Goal: Task Accomplishment & Management: Manage account settings

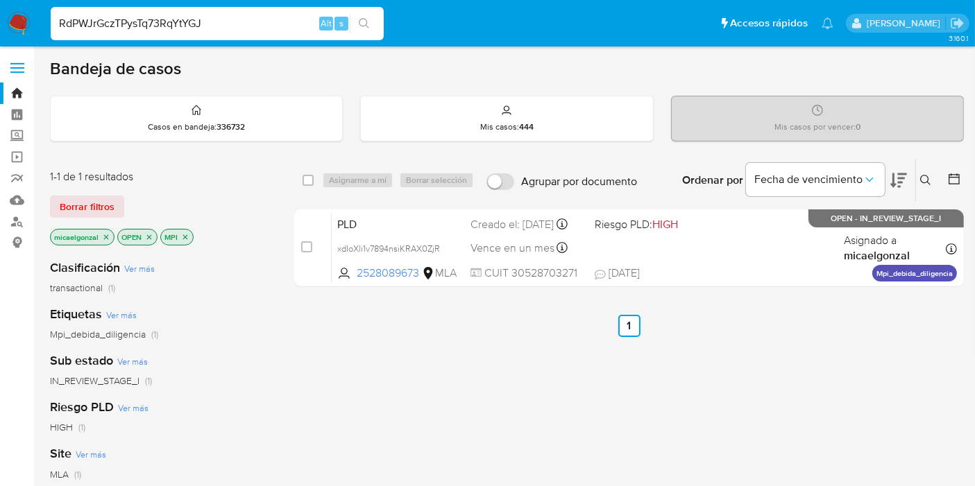
type input "RdPWJrGczTPysTq73RqYtYGJ"
click at [168, 22] on input "RdPWJrGczTPysTq73RqYtYGJ" at bounding box center [217, 24] width 333 height 18
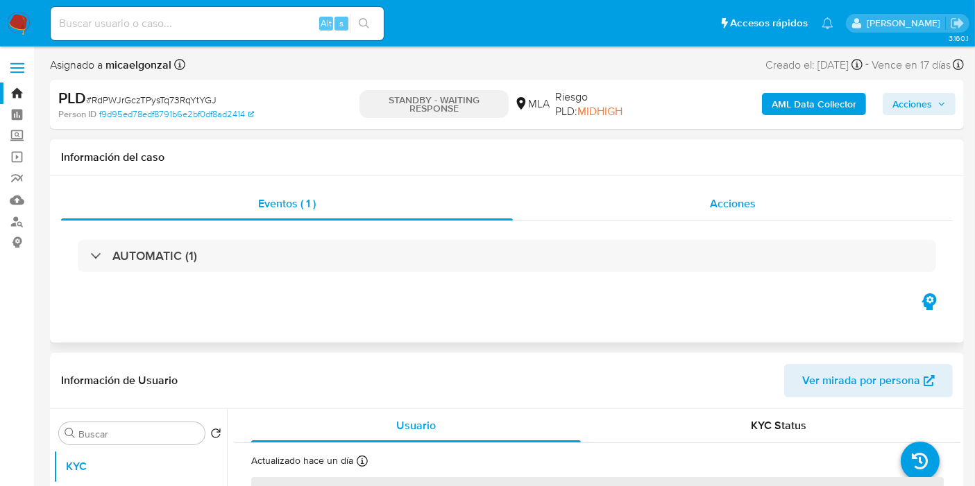
select select "10"
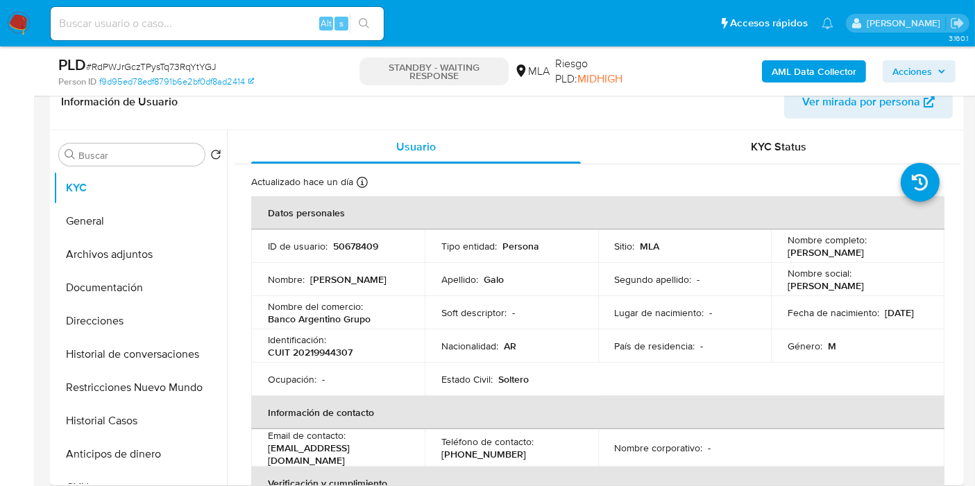
scroll to position [231, 0]
click at [25, 33] on img at bounding box center [19, 24] width 24 height 24
click at [7, 12] on img at bounding box center [19, 24] width 24 height 24
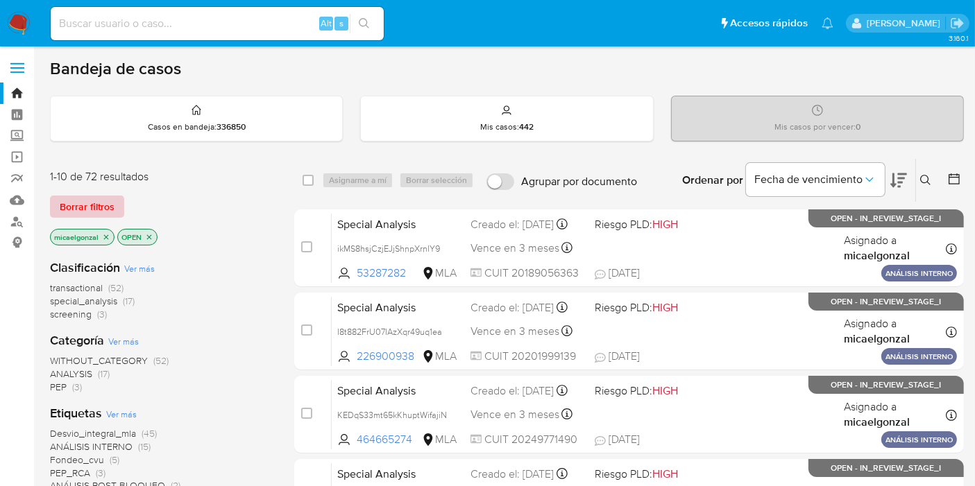
click at [74, 203] on span "Borrar filtros" at bounding box center [87, 206] width 55 height 19
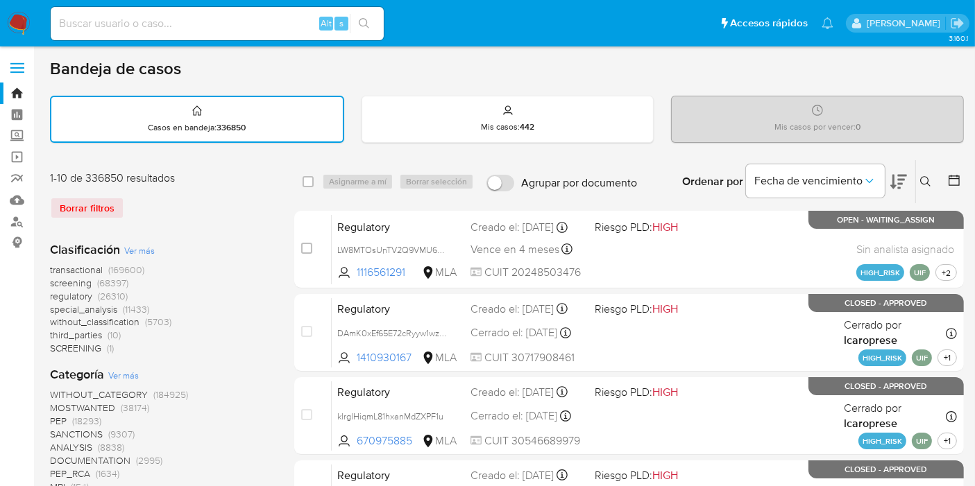
click at [920, 176] on icon at bounding box center [925, 181] width 11 height 11
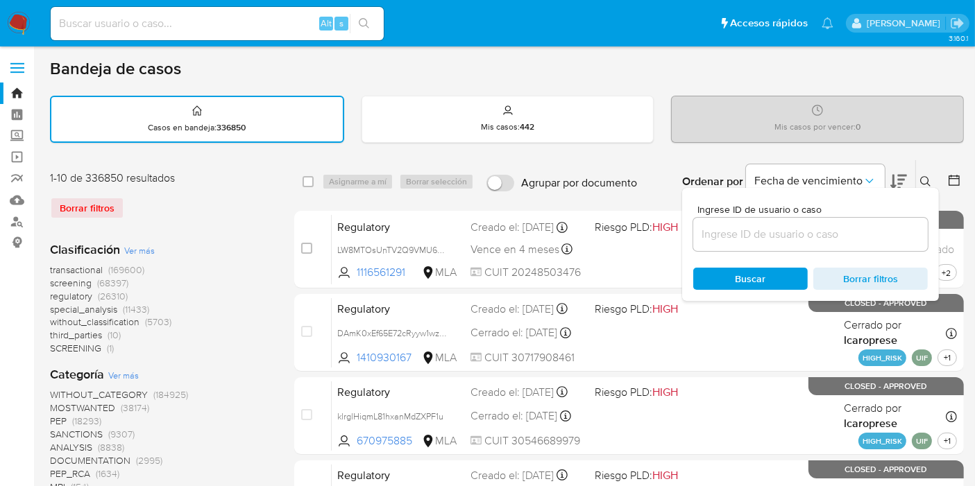
drag, startPoint x: 718, startPoint y: 250, endPoint x: 711, endPoint y: 244, distance: 9.3
click at [717, 250] on div "Ingrese ID de usuario o caso Buscar Borrar filtros" at bounding box center [810, 244] width 257 height 113
click at [710, 244] on div at bounding box center [810, 234] width 234 height 33
click at [709, 239] on input at bounding box center [810, 234] width 234 height 18
click at [713, 234] on input at bounding box center [810, 234] width 234 height 18
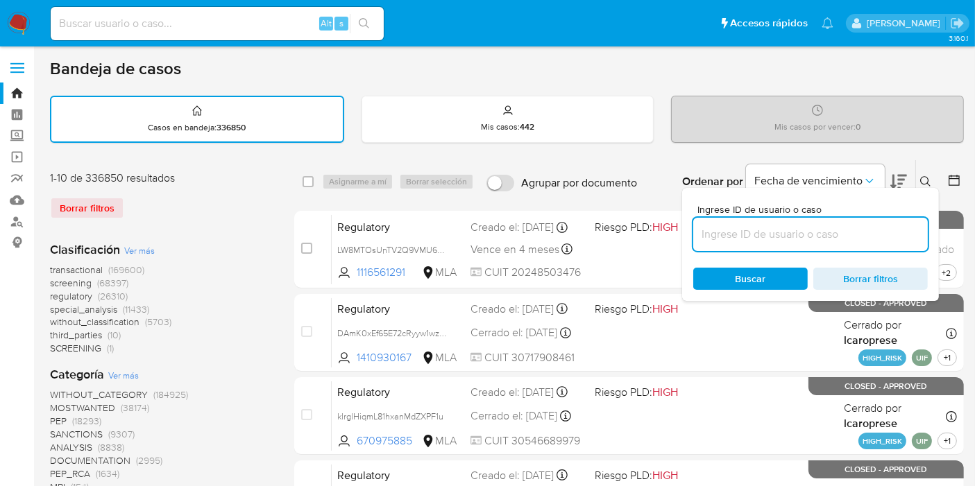
paste input "SfMLZnfiHSkIpy32lGXQfQ7U"
type input "SfMLZnfiHSkIpy32lGXQfQ7U"
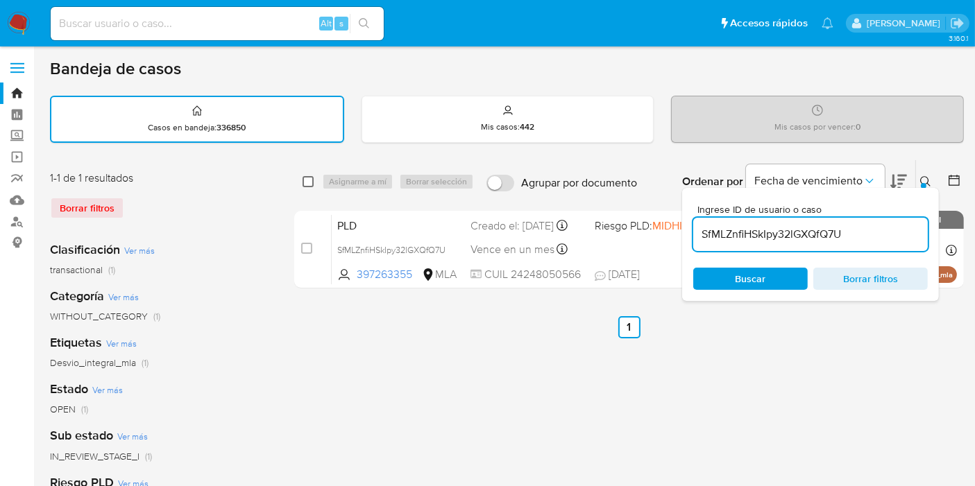
click at [305, 181] on input "checkbox" at bounding box center [307, 181] width 11 height 11
checkbox input "true"
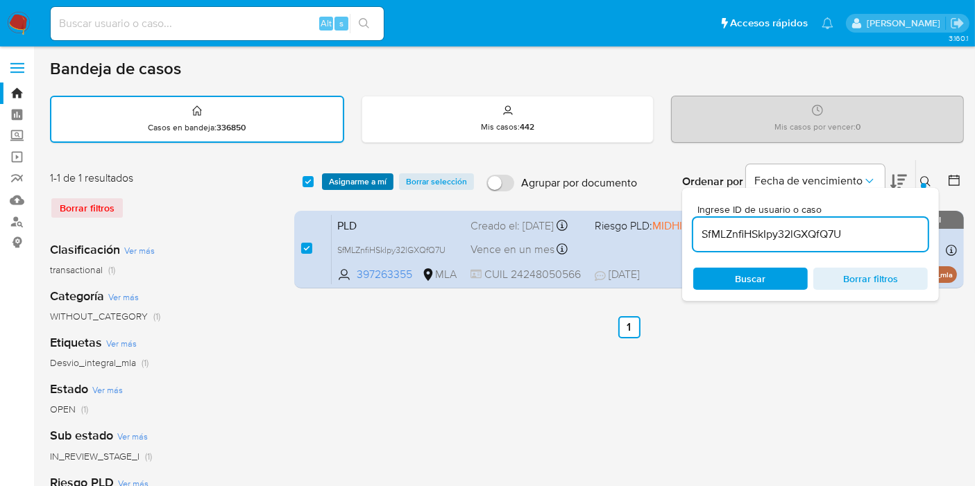
click at [371, 184] on span "Asignarme a mí" at bounding box center [358, 182] width 58 height 14
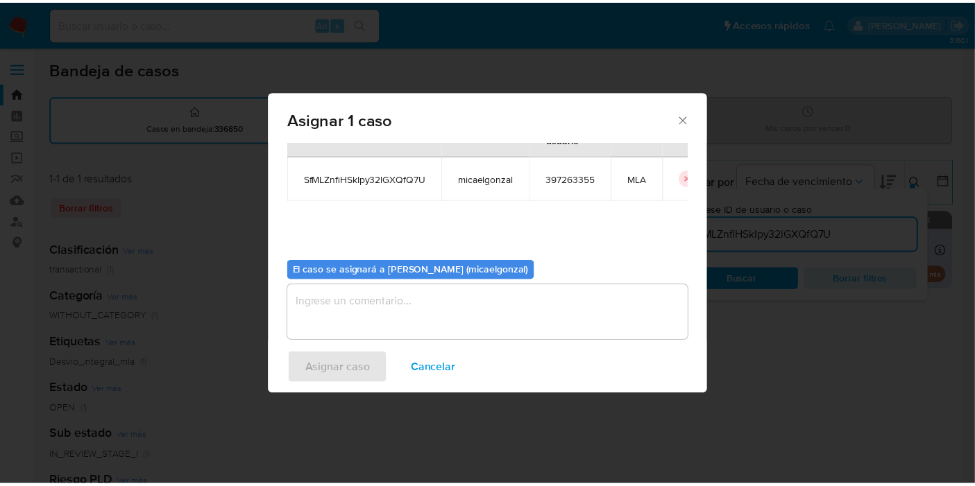
scroll to position [71, 0]
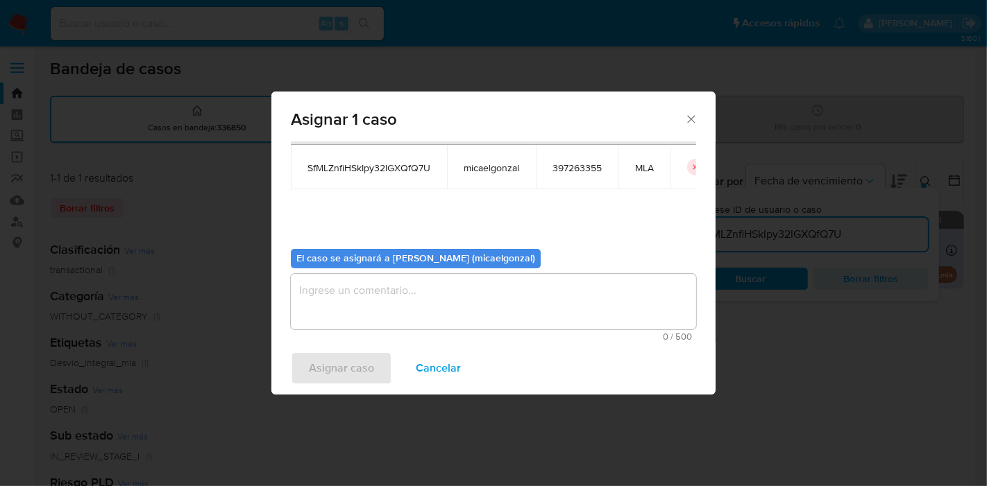
click at [446, 316] on textarea "assign-modal" at bounding box center [493, 301] width 405 height 55
click at [357, 372] on span "Asignar caso" at bounding box center [341, 368] width 65 height 31
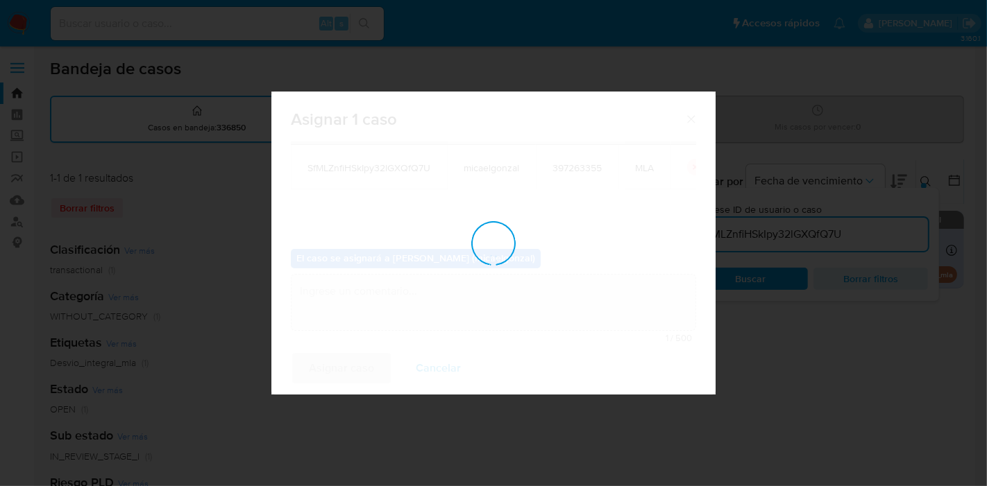
checkbox input "false"
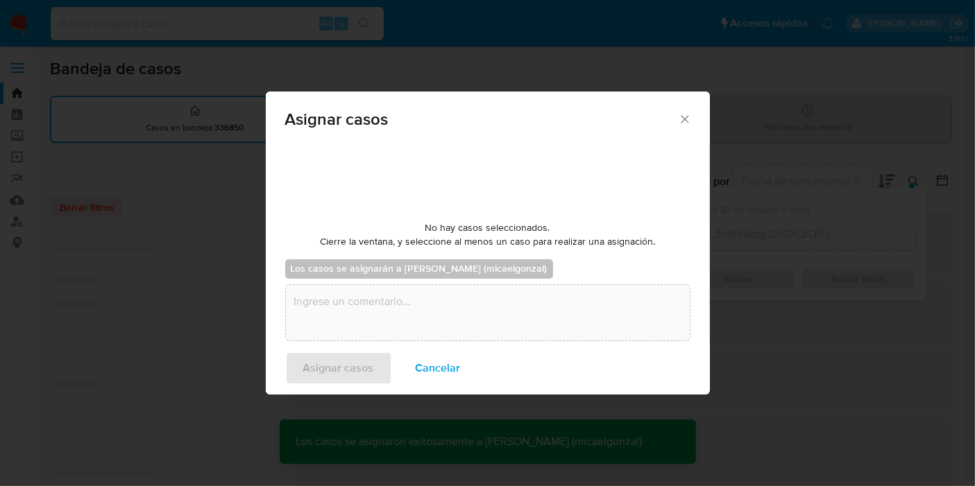
click at [268, 19] on input at bounding box center [217, 24] width 333 height 18
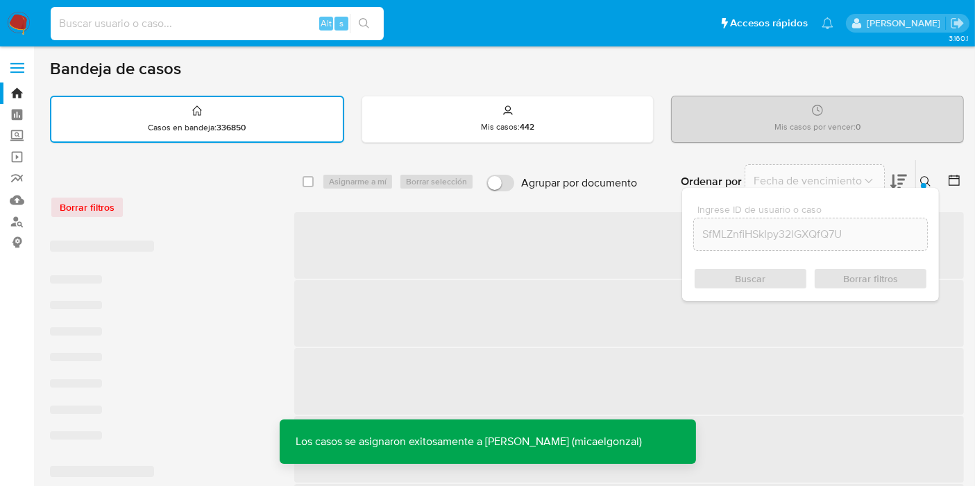
paste input "SfMLZnfiHSkIpy32lGXQfQ7U"
type input "SfMLZnfiHSkIpy32lGXQfQ7U"
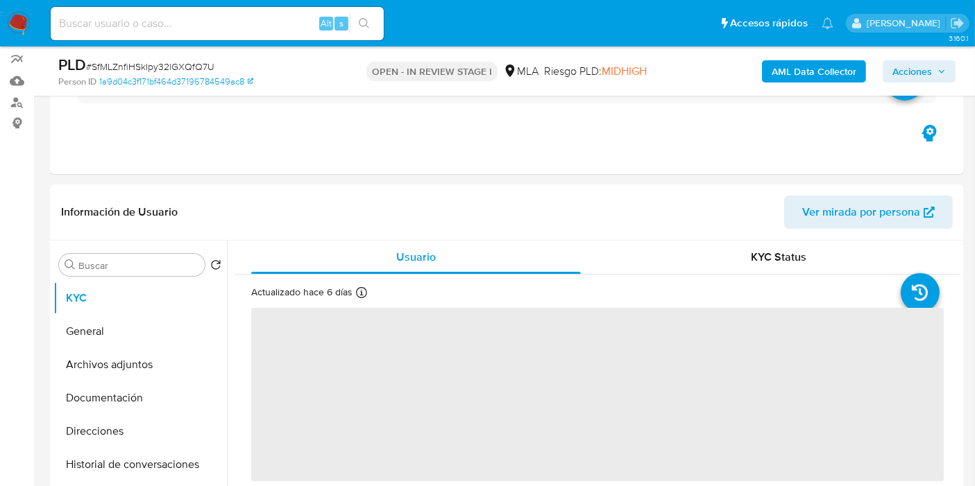
scroll to position [231, 0]
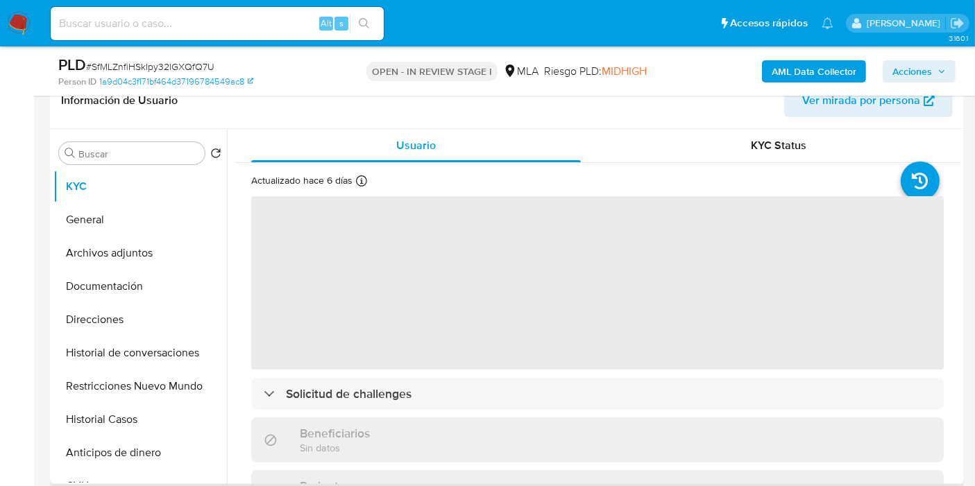
select select "10"
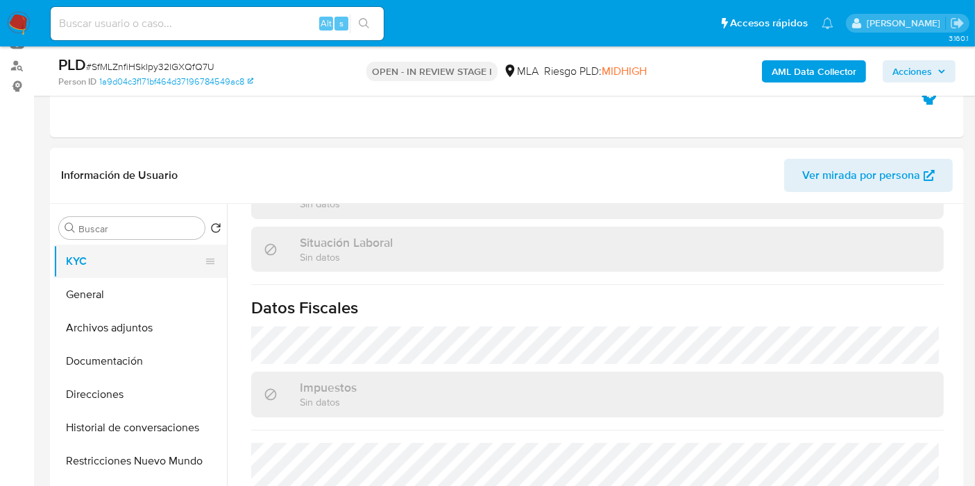
scroll to position [154, 0]
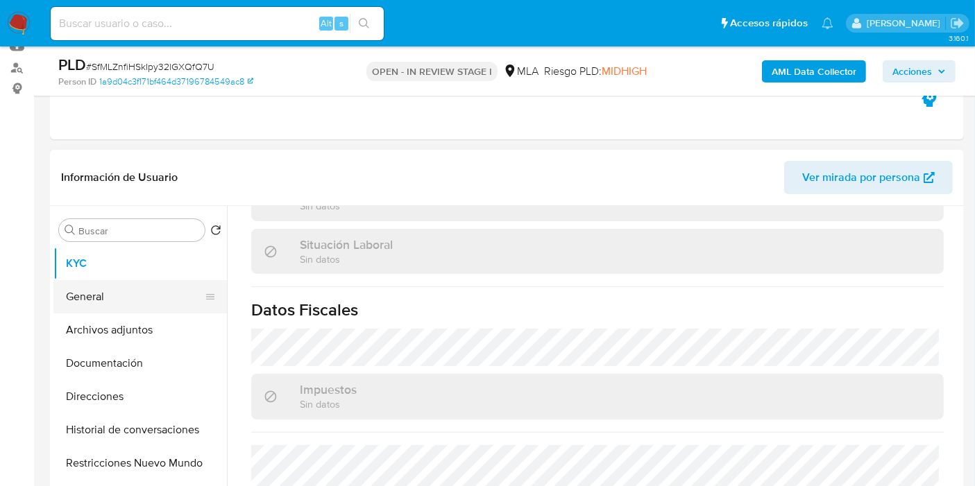
click at [114, 297] on button "General" at bounding box center [134, 296] width 162 height 33
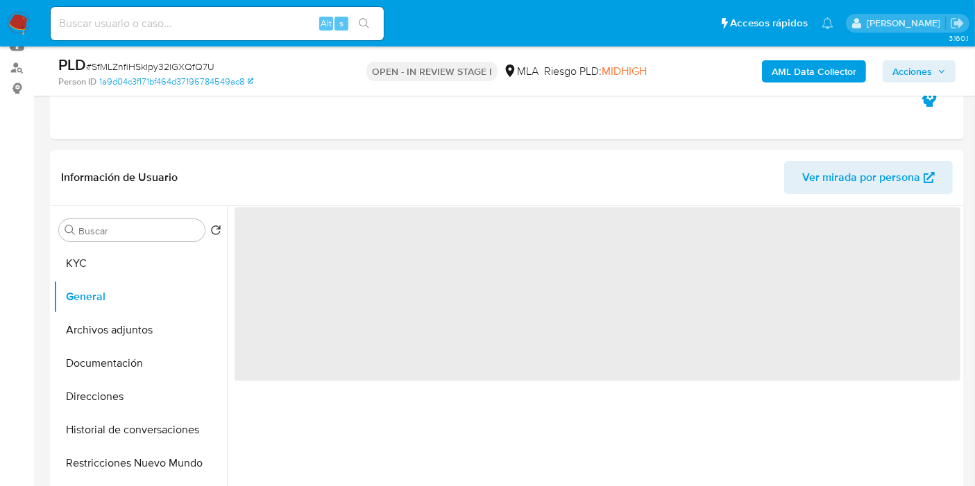
scroll to position [0, 0]
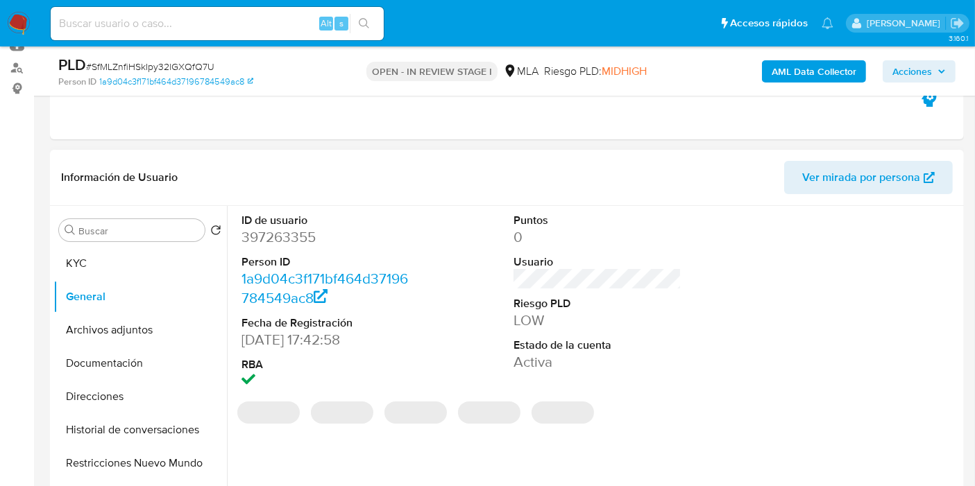
click at [304, 245] on dd "397263355" at bounding box center [325, 237] width 168 height 19
click at [300, 237] on dd "397263355" at bounding box center [325, 237] width 168 height 19
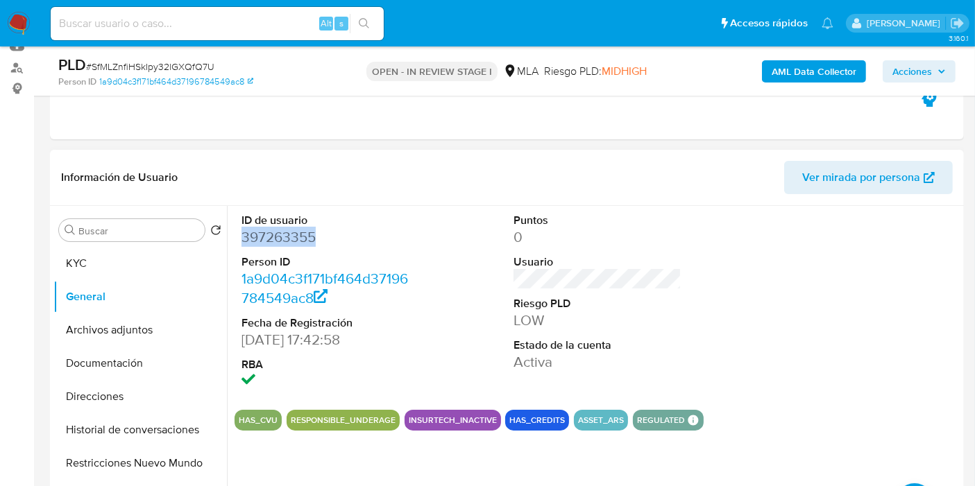
copy dd "397263355"
click at [141, 264] on button "KYC" at bounding box center [134, 263] width 162 height 33
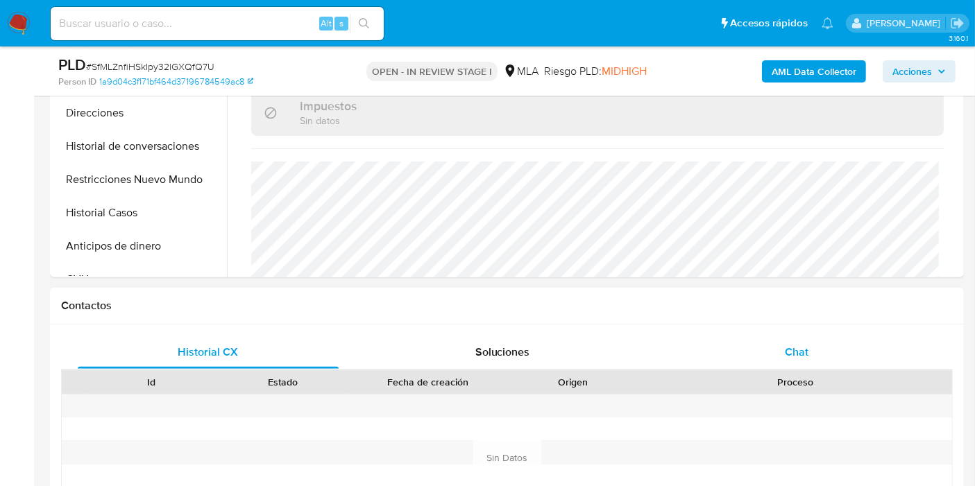
scroll to position [462, 0]
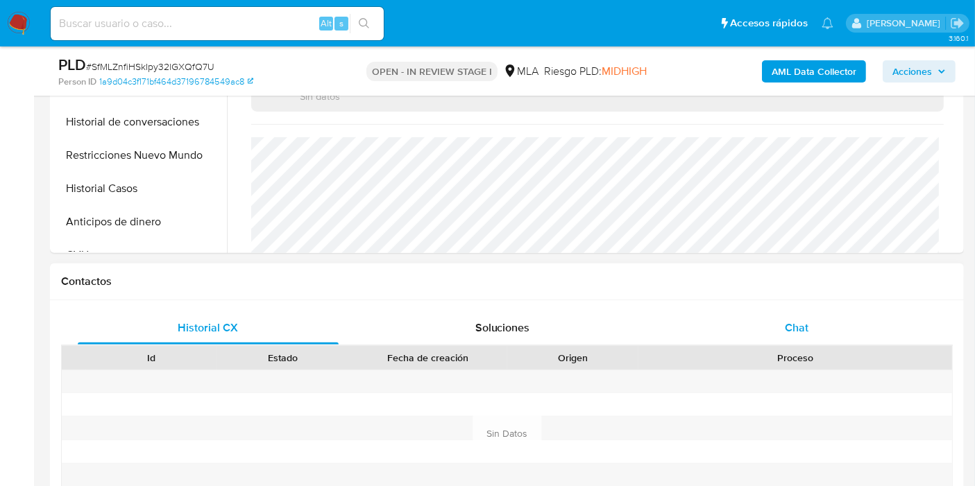
click at [850, 318] on div "Chat" at bounding box center [796, 327] width 261 height 33
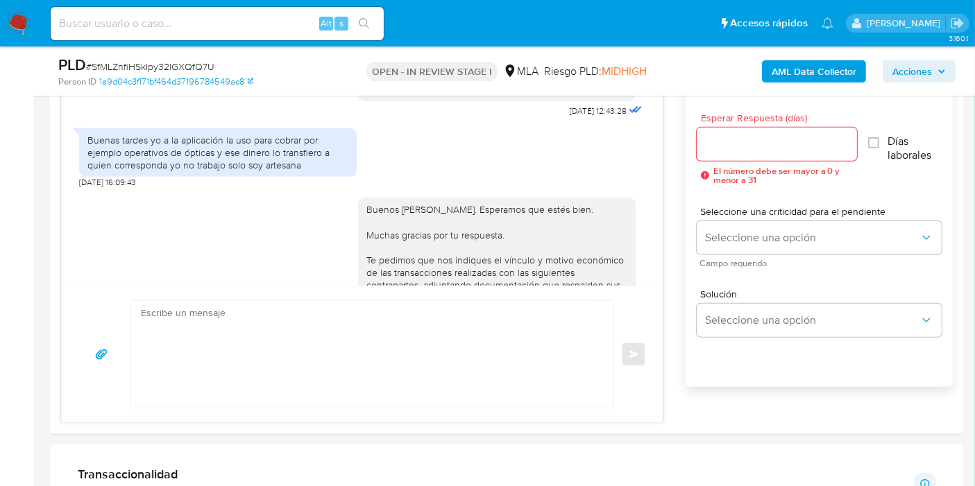
scroll to position [694, 0]
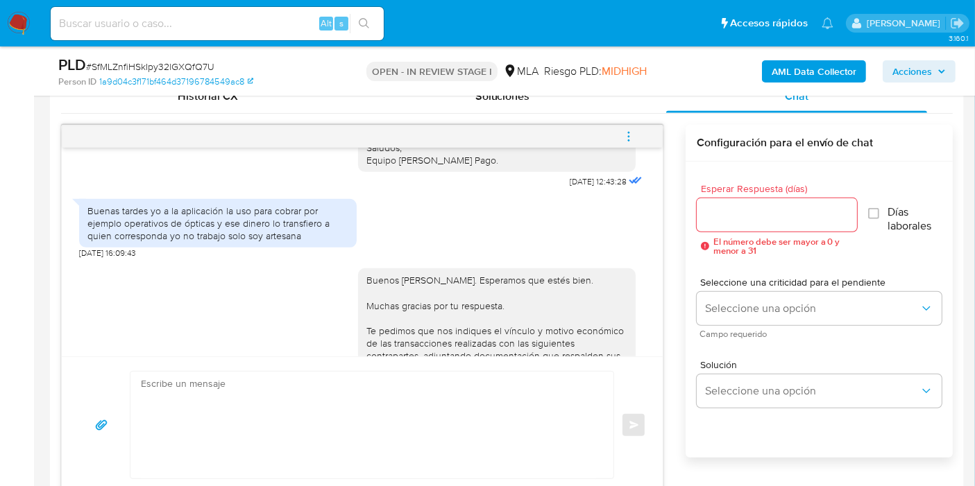
click at [432, 397] on textarea at bounding box center [368, 425] width 455 height 107
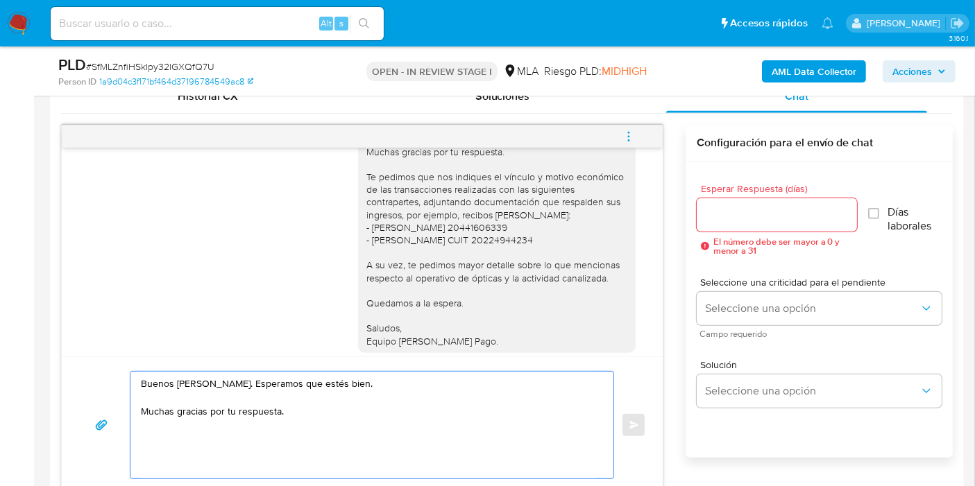
scroll to position [1566, 0]
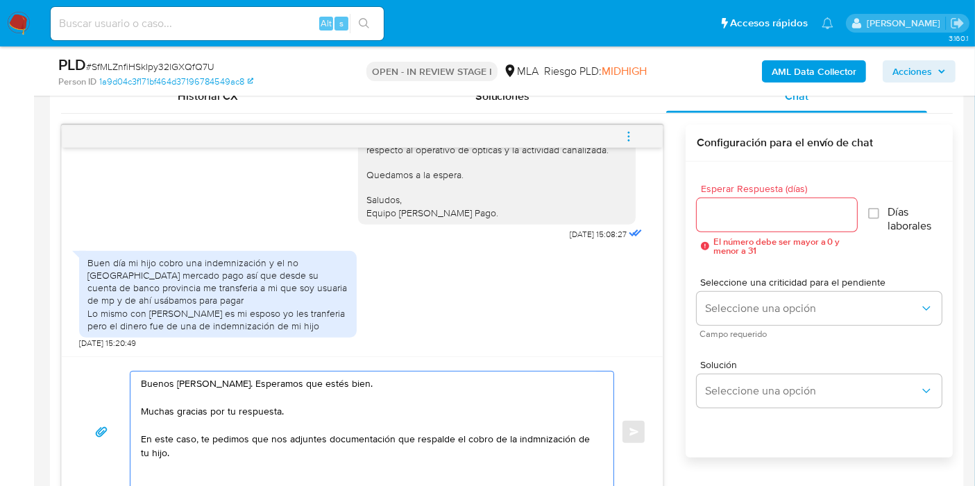
click at [537, 441] on textarea "Buenos días, Marcelo. Esperamos que estés bien. Muchas gracias por tu respuesta…" at bounding box center [368, 432] width 455 height 121
click at [544, 437] on textarea "Buenos días, Marcelo. Esperamos que estés bien. Muchas gracias por tu respuesta…" at bounding box center [368, 432] width 455 height 121
click at [0, 0] on lt-span "ind e mnización" at bounding box center [0, 0] width 0 height 0
click at [263, 441] on textarea "Buenos días, Marcelo. Esperamos que estés bien. Muchas gracias por tu respuesta…" at bounding box center [368, 432] width 455 height 121
click at [157, 427] on textarea "Buenos días, Marcelo. Esperamos que estés bien. Muchas gracias por tu respuesta…" at bounding box center [368, 432] width 455 height 121
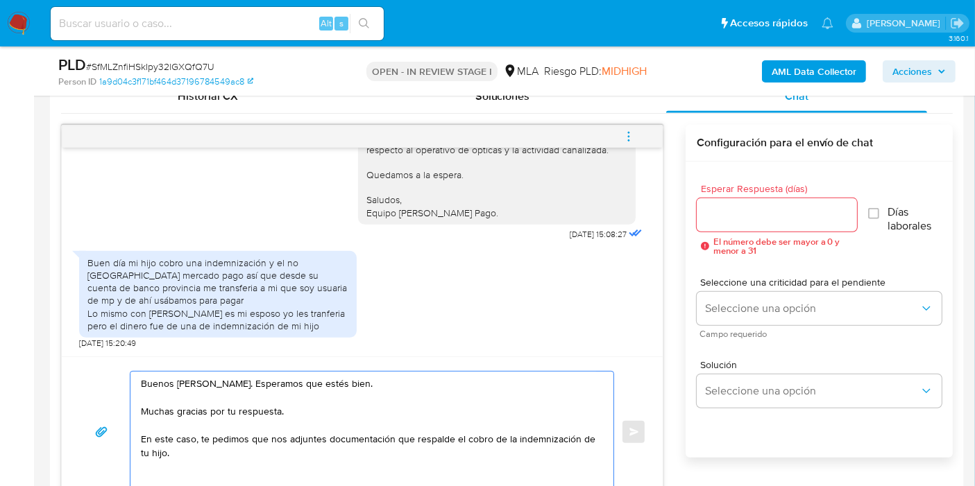
click at [189, 447] on textarea "Buenos días, Marcelo. Esperamos que estés bien. Muchas gracias por tu respuesta…" at bounding box center [368, 432] width 455 height 121
click at [452, 470] on textarea "Buenos días, Marcelo. Esperamos que estés bien. Muchas gracias por tu respuesta…" at bounding box center [368, 441] width 455 height 139
click at [454, 464] on textarea "Buenos días, Marcelo. Esperamos que estés bien. Muchas gracias por tu respuesta…" at bounding box center [368, 441] width 455 height 139
click at [454, 457] on textarea "Buenos días, Marcelo. Esperamos que estés bien. Muchas gracias por tu respuesta…" at bounding box center [368, 441] width 455 height 139
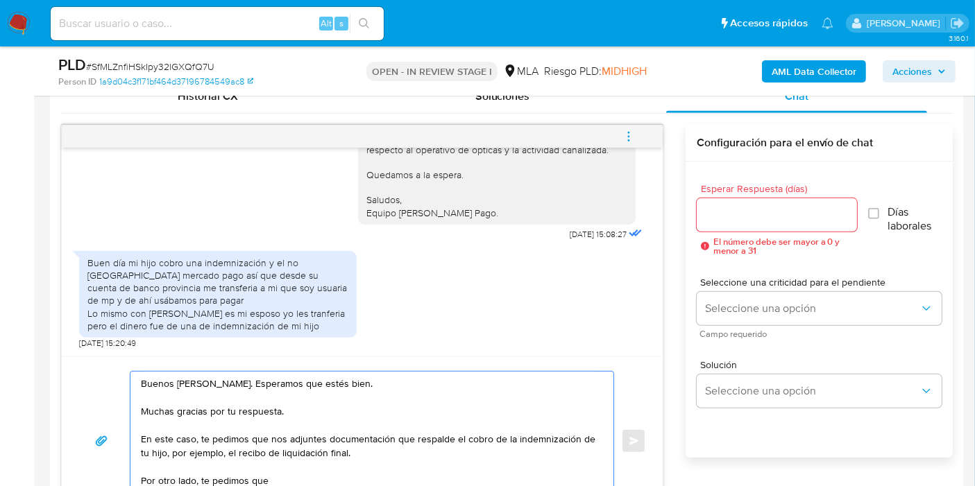
click at [289, 470] on textarea "Buenos días, Marcelo. Esperamos que estés bien. Muchas gracias por tu respuesta…" at bounding box center [368, 441] width 455 height 139
click at [281, 452] on textarea "Buenos días, Marcelo. Esperamos que estés bien. Muchas gracias por tu respuesta…" at bounding box center [368, 441] width 455 height 139
click at [239, 438] on textarea "Buenos días, Marcelo. Esperamos que estés bien. Muchas gracias por tu respuesta…" at bounding box center [368, 441] width 455 height 139
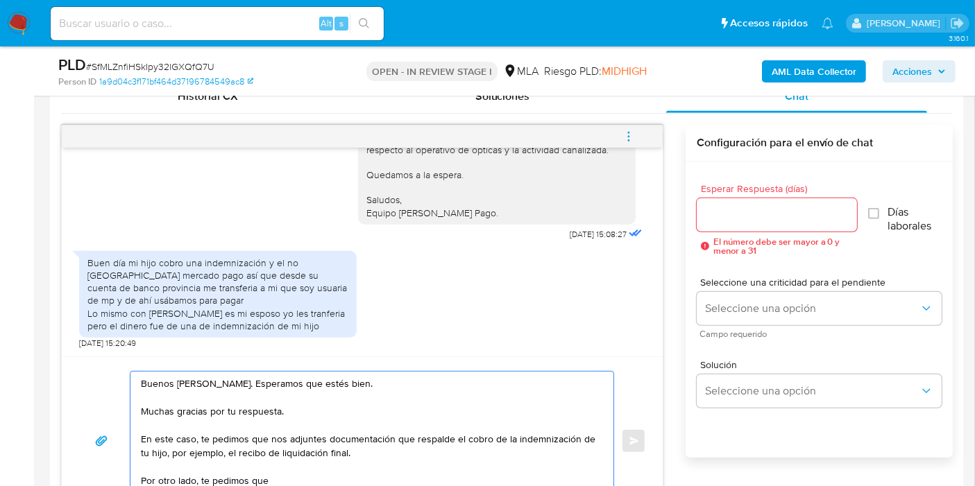
drag, startPoint x: 203, startPoint y: 445, endPoint x: 352, endPoint y: 452, distance: 150.0
click at [352, 452] on textarea "Buenos días, Marcelo. Esperamos que estés bien. Muchas gracias por tu respuesta…" at bounding box center [368, 441] width 455 height 139
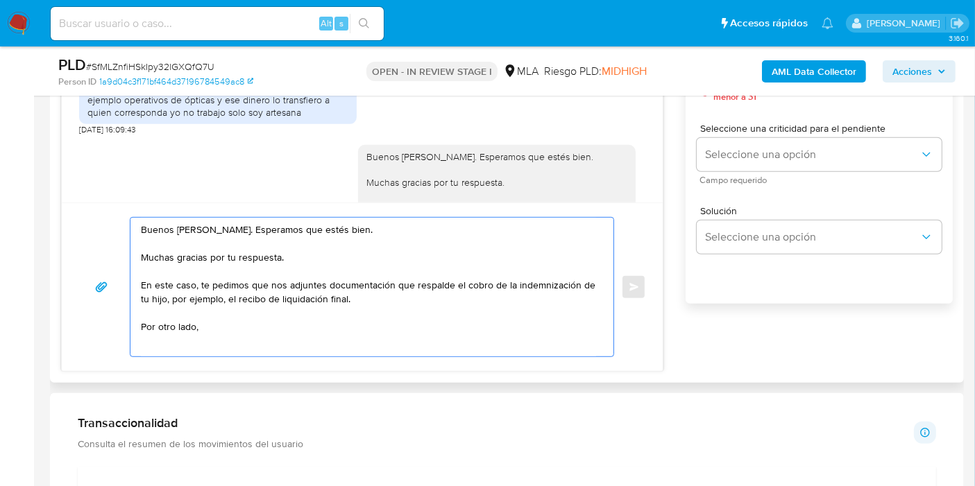
scroll to position [1257, 0]
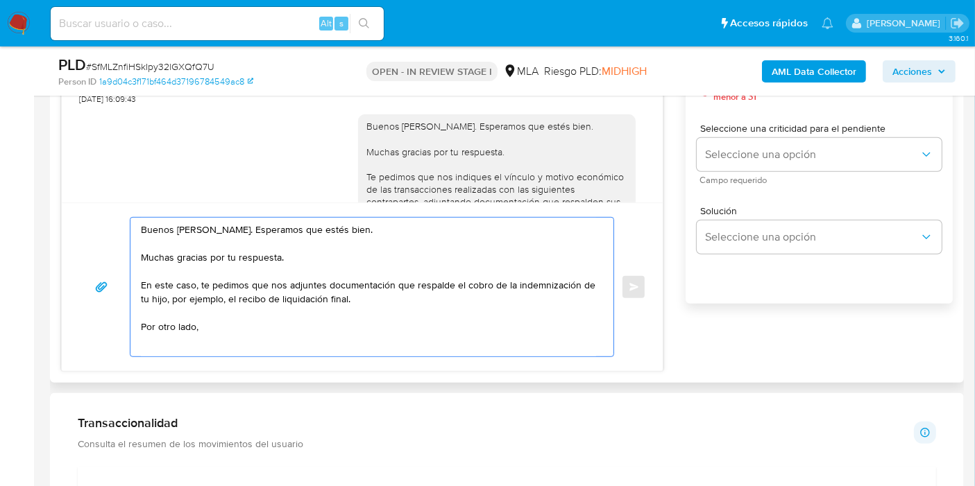
click at [239, 296] on textarea "Buenos días, Marcelo. Esperamos que estés bien. Muchas gracias por tu respuesta…" at bounding box center [368, 287] width 455 height 139
click at [252, 311] on textarea "Buenos días, Marcelo. Esperamos que estés bien. Muchas gracias por tu respuesta…" at bounding box center [368, 287] width 455 height 139
click at [272, 296] on textarea "Buenos días, Marcelo. Esperamos que estés bien. Muchas gracias por tu respuesta…" at bounding box center [368, 287] width 455 height 139
click at [272, 284] on textarea "Buenos días, Marcelo. Esperamos que estés bien. Muchas gracias por tu respuesta…" at bounding box center [368, 287] width 455 height 139
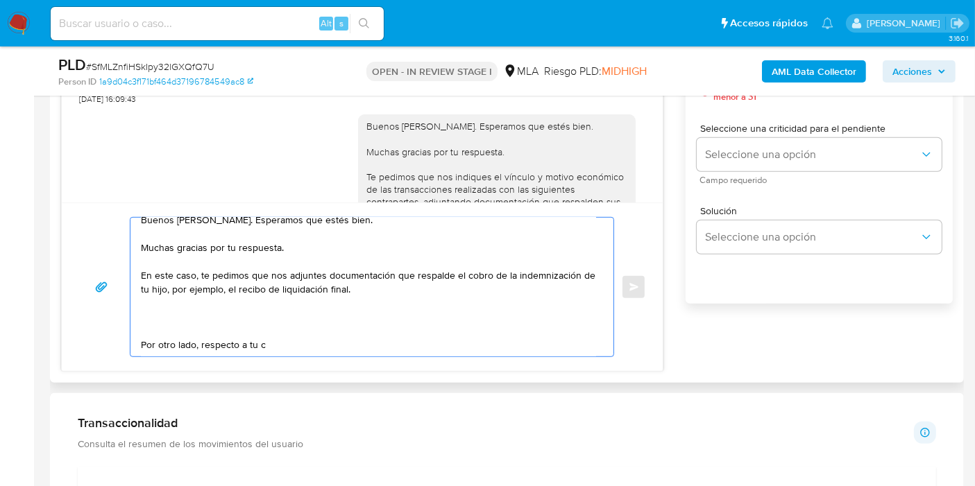
paste textarea "Queremos informarte que el uso de la cuenta es personal y no se deben canalizar…"
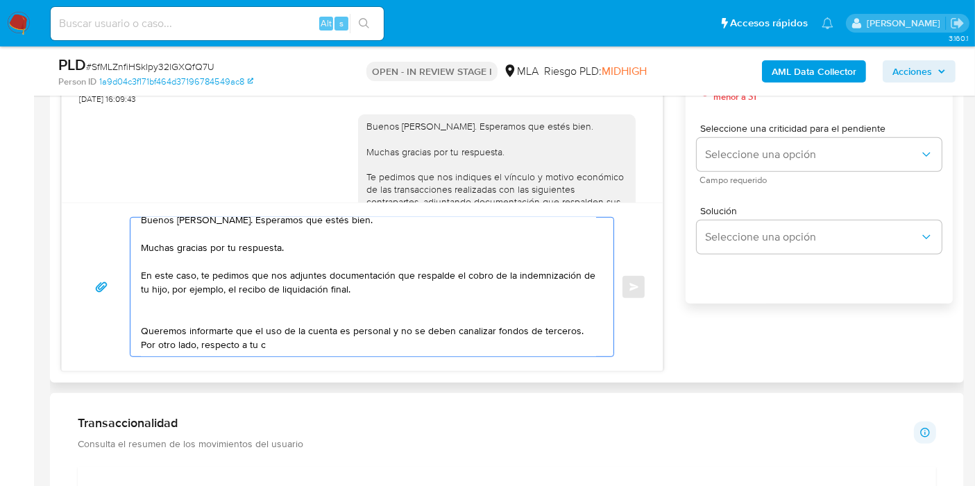
click at [179, 322] on textarea "Buenos días, Marcelo. Esperamos que estés bien. Muchas gracias por tu respuesta…" at bounding box center [368, 287] width 455 height 139
click at [180, 319] on textarea "Buenos días, Marcelo. Esperamos que estés bien. Muchas gracias por tu respuesta…" at bounding box center [368, 287] width 455 height 139
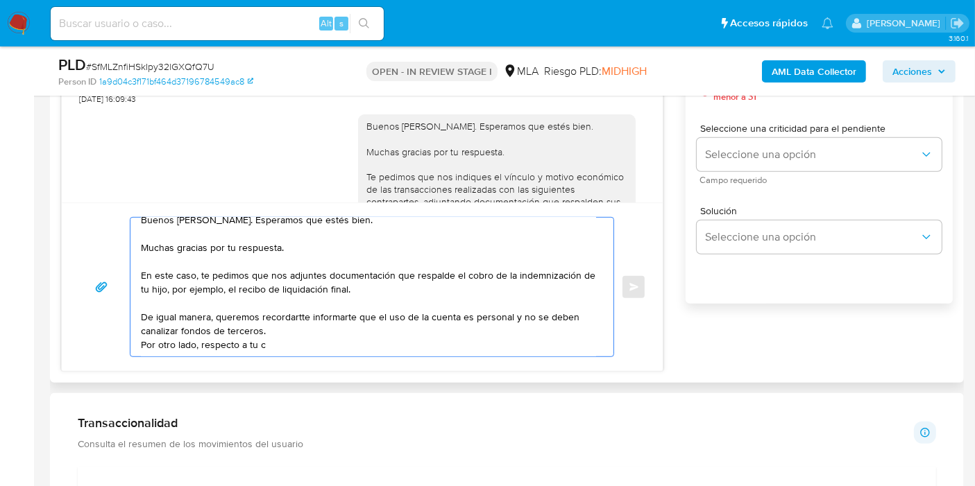
click at [327, 293] on textarea "Buenos días, Marcelo. Esperamos que estés bien. Muchas gracias por tu respuesta…" at bounding box center [368, 287] width 455 height 139
click at [330, 302] on textarea "Buenos días, Marcelo. Esperamos que estés bien. Muchas gracias por tu respuesta…" at bounding box center [368, 287] width 455 height 139
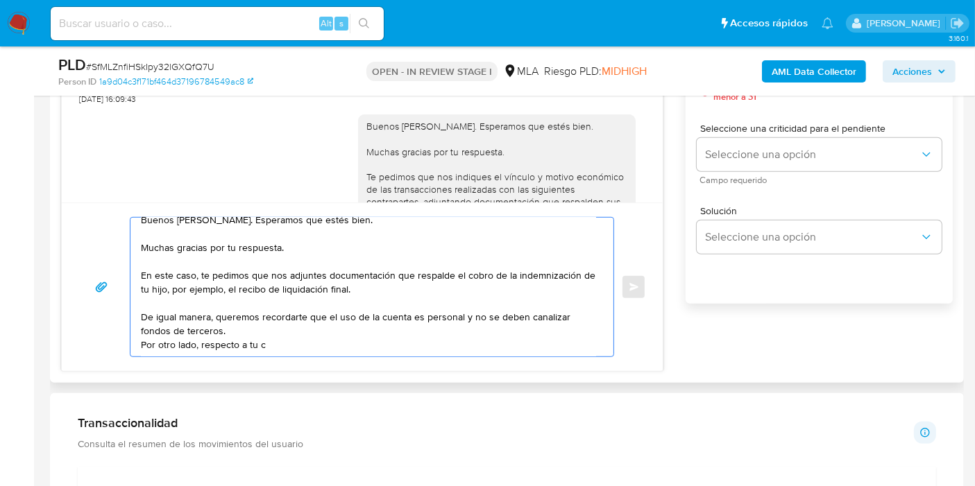
drag, startPoint x: 311, startPoint y: 327, endPoint x: 135, endPoint y: 293, distance: 178.9
click at [135, 293] on div "Buenos días, Marcelo. Esperamos que estés bien. Muchas gracias por tu respuesta…" at bounding box center [368, 287] width 476 height 139
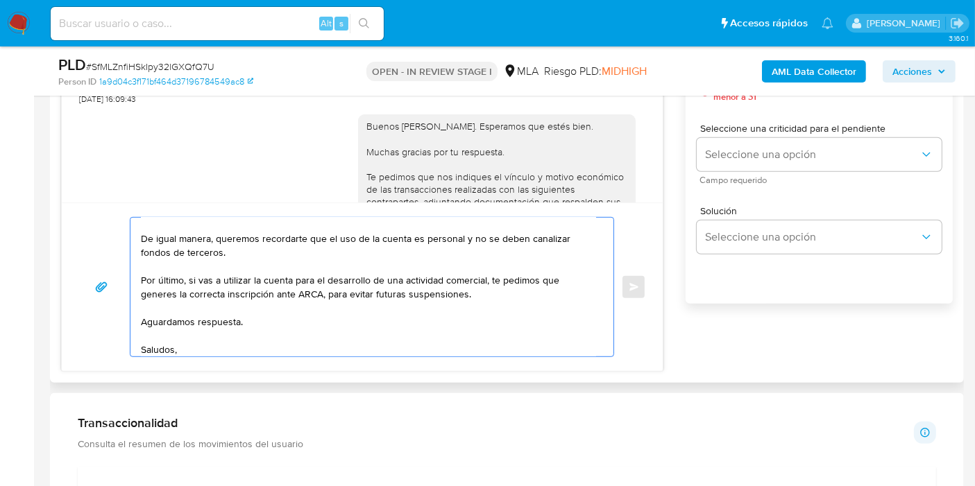
scroll to position [102, 0]
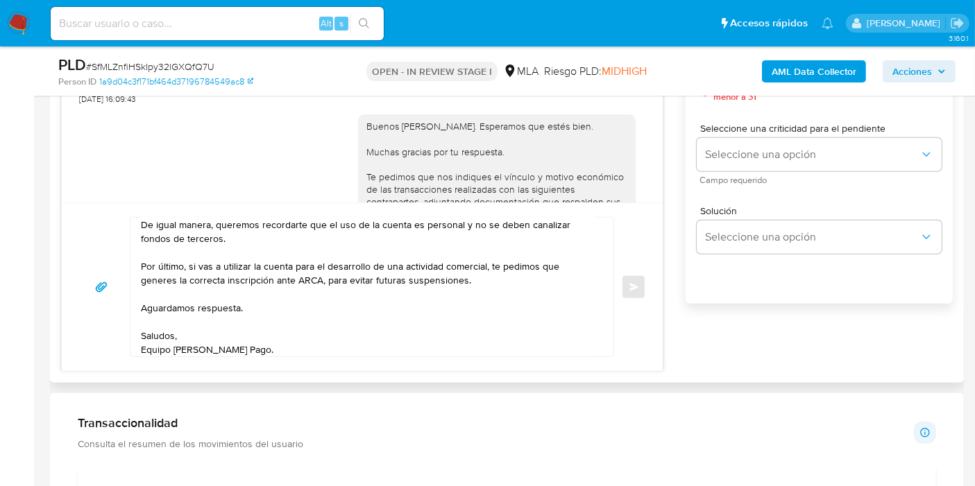
click at [135, 293] on div "Buenos días, Marcelo. Esperamos que estés bien. Muchas gracias por tu respuesta…" at bounding box center [368, 287] width 476 height 139
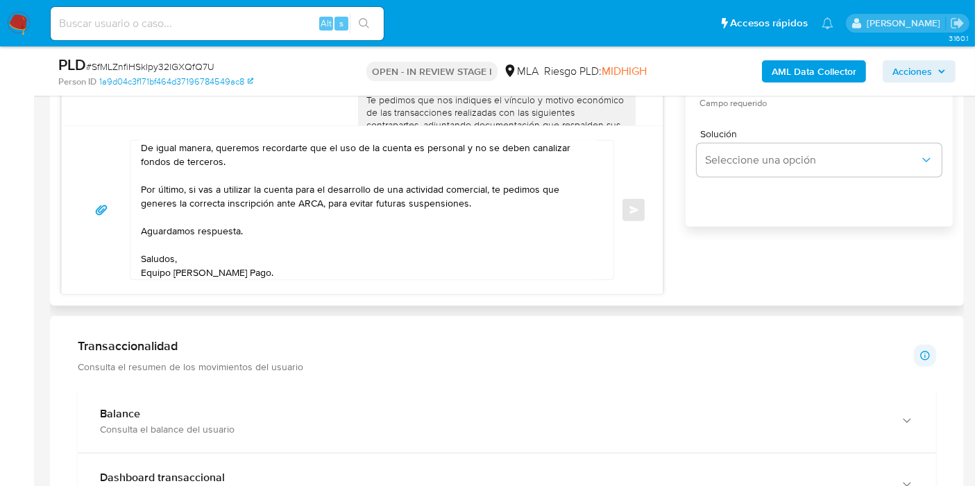
scroll to position [148, 0]
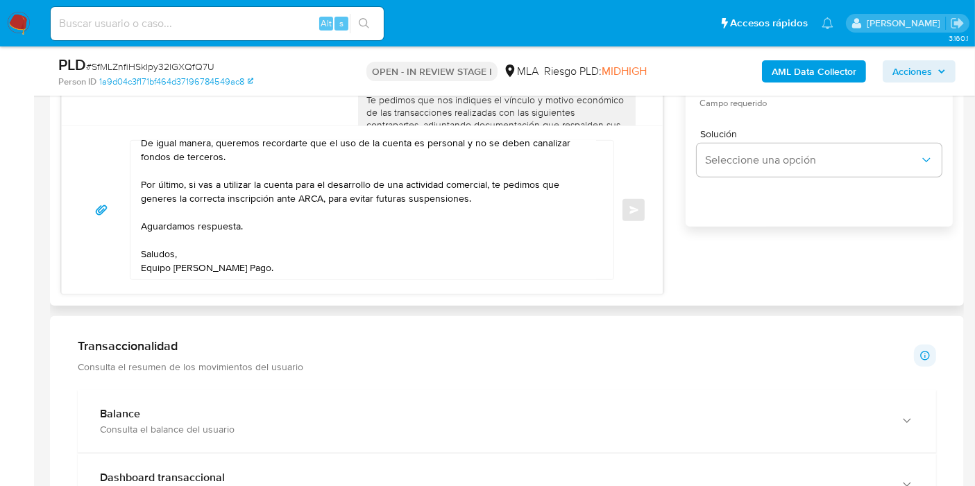
click at [418, 284] on div "Buenos días, Marcelo. Esperamos que estés bien. Muchas gracias por tu respuesta…" at bounding box center [362, 210] width 601 height 169
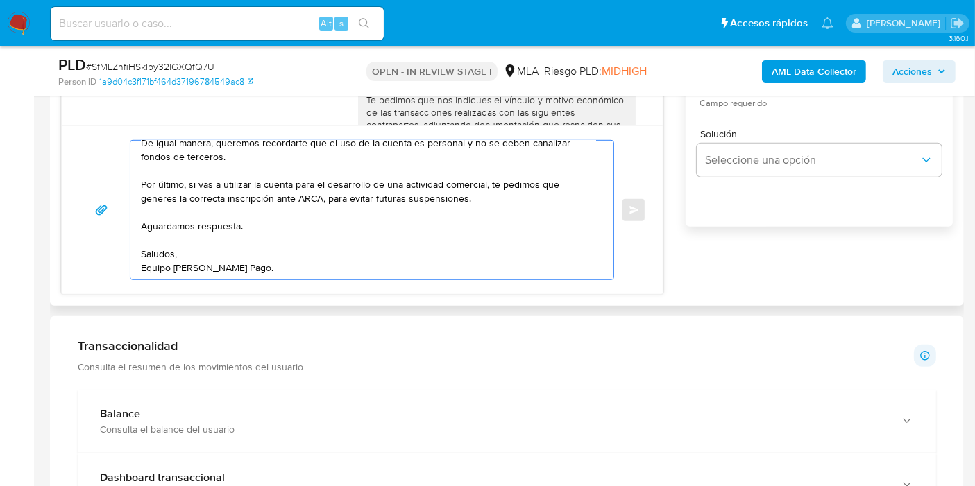
click at [413, 266] on textarea "Buenos días, Marcelo. Esperamos que estés bien. Muchas gracias por tu respuesta…" at bounding box center [368, 210] width 455 height 139
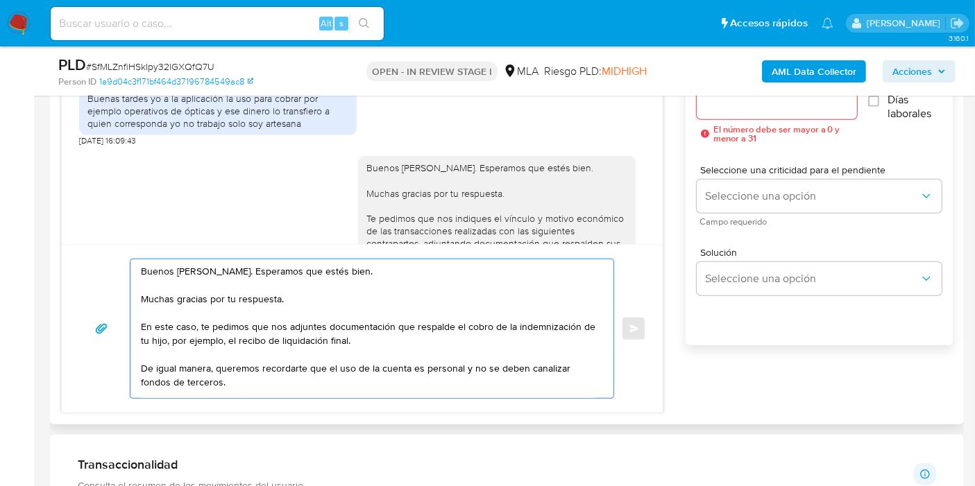
scroll to position [616, 0]
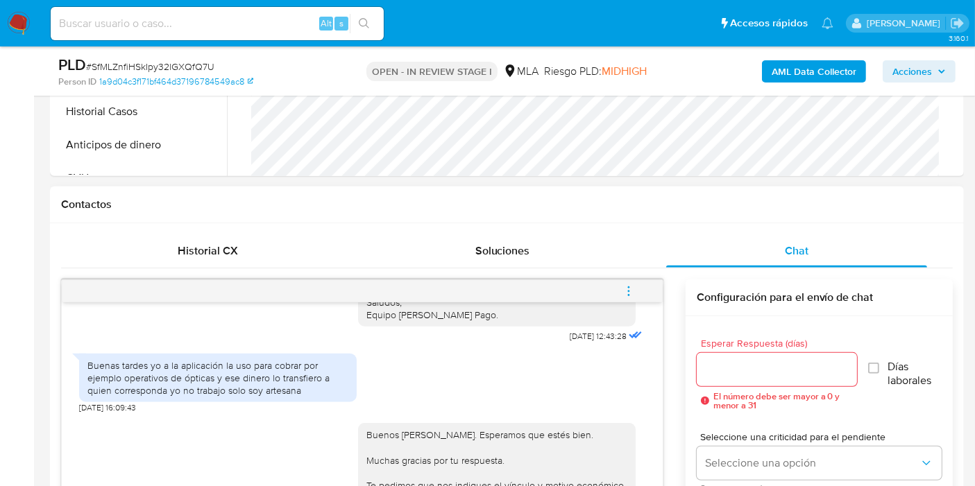
scroll to position [694, 0]
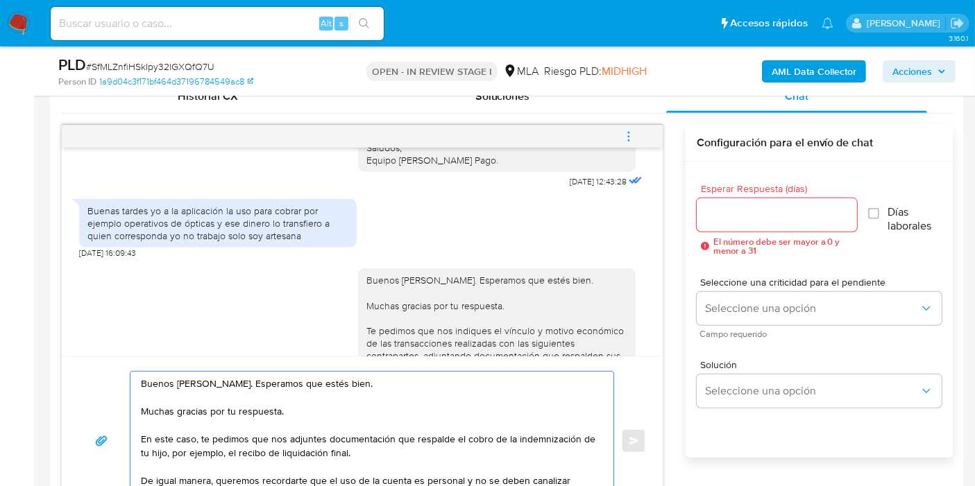
type textarea "Buenos días, Marcela. Esperamos que estés bien. Muchas gracias por tu respuesta…"
drag, startPoint x: 759, startPoint y: 231, endPoint x: 762, endPoint y: 217, distance: 14.3
click at [759, 229] on div "Esperar Respuesta (días) El número debe ser mayor a 0 y menor a 31" at bounding box center [777, 219] width 160 height 71
click at [762, 217] on input "Esperar Respuesta (días)" at bounding box center [777, 215] width 160 height 18
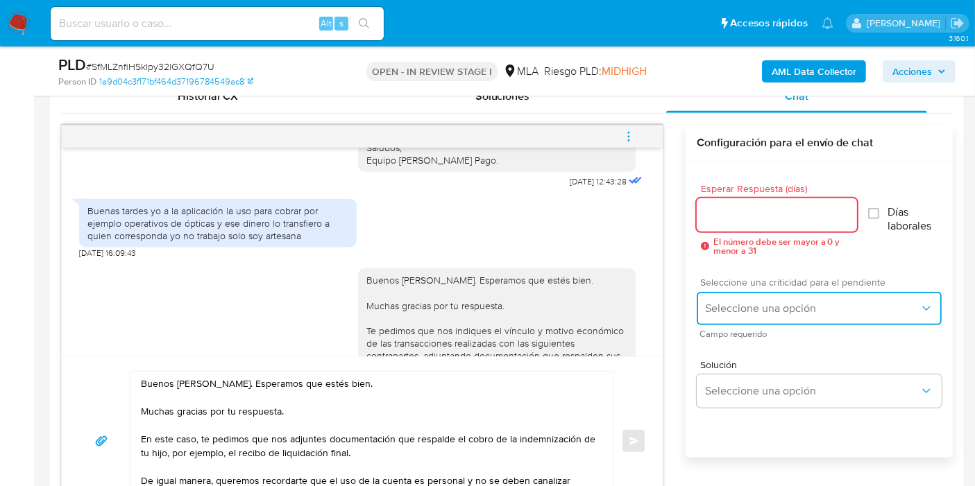
click at [758, 310] on span "Seleccione una opción" at bounding box center [812, 309] width 214 height 14
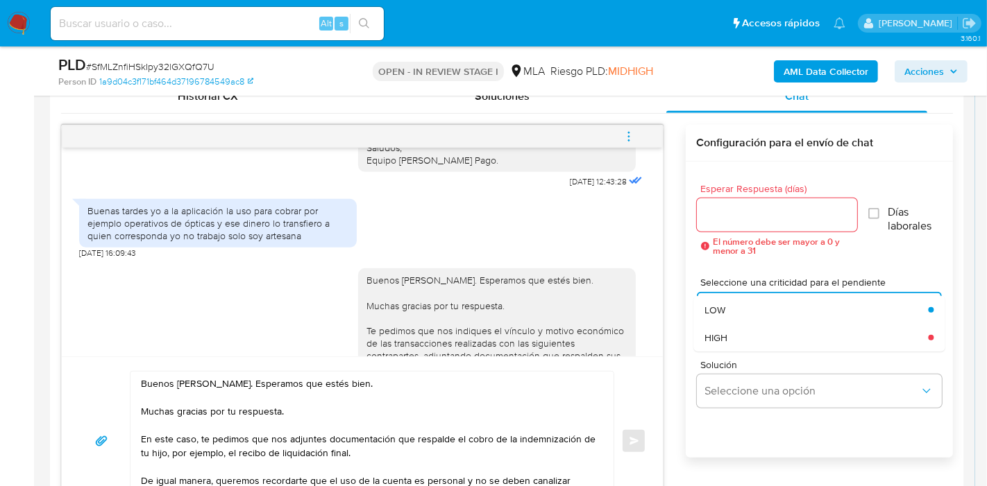
drag, startPoint x: 735, startPoint y: 332, endPoint x: 745, endPoint y: 259, distance: 72.8
click at [740, 326] on div "HIGH" at bounding box center [815, 338] width 223 height 28
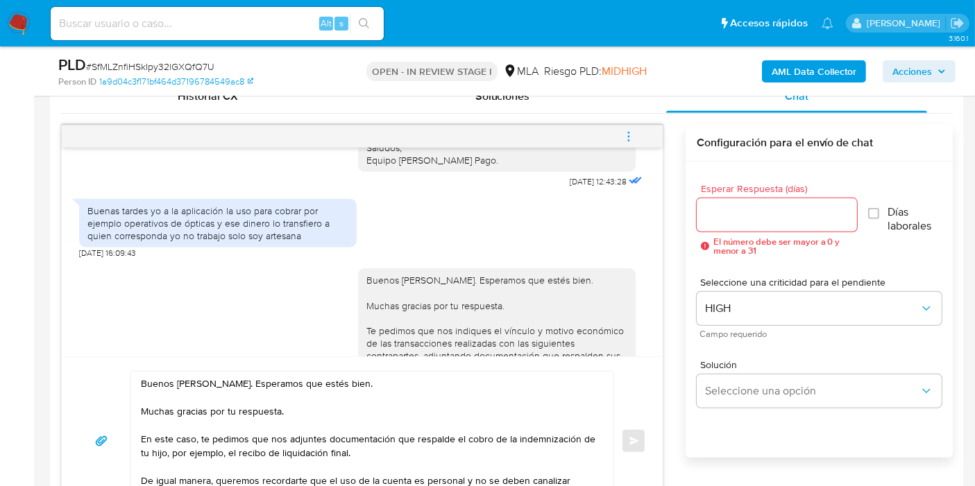
drag, startPoint x: 747, startPoint y: 248, endPoint x: 749, endPoint y: 239, distance: 8.6
click at [749, 239] on span "El número debe ser mayor a 0 y menor a 31" at bounding box center [785, 246] width 144 height 18
click at [749, 223] on div at bounding box center [777, 214] width 160 height 33
click at [753, 219] on input "Esperar Respuesta (días)" at bounding box center [777, 215] width 160 height 18
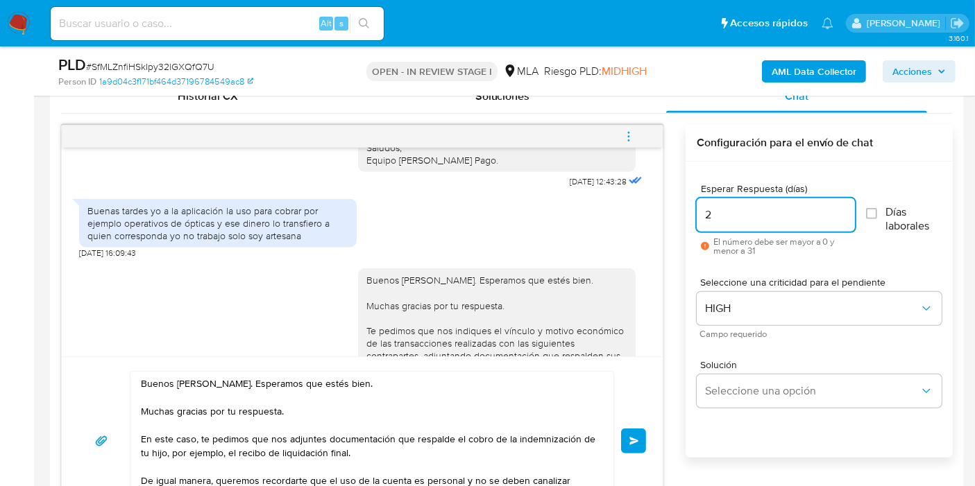
click at [753, 219] on input "2" at bounding box center [776, 215] width 158 height 18
click at [741, 226] on div "2" at bounding box center [776, 214] width 158 height 33
click at [708, 216] on input "2" at bounding box center [776, 215] width 158 height 18
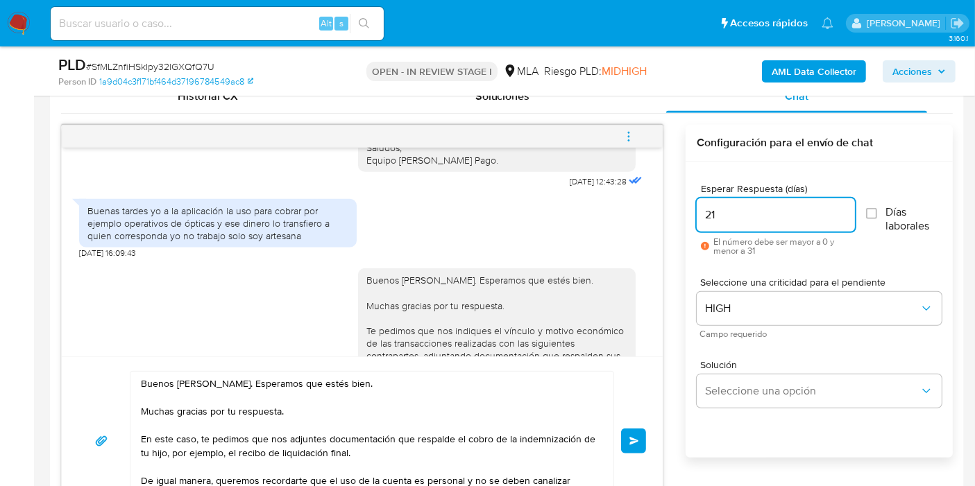
click at [708, 216] on input "21" at bounding box center [776, 215] width 158 height 18
type input "1"
click at [635, 431] on button "Enviar" at bounding box center [633, 441] width 25 height 25
click at [626, 435] on button "Enviar" at bounding box center [633, 441] width 25 height 25
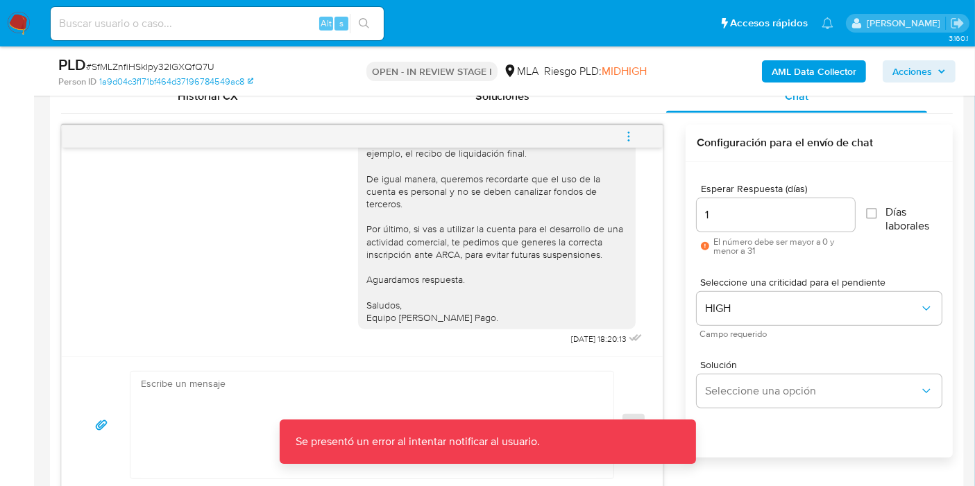
scroll to position [1627, 0]
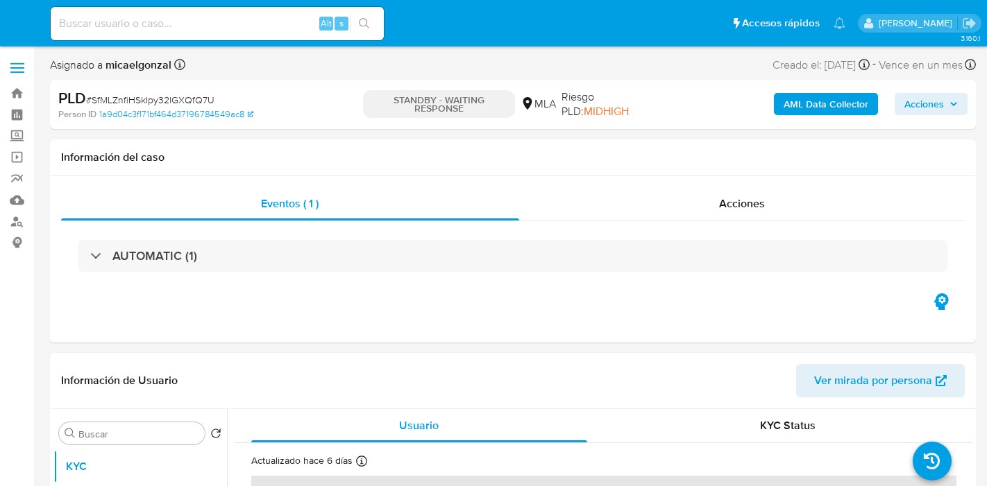
select select "10"
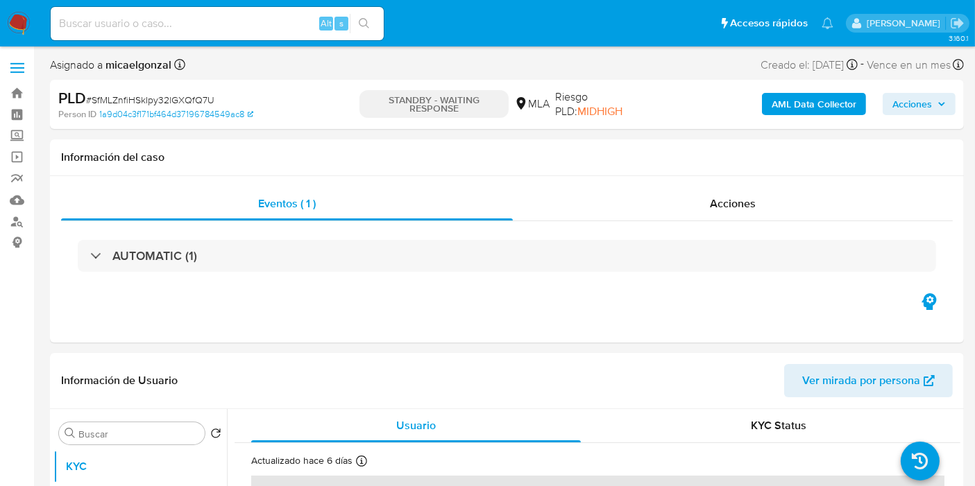
click at [51, 34] on div "Alt s" at bounding box center [217, 23] width 333 height 33
click at [33, 26] on nav "Pausado Ver notificaciones Alt s Accesos rápidos Presiona las siguientes teclas…" at bounding box center [487, 23] width 975 height 46
click at [22, 26] on img at bounding box center [19, 24] width 24 height 24
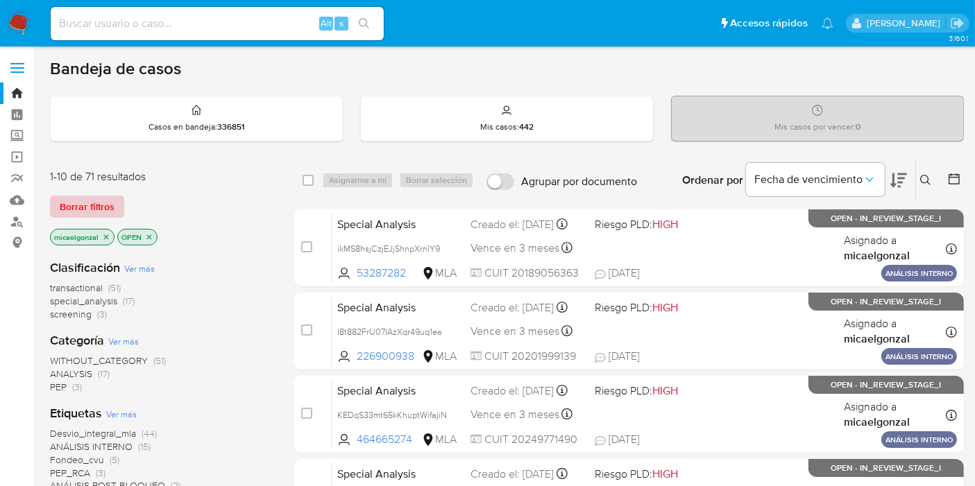
click at [121, 200] on button "Borrar filtros" at bounding box center [87, 207] width 74 height 22
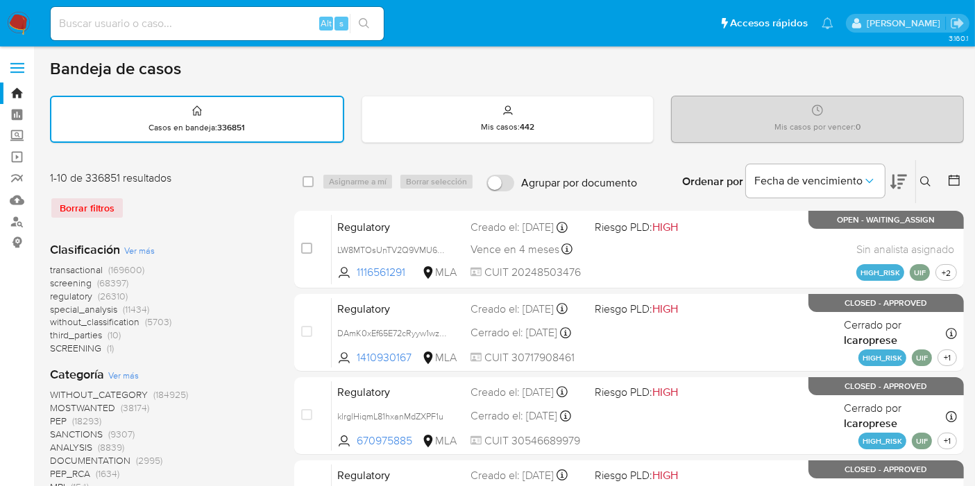
drag, startPoint x: 925, startPoint y: 188, endPoint x: 932, endPoint y: 175, distance: 14.9
click at [929, 184] on button at bounding box center [927, 181] width 23 height 17
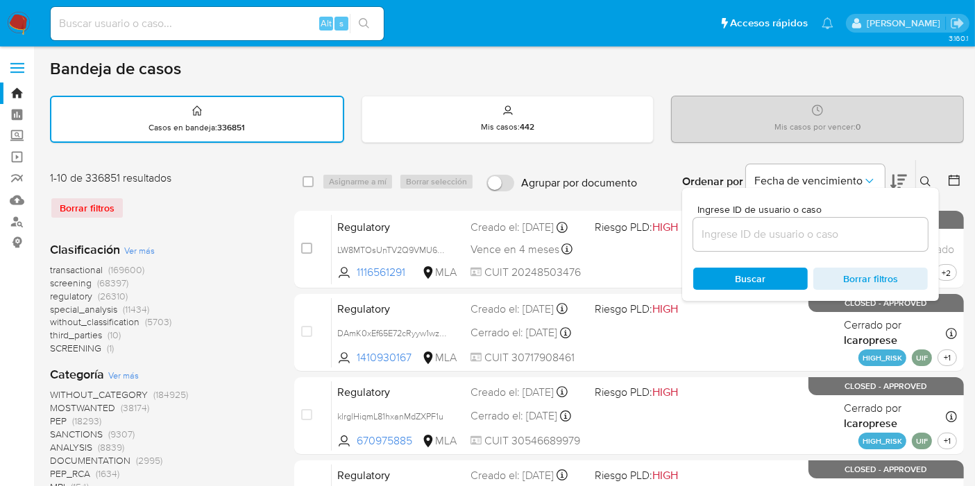
drag, startPoint x: 874, startPoint y: 210, endPoint x: 831, endPoint y: 231, distance: 47.8
click at [853, 224] on div "Ingrese ID de usuario o caso" at bounding box center [810, 228] width 234 height 46
click at [830, 231] on input at bounding box center [810, 234] width 234 height 18
paste input "G4VpCFImIzqYZwpGYacPpSPi"
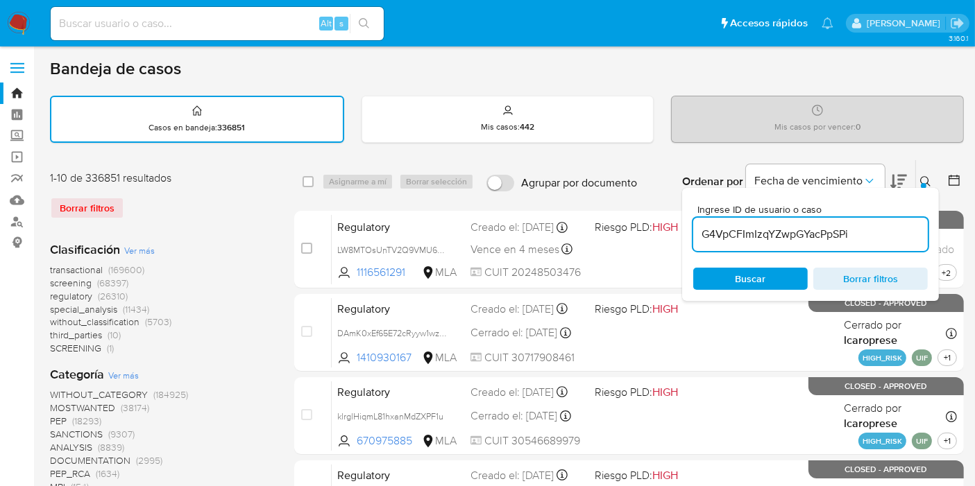
type input "G4VpCFImIzqYZwpGYacPpSPi"
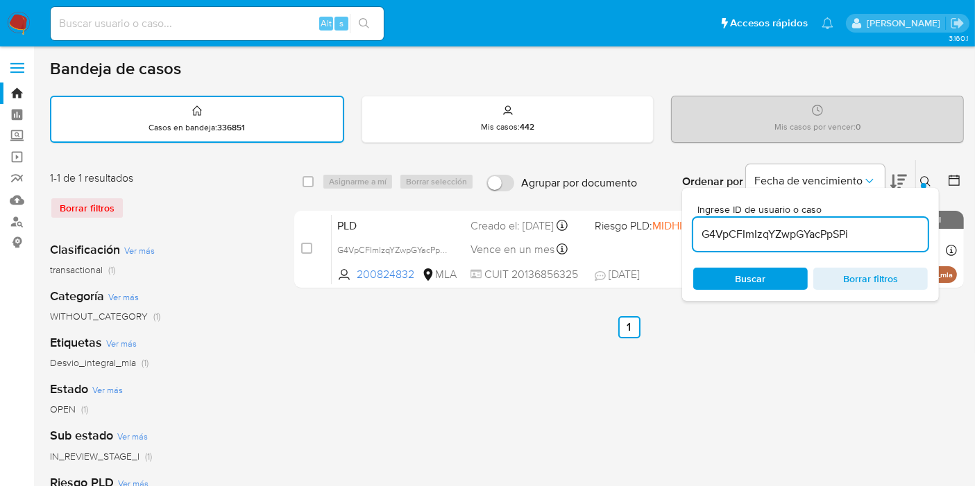
click at [303, 189] on div "select-all-cases-checkbox Asignarme a mí Borrar selección Agrupar por documento…" at bounding box center [628, 181] width 669 height 43
click at [307, 185] on input "checkbox" at bounding box center [307, 181] width 11 height 11
checkbox input "true"
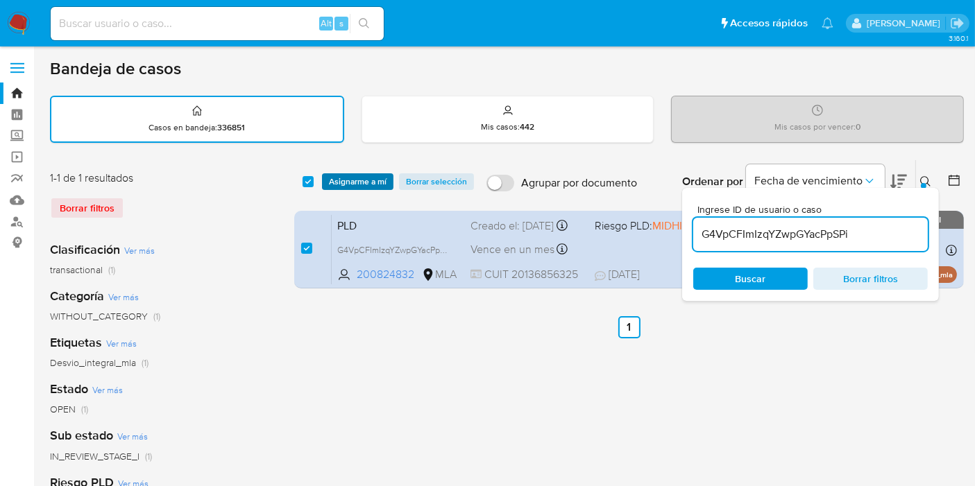
click at [357, 175] on span "Asignarme a mí" at bounding box center [358, 182] width 58 height 14
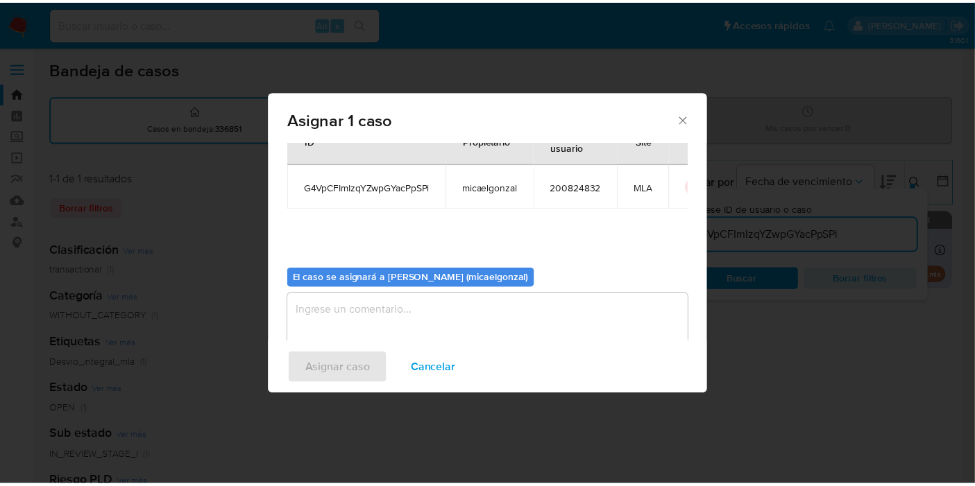
scroll to position [71, 0]
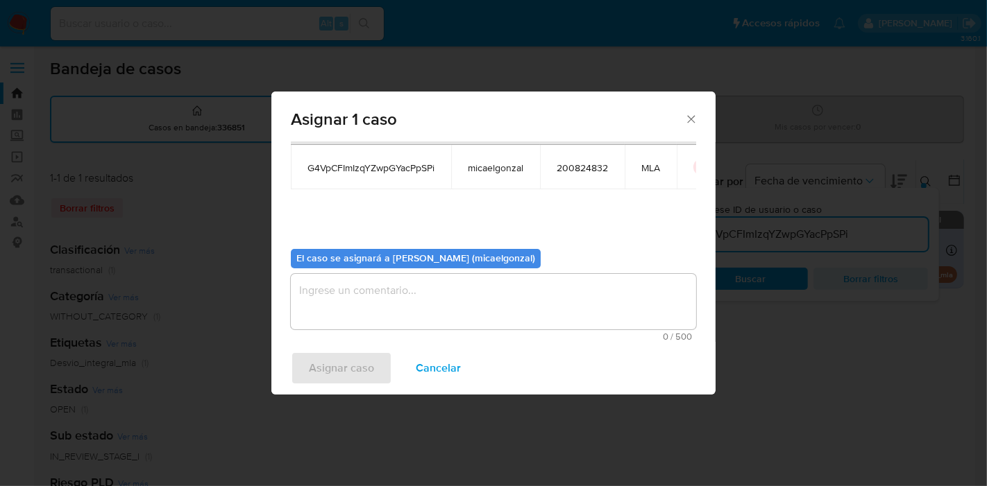
click at [477, 284] on textarea "assign-modal" at bounding box center [493, 301] width 405 height 55
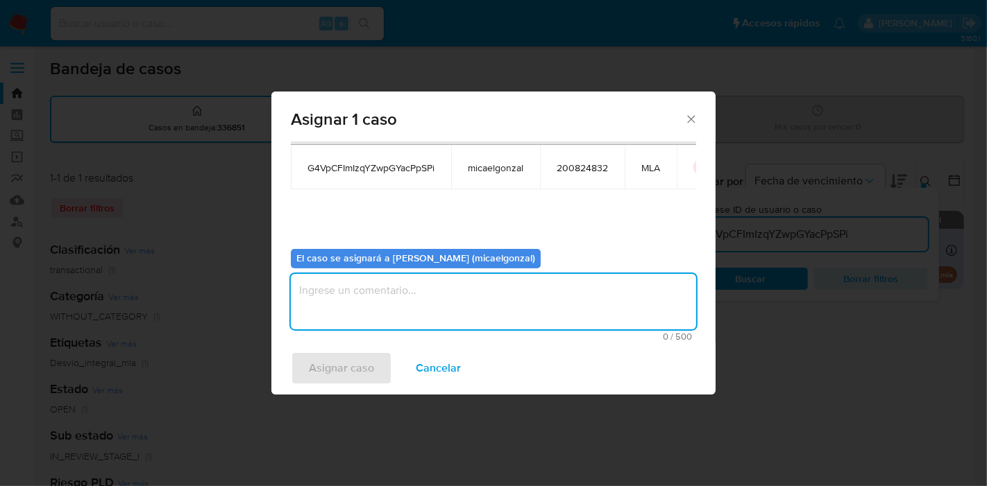
click at [394, 330] on div "0 / 500 500 caracteres restantes" at bounding box center [493, 307] width 405 height 67
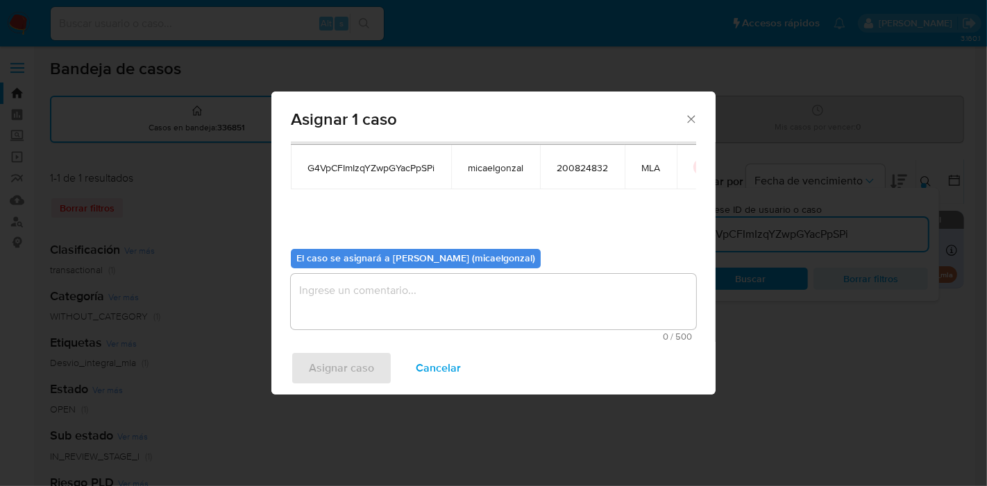
click at [420, 310] on textarea "assign-modal" at bounding box center [493, 301] width 405 height 55
click at [355, 345] on div "Asignar caso Cancelar" at bounding box center [493, 368] width 444 height 53
click at [331, 361] on span "Asignar caso" at bounding box center [341, 368] width 65 height 31
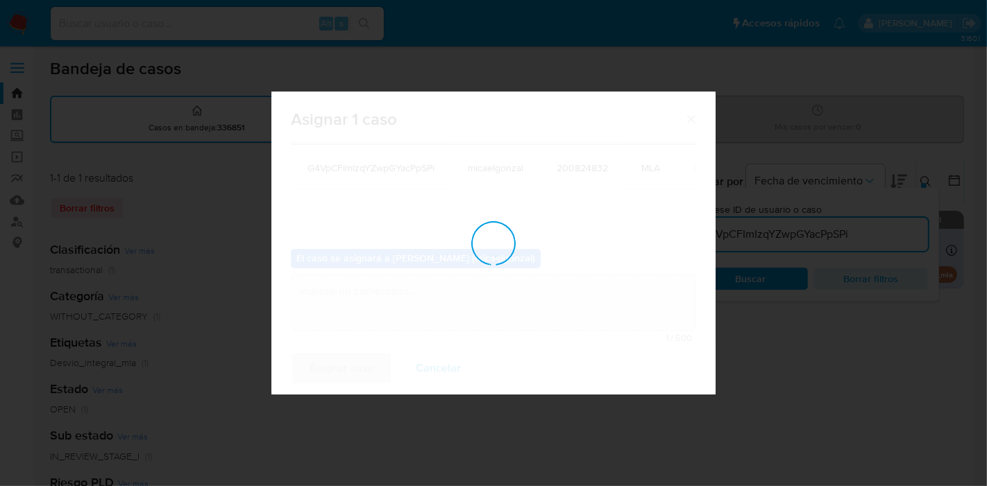
checkbox input "false"
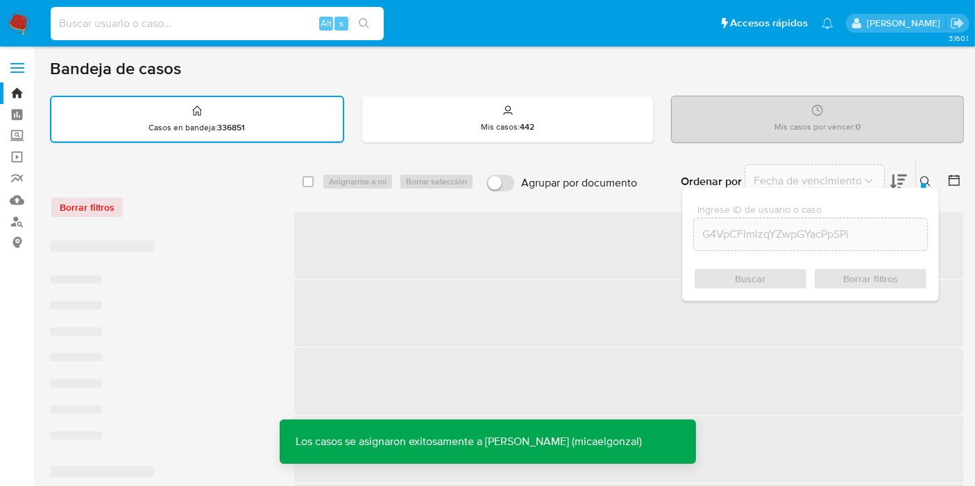
click at [271, 27] on input at bounding box center [217, 24] width 333 height 18
paste input "G4VpCFImIzqYZwpGYacPpSPi"
type input "G4VpCFImIzqYZwpGYacPpSPi"
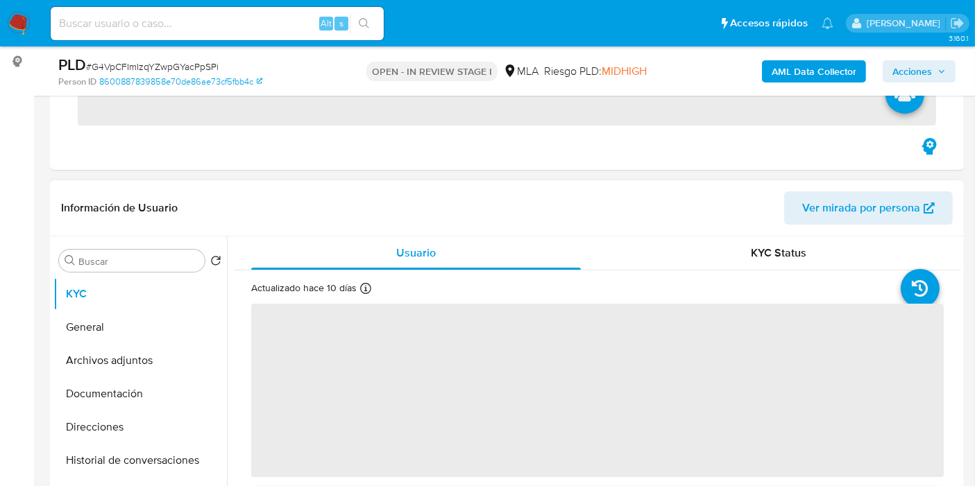
scroll to position [231, 0]
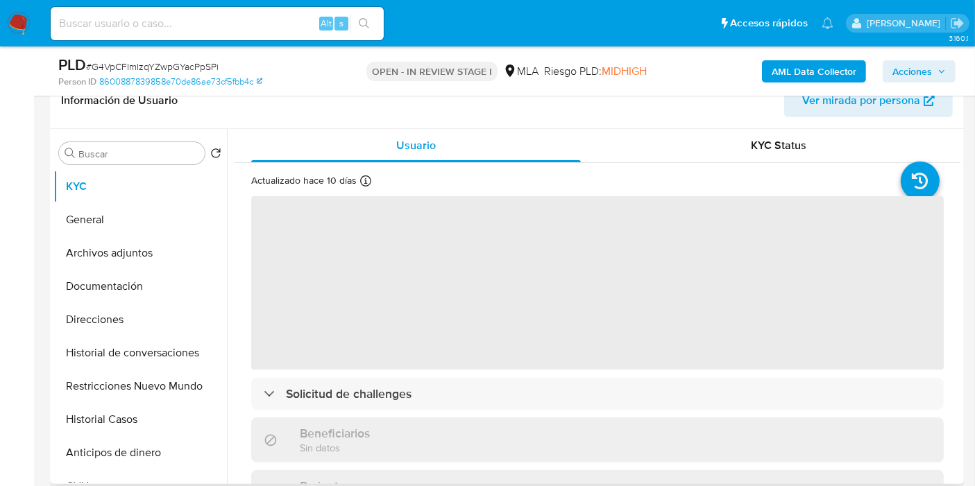
select select "10"
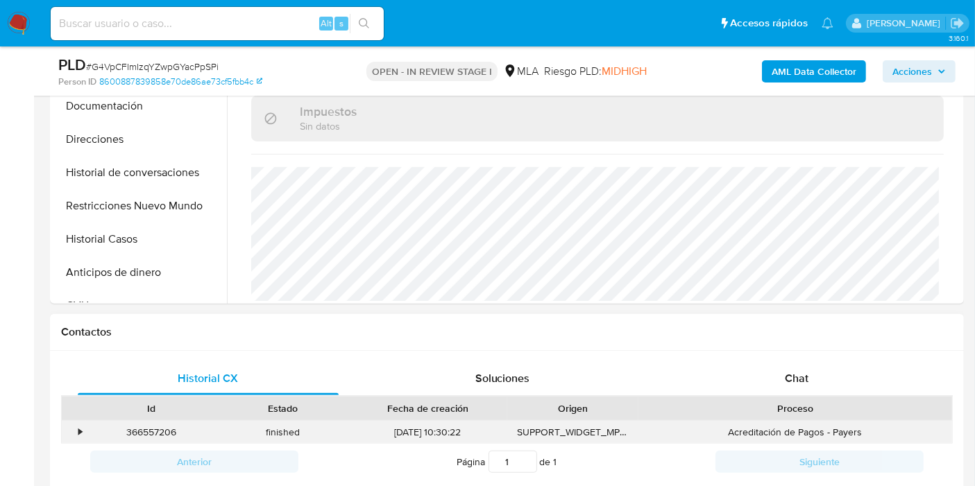
scroll to position [462, 0]
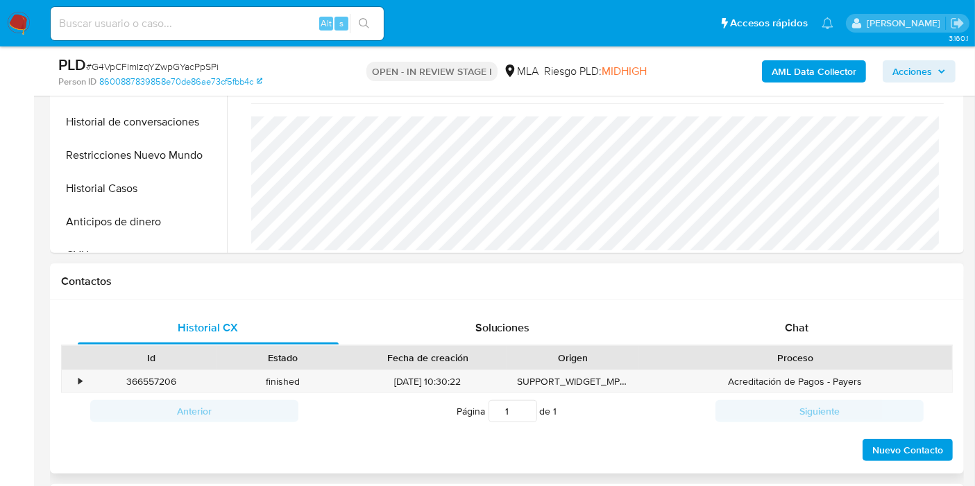
click at [837, 303] on div "Historial CX Soluciones Chat Id Estado Fecha de creación Origen Proceso • 36655…" at bounding box center [507, 387] width 914 height 174
click at [803, 323] on span "Chat" at bounding box center [797, 328] width 24 height 16
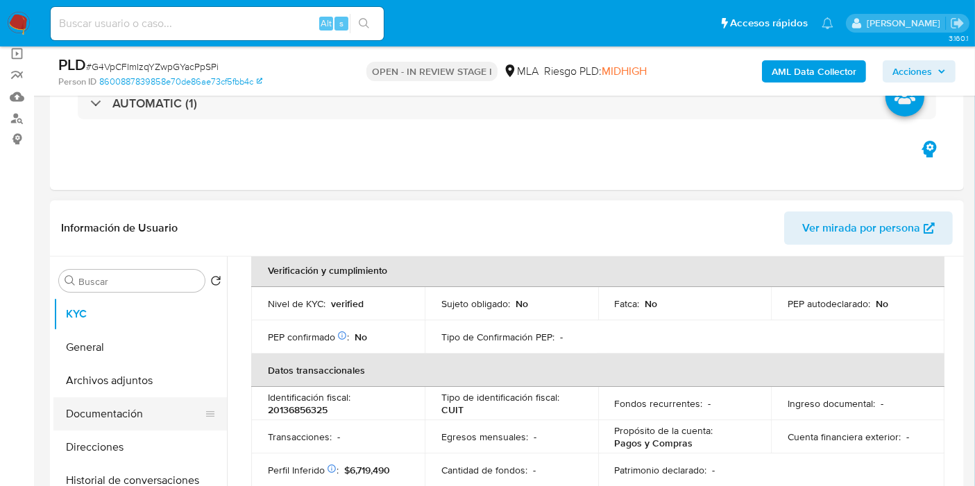
scroll to position [77, 0]
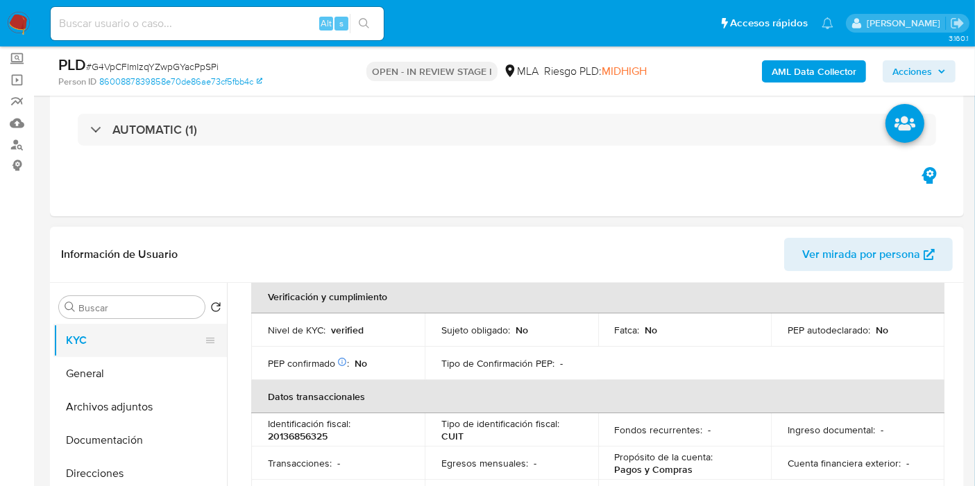
click at [141, 355] on button "KYC" at bounding box center [134, 340] width 162 height 33
click at [118, 370] on button "General" at bounding box center [134, 373] width 162 height 33
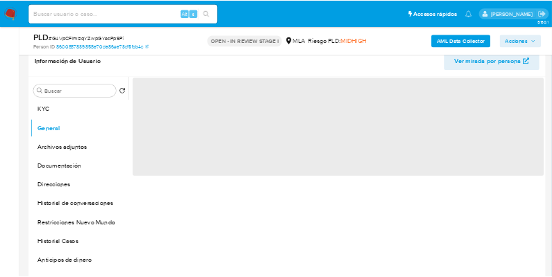
scroll to position [231, 0]
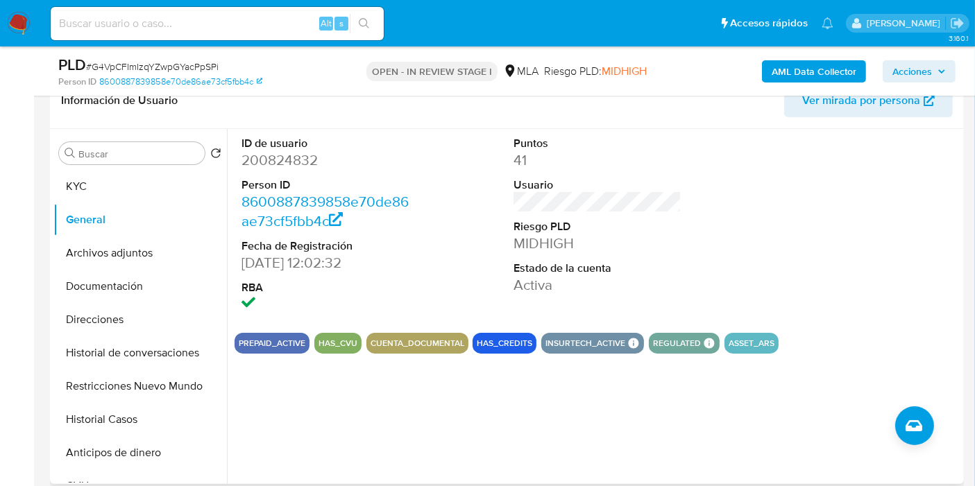
click at [273, 154] on dd "200824832" at bounding box center [325, 160] width 168 height 19
copy dd "200824832"
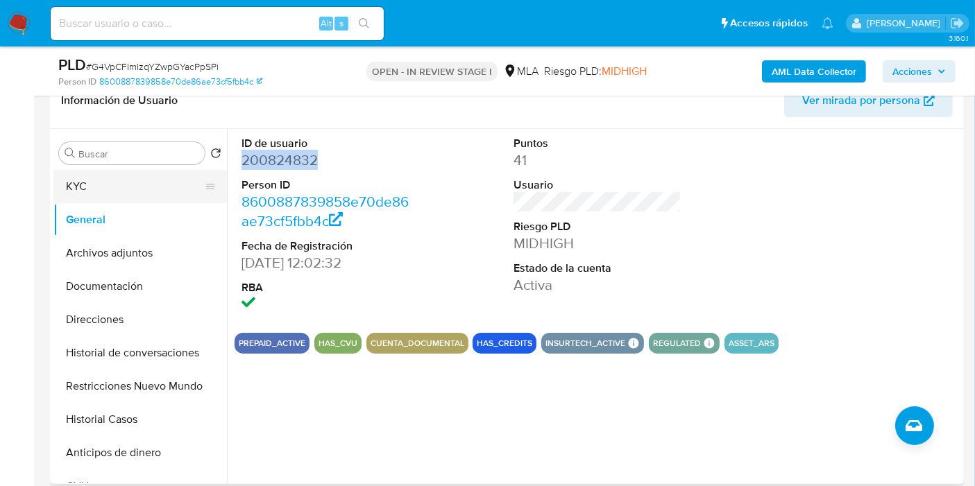
click at [126, 171] on button "KYC" at bounding box center [134, 186] width 162 height 33
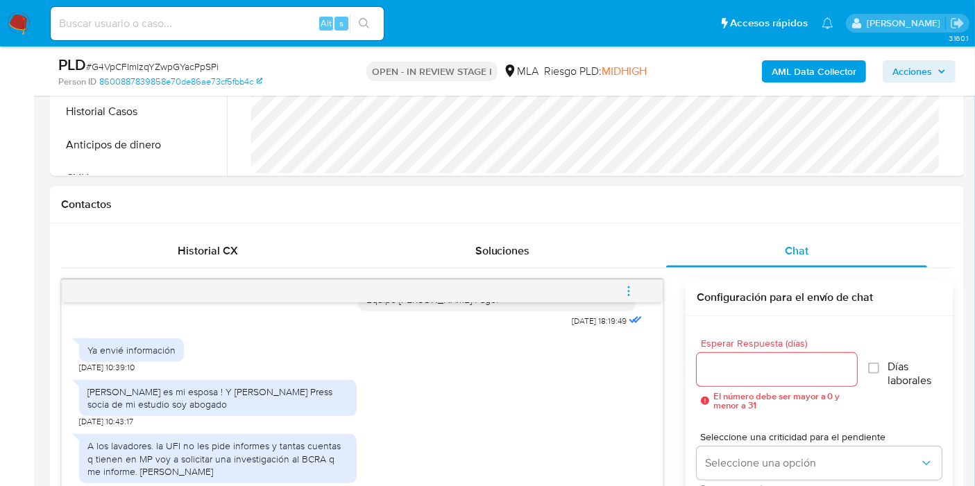
scroll to position [204, 0]
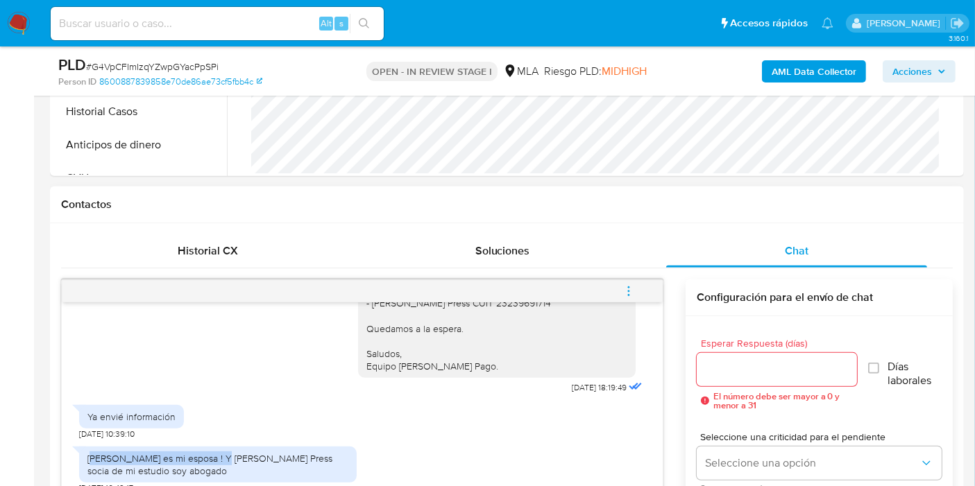
drag, startPoint x: 96, startPoint y: 452, endPoint x: 216, endPoint y: 462, distance: 119.7
click at [216, 462] on div "Marisa Croata es mi esposa ! Y Jessica Giler Press socia de mi estudio soy abog…" at bounding box center [217, 464] width 261 height 25
click at [196, 463] on div "Marisa Croata es mi esposa ! Y Jessica Giler Press socia de mi estudio soy abog…" at bounding box center [217, 464] width 261 height 25
click at [176, 459] on div "Marisa Croata es mi esposa ! Y Jessica Giler Press socia de mi estudio soy abog…" at bounding box center [217, 464] width 261 height 25
click at [178, 459] on div "Marisa Croata es mi esposa ! Y Jessica Giler Press socia de mi estudio soy abog…" at bounding box center [217, 464] width 261 height 25
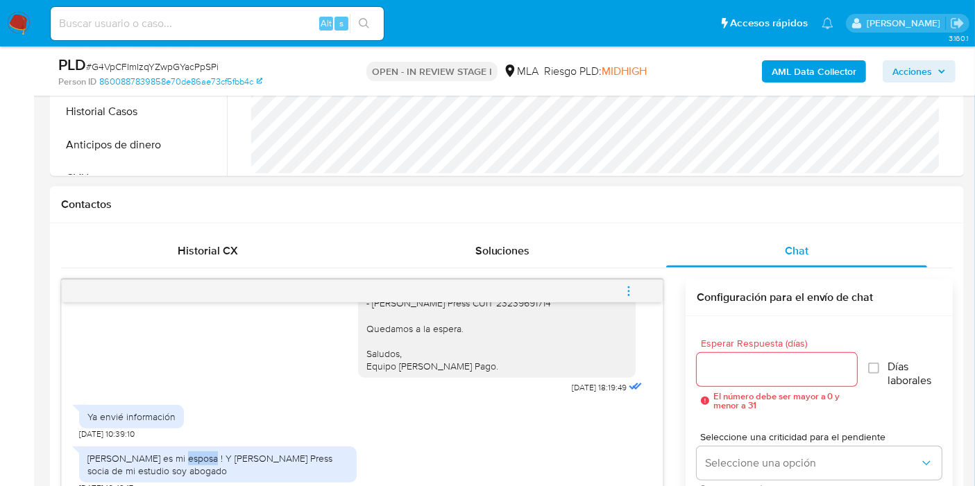
click at [182, 456] on div "Marisa Croata es mi esposa ! Y Jessica Giler Press socia de mi estudio soy abog…" at bounding box center [217, 464] width 261 height 25
click at [139, 448] on div "Marisa Croata es mi esposa ! Y Jessica Giler Press socia de mi estudio soy abog…" at bounding box center [217, 465] width 277 height 36
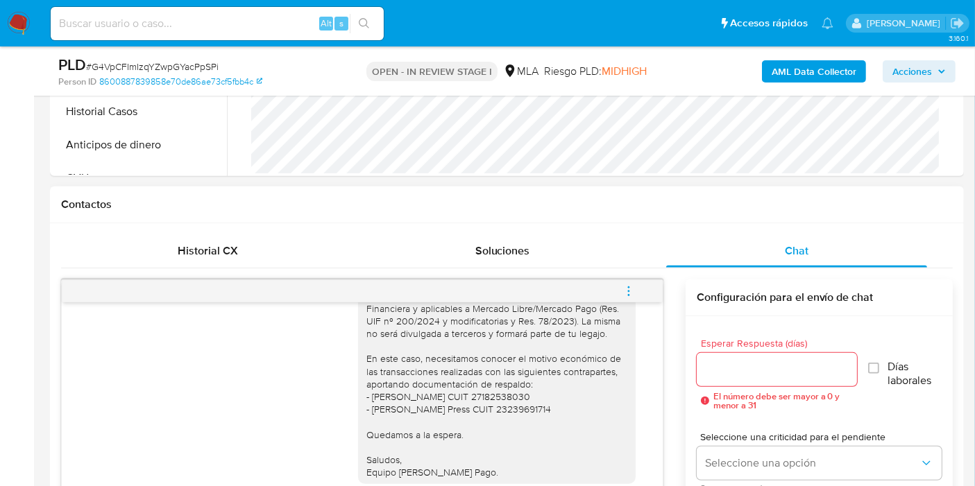
scroll to position [1409, 0]
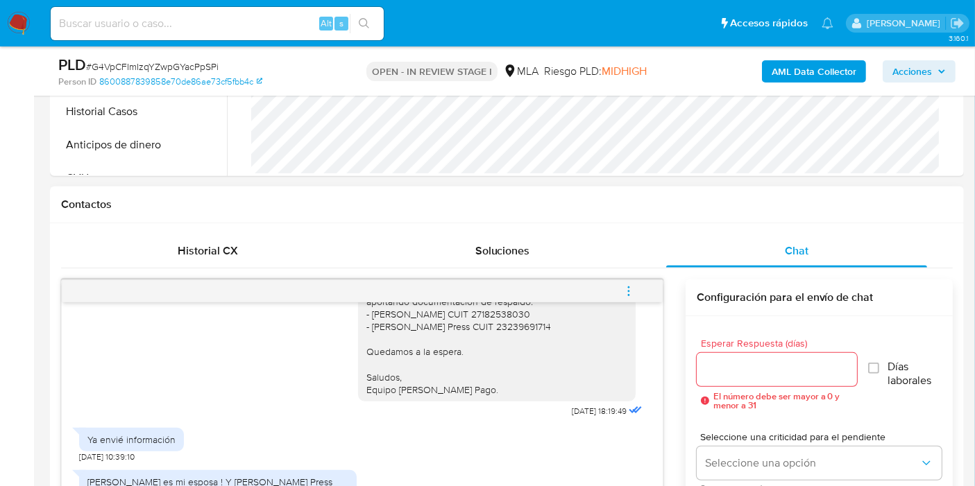
click at [489, 332] on div "Buenos días, Miguel Ángel. Esperamos que estés bien. Muchas gracias por tu resp…" at bounding box center [496, 270] width 261 height 253
click at [507, 339] on div "Buenos días, Miguel Ángel. Esperamos que estés bien. Muchas gracias por tu resp…" at bounding box center [496, 270] width 261 height 253
copy div "27182538030"
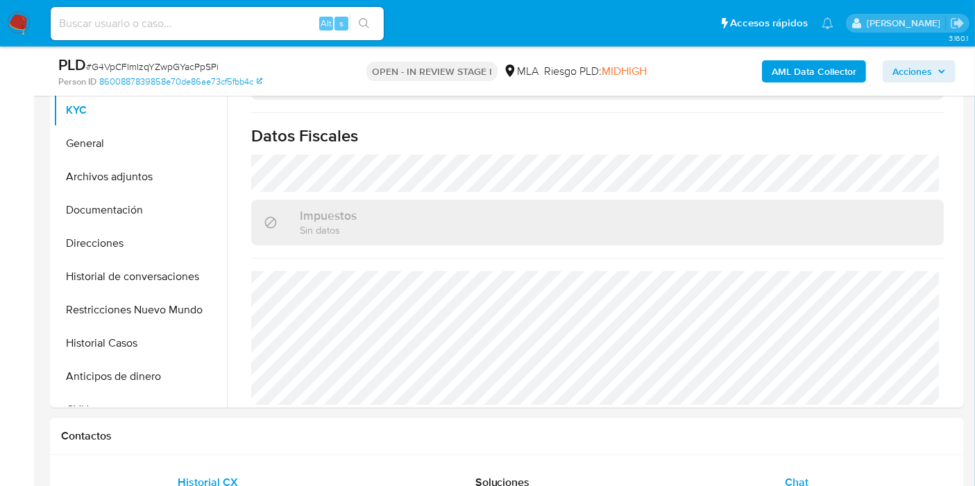
scroll to position [231, 0]
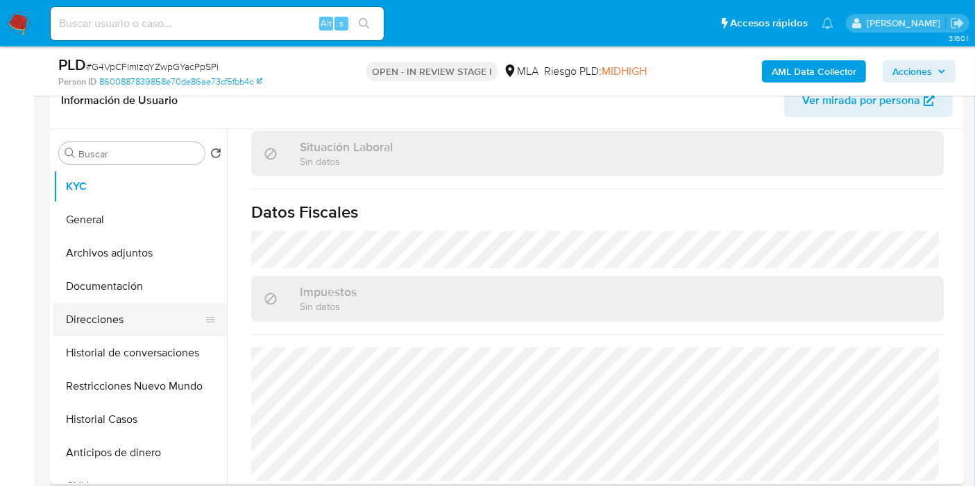
click at [89, 311] on button "Direcciones" at bounding box center [134, 319] width 162 height 33
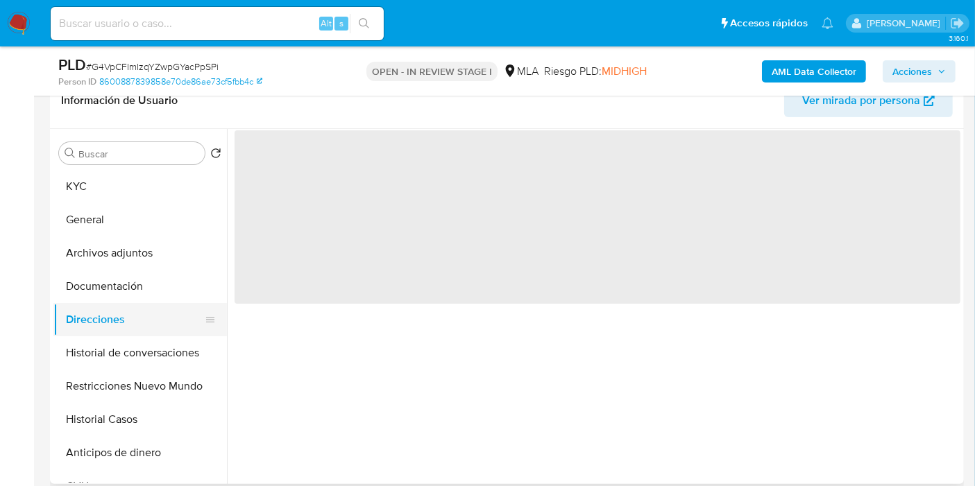
scroll to position [0, 0]
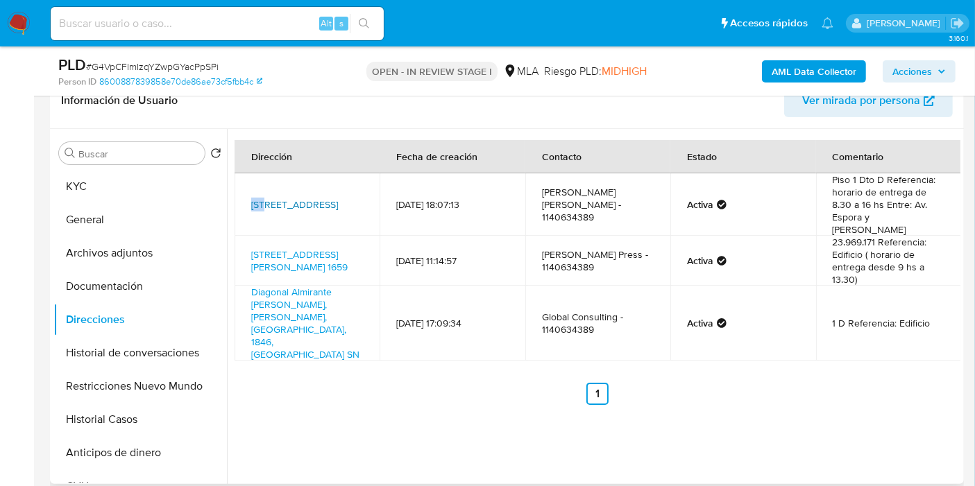
drag, startPoint x: 247, startPoint y: 185, endPoint x: 267, endPoint y: 187, distance: 20.2
click at [267, 187] on td "Diagonal Brown 1298, Adrogue, Buenos Aires, 1846, Argentina 1298" at bounding box center [306, 204] width 145 height 62
drag, startPoint x: 244, startPoint y: 219, endPoint x: 276, endPoint y: 230, distance: 34.4
click at [276, 230] on tbody "Diagonal Brown 1298, Adrogue, Buenos Aires, 1846, Argentina 1298 13/04/2020 18:…" at bounding box center [597, 266] width 726 height 187
click at [248, 236] on td "Bolívar 1659 Piso 13 Dto A 1659, San Telmo, Capital Federal, 1141, Argentina 16…" at bounding box center [306, 261] width 145 height 50
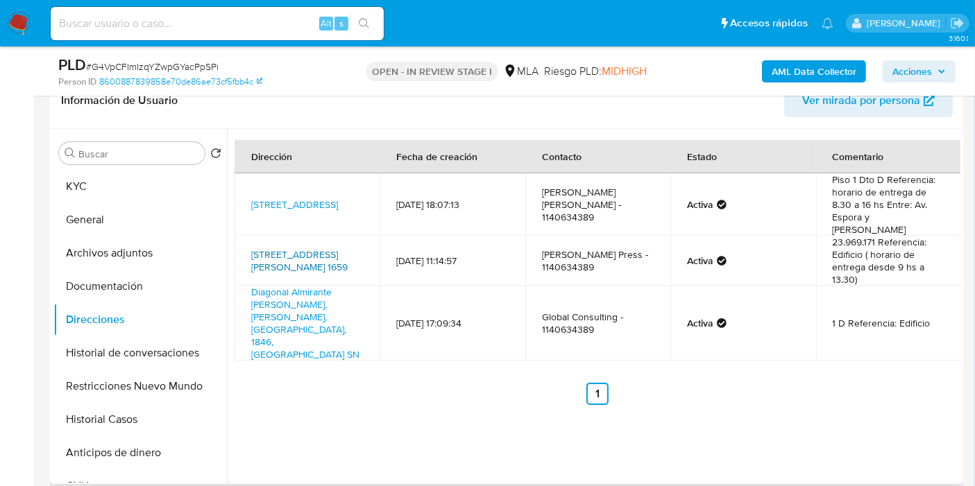
drag, startPoint x: 246, startPoint y: 225, endPoint x: 283, endPoint y: 253, distance: 46.6
click at [283, 253] on td "Bolívar 1659 Piso 13 Dto A 1659, San Telmo, Capital Federal, 1141, Argentina 16…" at bounding box center [306, 261] width 145 height 50
copy link "Bolívar 1659 Piso 13 Dto A 1659, San Telmo, Capital Federal"
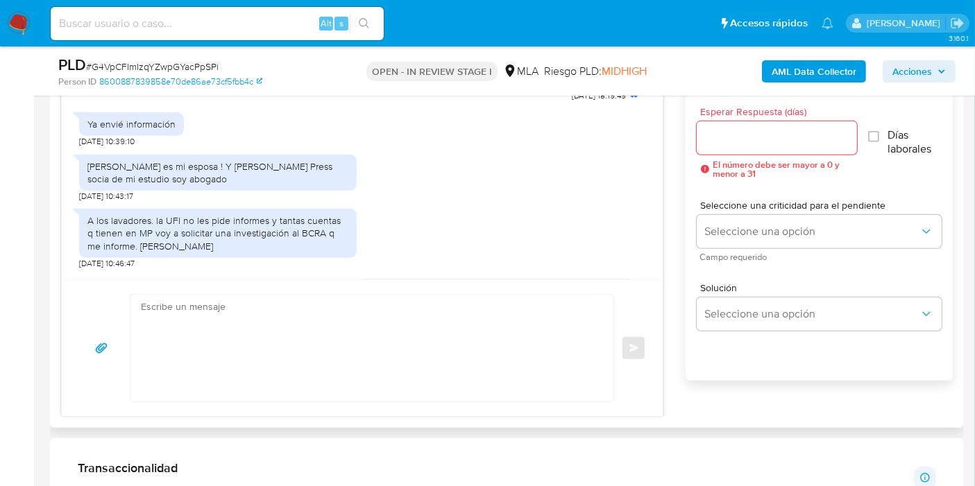
scroll to position [1563, 0]
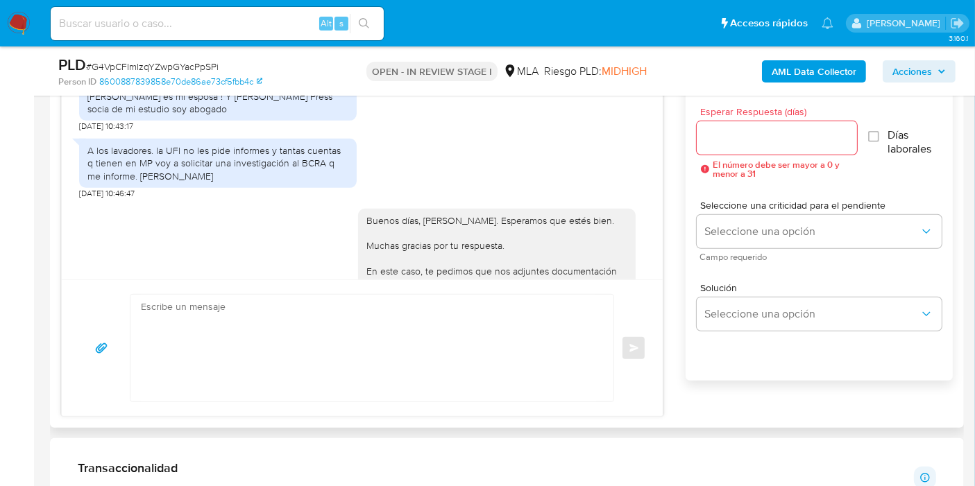
click at [228, 115] on div "Marisa Croata es mi esposa ! Y Jessica Giler Press socia de mi estudio soy abog…" at bounding box center [217, 102] width 261 height 25
drag, startPoint x: 236, startPoint y: 121, endPoint x: 264, endPoint y: 132, distance: 30.5
click at [264, 115] on div "Marisa Croata es mi esposa ! Y Jessica Giler Press socia de mi estudio soy abog…" at bounding box center [217, 102] width 261 height 25
drag, startPoint x: 265, startPoint y: 133, endPoint x: 247, endPoint y: 130, distance: 18.2
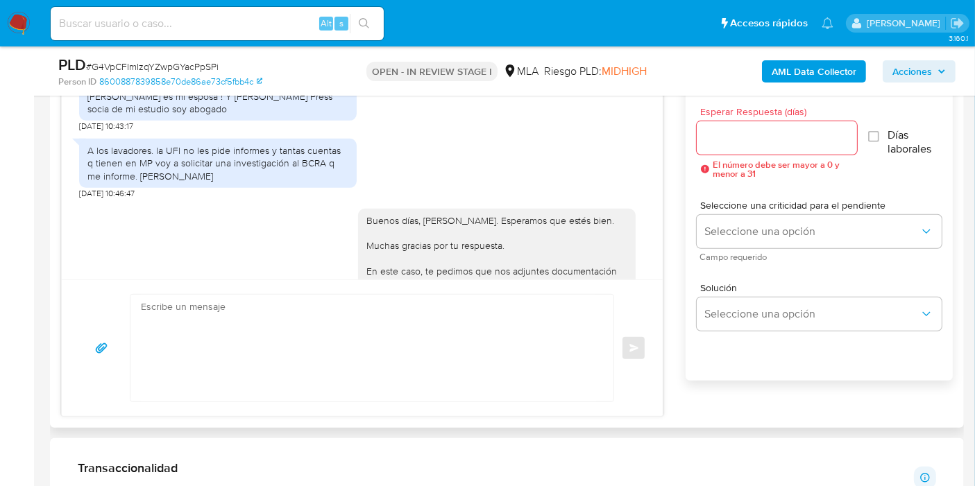
click at [247, 115] on div "Marisa Croata es mi esposa ! Y Jessica Giler Press socia de mi estudio soy abog…" at bounding box center [217, 102] width 261 height 25
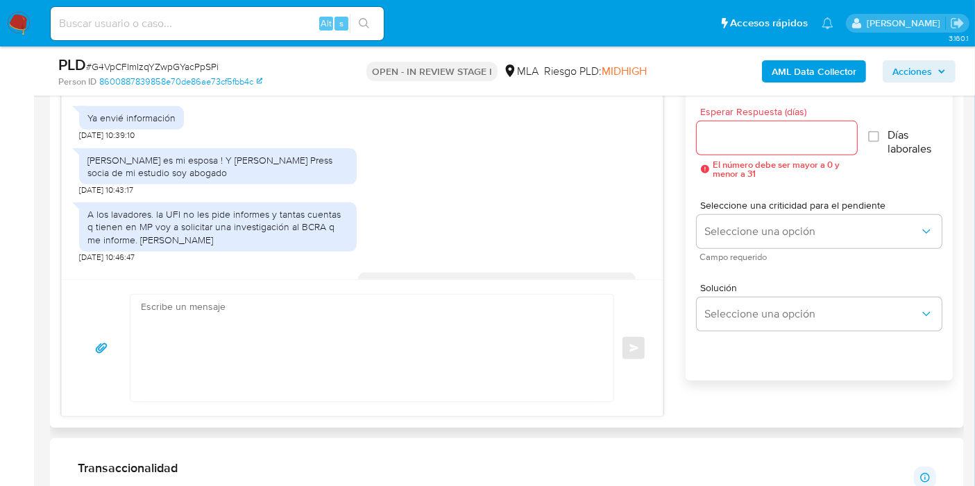
scroll to position [1332, 0]
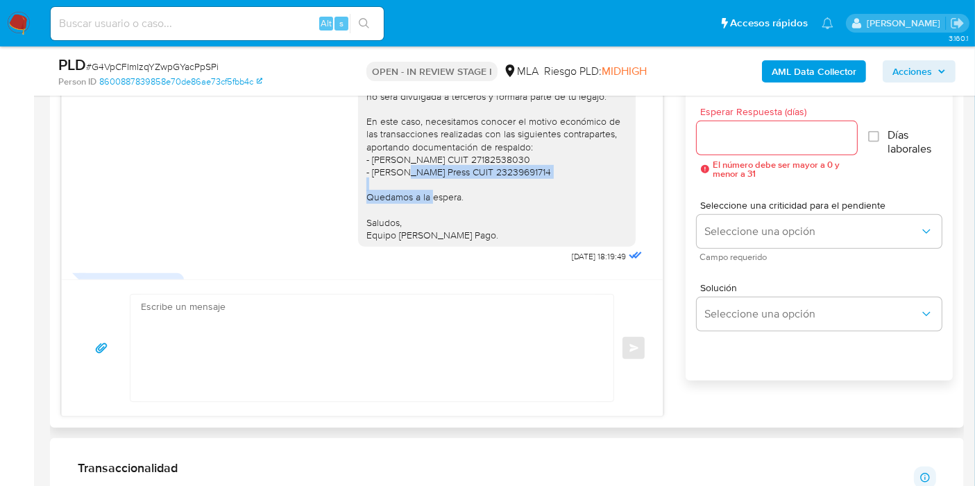
drag, startPoint x: 361, startPoint y: 200, endPoint x: 556, endPoint y: 197, distance: 195.7
click at [556, 197] on div "Buenos días, Miguel Ángel. Esperamos que estés bien. Muchas gracias por tu resp…" at bounding box center [496, 115] width 261 height 253
copy div "Jessica Patricia Giler Press CUIT 23239691714"
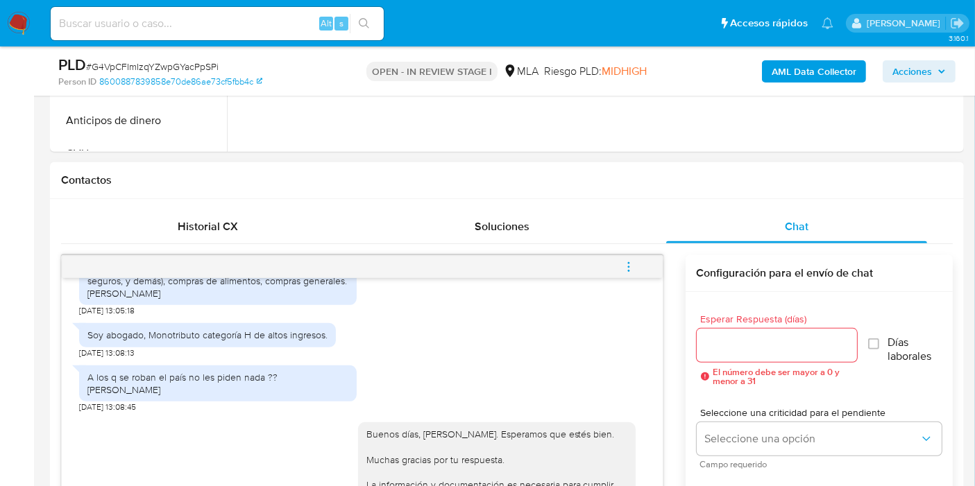
scroll to position [539, 0]
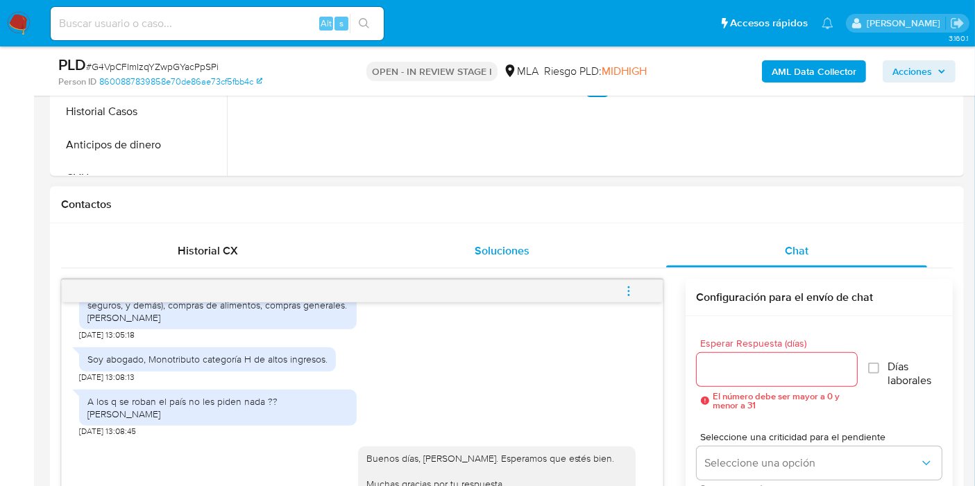
click at [633, 262] on button "Soluciones" at bounding box center [502, 250] width 294 height 33
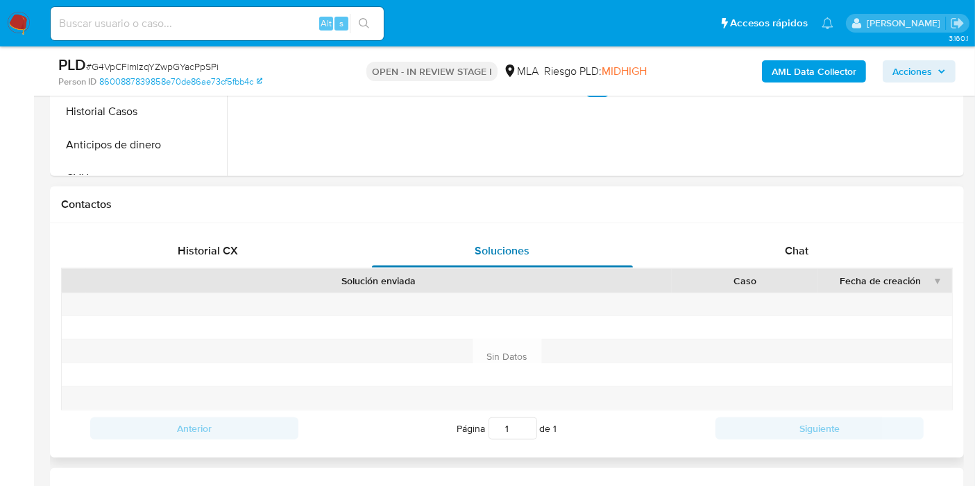
drag, startPoint x: 219, startPoint y: 253, endPoint x: 479, endPoint y: 247, distance: 260.2
click at [274, 252] on div "Historial CX" at bounding box center [208, 250] width 261 height 33
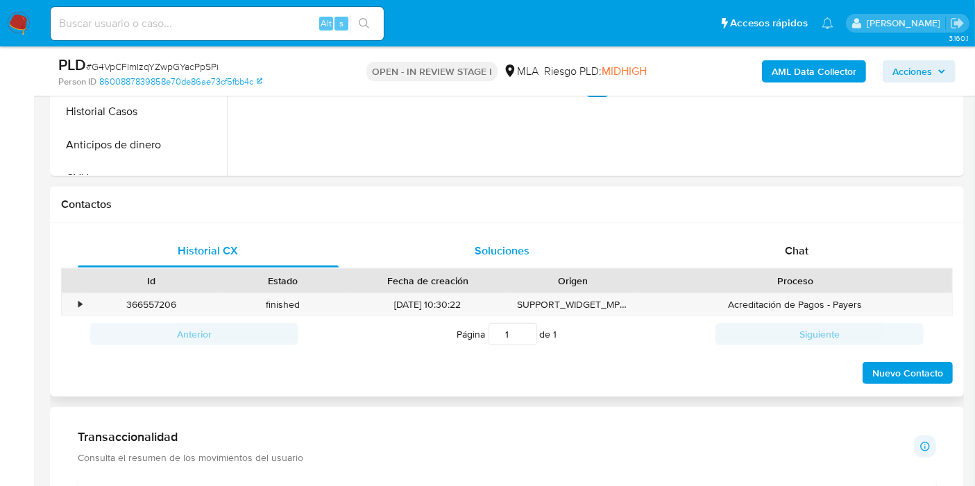
drag, startPoint x: 843, startPoint y: 246, endPoint x: 588, endPoint y: 254, distance: 255.4
click at [843, 246] on div "Chat" at bounding box center [796, 250] width 261 height 33
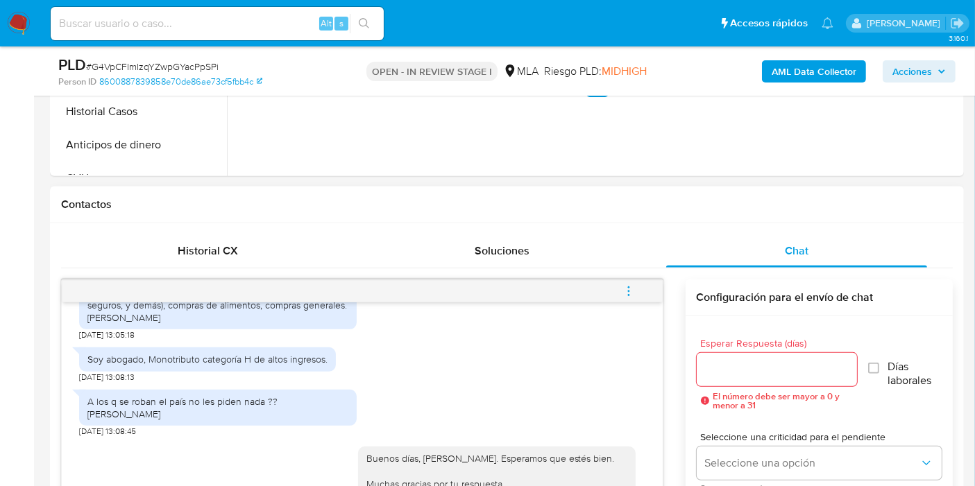
drag, startPoint x: 629, startPoint y: 280, endPoint x: 608, endPoint y: 290, distance: 22.3
click at [628, 282] on span "menu-action" at bounding box center [628, 291] width 12 height 33
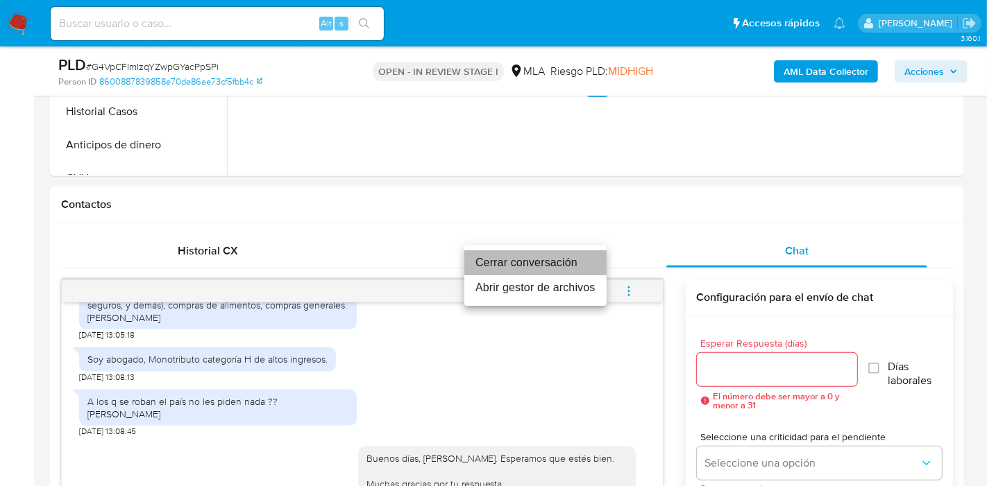
click at [559, 266] on li "Cerrar conversación" at bounding box center [535, 262] width 142 height 25
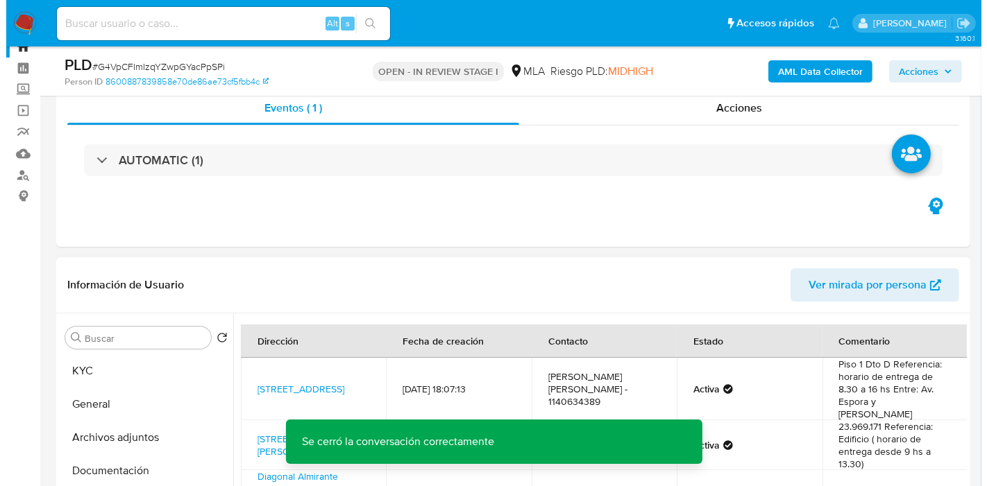
scroll to position [0, 0]
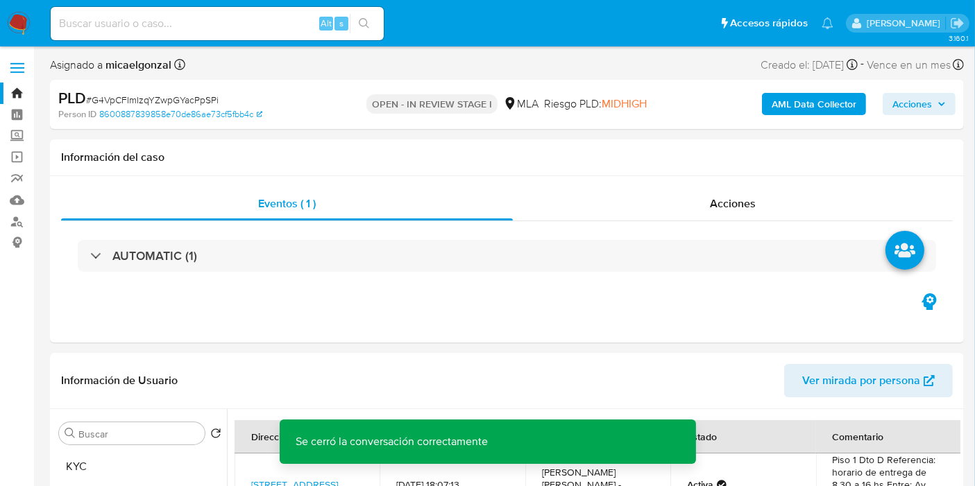
click at [803, 97] on b "AML Data Collector" at bounding box center [813, 104] width 85 height 22
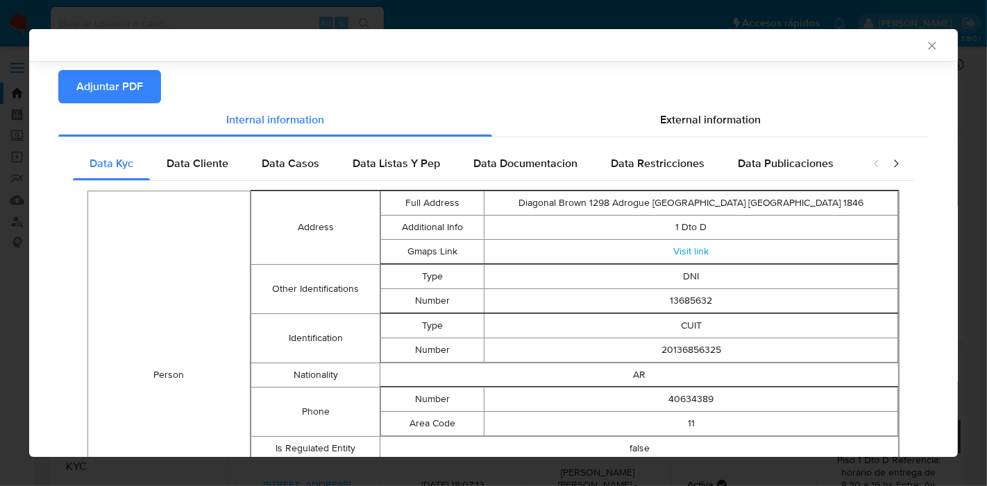
scroll to position [67, 0]
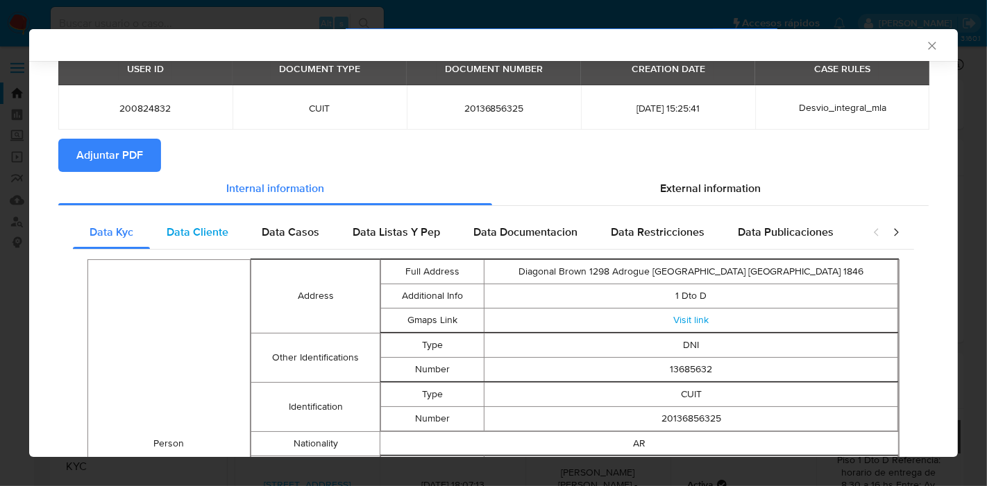
click at [212, 244] on div "Data Cliente" at bounding box center [197, 232] width 95 height 33
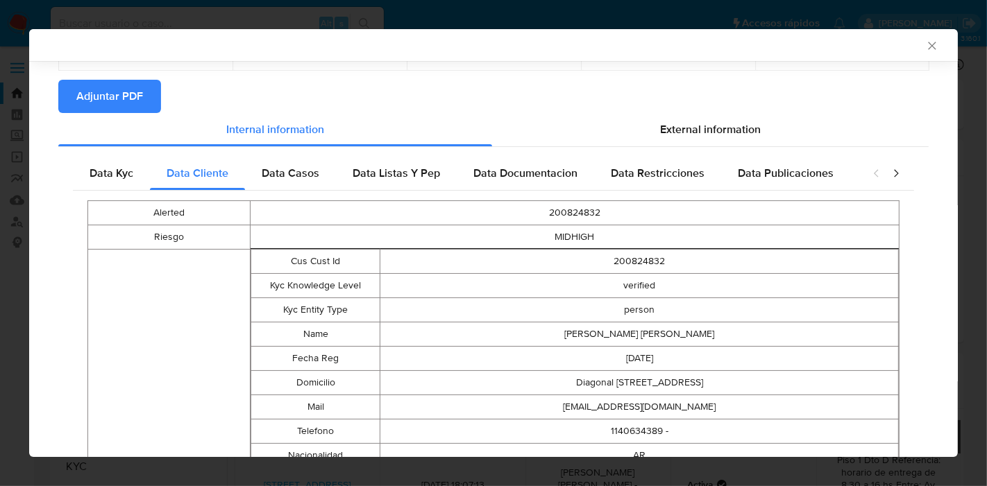
scroll to position [15, 0]
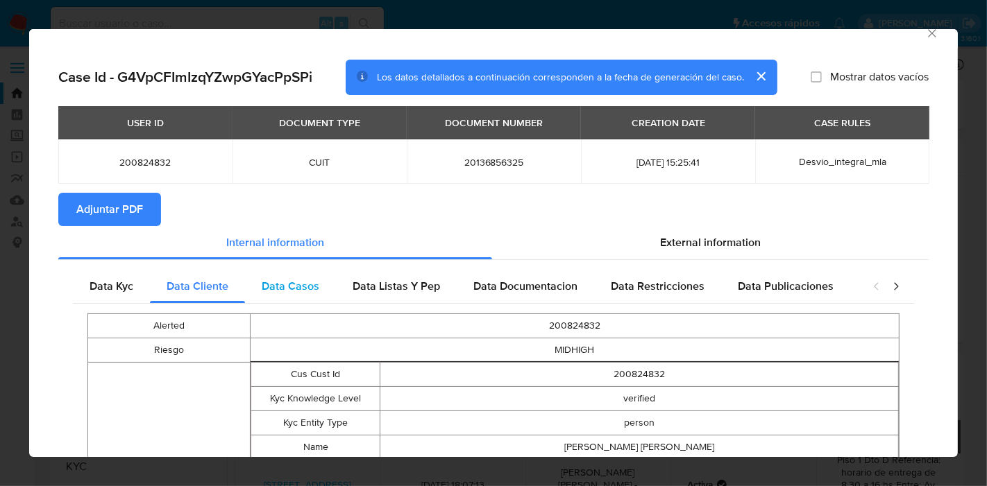
click at [283, 289] on span "Data Casos" at bounding box center [291, 286] width 58 height 16
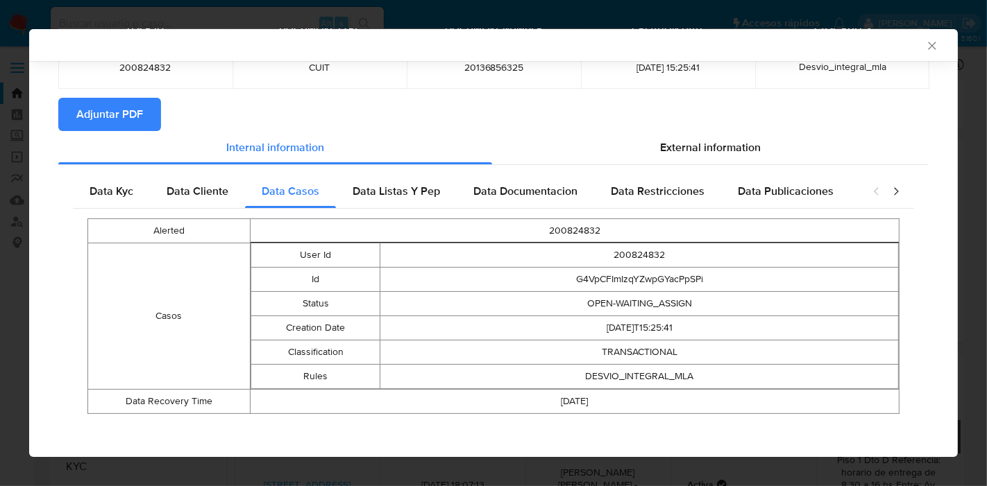
scroll to position [112, 0]
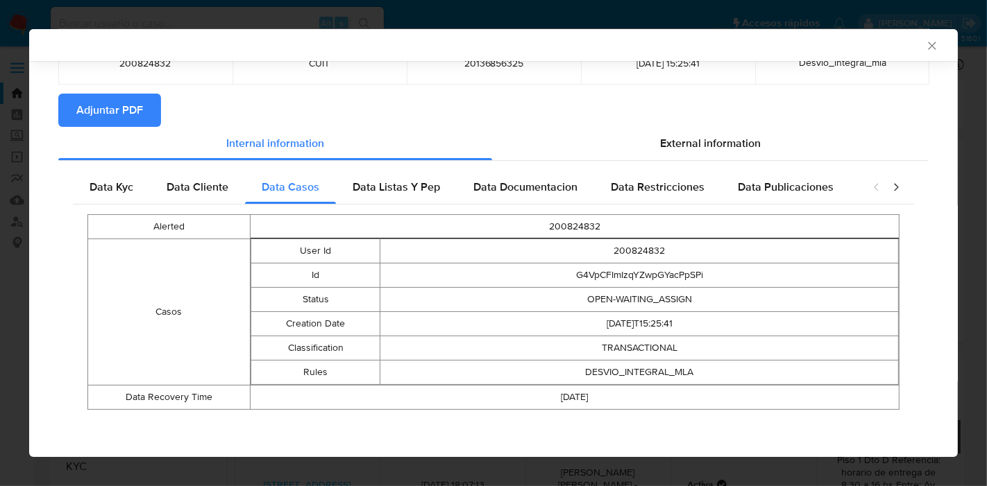
drag, startPoint x: 439, startPoint y: 189, endPoint x: 493, endPoint y: 185, distance: 53.6
click at [448, 188] on div "Data Listas Y Pep" at bounding box center [396, 187] width 121 height 33
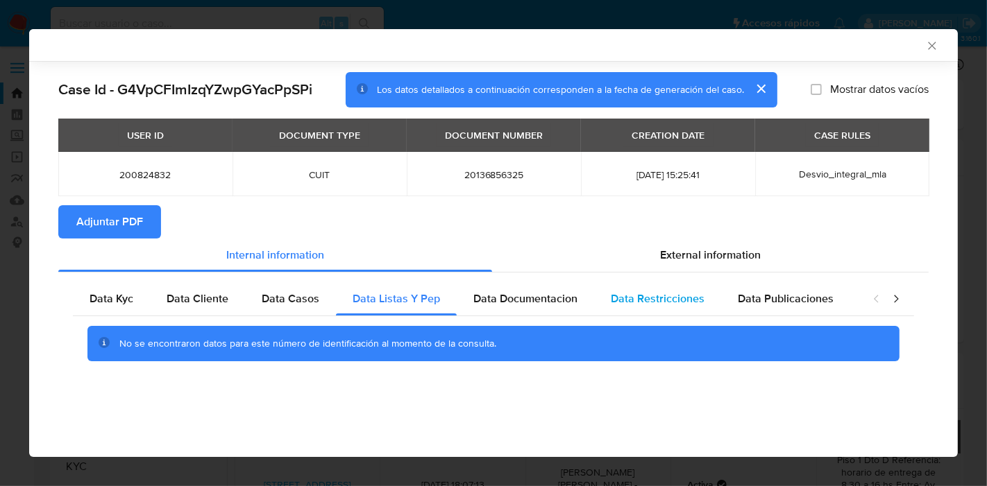
drag, startPoint x: 566, startPoint y: 302, endPoint x: 654, endPoint y: 302, distance: 87.4
click at [573, 302] on span "Data Documentacion" at bounding box center [525, 299] width 104 height 16
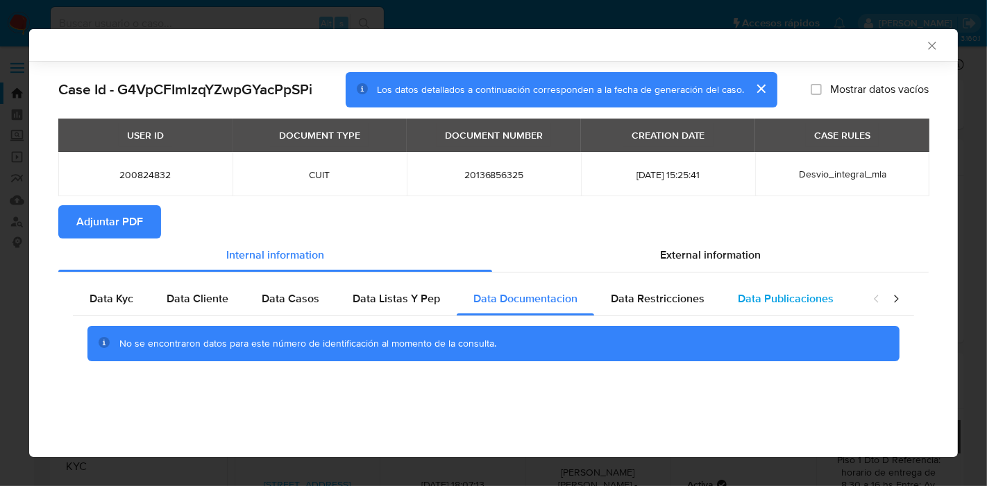
drag, startPoint x: 654, startPoint y: 302, endPoint x: 735, endPoint y: 296, distance: 82.1
click at [669, 302] on span "Data Restricciones" at bounding box center [657, 299] width 94 height 16
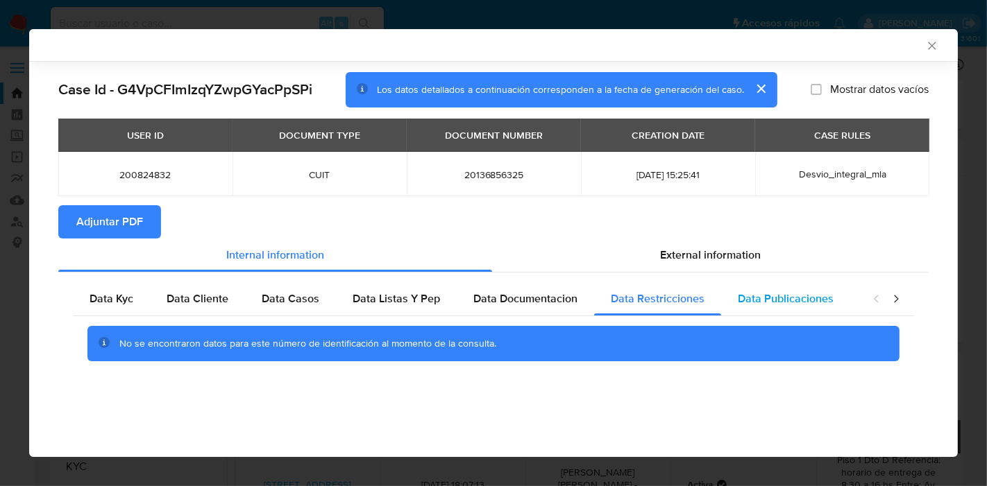
drag, startPoint x: 765, startPoint y: 298, endPoint x: 845, endPoint y: 304, distance: 80.7
click at [765, 298] on span "Data Publicaciones" at bounding box center [785, 299] width 96 height 16
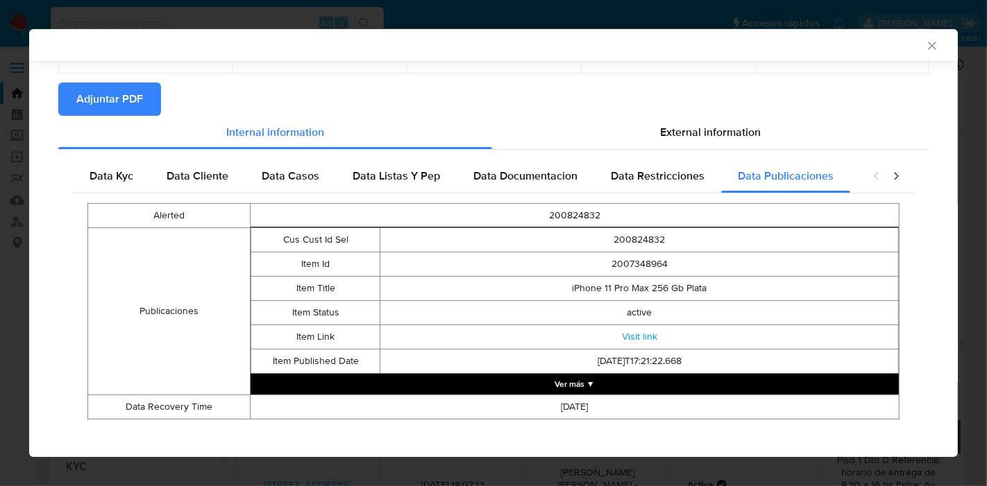
scroll to position [133, 0]
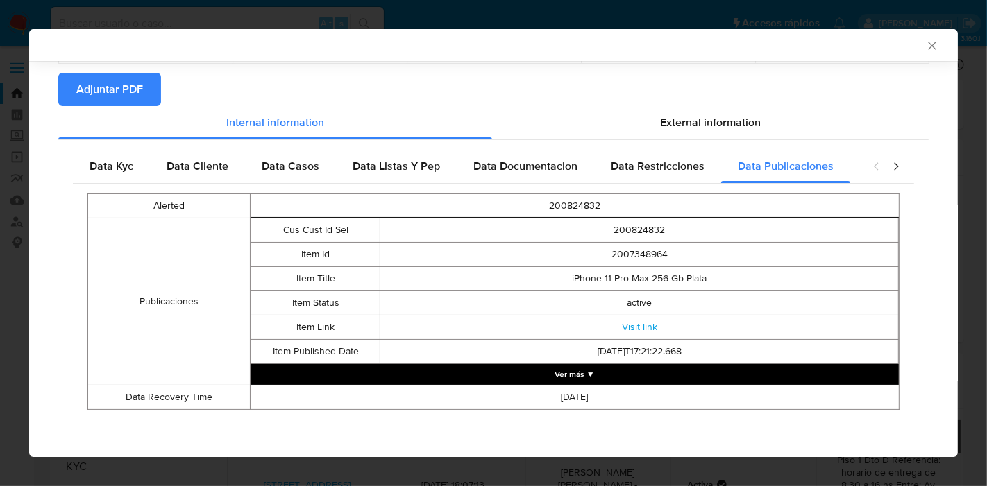
click at [889, 171] on icon "closure-recommendation-modal" at bounding box center [896, 167] width 14 height 14
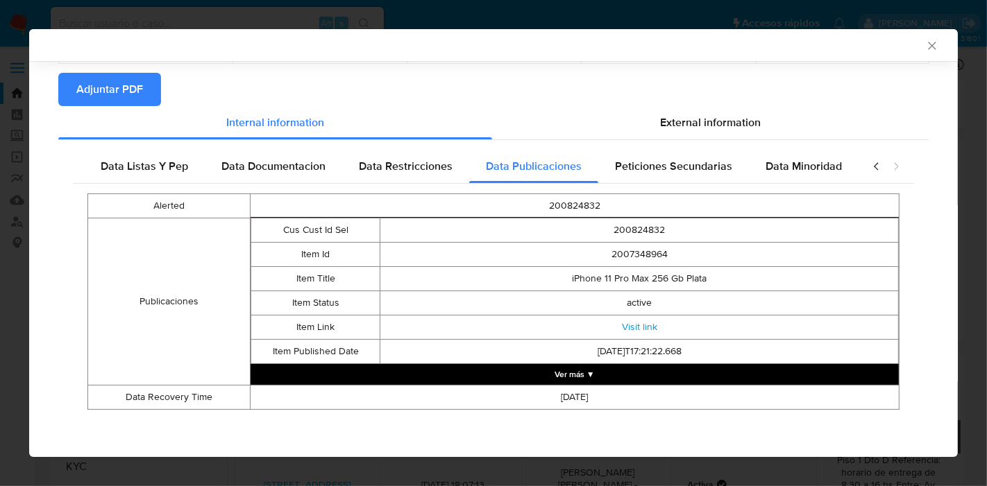
drag, startPoint x: 783, startPoint y: 161, endPoint x: 774, endPoint y: 163, distance: 9.9
click at [783, 162] on span "Data Minoridad" at bounding box center [803, 166] width 76 height 16
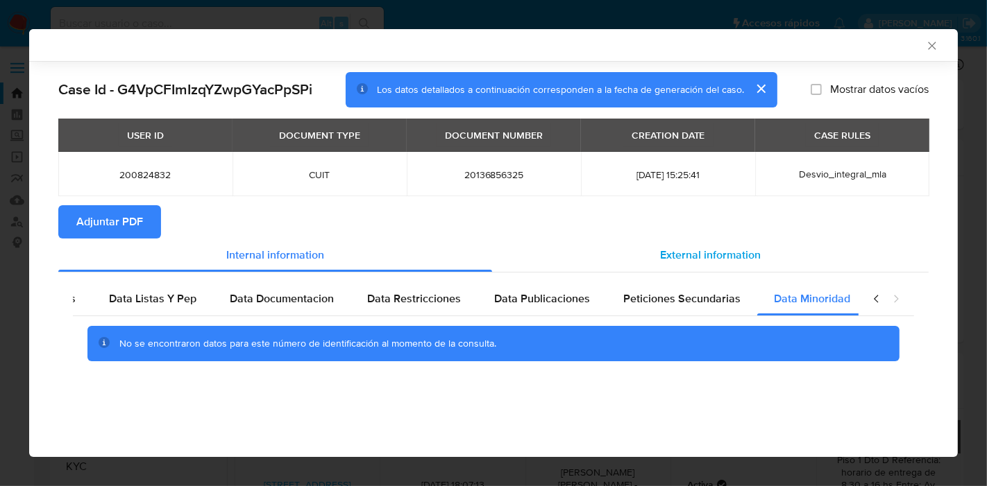
drag, startPoint x: 697, startPoint y: 287, endPoint x: 706, endPoint y: 263, distance: 26.2
click at [697, 288] on div "Peticiones Secundarias" at bounding box center [681, 298] width 151 height 33
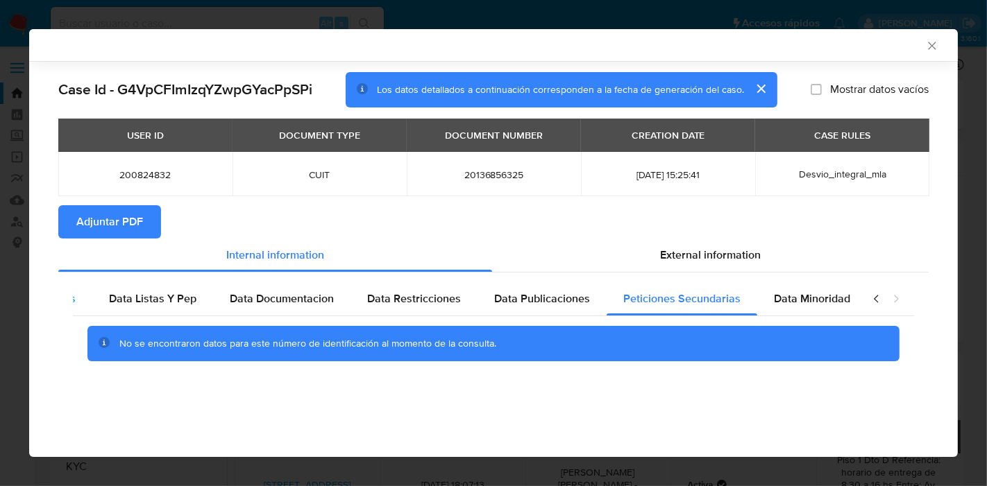
drag, startPoint x: 880, startPoint y: 300, endPoint x: 194, endPoint y: 303, distance: 685.4
click at [880, 300] on icon "closure-recommendation-modal" at bounding box center [876, 299] width 14 height 14
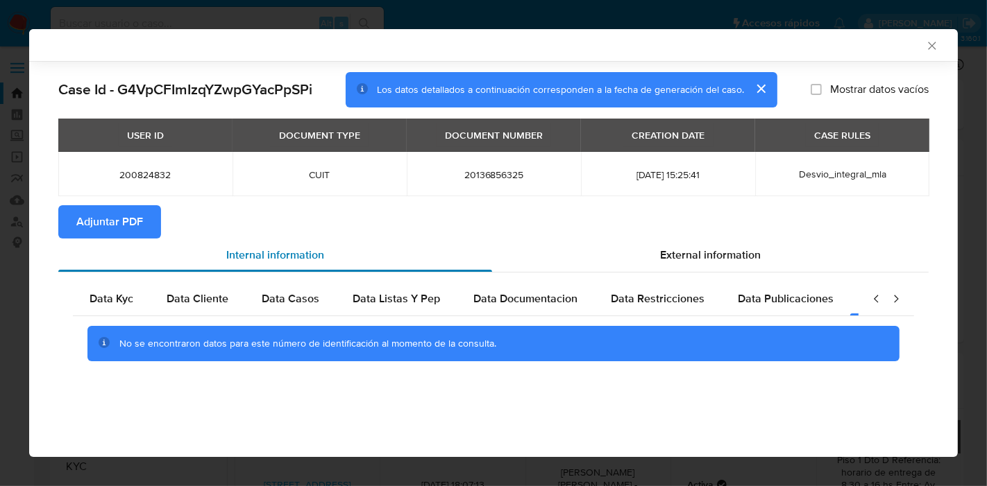
drag, startPoint x: 124, startPoint y: 300, endPoint x: 432, endPoint y: 239, distance: 313.3
click at [124, 299] on span "Data Kyc" at bounding box center [111, 299] width 44 height 16
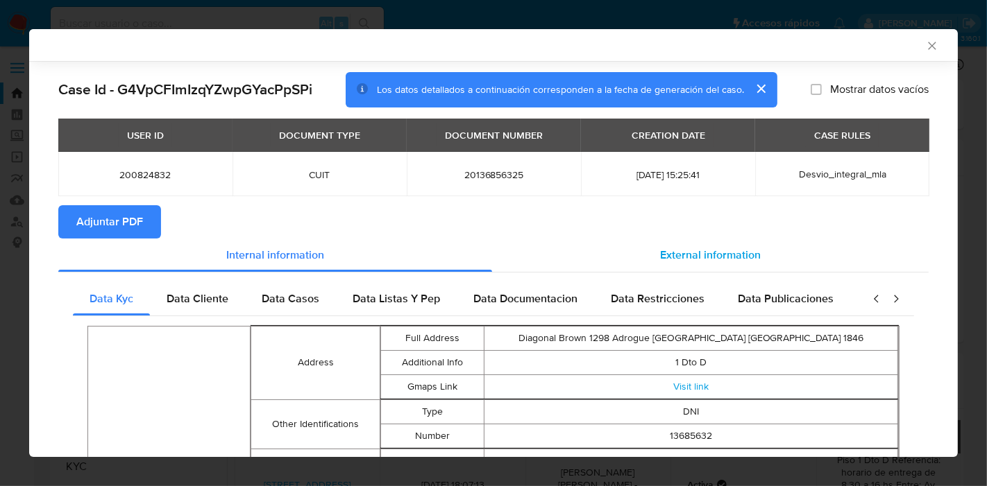
click at [701, 266] on div "External information" at bounding box center [710, 255] width 436 height 33
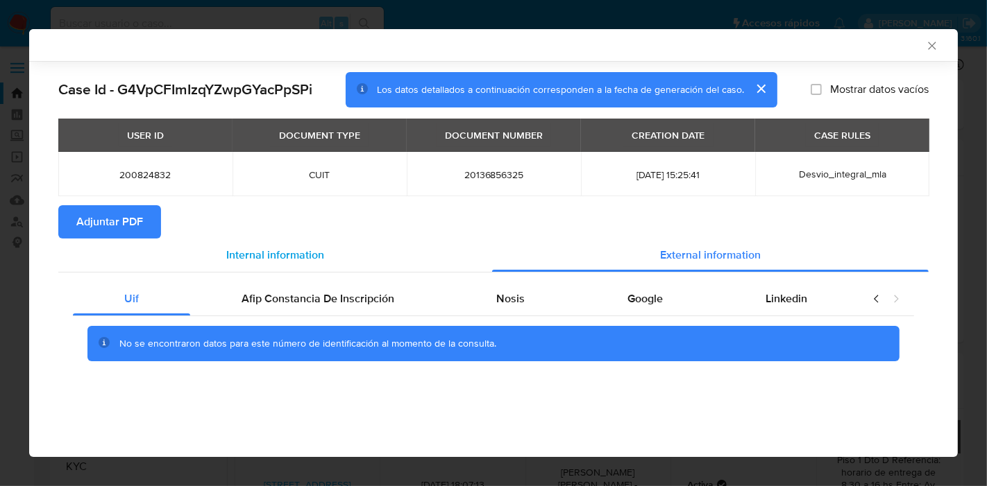
drag, startPoint x: 311, startPoint y: 263, endPoint x: 318, endPoint y: 270, distance: 9.3
click at [314, 266] on div "Internal information" at bounding box center [275, 255] width 434 height 33
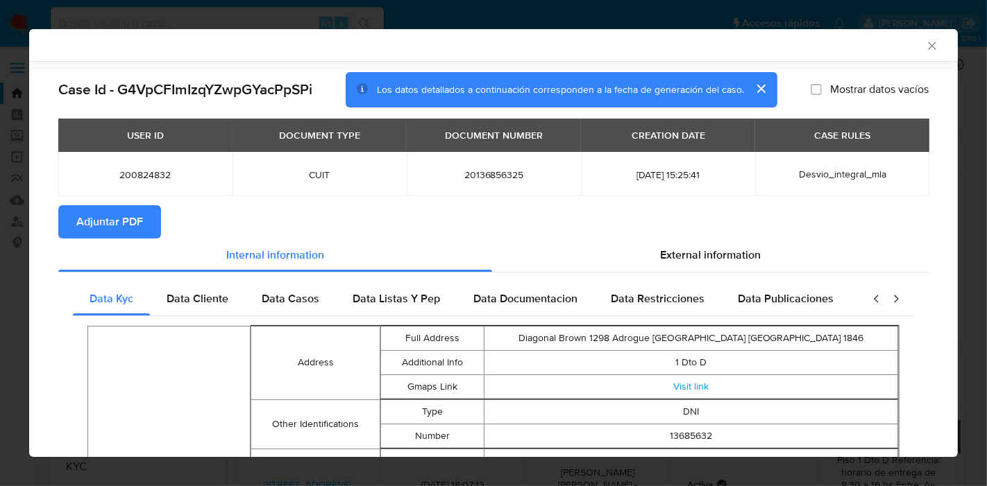
drag, startPoint x: 726, startPoint y: 268, endPoint x: 352, endPoint y: 272, distance: 374.6
click at [725, 270] on div "External information" at bounding box center [710, 255] width 436 height 33
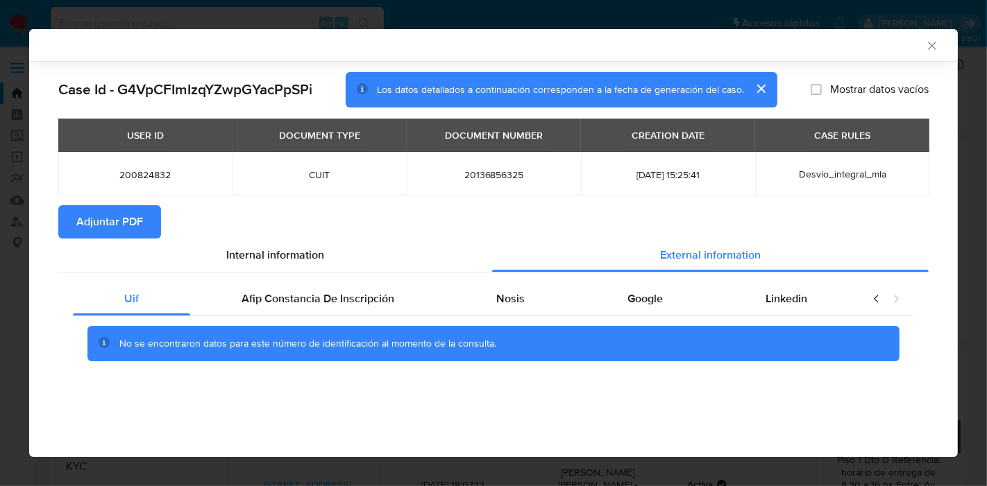
click at [336, 276] on div "Uif Afip Constancia De Inscripción Nosis Google Linkedin No se encontraron dato…" at bounding box center [493, 327] width 870 height 109
drag, startPoint x: 392, startPoint y: 291, endPoint x: 536, endPoint y: 262, distance: 147.2
click at [393, 291] on div "Afip Constancia De Inscripción" at bounding box center [317, 298] width 255 height 33
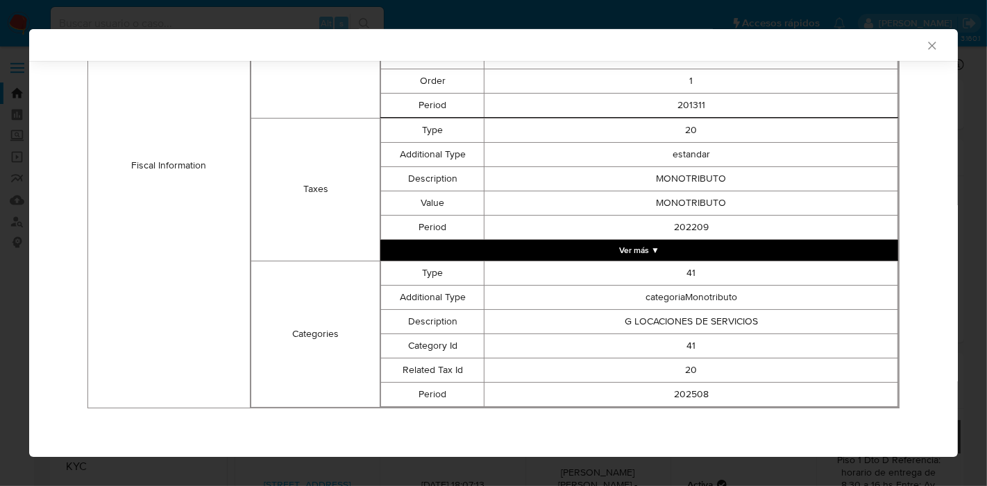
scroll to position [162, 0]
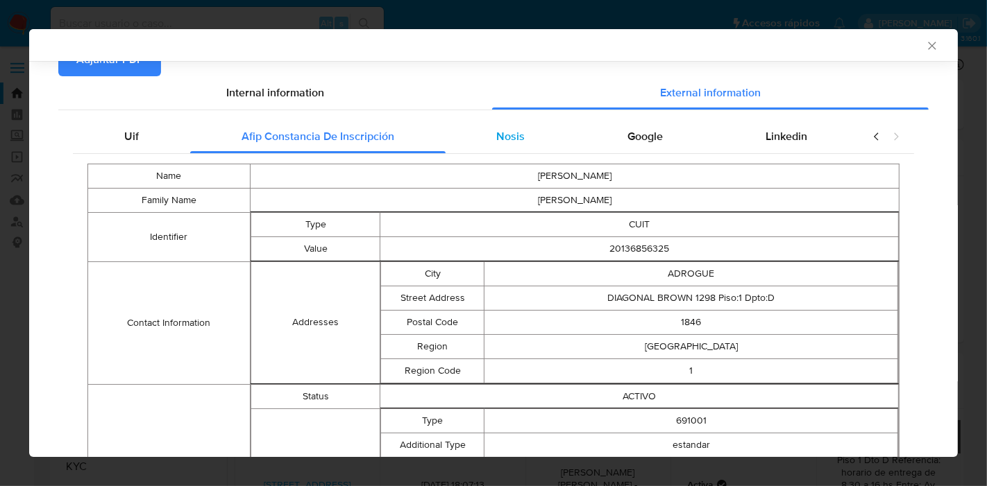
drag, startPoint x: 515, startPoint y: 129, endPoint x: 625, endPoint y: 135, distance: 110.5
click at [525, 132] on div "Nosis" at bounding box center [510, 136] width 131 height 33
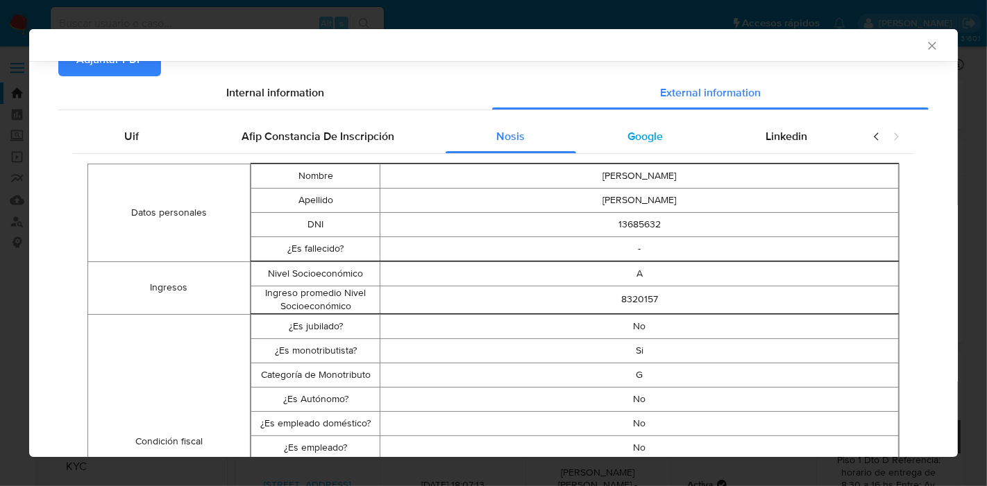
drag, startPoint x: 625, startPoint y: 135, endPoint x: 622, endPoint y: 119, distance: 16.2
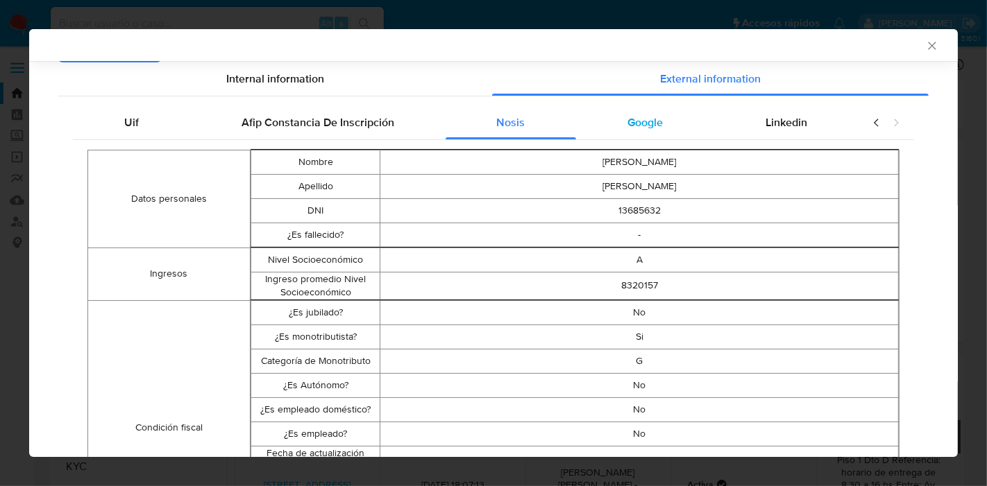
scroll to position [0, 0]
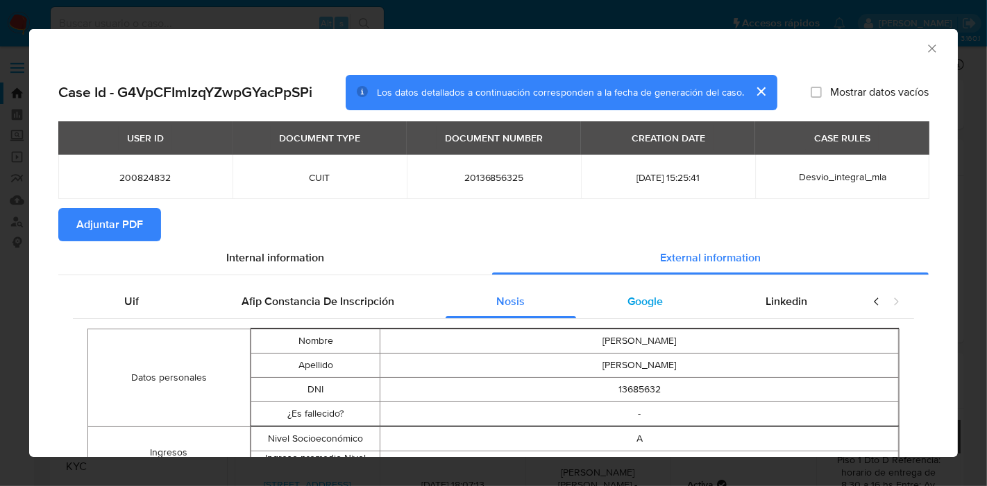
click at [636, 291] on div "Google" at bounding box center [645, 301] width 138 height 33
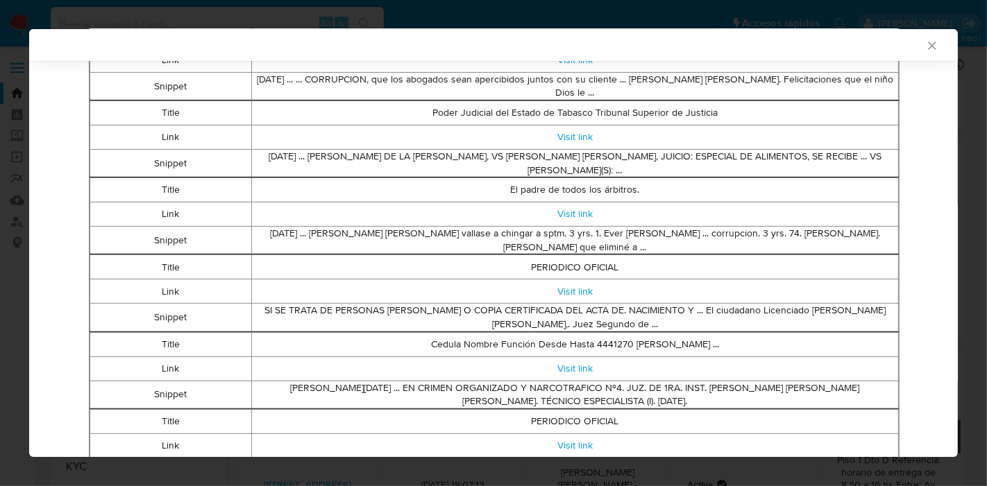
scroll to position [148, 0]
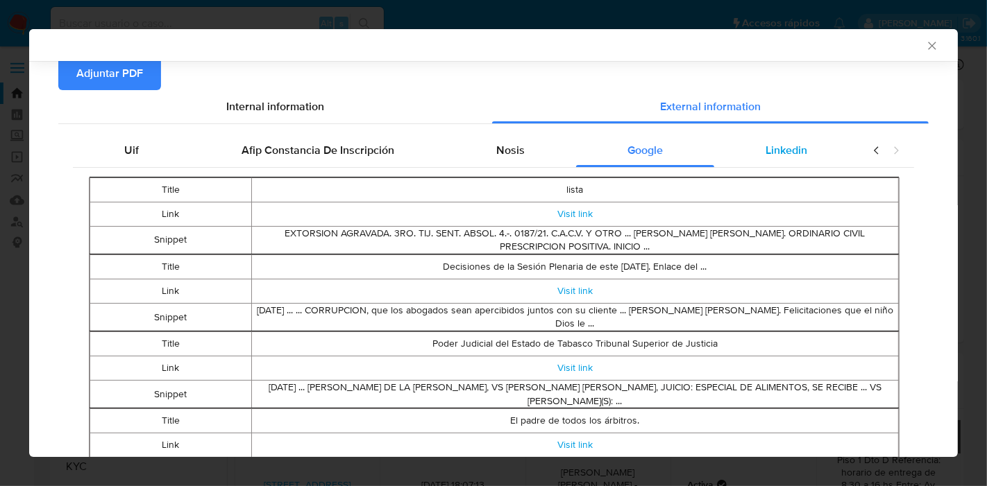
click at [787, 165] on div "Linkedin" at bounding box center [786, 150] width 144 height 33
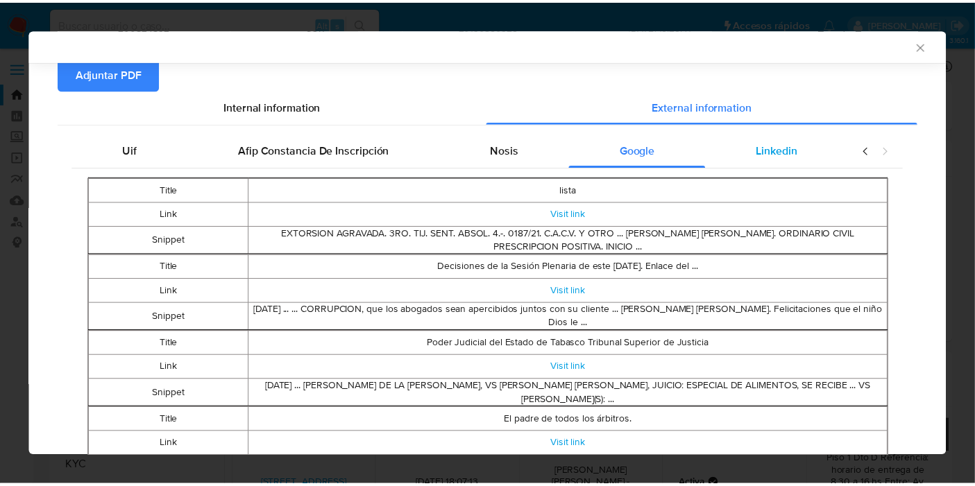
scroll to position [0, 0]
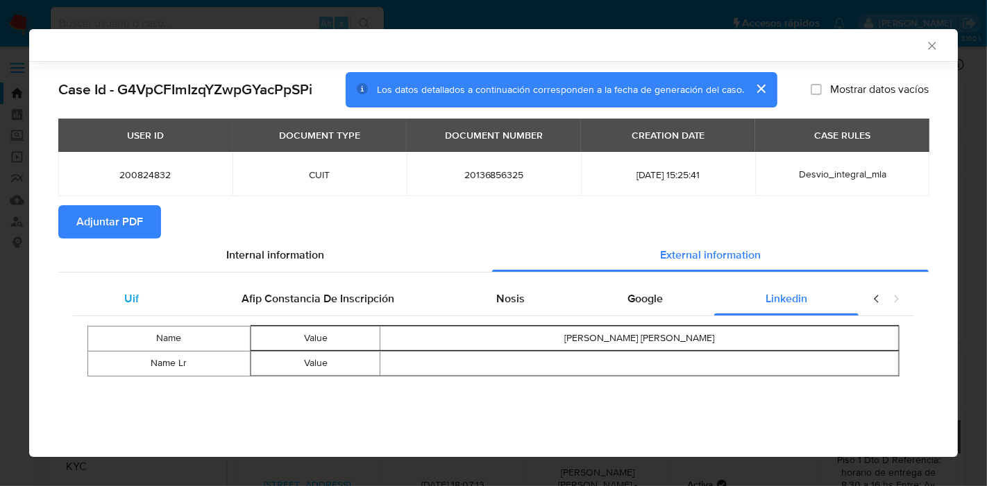
click at [151, 293] on div "Uif" at bounding box center [131, 298] width 117 height 33
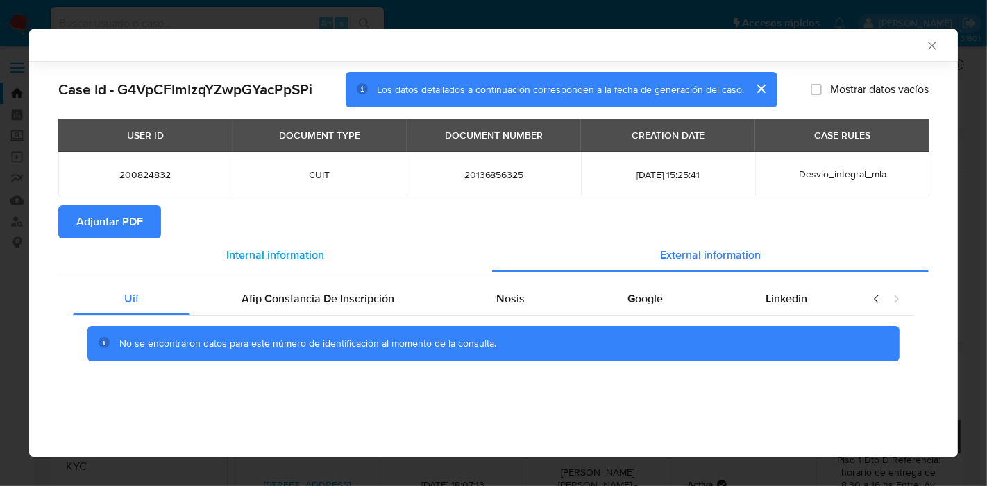
click at [268, 264] on div "Internal information" at bounding box center [275, 255] width 434 height 33
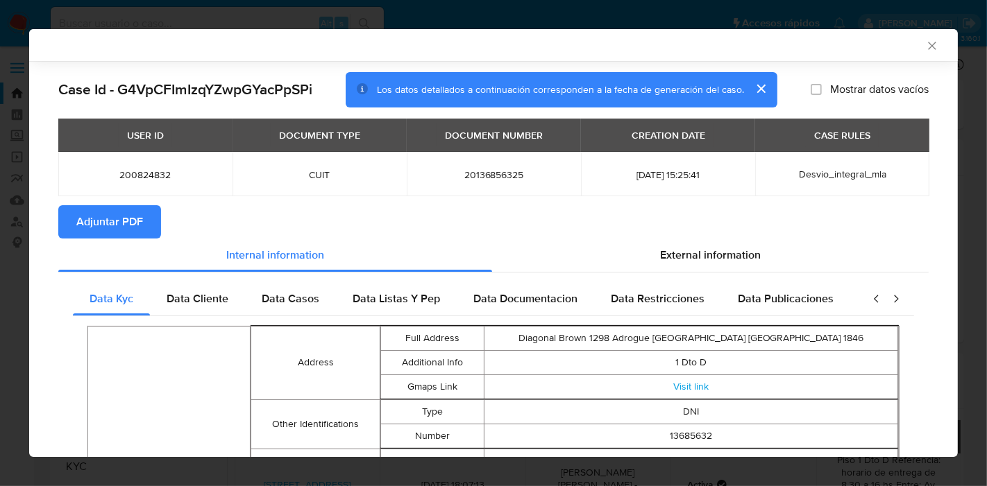
click at [121, 214] on span "Adjuntar PDF" at bounding box center [109, 222] width 67 height 31
click at [928, 44] on icon "Cerrar ventana" at bounding box center [932, 46] width 8 height 8
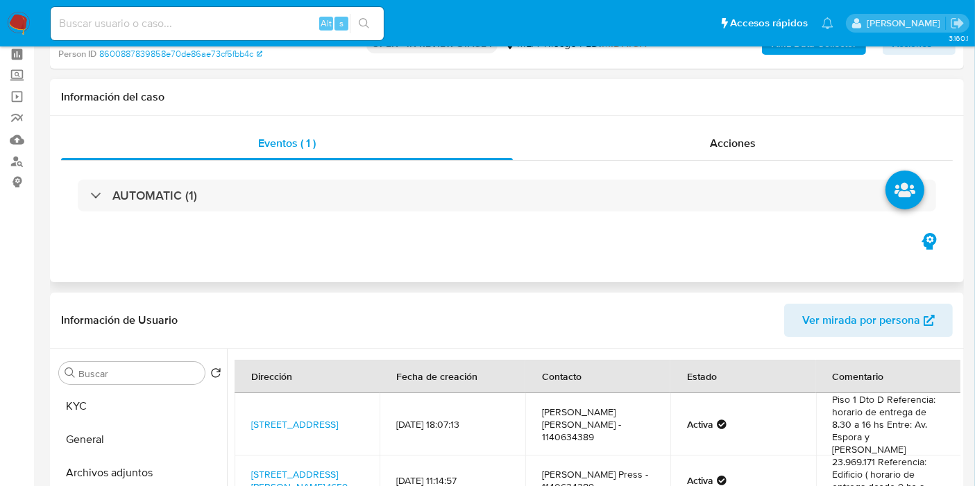
scroll to position [308, 0]
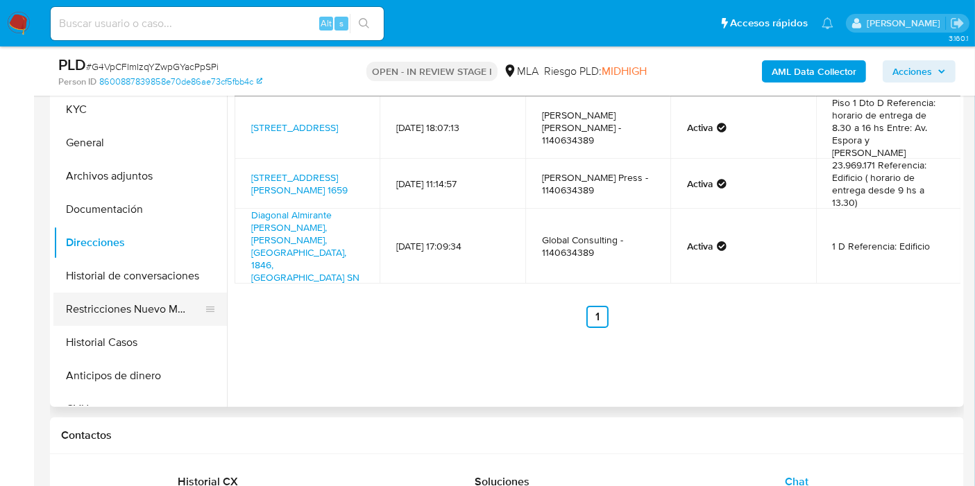
click at [158, 302] on button "Restricciones Nuevo Mundo" at bounding box center [134, 309] width 162 height 33
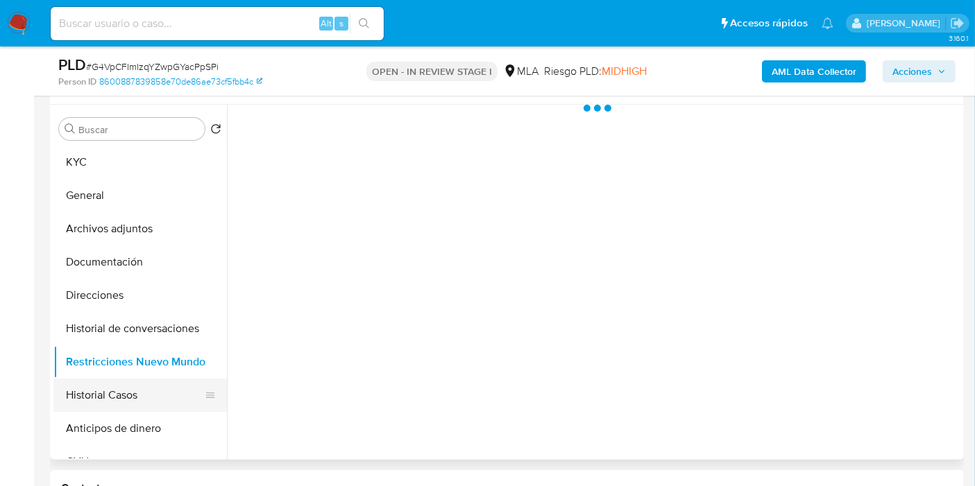
scroll to position [231, 0]
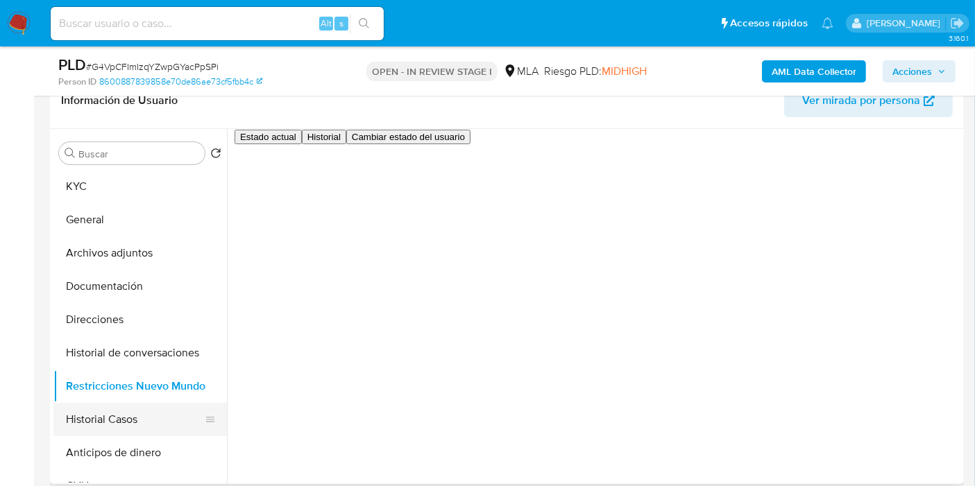
click at [123, 422] on button "Historial Casos" at bounding box center [134, 419] width 162 height 33
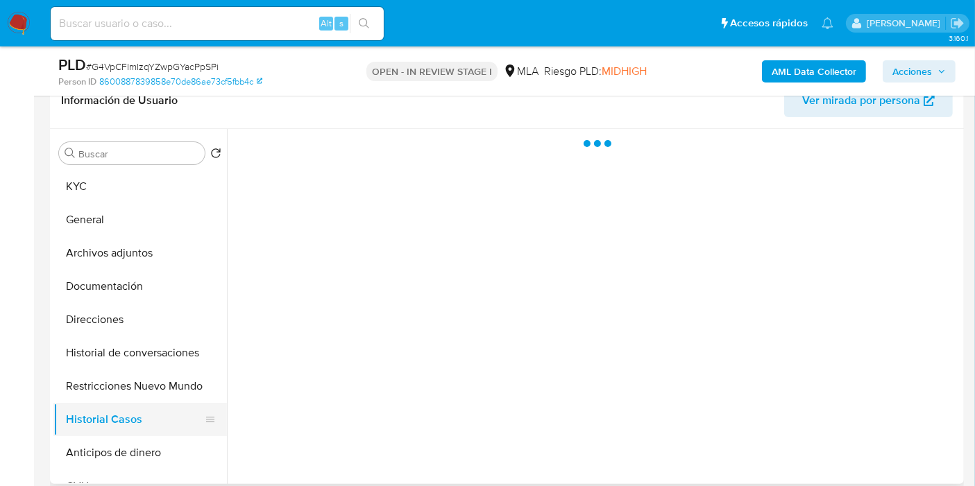
click at [123, 422] on button "Historial Casos" at bounding box center [134, 419] width 162 height 33
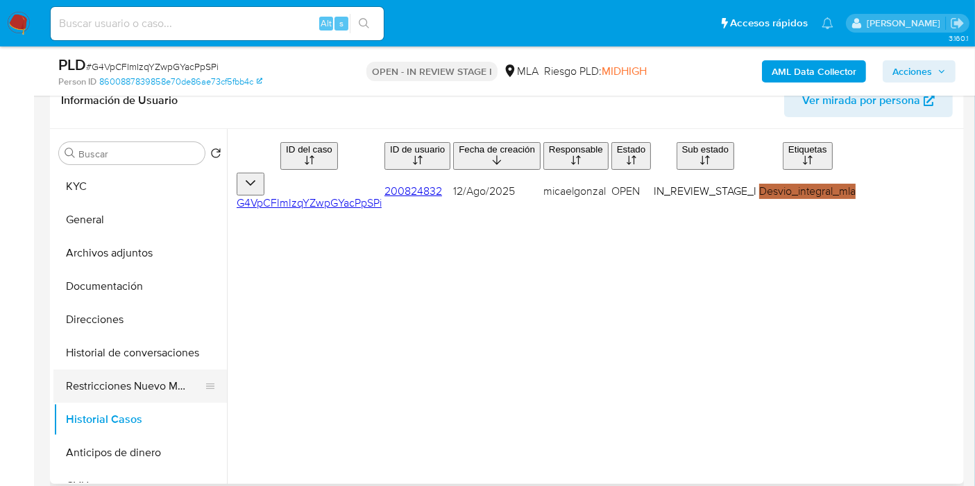
click at [117, 392] on button "Restricciones Nuevo Mundo" at bounding box center [134, 386] width 162 height 33
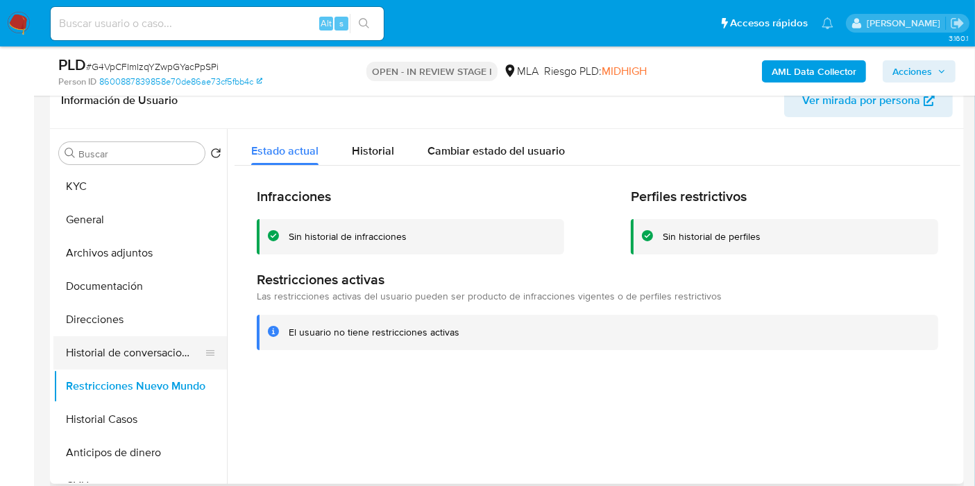
click at [117, 355] on button "Historial de conversaciones" at bounding box center [134, 352] width 162 height 33
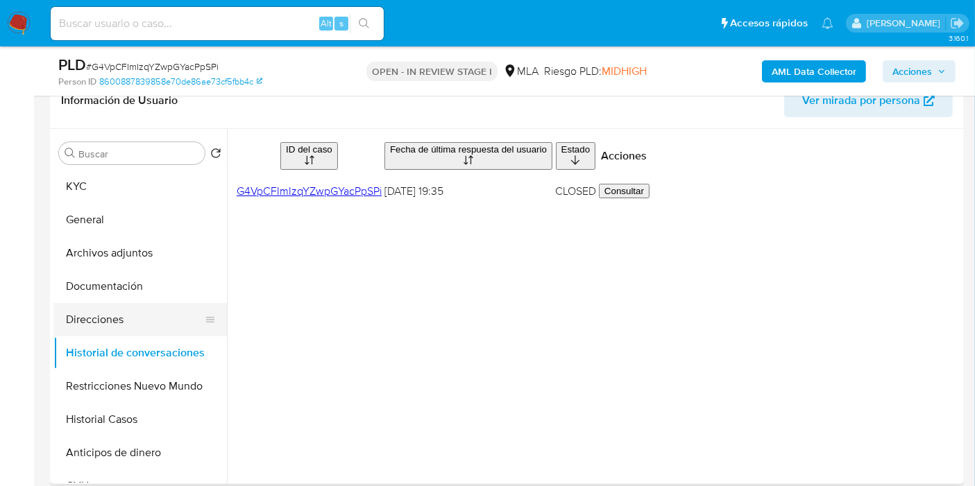
click at [129, 316] on button "Direcciones" at bounding box center [134, 319] width 162 height 33
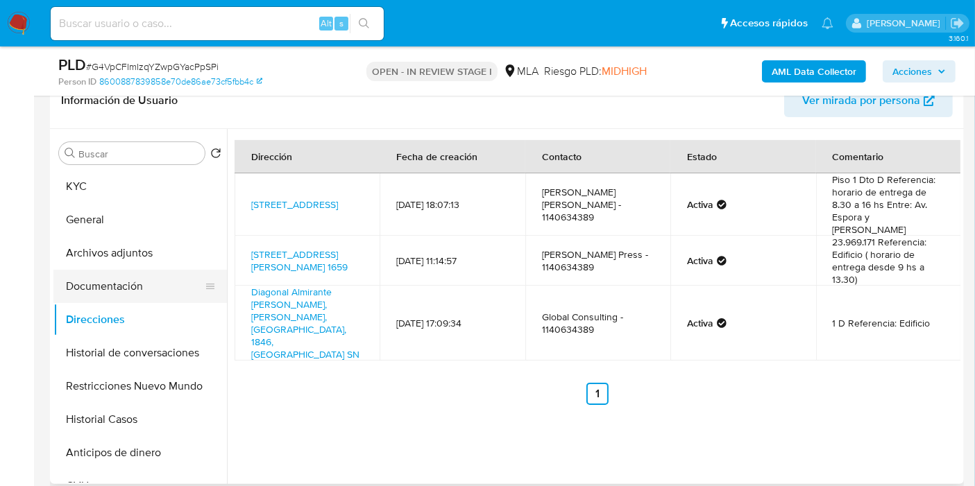
click at [135, 280] on button "Documentación" at bounding box center [134, 286] width 162 height 33
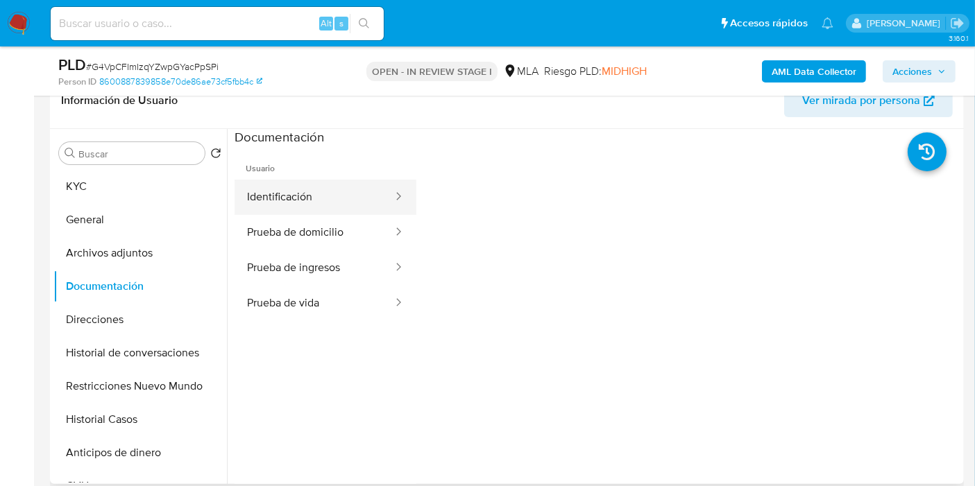
click at [339, 198] on button "Identificación" at bounding box center [314, 197] width 160 height 35
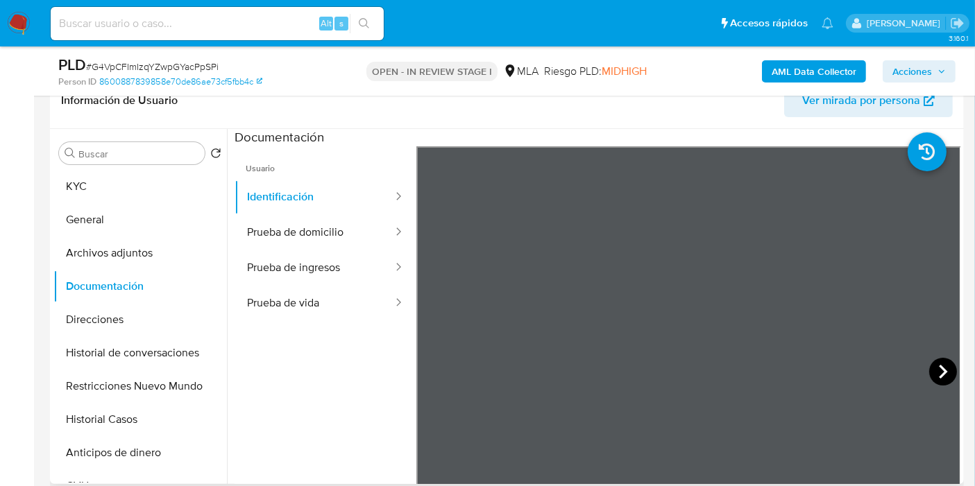
click at [941, 361] on icon at bounding box center [943, 372] width 28 height 28
click at [318, 234] on button "Prueba de domicilio" at bounding box center [314, 232] width 160 height 35
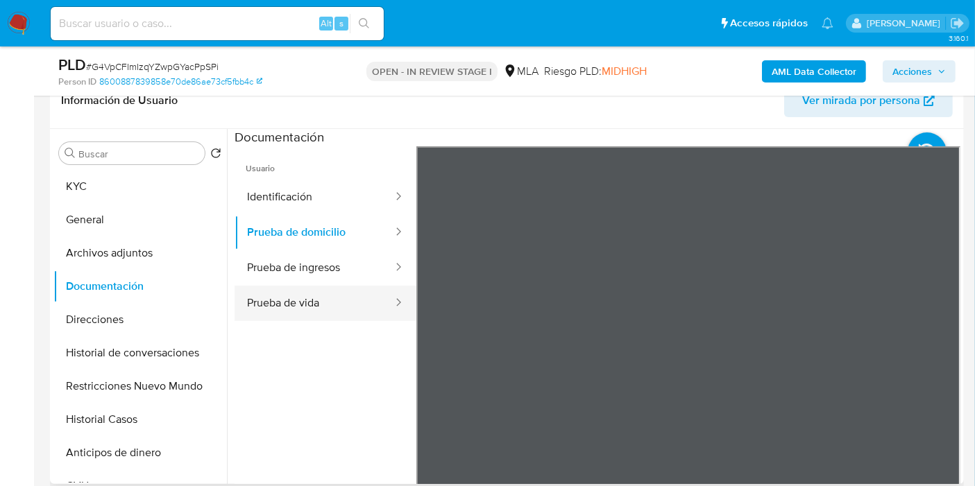
click at [241, 258] on div "Usuario Identificación Prueba de domicilio Prueba de ingresos Prueba de vida" at bounding box center [597, 368] width 726 height 444
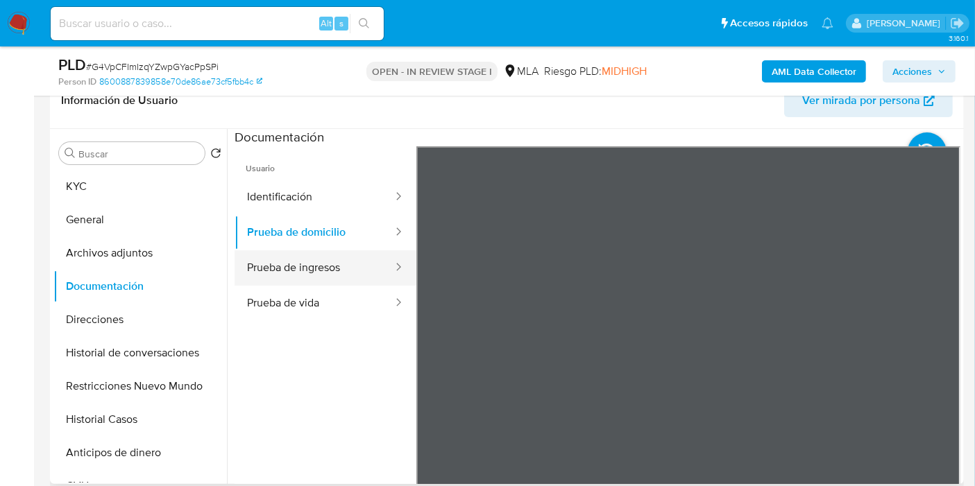
click at [329, 268] on button "Prueba de ingresos" at bounding box center [314, 267] width 160 height 35
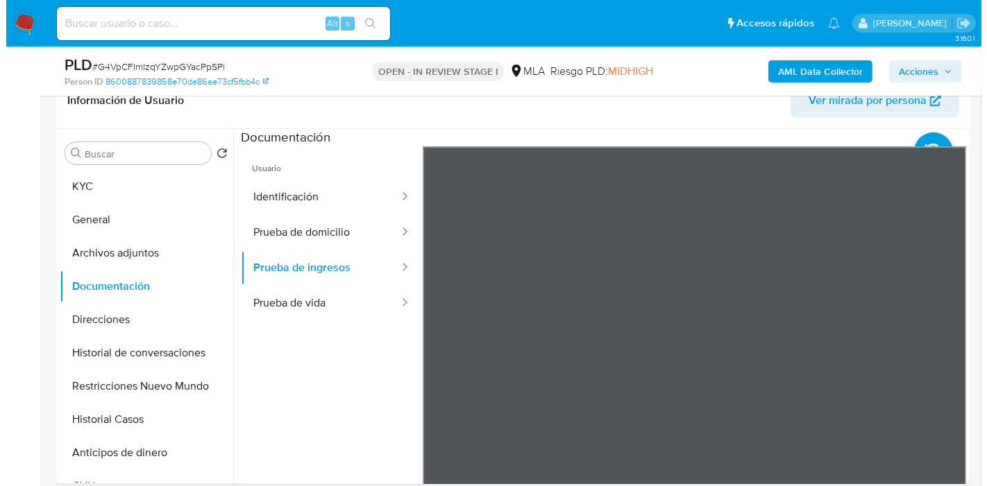
scroll to position [254, 0]
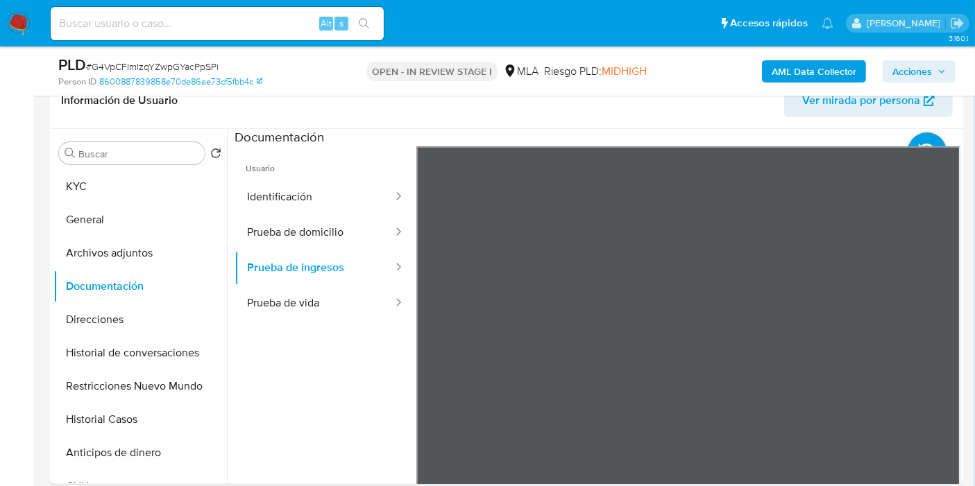
click at [343, 308] on button "Prueba de vida" at bounding box center [314, 303] width 160 height 35
click at [130, 244] on button "Archivos adjuntos" at bounding box center [134, 253] width 162 height 33
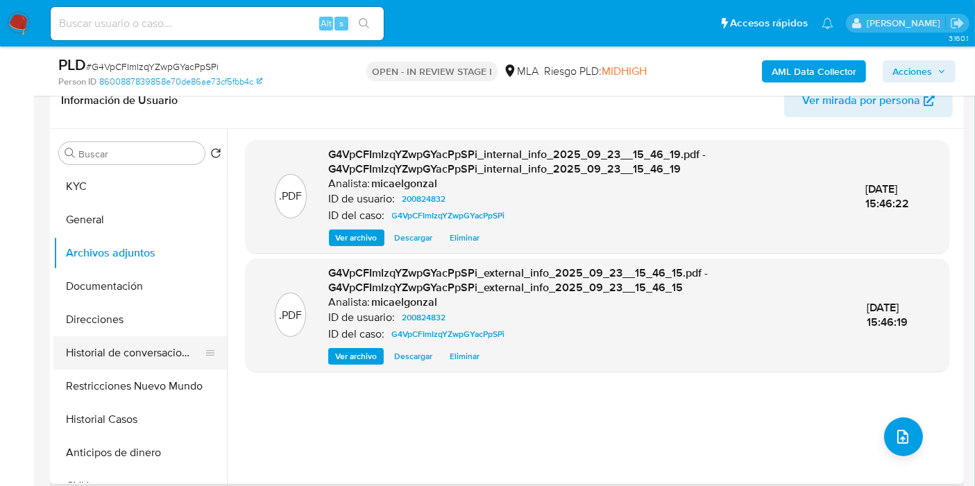
click at [81, 338] on button "Historial de conversaciones" at bounding box center [134, 352] width 162 height 33
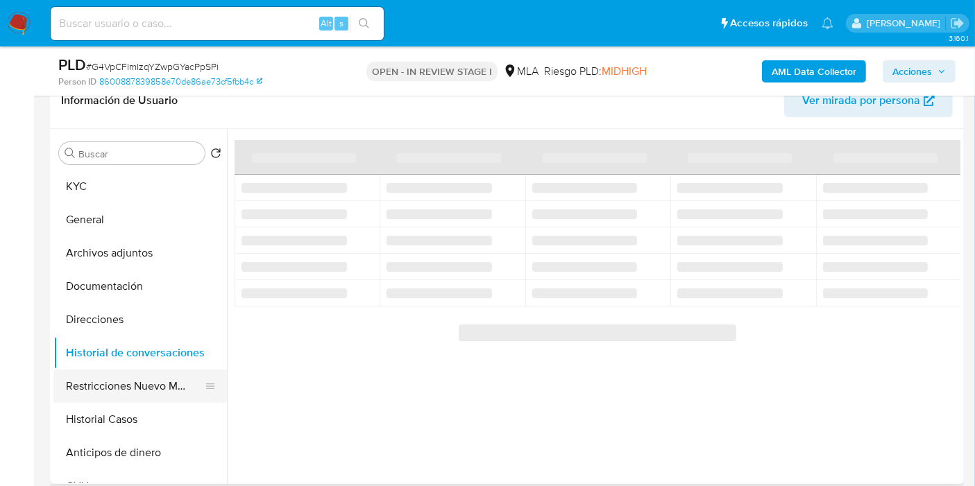
click at [148, 373] on button "Restricciones Nuevo Mundo" at bounding box center [134, 386] width 162 height 33
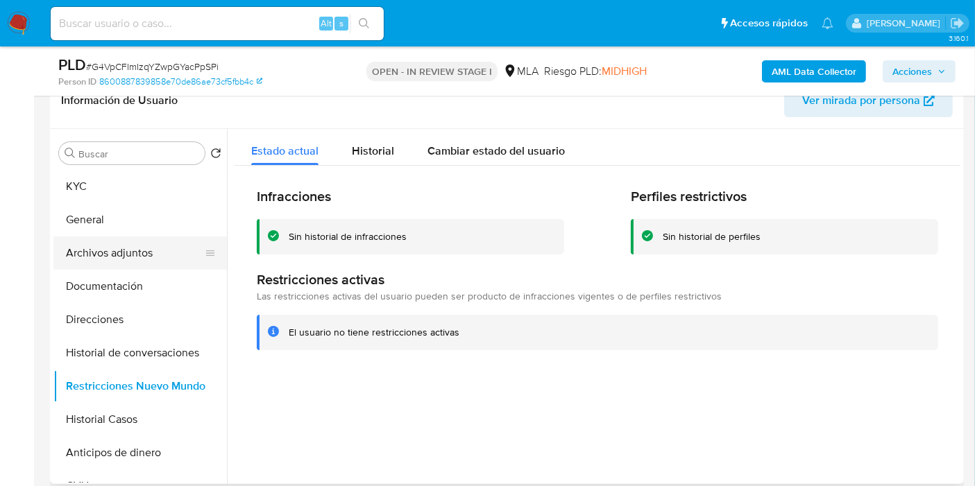
click at [151, 251] on button "Archivos adjuntos" at bounding box center [134, 253] width 162 height 33
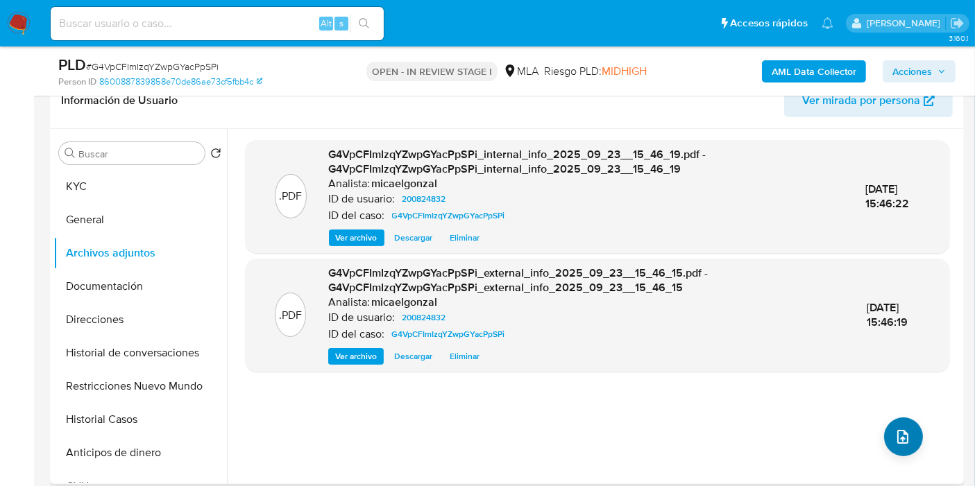
drag, startPoint x: 921, startPoint y: 438, endPoint x: 885, endPoint y: 442, distance: 35.6
click at [907, 442] on div ".PDF G4VpCFImIzqYZwpGYacPpSPi_internal_info_2025_09_23__15_46_19.pdf - G4VpCFIm…" at bounding box center [597, 306] width 703 height 333
click at [885, 442] on button "upload-file" at bounding box center [903, 437] width 39 height 39
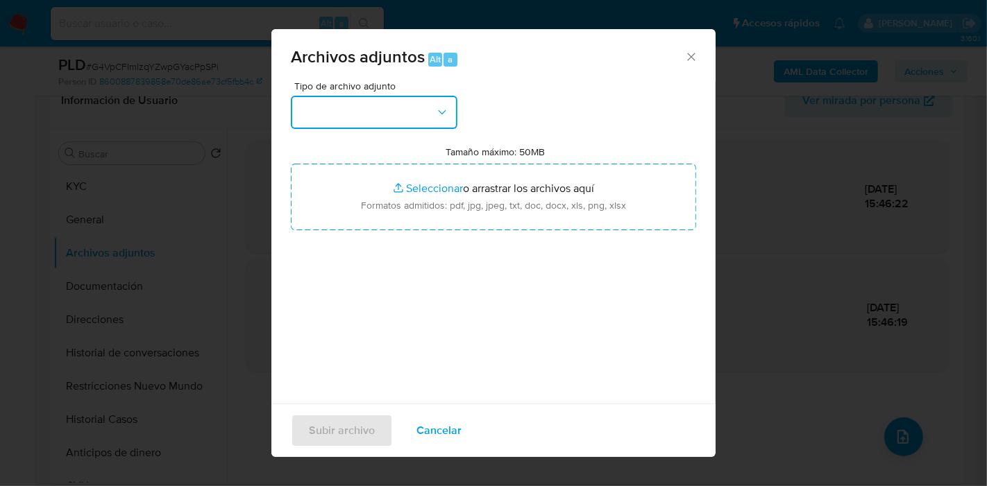
click at [424, 111] on button "button" at bounding box center [374, 112] width 166 height 33
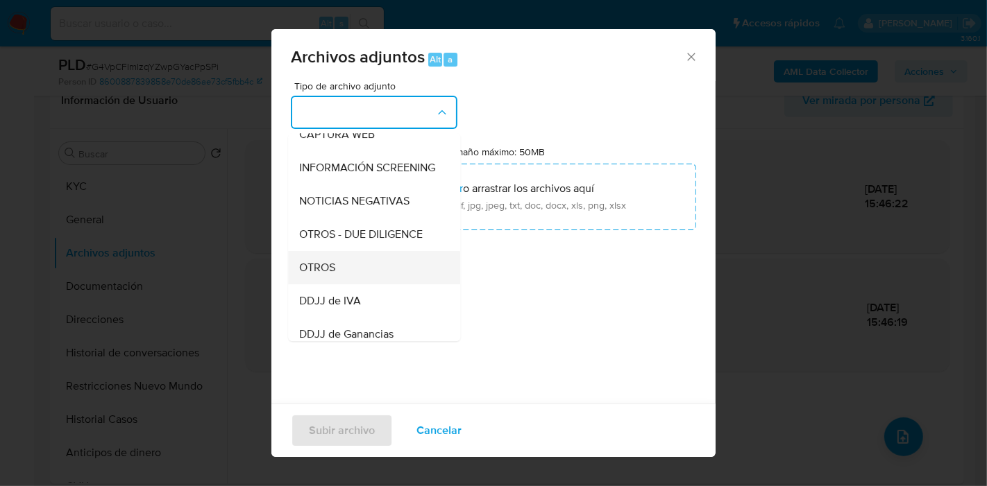
scroll to position [154, 0]
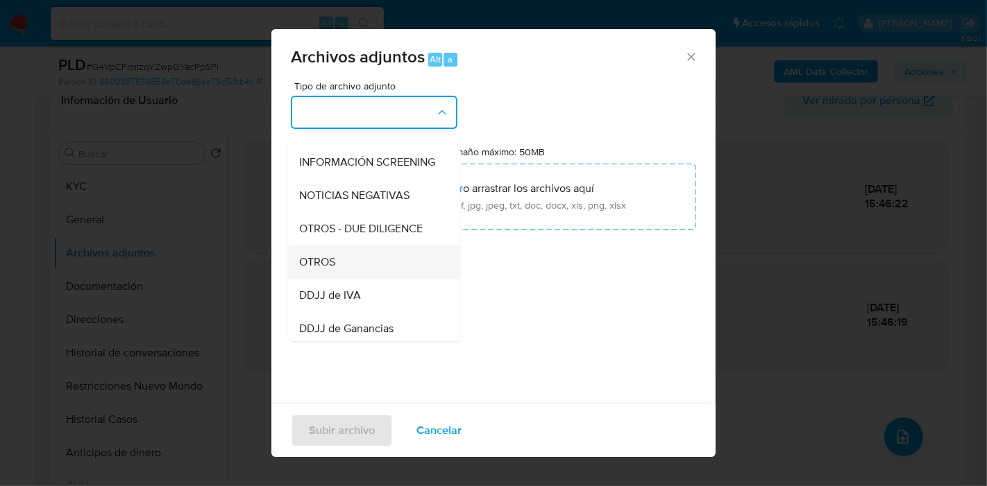
click at [378, 268] on div "OTROS" at bounding box center [370, 262] width 142 height 33
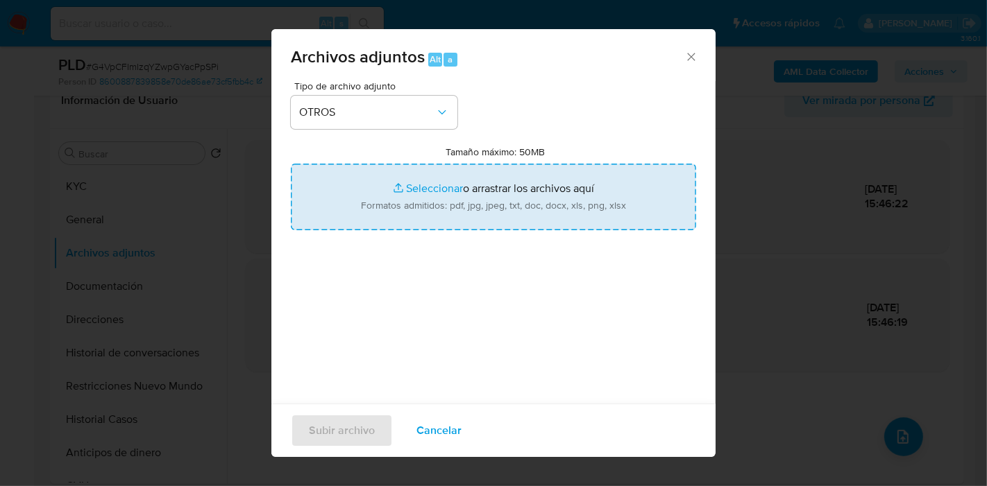
click at [440, 191] on input "Tamaño máximo: 50MB Seleccionar archivos" at bounding box center [493, 197] width 405 height 67
type input "C:\fakepath\Movimientos de Miguel Angel Avalos.xlsx"
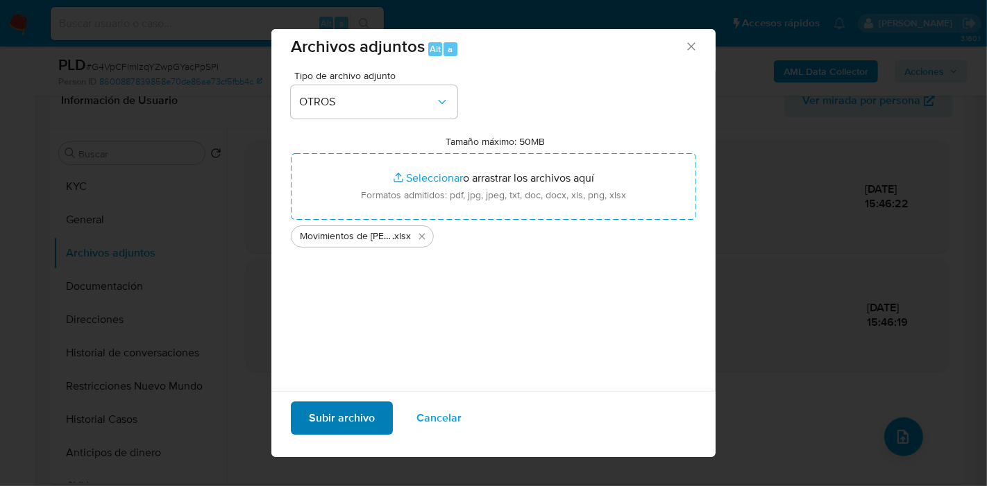
scroll to position [14, 0]
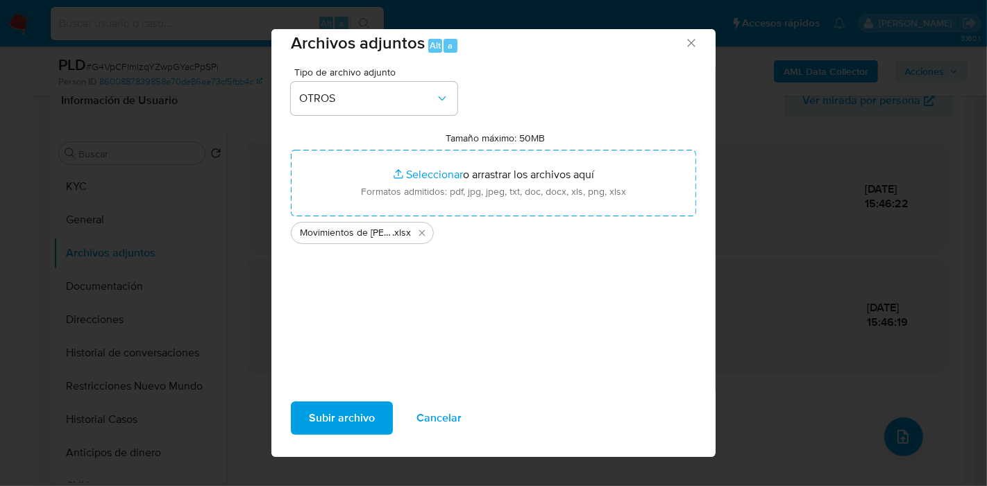
click at [353, 423] on span "Subir archivo" at bounding box center [342, 418] width 66 height 31
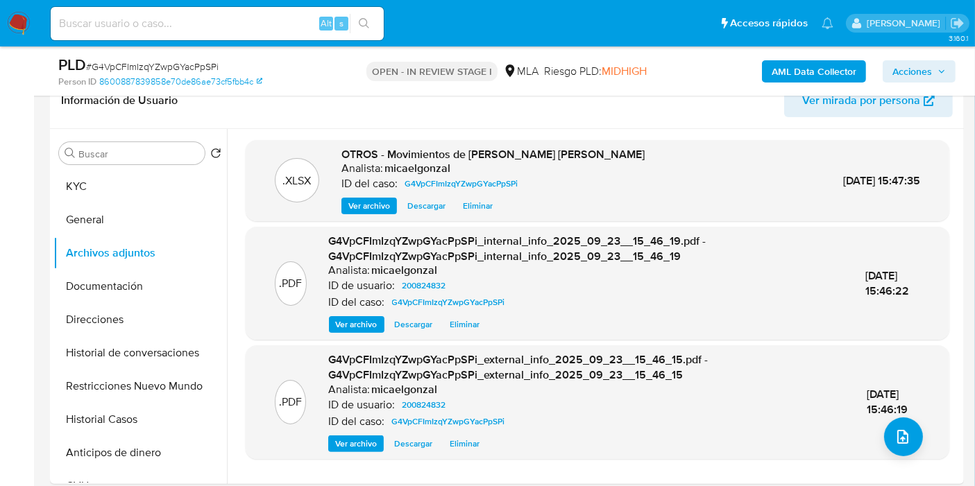
click at [125, 287] on button "Documentación" at bounding box center [139, 286] width 173 height 33
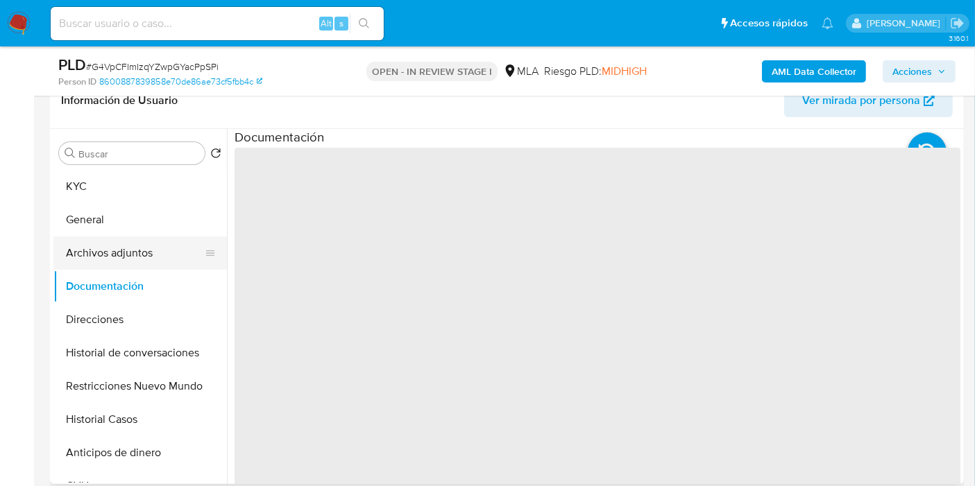
click at [146, 253] on button "Archivos adjuntos" at bounding box center [134, 253] width 162 height 33
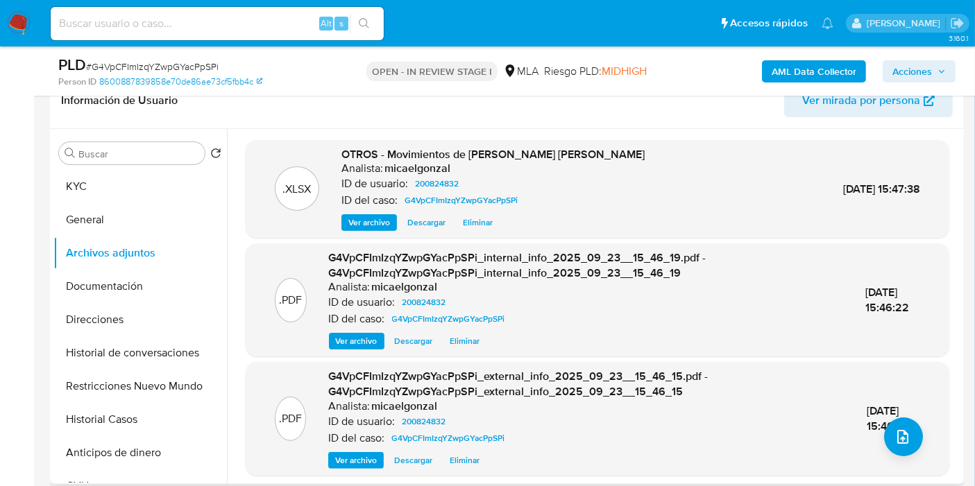
drag, startPoint x: 612, startPoint y: 206, endPoint x: 610, endPoint y: 148, distance: 58.3
click at [612, 205] on div ".XLSX OTROS - Movimientos de Miguel Angel Avalos Analista: micaelgonzal ID de u…" at bounding box center [598, 189] width 690 height 85
click at [522, 159] on span "OTROS - Movimientos de Miguel Angel Avalos" at bounding box center [492, 154] width 303 height 16
click at [888, 421] on button "upload-file" at bounding box center [903, 437] width 39 height 39
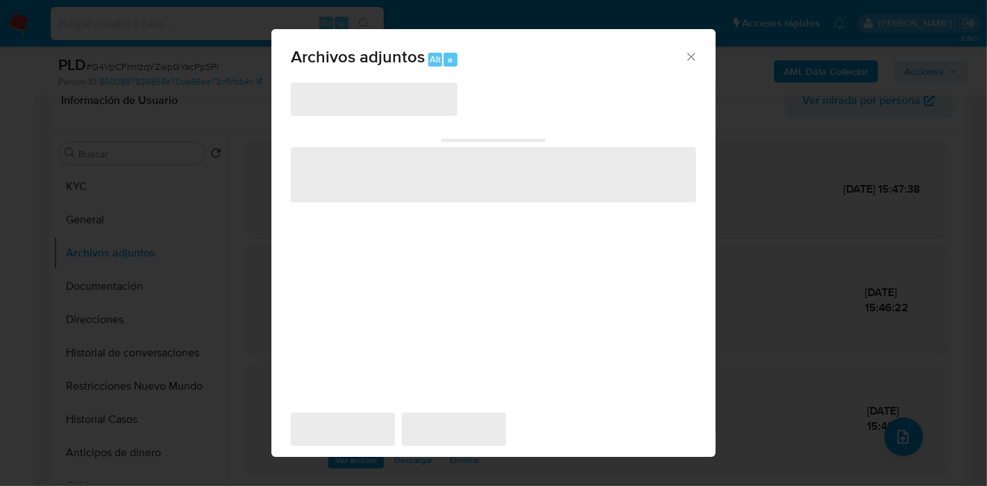
drag, startPoint x: 427, startPoint y: 94, endPoint x: 413, endPoint y: 105, distance: 18.2
click at [426, 93] on span "‌" at bounding box center [374, 99] width 166 height 33
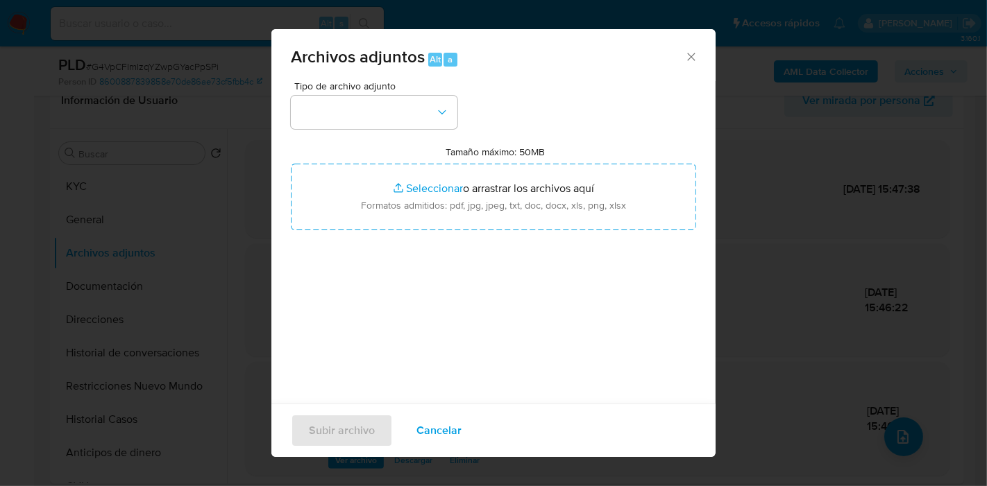
click at [413, 105] on button "button" at bounding box center [374, 112] width 166 height 33
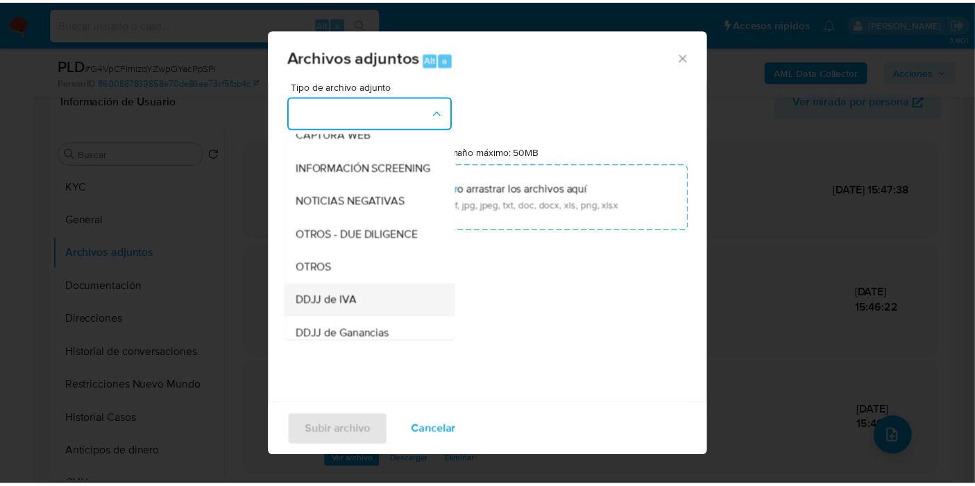
scroll to position [154, 0]
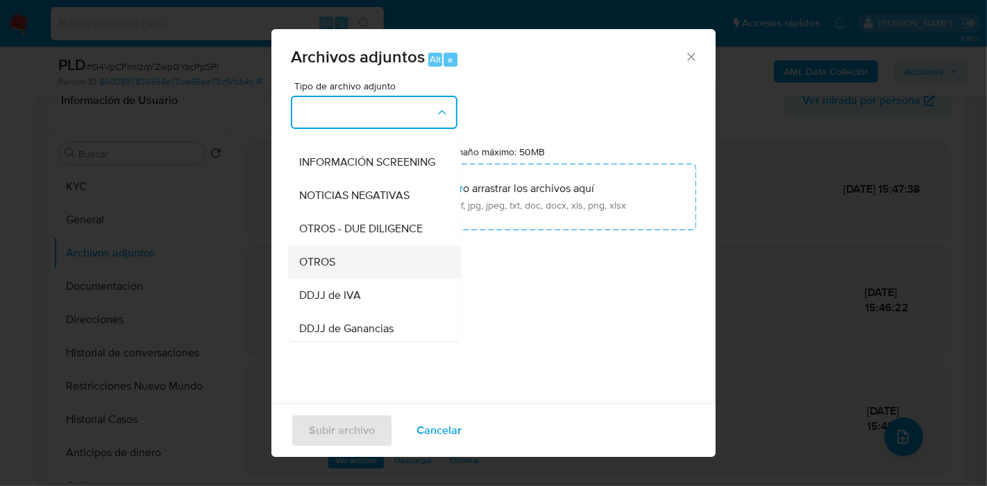
click at [366, 271] on div "OTROS" at bounding box center [370, 262] width 142 height 33
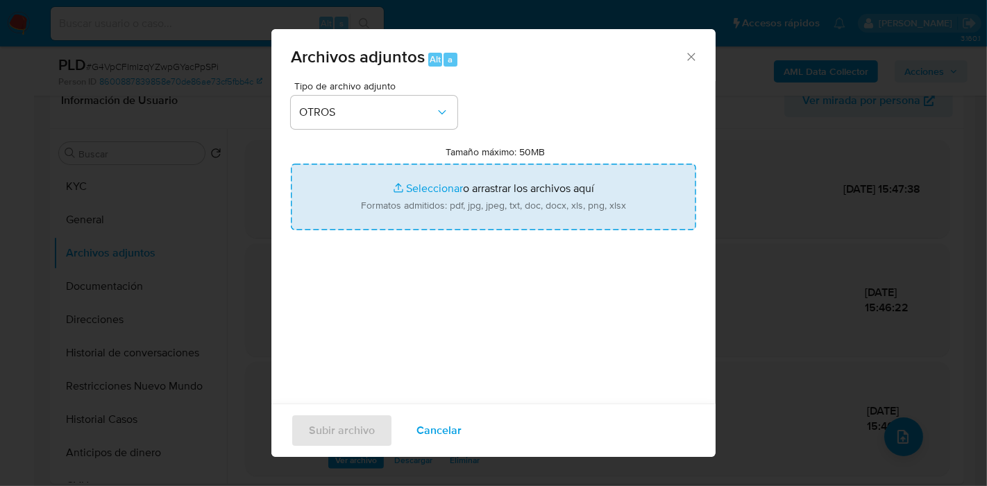
click at [450, 179] on input "Tamaño máximo: 50MB Seleccionar archivos" at bounding box center [493, 197] width 405 height 67
type input "C:\fakepath\Caselog G4VpCFImIzqYZwpGYacPpSPi_2025_08_19_01_34_32.docx"
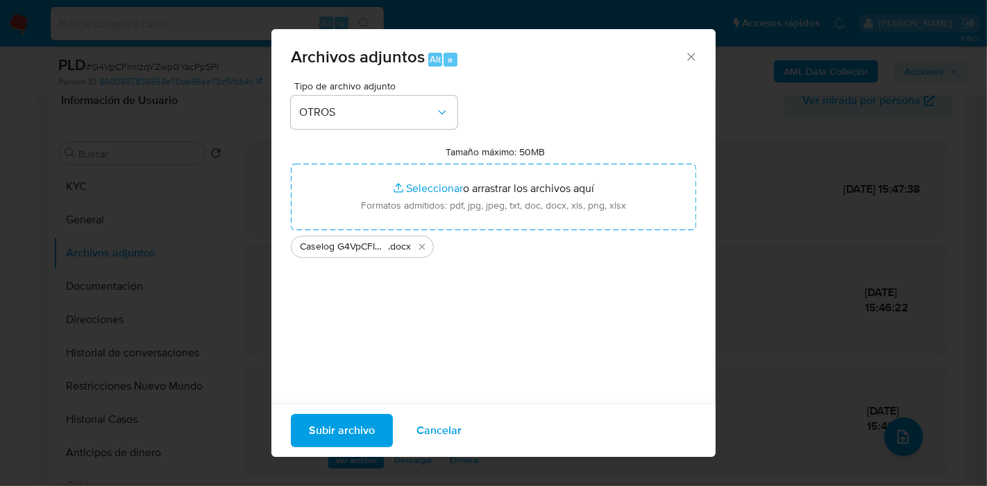
click at [321, 437] on span "Subir archivo" at bounding box center [342, 431] width 66 height 31
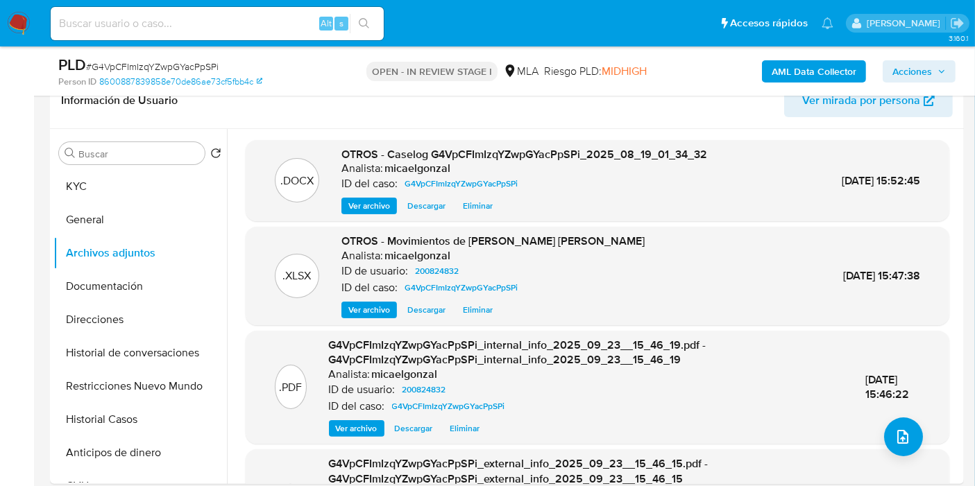
click at [75, 184] on button "KYC" at bounding box center [139, 186] width 173 height 33
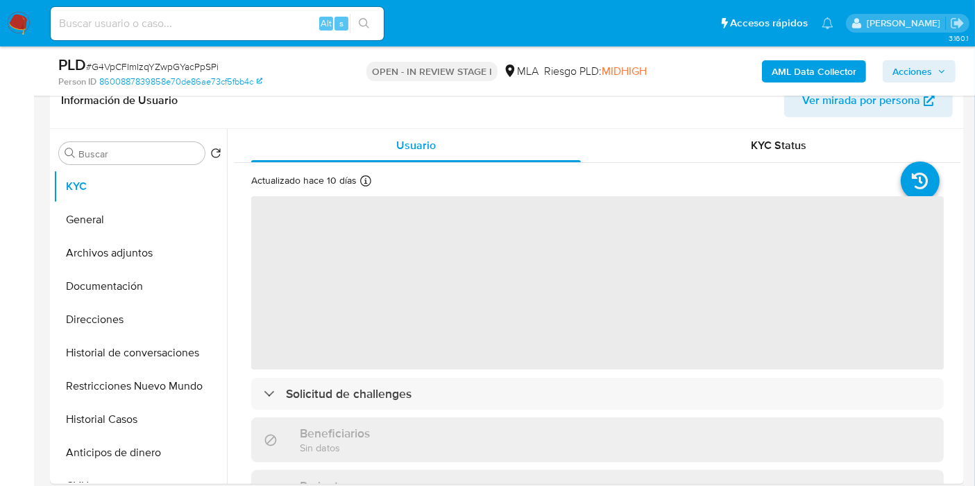
click at [923, 71] on span "Acciones" at bounding box center [912, 71] width 40 height 22
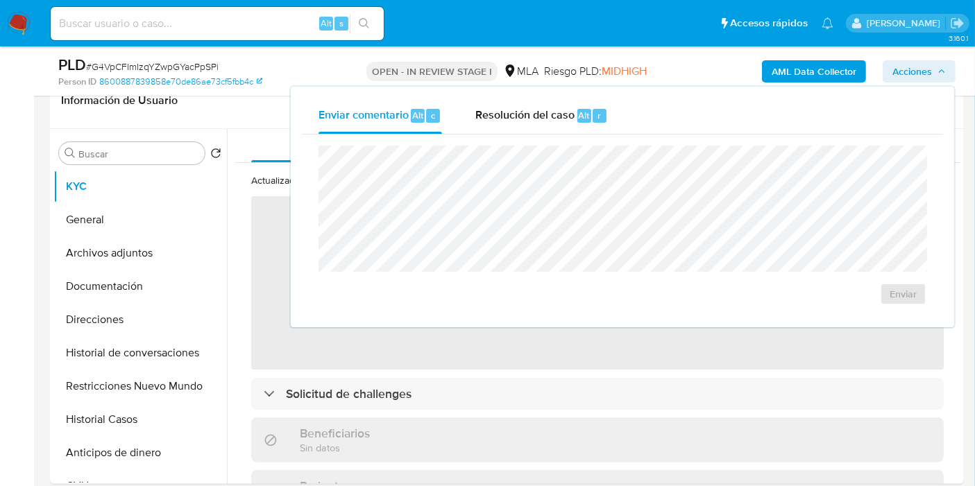
click at [553, 135] on div "Enviar" at bounding box center [622, 226] width 641 height 182
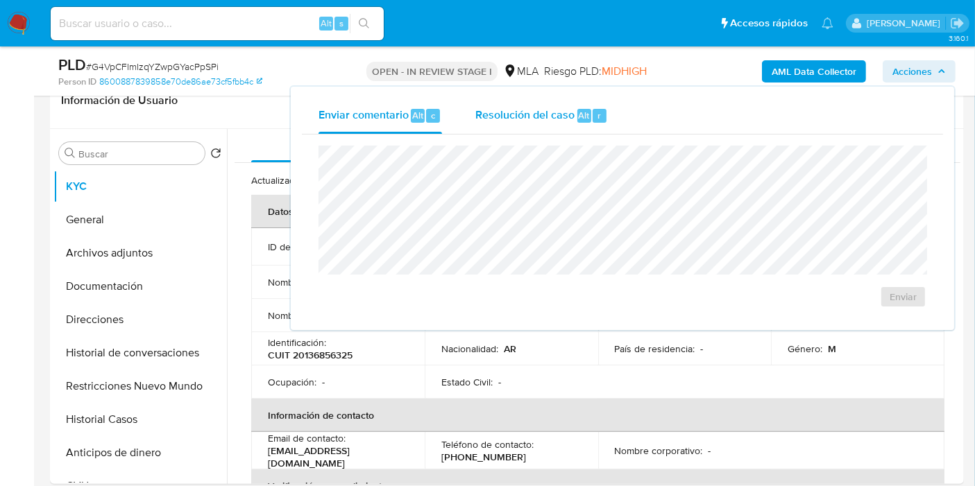
click at [563, 121] on span "Resolución del caso" at bounding box center [524, 115] width 99 height 16
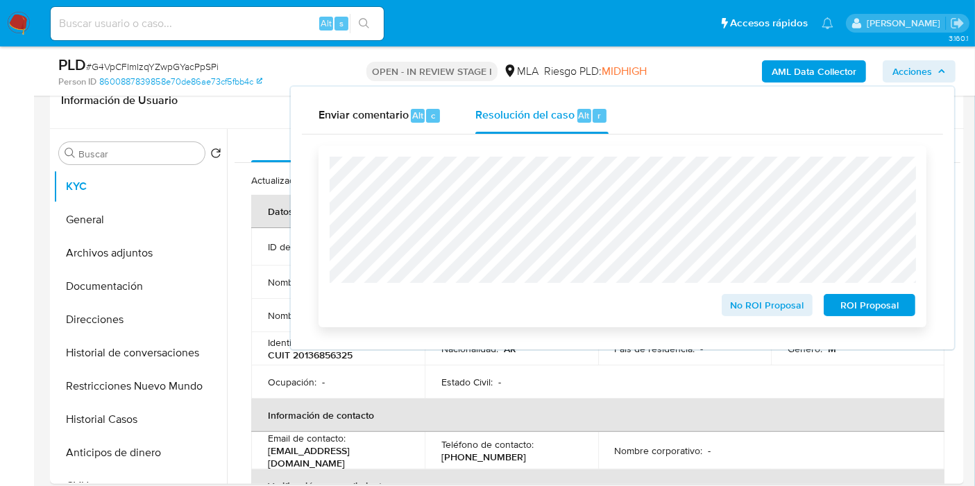
click at [779, 301] on span "No ROI Proposal" at bounding box center [767, 305] width 72 height 19
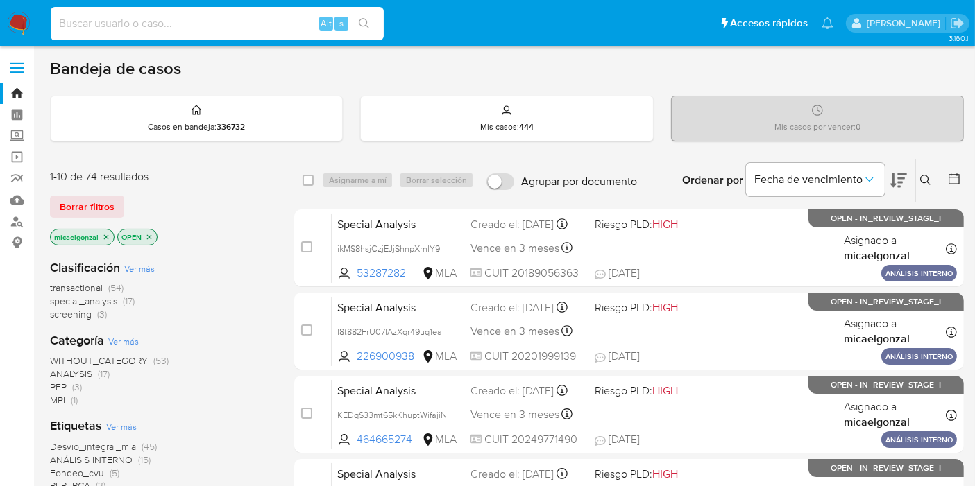
click at [157, 29] on input at bounding box center [217, 24] width 333 height 18
type input "SfMLZnfiHSkIpy32lGXQfQ7U"
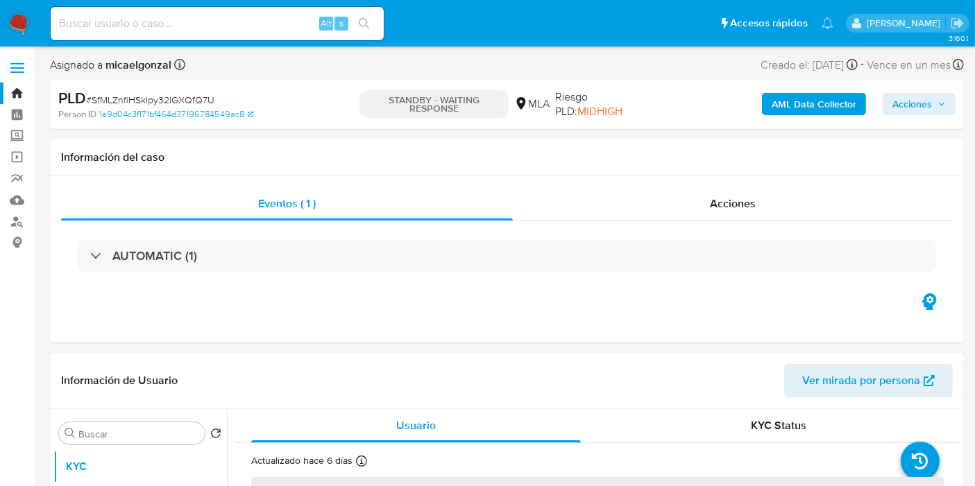
click at [26, 28] on img at bounding box center [19, 24] width 24 height 24
select select "10"
click at [22, 27] on img at bounding box center [19, 24] width 24 height 24
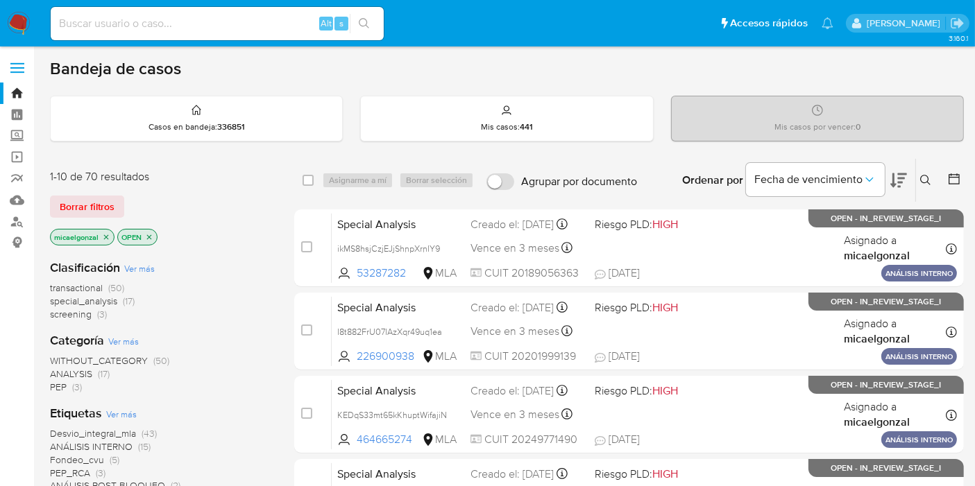
click at [114, 193] on div "1-10 de 70 resultados Borrar filtros micaelgonzal OPEN" at bounding box center [161, 208] width 222 height 79
drag, startPoint x: 102, startPoint y: 205, endPoint x: 250, endPoint y: 198, distance: 147.9
click at [106, 205] on span "Borrar filtros" at bounding box center [87, 206] width 55 height 19
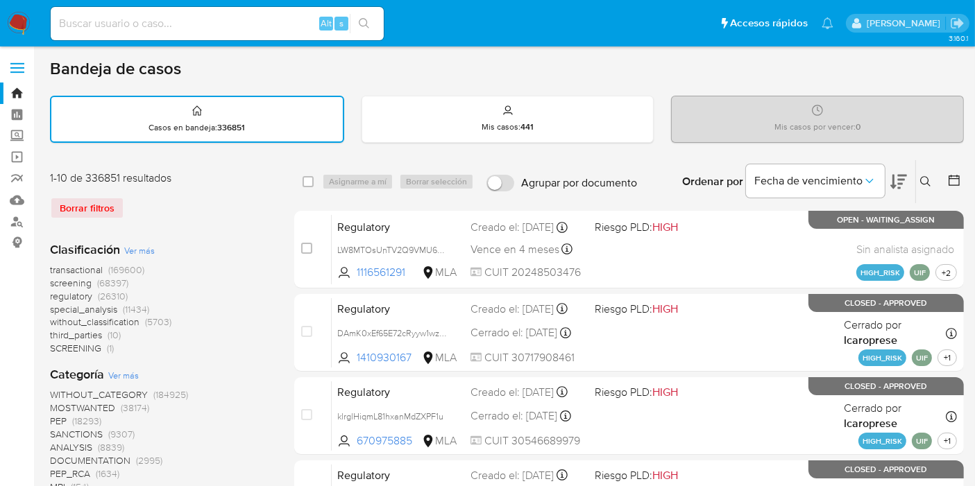
click at [253, 23] on input at bounding box center [217, 24] width 333 height 18
paste input "PtXP6kTiAcPuKQ8AH85yg1o7"
type input "PtXP6kTiAcPuKQ8AH85yg1o7"
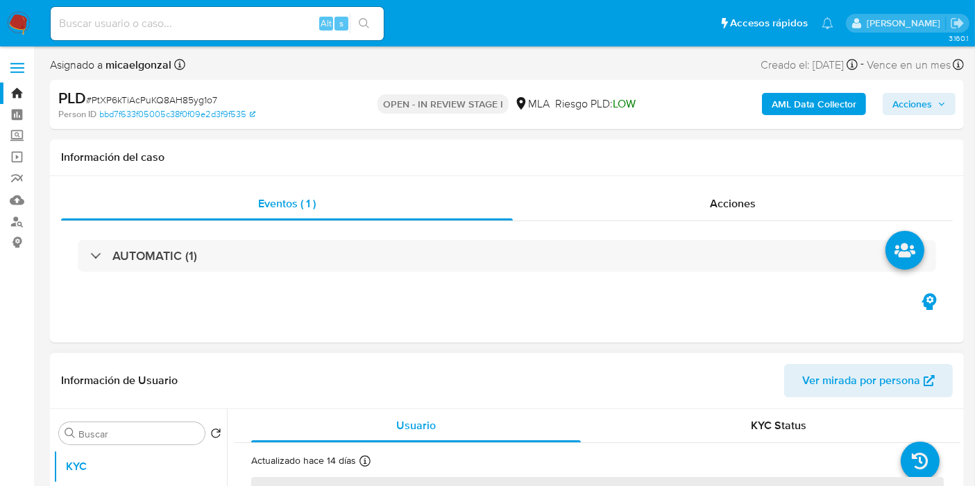
select select "10"
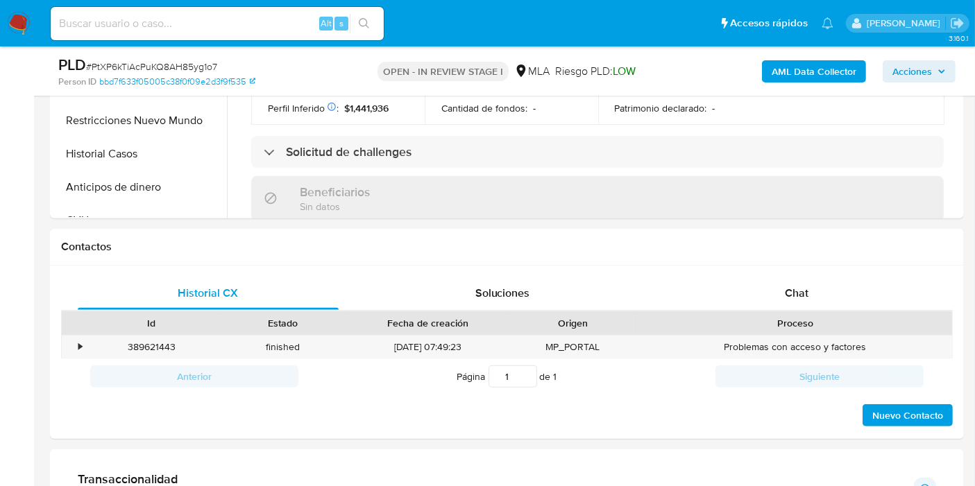
scroll to position [694, 0]
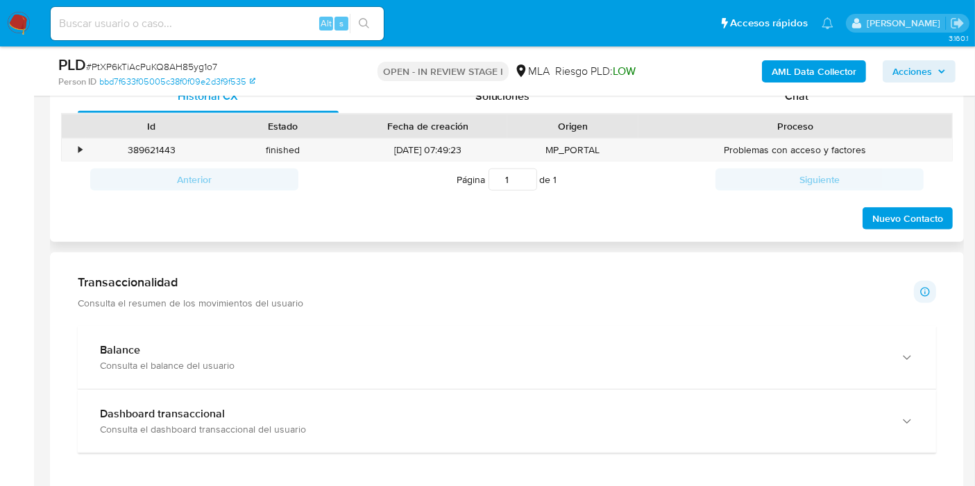
click at [797, 117] on div "Proceso" at bounding box center [795, 126] width 314 height 24
click at [794, 110] on div "Chat" at bounding box center [796, 96] width 261 height 33
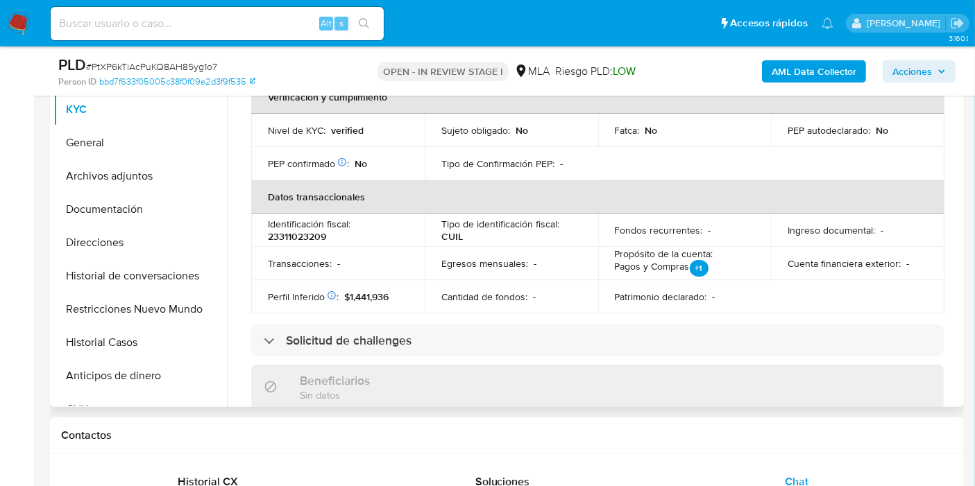
scroll to position [154, 0]
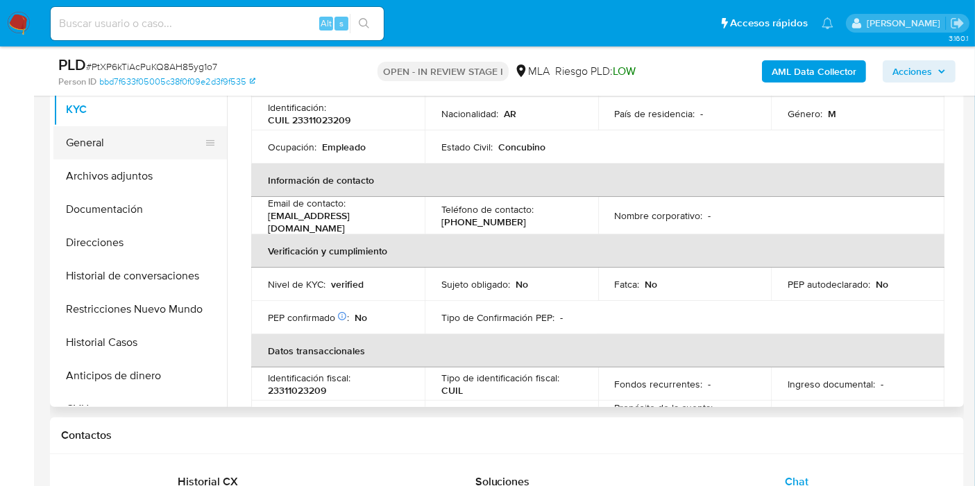
click at [139, 132] on button "General" at bounding box center [134, 142] width 162 height 33
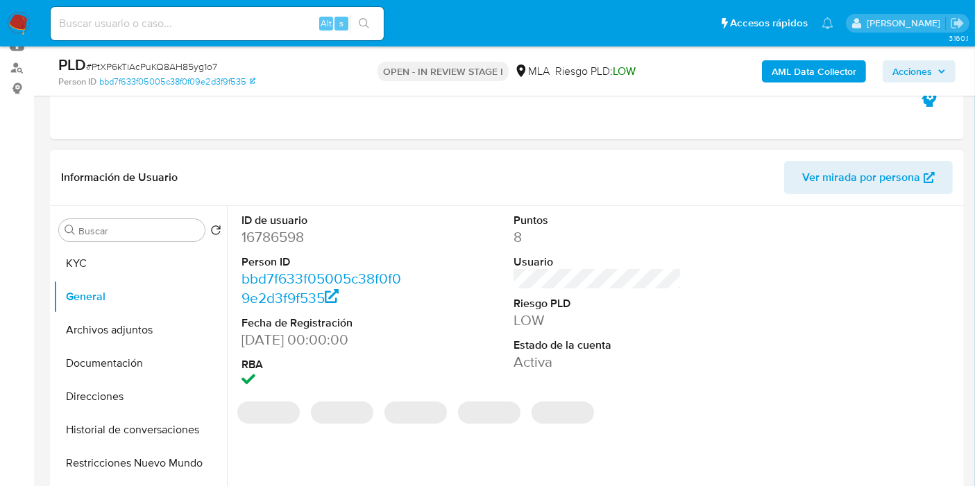
click at [265, 241] on dd "16786598" at bounding box center [325, 237] width 168 height 19
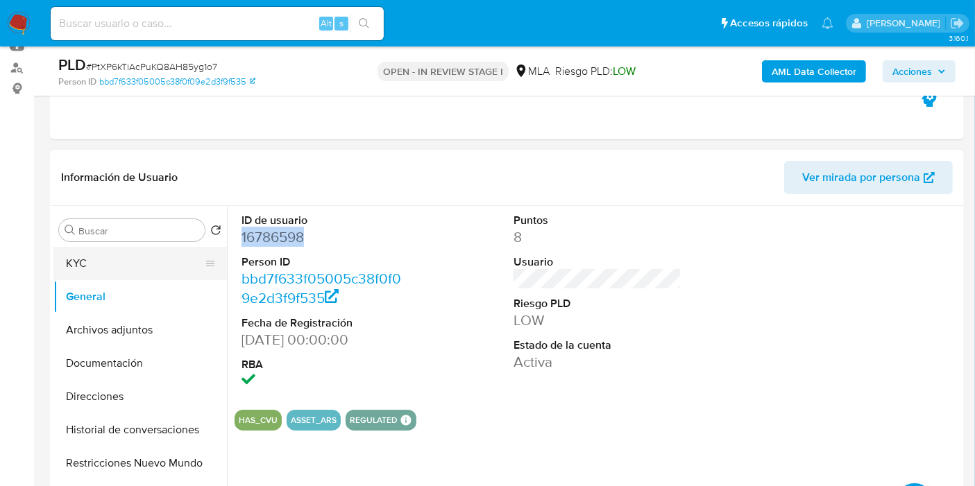
drag, startPoint x: 263, startPoint y: 247, endPoint x: 119, endPoint y: 250, distance: 144.3
click at [119, 250] on button "KYC" at bounding box center [134, 263] width 162 height 33
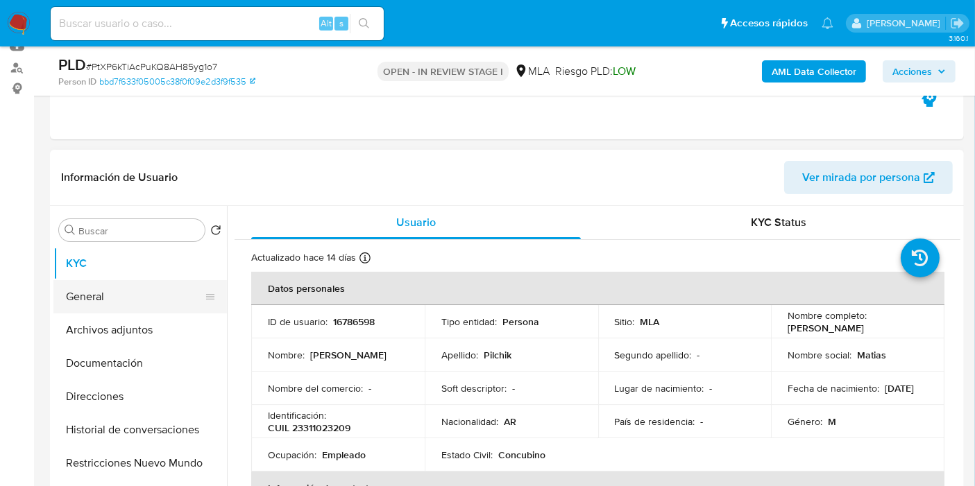
click at [99, 286] on button "General" at bounding box center [134, 296] width 162 height 33
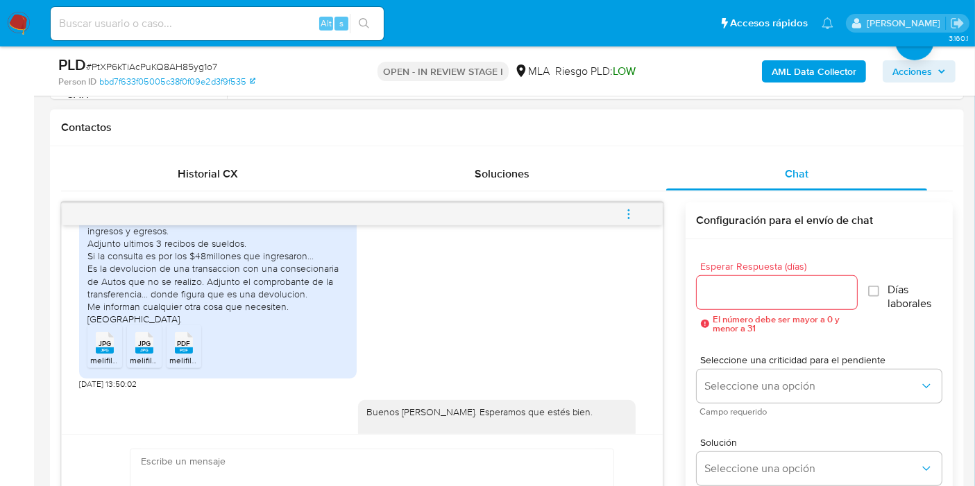
scroll to position [751, 0]
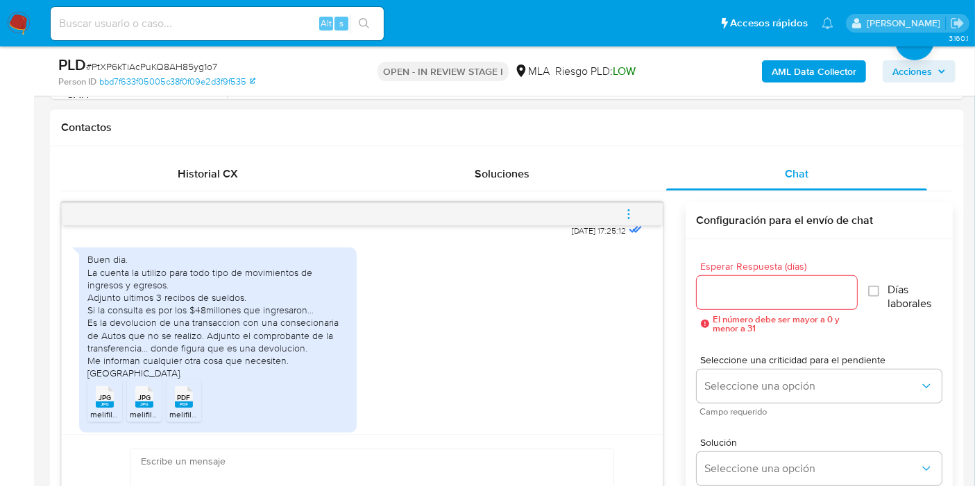
click at [147, 320] on div "Buen dia. La cuenta la utilizo para todo tipo de movimientos de ingresos y egre…" at bounding box center [217, 316] width 261 height 126
click at [126, 336] on div "Buen dia. La cuenta la utilizo para todo tipo de movimientos de ingresos y egre…" at bounding box center [217, 316] width 261 height 126
click at [124, 364] on div "Buen dia. La cuenta la utilizo para todo tipo de movimientos de ingresos y egre…" at bounding box center [217, 316] width 261 height 126
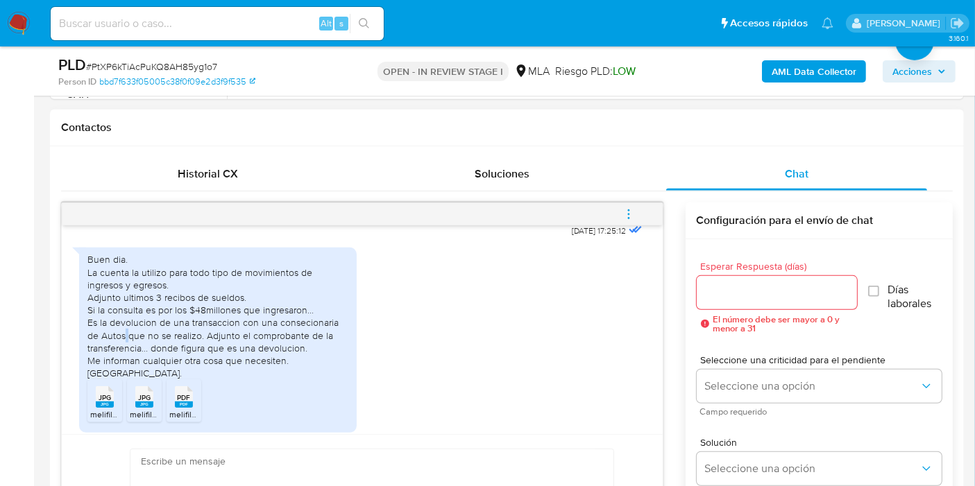
click at [124, 364] on div "Buen dia. La cuenta la utilizo para todo tipo de movimientos de ingresos y egre…" at bounding box center [217, 316] width 261 height 126
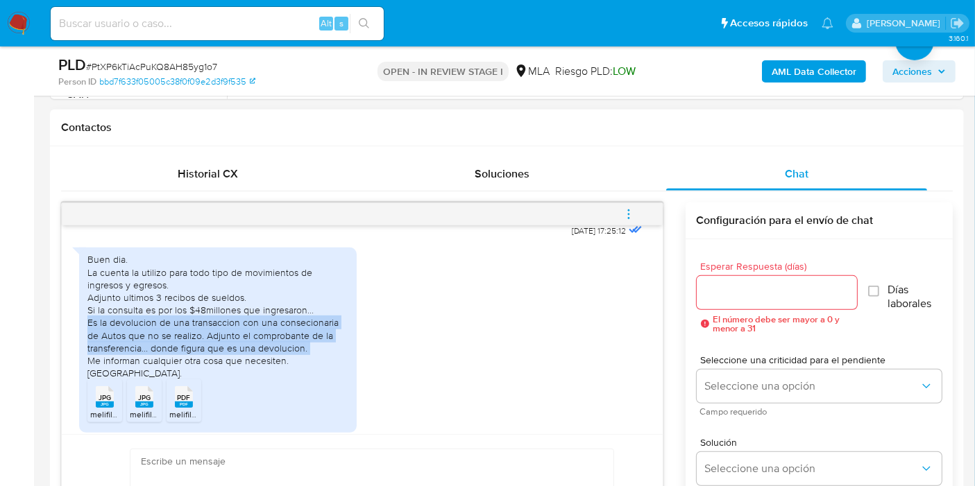
click at [124, 364] on div "Buen dia. La cuenta la utilizo para todo tipo de movimientos de ingresos y egre…" at bounding box center [217, 316] width 261 height 126
click at [100, 345] on div "Buen dia. La cuenta la utilizo para todo tipo de movimientos de ingresos y egre…" at bounding box center [217, 316] width 261 height 126
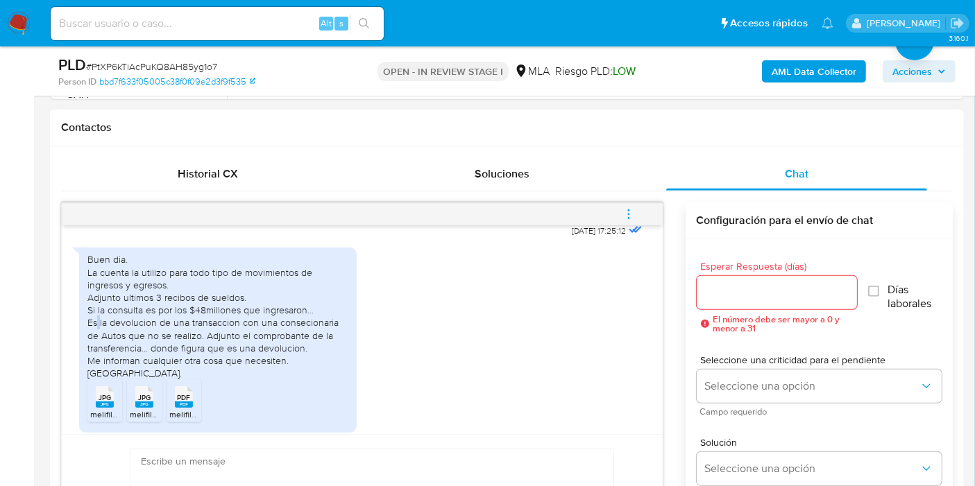
drag, startPoint x: 98, startPoint y: 342, endPoint x: 92, endPoint y: 338, distance: 7.5
click at [99, 342] on div "Buen dia. La cuenta la utilizo para todo tipo de movimientos de ingresos y egre…" at bounding box center [217, 316] width 261 height 126
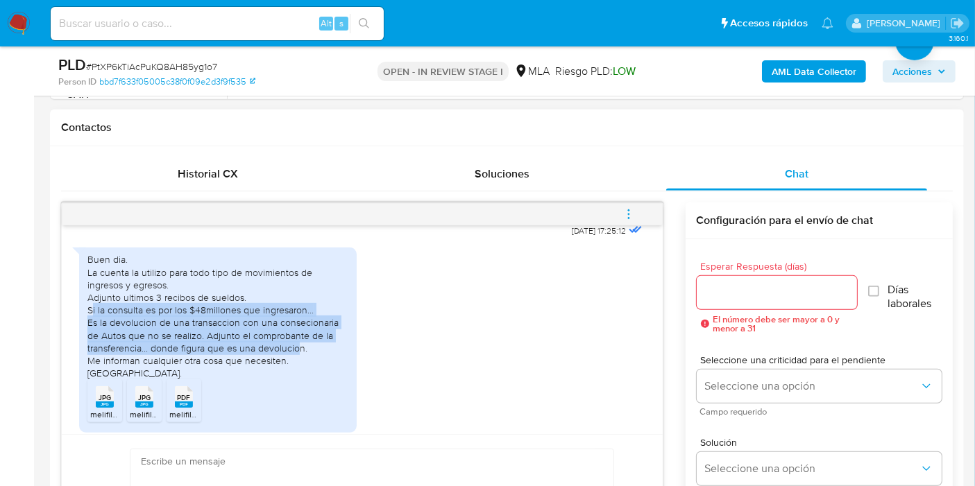
drag, startPoint x: 90, startPoint y: 336, endPoint x: 298, endPoint y: 375, distance: 211.2
click at [298, 375] on div "Buen dia. La cuenta la utilizo para todo tipo de movimientos de ingresos y egre…" at bounding box center [217, 316] width 261 height 126
click at [295, 365] on div "Buen dia. La cuenta la utilizo para todo tipo de movimientos de ingresos y egre…" at bounding box center [217, 316] width 261 height 126
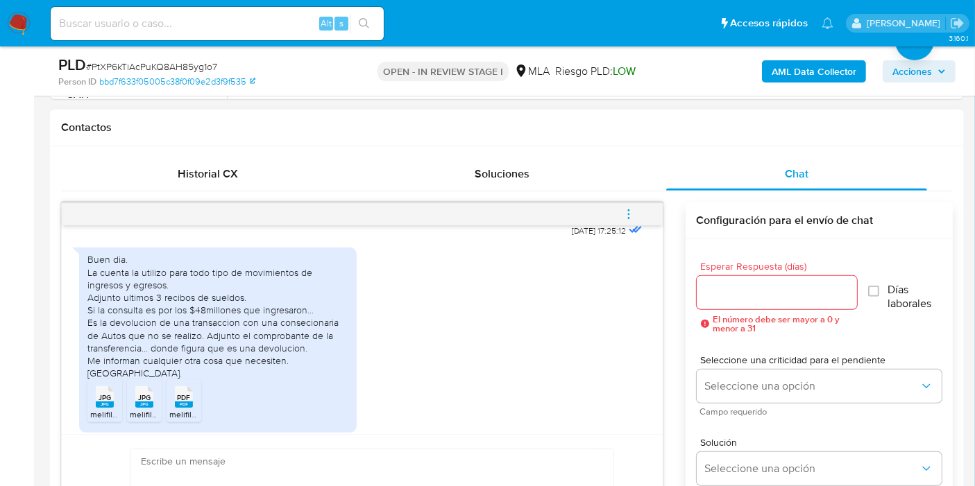
drag, startPoint x: 294, startPoint y: 373, endPoint x: 320, endPoint y: 371, distance: 25.7
click at [299, 372] on div "Buen dia. La cuenta la utilizo para todo tipo de movimientos de ingresos y egre…" at bounding box center [217, 316] width 261 height 126
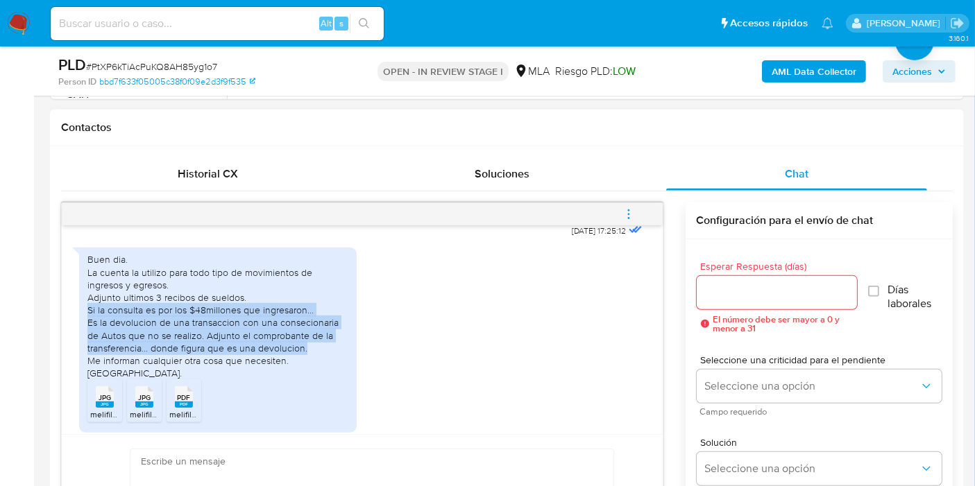
drag, startPoint x: 320, startPoint y: 371, endPoint x: 96, endPoint y: 332, distance: 226.9
click at [96, 332] on div "Buen dia. La cuenta la utilizo para todo tipo de movimientos de ingresos y egre…" at bounding box center [217, 316] width 261 height 126
copy div "la consulta es por los $48millones que ingresaron... Es la devolucion de una tr…"
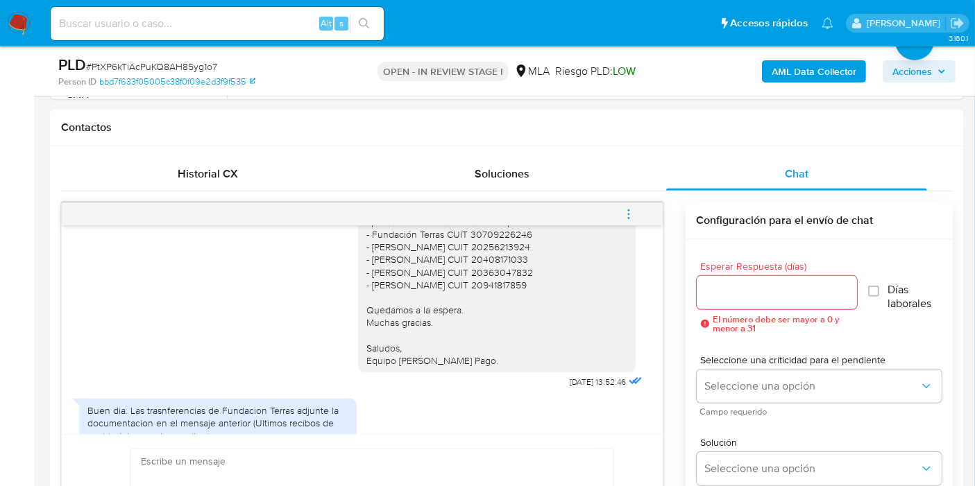
scroll to position [1059, 0]
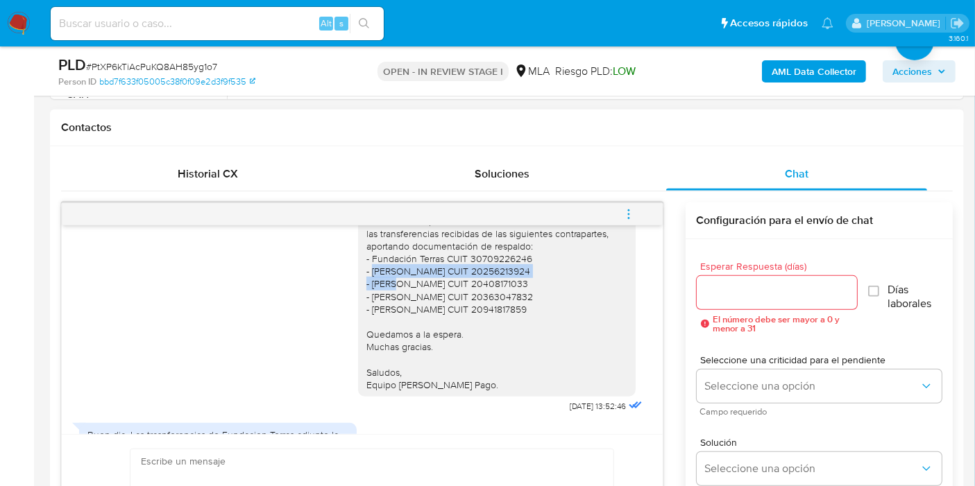
drag, startPoint x: 367, startPoint y: 298, endPoint x: 538, endPoint y: 297, distance: 171.4
click at [538, 297] on div "Buenos [PERSON_NAME]. Esperamos que estés bien. Muchas gracias por tu respuesta…" at bounding box center [496, 272] width 261 height 240
click at [577, 288] on div "Buenos [PERSON_NAME]. Esperamos que estés bien. Muchas gracias por tu respuesta…" at bounding box center [496, 272] width 261 height 240
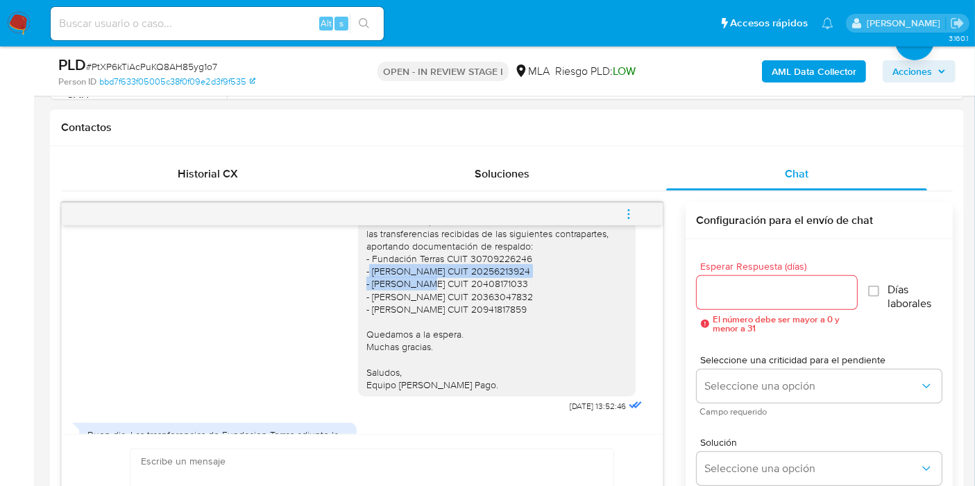
drag, startPoint x: 574, startPoint y: 292, endPoint x: 362, endPoint y: 292, distance: 212.3
click at [366, 292] on div "Buenos [PERSON_NAME]. Esperamos que estés bien. Muchas gracias por tu respuesta…" at bounding box center [496, 272] width 261 height 240
copy div "Cristian Jorge Gaston Escobar CUIT 20256213924"
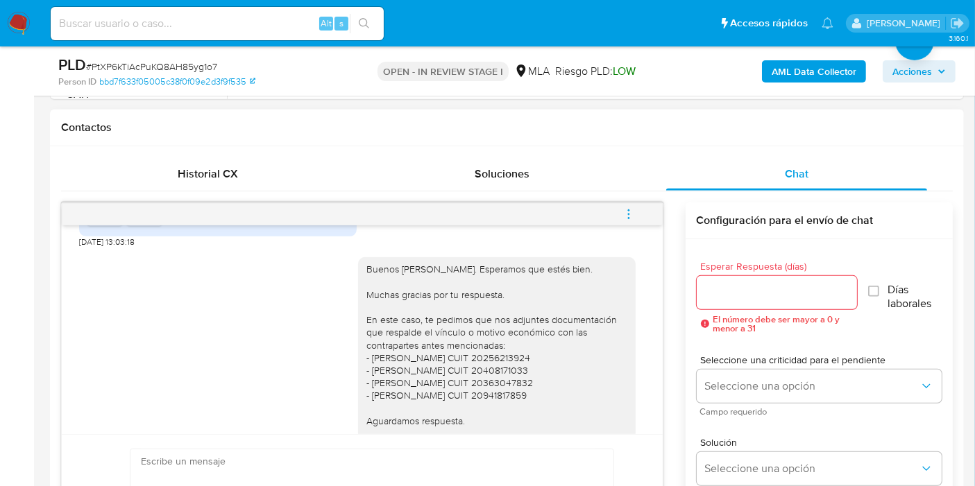
scroll to position [1675, 0]
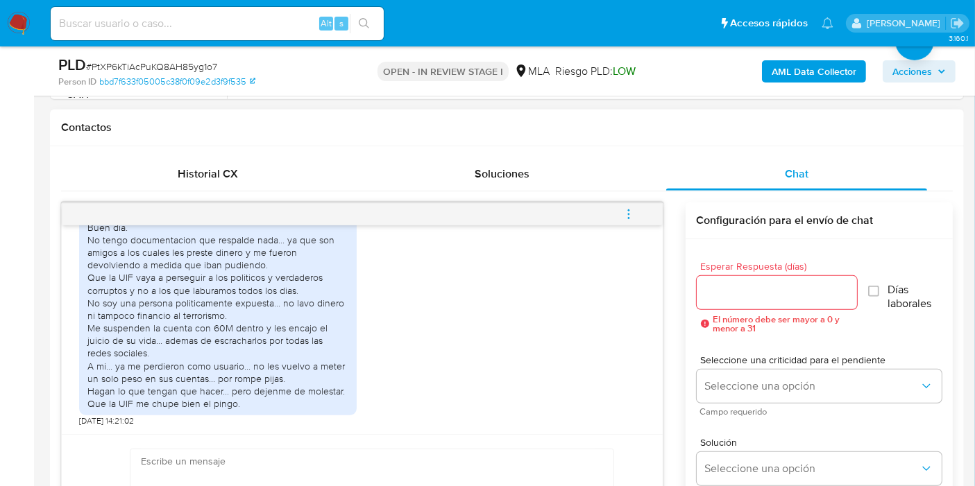
click at [164, 289] on div "Buen dia. No tengo documentacion que respalde nada... ya que son amigos a los c…" at bounding box center [217, 315] width 261 height 189
click at [187, 251] on div "Buen dia. No tengo documentacion que respalde nada... ya que son amigos a los c…" at bounding box center [217, 315] width 261 height 189
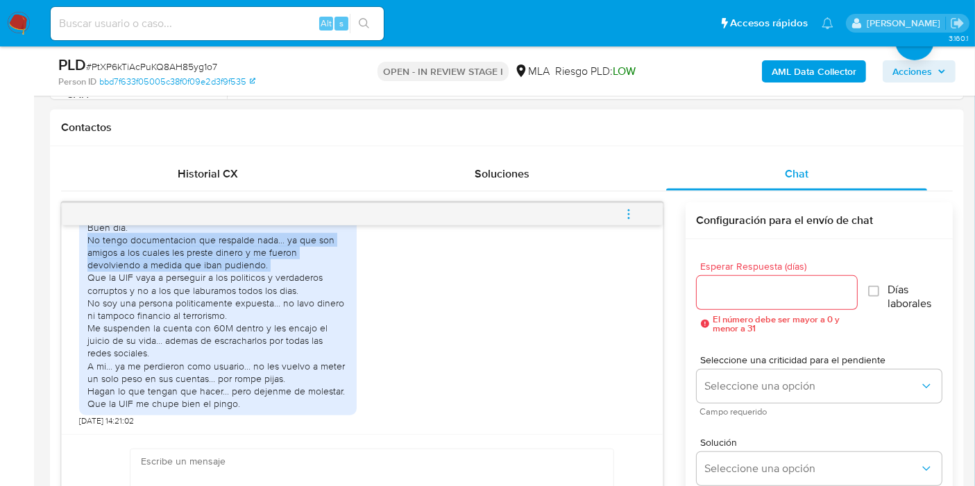
click at [187, 251] on div "Buen dia. No tengo documentacion que respalde nada... ya que son amigos a los c…" at bounding box center [217, 315] width 261 height 189
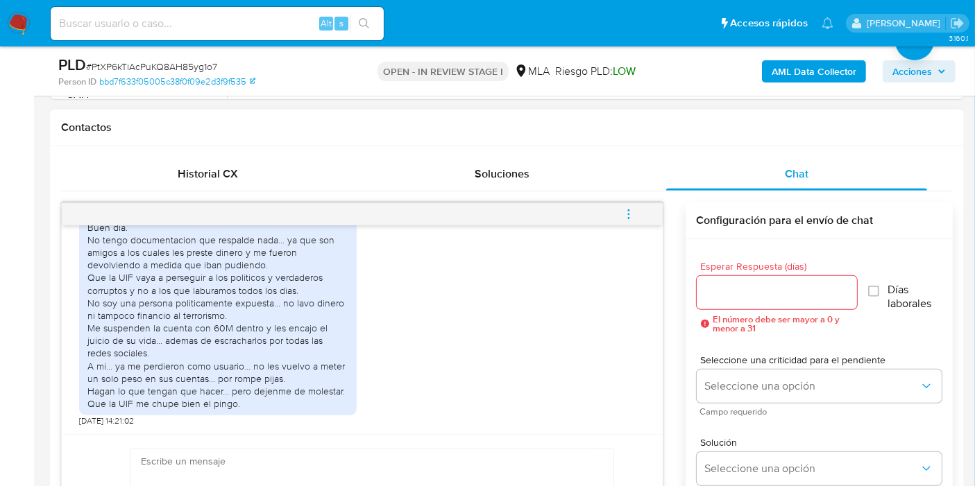
click at [194, 284] on div "Buen dia. No tengo documentacion que respalde nada... ya que son amigos a los c…" at bounding box center [217, 315] width 261 height 189
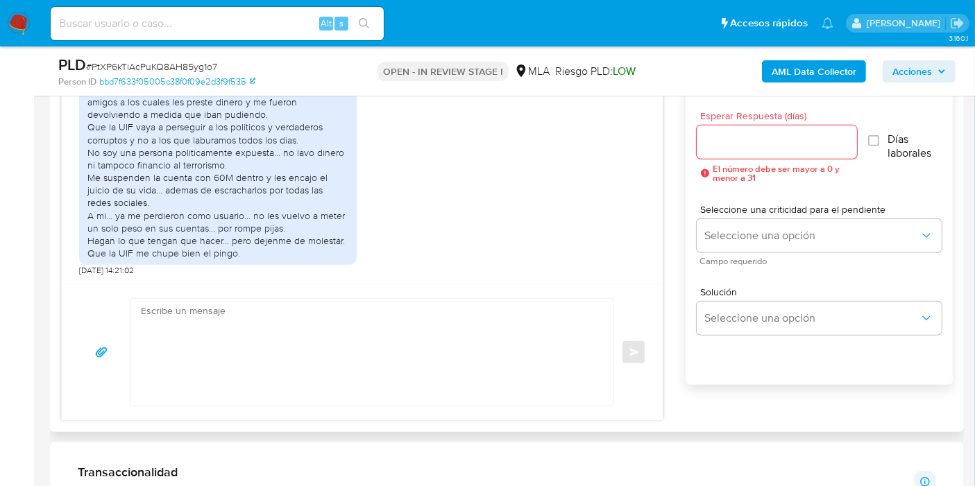
scroll to position [771, 0]
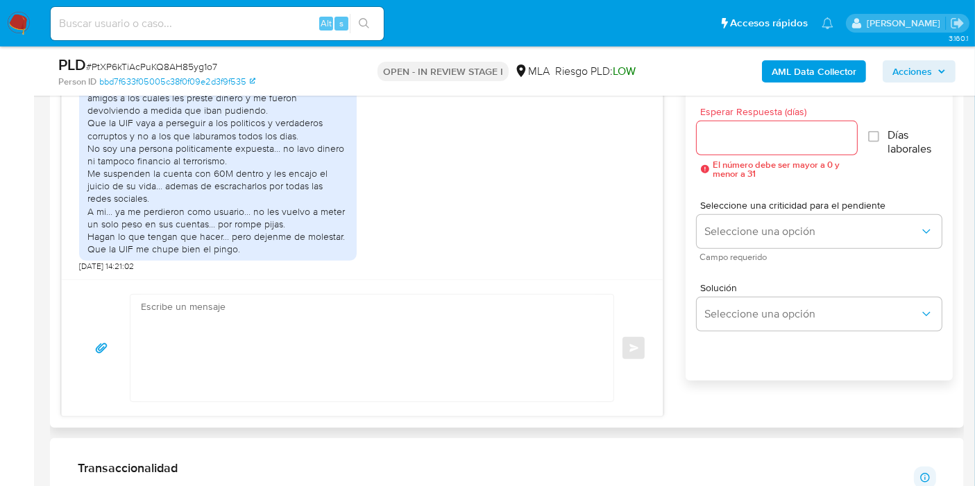
click at [222, 289] on div "Enviar" at bounding box center [362, 348] width 601 height 137
click at [211, 314] on textarea at bounding box center [368, 348] width 455 height 107
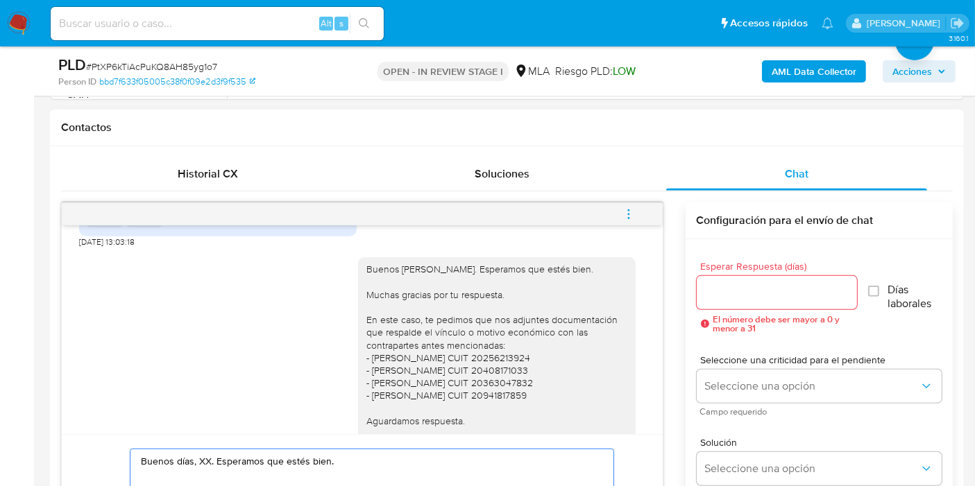
scroll to position [1521, 0]
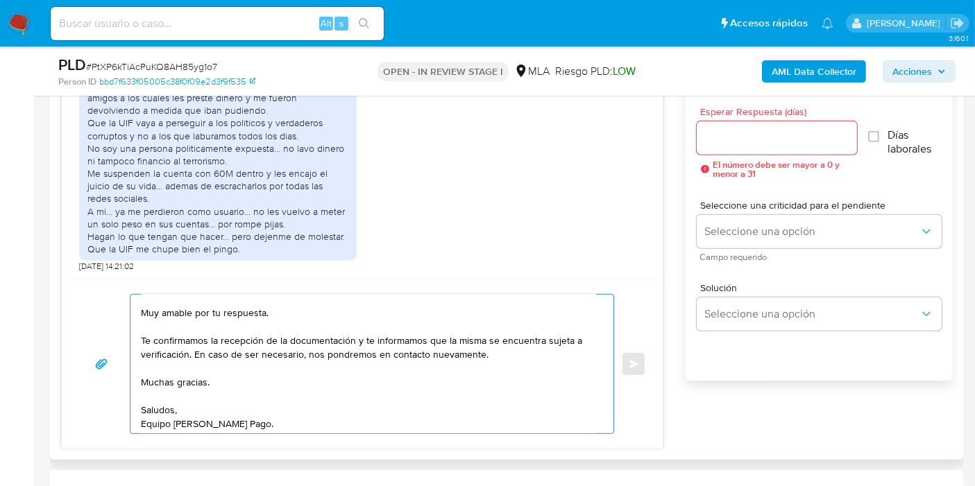
scroll to position [0, 0]
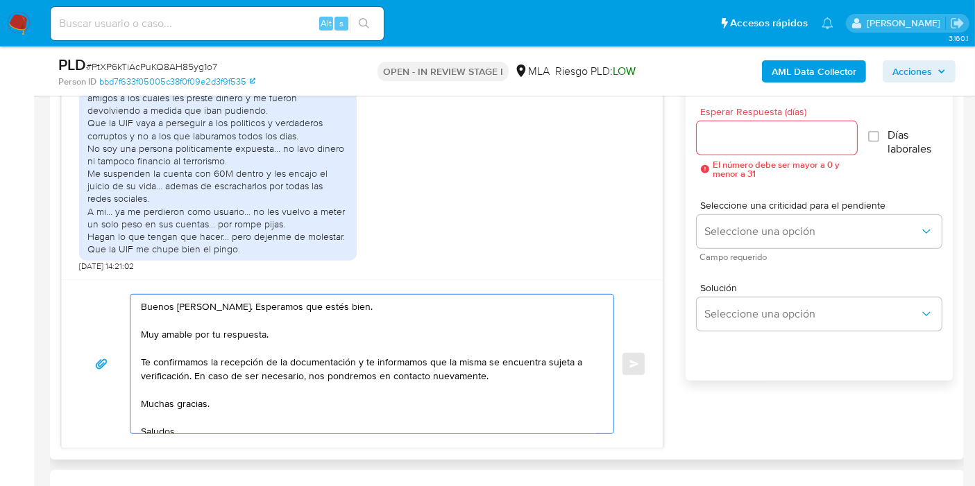
click at [185, 375] on textarea "Buenos días, Walter. Esperamos que estés bien. Muy amable por tu respuesta. Te …" at bounding box center [368, 364] width 455 height 139
drag, startPoint x: 188, startPoint y: 375, endPoint x: 138, endPoint y: 334, distance: 64.6
click at [138, 334] on div "Buenos días, Walter. Esperamos que estés bien. Muy amable por tu respuesta. Te …" at bounding box center [368, 364] width 476 height 139
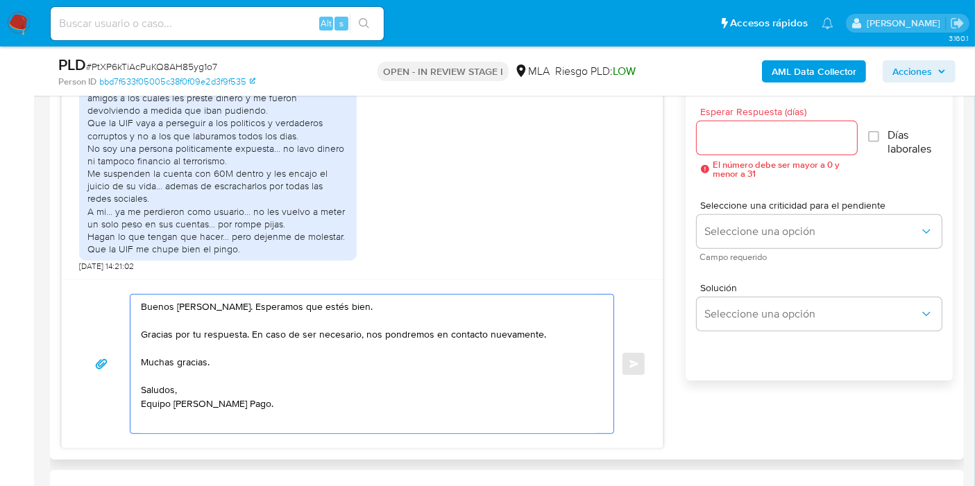
click at [153, 355] on textarea "Buenos días, Walter. Esperamos que estés bien. Gracias por tu respuesta. En cas…" at bounding box center [368, 364] width 455 height 139
click at [144, 409] on textarea "Buenos días, Walter. Esperamos que estés bien. Gracias por tu respuesta. En cas…" at bounding box center [368, 362] width 455 height 135
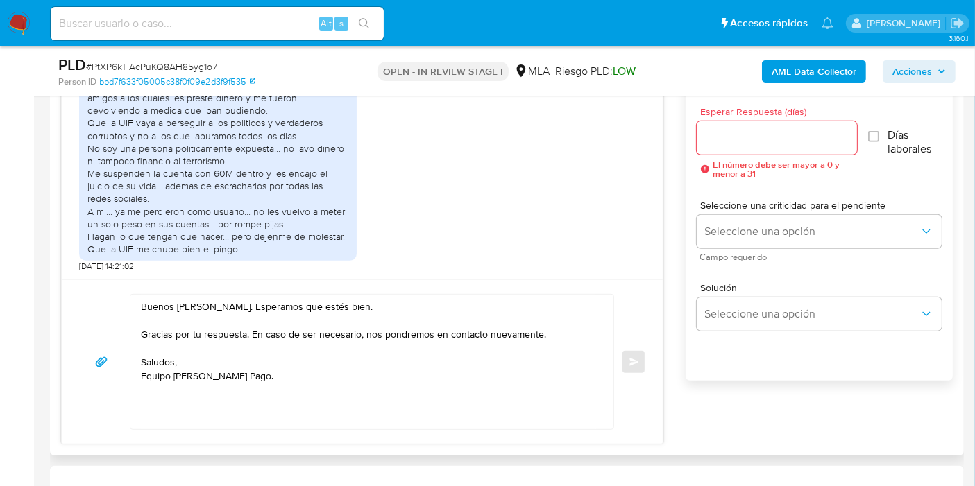
click at [135, 422] on div "Buenos días, Walter. Esperamos que estés bien. Gracias por tu respuesta. En cas…" at bounding box center [368, 362] width 476 height 135
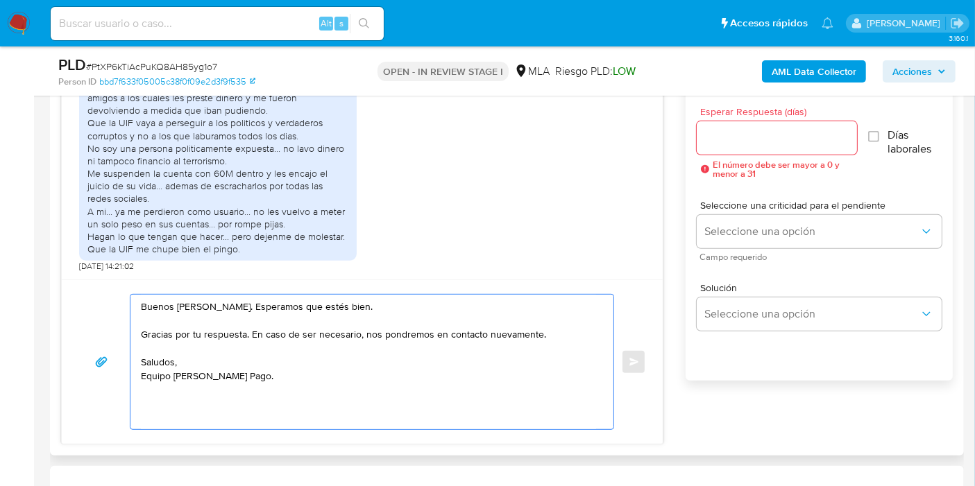
click at [164, 413] on textarea "Buenos días, Walter. Esperamos que estés bien. Gracias por tu respuesta. En cas…" at bounding box center [368, 362] width 455 height 135
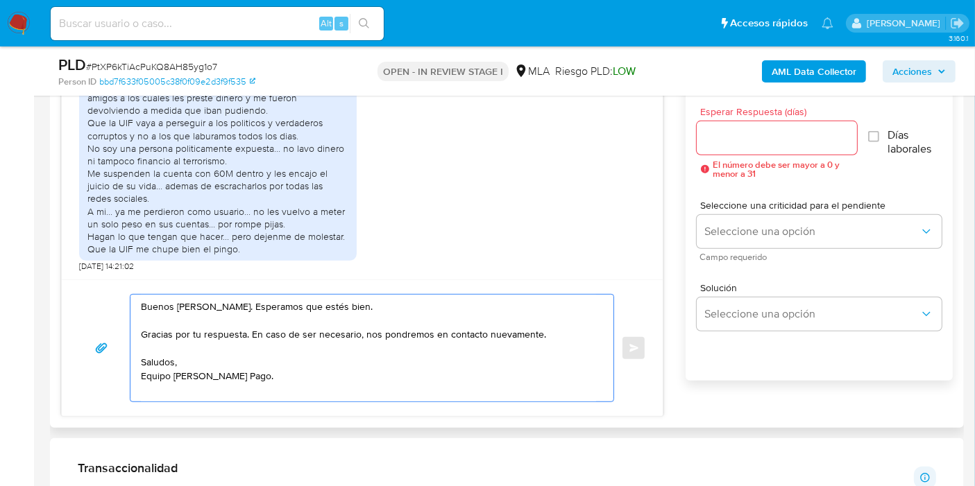
scroll to position [616, 0]
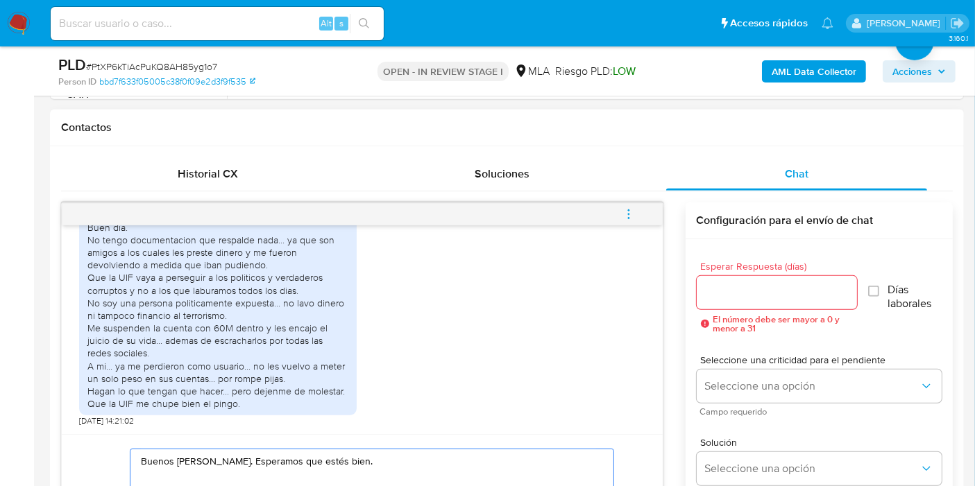
type textarea "Buenos días, Walter. Esperamos que estés bien. Gracias por tu respuesta. En cas…"
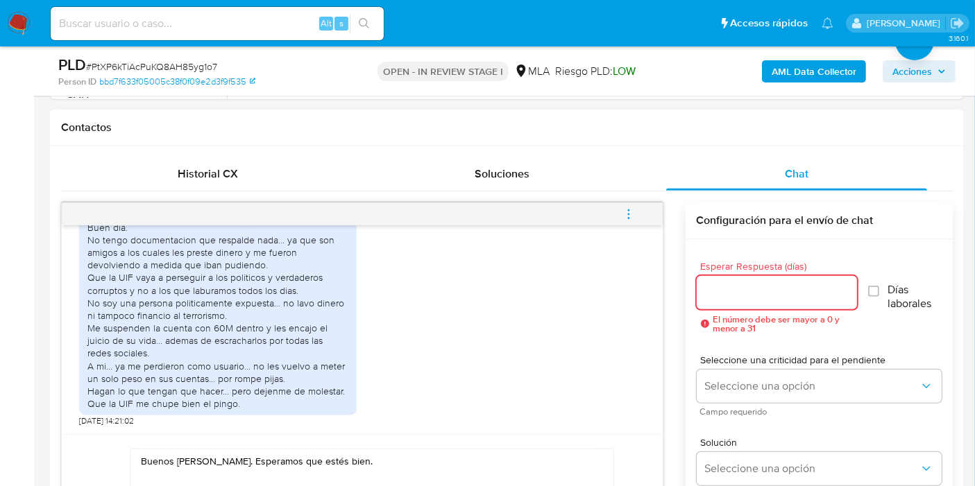
click at [819, 284] on input "Esperar Respuesta (días)" at bounding box center [777, 293] width 160 height 18
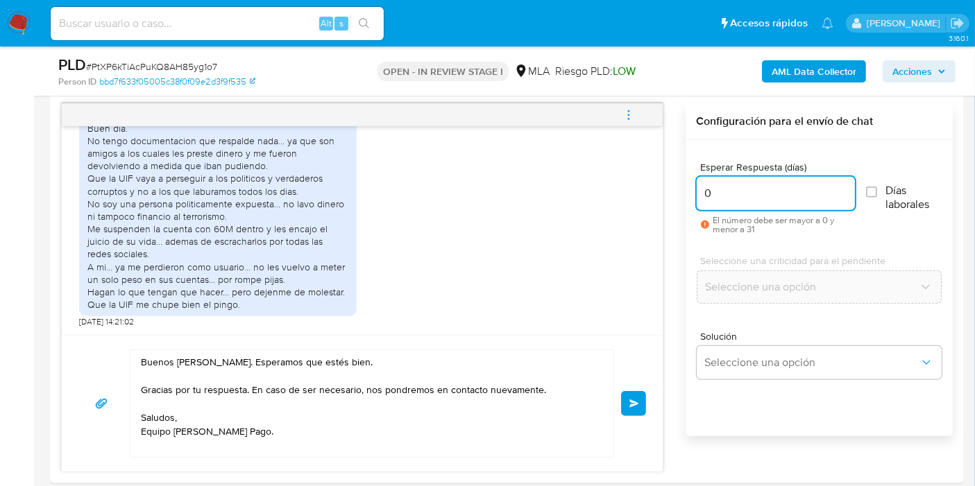
scroll to position [771, 0]
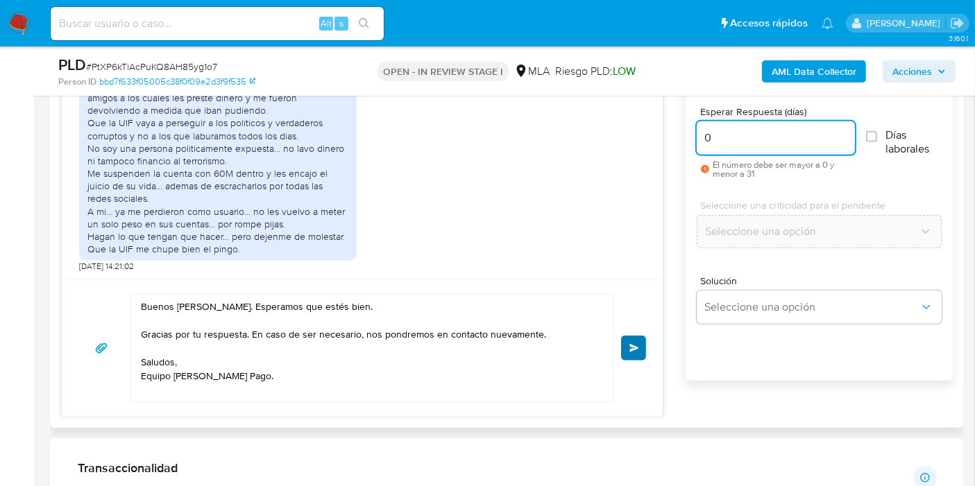
type input "0"
click at [644, 343] on button "Enviar" at bounding box center [633, 348] width 25 height 25
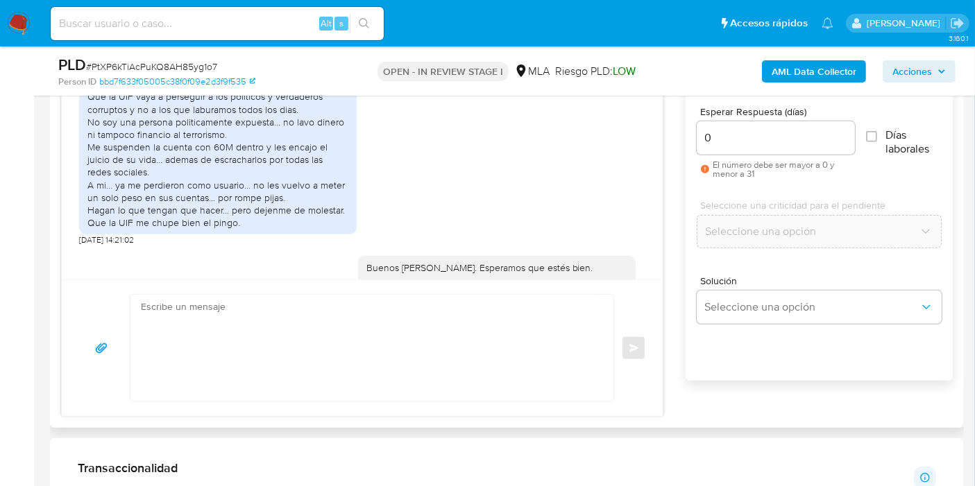
scroll to position [1804, 0]
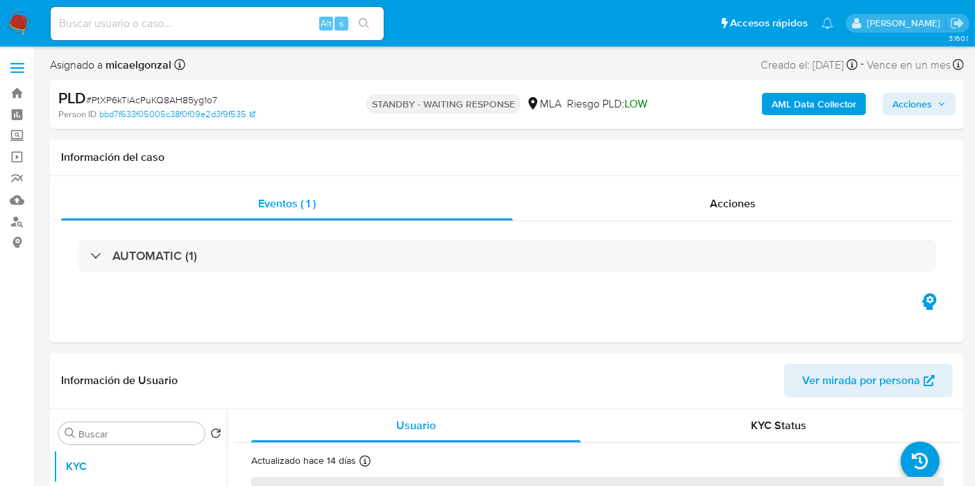
select select "10"
click at [147, 104] on span "# PtXP6kTiAcPuKQ8AH85yg1o7" at bounding box center [151, 100] width 131 height 14
click at [148, 103] on span "# PtXP6kTiAcPuKQ8AH85yg1o7" at bounding box center [151, 100] width 131 height 14
copy span "PtXP6kTiAcPuKQ8AH85yg1o7"
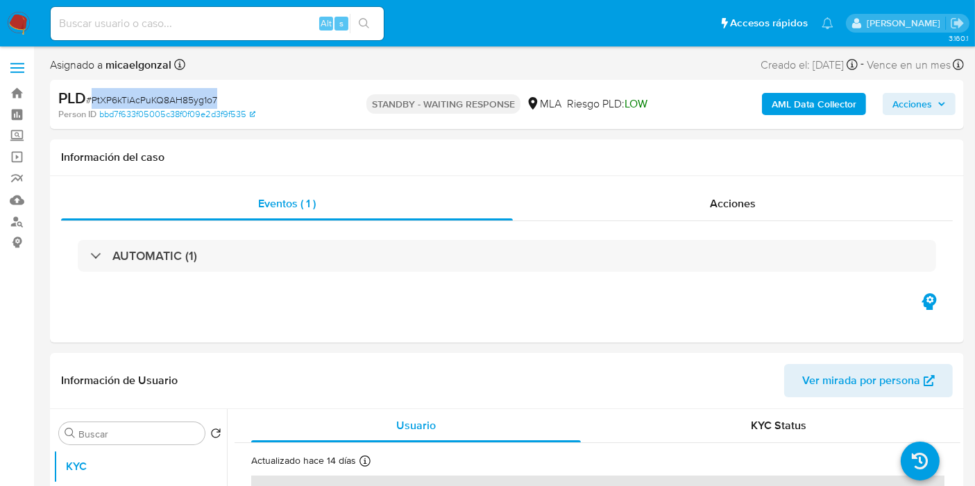
click at [10, 17] on img at bounding box center [19, 24] width 24 height 24
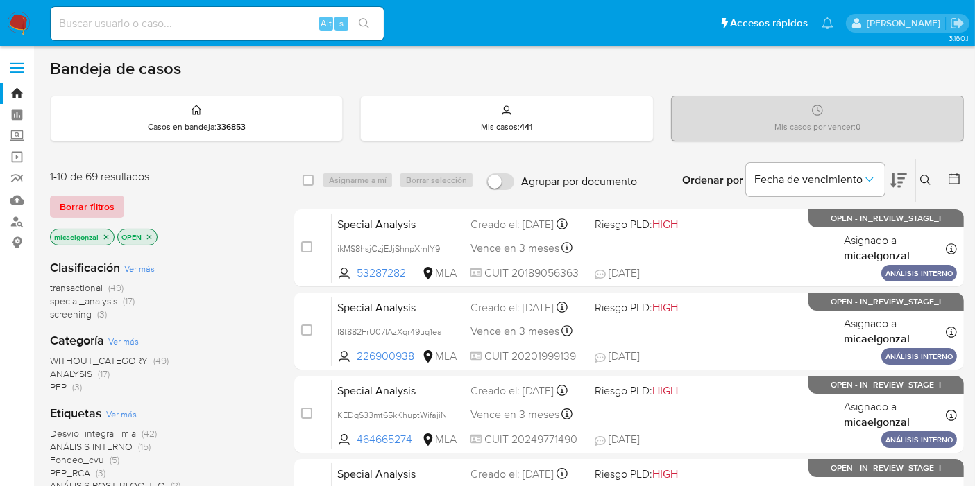
click at [99, 201] on span "Borrar filtros" at bounding box center [87, 206] width 55 height 19
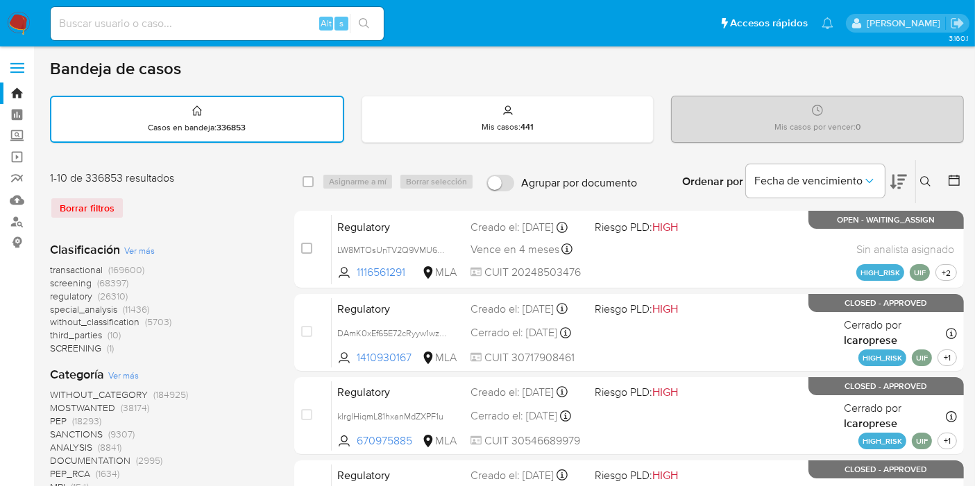
drag, startPoint x: 921, startPoint y: 191, endPoint x: 928, endPoint y: 185, distance: 8.4
click at [923, 191] on div "Ingrese ID de usuario o caso Buscar Borrar filtros" at bounding box center [927, 181] width 24 height 43
click at [928, 185] on icon at bounding box center [925, 181] width 11 height 11
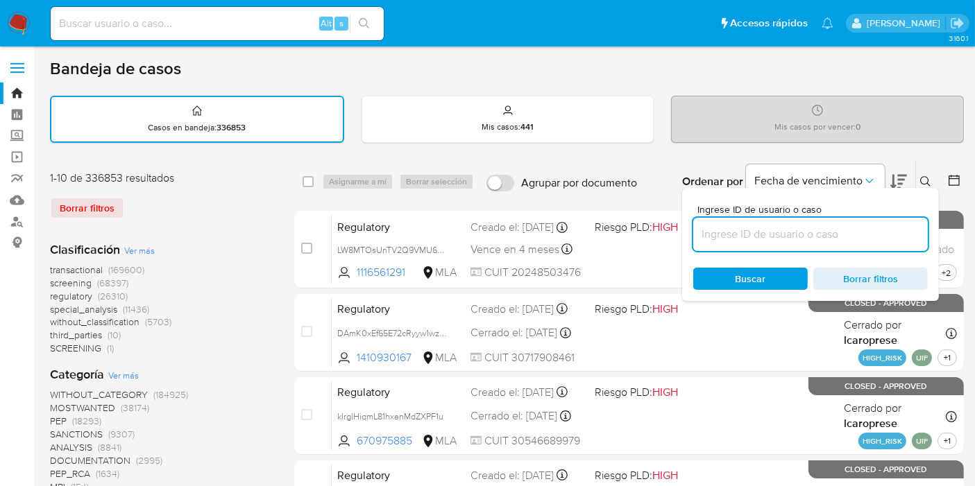
click at [748, 231] on input at bounding box center [810, 234] width 234 height 18
type input "PtXP6kTiAcPuKQ8AH85yg1o7"
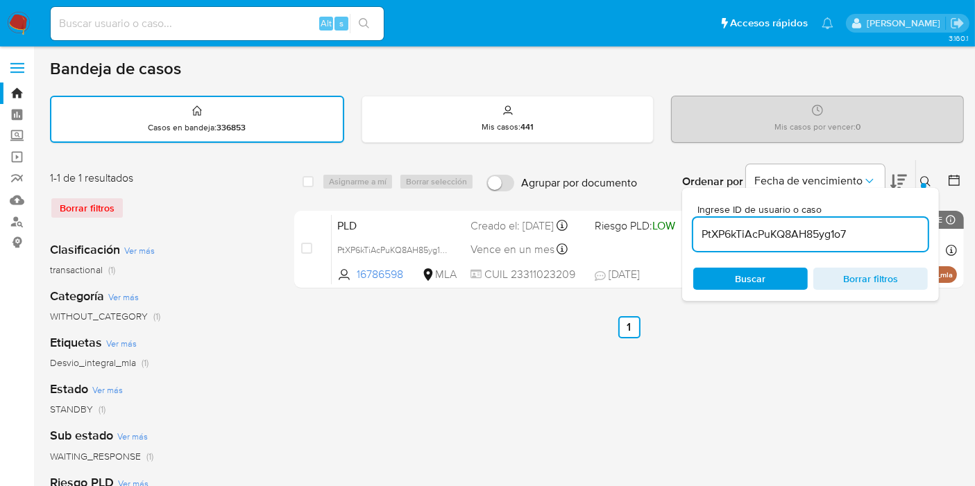
click at [740, 278] on span "Buscar" at bounding box center [750, 279] width 31 height 22
click at [775, 269] on span "Buscar" at bounding box center [750, 278] width 95 height 19
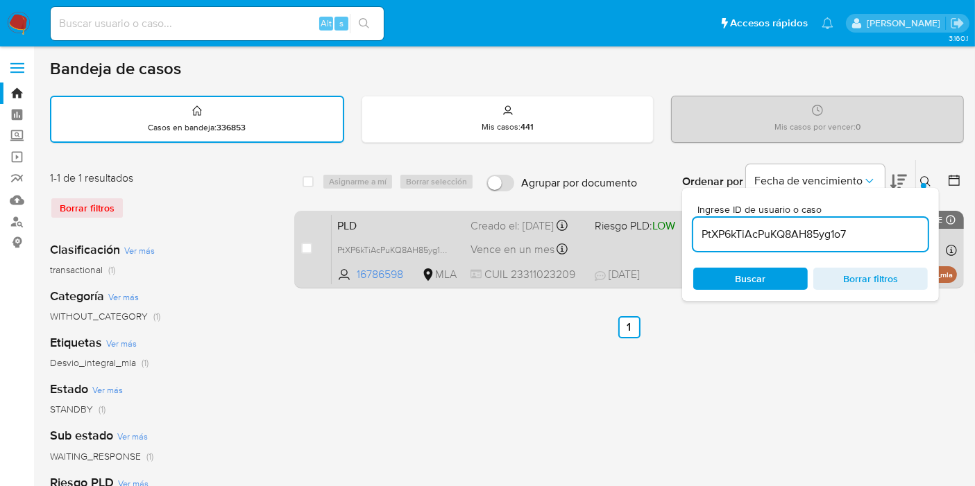
drag, startPoint x: 310, startPoint y: 257, endPoint x: 310, endPoint y: 246, distance: 11.8
click at [310, 254] on div "case-item-checkbox No es posible asignar el caso" at bounding box center [316, 249] width 31 height 70
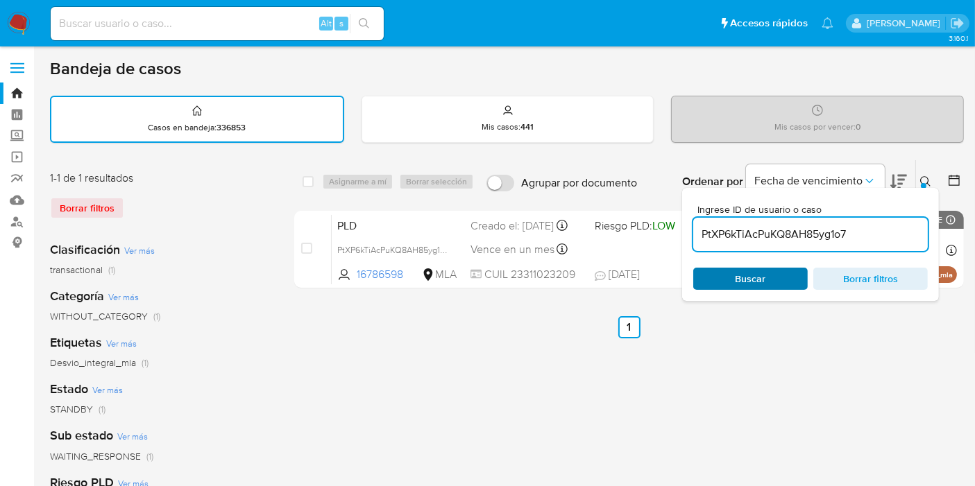
click at [754, 264] on div "Ingrese ID de usuario o caso PtXP6kTiAcPuKQ8AH85yg1o7 Buscar Borrar filtros" at bounding box center [810, 244] width 257 height 113
click at [753, 268] on span "Buscar" at bounding box center [750, 279] width 31 height 22
click at [309, 181] on input "checkbox" at bounding box center [307, 181] width 11 height 11
checkbox input "true"
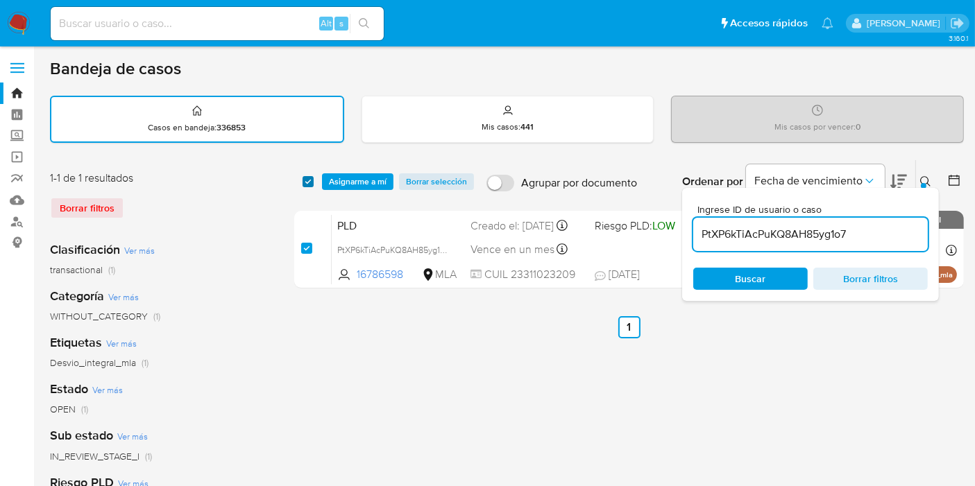
checkbox input "true"
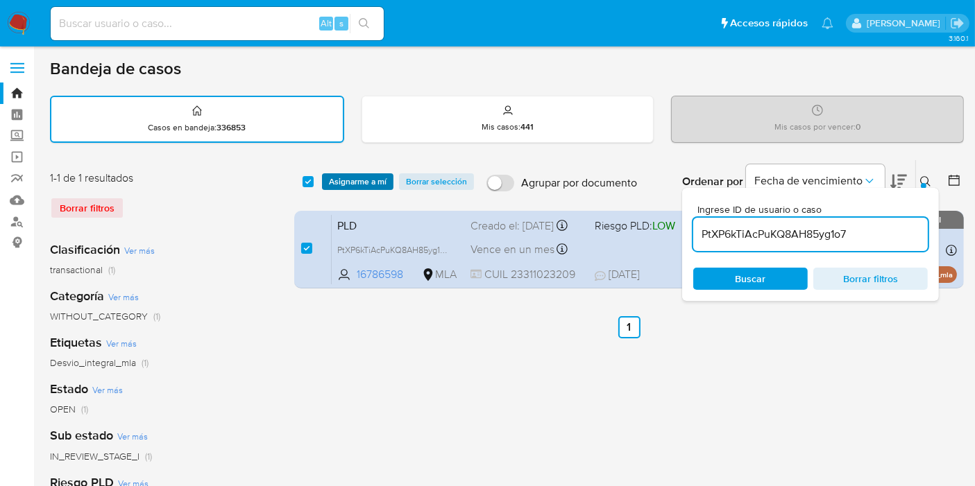
click at [371, 176] on span "Asignarme a mí" at bounding box center [358, 182] width 58 height 14
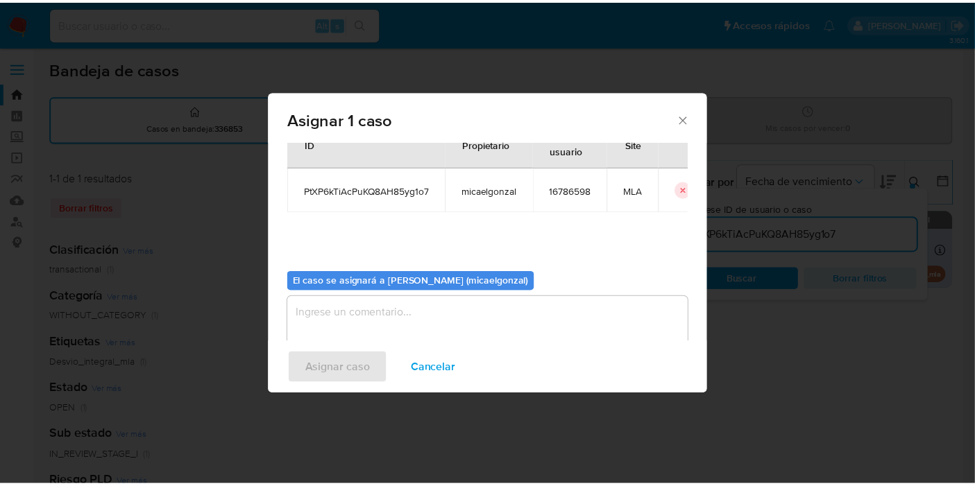
scroll to position [71, 0]
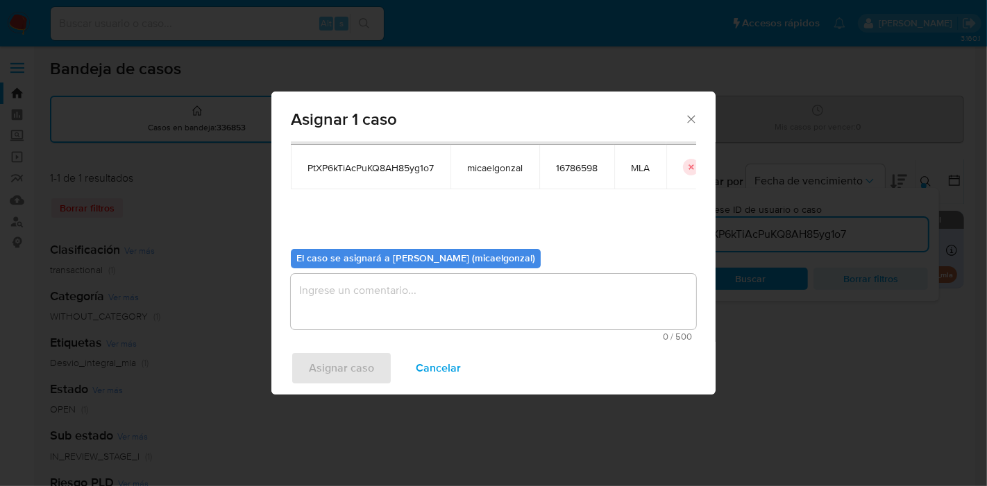
click at [408, 300] on textarea "assign-modal" at bounding box center [493, 301] width 405 height 55
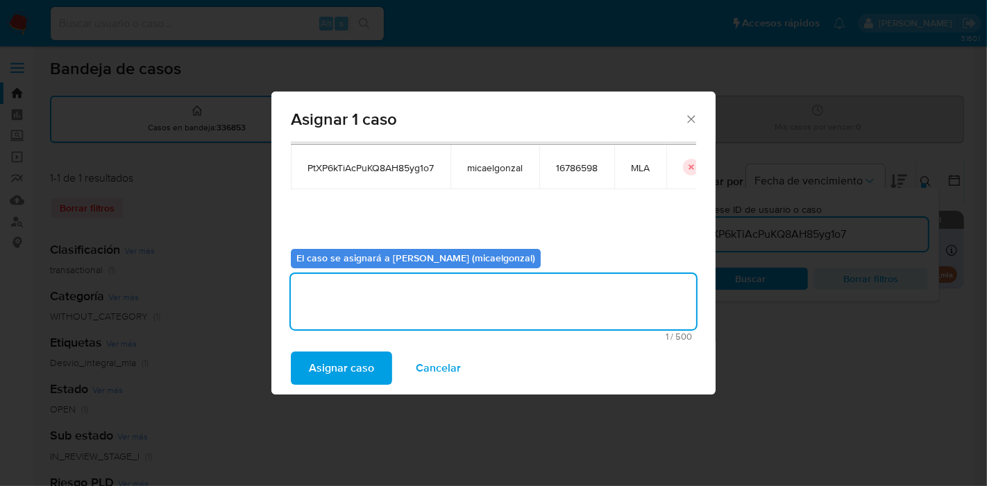
click at [355, 341] on div "Casos a asignar: ID Propietario ID de usuario Site PtXP6kTiAcPuKQ8AH85yg1o7 mic…" at bounding box center [493, 242] width 444 height 200
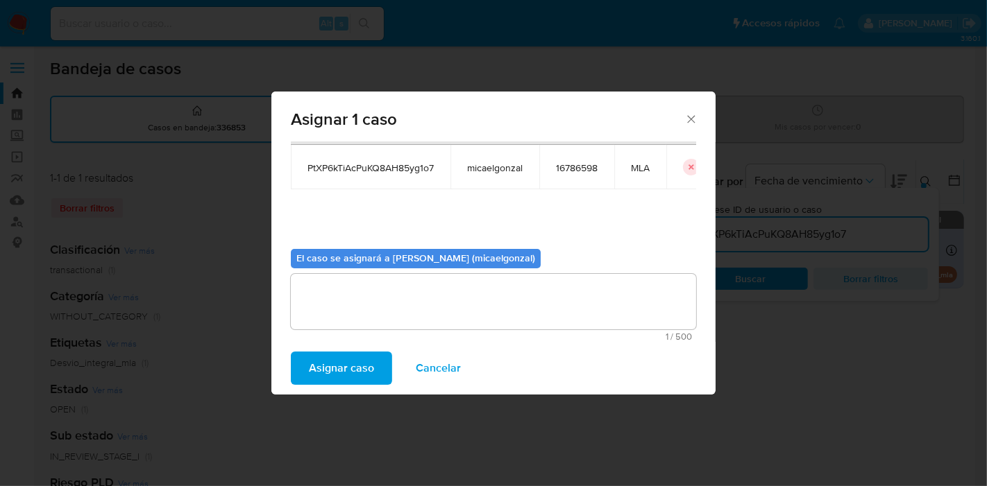
click at [339, 359] on span "Asignar caso" at bounding box center [341, 368] width 65 height 31
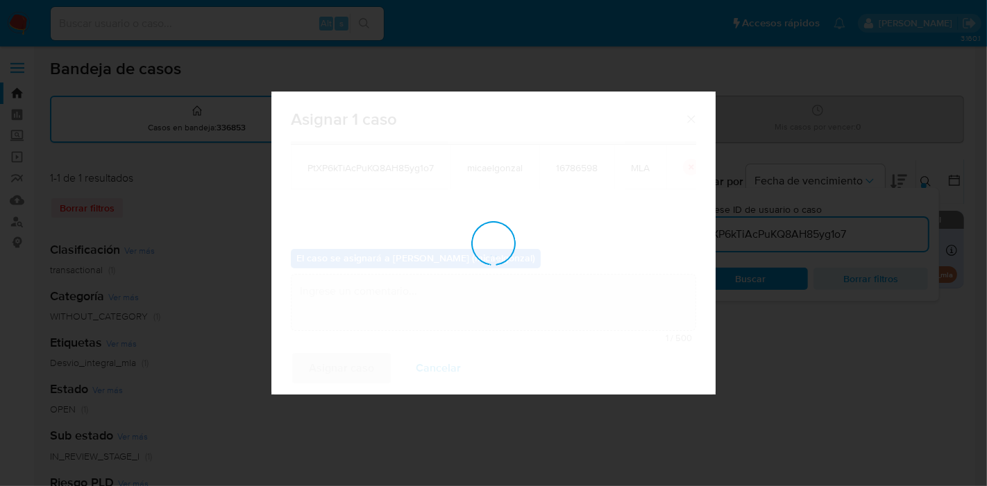
checkbox input "false"
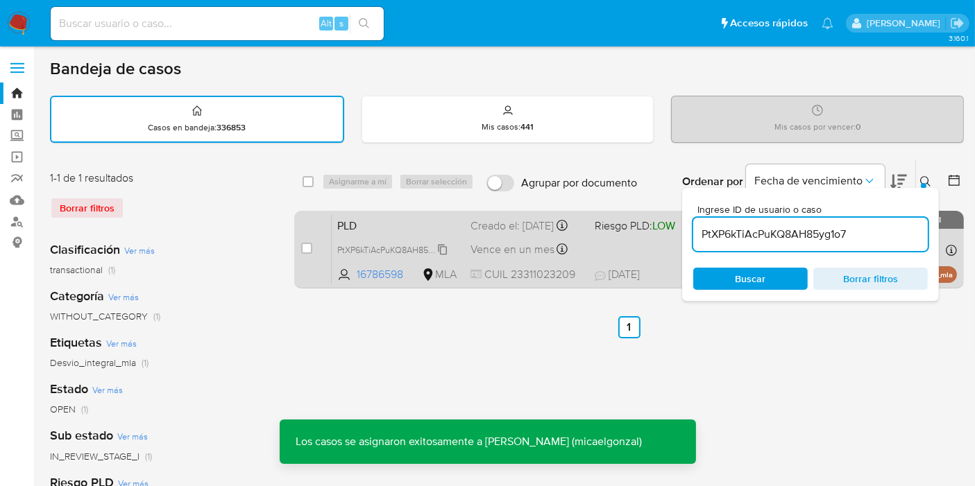
click at [414, 257] on span "PtXP6kTiAcPuKQ8AH85yg1o7" at bounding box center [393, 248] width 112 height 15
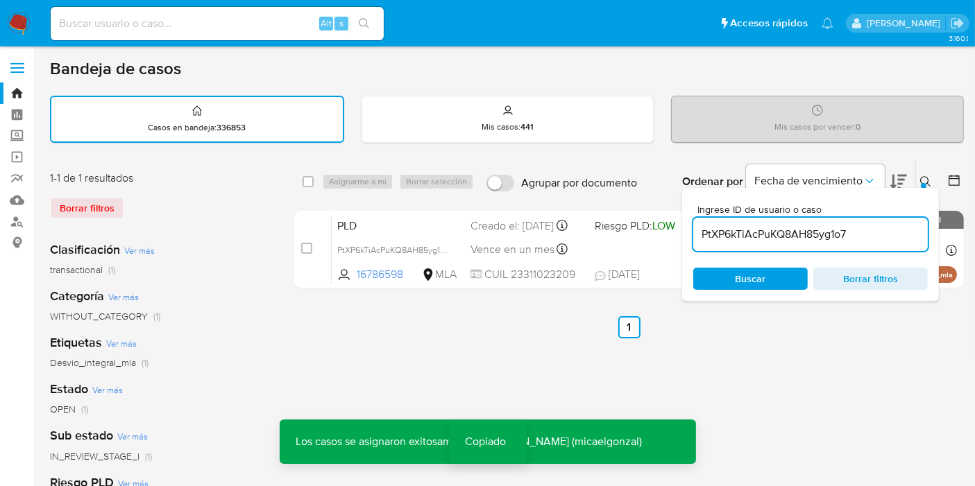
click at [190, 24] on input at bounding box center [217, 24] width 333 height 18
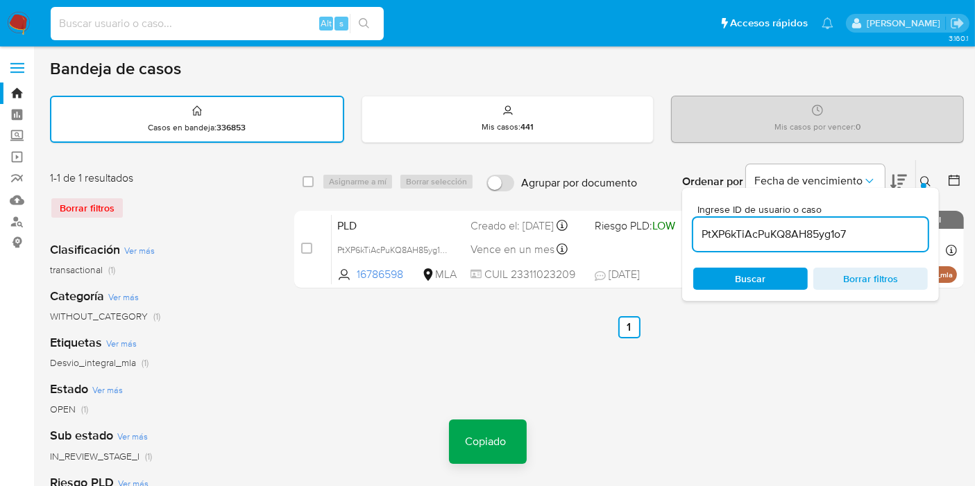
paste input "PtXP6kTiAcPuKQ8AH85yg1o7"
type input "PtXP6kTiAcPuKQ8AH85yg1o7"
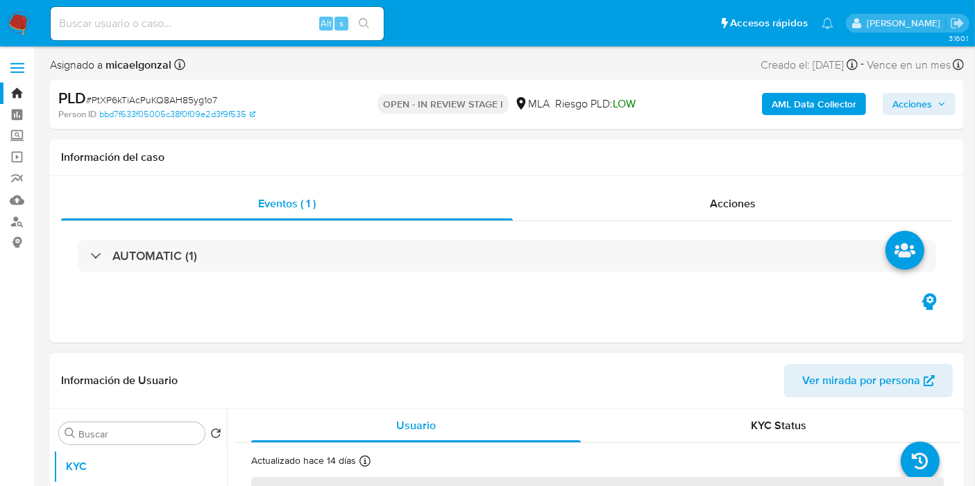
select select "10"
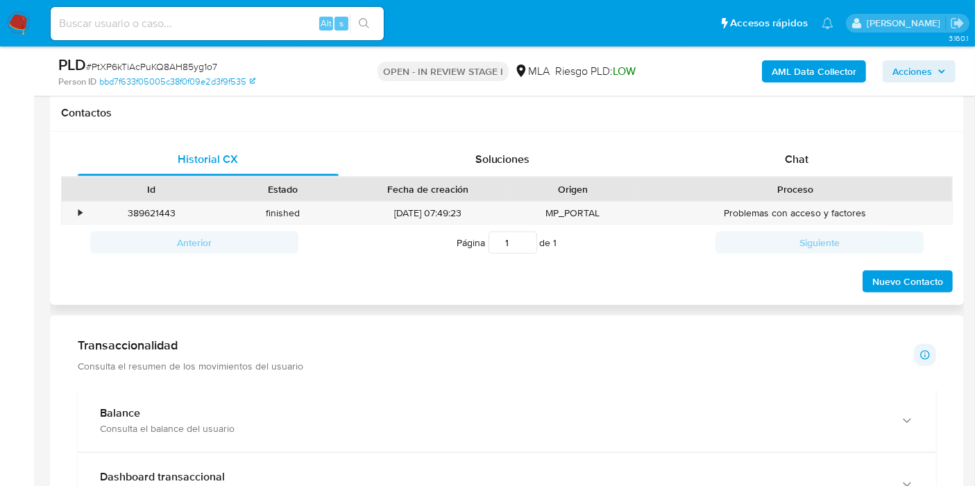
scroll to position [539, 0]
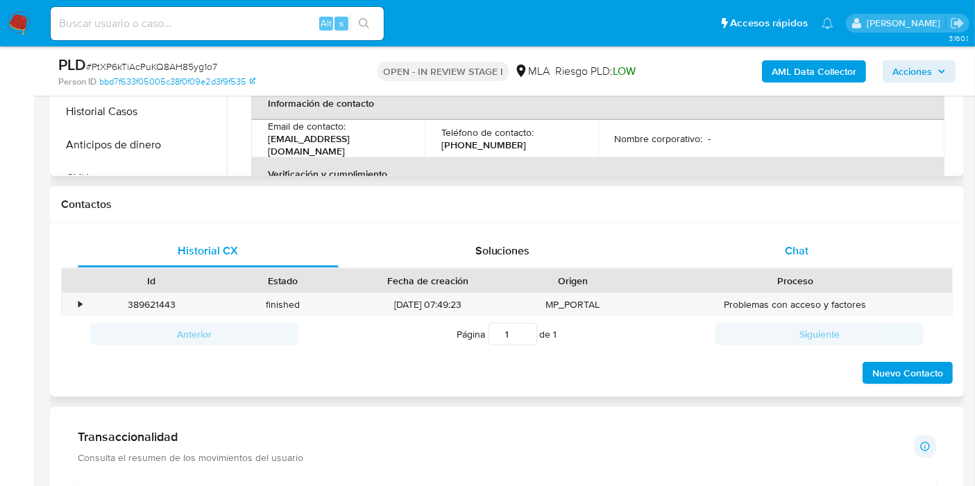
click at [817, 262] on div "Chat" at bounding box center [796, 250] width 261 height 33
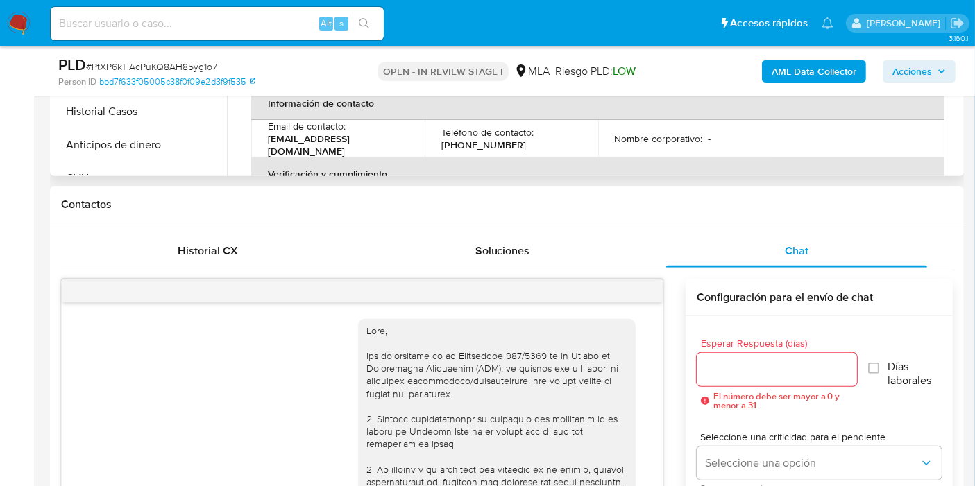
scroll to position [1804, 0]
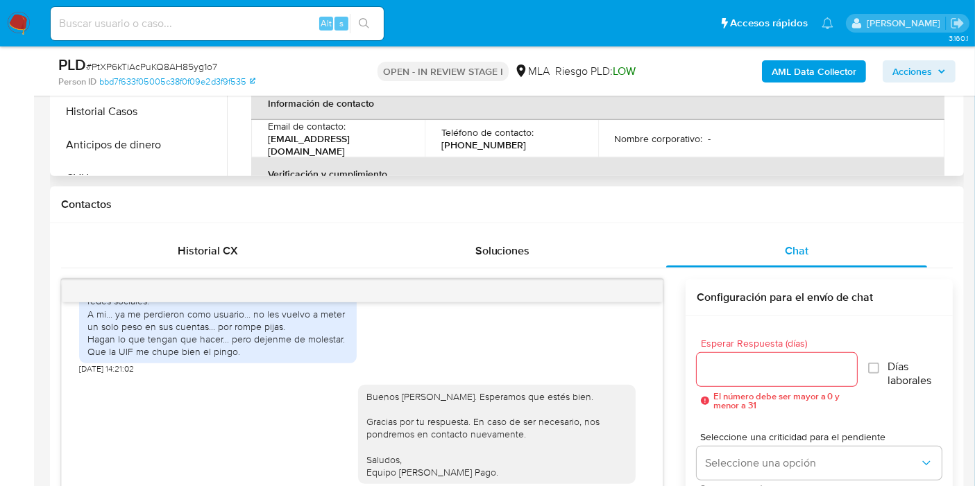
click at [642, 287] on div at bounding box center [362, 291] width 601 height 22
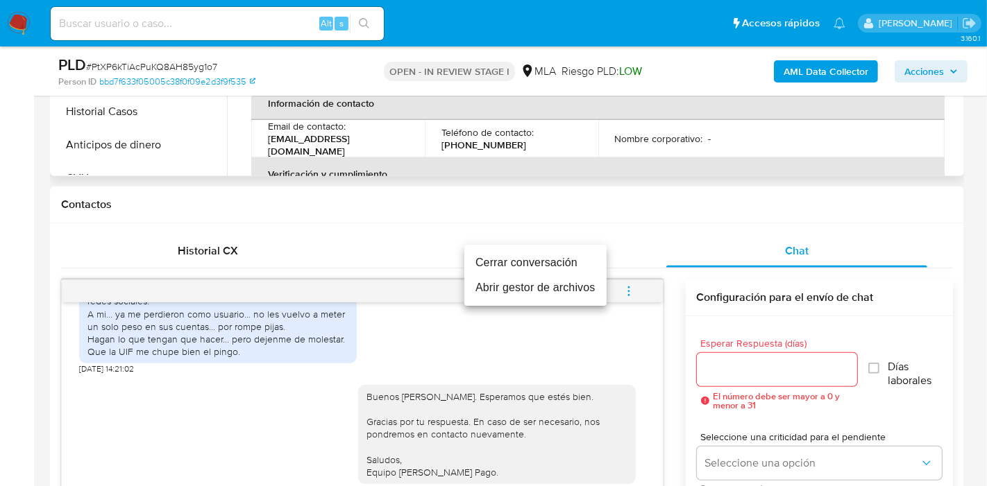
click at [574, 258] on li "Cerrar conversación" at bounding box center [535, 262] width 142 height 25
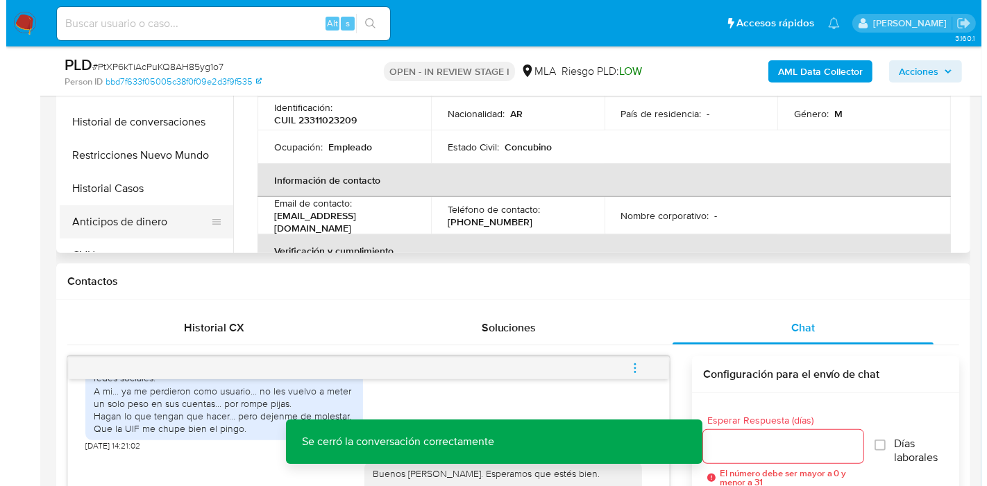
scroll to position [154, 0]
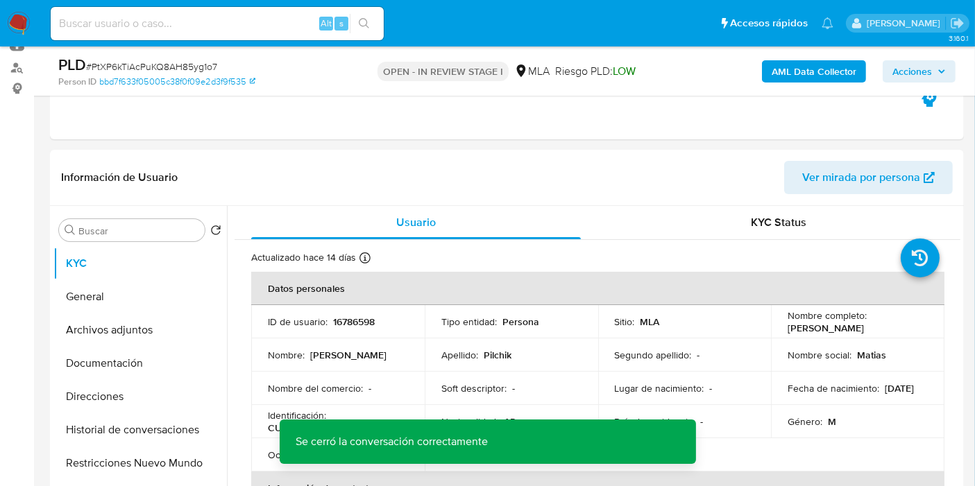
click at [828, 58] on div "AML Data Collector Acciones" at bounding box center [808, 71] width 296 height 33
click at [806, 75] on b "AML Data Collector" at bounding box center [813, 71] width 85 height 22
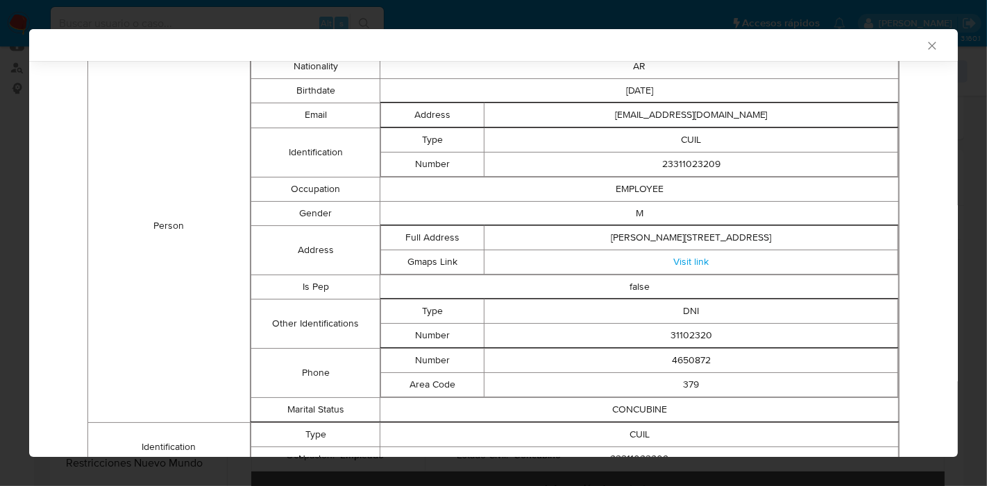
scroll to position [146, 0]
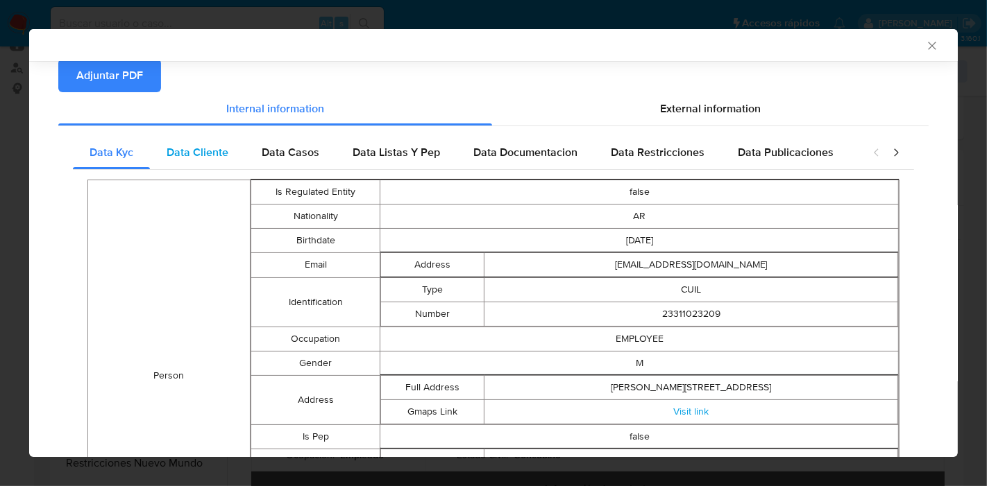
click at [215, 160] on div "Data Cliente" at bounding box center [197, 152] width 95 height 33
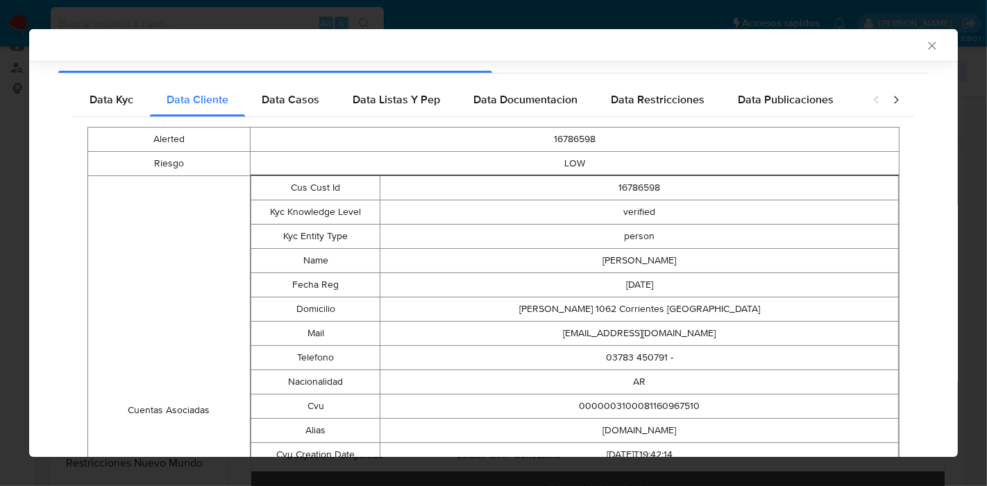
scroll to position [75, 0]
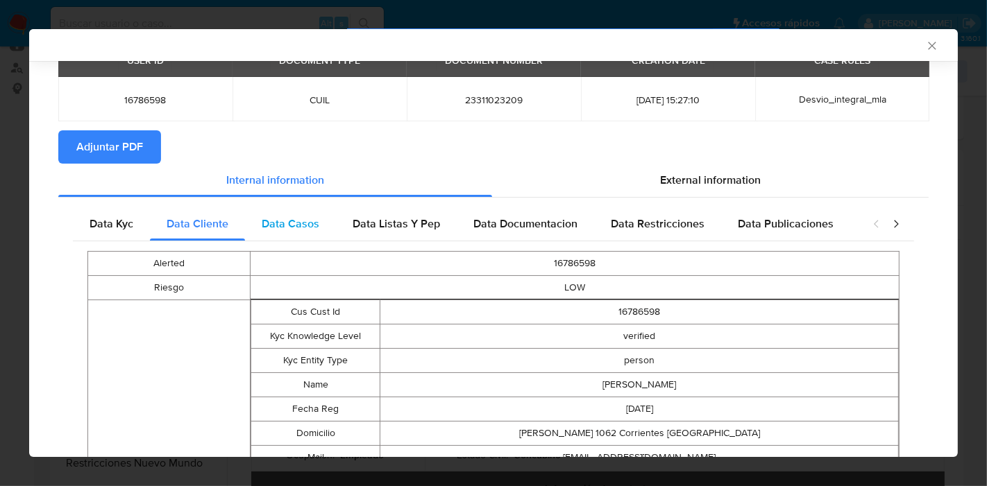
click at [253, 215] on div "Data Casos" at bounding box center [290, 223] width 91 height 33
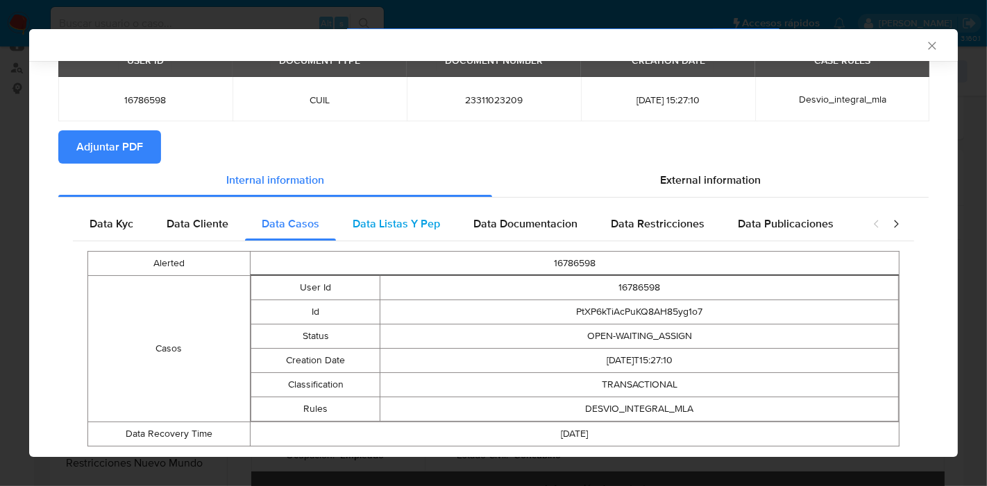
click at [393, 223] on span "Data Listas Y Pep" at bounding box center [395, 224] width 87 height 16
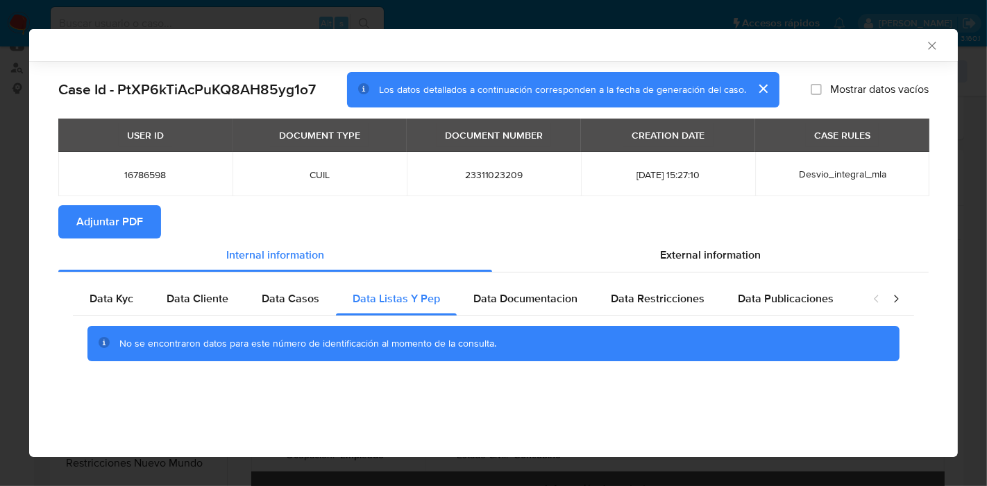
scroll to position [0, 0]
click at [523, 274] on div "Data Kyc Data Cliente Data Casos Data Listas Y Pep Data Documentacion Data Rest…" at bounding box center [493, 327] width 870 height 109
drag, startPoint x: 542, startPoint y: 292, endPoint x: 633, endPoint y: 310, distance: 93.3
click at [543, 292] on span "Data Documentacion" at bounding box center [525, 299] width 104 height 16
drag, startPoint x: 690, startPoint y: 298, endPoint x: 785, endPoint y: 321, distance: 97.6
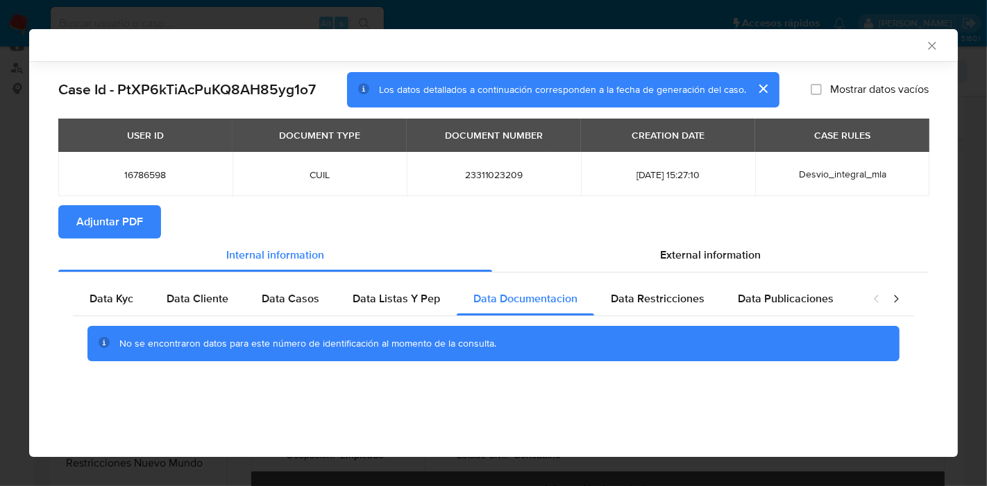
click at [706, 310] on div "Data Restricciones" at bounding box center [657, 298] width 127 height 33
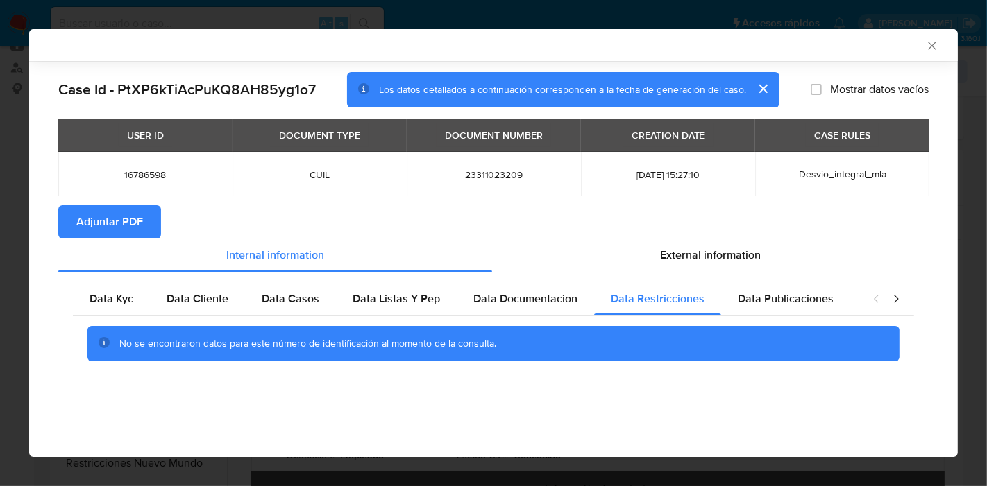
drag, startPoint x: 787, startPoint y: 302, endPoint x: 895, endPoint y: 296, distance: 108.4
click at [822, 302] on span "Data Publicaciones" at bounding box center [785, 299] width 96 height 16
click at [894, 295] on icon "closure-recommendation-modal" at bounding box center [896, 299] width 4 height 8
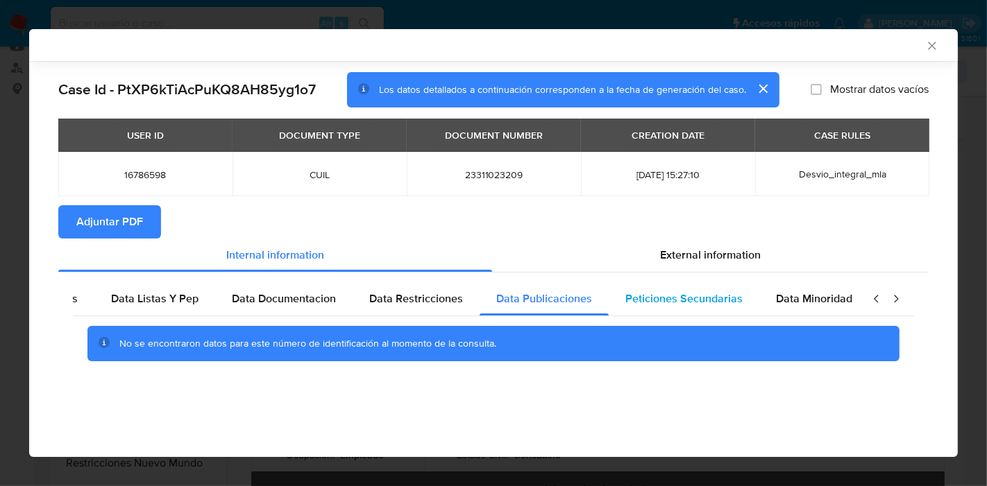
scroll to position [0, 244]
drag, startPoint x: 743, startPoint y: 301, endPoint x: 799, endPoint y: 295, distance: 56.5
click at [615, 300] on div "Data Kyc Data Cliente Data Casos Data Listas Y Pep Data Documentacion Data Rest…" at bounding box center [221, 298] width 785 height 33
drag, startPoint x: 810, startPoint y: 296, endPoint x: 838, endPoint y: 291, distance: 29.0
click at [810, 296] on span "Data Minoridad" at bounding box center [812, 299] width 76 height 16
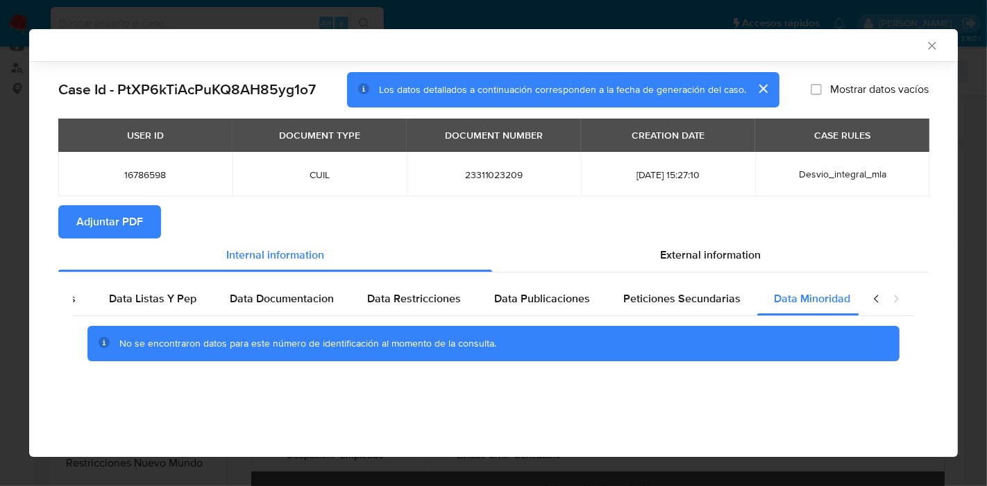
click at [883, 302] on div "closure-recommendation-modal" at bounding box center [885, 298] width 55 height 33
click at [872, 302] on icon "closure-recommendation-modal" at bounding box center [876, 299] width 14 height 14
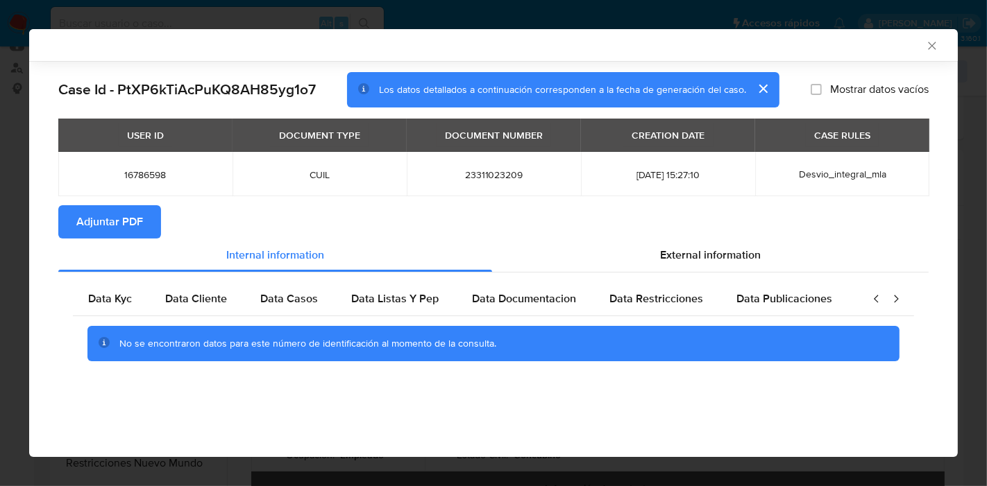
scroll to position [0, 0]
click at [105, 285] on div "Data Kyc" at bounding box center [111, 298] width 77 height 33
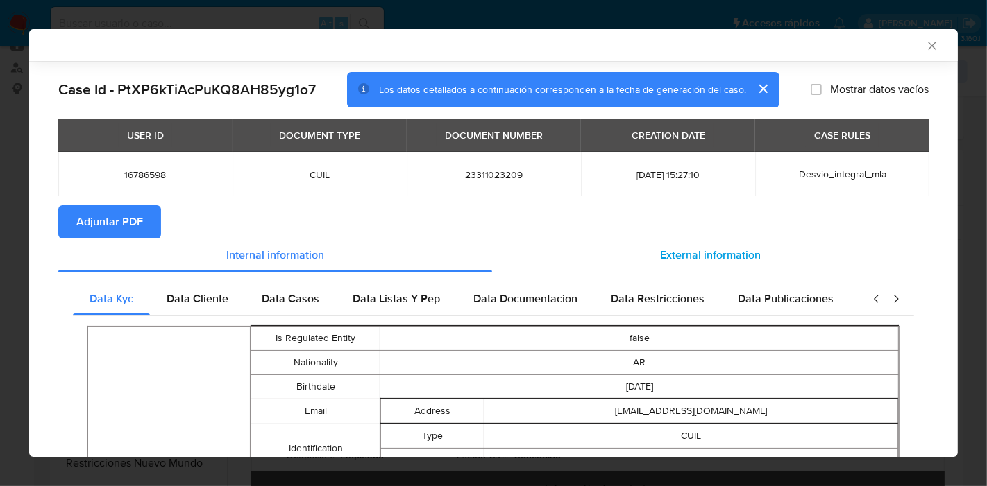
click at [709, 254] on span "External information" at bounding box center [710, 255] width 101 height 16
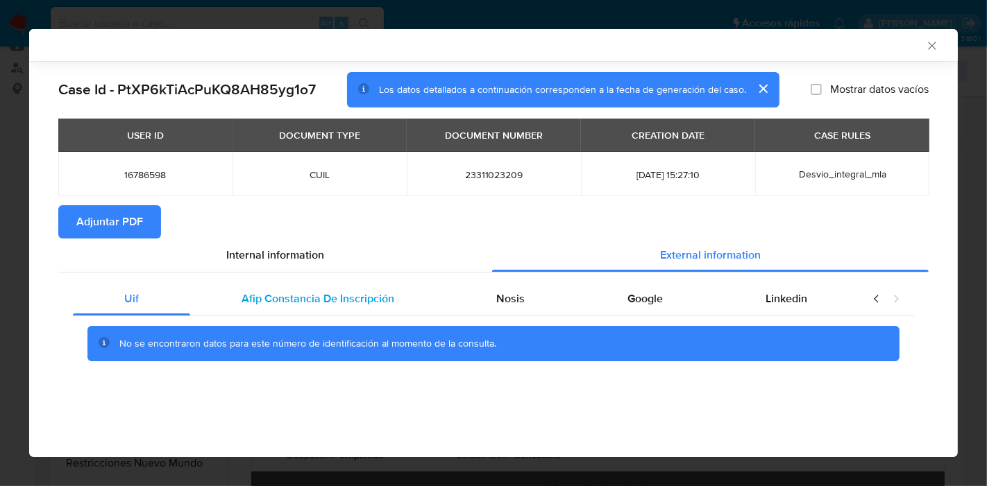
click at [311, 305] on span "Afip Constancia De Inscripción" at bounding box center [317, 299] width 153 height 16
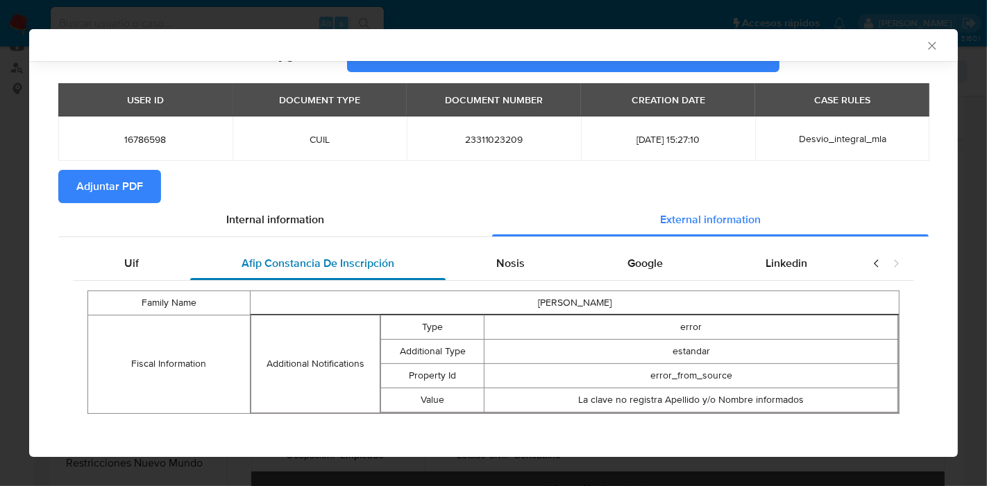
scroll to position [40, 0]
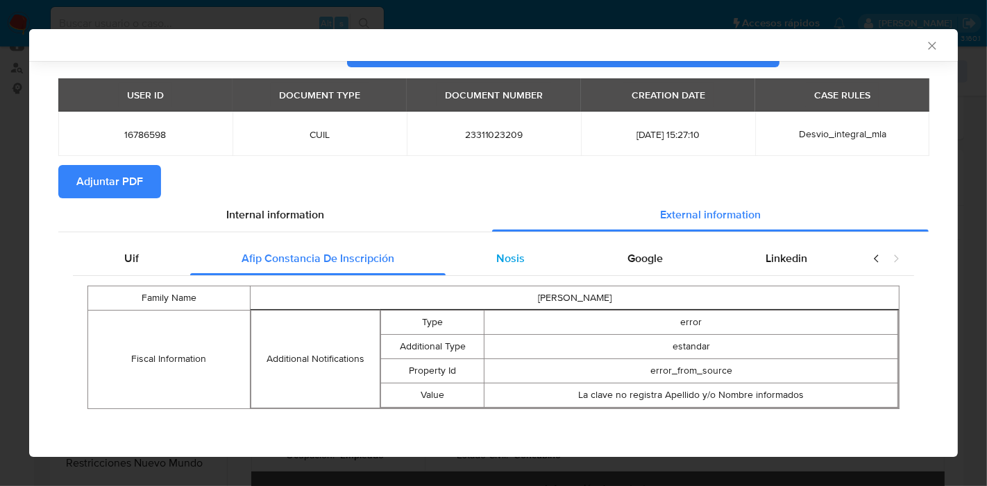
click at [510, 250] on span "Nosis" at bounding box center [510, 258] width 28 height 16
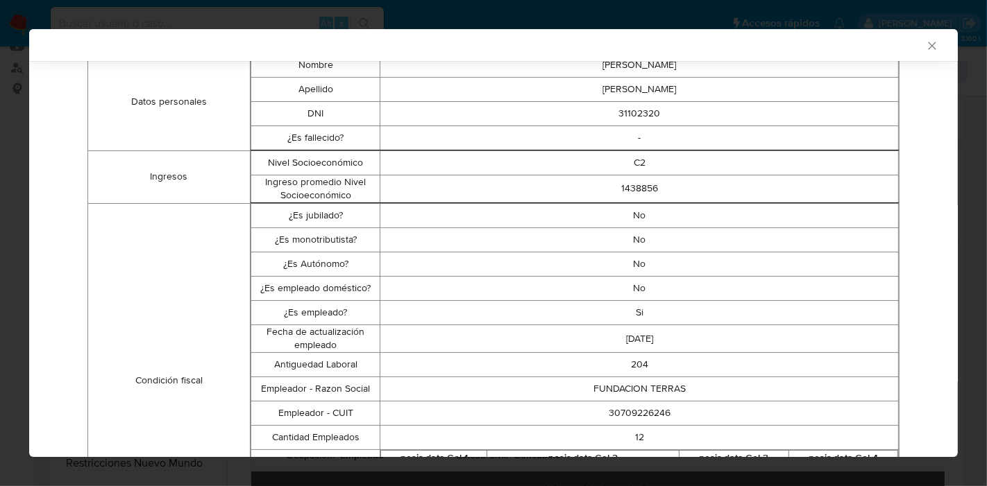
scroll to position [117, 0]
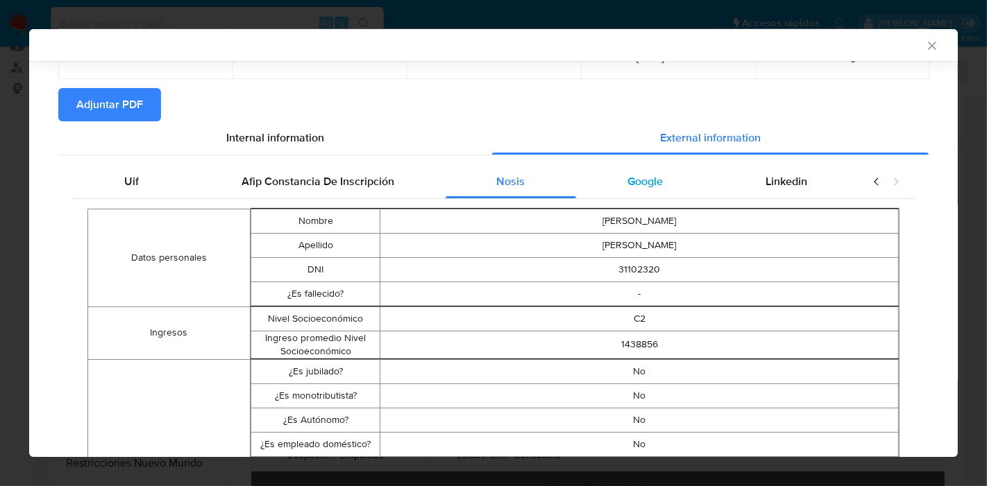
click at [663, 179] on div "Google" at bounding box center [645, 181] width 138 height 33
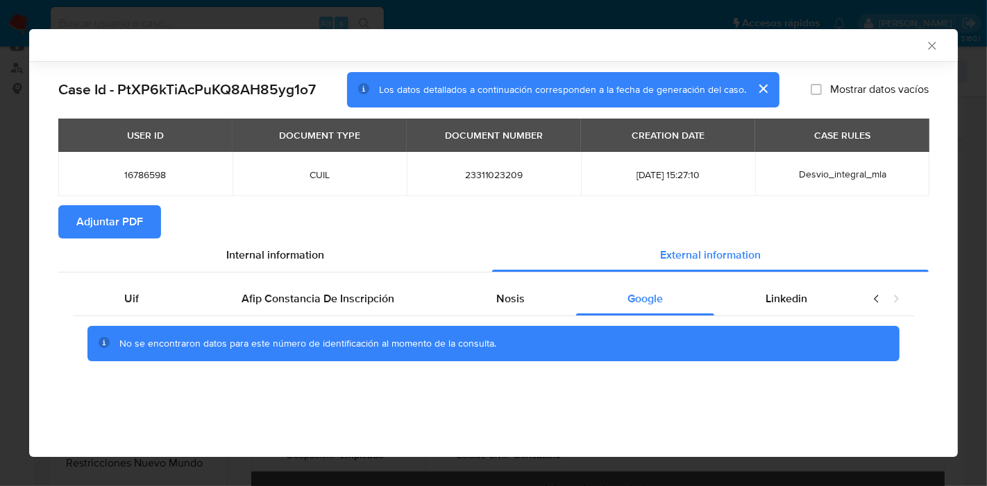
scroll to position [0, 0]
drag, startPoint x: 772, startPoint y: 304, endPoint x: 803, endPoint y: 299, distance: 30.9
click at [775, 305] on span "Linkedin" at bounding box center [786, 299] width 42 height 16
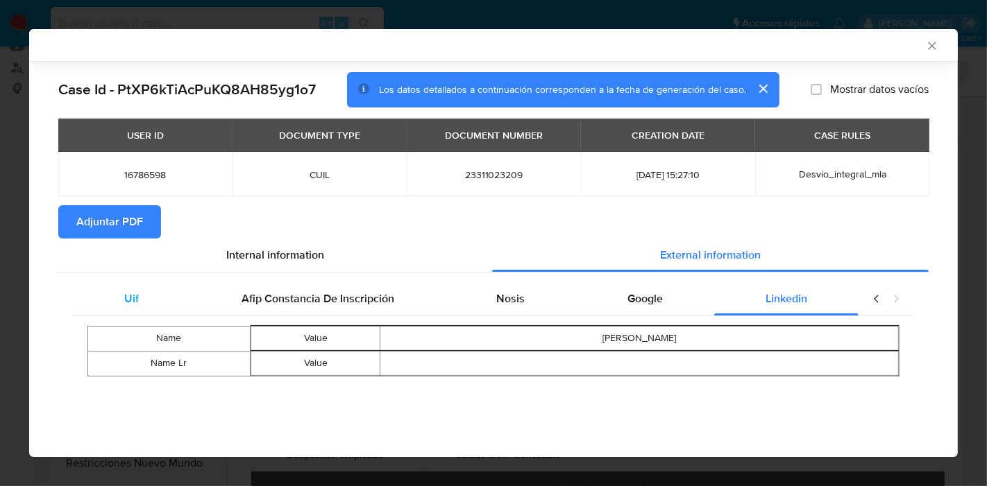
click at [156, 305] on div "Uif" at bounding box center [131, 298] width 117 height 33
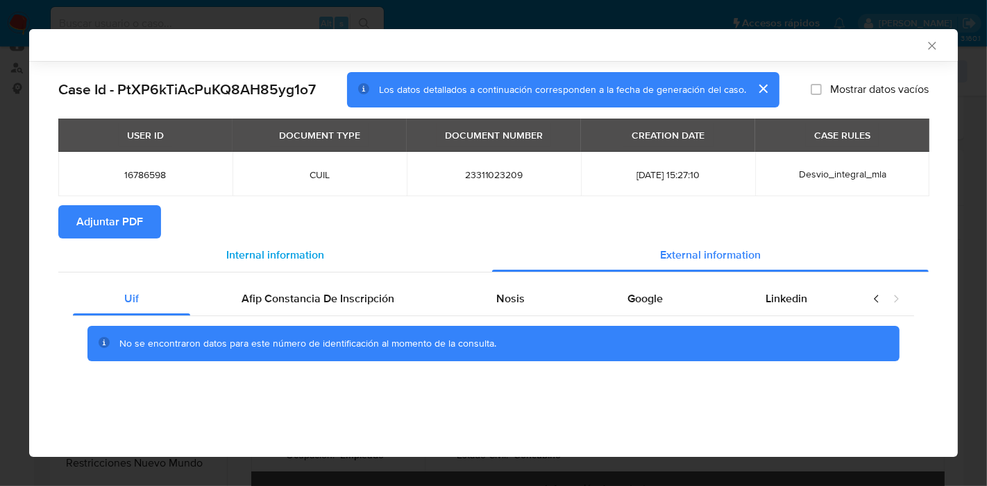
click at [316, 240] on div "Internal information" at bounding box center [275, 255] width 434 height 33
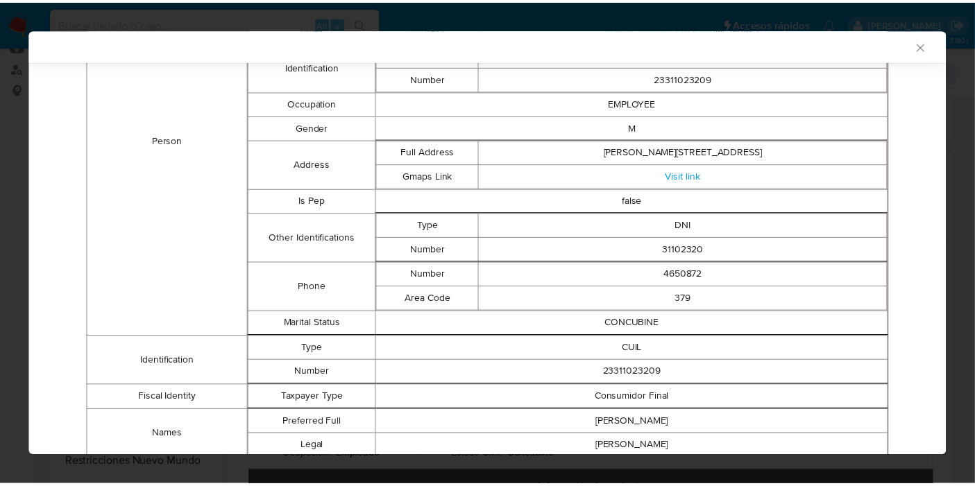
scroll to position [74, 0]
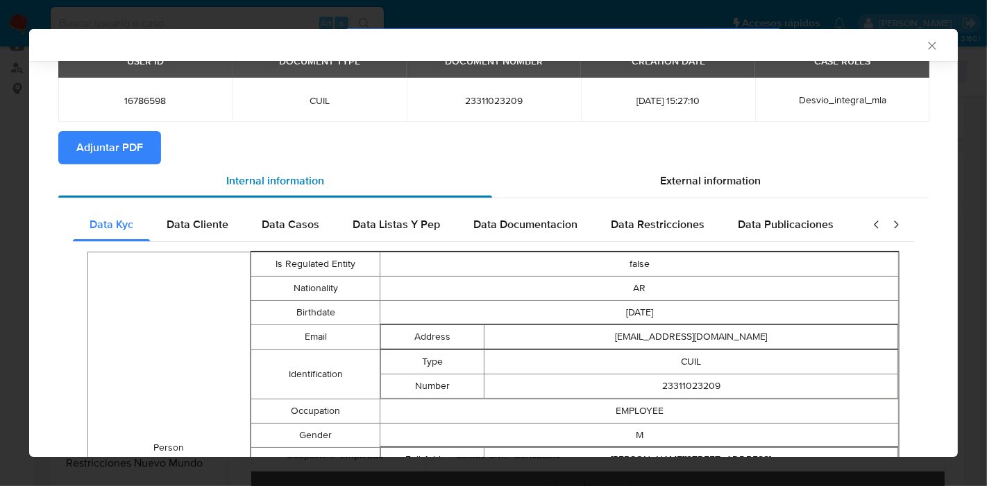
click at [130, 165] on div "Internal information" at bounding box center [275, 180] width 434 height 33
click at [0, 282] on div "AML Data Collector Case Id - PtXP6kTiAcPuKQ8AH85yg1o7 Los datos detallados a co…" at bounding box center [493, 243] width 987 height 486
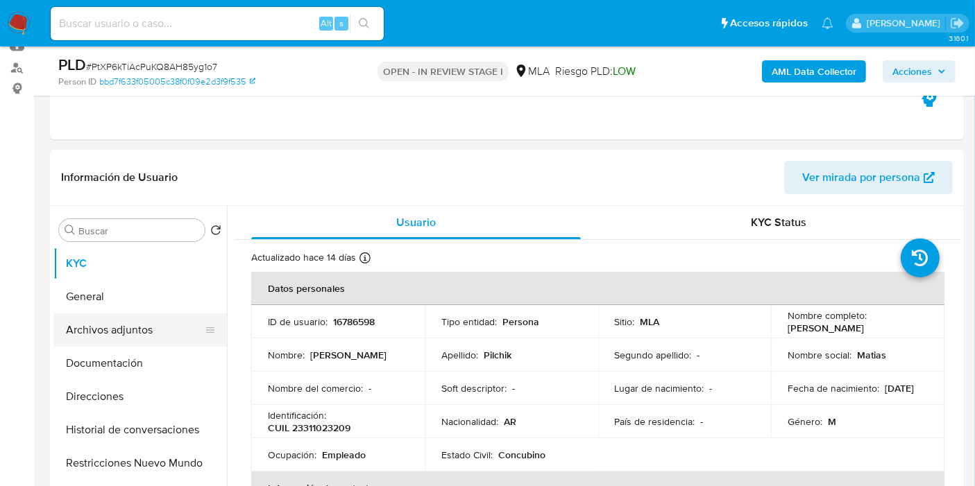
click at [139, 343] on button "Archivos adjuntos" at bounding box center [134, 330] width 162 height 33
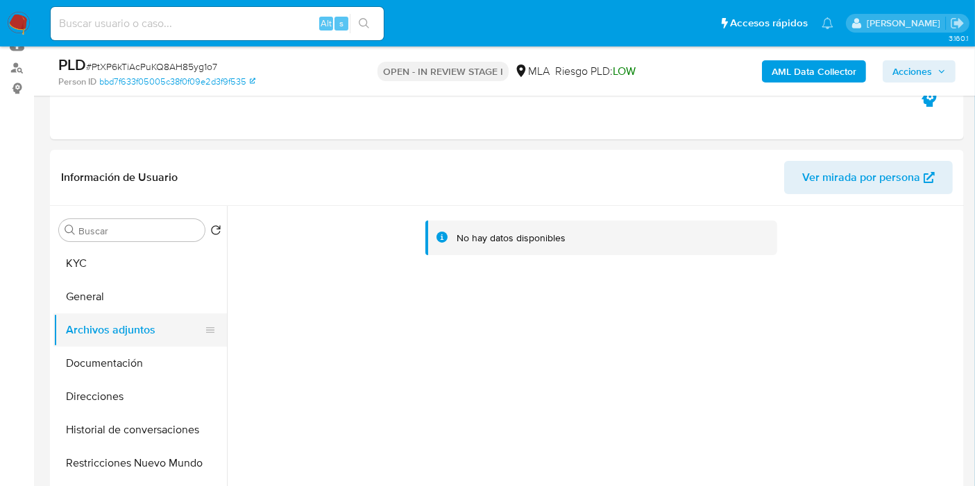
click at [139, 314] on button "Archivos adjuntos" at bounding box center [134, 330] width 162 height 33
click at [114, 371] on button "Documentación" at bounding box center [134, 363] width 162 height 33
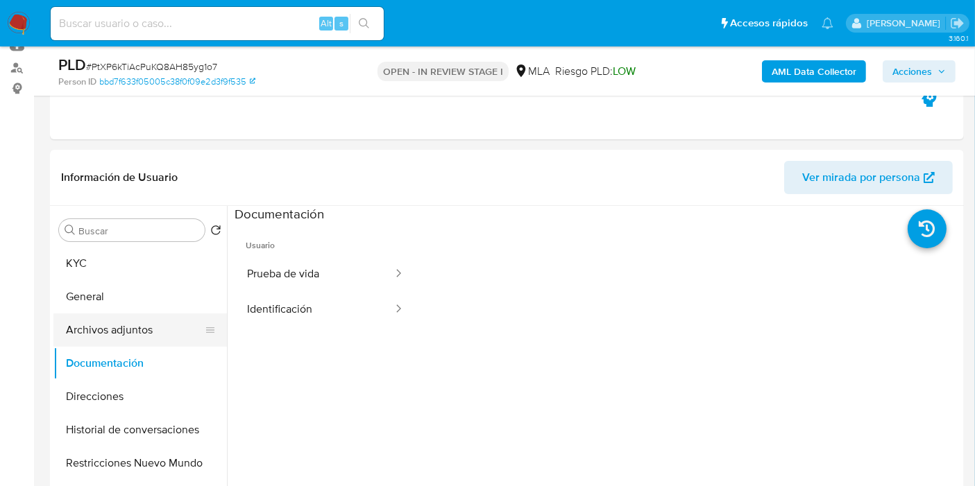
click at [126, 330] on button "Archivos adjuntos" at bounding box center [134, 330] width 162 height 33
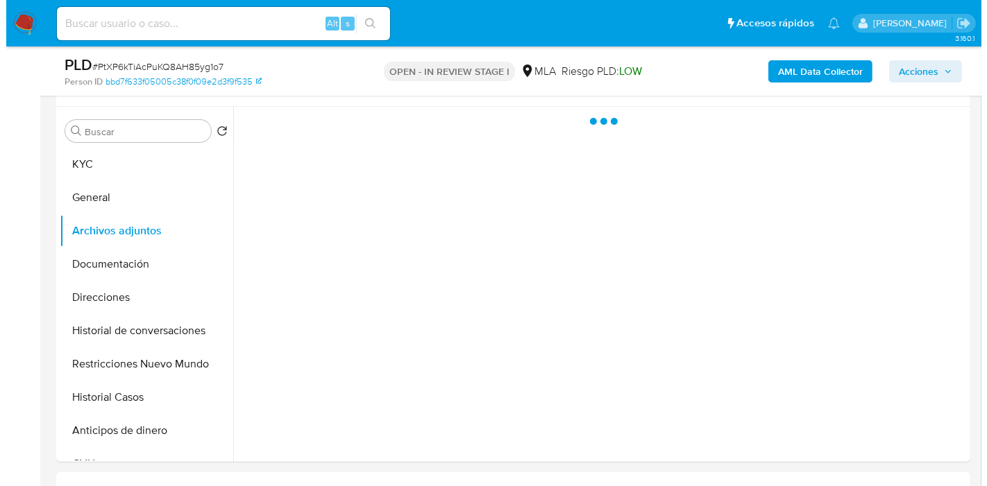
scroll to position [308, 0]
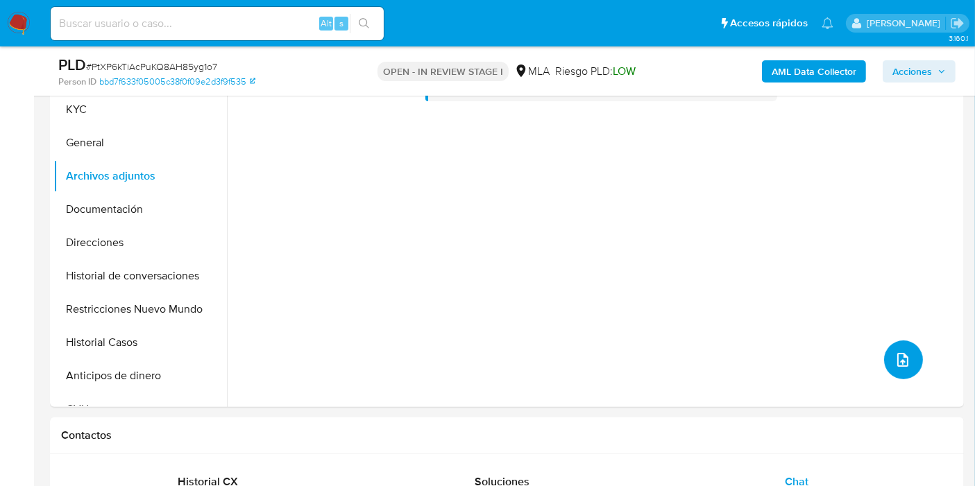
click at [899, 369] on button "upload-file" at bounding box center [903, 360] width 39 height 39
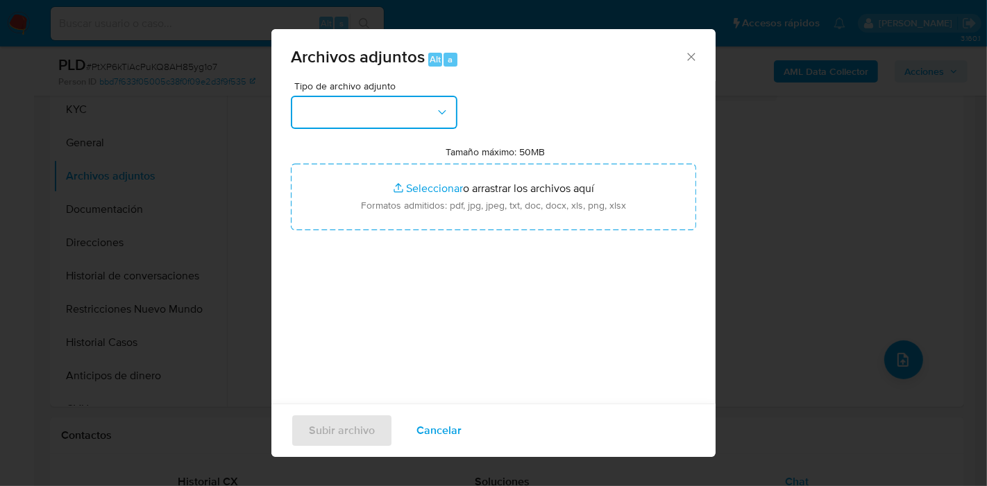
click at [447, 101] on button "button" at bounding box center [374, 112] width 166 height 33
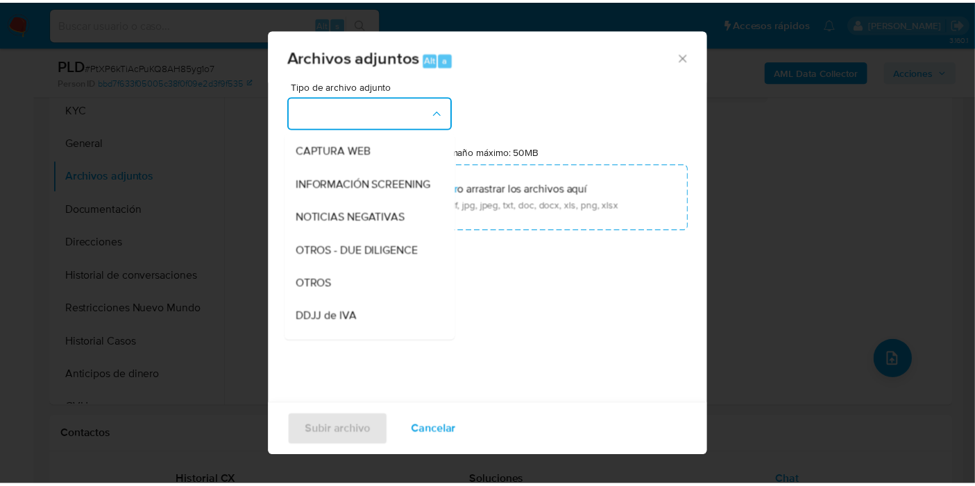
scroll to position [231, 0]
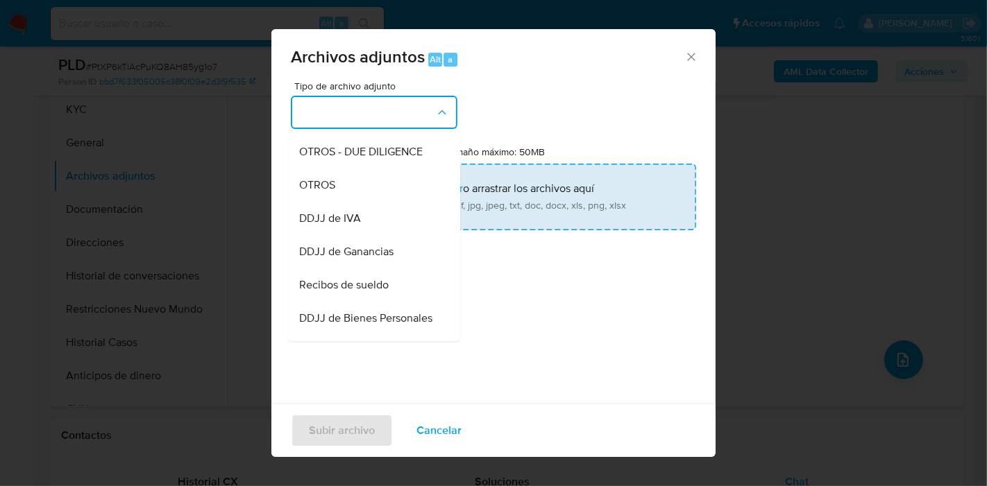
drag, startPoint x: 413, startPoint y: 194, endPoint x: 511, endPoint y: 194, distance: 97.1
click at [413, 194] on div "OTROS" at bounding box center [370, 185] width 142 height 33
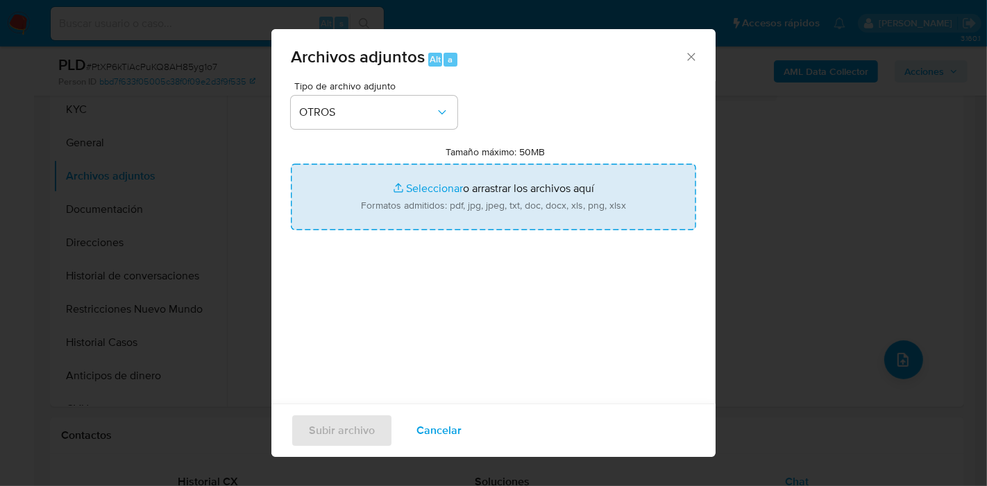
click at [560, 191] on input "Tamaño máximo: 50MB Seleccionar archivos" at bounding box center [493, 197] width 405 height 67
type input "C:\fakepath\Comprobante de Transferencia.pdf"
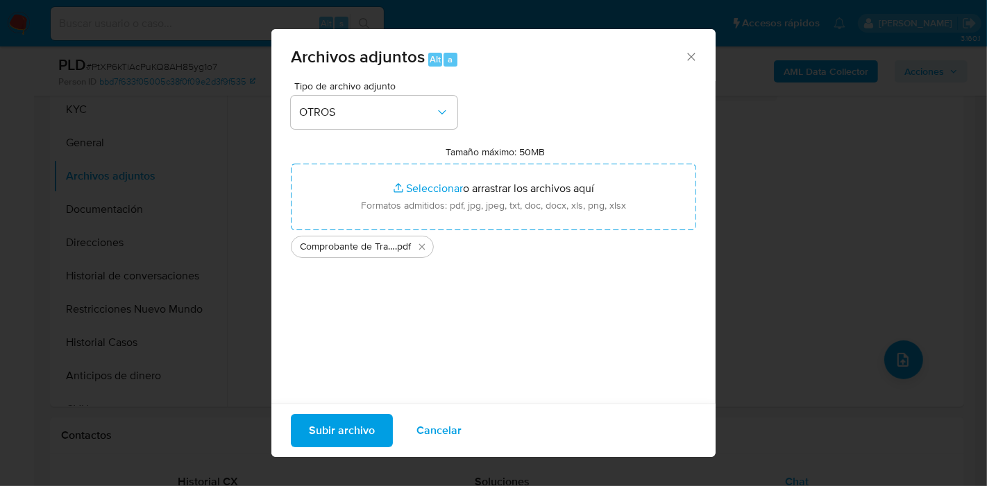
click at [367, 409] on div "Subir archivo Cancelar" at bounding box center [493, 430] width 444 height 53
click at [346, 425] on span "Subir archivo" at bounding box center [342, 431] width 66 height 31
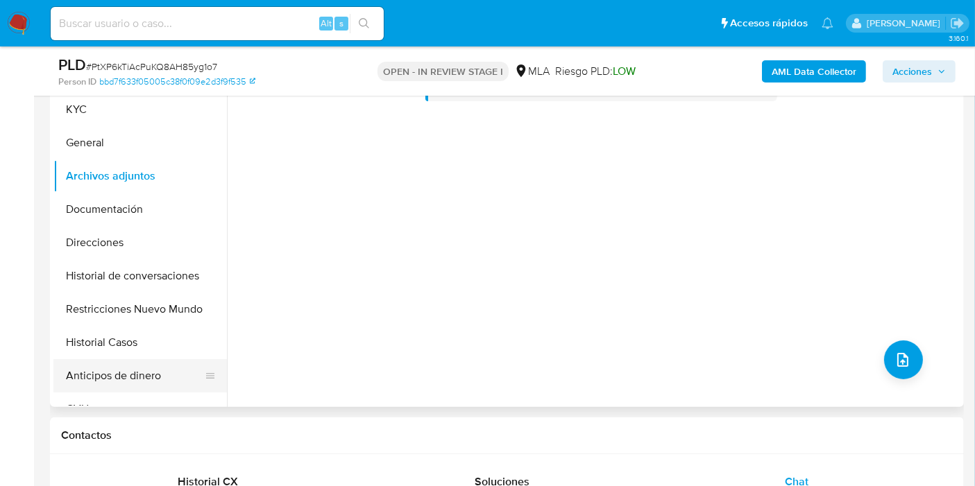
click at [124, 369] on button "Anticipos de dinero" at bounding box center [134, 375] width 162 height 33
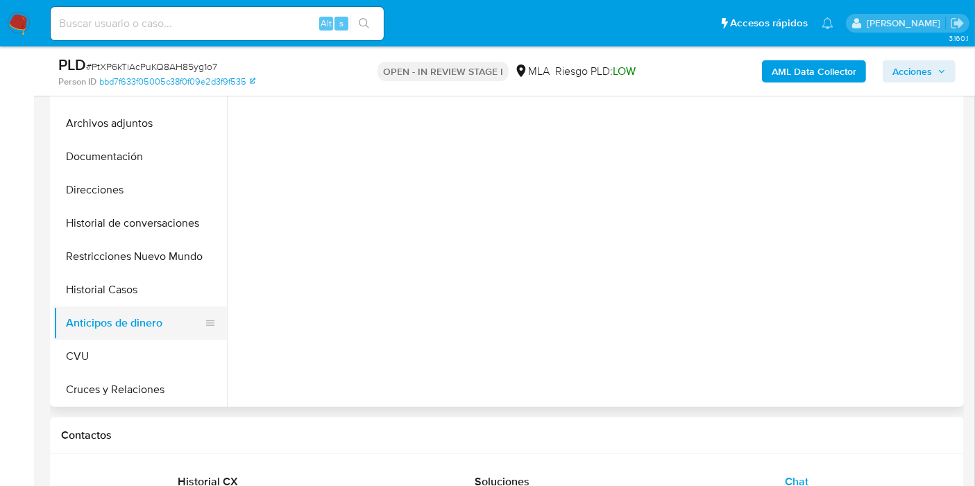
scroll to position [77, 0]
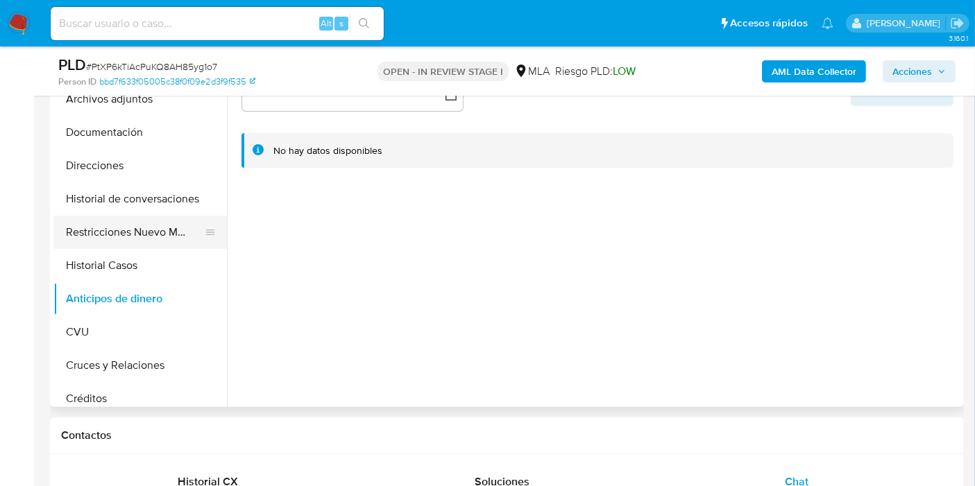
click at [158, 247] on button "Restricciones Nuevo Mundo" at bounding box center [134, 232] width 162 height 33
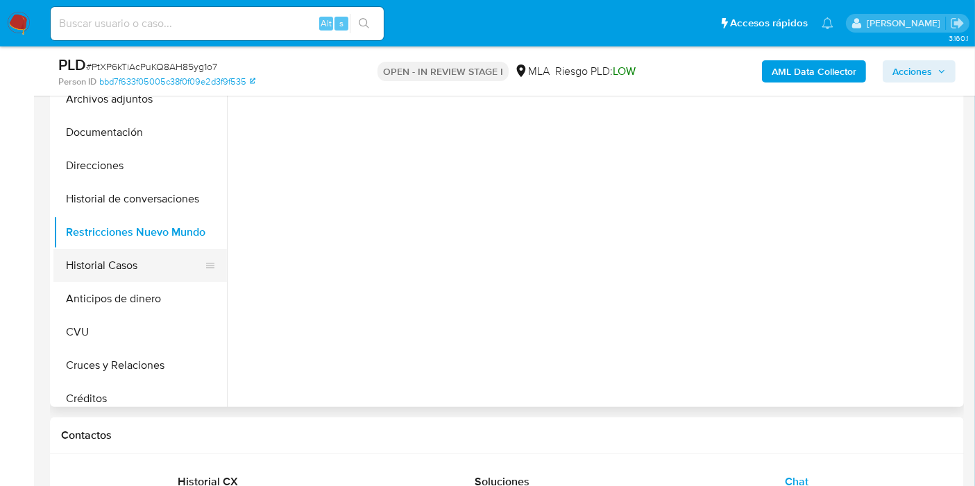
click at [132, 262] on button "Historial Casos" at bounding box center [134, 265] width 162 height 33
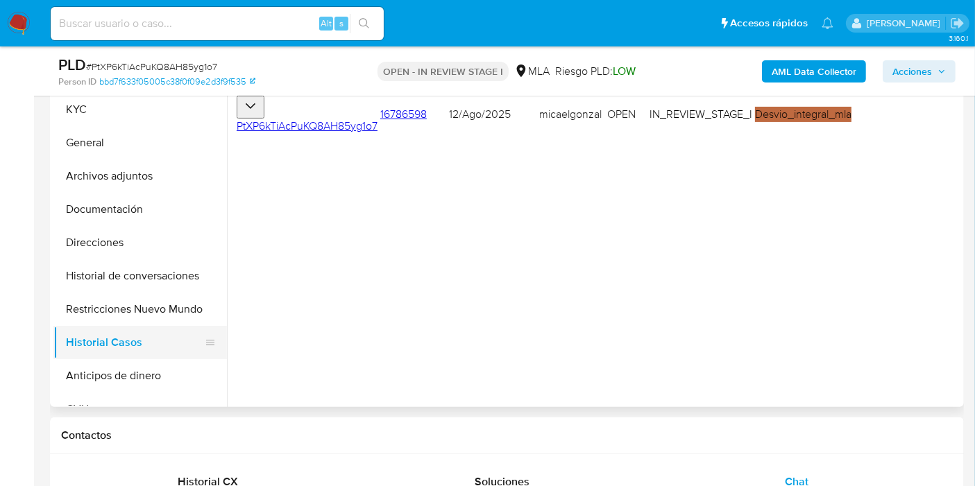
scroll to position [231, 0]
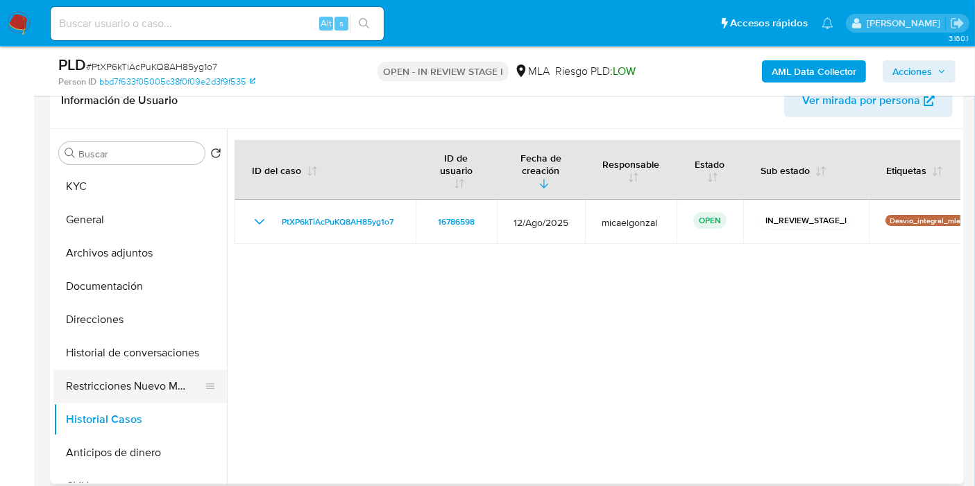
click at [144, 400] on button "Restricciones Nuevo Mundo" at bounding box center [134, 386] width 162 height 33
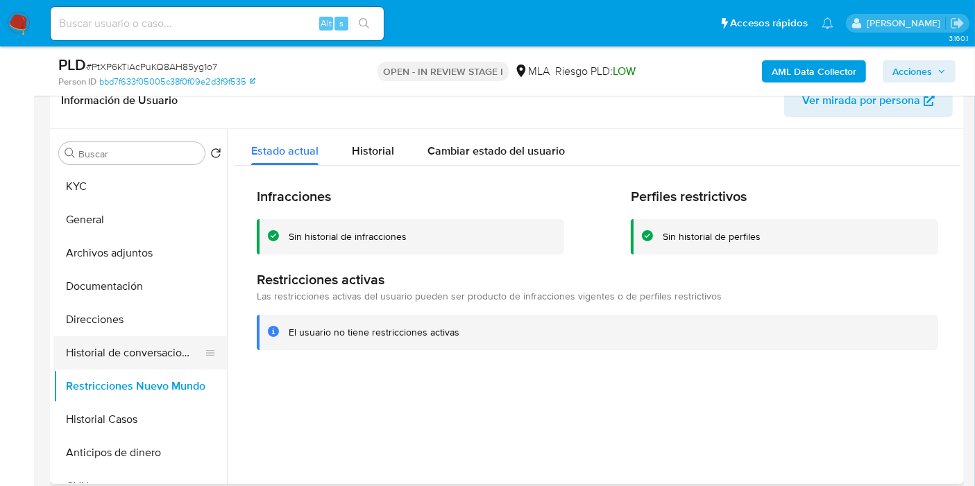
click at [95, 346] on button "Historial de conversaciones" at bounding box center [134, 352] width 162 height 33
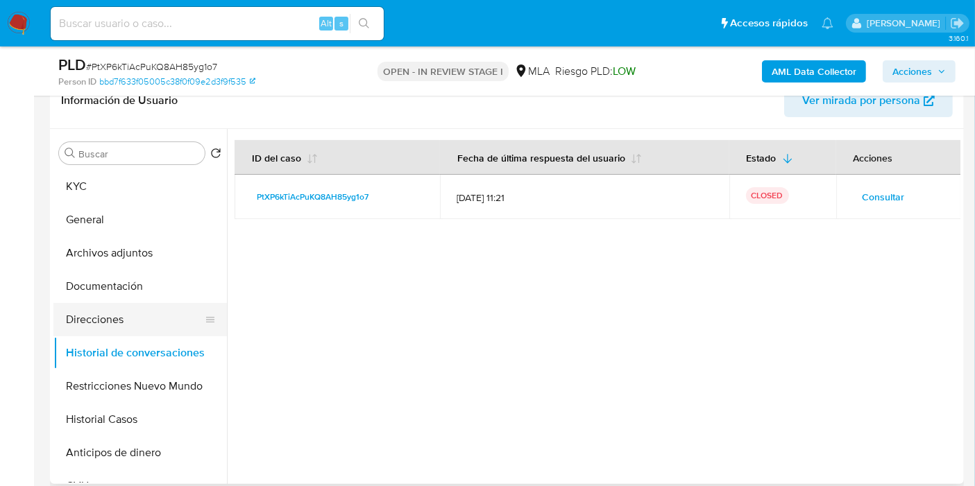
click at [121, 305] on button "Direcciones" at bounding box center [134, 319] width 162 height 33
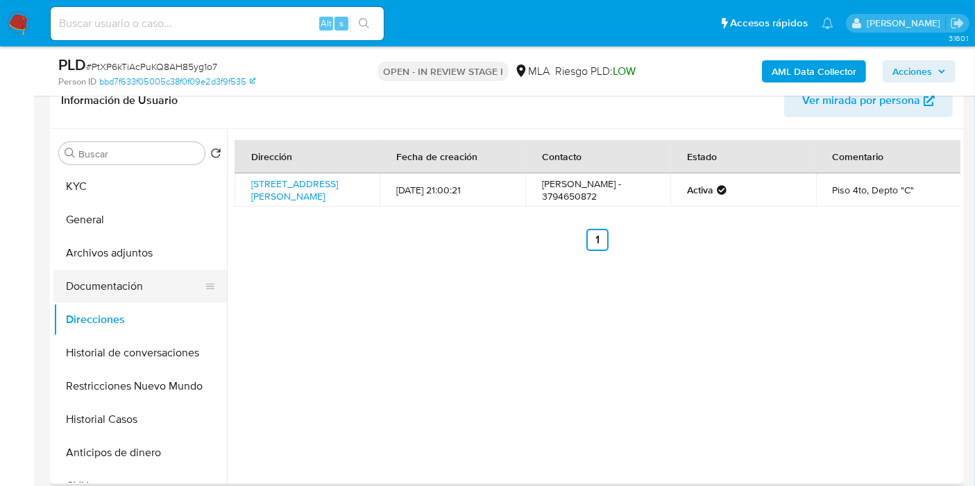
click at [167, 284] on button "Documentación" at bounding box center [134, 286] width 162 height 33
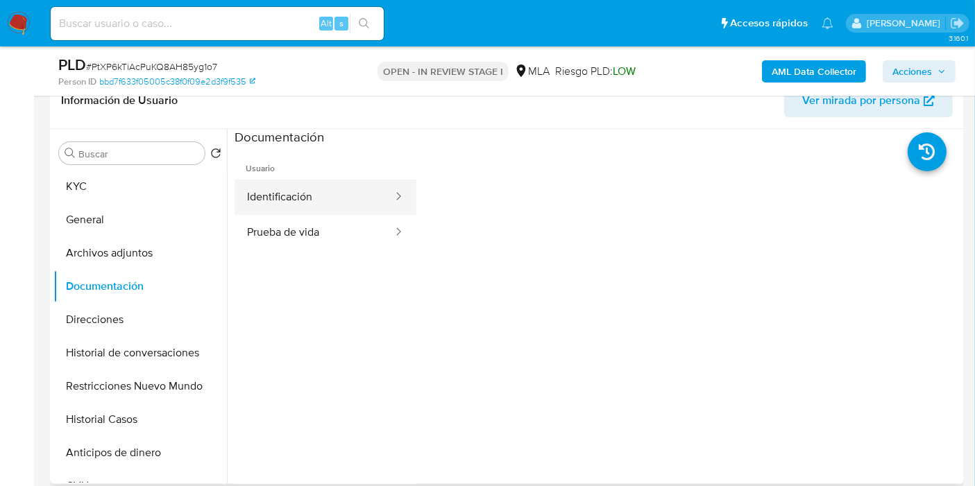
click at [323, 192] on button "Identificación" at bounding box center [314, 197] width 160 height 35
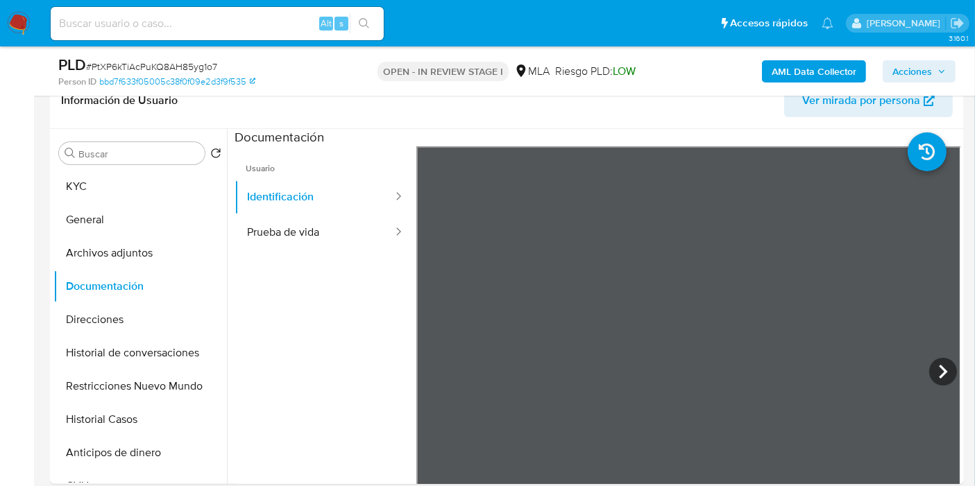
scroll to position [23, 0]
click at [943, 365] on icon at bounding box center [943, 372] width 28 height 28
click at [315, 225] on button "Prueba de vida" at bounding box center [314, 232] width 160 height 35
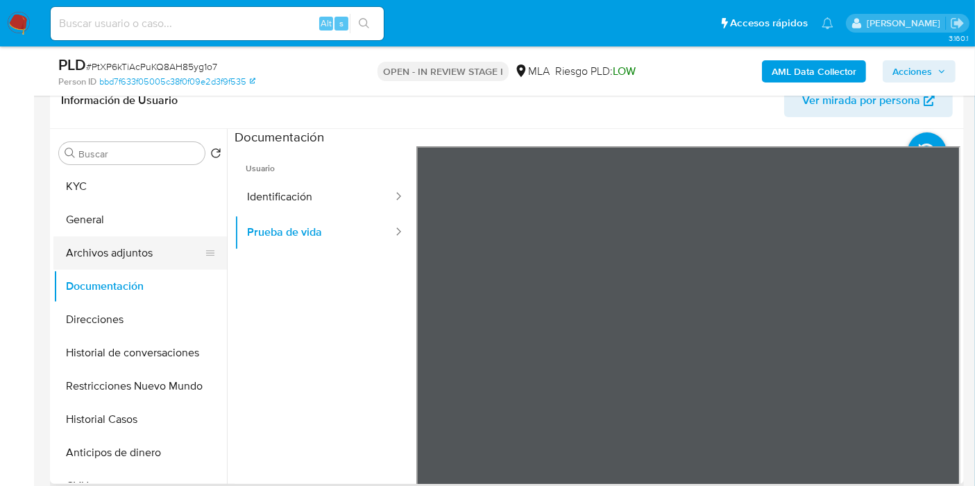
click at [112, 242] on button "Archivos adjuntos" at bounding box center [134, 253] width 162 height 33
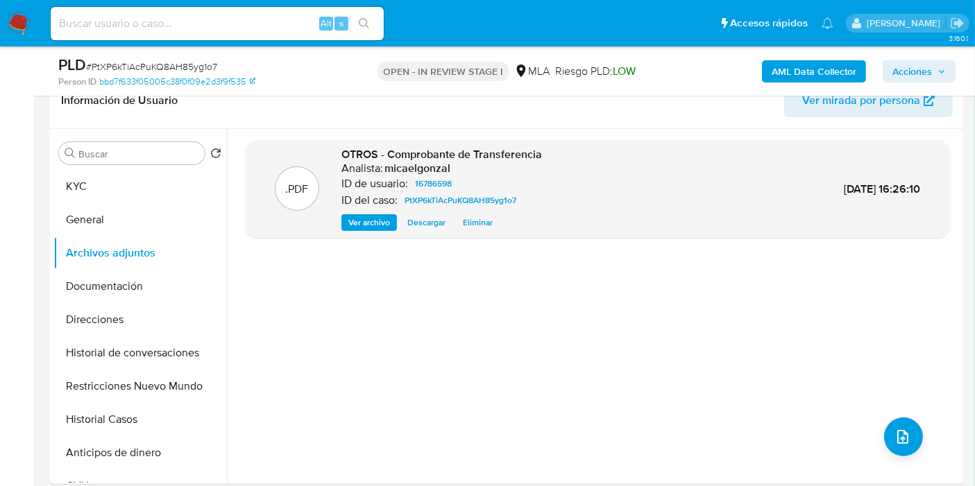
click at [829, 70] on b "AML Data Collector" at bounding box center [813, 71] width 85 height 22
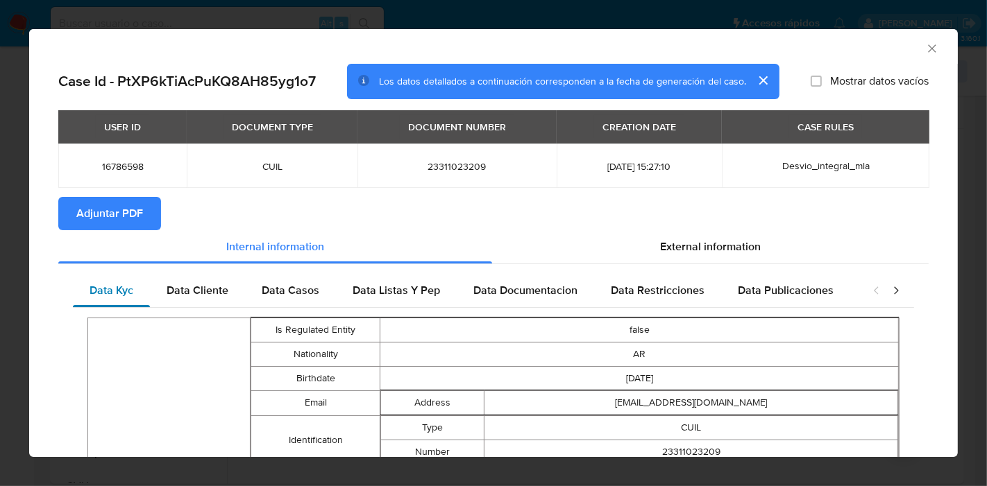
click at [148, 291] on div "Data Kyc" at bounding box center [111, 290] width 77 height 33
click at [140, 226] on span "Adjuntar PDF" at bounding box center [109, 213] width 67 height 31
click at [7, 365] on div "AML Data Collector Case Id - PtXP6kTiAcPuKQ8AH85yg1o7 Los datos detallados a co…" at bounding box center [493, 243] width 987 height 486
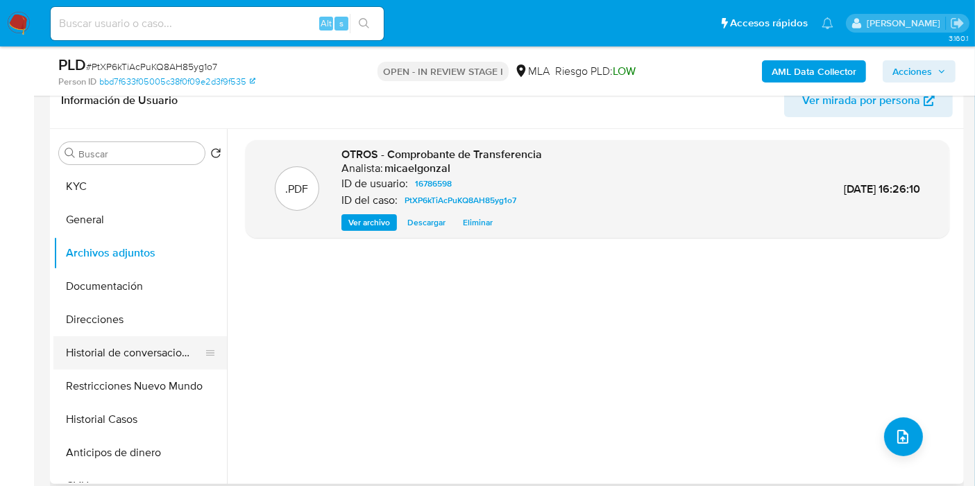
click at [199, 344] on button "Historial de conversaciones" at bounding box center [134, 352] width 162 height 33
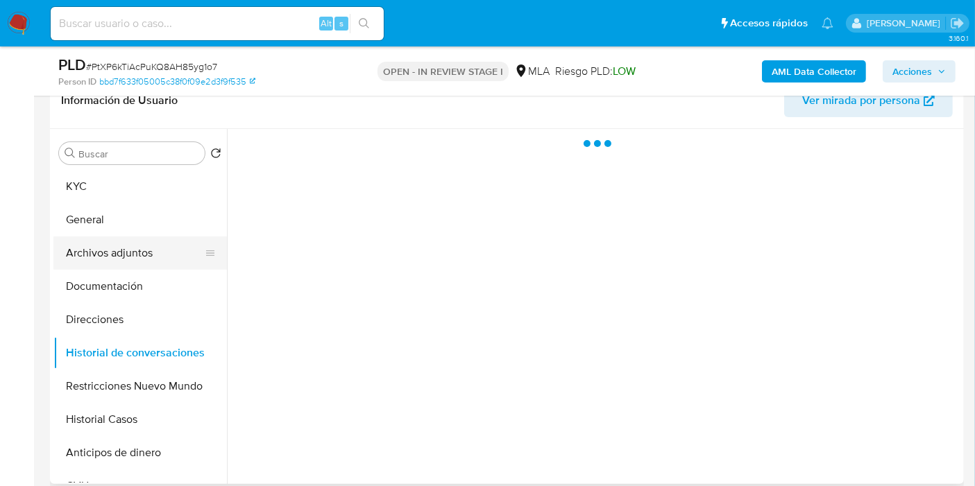
click at [178, 248] on button "Archivos adjuntos" at bounding box center [134, 253] width 162 height 33
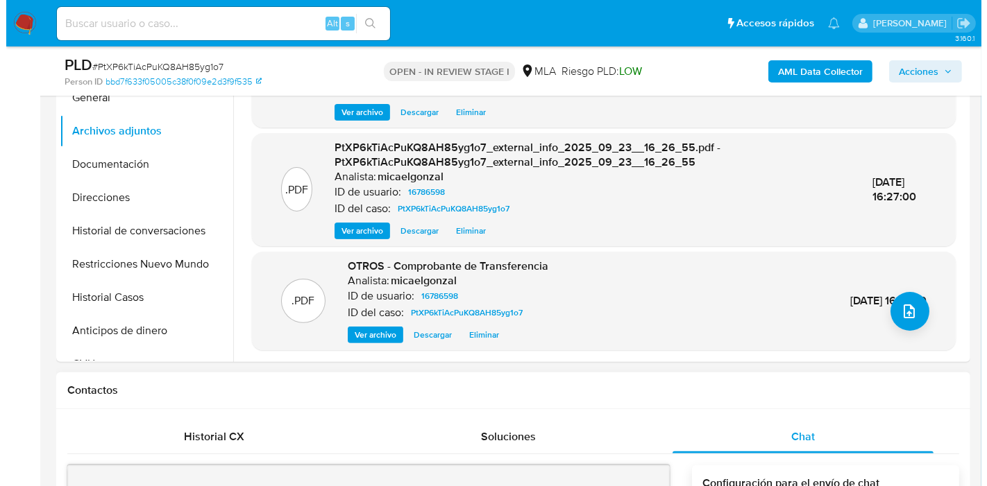
scroll to position [462, 0]
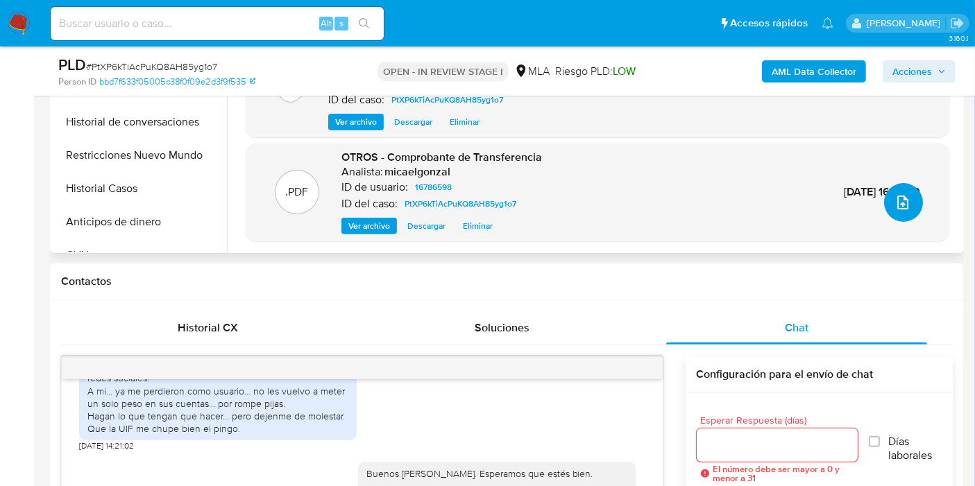
click at [885, 197] on button "upload-file" at bounding box center [903, 202] width 39 height 39
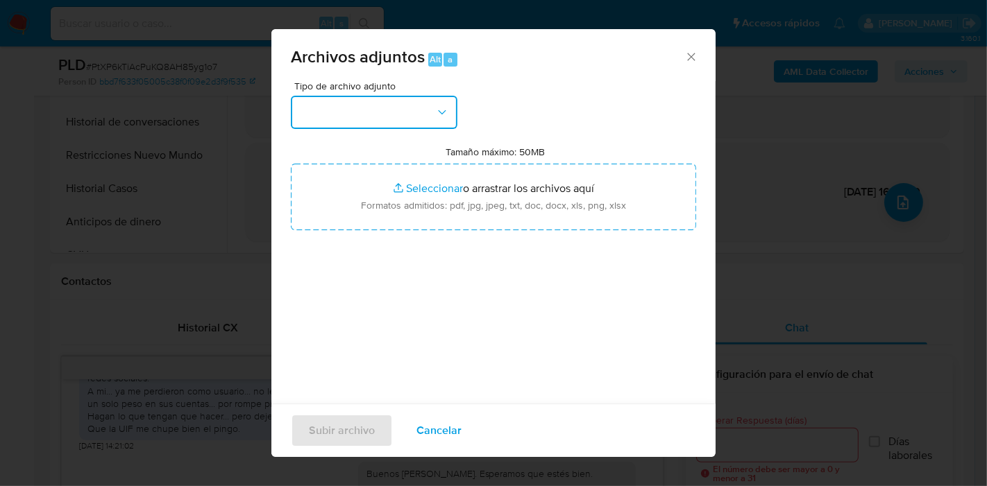
click at [440, 124] on button "button" at bounding box center [374, 112] width 166 height 33
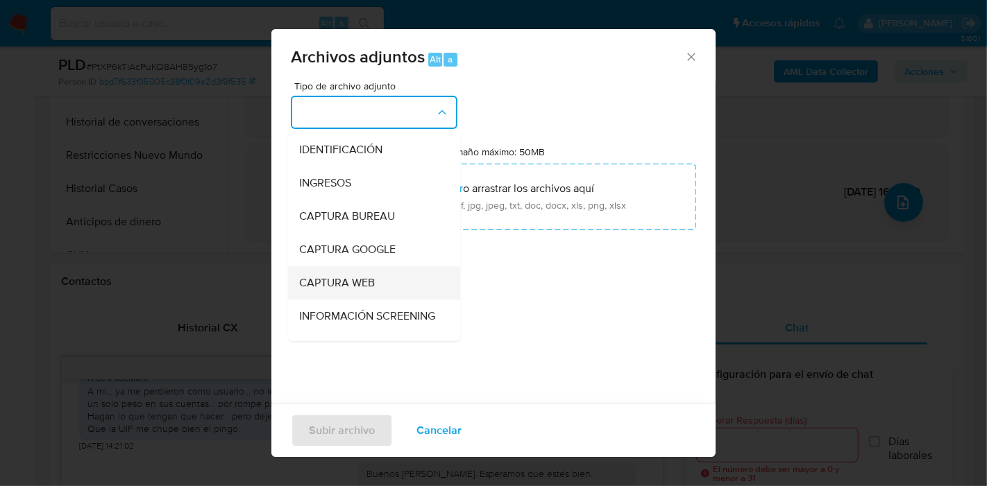
scroll to position [231, 0]
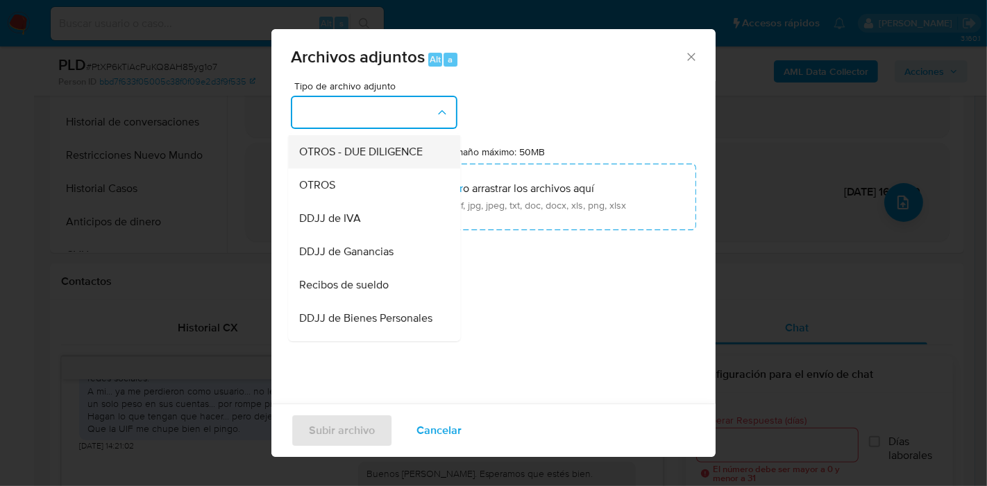
click at [397, 159] on span "OTROS - DUE DILIGENCE" at bounding box center [360, 152] width 123 height 14
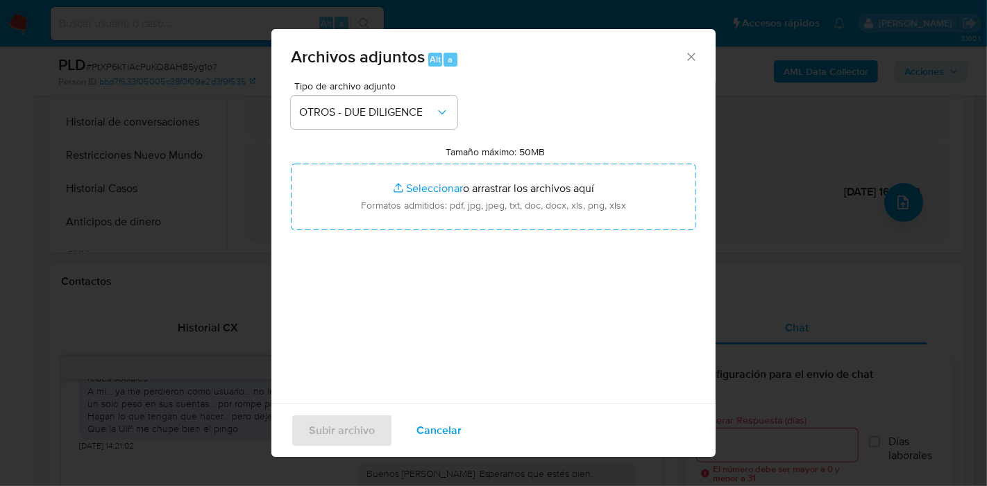
click at [397, 171] on input "Tamaño máximo: 50MB Seleccionar archivos" at bounding box center [493, 197] width 405 height 67
type input "C:\fakepath\Recibo de [PERSON_NAME][DATE] - [DATE].pdf"
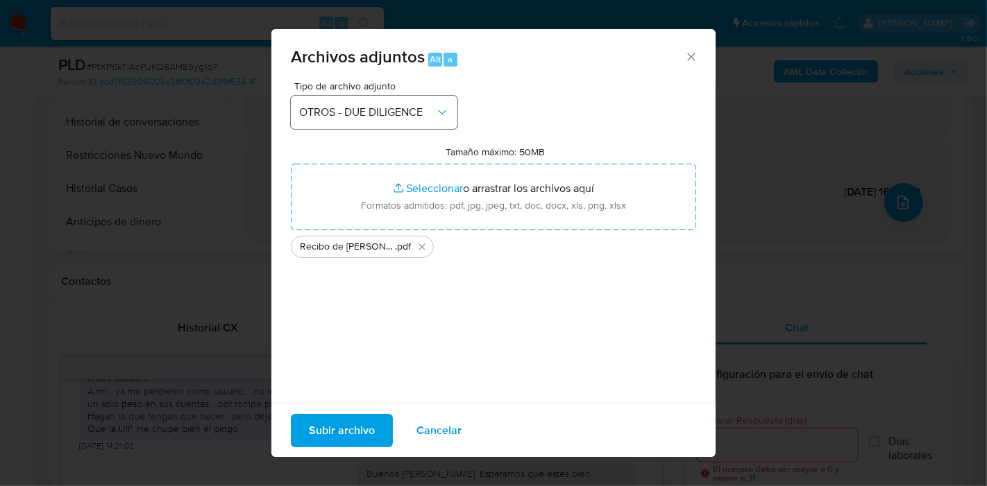
drag, startPoint x: 422, startPoint y: 130, endPoint x: 422, endPoint y: 112, distance: 18.7
click at [422, 128] on div "Tipo de archivo adjunto OTROS - DUE DILIGENCE Tamaño máximo: 50MB Seleccionar a…" at bounding box center [493, 244] width 405 height 327
click at [422, 109] on span "OTROS - DUE DILIGENCE" at bounding box center [367, 112] width 136 height 14
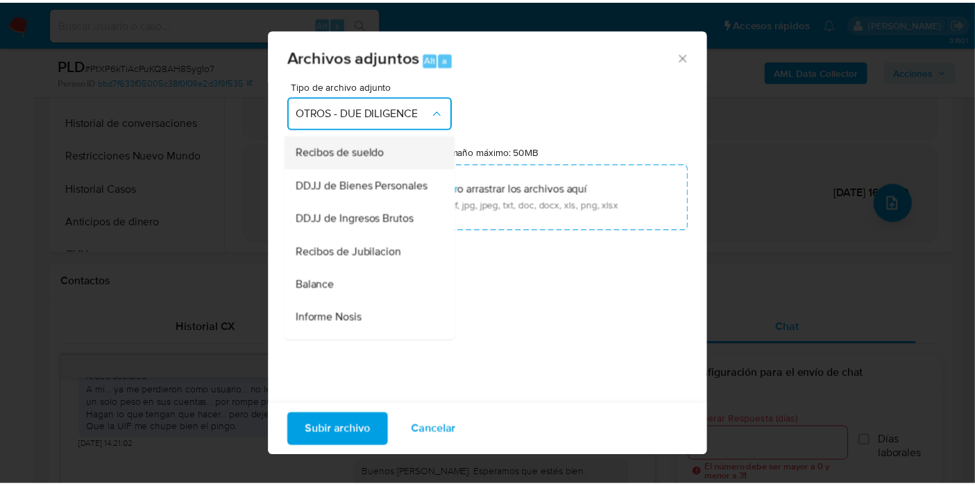
scroll to position [313, 0]
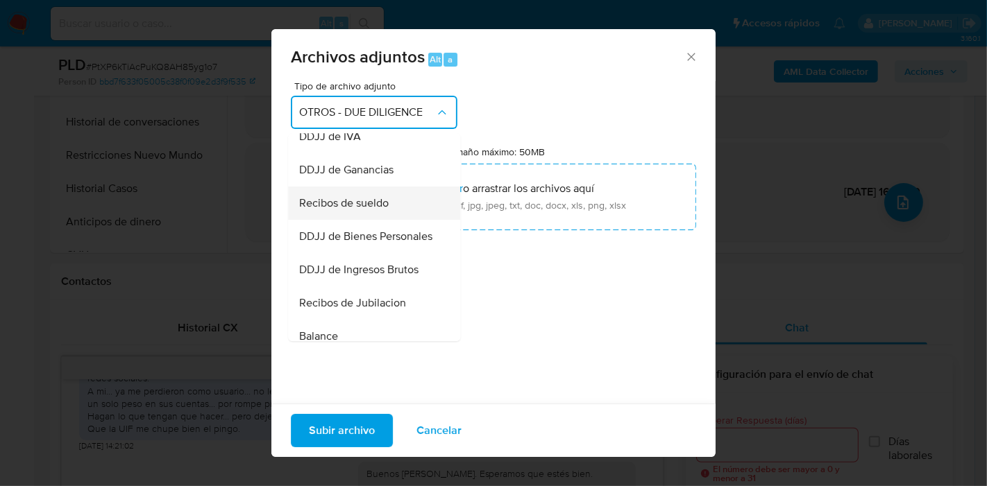
click at [373, 210] on span "Recibos de sueldo" at bounding box center [343, 203] width 89 height 14
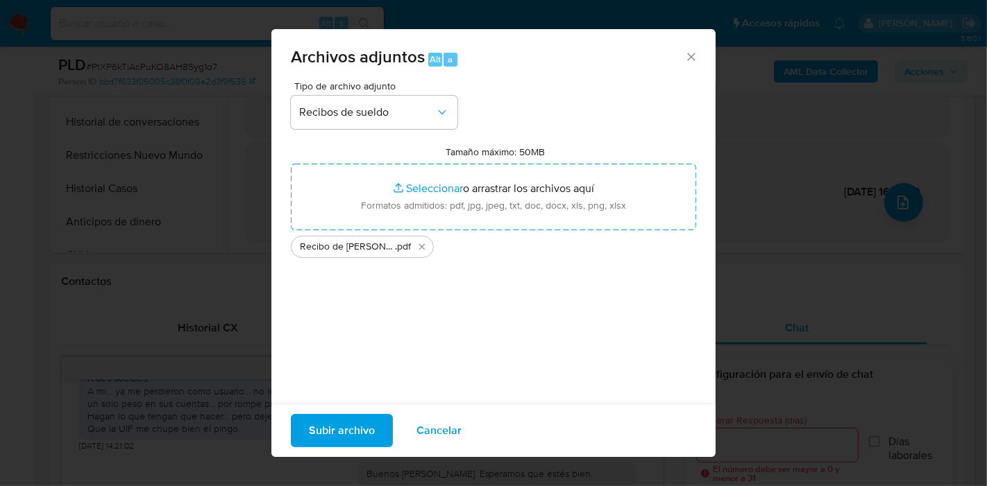
click at [351, 441] on span "Subir archivo" at bounding box center [342, 431] width 66 height 31
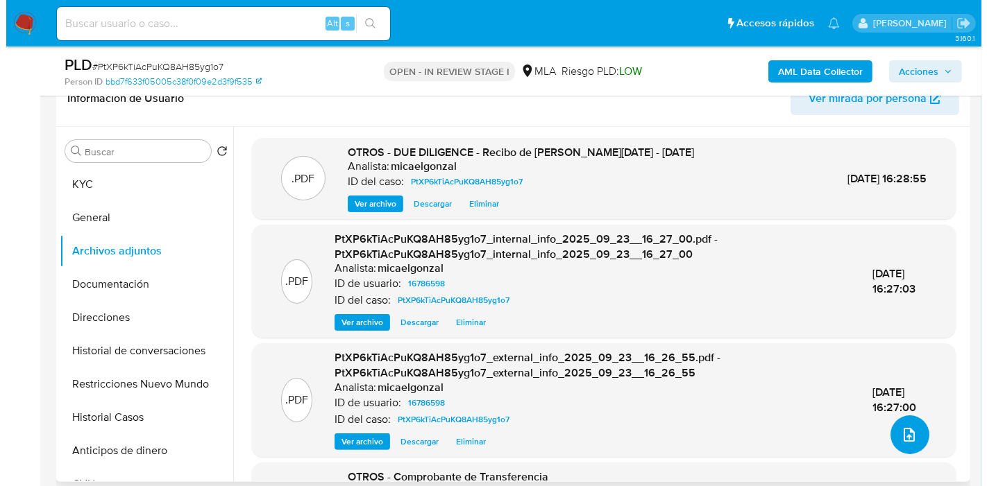
scroll to position [231, 0]
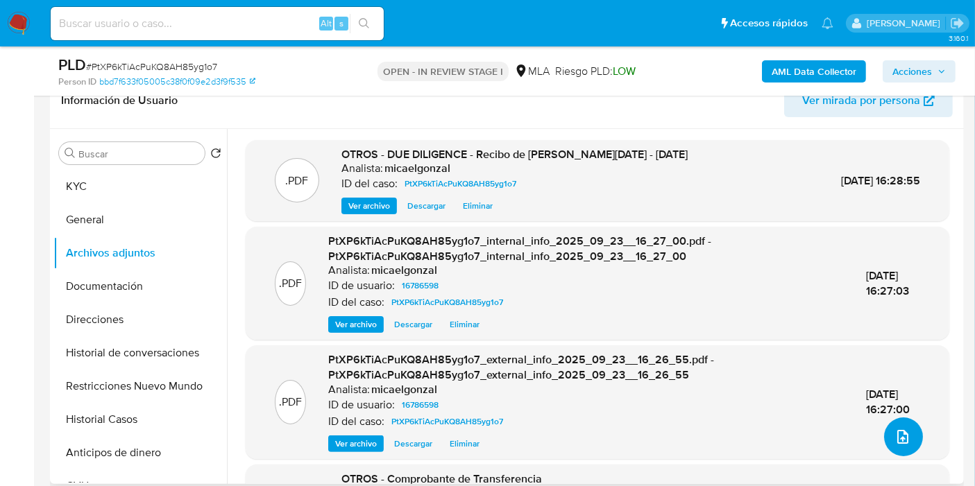
click at [905, 450] on button "upload-file" at bounding box center [903, 437] width 39 height 39
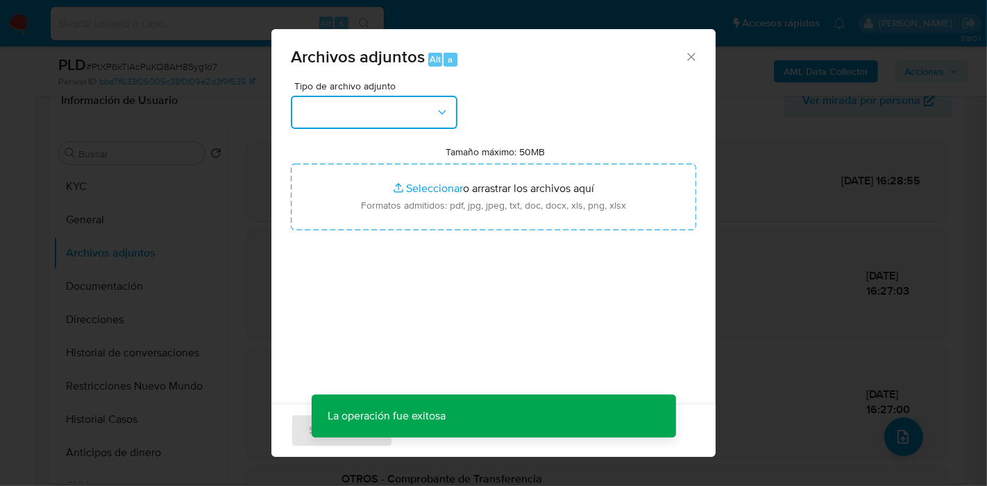
click at [443, 108] on icon "button" at bounding box center [442, 112] width 14 height 14
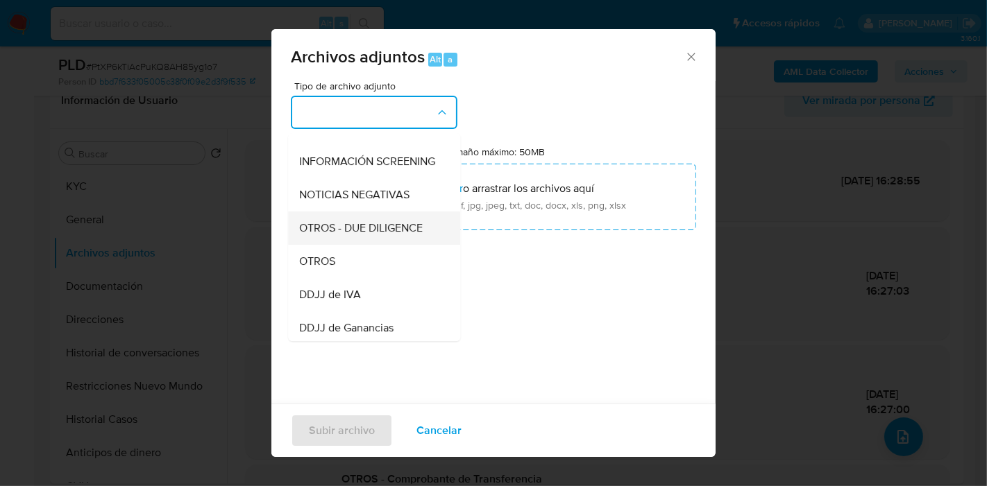
scroll to position [154, 0]
drag, startPoint x: 351, startPoint y: 284, endPoint x: 425, endPoint y: 162, distance: 142.9
click at [351, 279] on div "OTROS" at bounding box center [370, 262] width 142 height 33
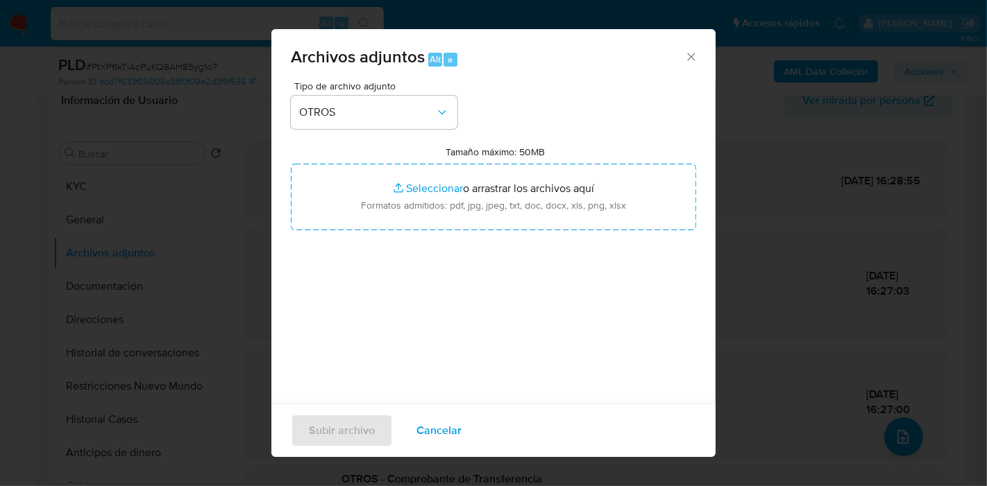
click at [429, 160] on div "Tamaño máximo: 50MB Seleccionar archivos Seleccionar o arrastrar los archivos a…" at bounding box center [493, 188] width 405 height 85
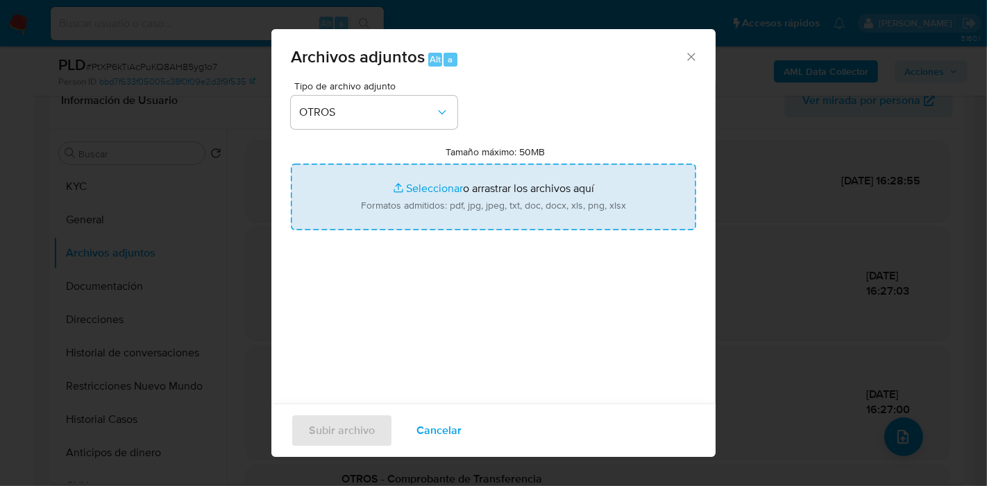
click at [407, 184] on input "Tamaño máximo: 50MB Seleccionar archivos" at bounding box center [493, 197] width 405 height 67
type input "C:\fakepath\Caselog PtXP6kTiAcPuKQ8AH85yg1o7_2025_08_19_02_29_48.docx"
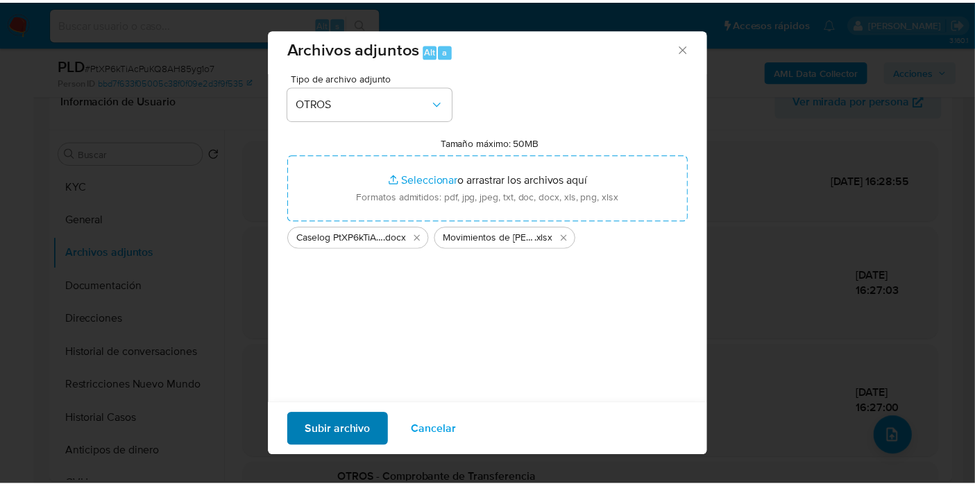
scroll to position [14, 0]
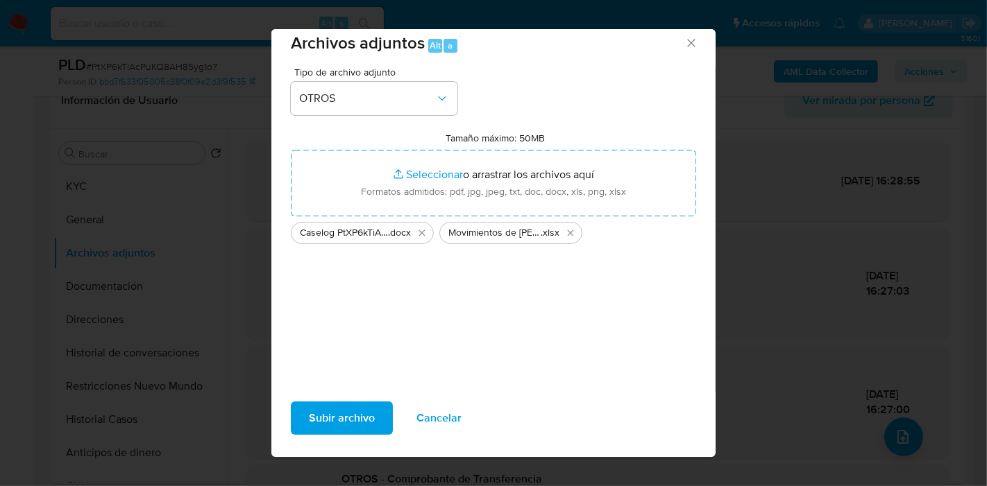
click at [366, 404] on span "Subir archivo" at bounding box center [342, 418] width 66 height 31
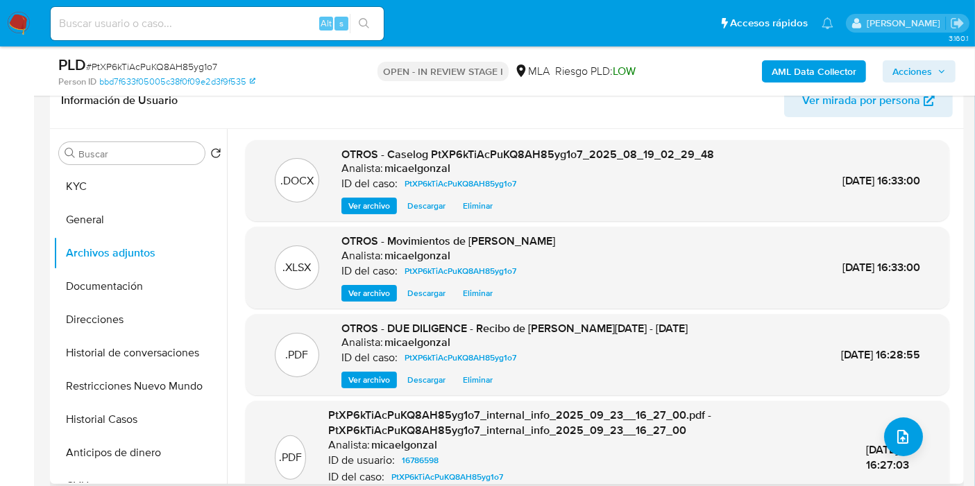
click at [459, 331] on span "OTROS - DUE DILIGENCE - Recibo de Sueldo de mayo - julio 2025" at bounding box center [514, 329] width 346 height 16
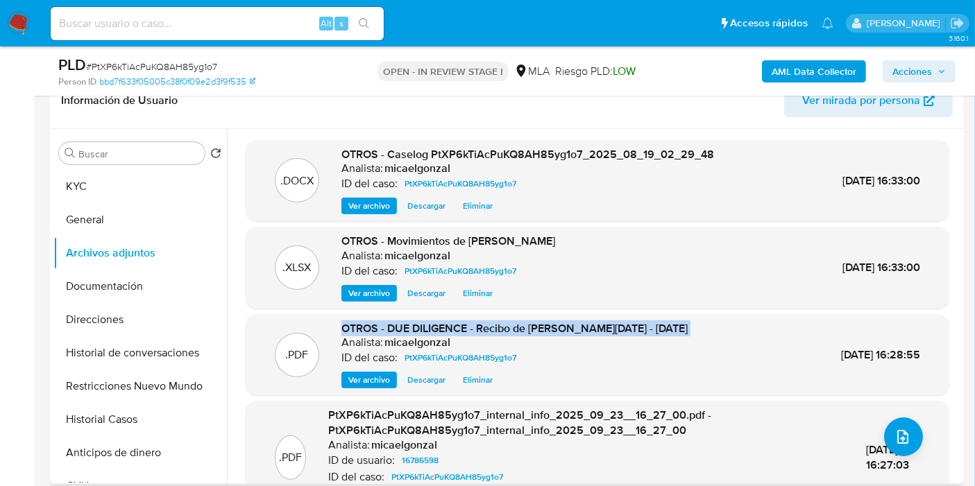
click at [459, 331] on span "OTROS - DUE DILIGENCE - Recibo de Sueldo de mayo - julio 2025" at bounding box center [514, 329] width 346 height 16
click at [140, 379] on button "Restricciones Nuevo Mundo" at bounding box center [134, 386] width 162 height 33
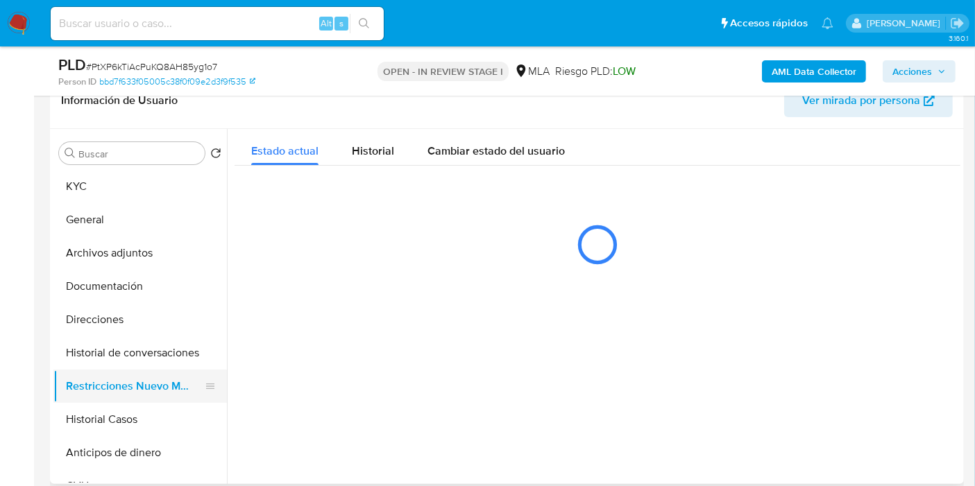
click at [140, 379] on button "Restricciones Nuevo Mundo" at bounding box center [134, 386] width 162 height 33
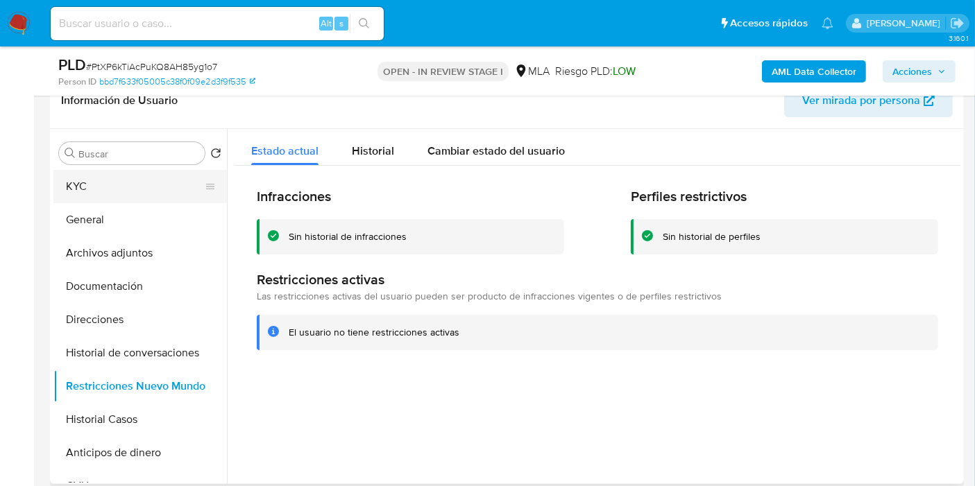
click at [117, 193] on button "KYC" at bounding box center [134, 186] width 162 height 33
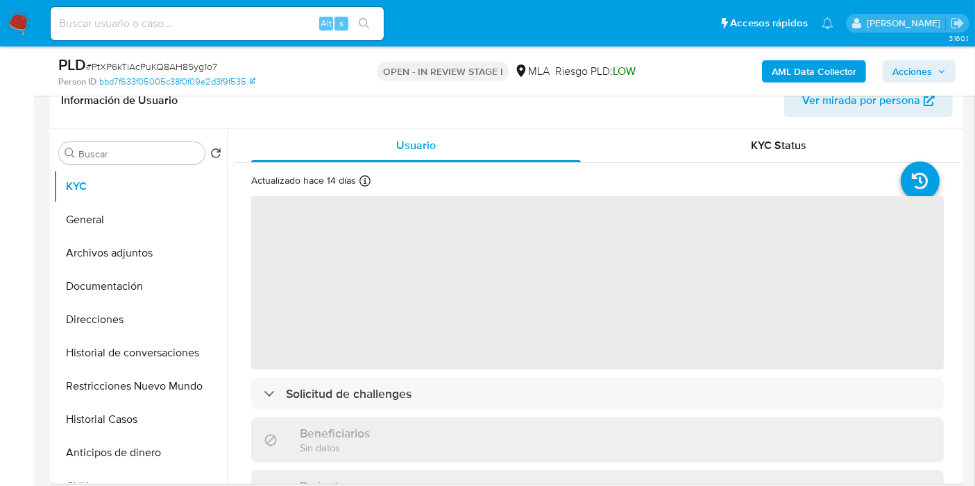
click at [907, 55] on div "AML Data Collector Acciones" at bounding box center [808, 71] width 296 height 33
click at [891, 76] on button "Acciones" at bounding box center [918, 71] width 73 height 22
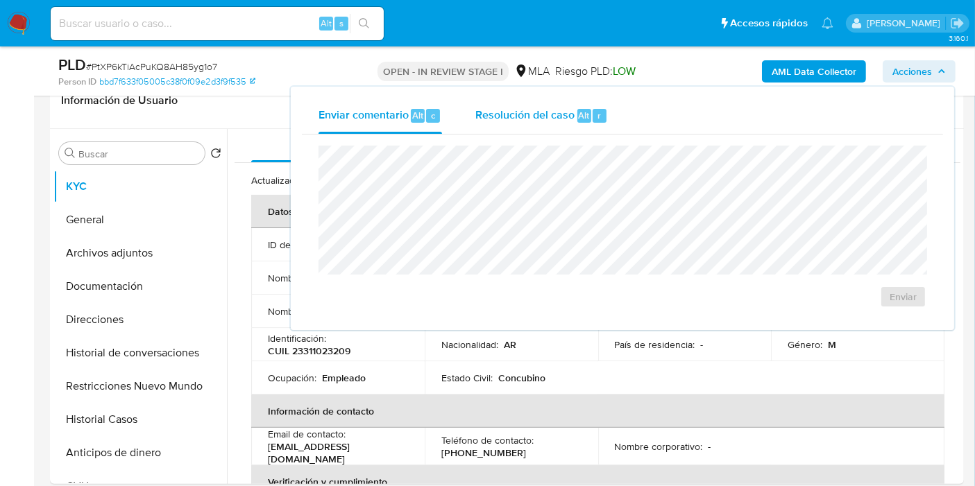
click at [466, 112] on button "Resolución del caso Alt r" at bounding box center [542, 116] width 166 height 36
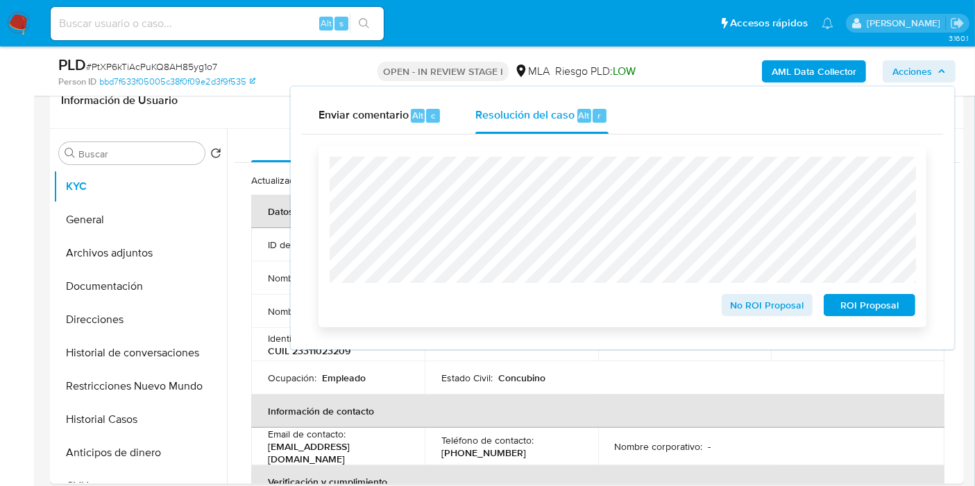
click at [775, 307] on span "No ROI Proposal" at bounding box center [767, 305] width 72 height 19
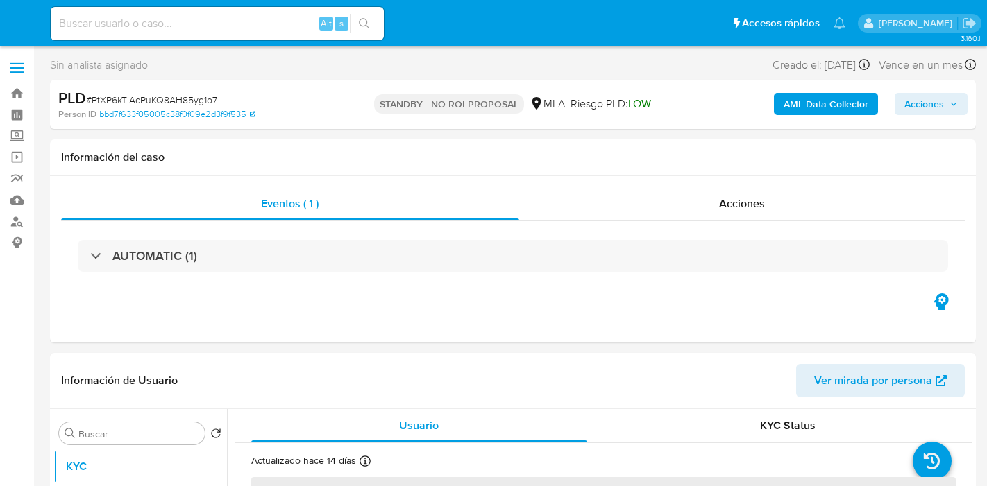
select select "10"
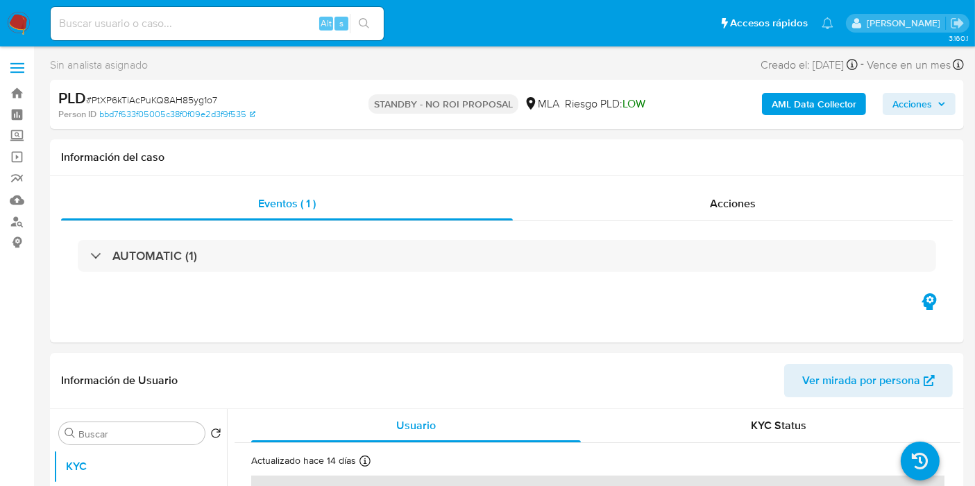
click at [22, 16] on img at bounding box center [19, 24] width 24 height 24
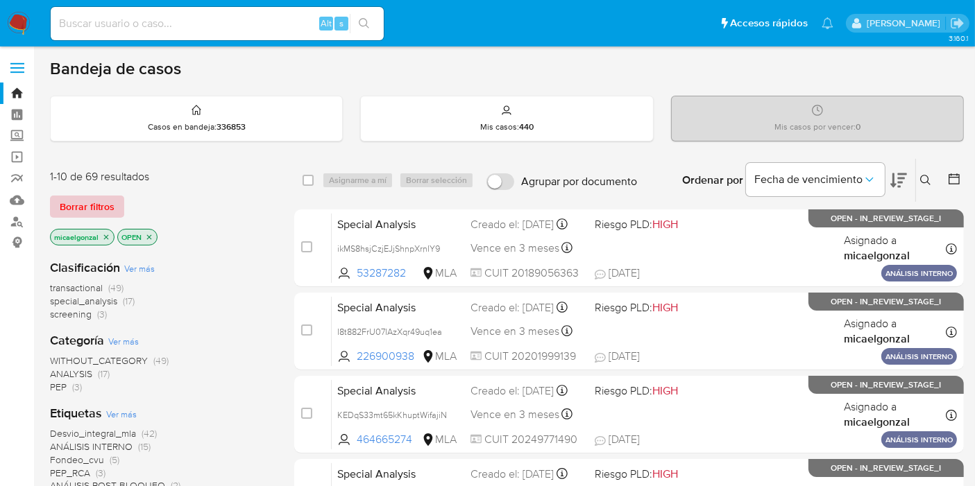
click at [106, 202] on span "Borrar filtros" at bounding box center [87, 206] width 55 height 19
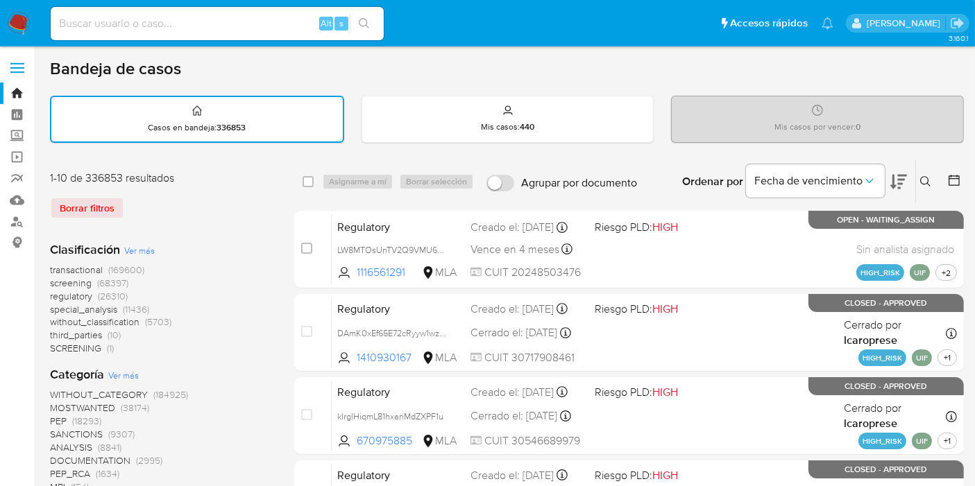
click at [925, 187] on button at bounding box center [927, 181] width 23 height 17
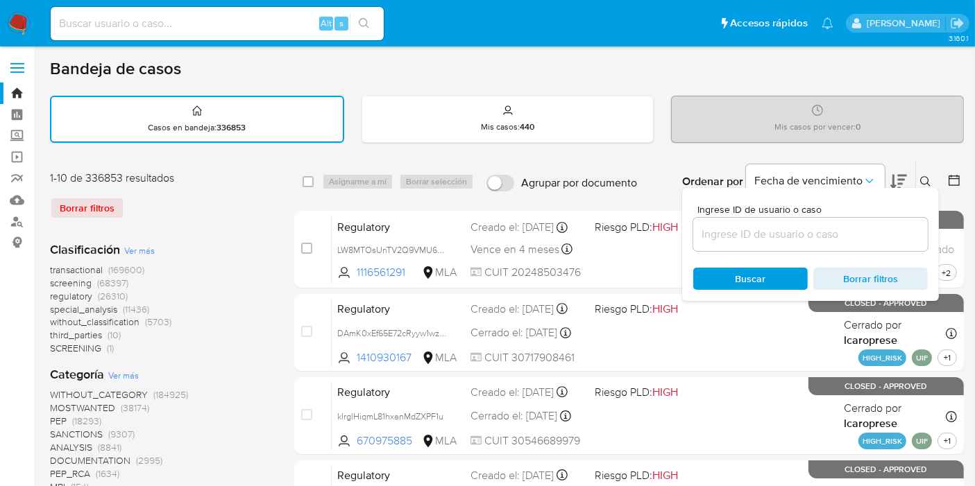
drag, startPoint x: 817, startPoint y: 227, endPoint x: 853, endPoint y: 240, distance: 38.4
click at [817, 227] on input at bounding box center [810, 234] width 234 height 18
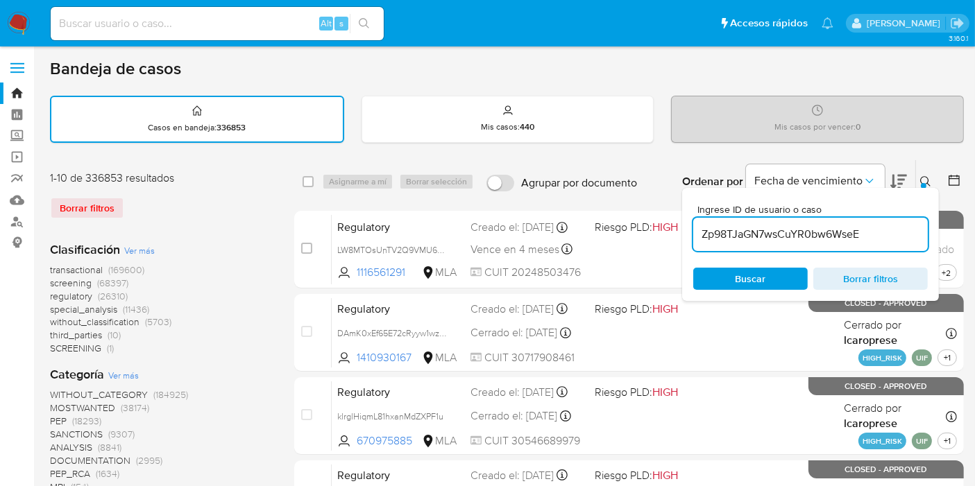
type input "Zp98TJaGN7wsCuYR0bw6WseE"
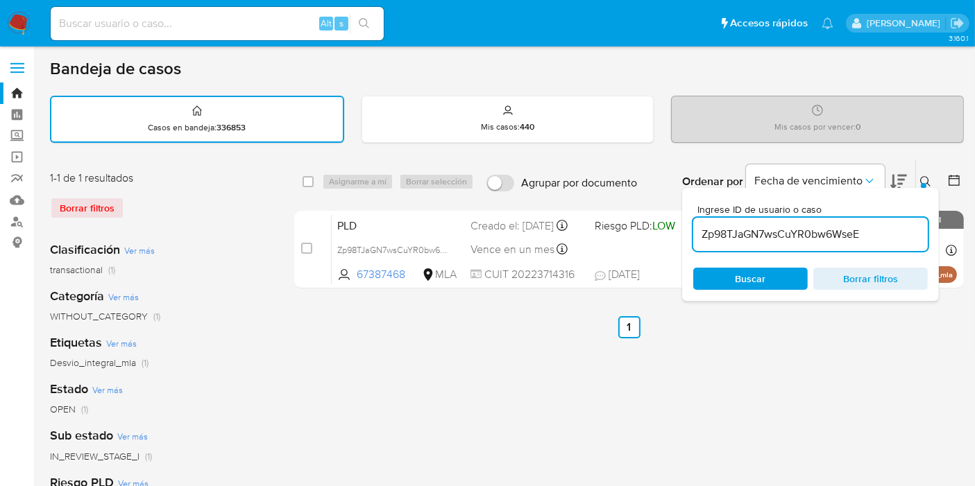
click at [302, 187] on div "select-all-cases-checkbox Asignarme a mí Borrar selección Agrupar por documento…" at bounding box center [628, 181] width 669 height 43
click at [304, 180] on input "checkbox" at bounding box center [307, 181] width 11 height 11
checkbox input "true"
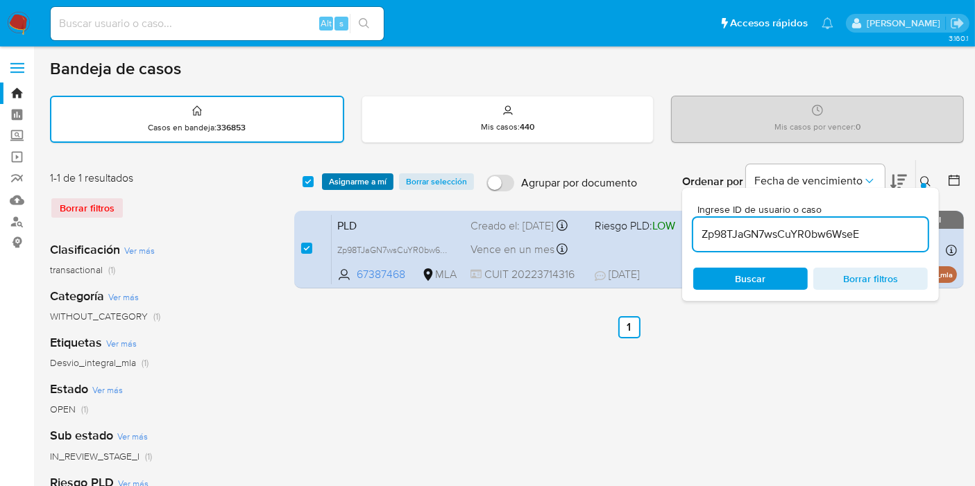
click at [332, 176] on span "Asignarme a mí" at bounding box center [358, 182] width 58 height 14
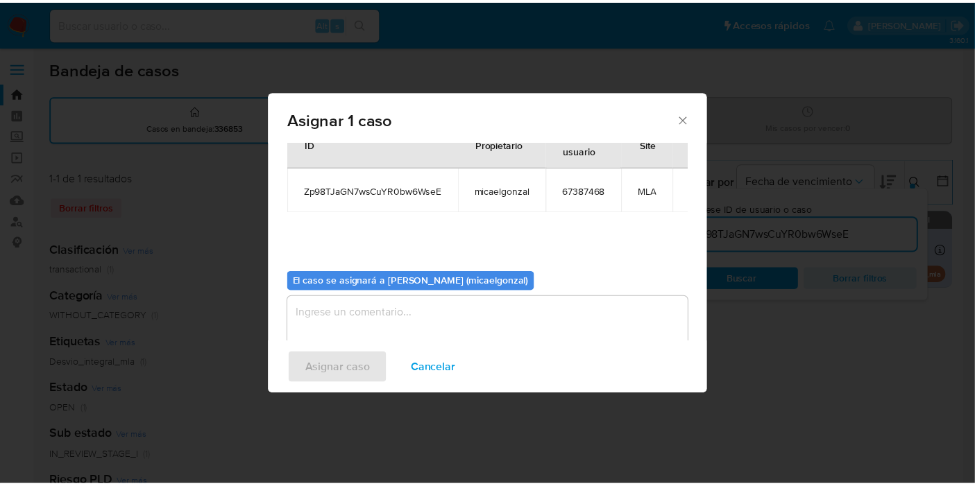
scroll to position [71, 0]
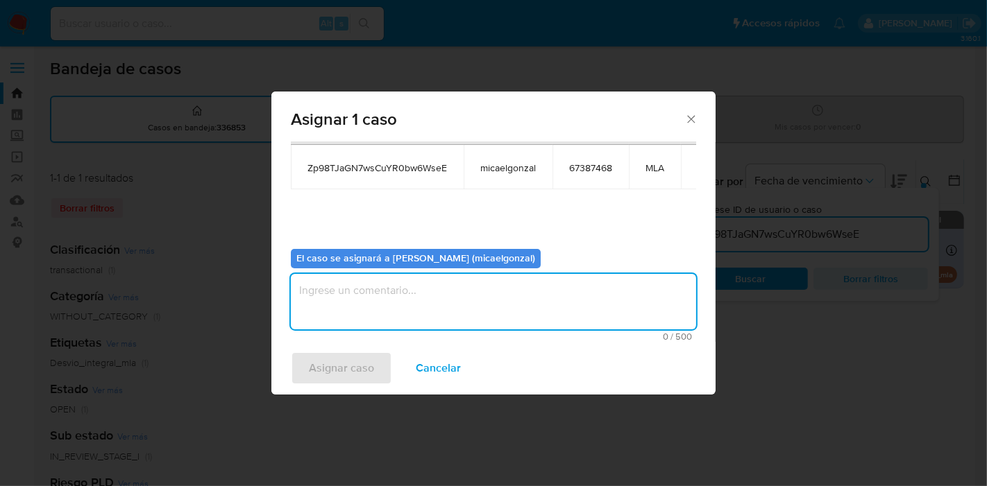
click at [404, 302] on textarea "assign-modal" at bounding box center [493, 301] width 405 height 55
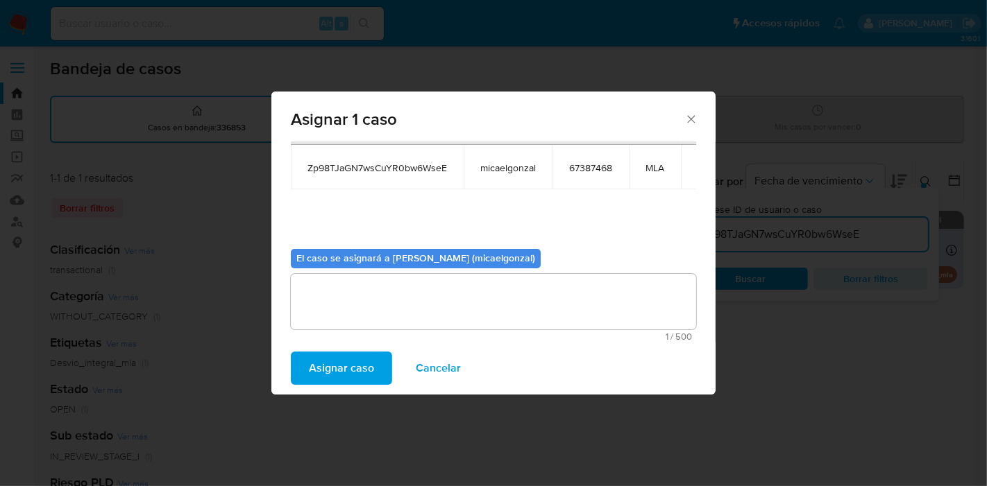
click at [319, 357] on span "Asignar caso" at bounding box center [341, 368] width 65 height 31
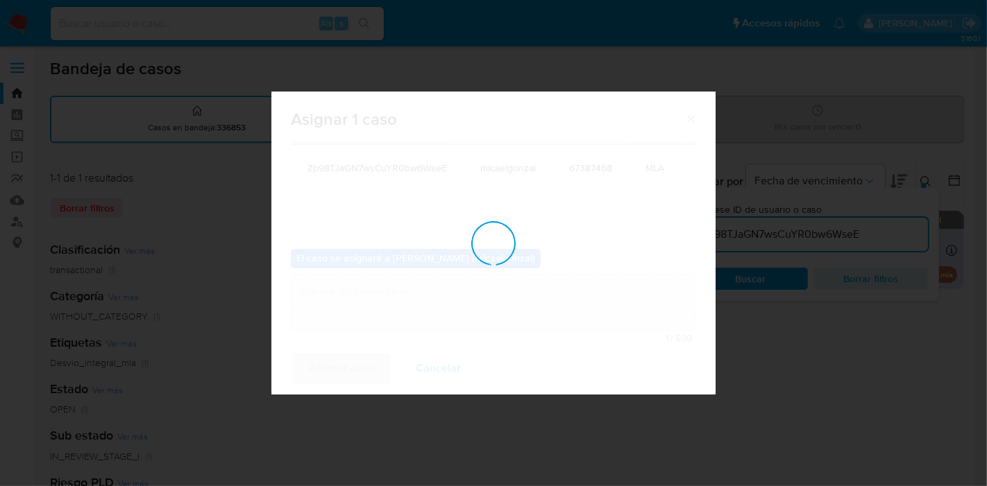
checkbox input "false"
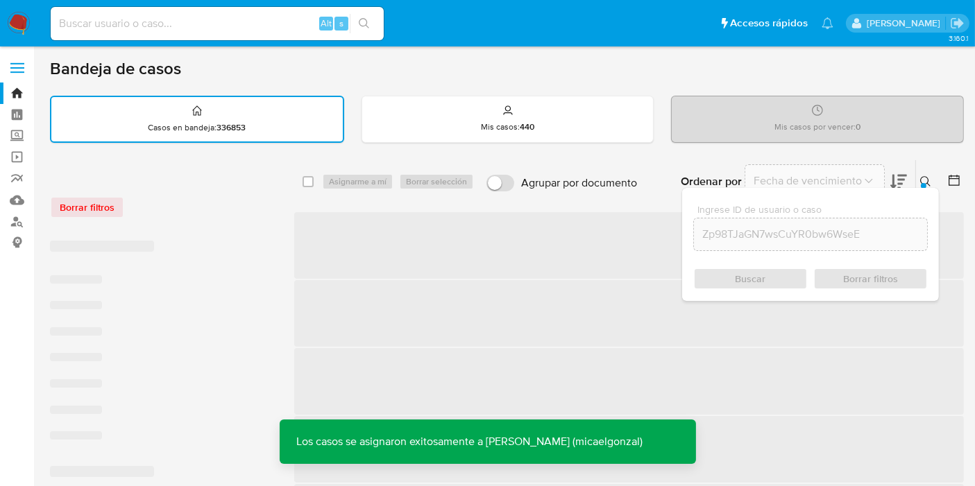
click at [255, 29] on input at bounding box center [217, 24] width 333 height 18
paste input "Zp98TJaGN7wsCuYR0bw6WseE"
type input "Zp98TJaGN7wsCuYR0bw6WseE"
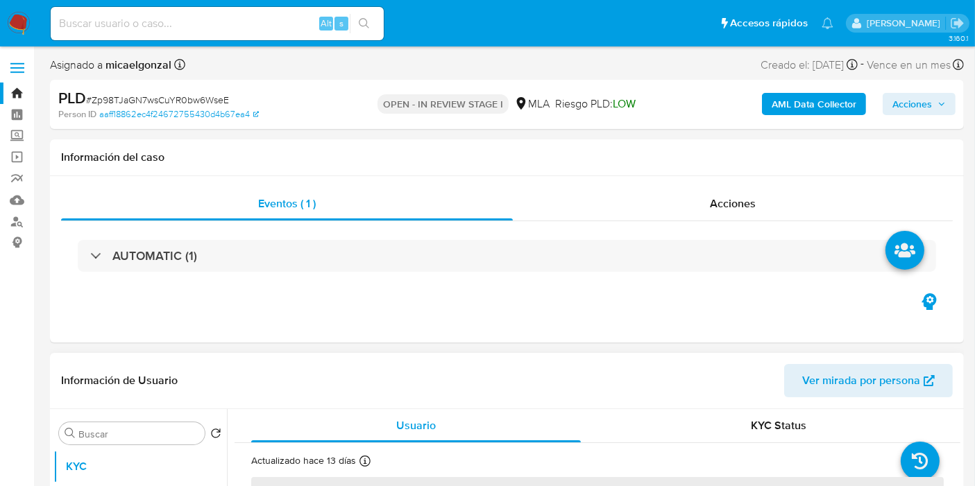
select select "10"
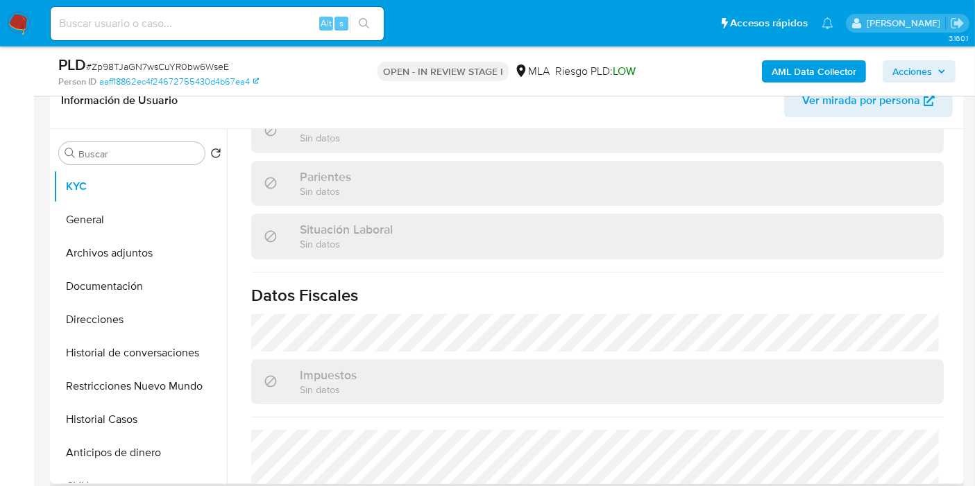
scroll to position [752, 0]
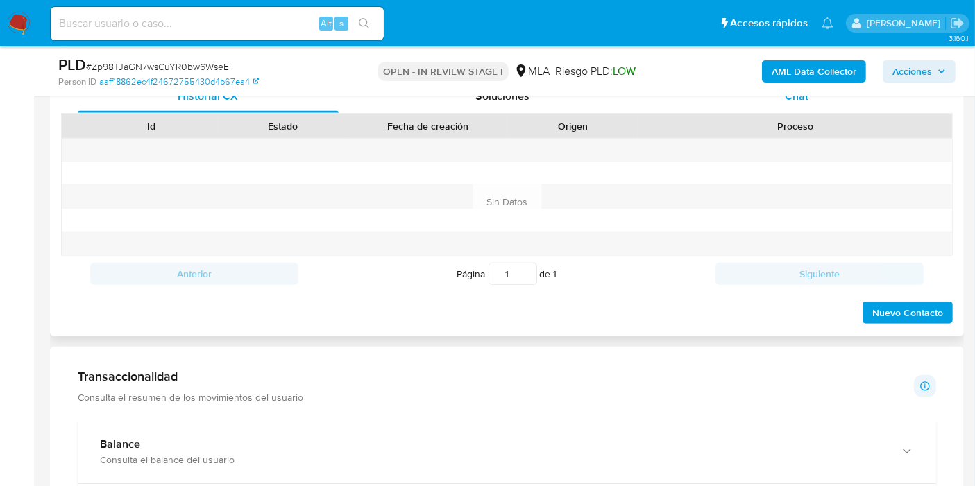
click at [854, 108] on div "Chat" at bounding box center [796, 96] width 261 height 33
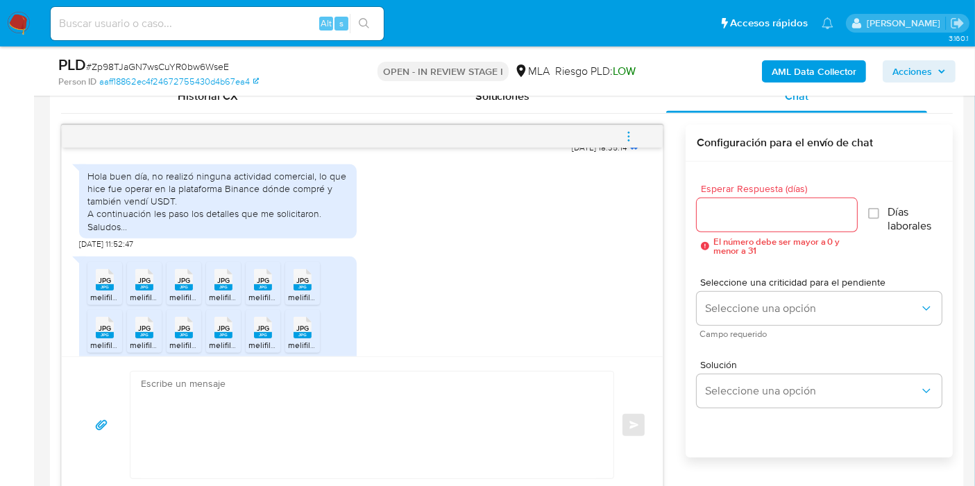
scroll to position [1211, 0]
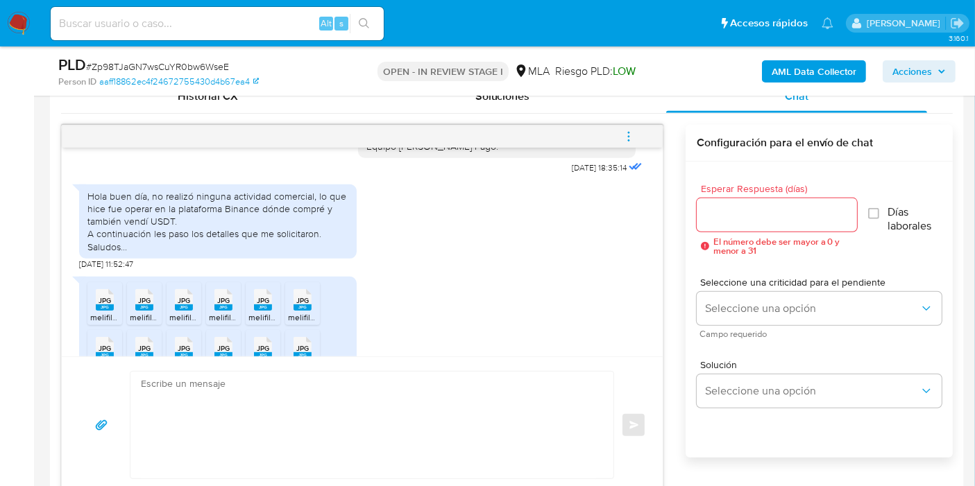
click at [388, 446] on textarea at bounding box center [368, 425] width 455 height 107
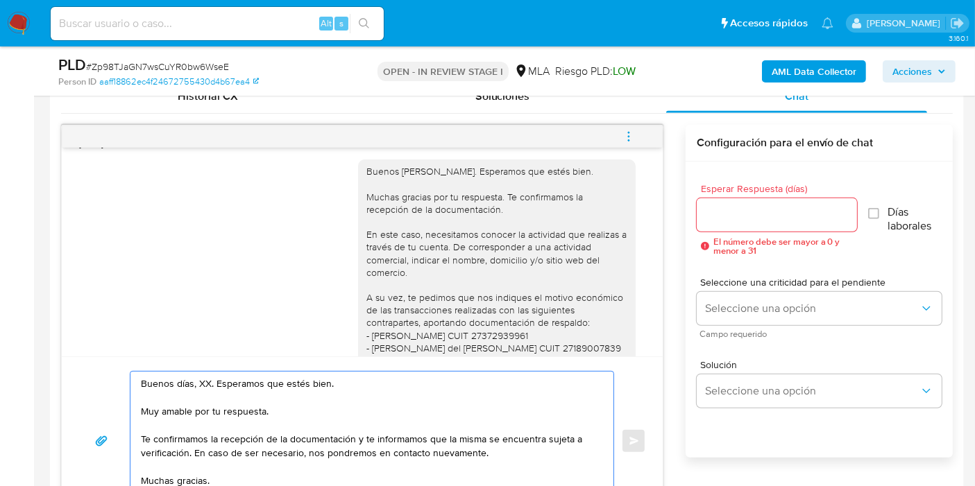
scroll to position [826, 0]
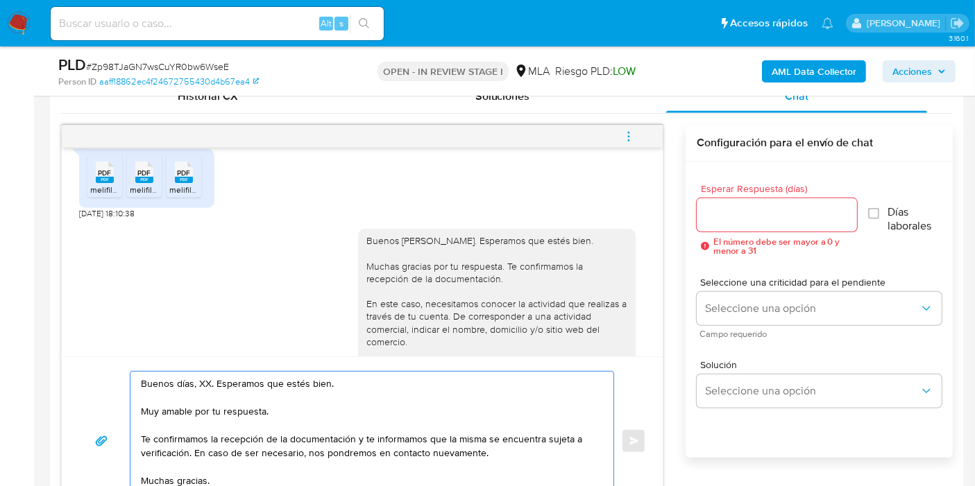
click at [198, 388] on textarea "Buenos días, XX. Esperamos que estés bien. Muy amable por tu respuesta. Te conf…" at bounding box center [368, 441] width 455 height 139
click at [241, 402] on textarea "Buenos días, Ramón. Esperamos que estés bien. Muy amable por tu respuesta. Te c…" at bounding box center [368, 441] width 455 height 139
click at [262, 437] on textarea "Buenos días, Ramón. Esperamos que estés bien. Muy amable por tu respuesta. Te c…" at bounding box center [368, 441] width 455 height 139
click at [264, 437] on textarea "Buenos días, Ramón. Esperamos que estés bien. Muy amable por tu respuesta. Te c…" at bounding box center [368, 441] width 455 height 139
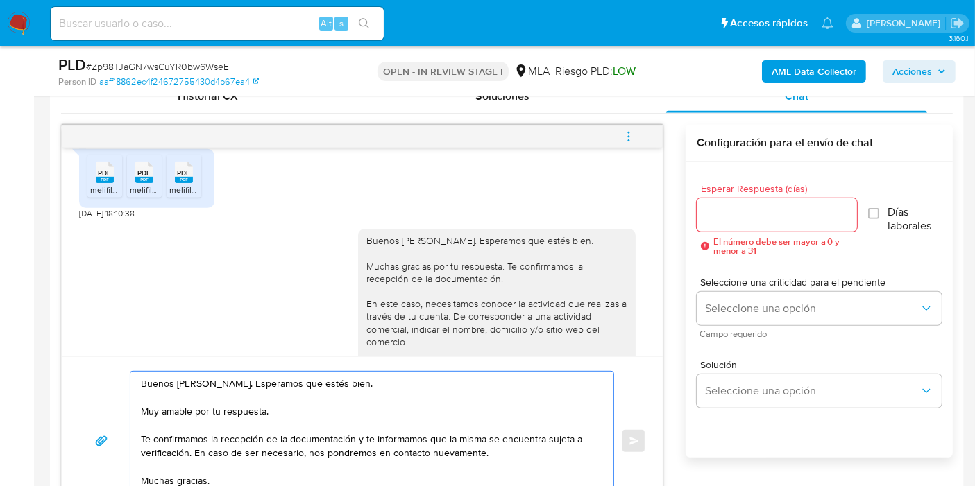
click at [368, 443] on textarea "Buenos días, Ramón. Esperamos que estés bien. Muy amable por tu respuesta. Te c…" at bounding box center [368, 441] width 455 height 139
drag, startPoint x: 357, startPoint y: 443, endPoint x: 498, endPoint y: 452, distance: 141.9
click at [498, 452] on textarea "Buenos días, Ramón. Esperamos que estés bien. Muy amable por tu respuesta. Te c…" at bounding box center [368, 441] width 455 height 139
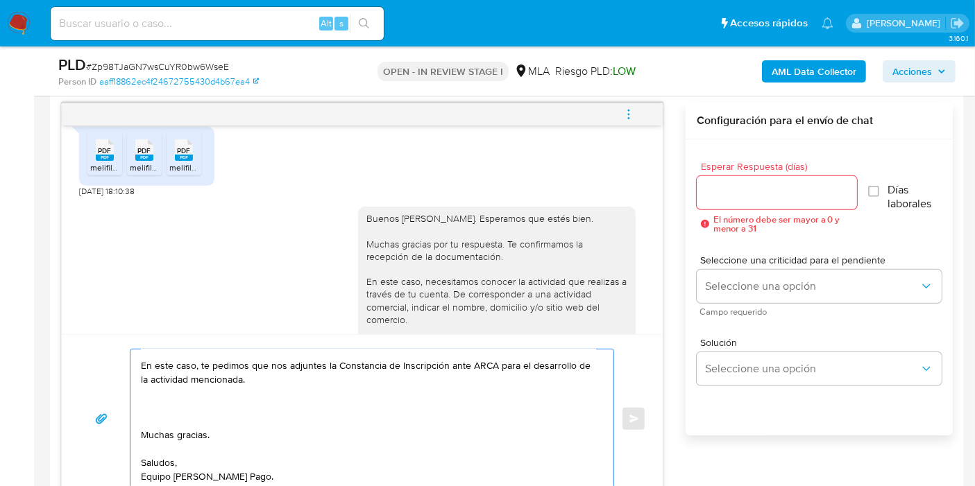
scroll to position [121, 0]
paste textarea "- Certificación contable de ingresos legalizada ante el Consejo Profesional de …"
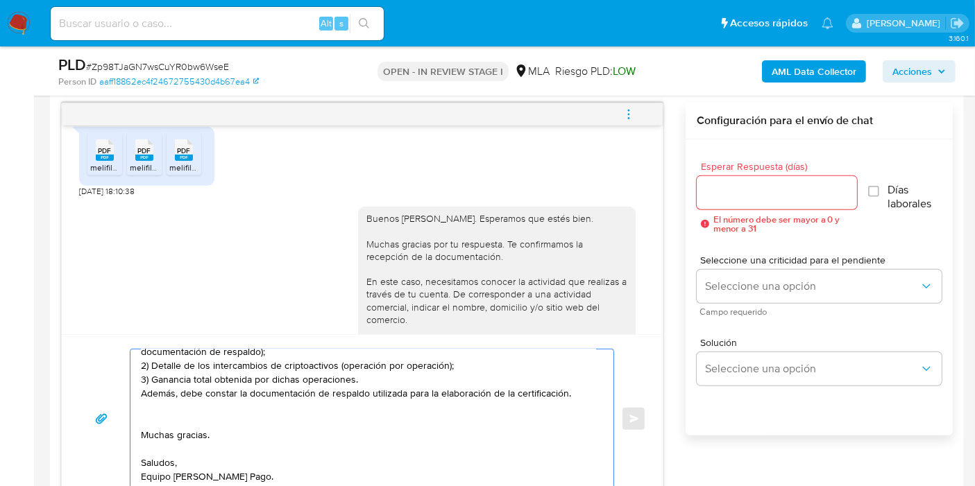
scroll to position [140, 0]
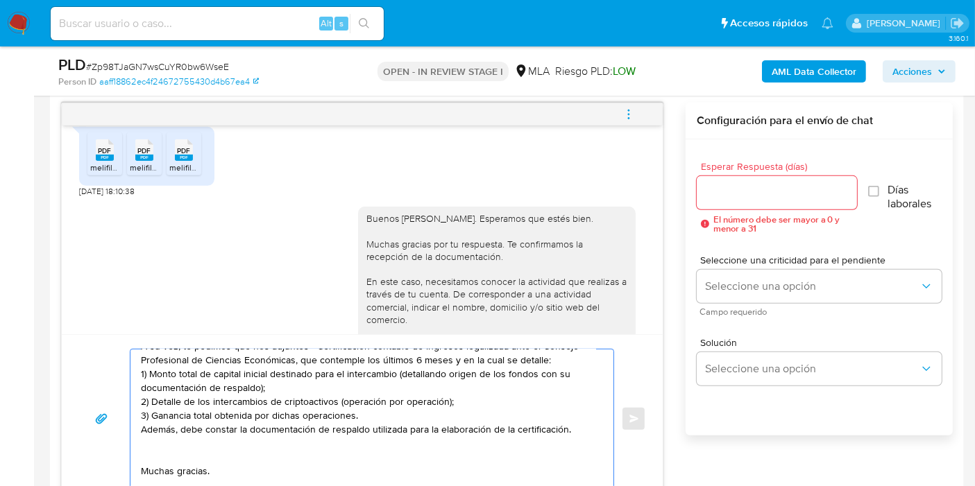
click at [154, 465] on textarea "Buenos días, Ramón. Esperamos que estés bien. Muy amable por tu respuesta. Te c…" at bounding box center [368, 419] width 455 height 139
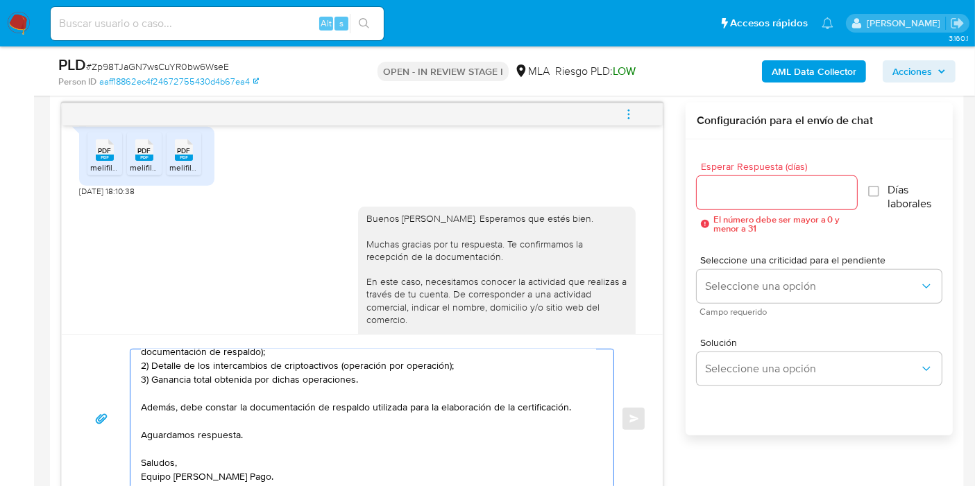
scroll to position [218, 0]
click at [169, 452] on textarea "Buenos días, Ramón. Esperamos que estés bien. Muy amable por tu respuesta. Te c…" at bounding box center [368, 419] width 455 height 139
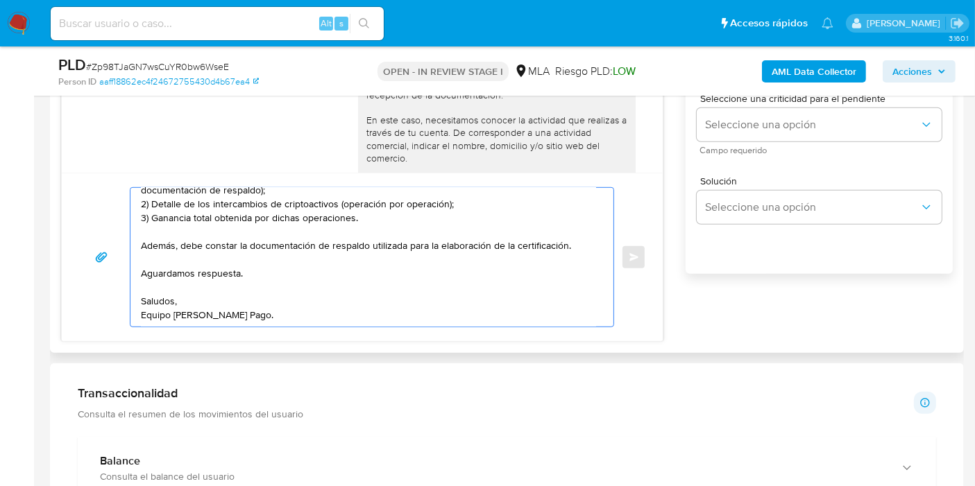
scroll to position [947, 0]
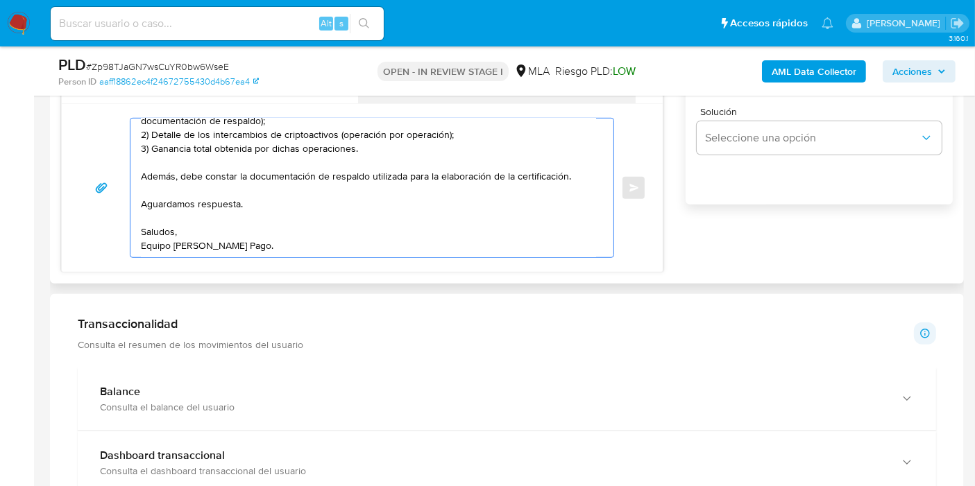
click at [157, 253] on textarea "Buenos días, Ramón. Esperamos que estés bien. Muy amable por tu respuesta. Te c…" at bounding box center [368, 188] width 455 height 139
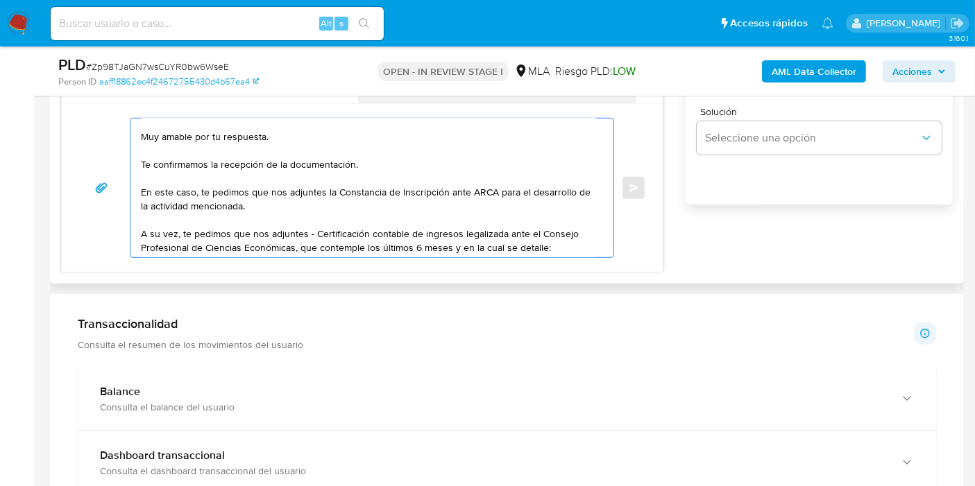
scroll to position [0, 0]
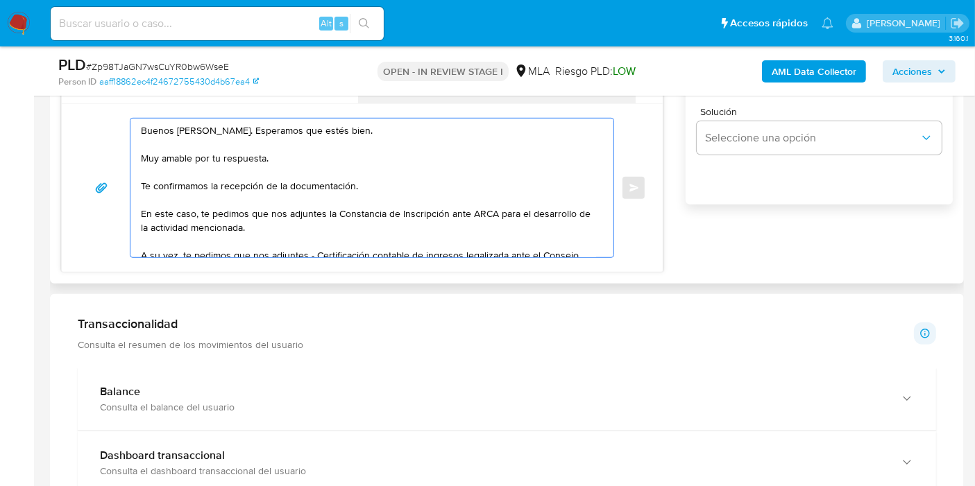
click at [292, 169] on textarea "Buenos días, Ramón. Esperamos que estés bien. Muy amable por tu respuesta. Te c…" at bounding box center [368, 188] width 455 height 139
click at [325, 131] on textarea "Buenos días, Ramón. Esperamos que estés bien. Muy amable por tu respuesta. Te c…" at bounding box center [368, 188] width 455 height 139
click at [313, 163] on textarea "Buenos días, Ramón. Esperamos que estés bien. Muy amable por tu respuesta. Te c…" at bounding box center [368, 188] width 455 height 139
click at [287, 182] on textarea "Buenos días, Ramón. Esperamos que estés bien. Muy amable por tu respuesta. Te c…" at bounding box center [368, 188] width 455 height 139
click at [467, 197] on textarea "Buenos días, Ramón. Esperamos que estés bien. Muy amable por tu respuesta. Te c…" at bounding box center [368, 188] width 455 height 139
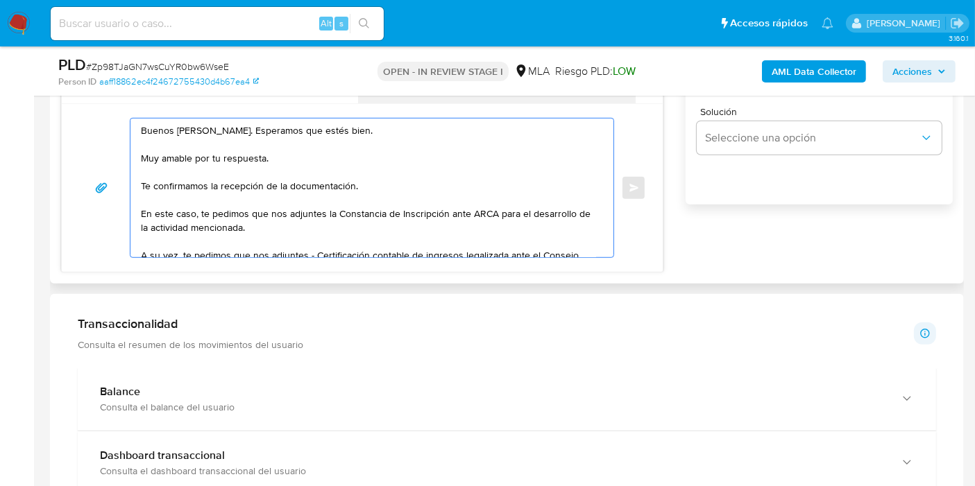
click at [125, 207] on div "Buenos días, Ramón. Esperamos que estés bien. Muy amable por tu respuesta. Te c…" at bounding box center [361, 188] width 567 height 140
click at [456, 203] on textarea "Buenos días, Ramón. Esperamos que estés bien. Muy amable por tu respuesta. Te c…" at bounding box center [368, 188] width 455 height 139
click at [364, 214] on textarea "Buenos días, Ramón. Esperamos que estés bien. Muy amable por tu respuesta. Te c…" at bounding box center [368, 188] width 455 height 139
click at [439, 220] on textarea "Buenos días, Ramón. Esperamos que estés bien. Muy amable por tu respuesta. Te c…" at bounding box center [368, 188] width 455 height 139
click at [261, 212] on textarea "Buenos días, Ramón. Esperamos que estés bien. Muy amable por tu respuesta. Te c…" at bounding box center [368, 188] width 455 height 139
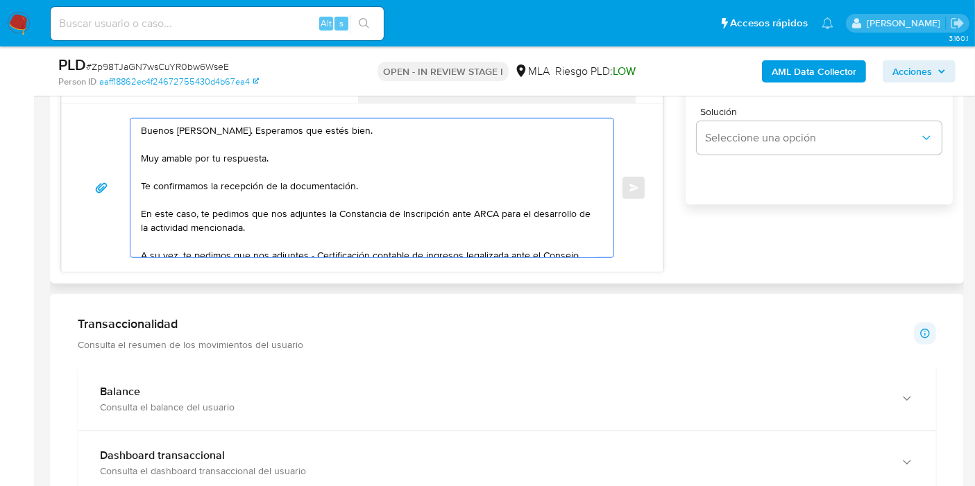
click at [236, 214] on textarea "Buenos días, Ramón. Esperamos que estés bien. Muy amable por tu respuesta. Te c…" at bounding box center [368, 188] width 455 height 139
click at [287, 202] on textarea "Buenos días, Ramón. Esperamos que estés bien. Muy amable por tu respuesta. Te c…" at bounding box center [368, 188] width 455 height 139
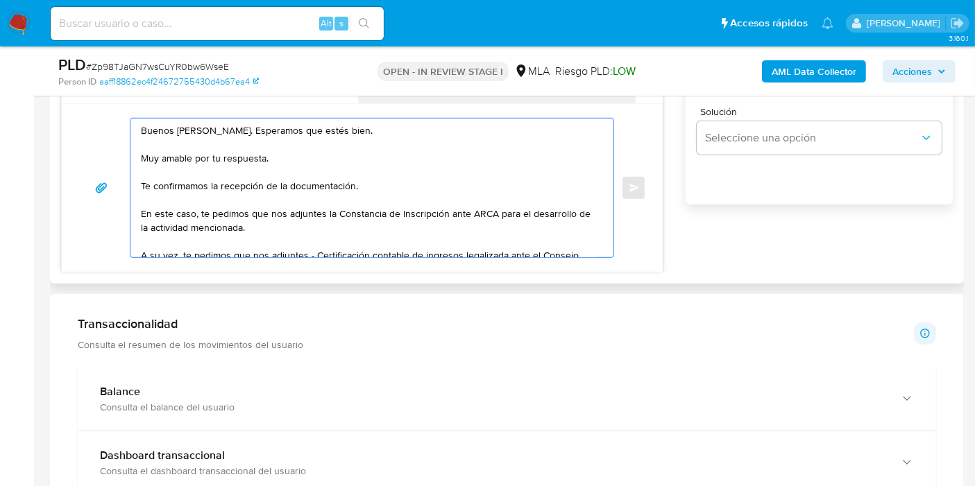
click at [252, 228] on textarea "Buenos días, Ramón. Esperamos que estés bien. Muy amable por tu respuesta. Te c…" at bounding box center [368, 188] width 455 height 139
click at [228, 223] on textarea "Buenos días, Ramón. Esperamos que estés bien. Muy amable por tu respuesta. Te c…" at bounding box center [368, 188] width 455 height 139
drag, startPoint x: 454, startPoint y: 169, endPoint x: 311, endPoint y: 200, distance: 146.1
click at [452, 170] on textarea "Buenos días, Ramón. Esperamos que estés bien. Muy amable por tu respuesta. Te c…" at bounding box center [368, 188] width 455 height 139
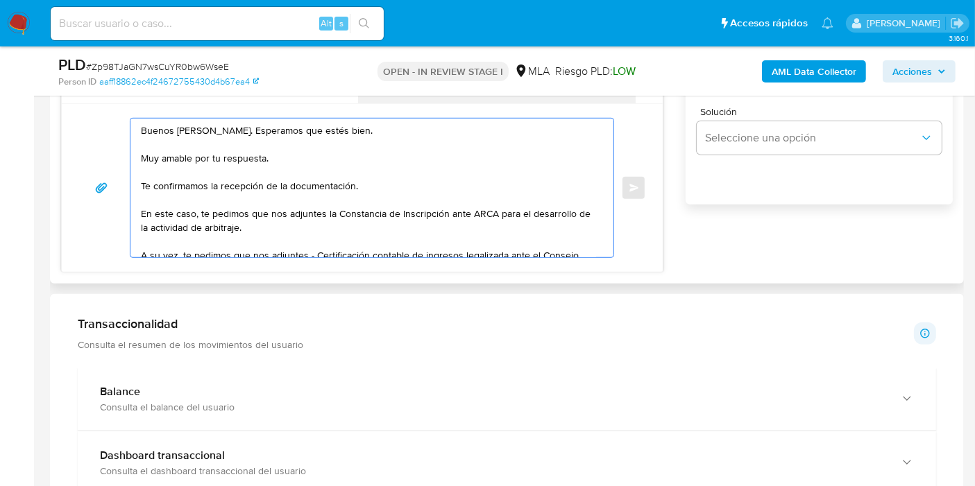
click at [311, 200] on textarea "Buenos días, Ramón. Esperamos que estés bien. Muy amable por tu respuesta. Te c…" at bounding box center [368, 188] width 455 height 139
drag, startPoint x: 328, startPoint y: 207, endPoint x: 452, endPoint y: 211, distance: 123.6
click at [344, 207] on textarea "Buenos días, Ramón. Esperamos que estés bien. Muy amable por tu respuesta. Te c…" at bounding box center [368, 188] width 455 height 139
click at [453, 211] on textarea "Buenos días, Ramón. Esperamos que estés bien. Muy amable por tu respuesta. Te c…" at bounding box center [368, 188] width 455 height 139
click at [535, 210] on textarea "Buenos días, Ramón. Esperamos que estés bien. Muy amable por tu respuesta. Te c…" at bounding box center [368, 188] width 455 height 139
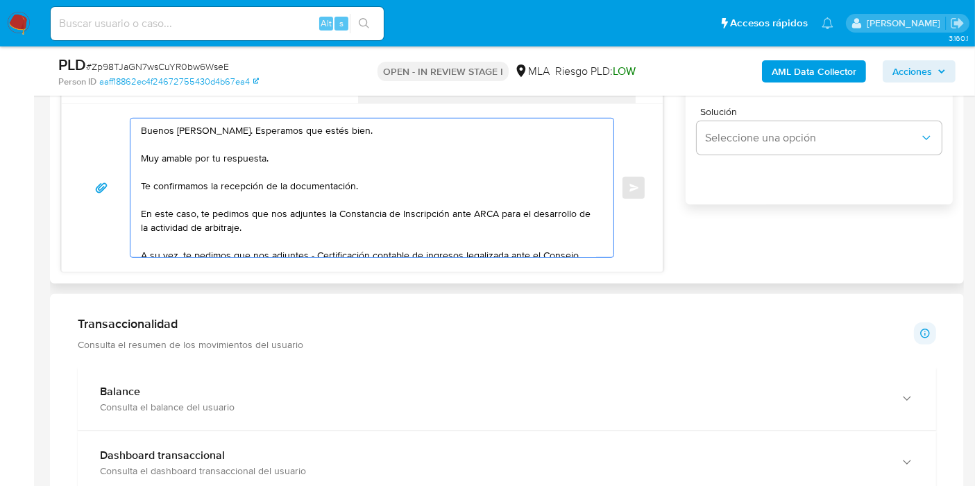
click at [535, 210] on textarea "Buenos días, Ramón. Esperamos que estés bien. Muy amable por tu respuesta. Te c…" at bounding box center [368, 188] width 455 height 139
click at [551, 209] on textarea "Buenos días, Ramón. Esperamos que estés bien. Muy amable por tu respuesta. Te c…" at bounding box center [368, 188] width 455 height 139
click at [310, 215] on textarea "Buenos días, Ramón. Esperamos que estés bien. Muy amable por tu respuesta. Te c…" at bounding box center [368, 188] width 455 height 139
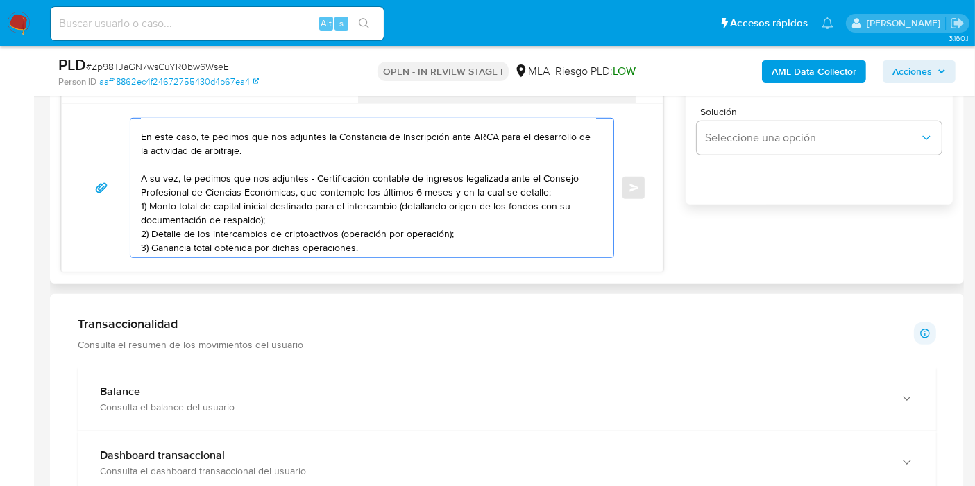
click at [573, 185] on textarea "Buenos días, Ramón. Esperamos que estés bien. Muy amable por tu respuesta. Te c…" at bounding box center [368, 188] width 455 height 139
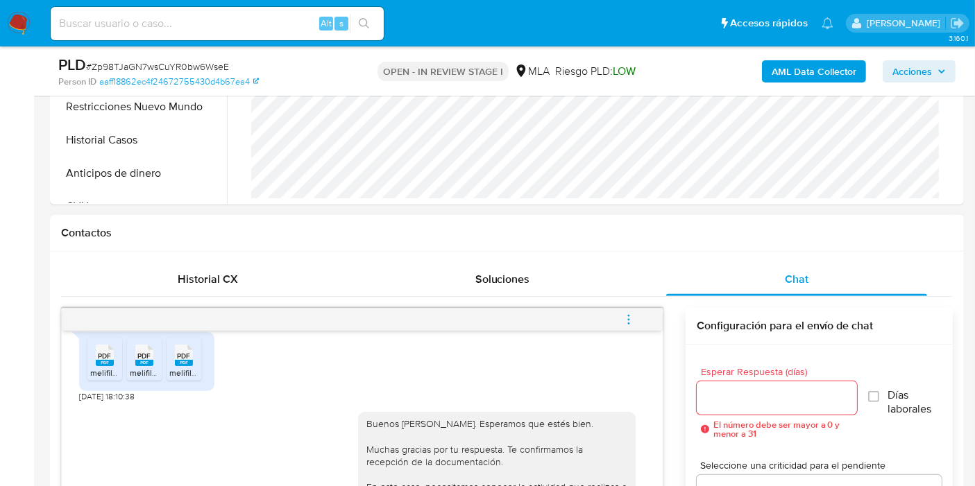
scroll to position [485, 0]
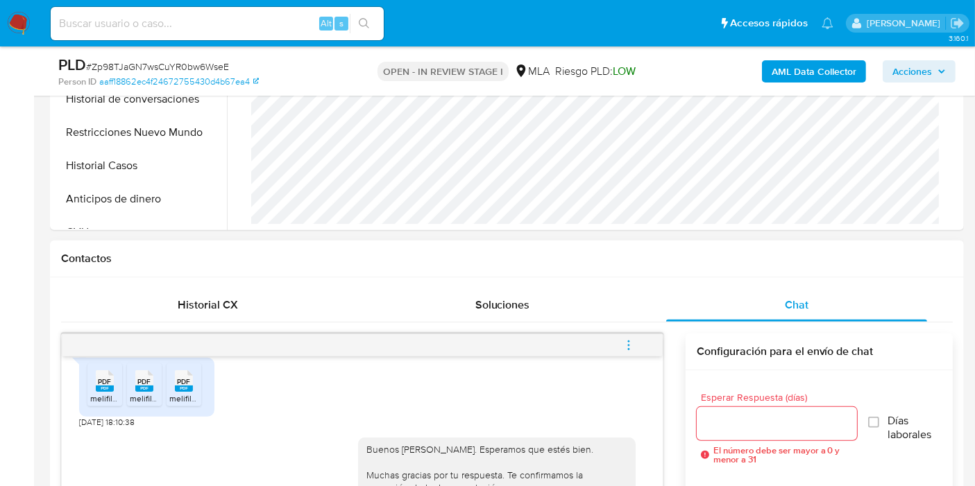
type textarea "Buenos días, Ramón. Esperamos que estés bien. Muy amable por tu respuesta. Te c…"
click at [753, 427] on input "Esperar Respuesta (días)" at bounding box center [777, 424] width 160 height 18
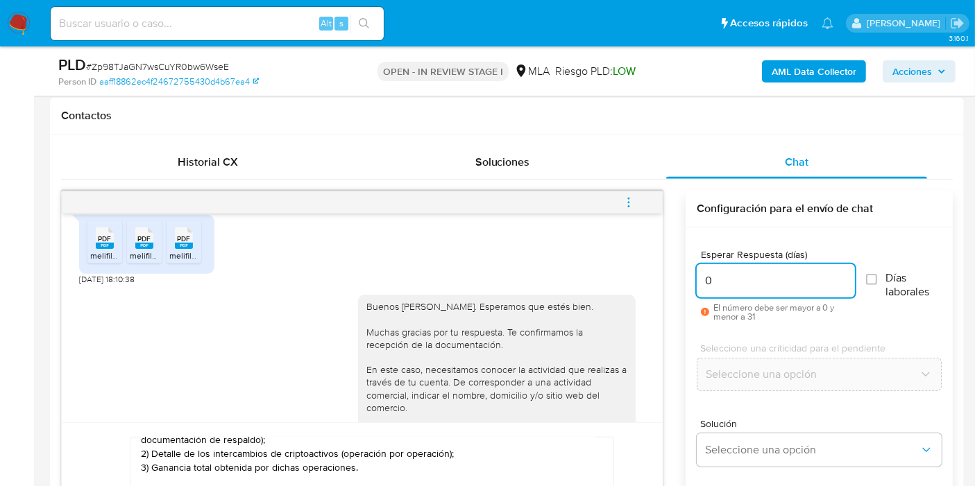
scroll to position [639, 0]
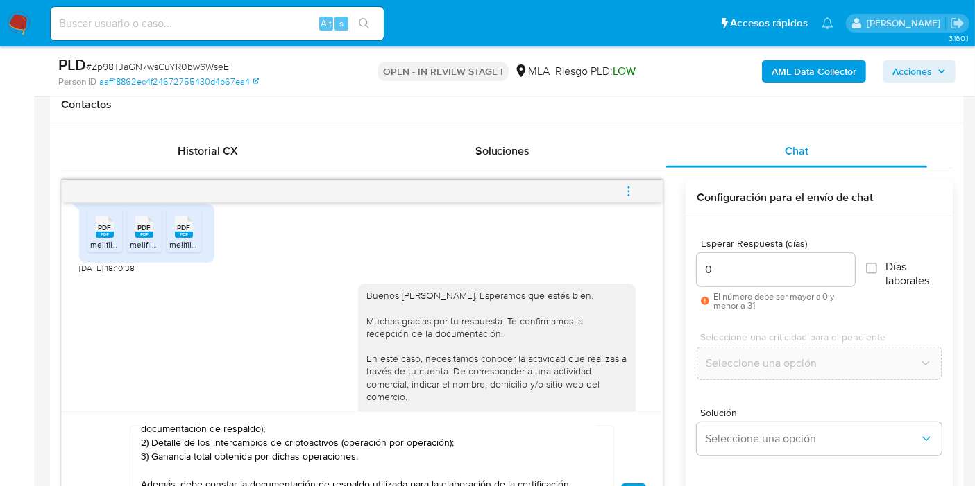
drag, startPoint x: 795, startPoint y: 244, endPoint x: 741, endPoint y: 271, distance: 60.2
click at [778, 255] on div "Esperar Respuesta (días) 0 El número debe ser mayor a 0 y menor a 31" at bounding box center [776, 274] width 158 height 71
click at [741, 271] on input "0" at bounding box center [776, 270] width 158 height 18
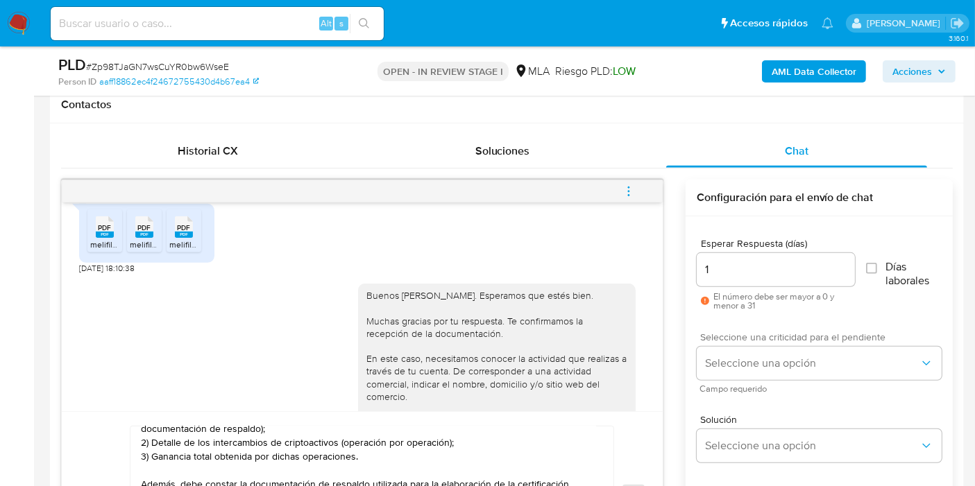
click at [737, 379] on div "Seleccione una criticidad para el pendiente Seleccione una opción Campo requeri…" at bounding box center [819, 362] width 245 height 60
click at [751, 365] on span "Seleccione una opción" at bounding box center [812, 364] width 214 height 14
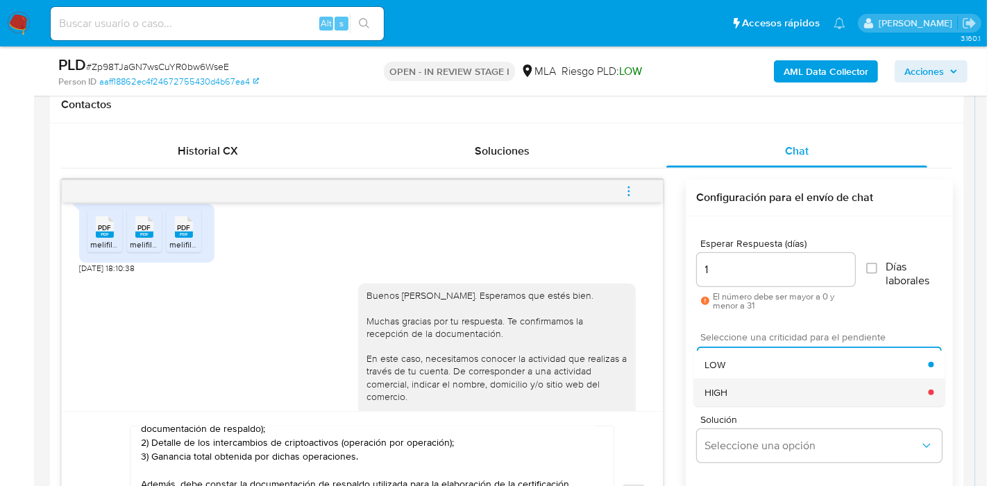
drag, startPoint x: 745, startPoint y: 369, endPoint x: 745, endPoint y: 385, distance: 16.0
click at [745, 385] on ul "LOW HIGH" at bounding box center [818, 378] width 251 height 55
click at [745, 385] on div "HIGH" at bounding box center [815, 393] width 223 height 28
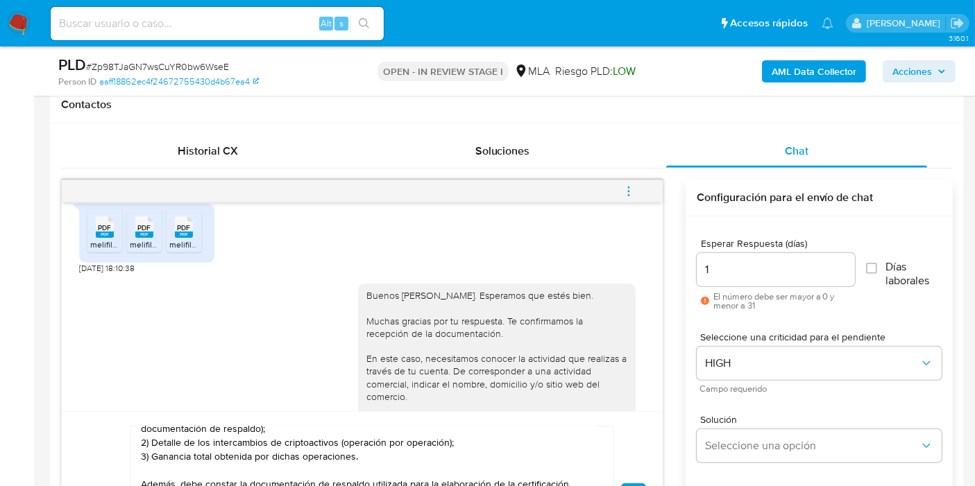
click at [720, 281] on div "1" at bounding box center [776, 269] width 158 height 33
click at [724, 272] on input "1" at bounding box center [776, 270] width 158 height 18
click at [724, 272] on input "2" at bounding box center [776, 270] width 158 height 18
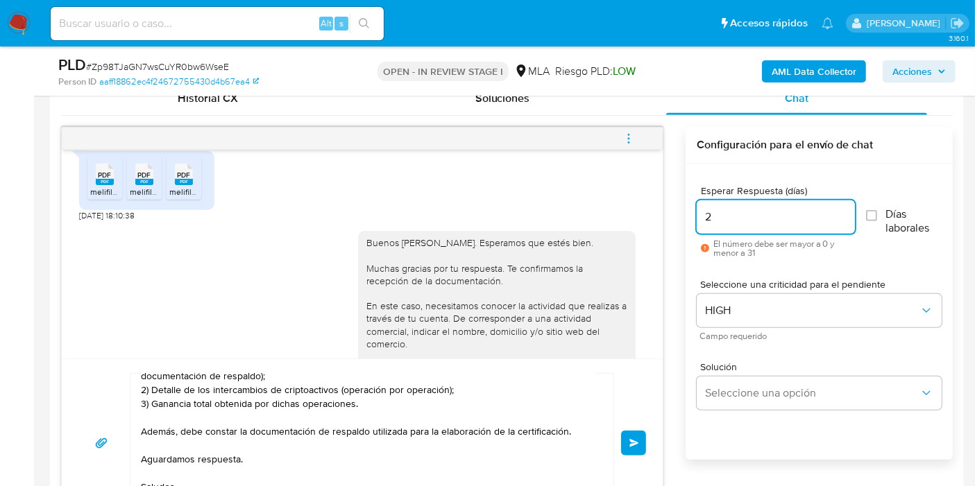
scroll to position [716, 0]
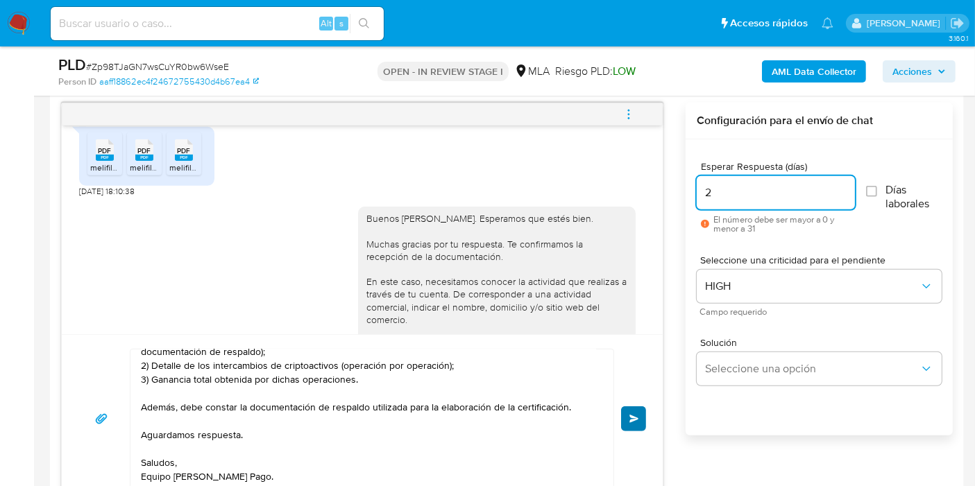
type input "2"
click at [624, 417] on button "Enviar" at bounding box center [633, 419] width 25 height 25
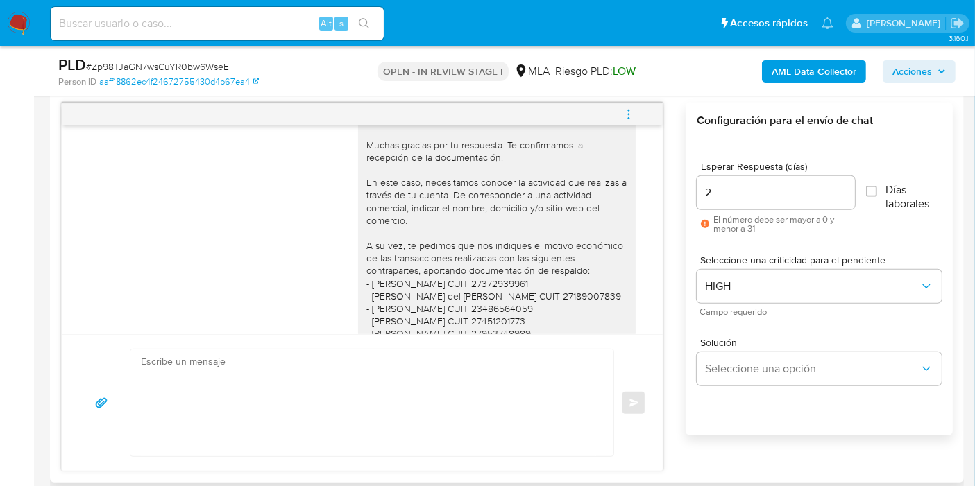
scroll to position [771, 0]
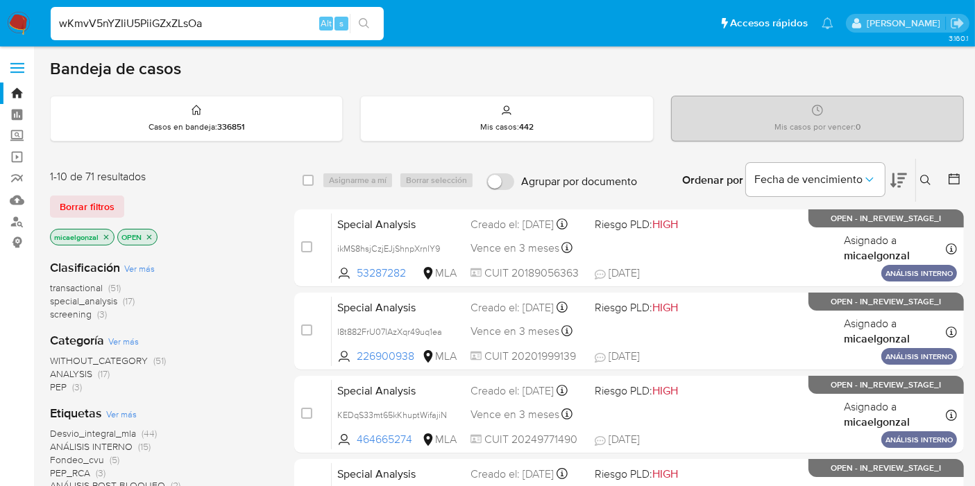
type input "wKmvV5nYZIiU5PiiGZxZLsOa"
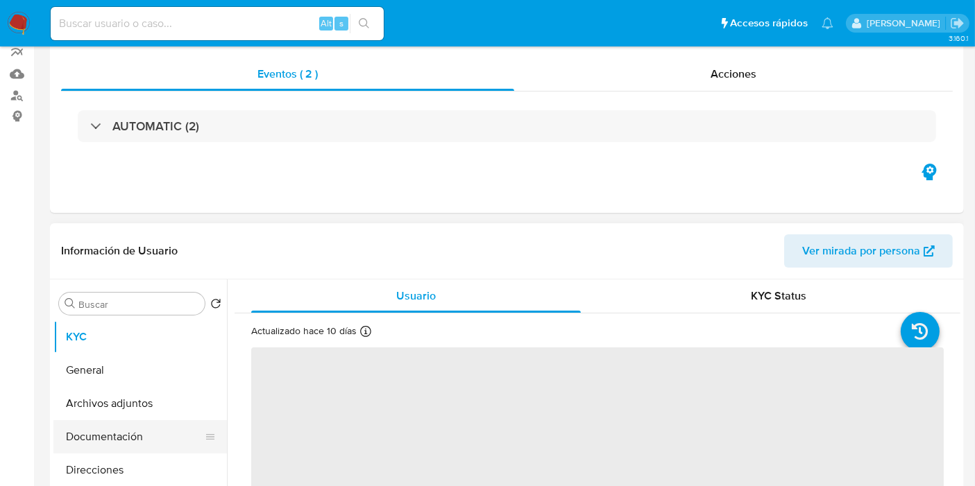
scroll to position [231, 0]
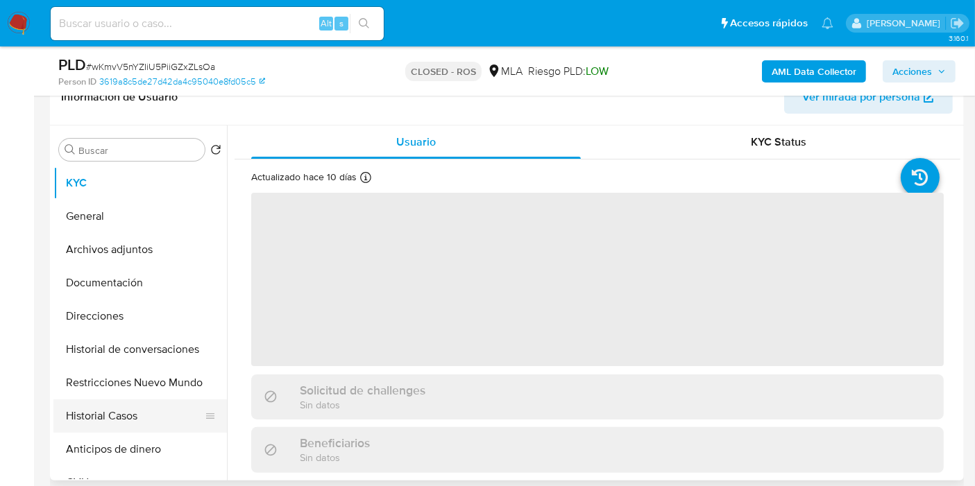
click at [152, 402] on button "Historial Casos" at bounding box center [134, 416] width 162 height 33
select select "10"
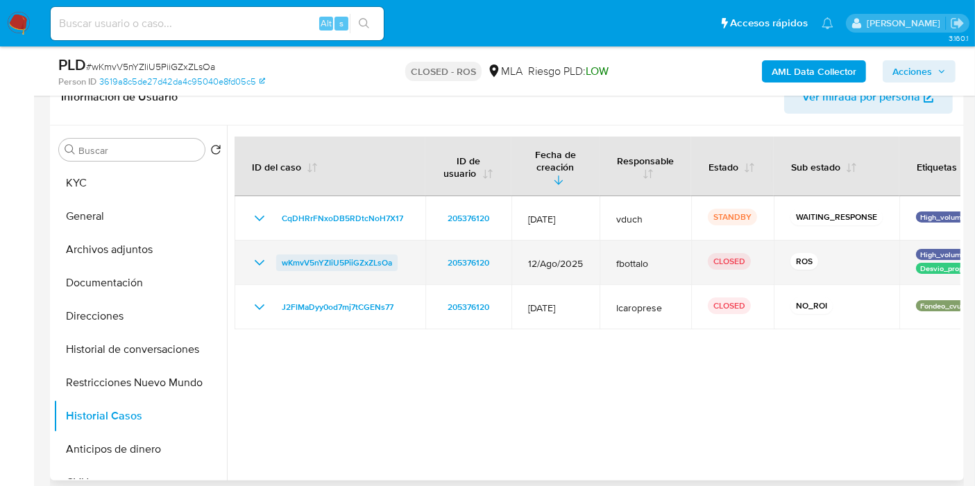
click at [286, 255] on span "wKmvV5nYZIiU5PiiGZxZLsOa" at bounding box center [337, 263] width 110 height 17
click at [250, 241] on td "wKmvV5nYZIiU5PiiGZxZLsOa" at bounding box center [329, 263] width 191 height 44
click at [257, 255] on icon "Mostrar/Ocultar" at bounding box center [259, 263] width 17 height 17
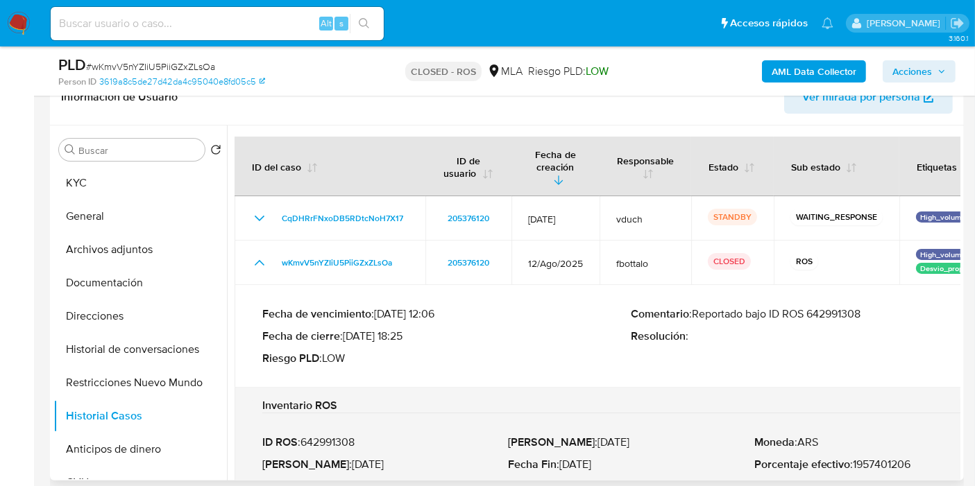
drag, startPoint x: 900, startPoint y: 293, endPoint x: 697, endPoint y: 302, distance: 202.7
click at [697, 307] on p "Comentario : Reportado bajo ID ROS 642991308" at bounding box center [815, 314] width 369 height 14
click at [219, 15] on input at bounding box center [217, 24] width 333 height 18
paste input "bDVTarZylcnM6R22nTMQXm3F"
type input "bDVTarZylcnM6R22nTMQXm3F"
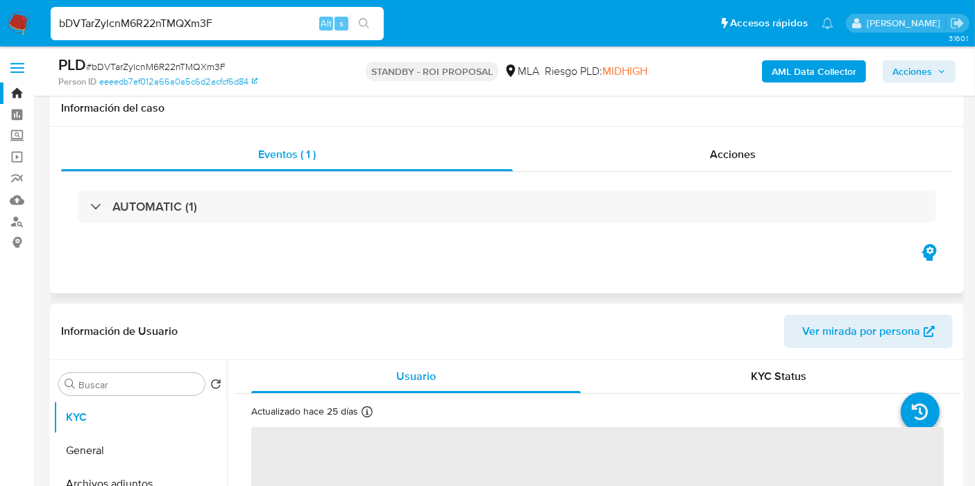
scroll to position [308, 0]
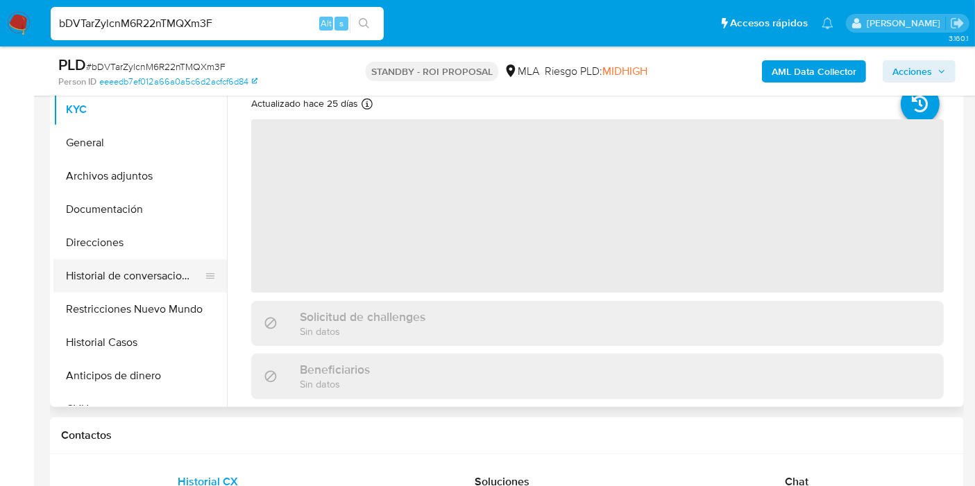
select select "10"
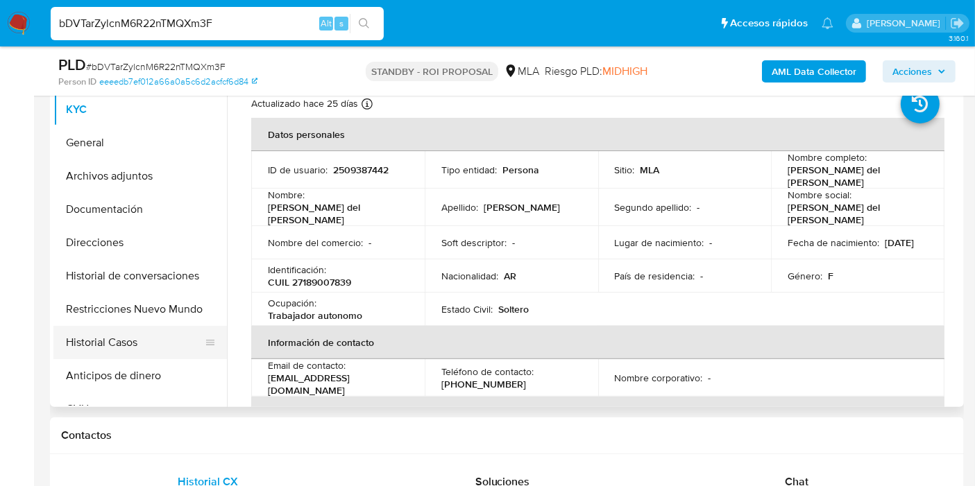
click at [126, 340] on button "Historial Casos" at bounding box center [134, 342] width 162 height 33
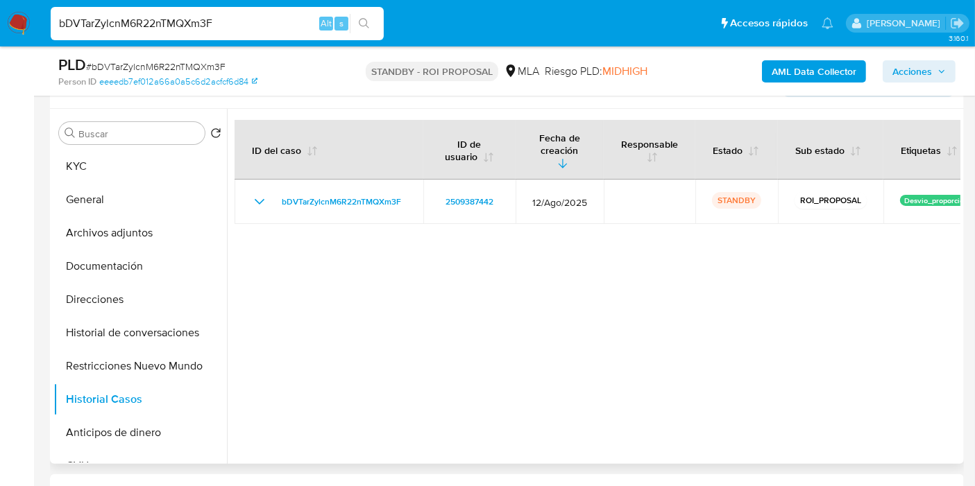
scroll to position [231, 0]
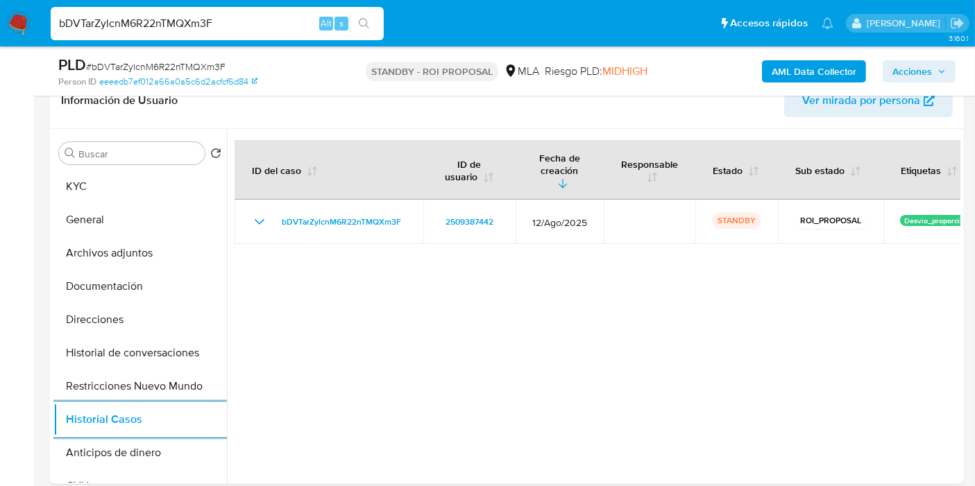
click at [250, 26] on input "bDVTarZylcnM6R22nTMQXm3F" at bounding box center [217, 24] width 333 height 18
paste input "ql80mHK41IF35LSaiFyQEtIQ"
type input "ql80mHK41IF35LSaiFyQEtIQ"
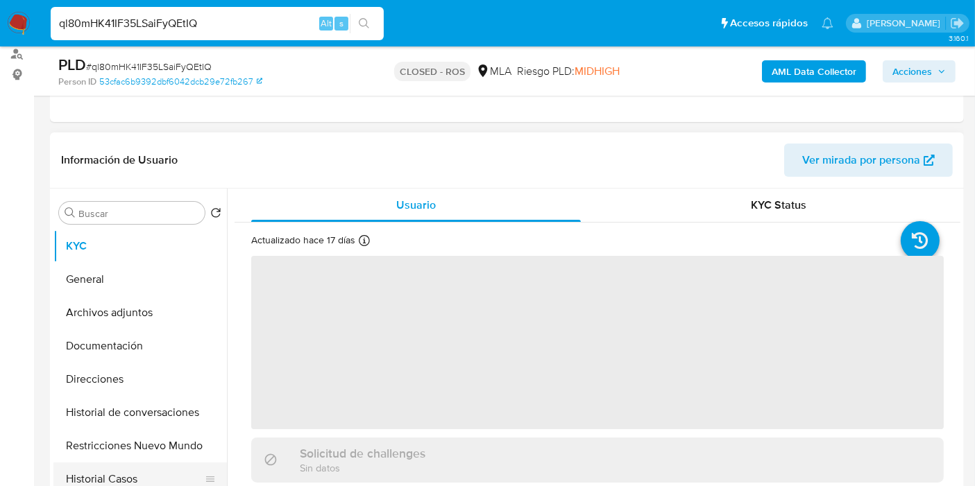
scroll to position [308, 0]
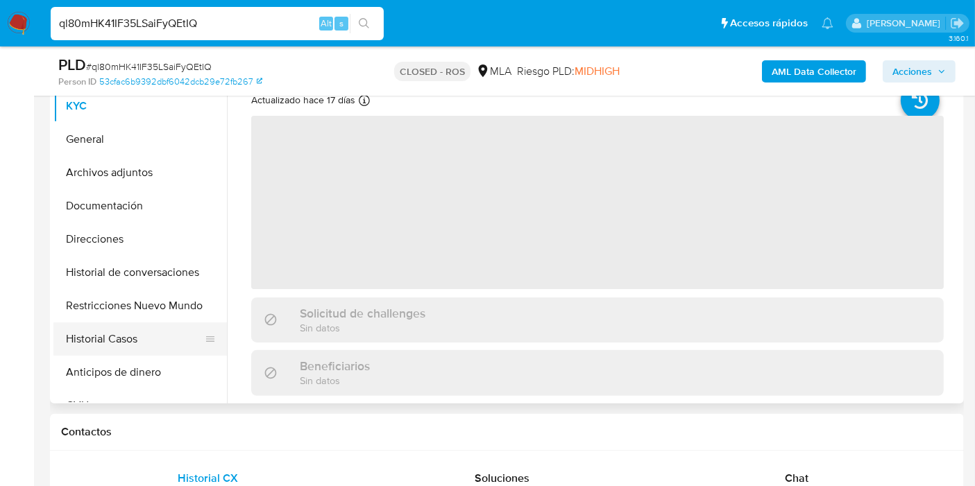
select select "10"
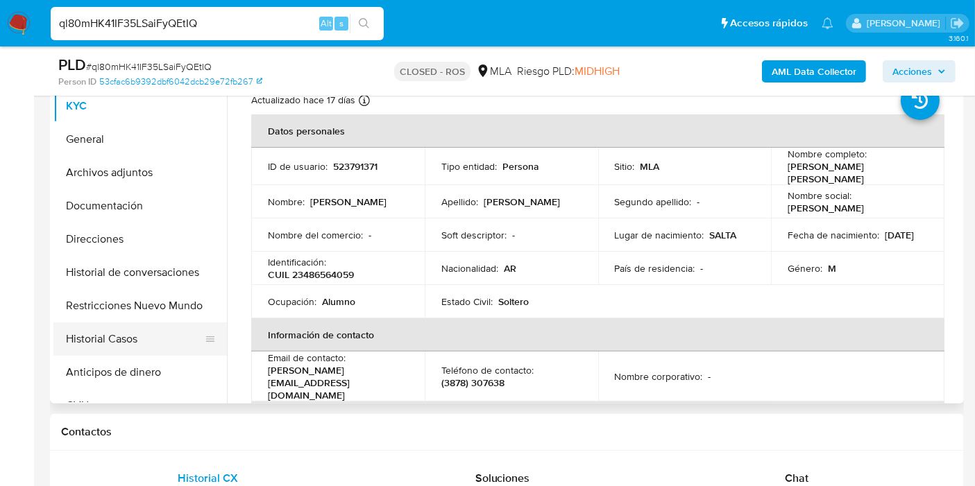
click at [139, 323] on button "Historial Casos" at bounding box center [134, 339] width 162 height 33
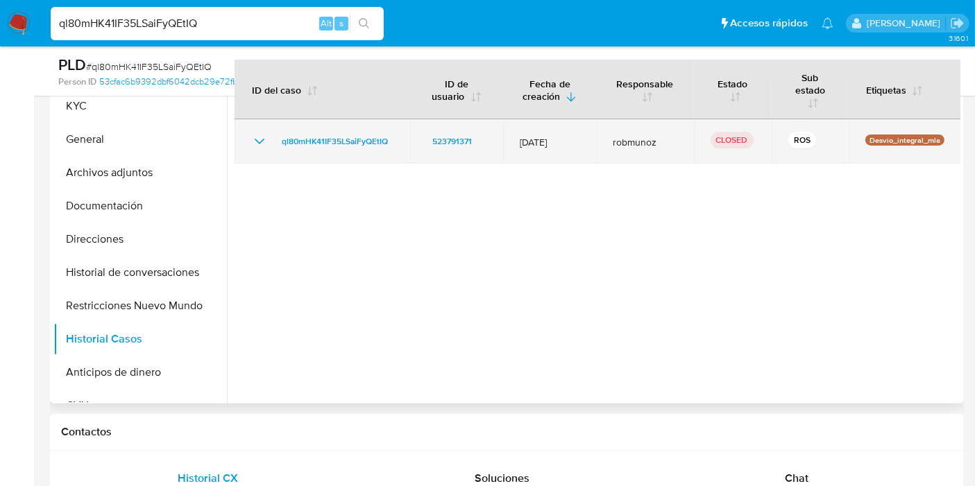
click at [251, 134] on icon "Mostrar/Ocultar" at bounding box center [259, 141] width 17 height 17
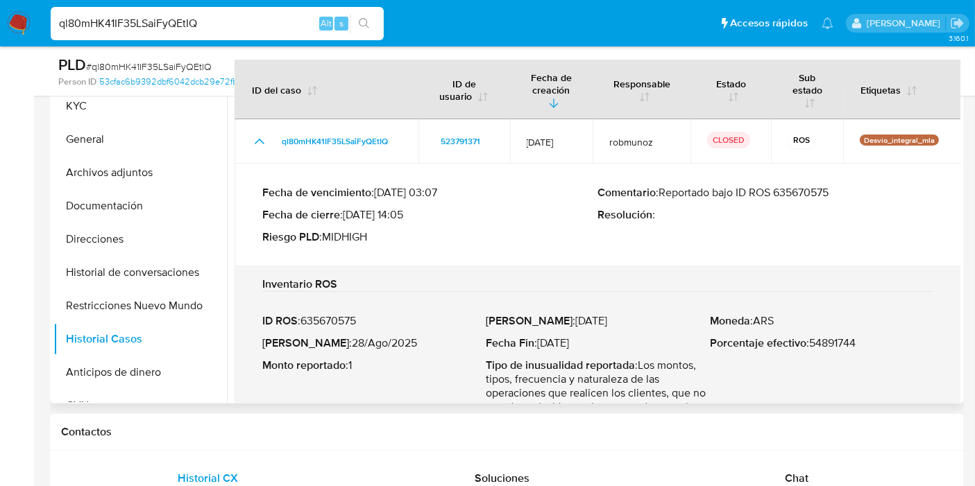
drag, startPoint x: 830, startPoint y: 189, endPoint x: 663, endPoint y: 187, distance: 167.2
click at [663, 187] on p "Comentario : Reportado bajo ID ROS 635670575" at bounding box center [766, 193] width 336 height 14
click at [180, 37] on div "ql80mHK41IF35LSaiFyQEtIQ Alt s" at bounding box center [217, 23] width 333 height 33
click at [194, 12] on div "ql80mHK41IF35LSaiFyQEtIQ Alt s" at bounding box center [217, 23] width 333 height 33
drag, startPoint x: 194, startPoint y: 12, endPoint x: 196, endPoint y: 27, distance: 14.8
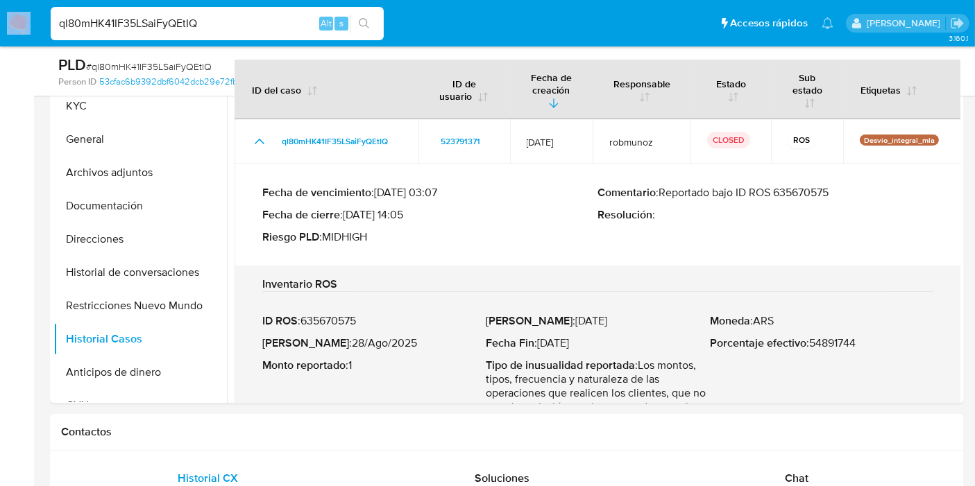
click at [195, 24] on div "ql80mHK41IF35LSaiFyQEtIQ Alt s" at bounding box center [217, 23] width 333 height 33
click at [196, 27] on input "ql80mHK41IF35LSaiFyQEtIQ" at bounding box center [217, 24] width 333 height 18
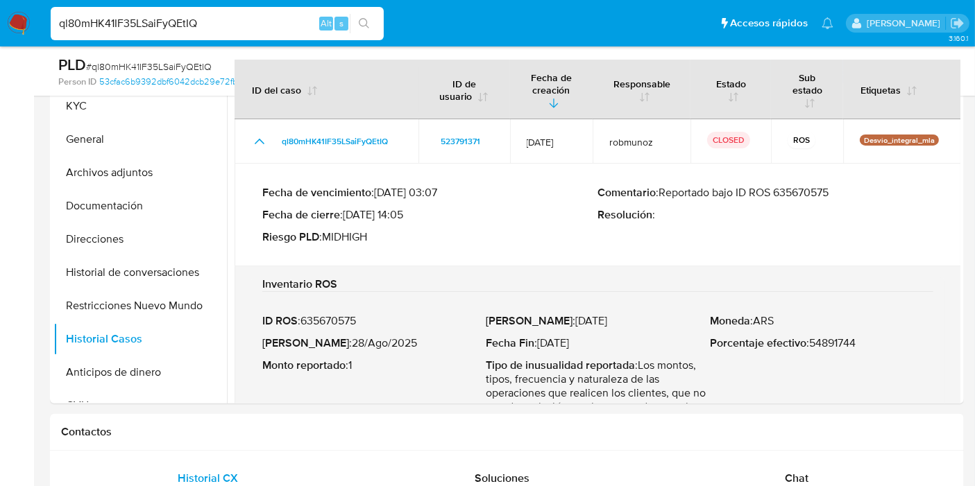
click at [196, 27] on input "ql80mHK41IF35LSaiFyQEtIQ" at bounding box center [217, 24] width 333 height 18
paste input "Qpe0TRioKNOBvrdXnHczBnqX"
type input "Qpe0TRioKNOBvrdXnHczBnqX"
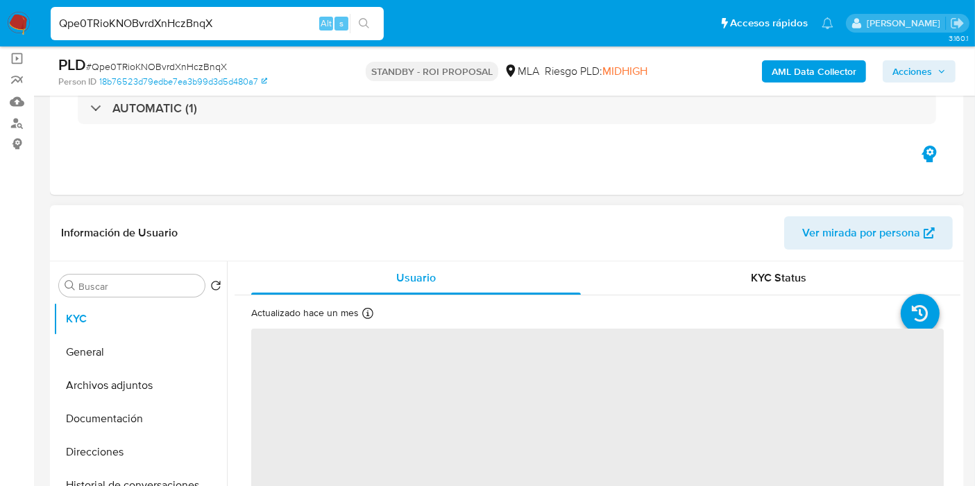
scroll to position [154, 0]
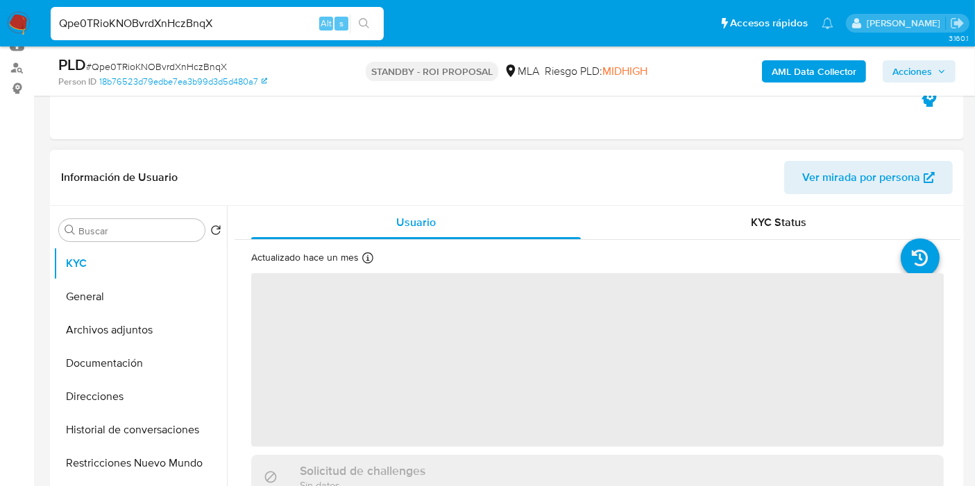
select select "10"
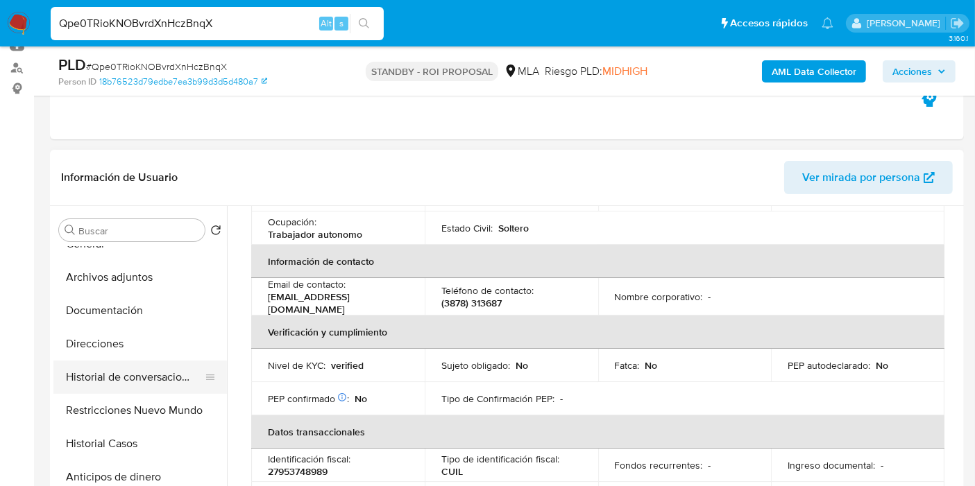
scroll to position [77, 0]
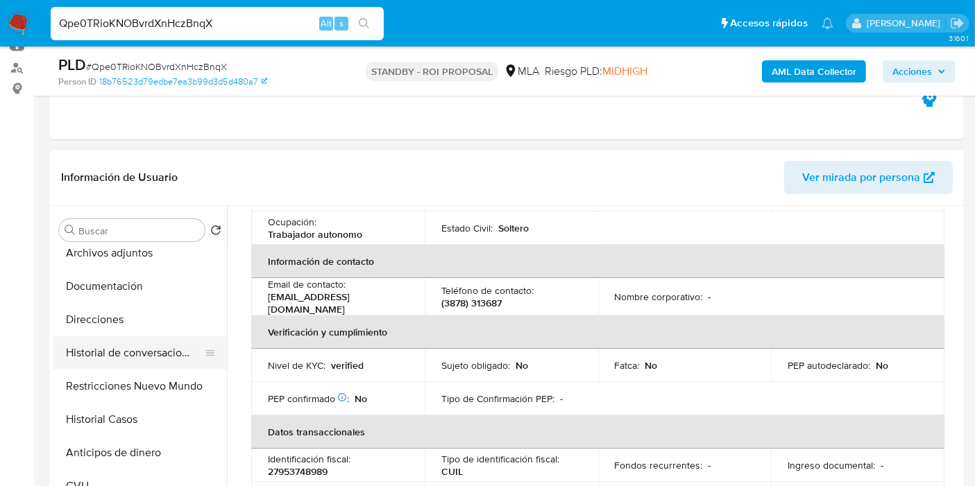
click at [153, 425] on button "Historial Casos" at bounding box center [139, 419] width 173 height 33
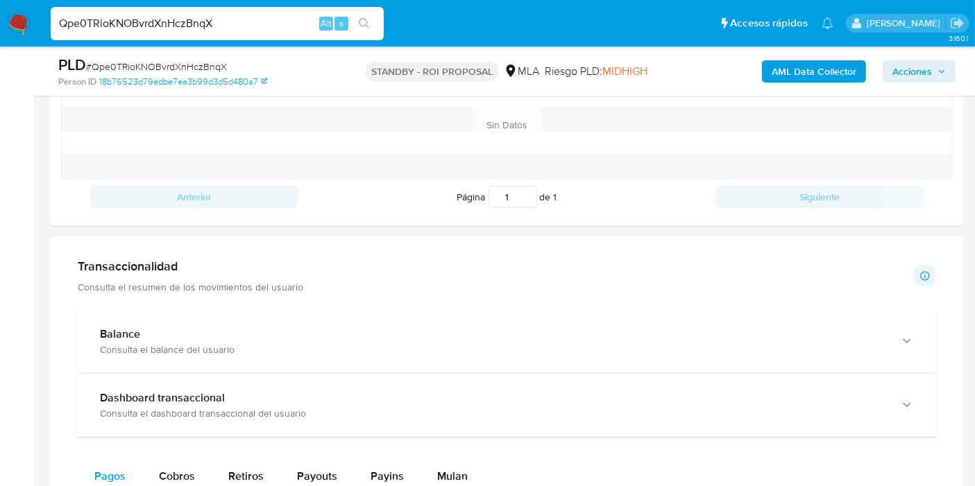
scroll to position [616, 0]
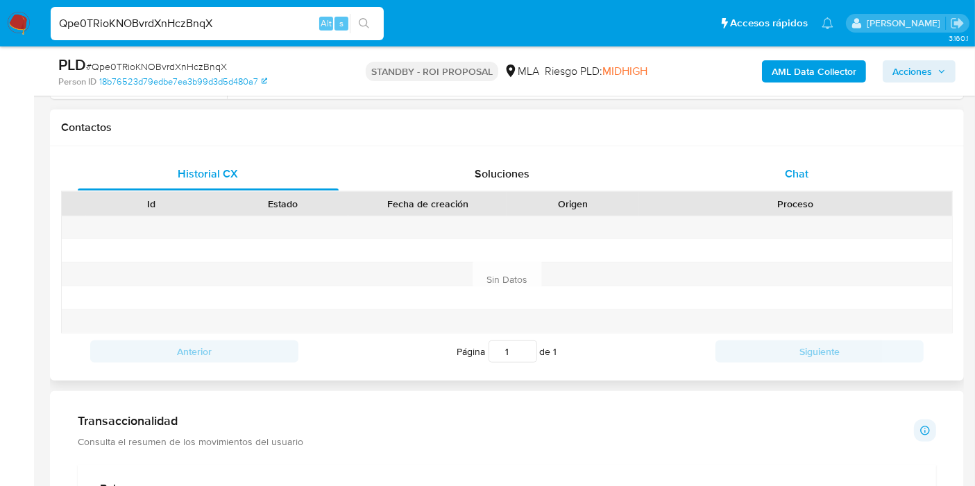
click at [832, 161] on div "Chat" at bounding box center [796, 173] width 261 height 33
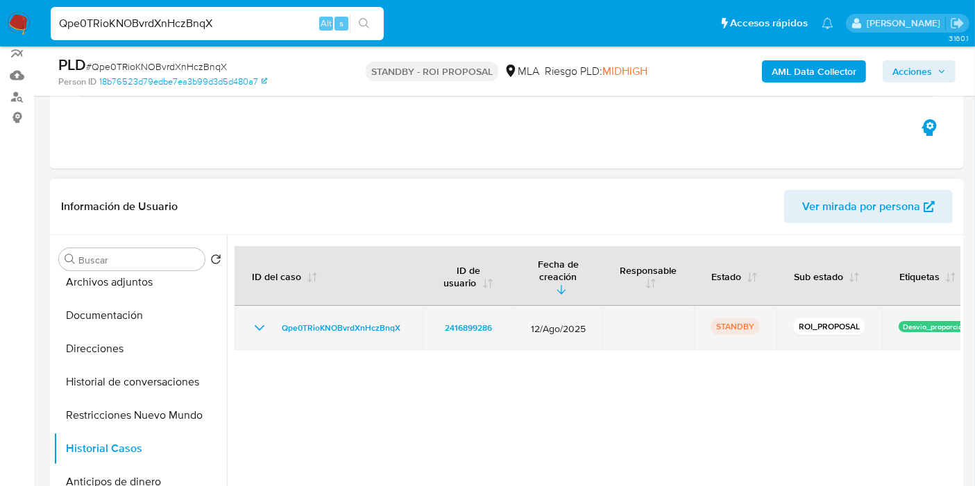
scroll to position [308, 0]
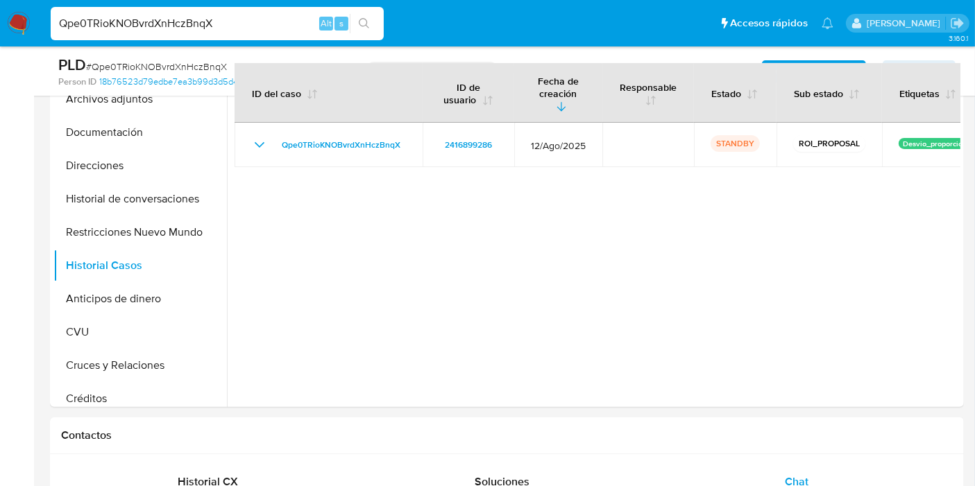
click at [5, 17] on nav "Pausado Ver notificaciones Qpe0TRioKNOBvrdXnHczBnqX Alt s Accesos rápidos Presi…" at bounding box center [487, 23] width 975 height 46
click at [191, 20] on input "Qpe0TRioKNOBvrdXnHczBnqX" at bounding box center [217, 24] width 333 height 18
paste input "wmYiNugBuxsws22sBTNxJspv"
type input "wmYiNugBuxsws22sBTNxJspv"
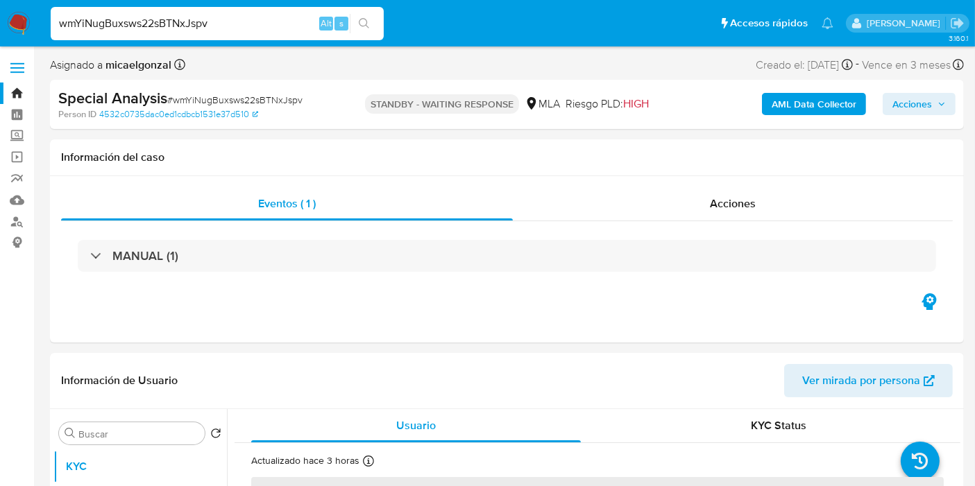
select select "10"
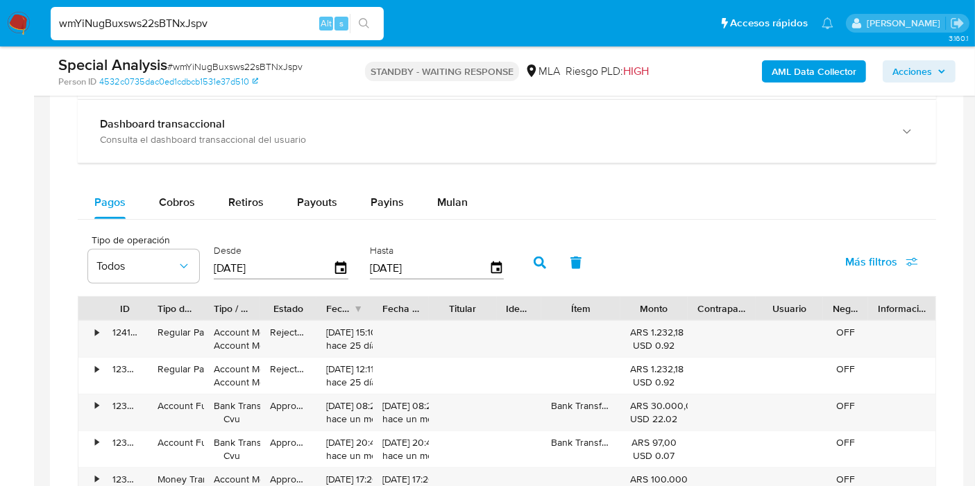
scroll to position [925, 0]
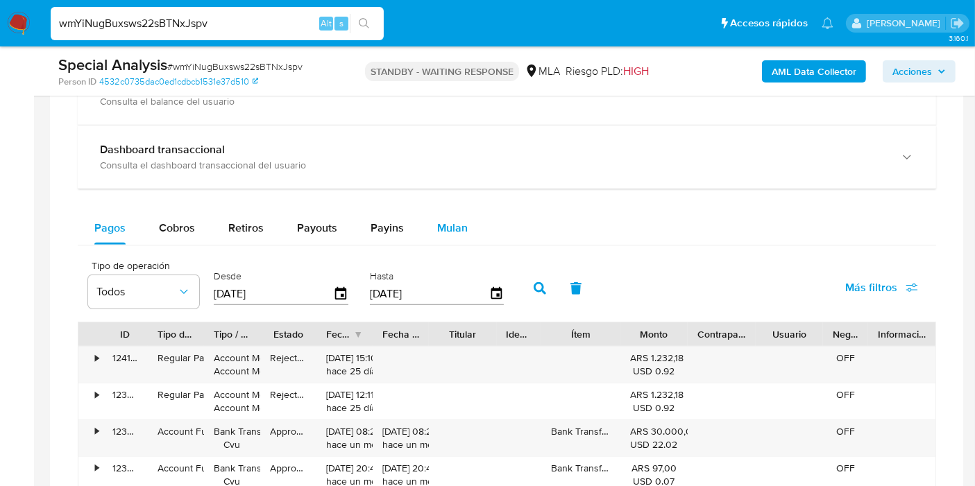
click at [447, 229] on span "Mulan" at bounding box center [452, 228] width 31 height 16
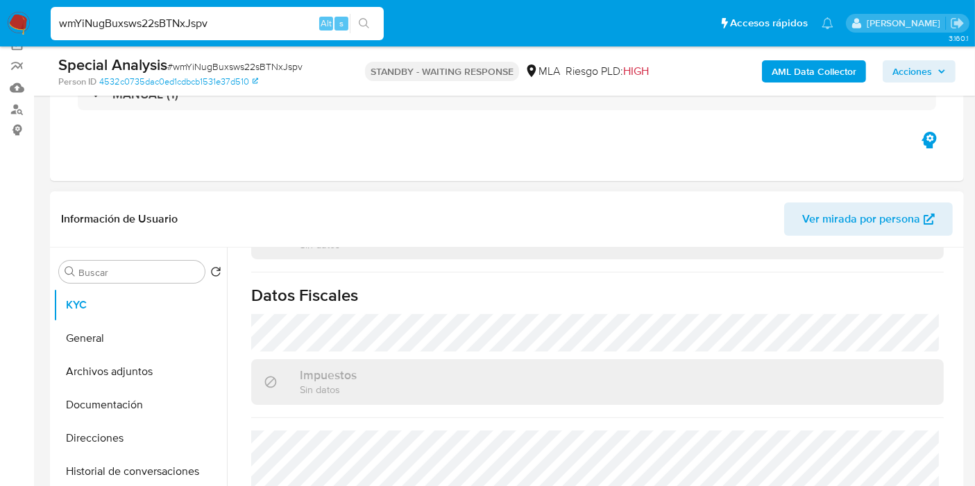
scroll to position [77, 0]
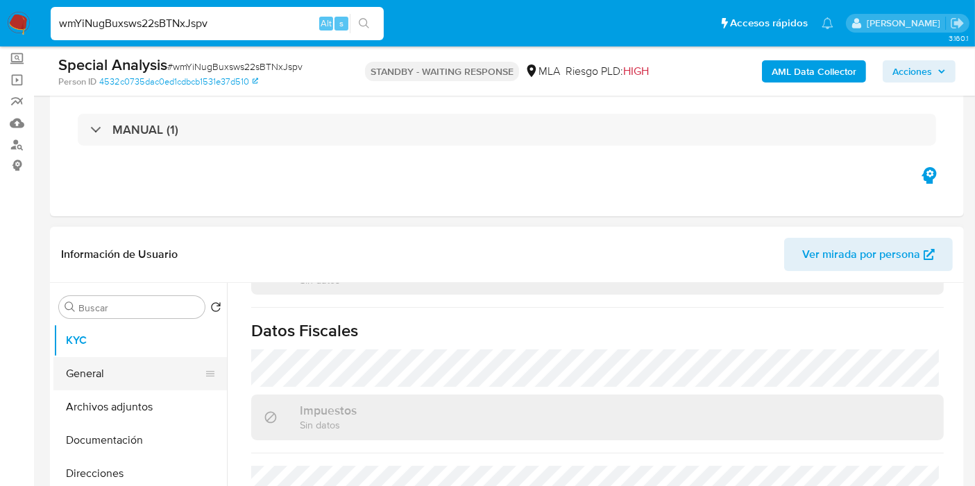
click at [133, 370] on button "General" at bounding box center [134, 373] width 162 height 33
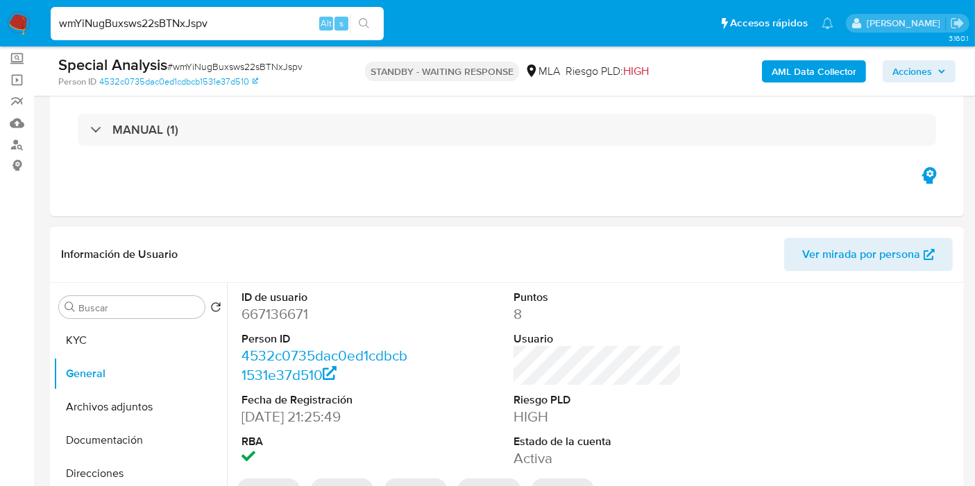
click at [282, 302] on dt "ID de usuario" at bounding box center [325, 297] width 168 height 15
click at [278, 313] on dd "667136671" at bounding box center [325, 314] width 168 height 19
copy dd "667136671"
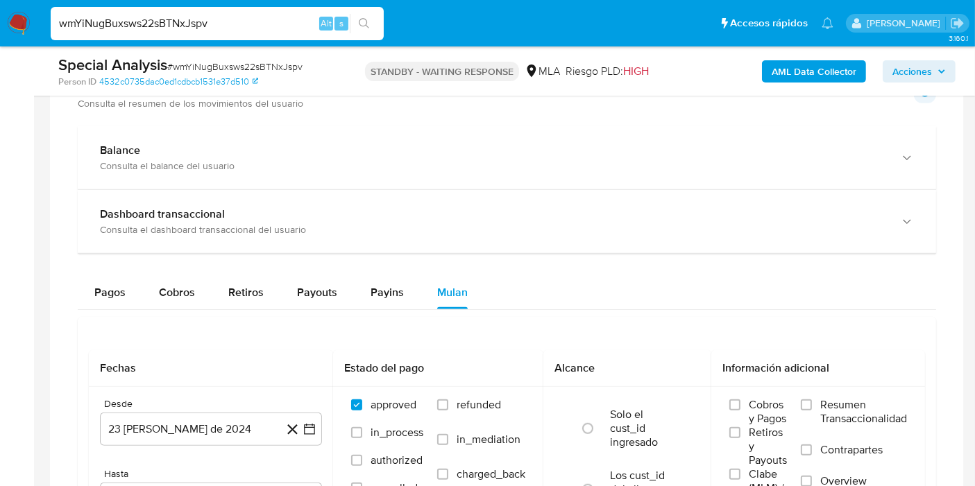
scroll to position [925, 0]
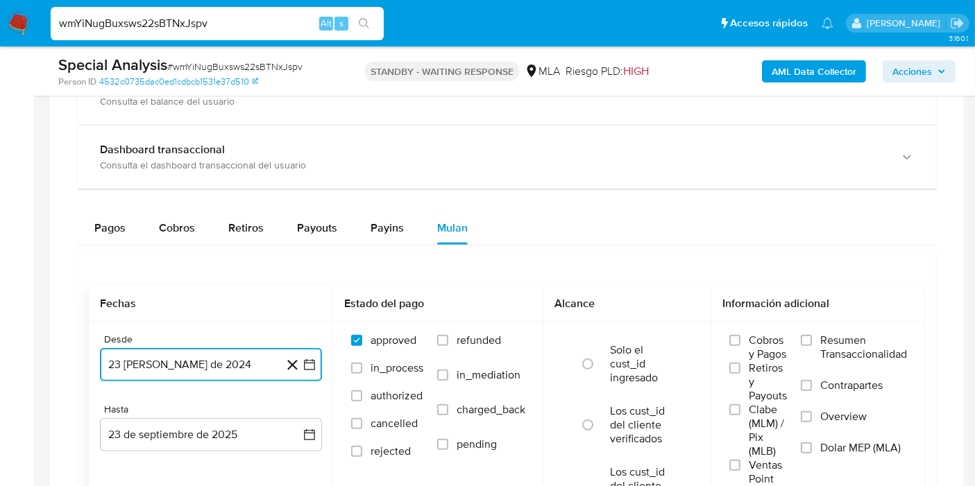
drag, startPoint x: 309, startPoint y: 364, endPoint x: 303, endPoint y: 354, distance: 11.2
click at [309, 364] on icon "button" at bounding box center [309, 365] width 14 height 14
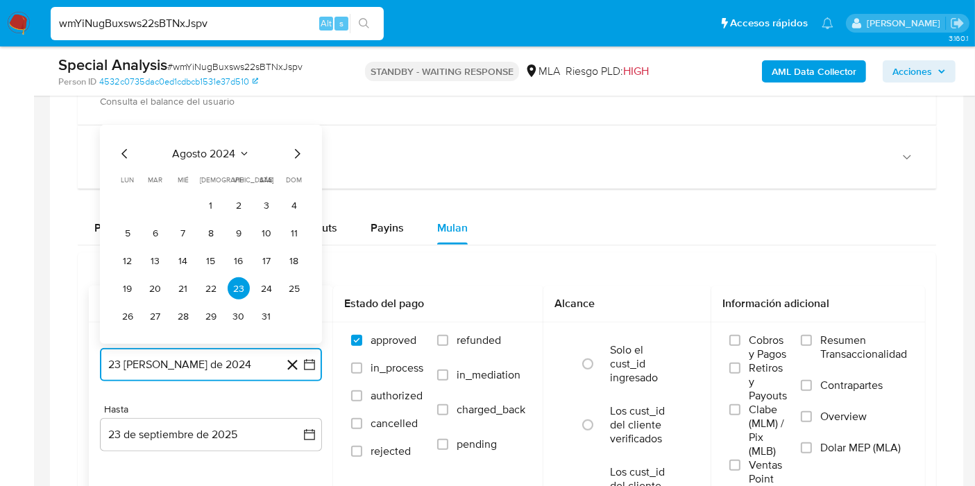
click at [206, 155] on span "agosto 2024" at bounding box center [204, 154] width 63 height 14
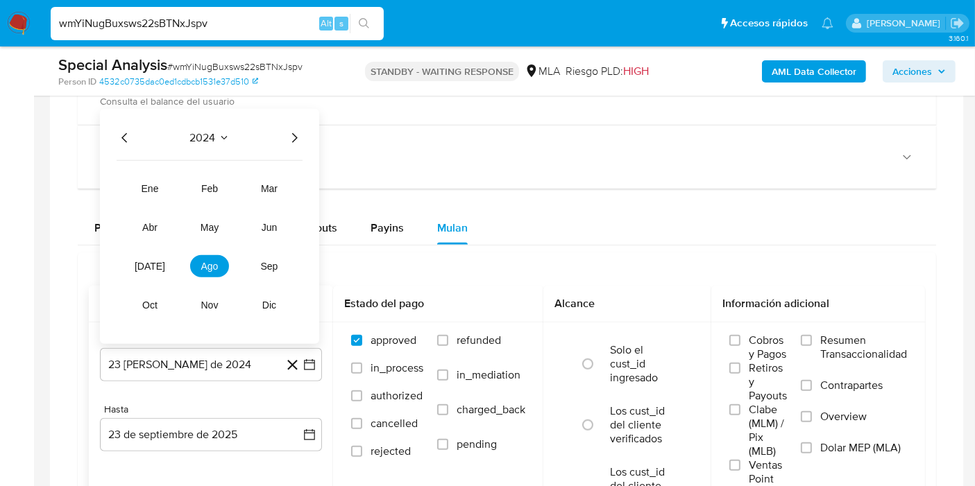
click at [293, 130] on icon "Año siguiente" at bounding box center [294, 138] width 17 height 17
click at [203, 223] on span "may" at bounding box center [209, 227] width 18 height 11
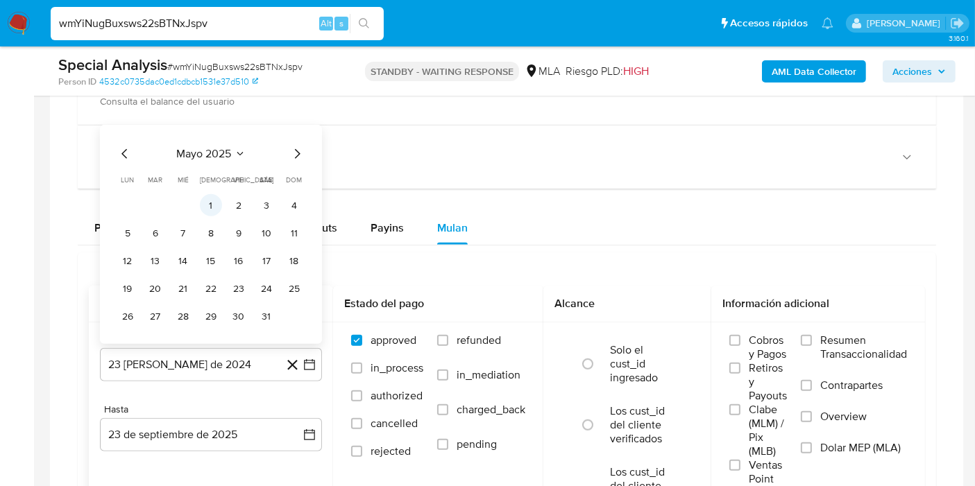
click at [216, 203] on button "1" at bounding box center [211, 205] width 22 height 22
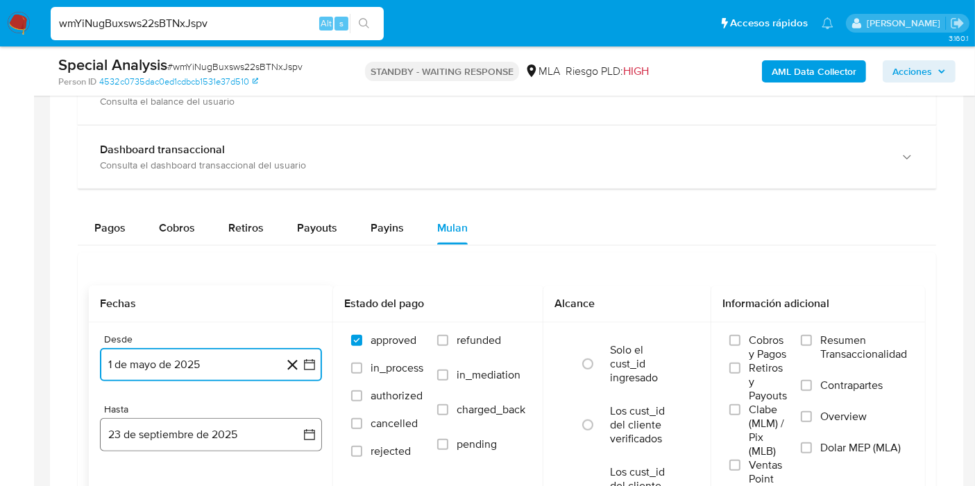
click at [299, 433] on button "23 de septiembre de 2025" at bounding box center [211, 434] width 222 height 33
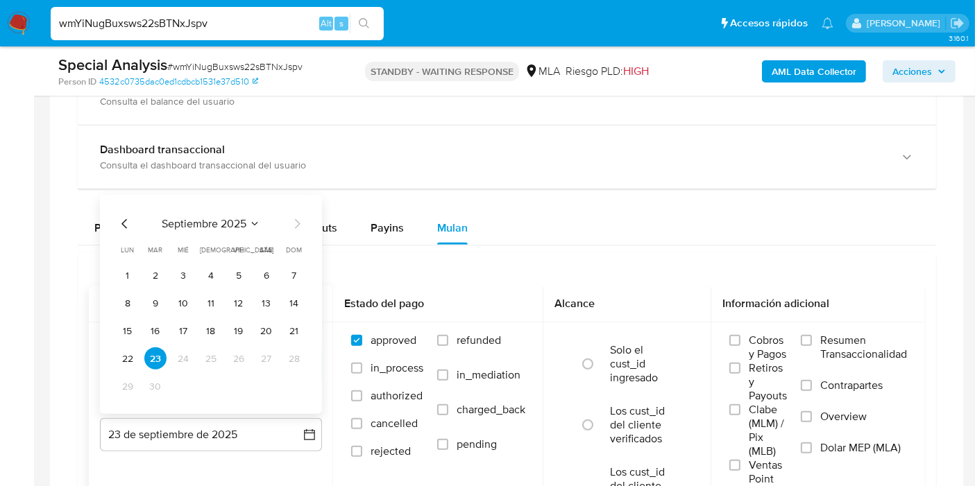
drag, startPoint x: 117, startPoint y: 220, endPoint x: 126, endPoint y: 230, distance: 14.2
click at [119, 219] on icon "Mes anterior" at bounding box center [125, 224] width 17 height 17
click at [296, 377] on button "31" at bounding box center [294, 386] width 22 height 22
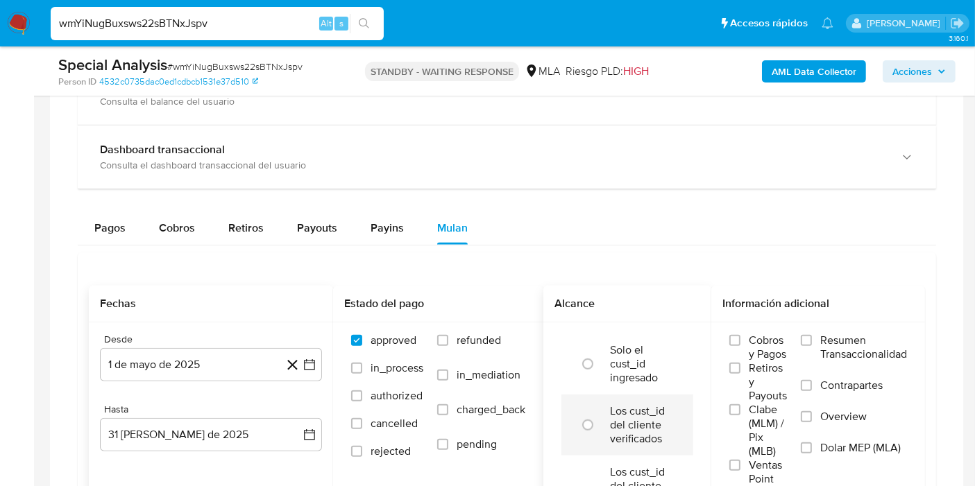
click at [640, 438] on label "Los cust_id del cliente verificados" at bounding box center [642, 425] width 64 height 42
click at [599, 436] on input "radio" at bounding box center [588, 425] width 22 height 22
radio input "true"
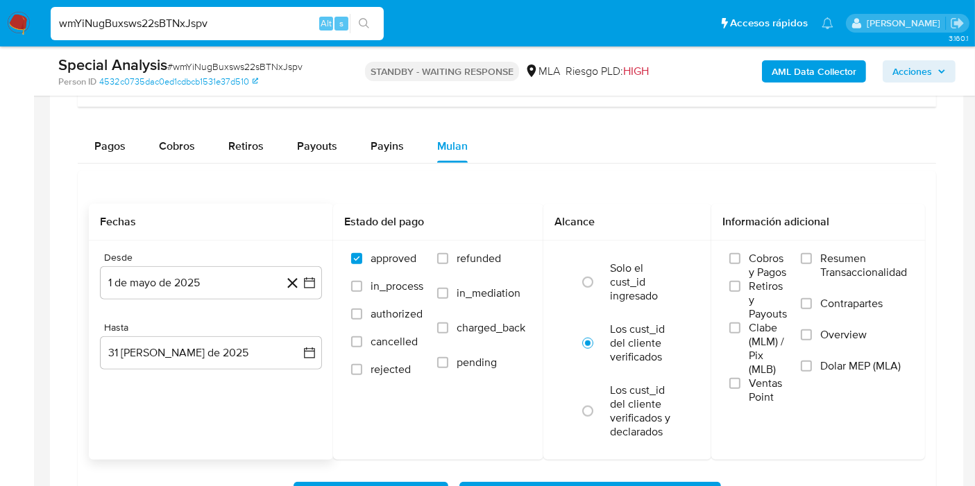
scroll to position [1079, 0]
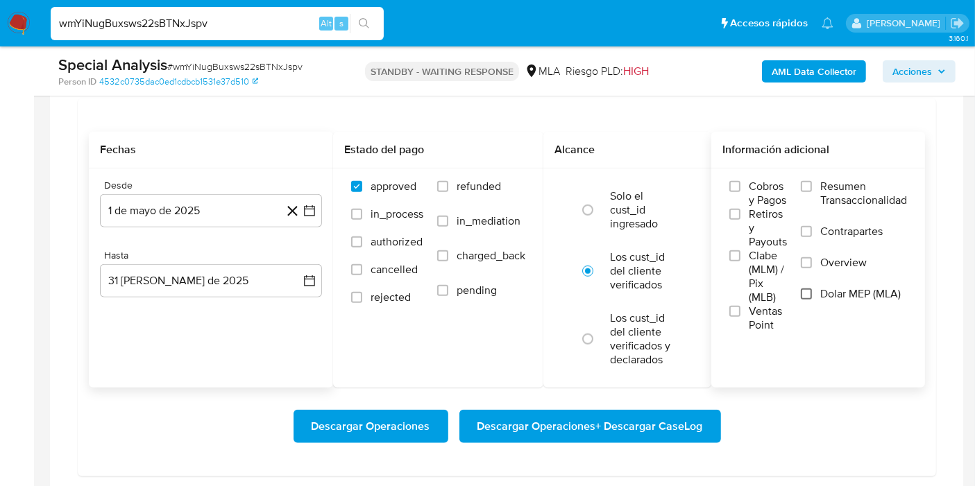
click at [810, 294] on input "Dolar MEP (MLA)" at bounding box center [806, 294] width 11 height 11
click at [656, 411] on span "Descargar Operaciones + Descargar CaseLog" at bounding box center [589, 426] width 225 height 31
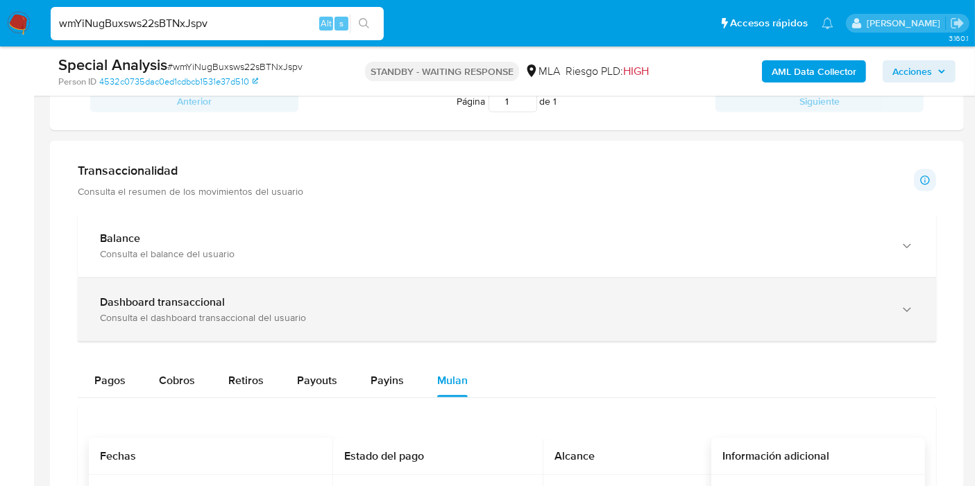
scroll to position [771, 0]
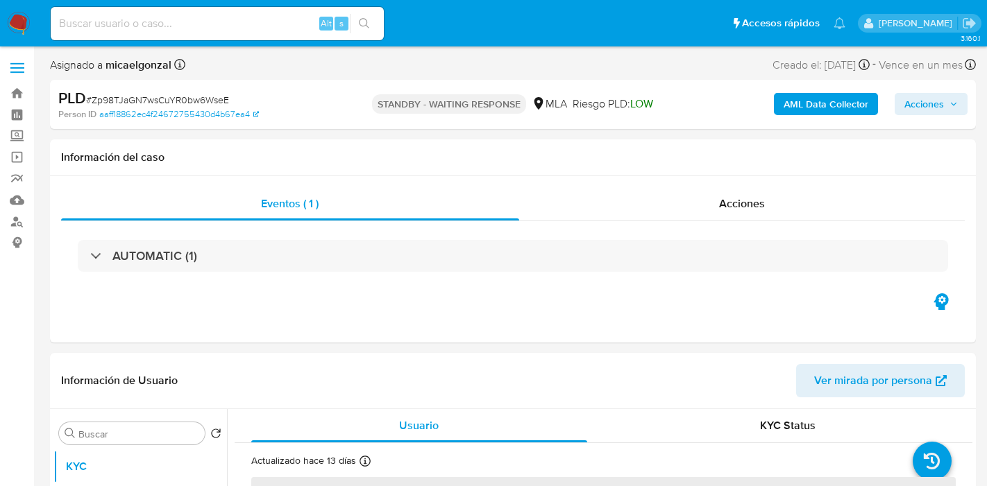
select select "10"
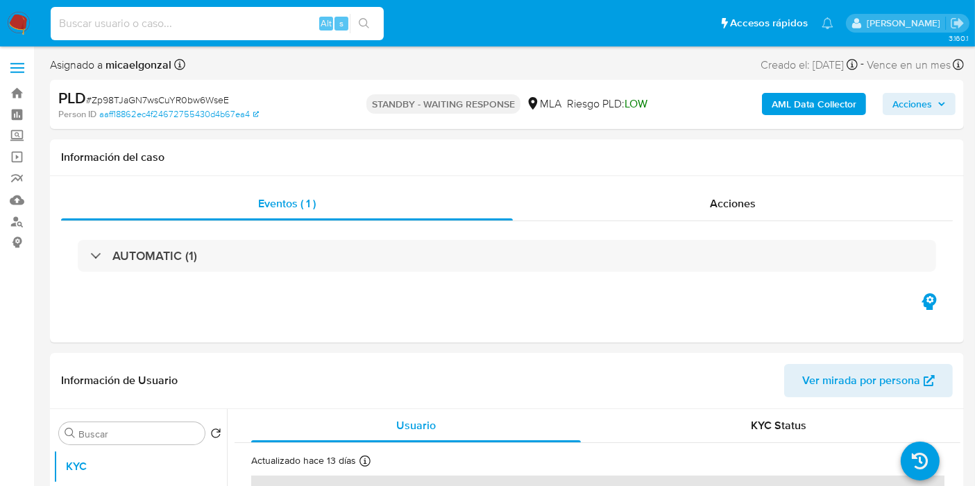
click at [183, 30] on input at bounding box center [217, 24] width 333 height 18
paste input "RdPWJrGczTPysTq73RqYtYGJ"
type input "RdPWJrGczTPysTq73RqYtYGJ"
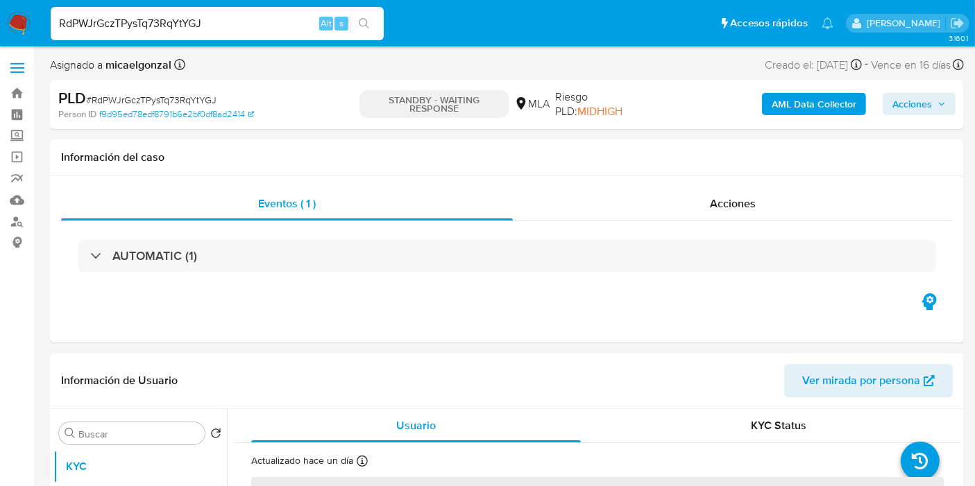
select select "10"
click at [144, 15] on input "RdPWJrGczTPysTq73RqYtYGJ" at bounding box center [217, 24] width 333 height 18
paste input "p9O8bSUJ2W4un2PRknKUZKhs"
type input "p9O8bSUJ2W4un2PRknKUZKhs"
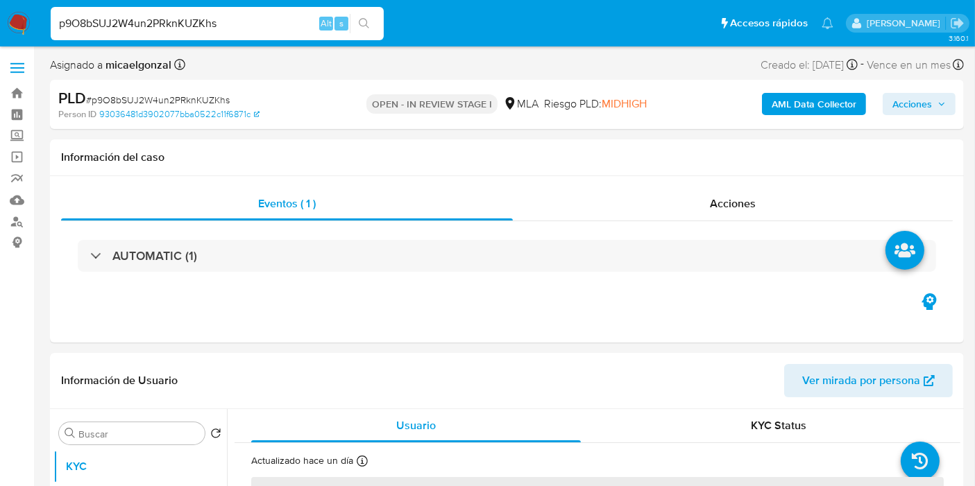
select select "10"
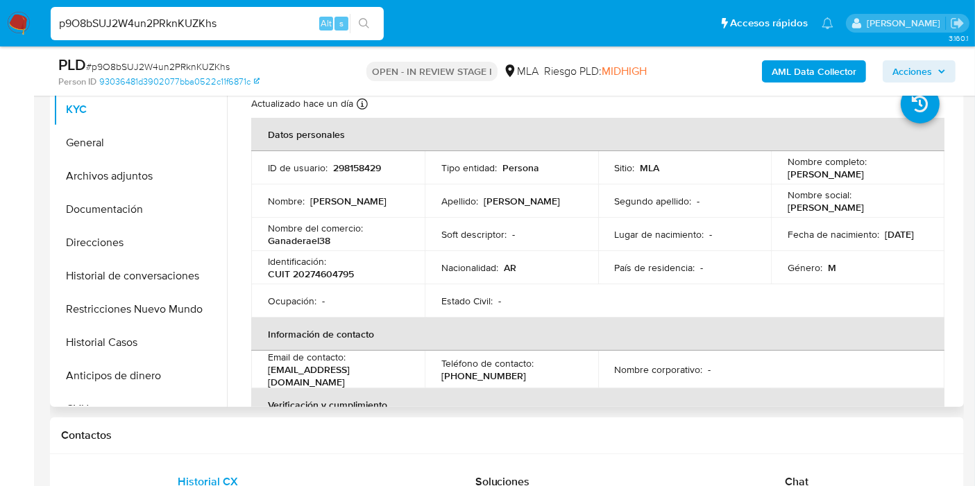
scroll to position [154, 0]
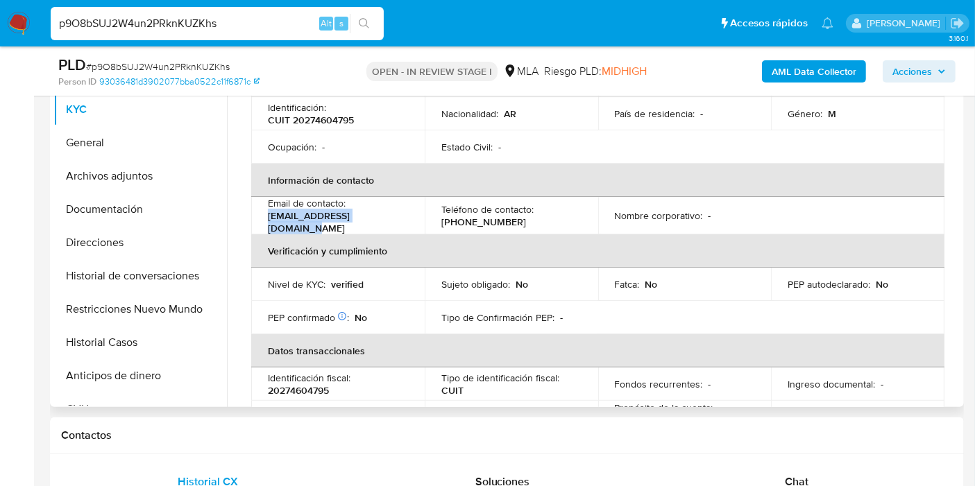
drag, startPoint x: 390, startPoint y: 217, endPoint x: 266, endPoint y: 216, distance: 123.5
click at [266, 216] on td "Email de contacto : [EMAIL_ADDRESS][DOMAIN_NAME]" at bounding box center [337, 215] width 173 height 37
copy p "[EMAIL_ADDRESS][DOMAIN_NAME]"
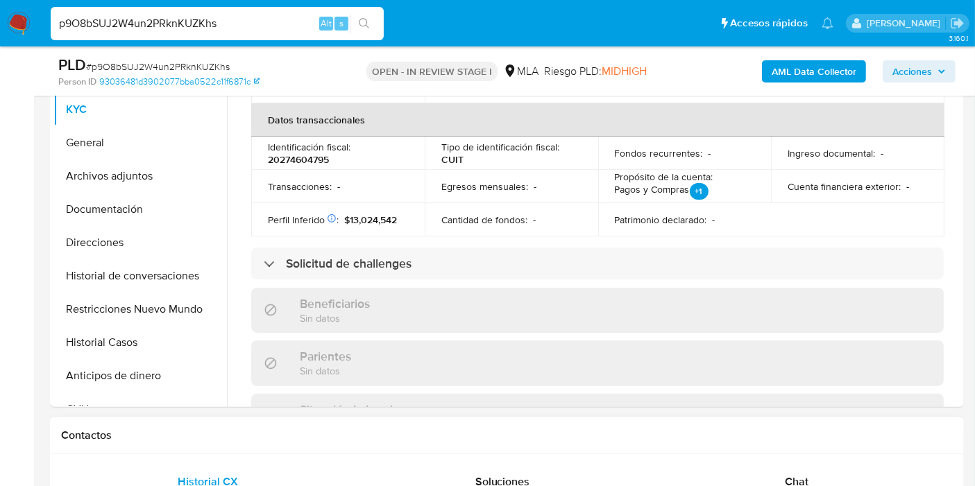
scroll to position [539, 0]
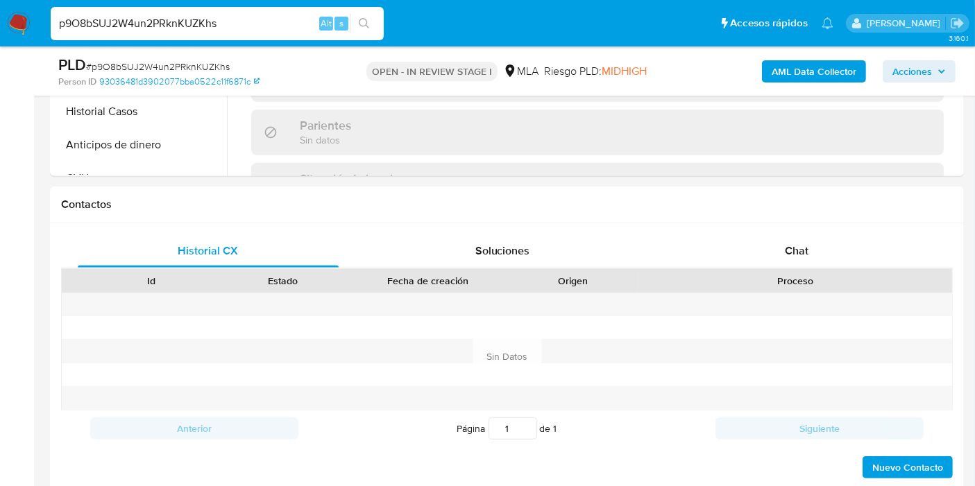
click at [217, 21] on input "p9O8bSUJ2W4un2PRknKUZKhs" at bounding box center [217, 24] width 333 height 18
paste input "s7y0OrSfQbmw9CBYkDBDgs31"
type input "s7y0OrSfQbmw9CBYkDBDgs31"
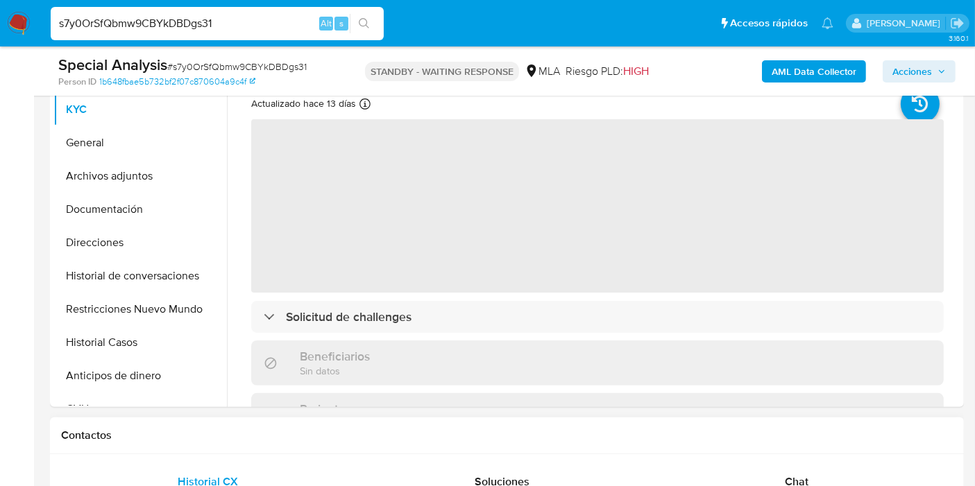
scroll to position [462, 0]
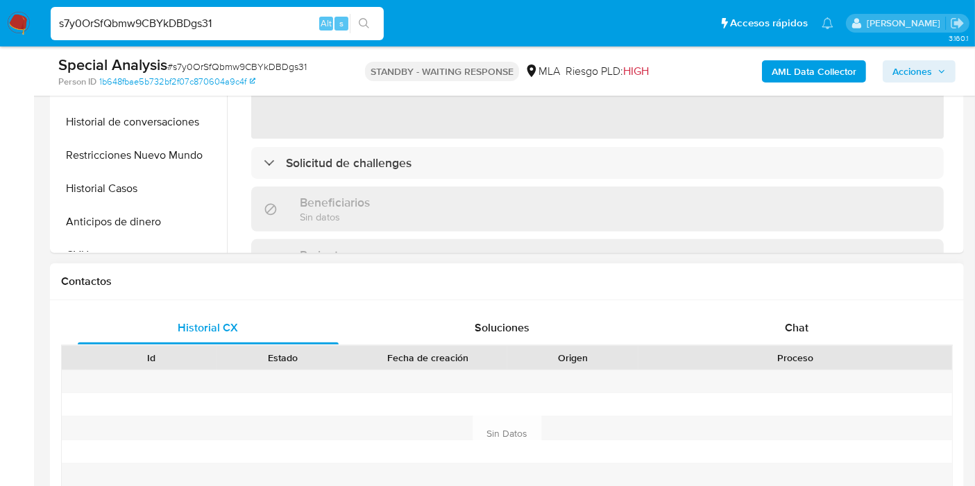
select select "10"
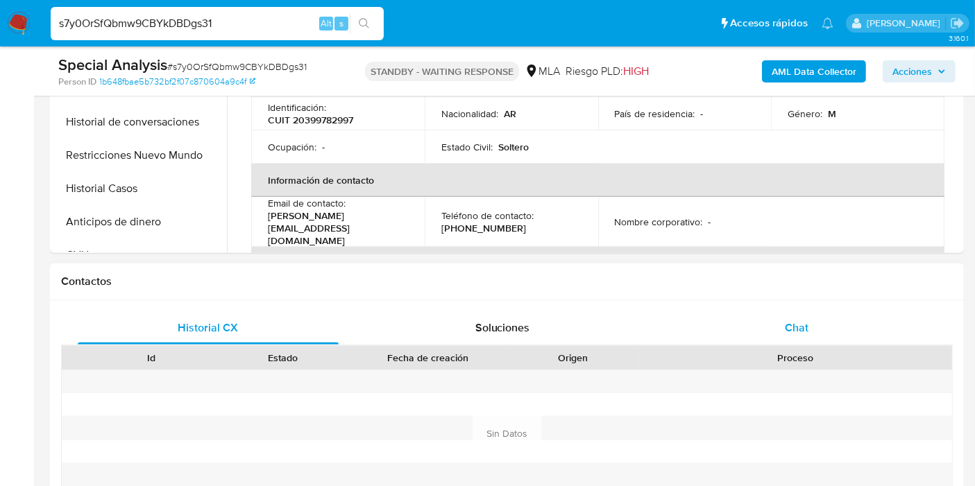
click at [858, 331] on div "Chat" at bounding box center [796, 327] width 261 height 33
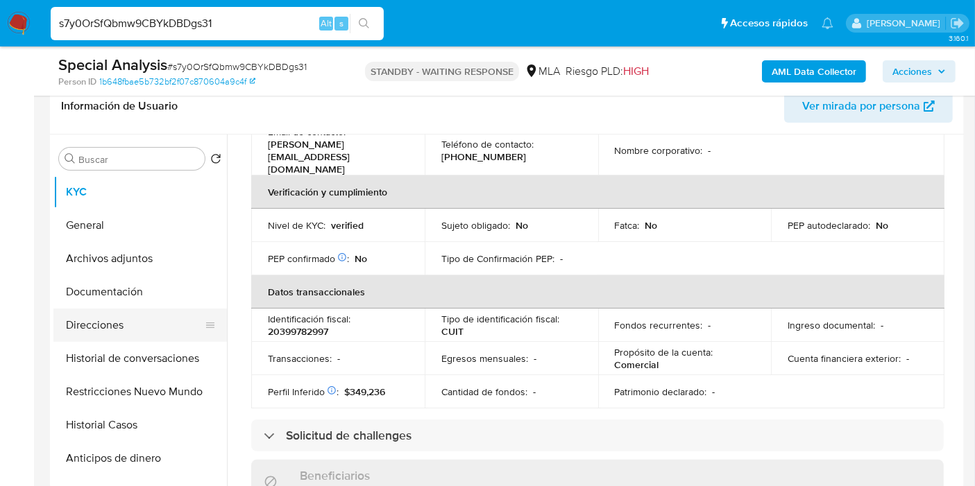
scroll to position [154, 0]
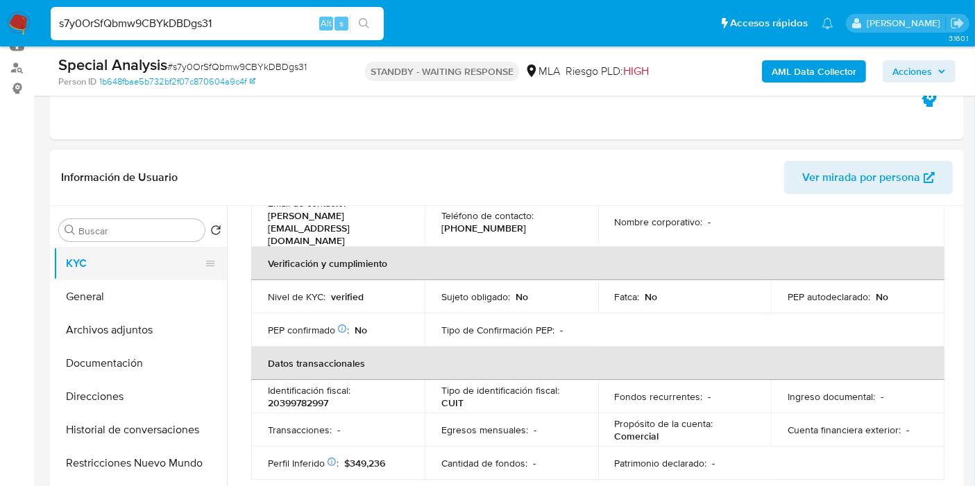
click at [123, 275] on button "KYC" at bounding box center [134, 263] width 162 height 33
click at [129, 292] on button "General" at bounding box center [134, 296] width 162 height 33
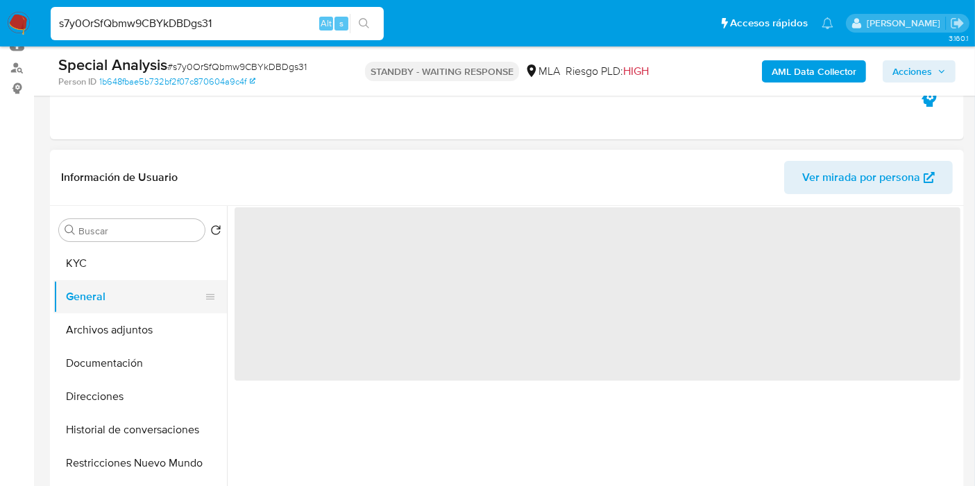
scroll to position [0, 0]
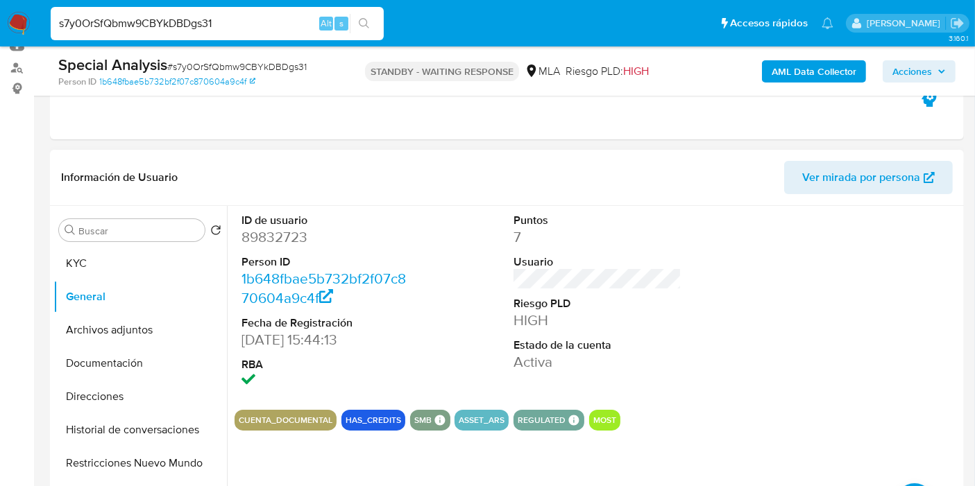
click at [308, 234] on dd "89832723" at bounding box center [325, 237] width 168 height 19
click at [255, 235] on dd "89832723" at bounding box center [325, 237] width 168 height 19
copy dd "89832723"
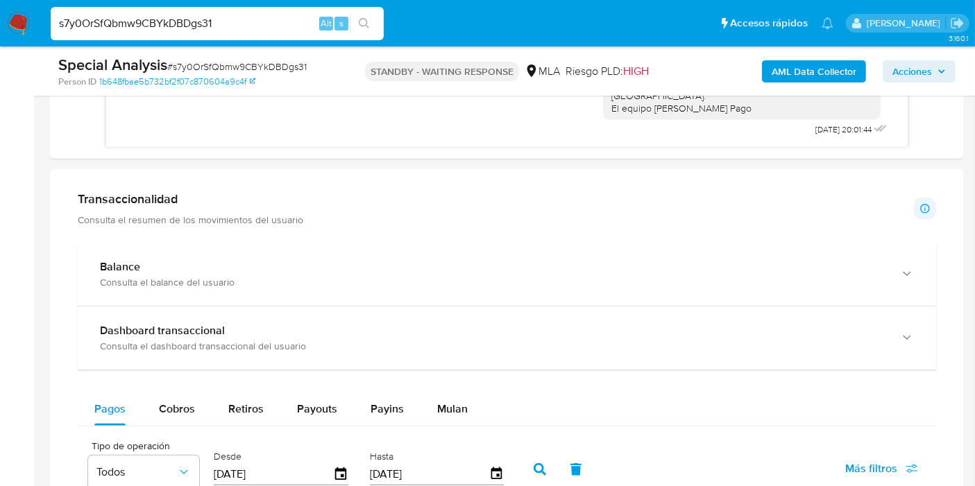
scroll to position [1079, 0]
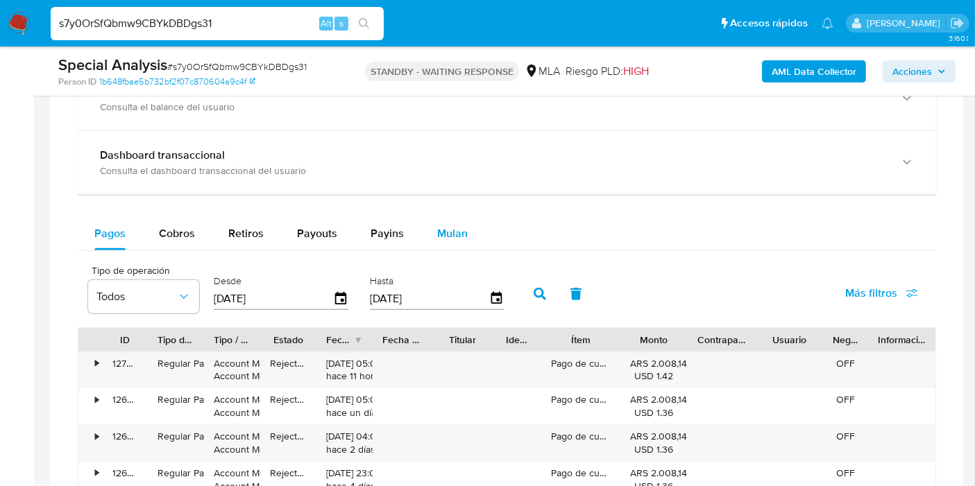
click at [450, 227] on span "Mulan" at bounding box center [452, 233] width 31 height 16
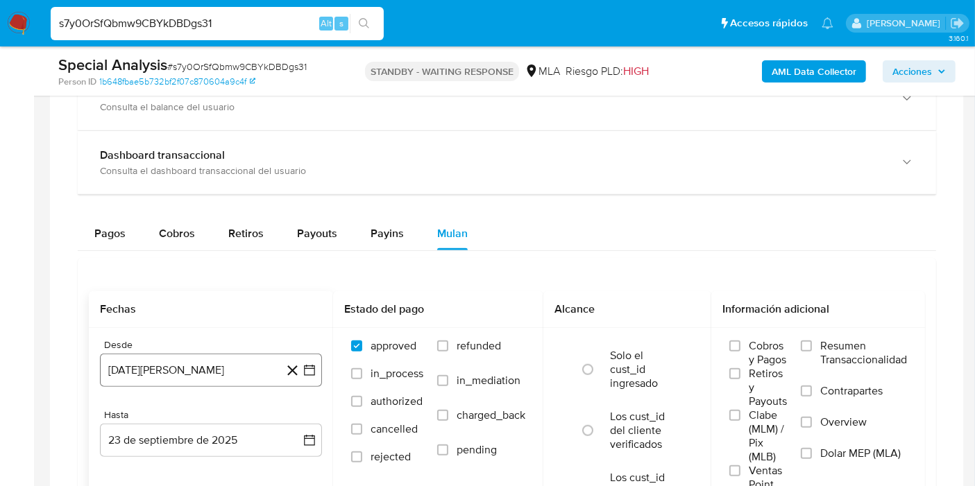
click at [309, 369] on icon "button" at bounding box center [309, 371] width 14 height 14
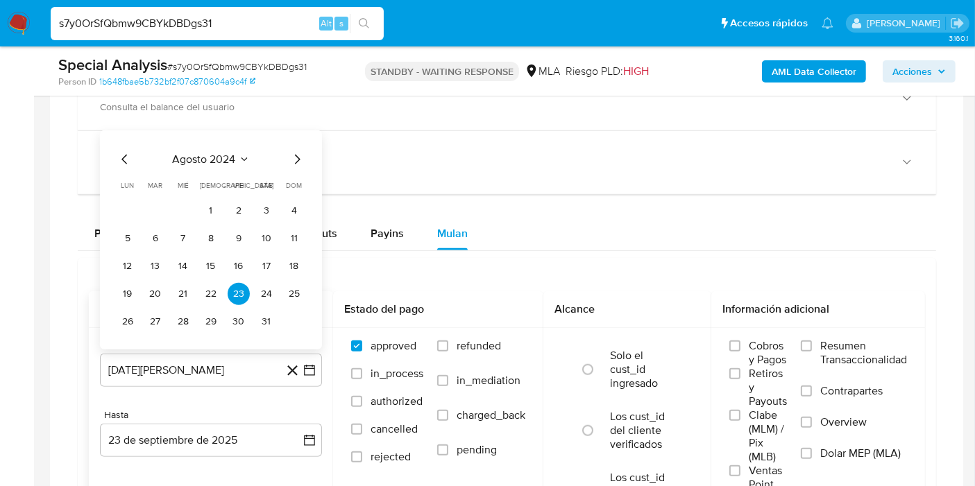
click at [113, 153] on div "agosto 2024 agosto 2024 lun lunes mar martes mié miércoles jue jueves vie viern…" at bounding box center [211, 239] width 222 height 219
click at [120, 153] on icon "Mes anterior" at bounding box center [125, 159] width 17 height 17
drag, startPoint x: 167, startPoint y: 155, endPoint x: 212, endPoint y: 155, distance: 45.1
click at [192, 155] on div "julio 2024" at bounding box center [211, 159] width 189 height 17
click at [212, 155] on span "julio 2024" at bounding box center [204, 159] width 52 height 14
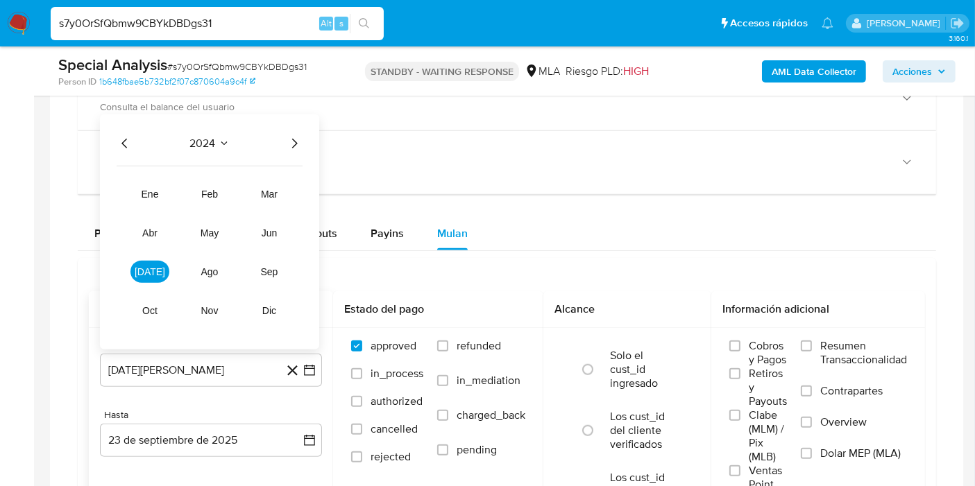
click at [293, 142] on icon "Año siguiente" at bounding box center [294, 143] width 17 height 17
click at [194, 224] on button "may" at bounding box center [209, 232] width 39 height 22
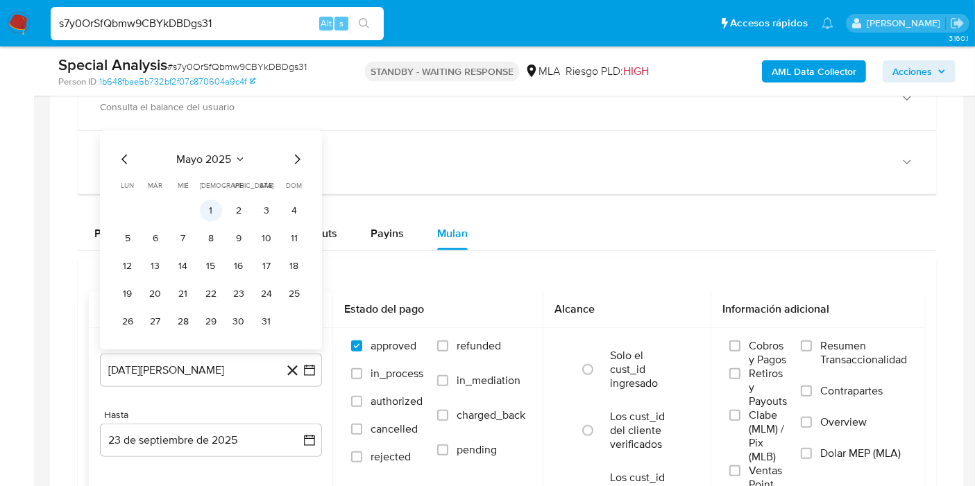
click at [203, 211] on button "1" at bounding box center [211, 210] width 22 height 22
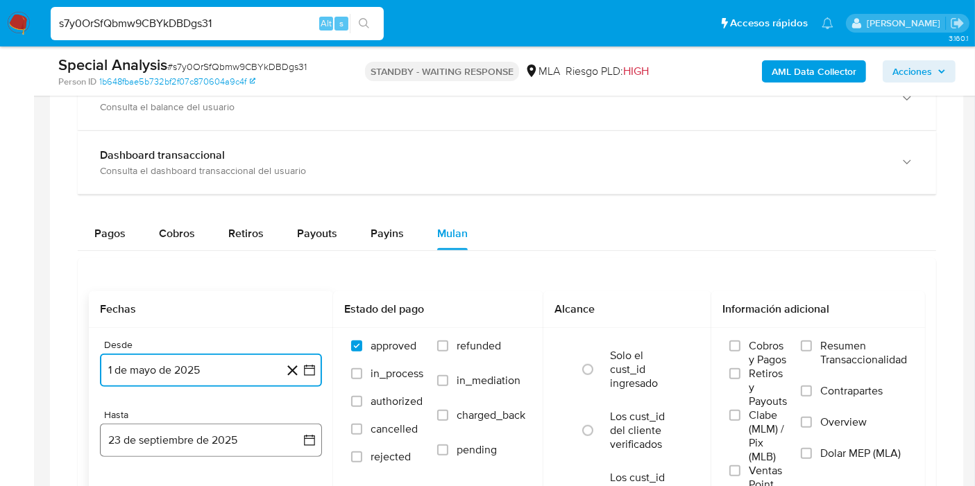
click at [318, 435] on button "23 de septiembre de 2025" at bounding box center [211, 440] width 222 height 33
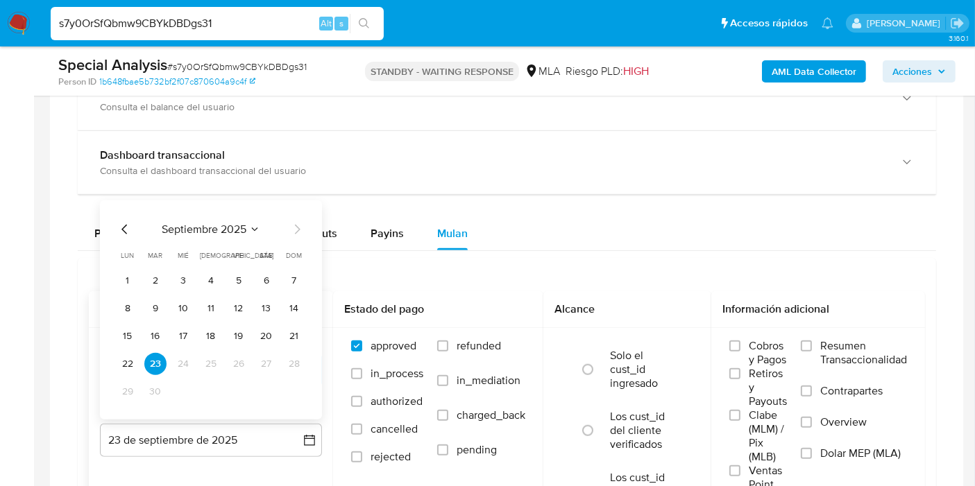
click at [123, 231] on icon "Mes anterior" at bounding box center [125, 229] width 17 height 17
click at [289, 384] on button "31" at bounding box center [294, 391] width 22 height 22
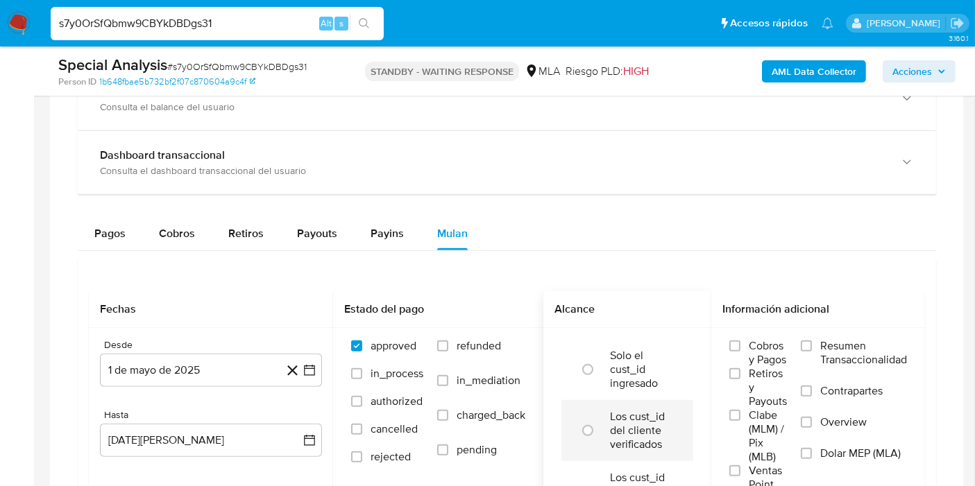
click at [592, 406] on li "Los cust_id del cliente verificados" at bounding box center [627, 430] width 132 height 61
radio input "true"
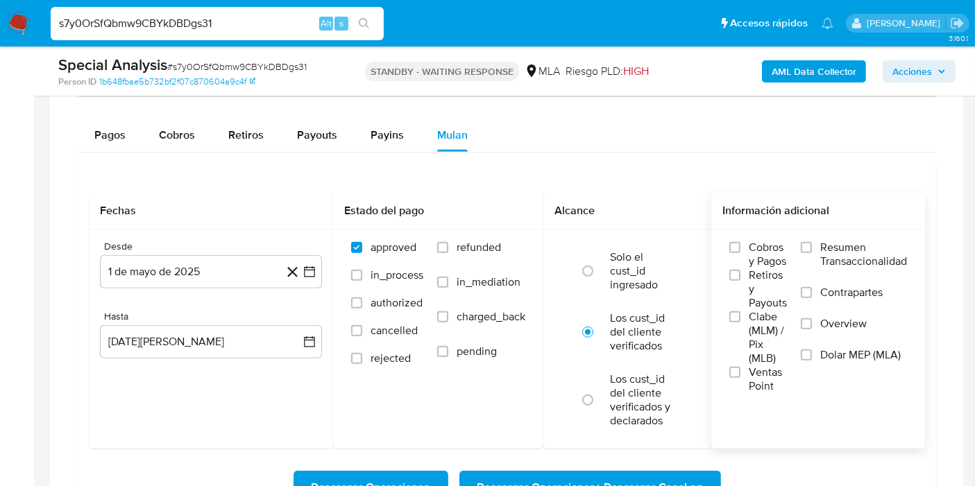
scroll to position [1233, 0]
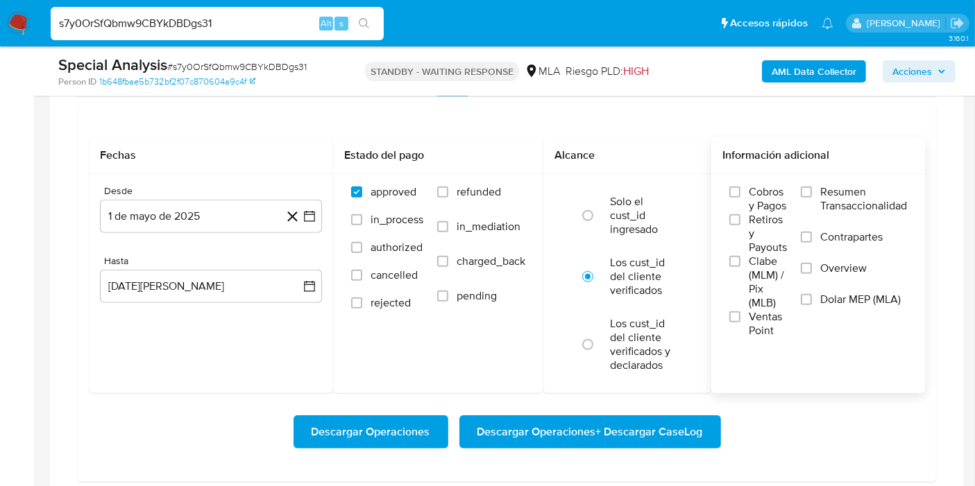
click at [830, 296] on span "Dolar MEP (MLA)" at bounding box center [860, 300] width 80 height 14
click at [812, 296] on input "Dolar MEP (MLA)" at bounding box center [806, 299] width 11 height 11
click at [624, 425] on span "Descargar Operaciones + Descargar CaseLog" at bounding box center [589, 432] width 225 height 31
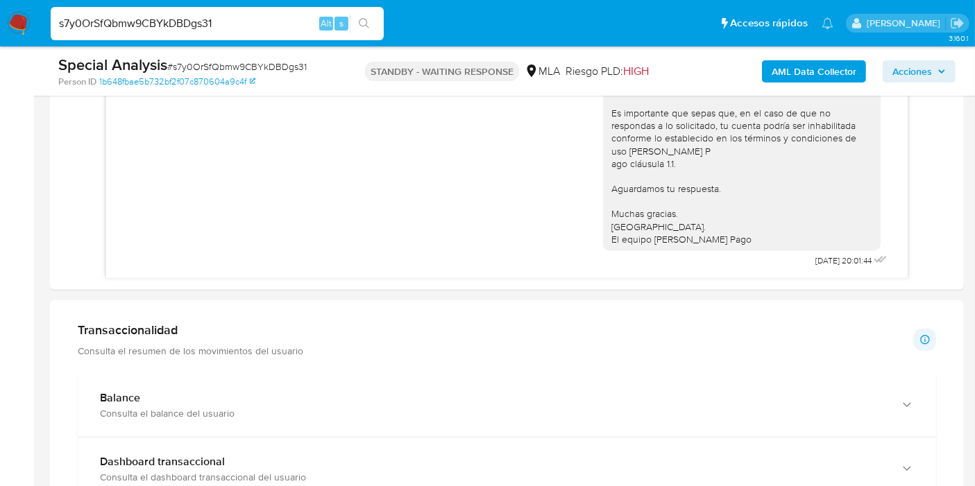
scroll to position [771, 0]
click at [145, 33] on div "s7y0OrSfQbmw9CBYkDBDgs31 Alt s" at bounding box center [217, 23] width 333 height 33
click at [167, 12] on div "s7y0OrSfQbmw9CBYkDBDgs31 Alt s" at bounding box center [217, 23] width 333 height 33
click at [166, 30] on input "s7y0OrSfQbmw9CBYkDBDgs31" at bounding box center [217, 24] width 333 height 18
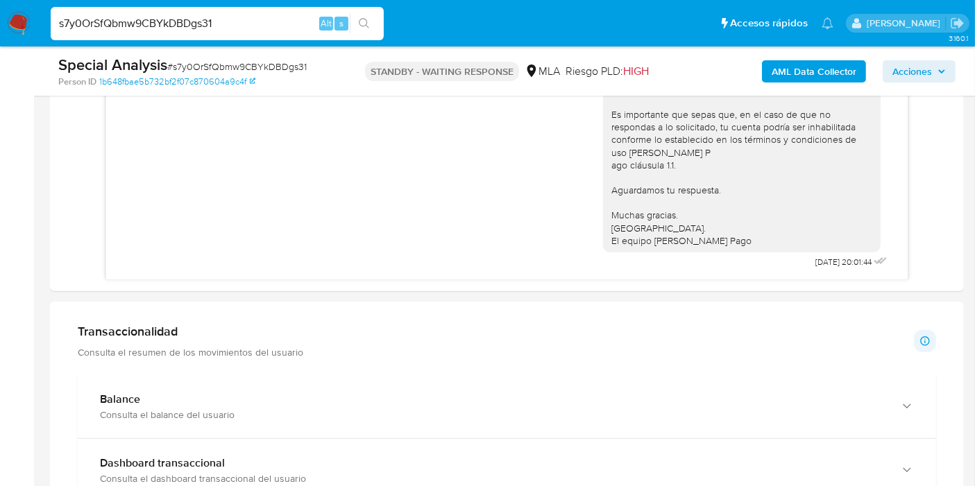
click at [166, 30] on input "s7y0OrSfQbmw9CBYkDBDgs31" at bounding box center [217, 24] width 333 height 18
paste input "ckk5isXuv5euOmLEjd1riJJu"
type input "ckk5isXuv5euOmLEjd1riJJu"
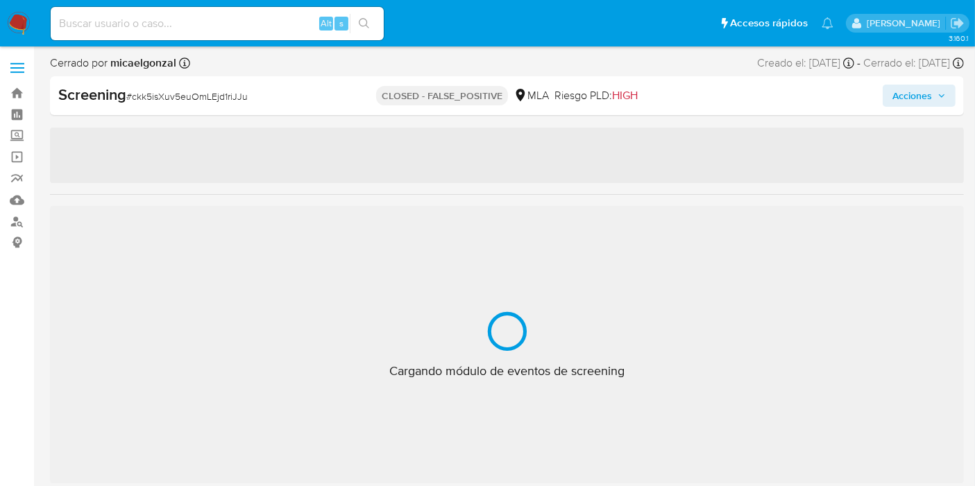
select select "10"
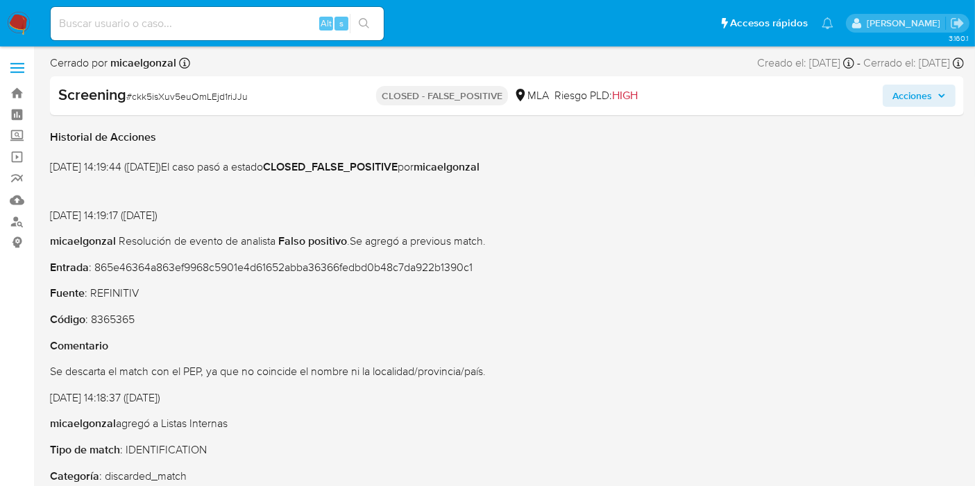
scroll to position [283, 0]
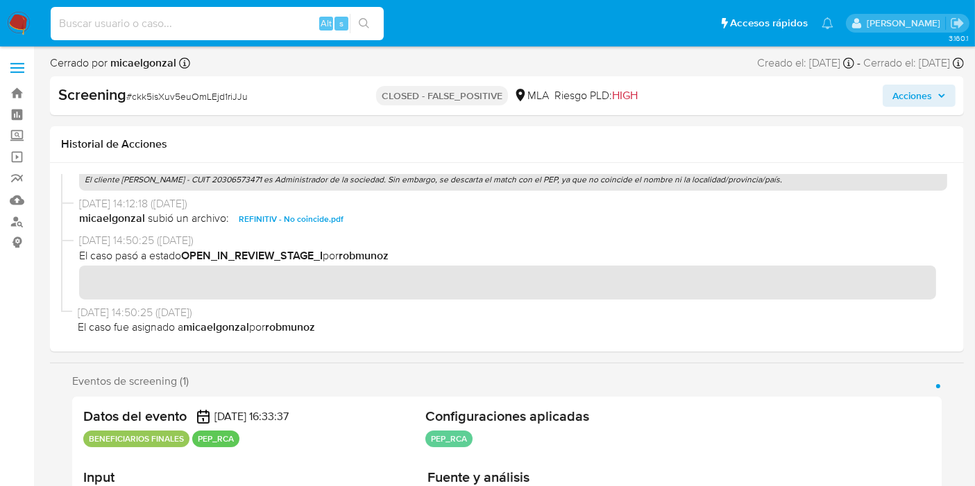
click at [169, 24] on input at bounding box center [217, 24] width 333 height 18
type input "v"
paste input "1wS9ItgJ6SGVeenkmyfRcQBP"
type input "1wS9ItgJ6SGVeenkmyfRcQBP"
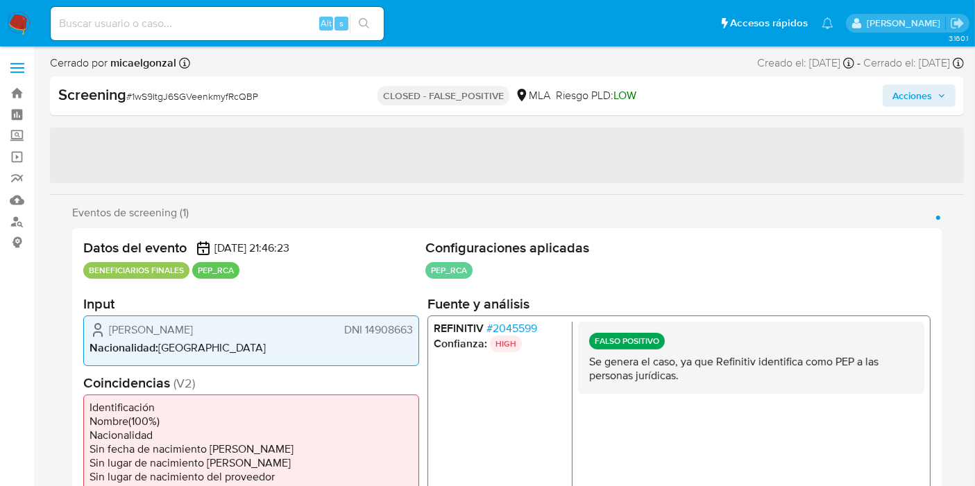
select select "10"
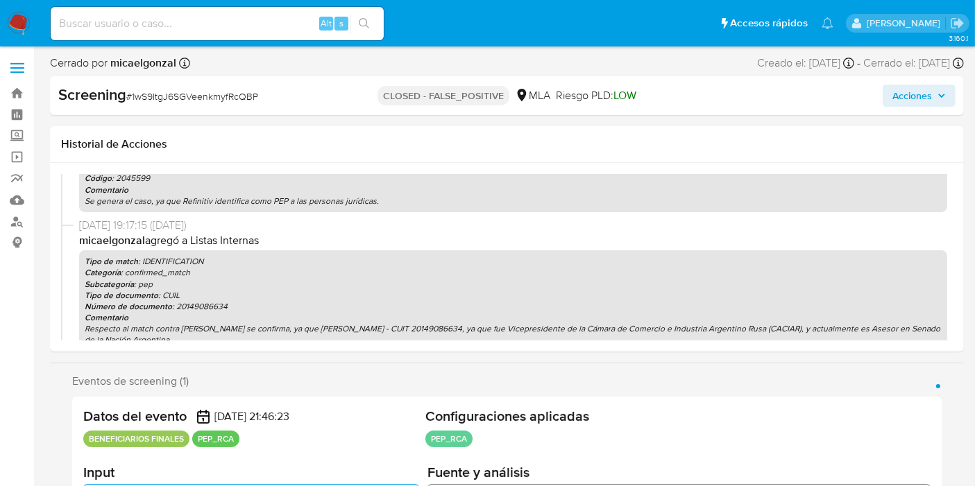
scroll to position [308, 0]
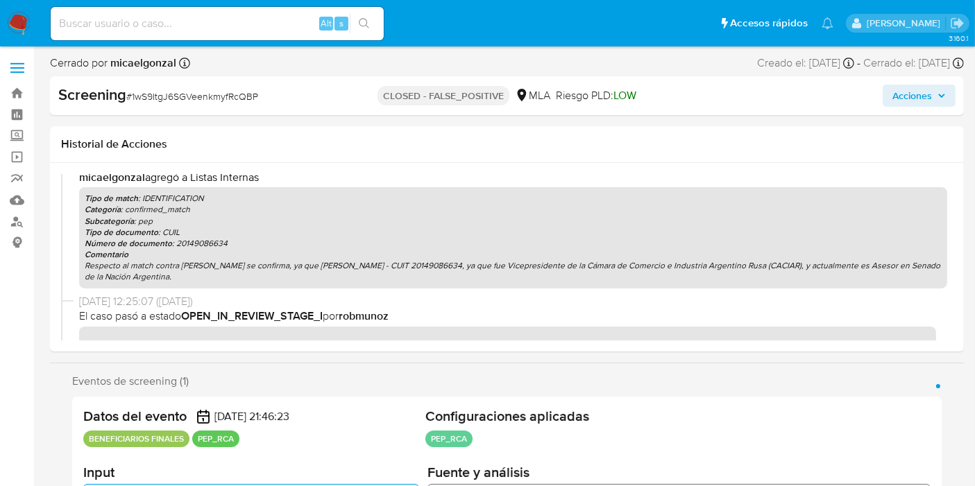
click at [144, 268] on p "Respecto al match contra PEP se confirma, ya que Andrés Dario Fernandez - CUIT …" at bounding box center [513, 271] width 857 height 22
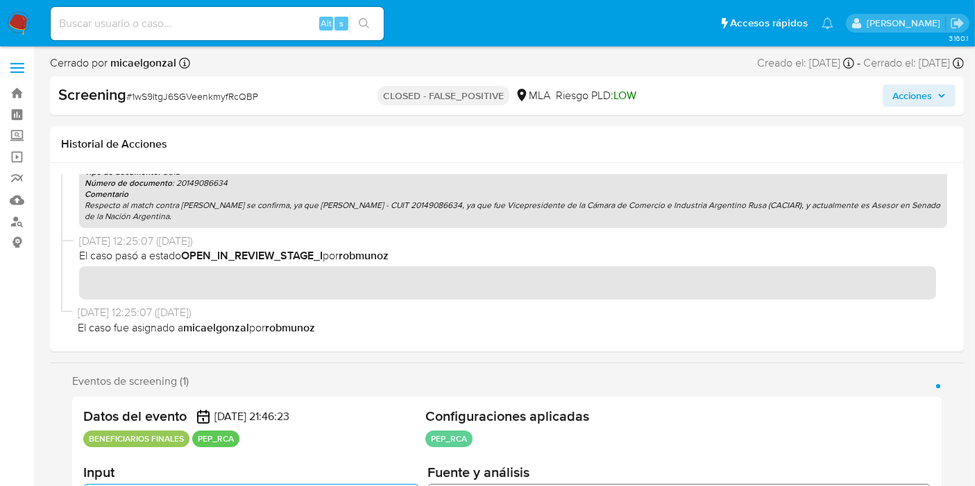
click at [111, 242] on span "19/05/2025 12:25:07 (hace 4 meses)" at bounding box center [513, 241] width 868 height 15
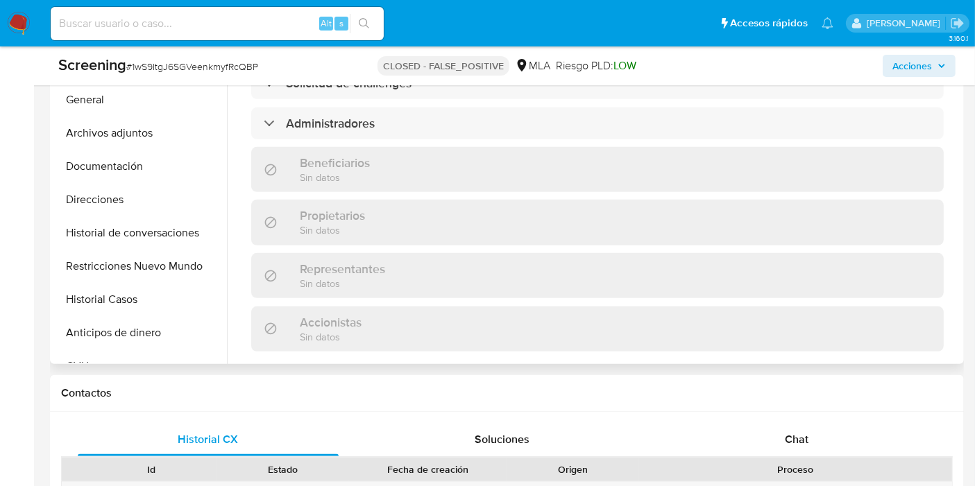
scroll to position [616, 0]
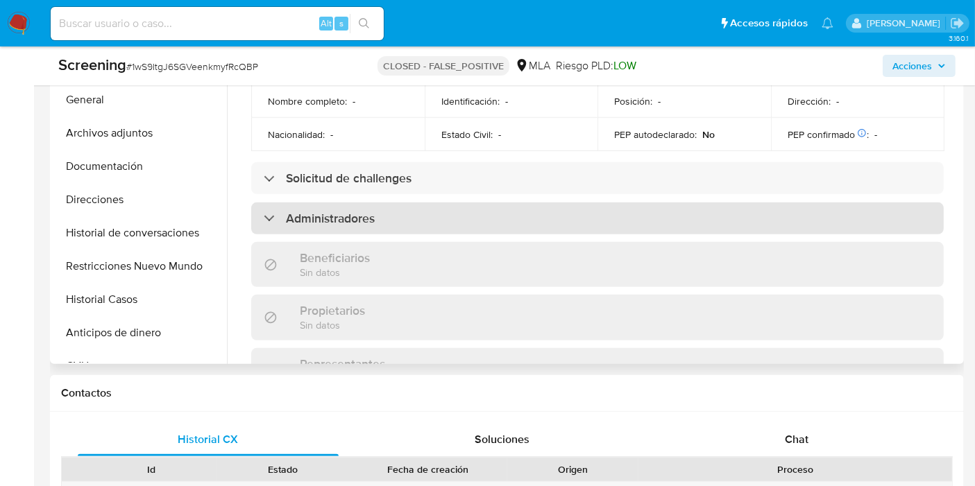
click at [336, 203] on div "Administradores" at bounding box center [597, 219] width 692 height 32
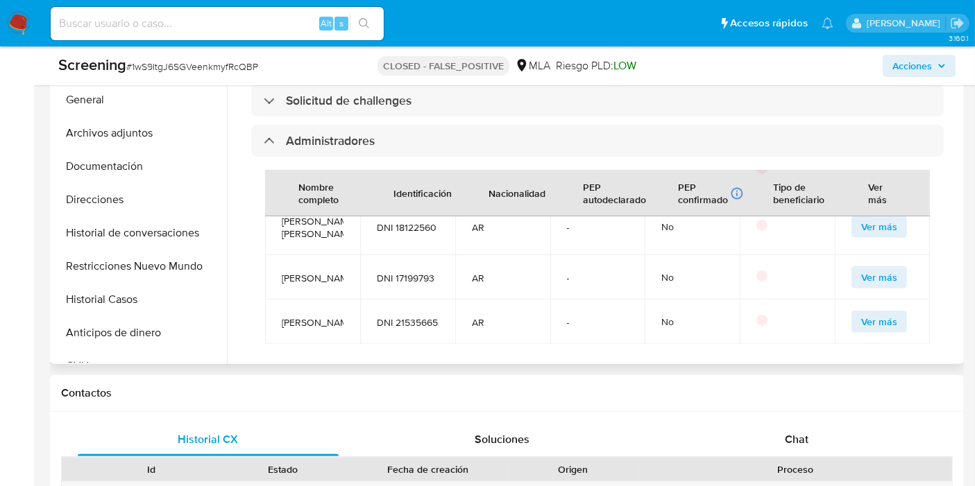
scroll to position [155, 0]
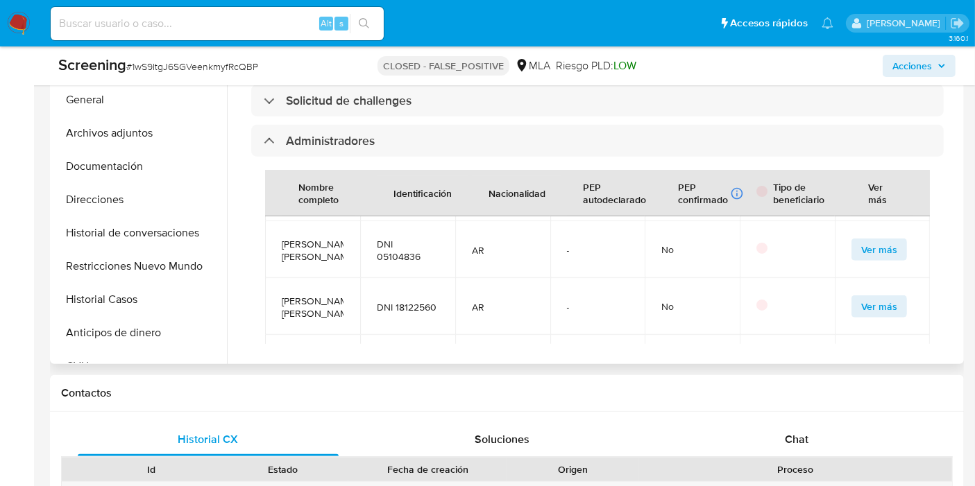
click at [325, 263] on span "Susana Adela María Navarro Ocampo" at bounding box center [313, 250] width 62 height 25
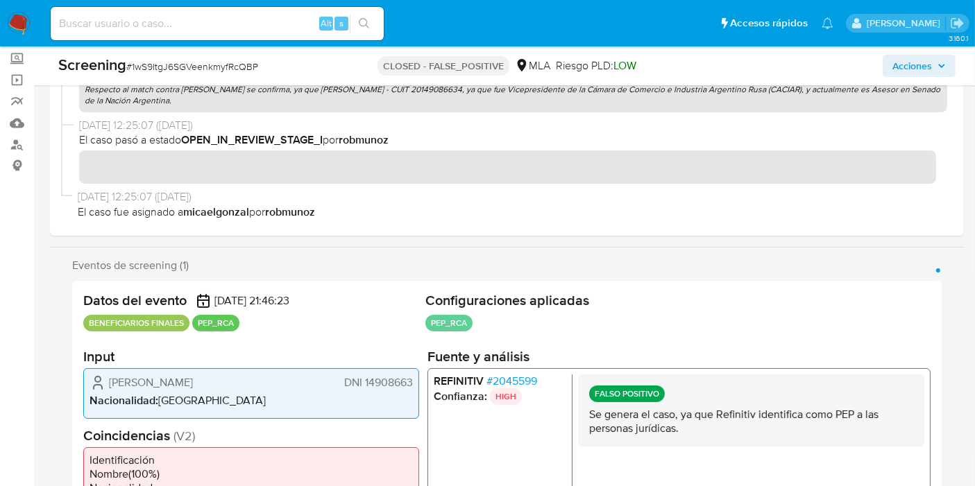
scroll to position [154, 0]
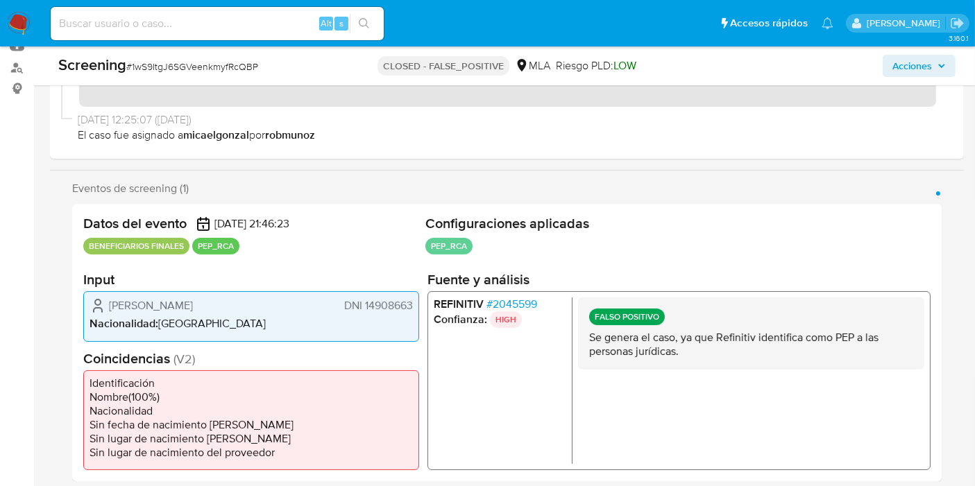
drag, startPoint x: 617, startPoint y: 361, endPoint x: 627, endPoint y: 359, distance: 10.8
click at [618, 361] on div "FALSO POSITIVO Se genera el caso, ya que Refinitiv identifica como PEP a las pe…" at bounding box center [751, 334] width 346 height 72
click at [642, 354] on p "Se genera el caso, ya que Refinitiv identifica como PEP a las personas jurídica…" at bounding box center [751, 345] width 324 height 28
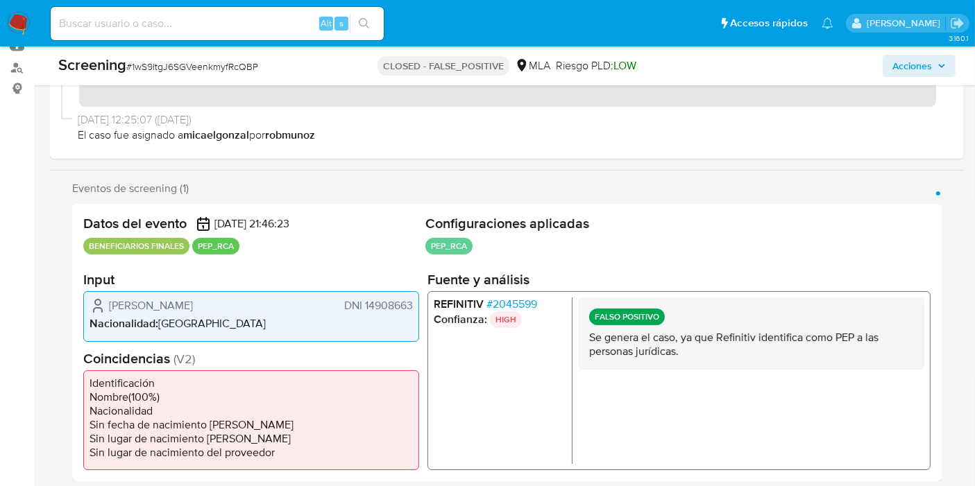
scroll to position [0, 0]
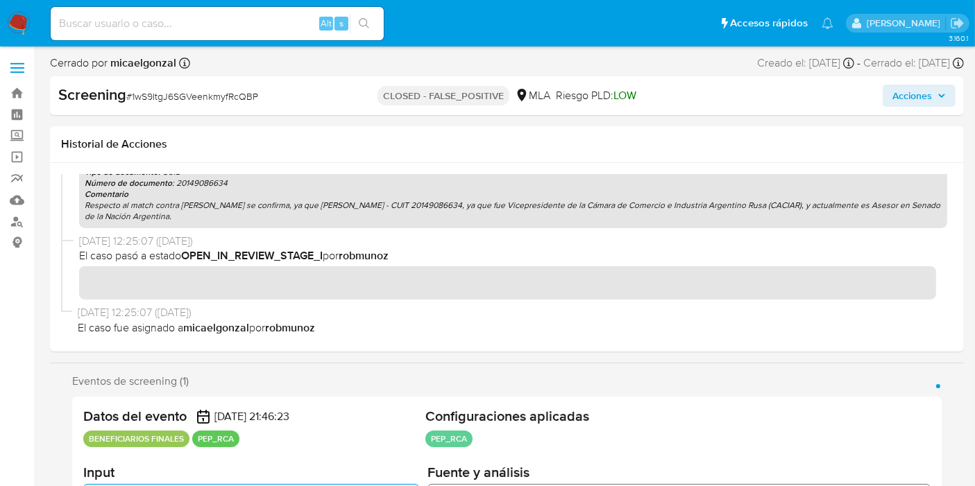
click at [166, 231] on div "13/06/2025 19:17:15 (hace 3 meses) micaelgonzal agregó a Listas Internas Tipo d…" at bounding box center [506, 163] width 891 height 139
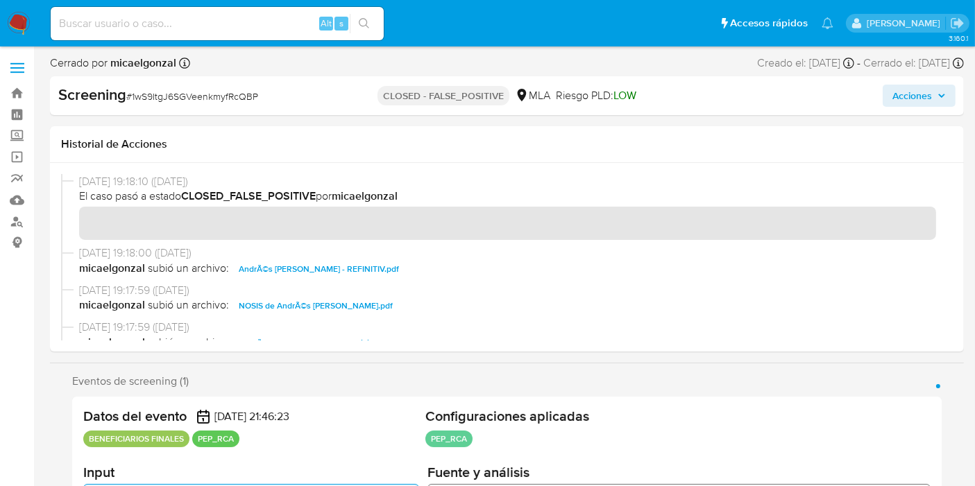
click at [864, 96] on div "Acciones" at bounding box center [808, 96] width 296 height 22
click at [887, 91] on button "Acciones" at bounding box center [918, 96] width 73 height 22
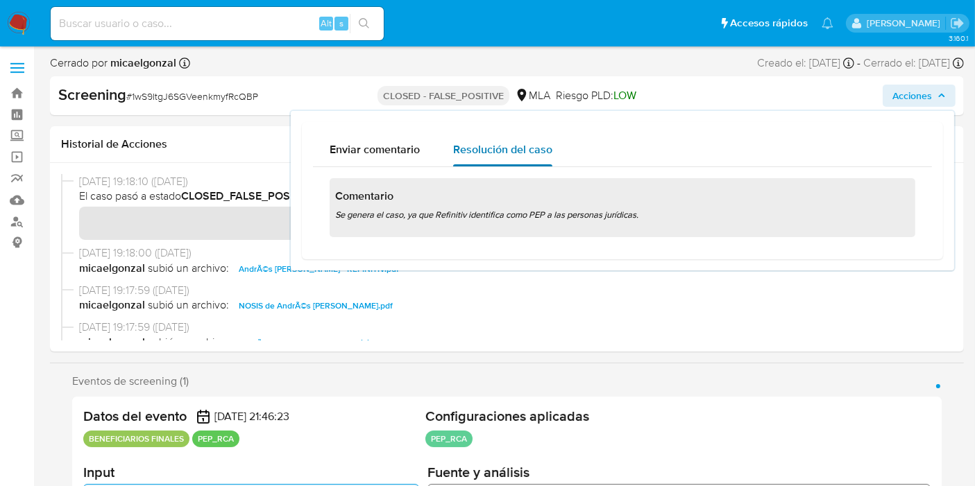
click at [497, 156] on span "Resolución del caso" at bounding box center [502, 150] width 99 height 16
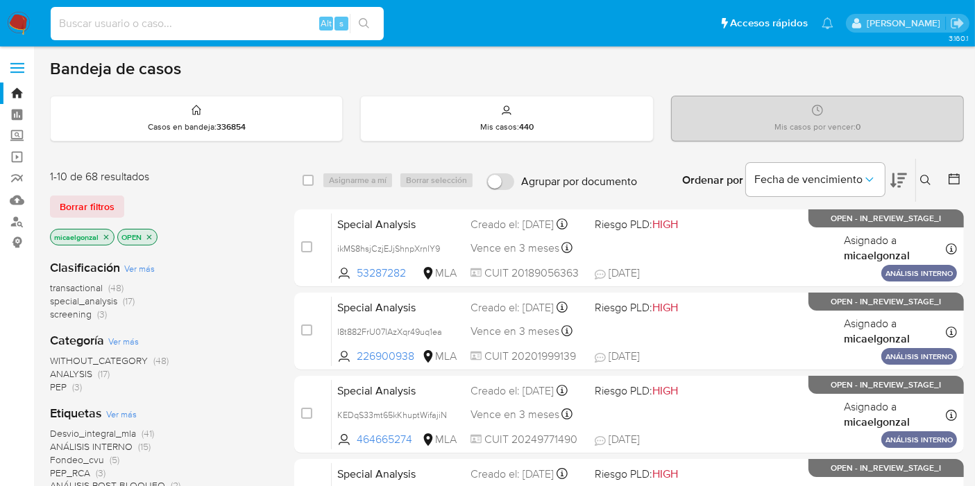
click at [239, 24] on input at bounding box center [217, 24] width 333 height 18
paste input "3ts2V0LE91U8kDN8YF4wDPpr"
type input "3ts2V0LE91U8kDN8YF4wDPpr"
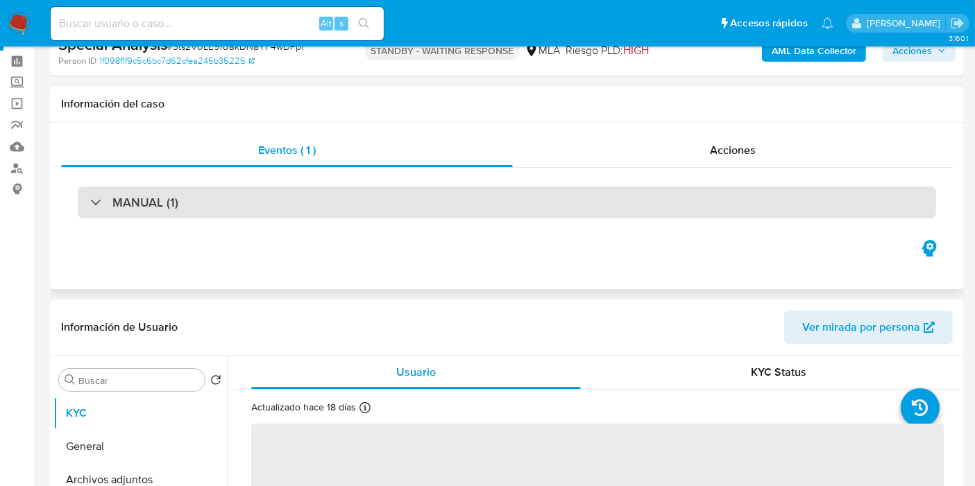
scroll to position [231, 0]
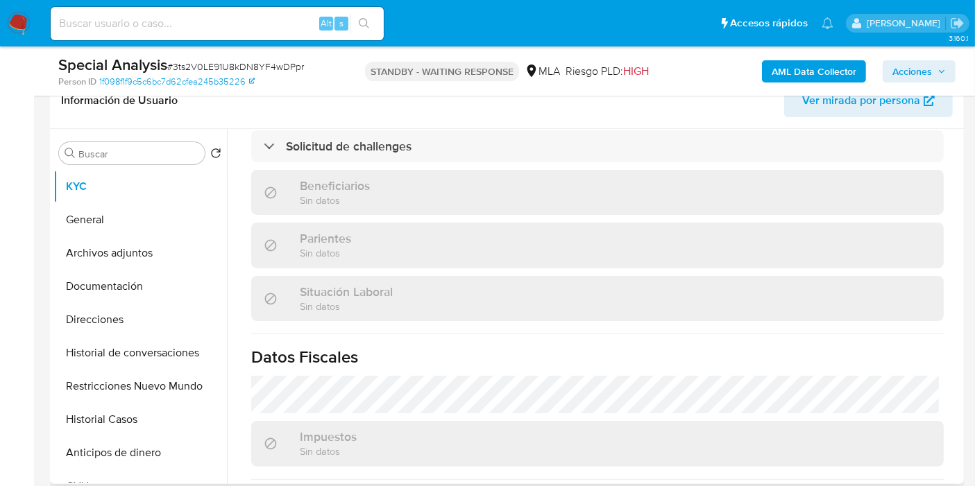
select select "10"
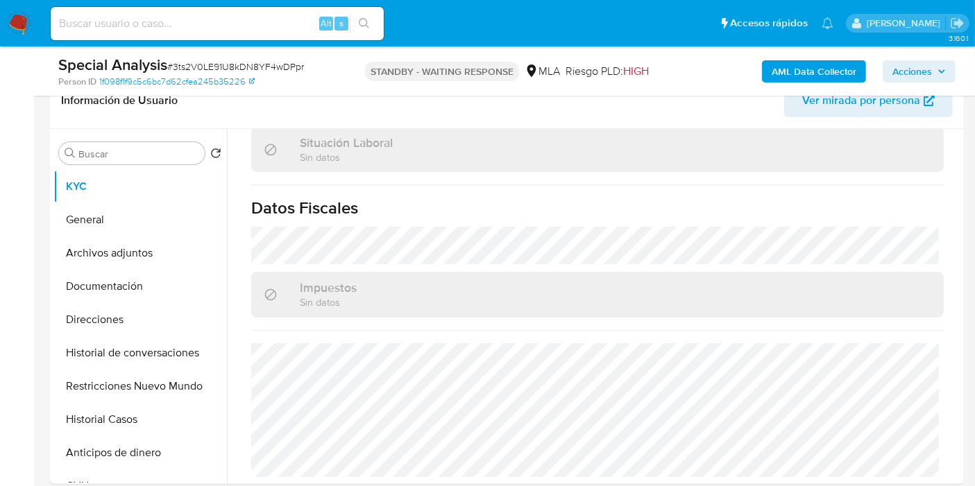
scroll to position [539, 0]
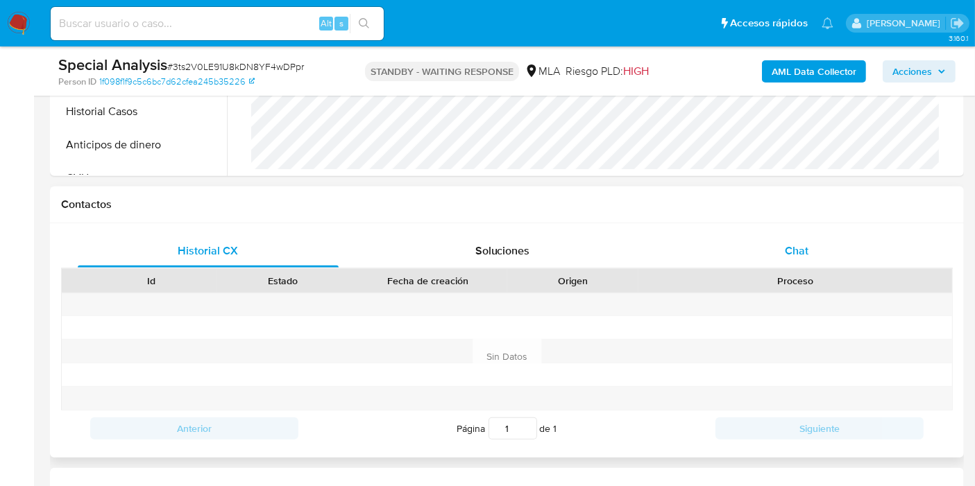
drag, startPoint x: 878, startPoint y: 220, endPoint x: 836, endPoint y: 253, distance: 53.4
click at [877, 223] on div "Contactos Historial CX Soluciones Chat Id Estado Fecha de creación Origen Proce…" at bounding box center [507, 322] width 914 height 271
click at [842, 246] on div "Chat" at bounding box center [796, 250] width 261 height 33
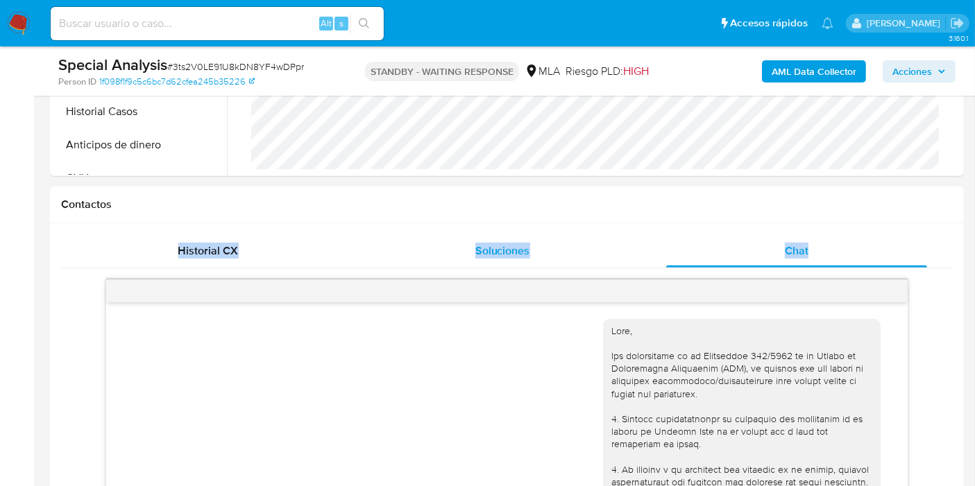
click at [503, 236] on div "Soluciones" at bounding box center [502, 250] width 261 height 33
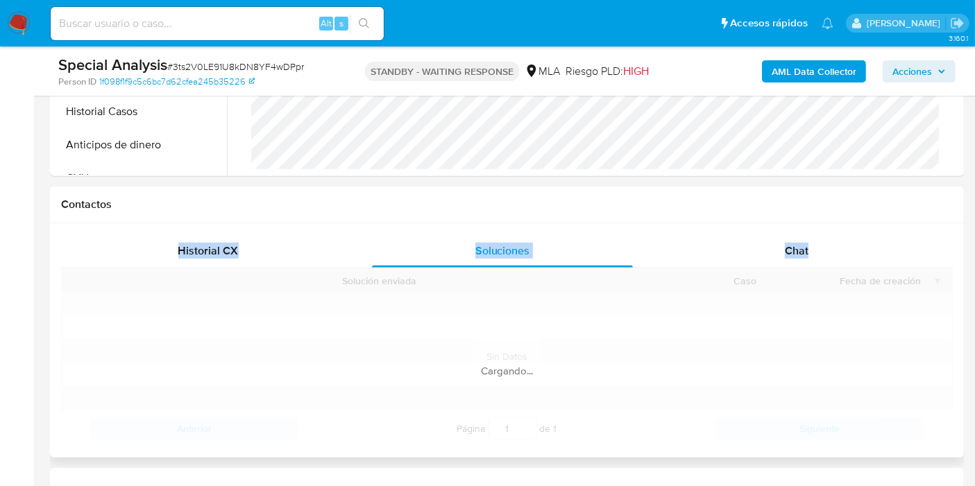
click at [545, 199] on h1 "Contactos" at bounding box center [506, 205] width 891 height 14
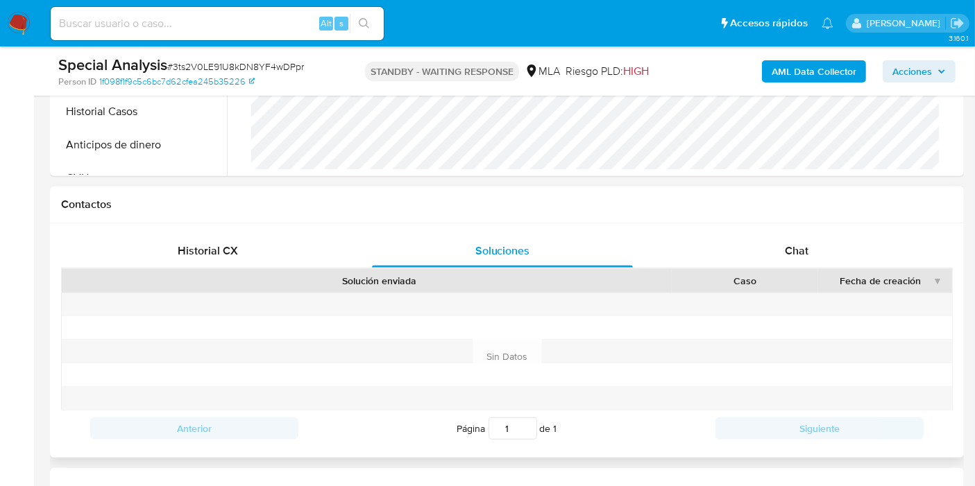
click at [792, 229] on div "Historial CX Soluciones Chat Id Estado Fecha de creación Origen Proceso Anterio…" at bounding box center [507, 340] width 914 height 234
click at [753, 255] on div "Chat" at bounding box center [796, 250] width 261 height 33
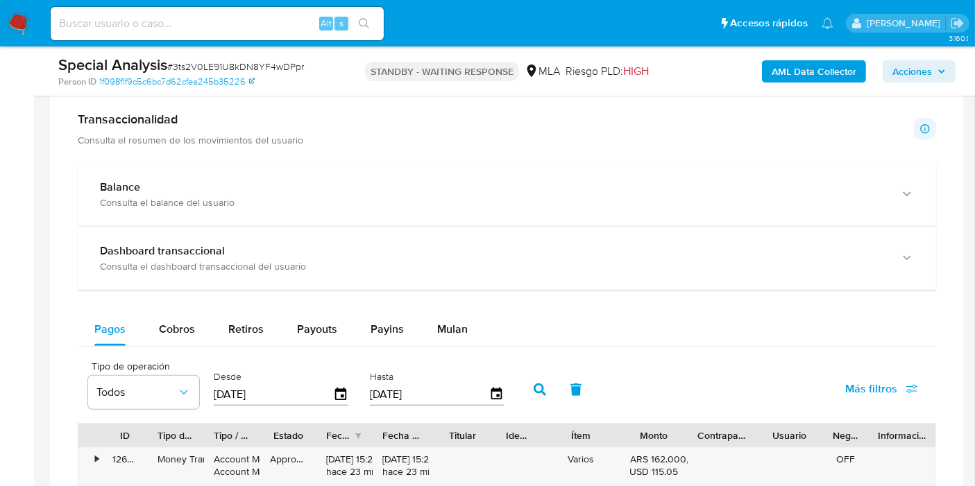
scroll to position [1079, 0]
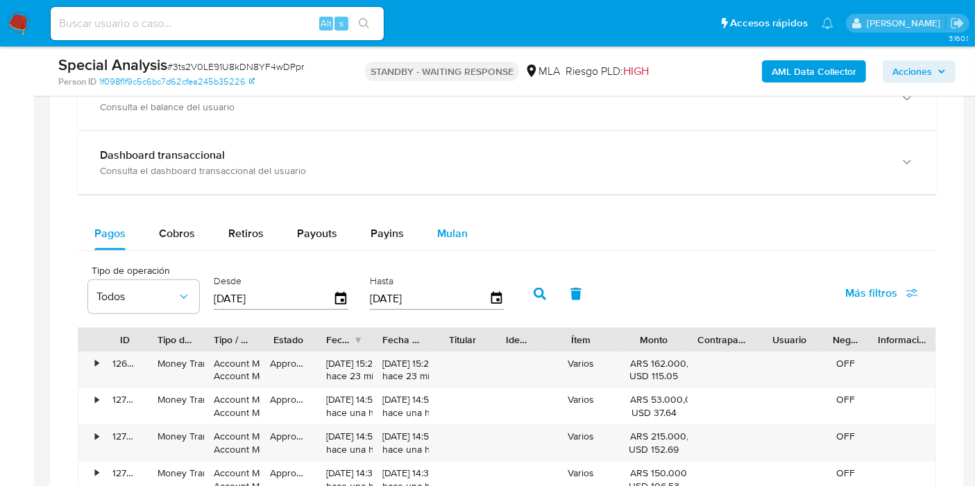
click at [442, 232] on span "Mulan" at bounding box center [452, 233] width 31 height 16
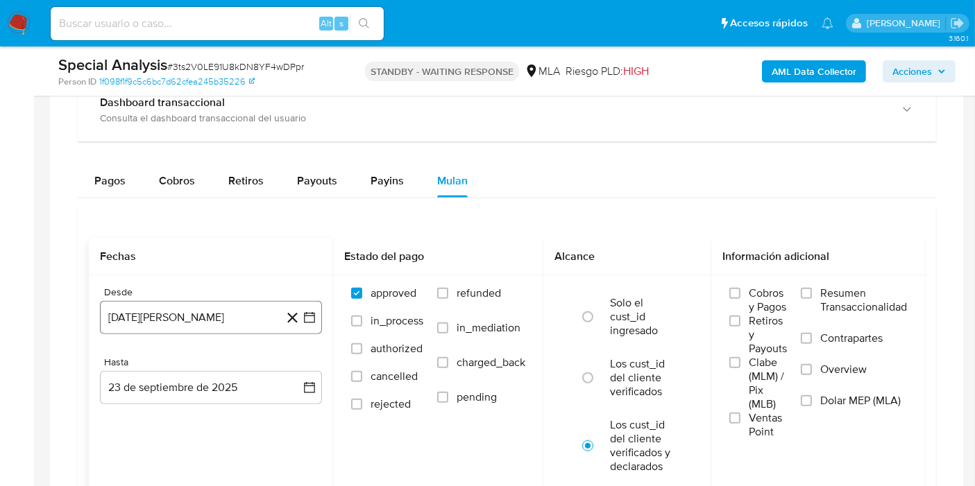
scroll to position [1156, 0]
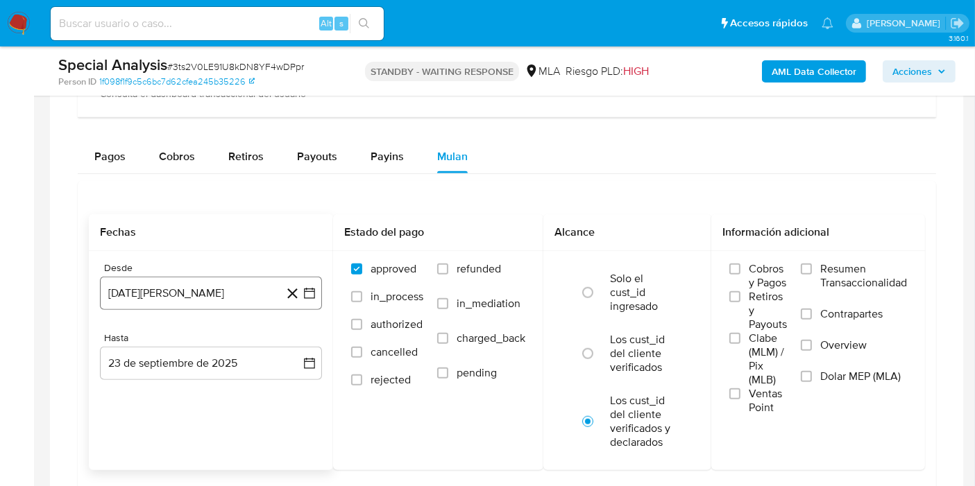
click at [308, 291] on icon "button" at bounding box center [309, 294] width 14 height 14
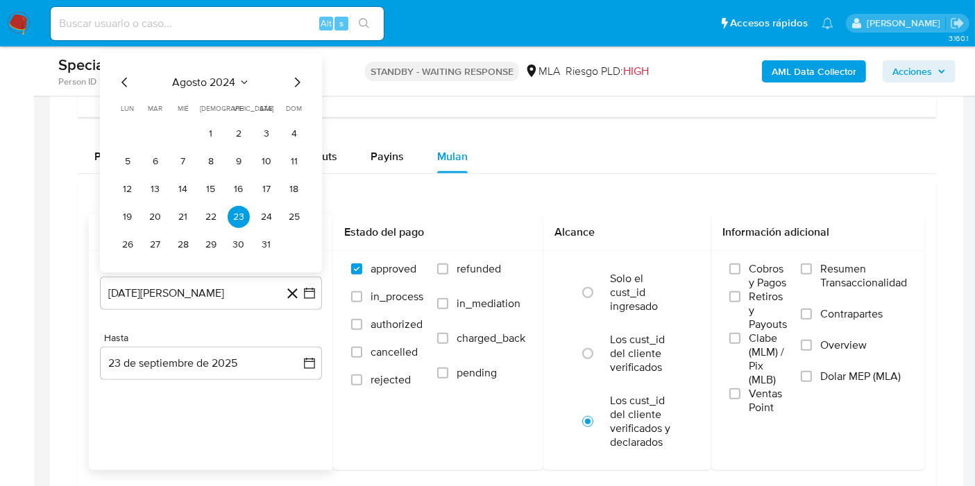
drag, startPoint x: 229, startPoint y: 76, endPoint x: 238, endPoint y: 78, distance: 9.3
click at [238, 78] on button "agosto 2024" at bounding box center [211, 82] width 77 height 14
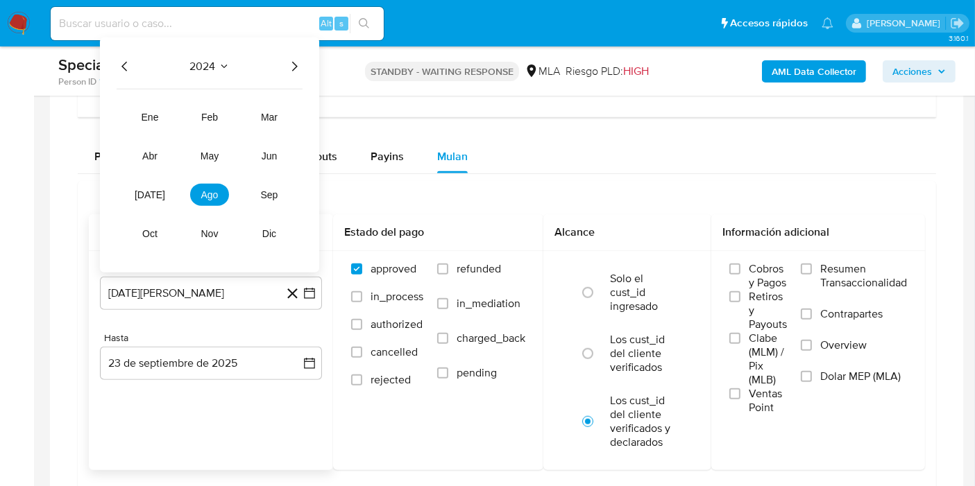
click at [291, 70] on icon "Año siguiente" at bounding box center [294, 66] width 17 height 17
click at [212, 157] on span "may" at bounding box center [209, 155] width 18 height 11
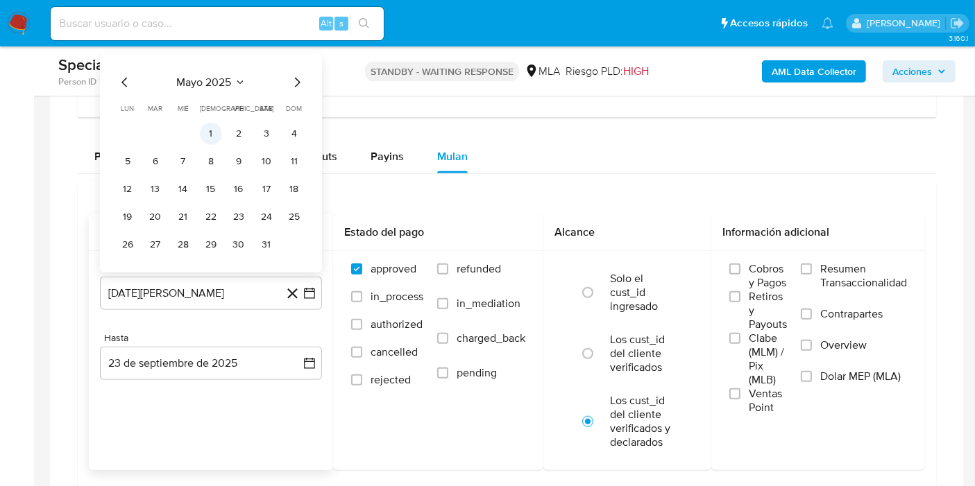
click at [206, 135] on button "1" at bounding box center [211, 133] width 22 height 22
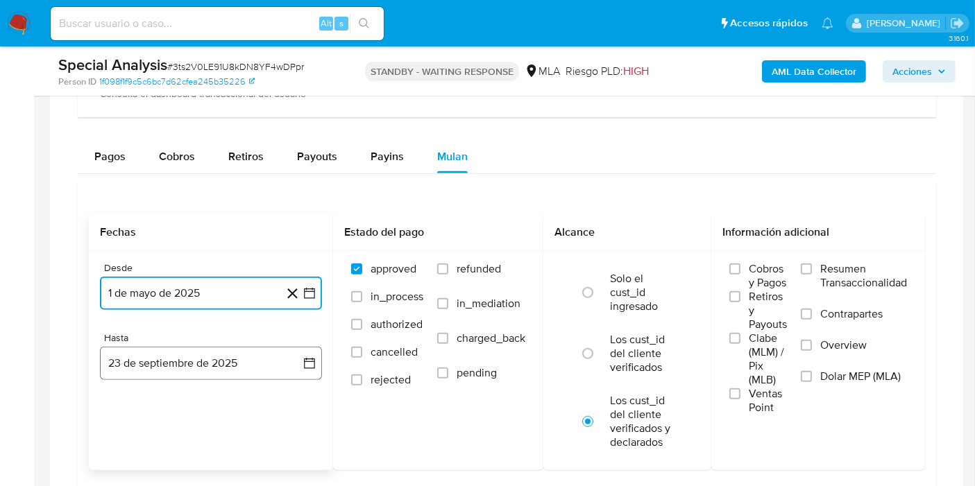
click at [309, 350] on button "23 de septiembre de 2025" at bounding box center [211, 363] width 222 height 33
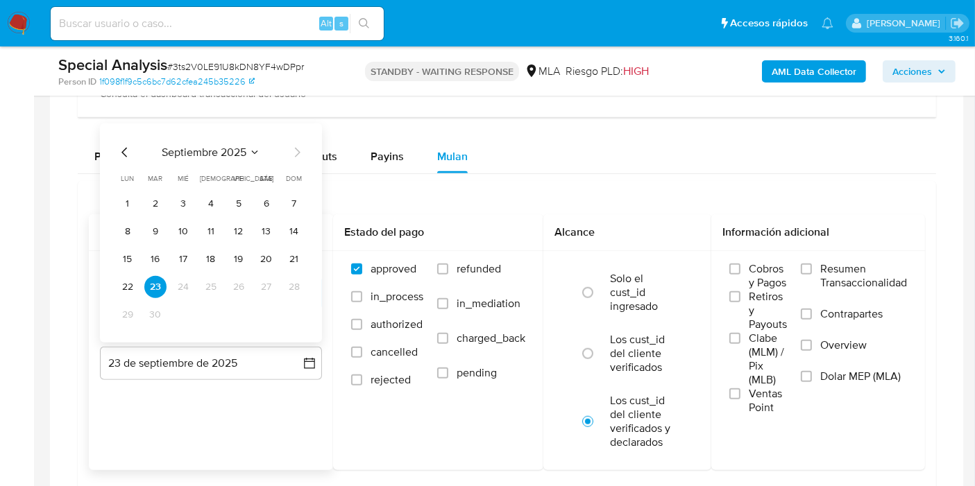
click at [119, 147] on icon "Mes anterior" at bounding box center [125, 152] width 17 height 17
click at [287, 305] on button "31" at bounding box center [294, 314] width 22 height 22
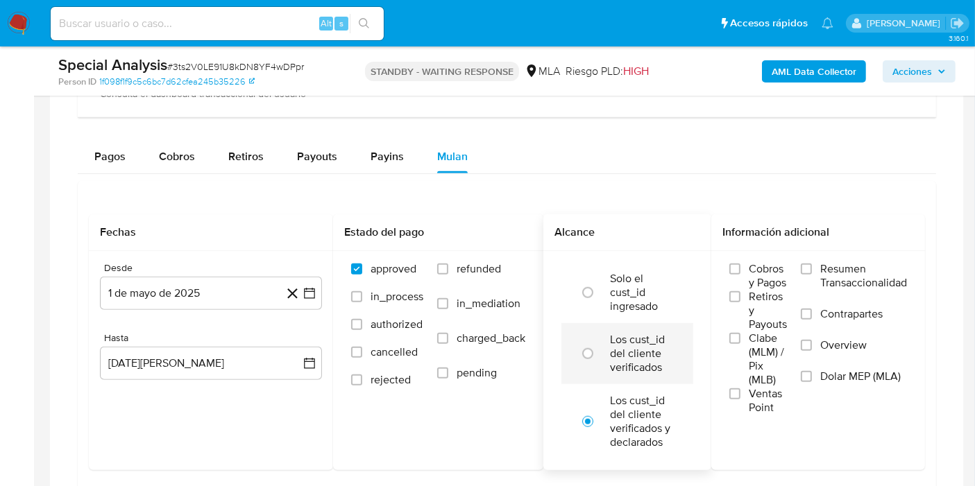
click at [665, 360] on label "Los cust_id del cliente verificados" at bounding box center [642, 354] width 64 height 42
click at [599, 360] on input "radio" at bounding box center [588, 354] width 22 height 22
radio input "true"
click at [889, 375] on span "Dolar MEP (MLA)" at bounding box center [860, 377] width 80 height 14
click at [812, 375] on input "Dolar MEP (MLA)" at bounding box center [806, 376] width 11 height 11
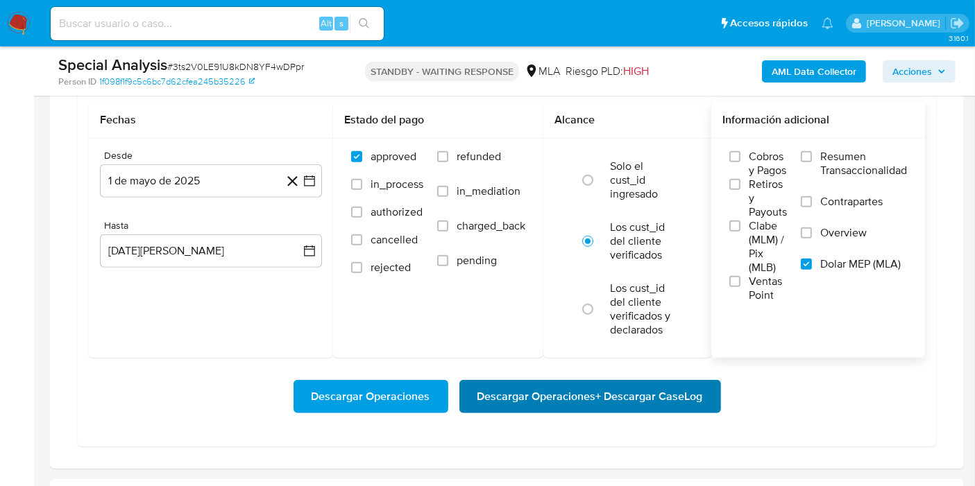
scroll to position [1310, 0]
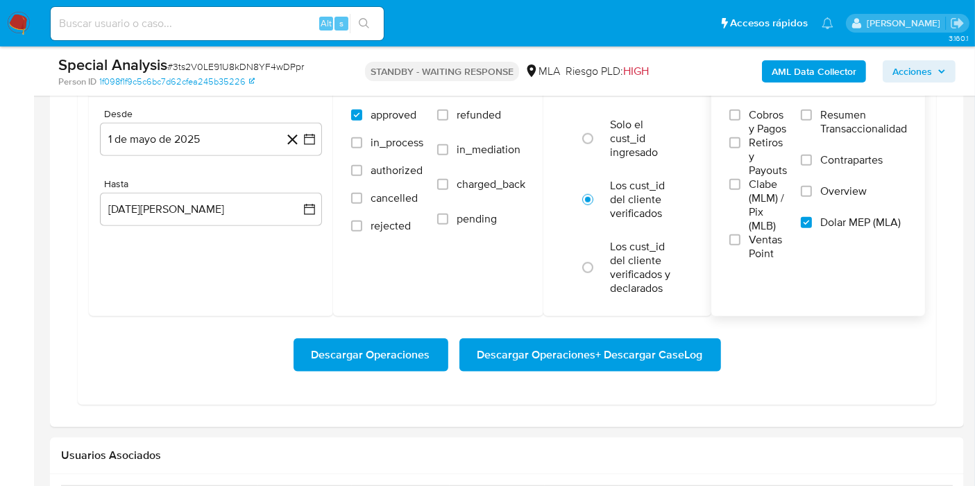
click at [600, 345] on span "Descargar Operaciones + Descargar CaseLog" at bounding box center [589, 355] width 225 height 31
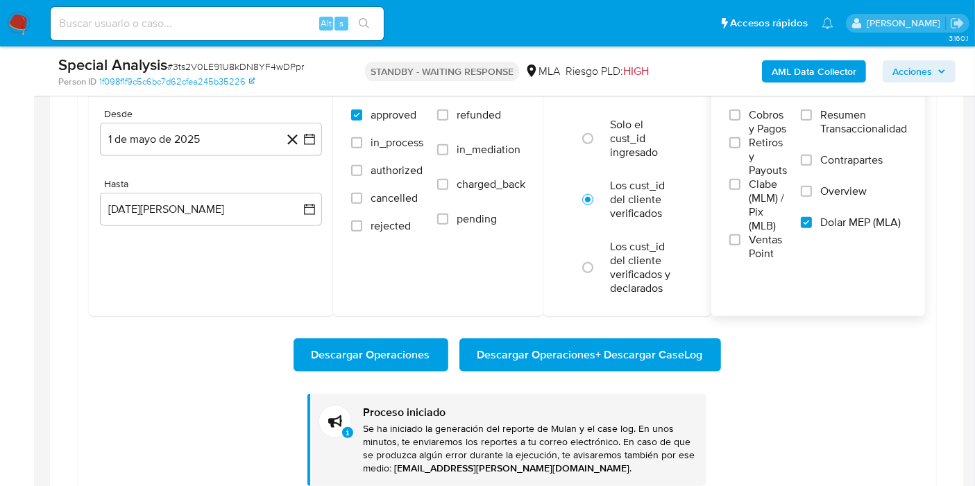
drag, startPoint x: 3, startPoint y: 20, endPoint x: 22, endPoint y: 10, distance: 21.4
drag, startPoint x: 22, startPoint y: 10, endPoint x: 12, endPoint y: 18, distance: 13.3
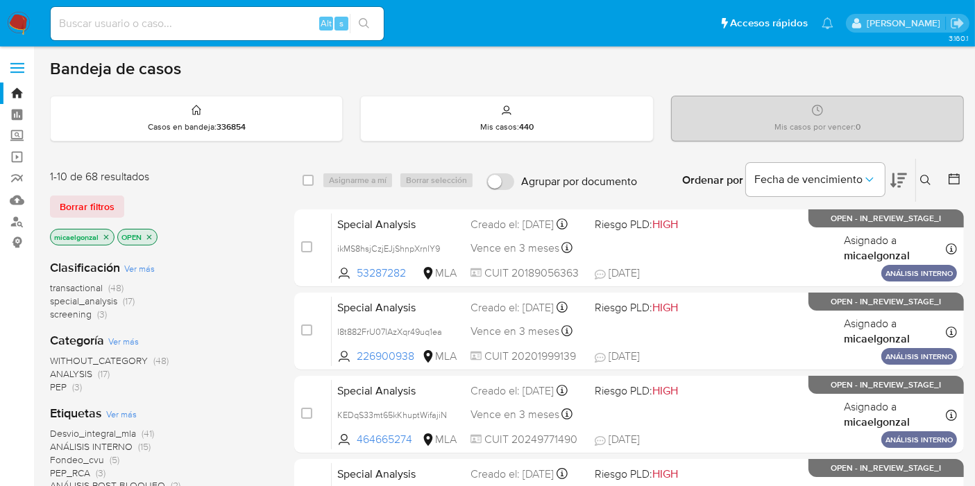
click at [166, 21] on input at bounding box center [217, 24] width 333 height 18
paste input "INjcqQsKixJKFo8C5Rn9MiO3"
type input "INjcqQsKixJKFo8C5Rn9MiO3"
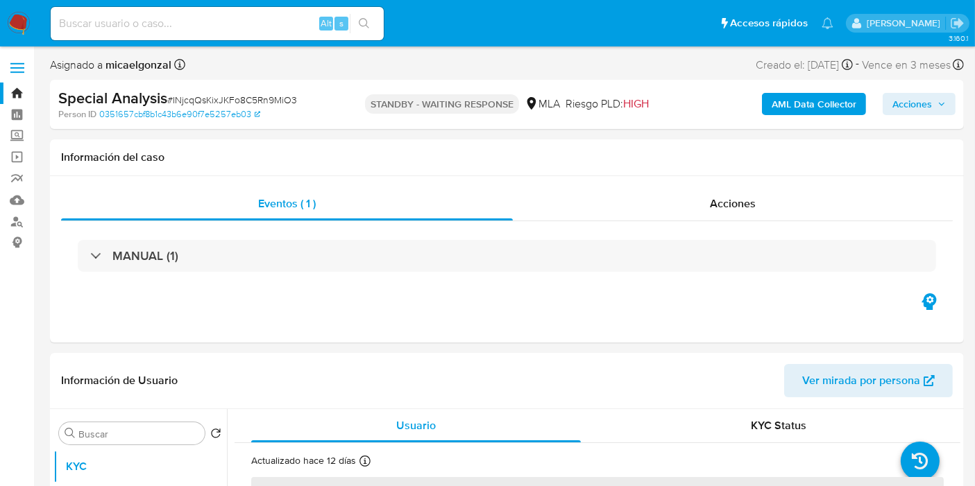
select select "10"
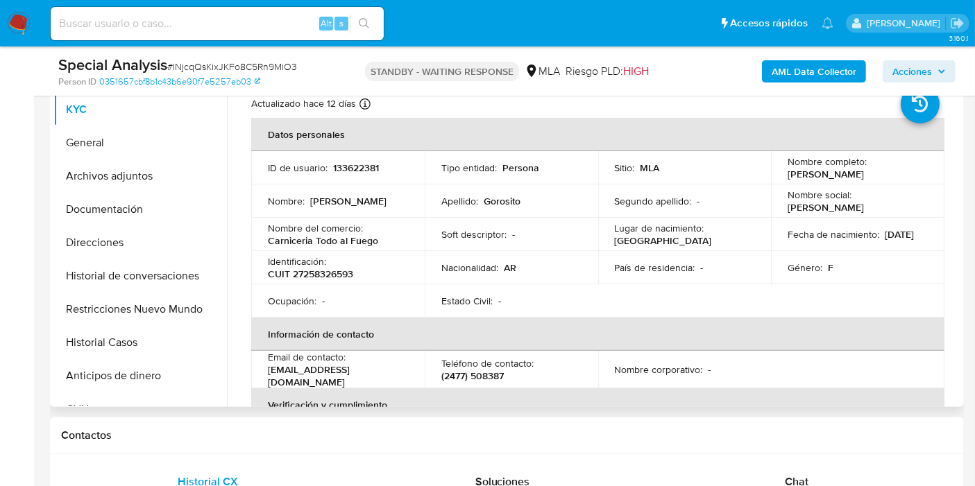
scroll to position [308, 0]
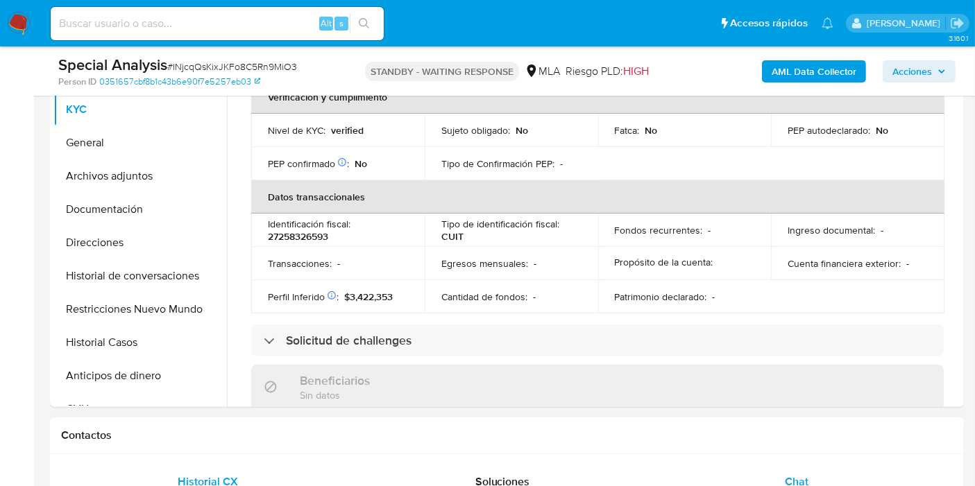
click at [829, 482] on div "Chat" at bounding box center [796, 482] width 261 height 33
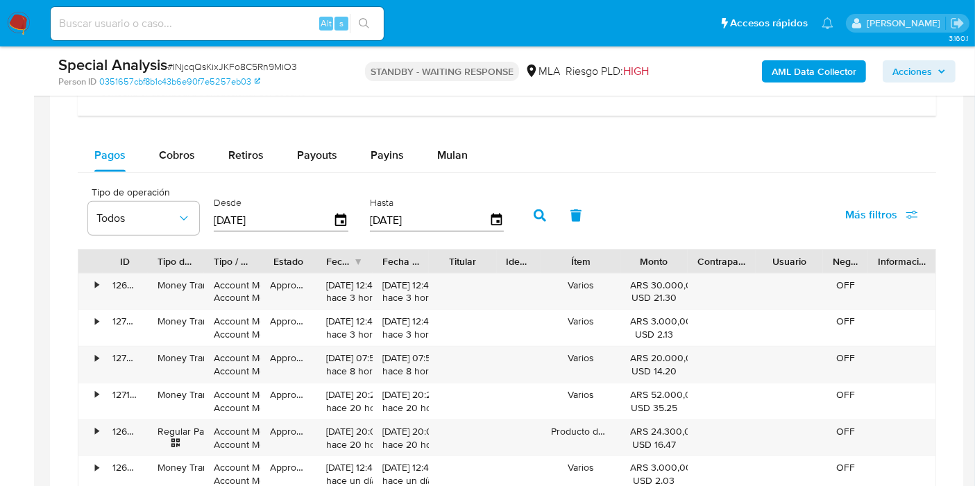
scroll to position [1156, 0]
click at [437, 156] on span "Mulan" at bounding box center [452, 156] width 31 height 16
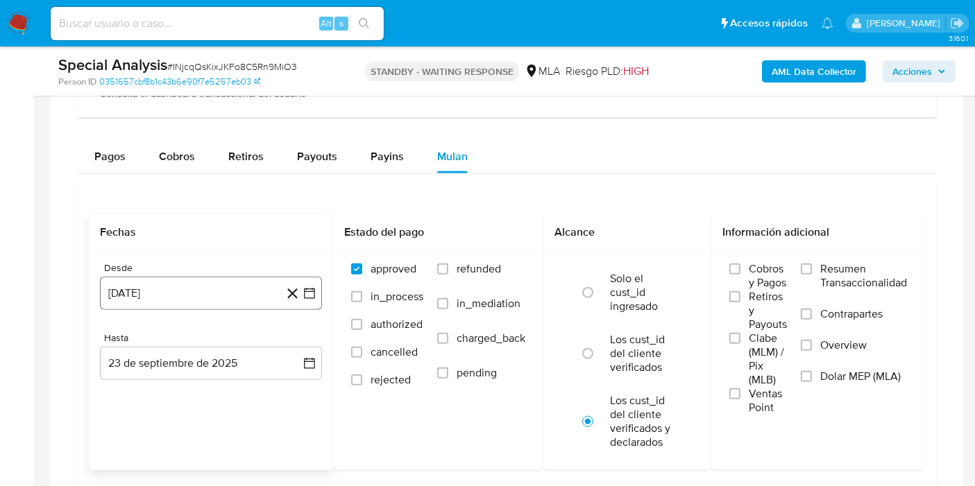
click at [314, 298] on icon "button" at bounding box center [309, 294] width 14 height 14
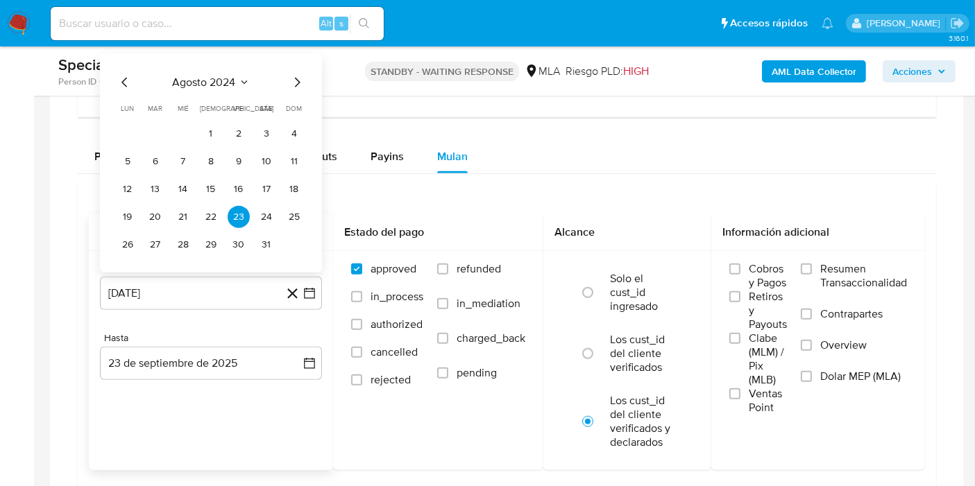
click at [187, 78] on span "agosto 2024" at bounding box center [204, 82] width 63 height 14
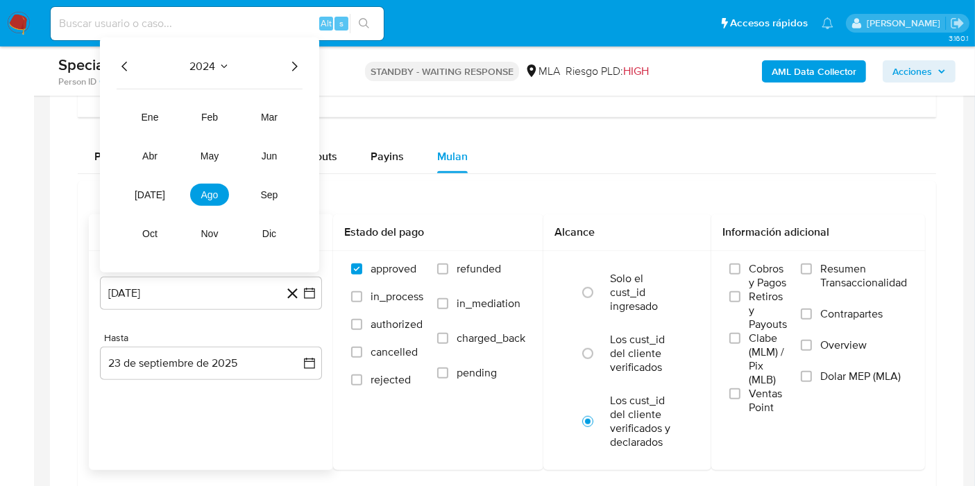
click at [293, 66] on icon "Año siguiente" at bounding box center [294, 66] width 17 height 17
click at [214, 151] on span "may" at bounding box center [209, 155] width 18 height 11
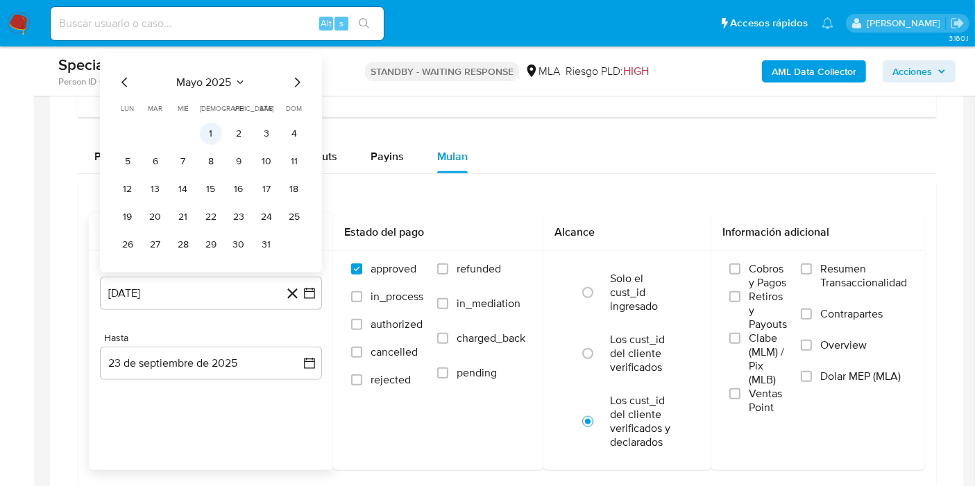
drag, startPoint x: 205, startPoint y: 142, endPoint x: 216, endPoint y: 133, distance: 14.7
click at [206, 142] on tbody "1 2 3 4 5 6 7 8 9 10 11 12 13 14 15 16 17 18 19 20 21 22 23 24 25 26 27 28 29 3…" at bounding box center [211, 188] width 189 height 133
drag, startPoint x: 216, startPoint y: 133, endPoint x: 329, endPoint y: 246, distance: 159.9
click at [217, 132] on button "1" at bounding box center [211, 133] width 22 height 22
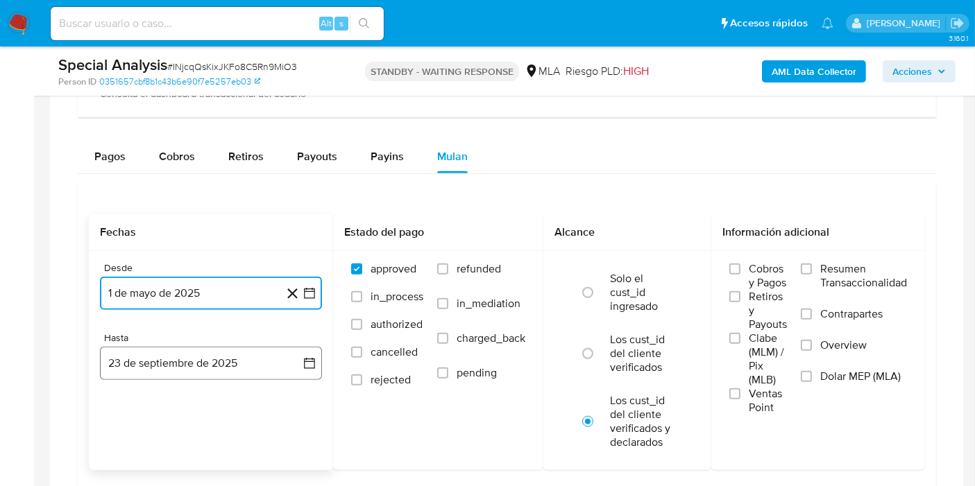
click at [316, 350] on button "23 de septiembre de 2025" at bounding box center [211, 363] width 222 height 33
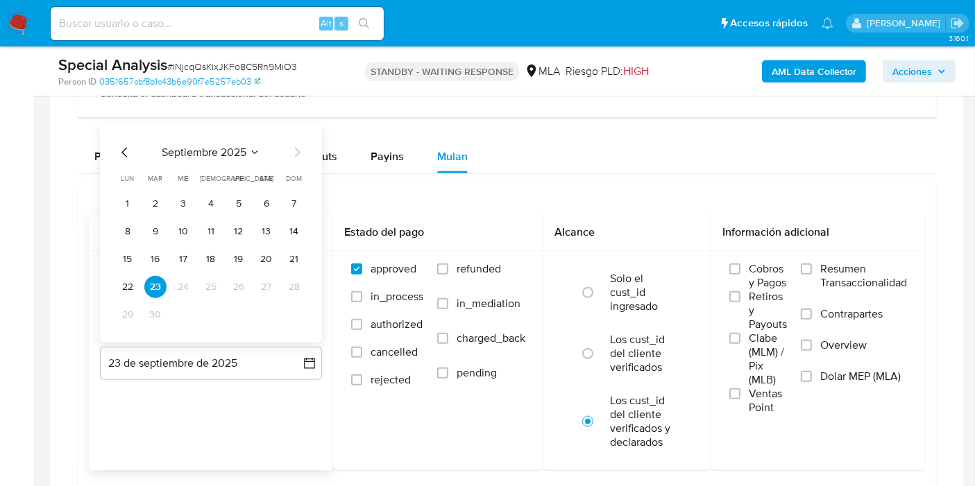
click at [123, 148] on icon "Mes anterior" at bounding box center [124, 152] width 6 height 10
click at [303, 309] on button "31" at bounding box center [294, 314] width 22 height 22
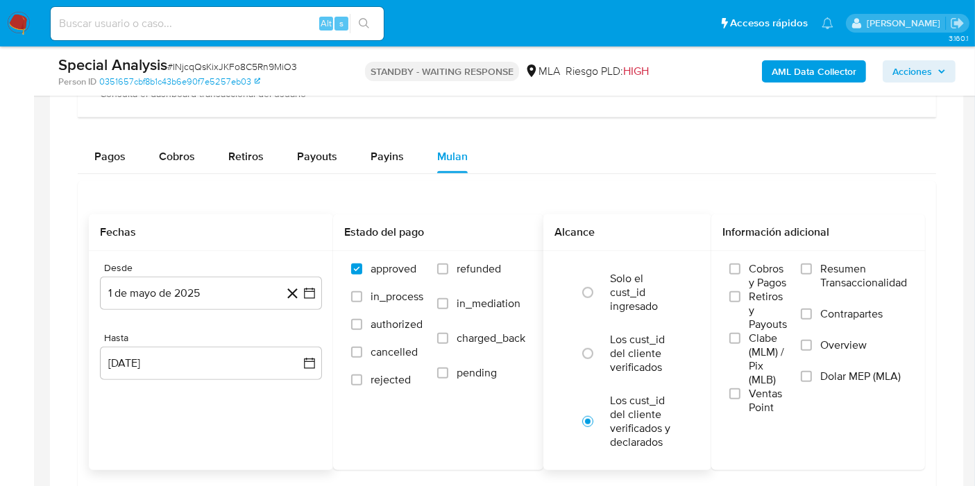
click at [696, 393] on div "Solo el cust_id ingresado Los cust_id del cliente verificados Los cust_id del c…" at bounding box center [627, 360] width 168 height 219
click at [635, 368] on label "Los cust_id del cliente verificados" at bounding box center [642, 354] width 64 height 42
click at [599, 365] on input "radio" at bounding box center [588, 354] width 22 height 22
radio input "true"
click at [871, 375] on span "Dolar MEP (MLA)" at bounding box center [860, 377] width 80 height 14
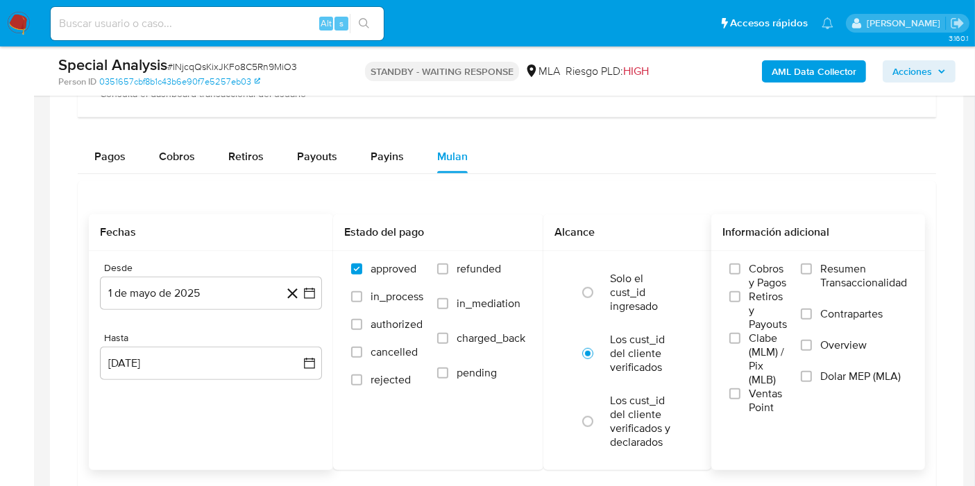
click at [812, 375] on input "Dolar MEP (MLA)" at bounding box center [806, 376] width 11 height 11
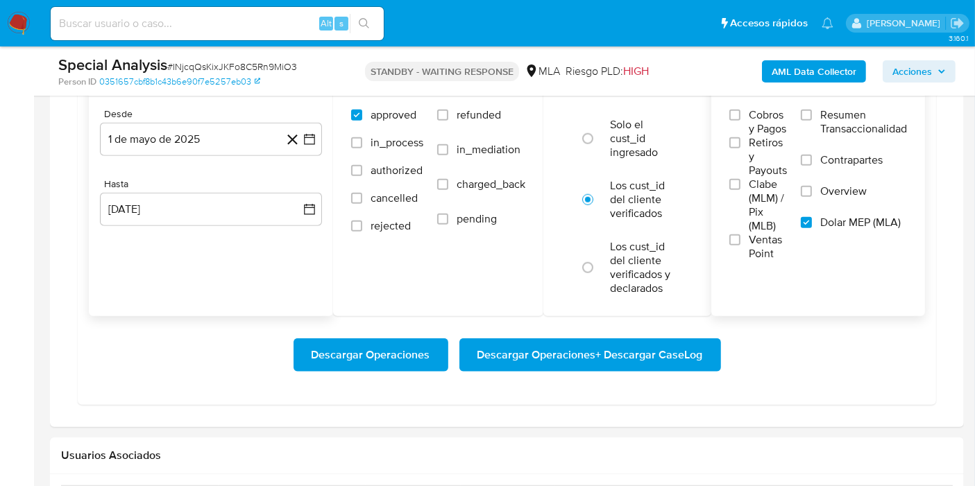
scroll to position [1310, 0]
click at [533, 352] on span "Descargar Operaciones + Descargar CaseLog" at bounding box center [589, 355] width 225 height 31
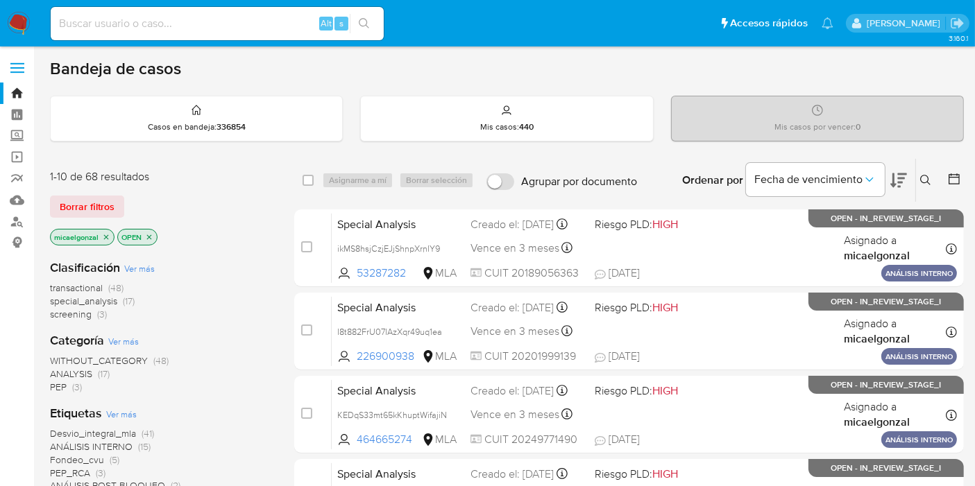
click at [239, 28] on input at bounding box center [217, 24] width 333 height 18
type input "V"
paste input "v86QSdigSnNCyB5rbDQ9kv0n"
type input "v86QSdigSnNCyB5rbDQ9kv0n"
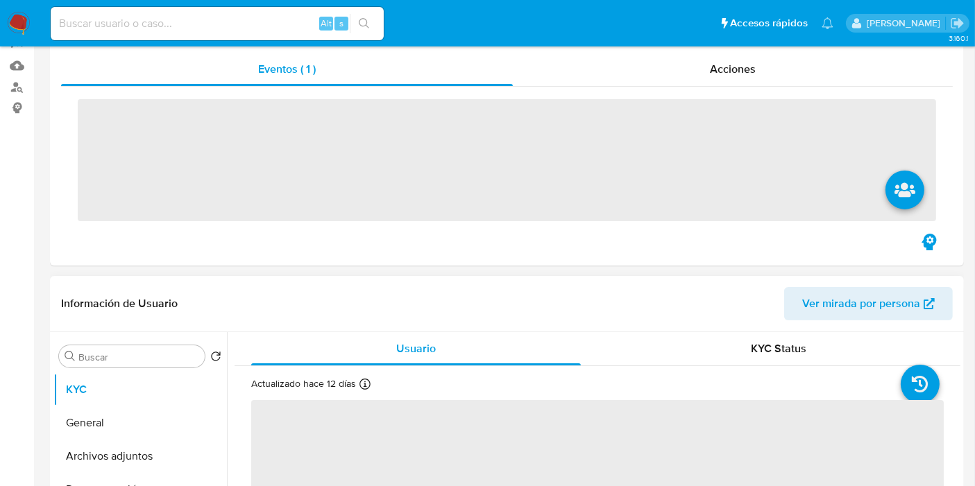
scroll to position [385, 0]
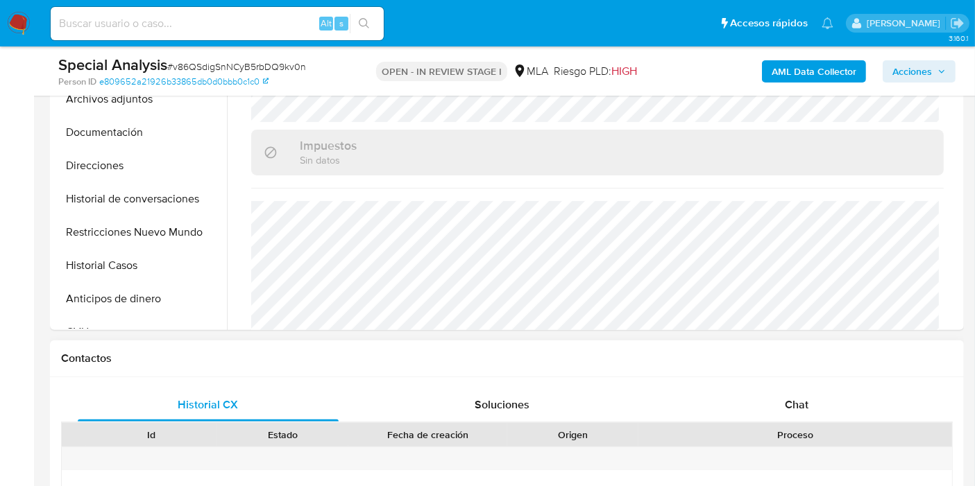
select select "10"
click at [799, 371] on div "Contactos" at bounding box center [507, 359] width 914 height 37
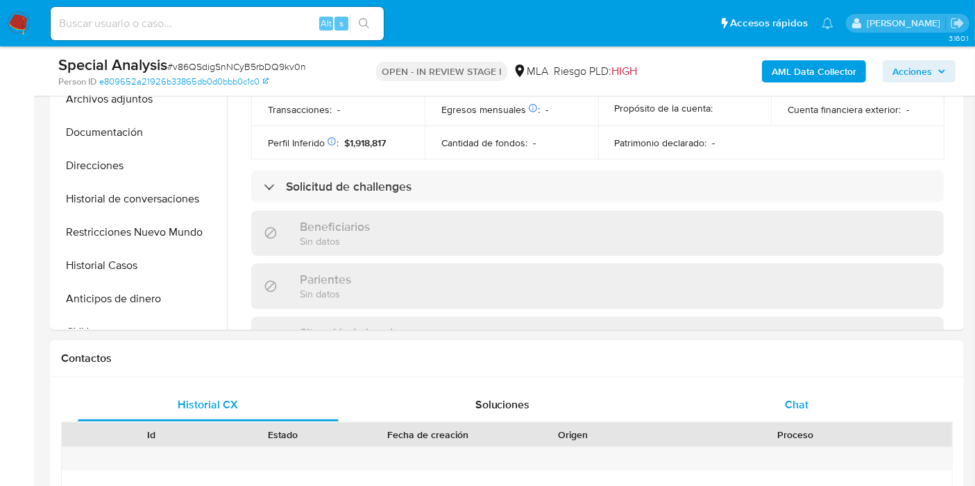
scroll to position [712, 0]
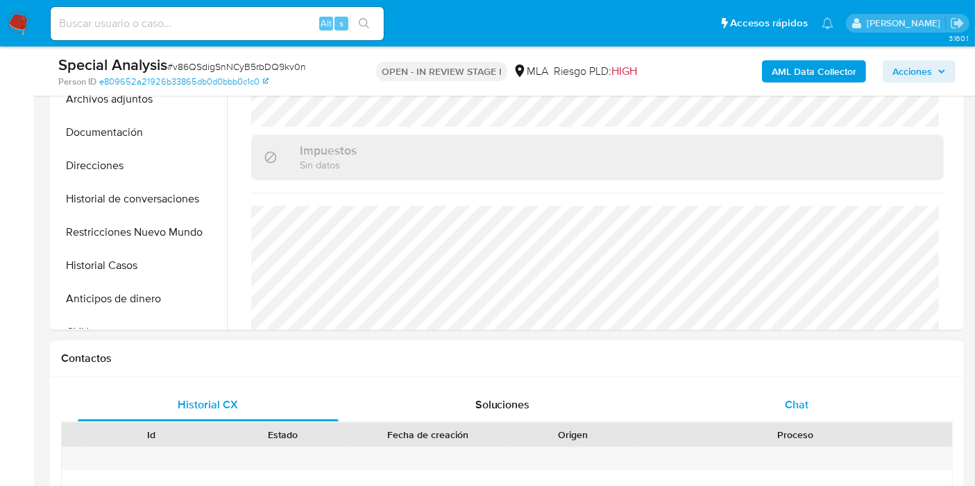
click at [797, 388] on div "Chat" at bounding box center [796, 404] width 261 height 33
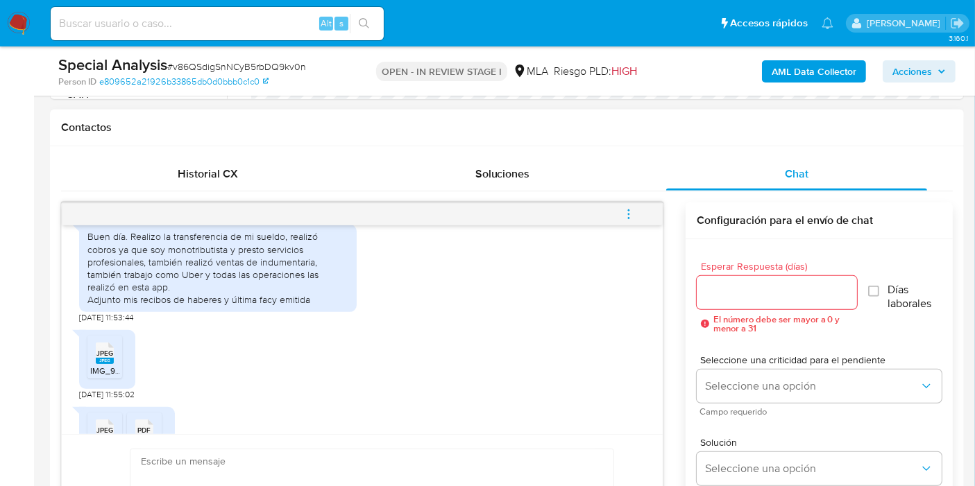
scroll to position [760, 0]
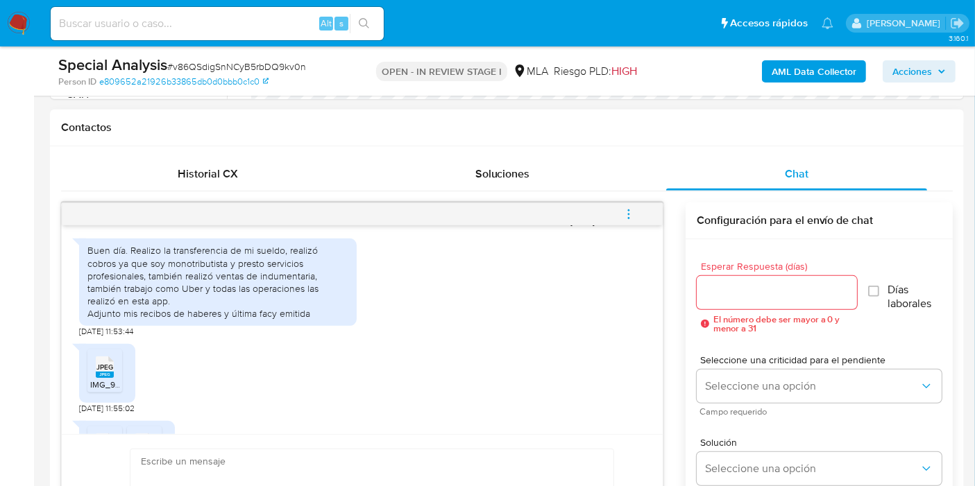
click at [159, 302] on div "Buen día. Realizo la transferencia de mi sueldo, realizó cobros ya que soy mono…" at bounding box center [217, 282] width 261 height 76
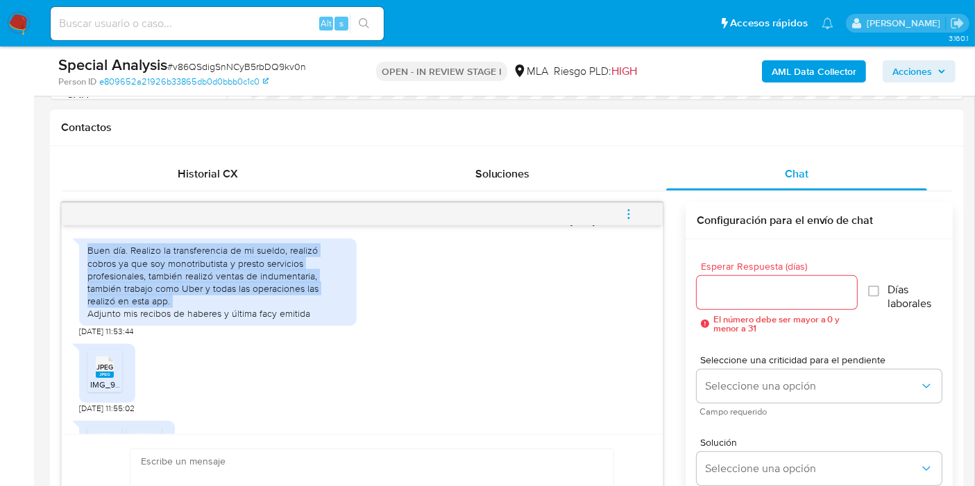
click at [159, 302] on div "Buen día. Realizo la transferencia de mi sueldo, realizó cobros ya que soy mono…" at bounding box center [217, 282] width 261 height 76
click at [160, 316] on div "Buen día. Realizo la transferencia de mi sueldo, realizó cobros ya que soy mono…" at bounding box center [217, 282] width 261 height 76
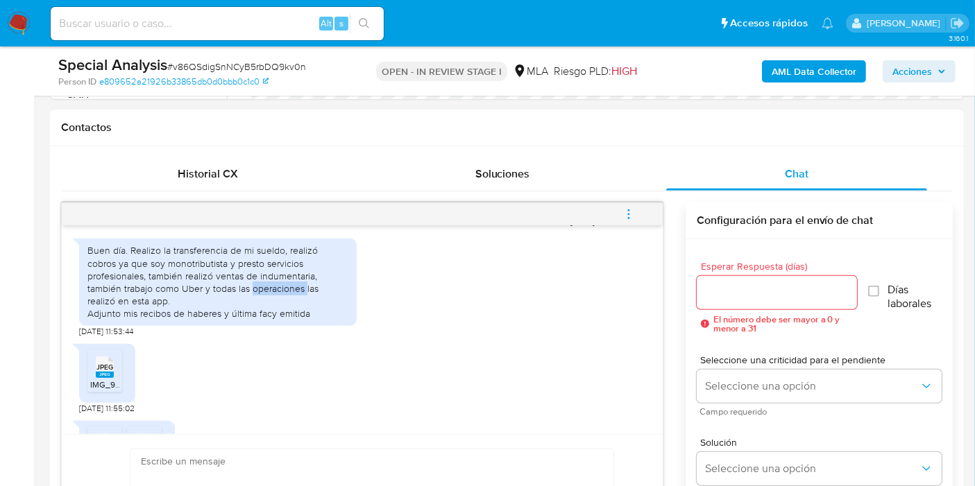
click at [160, 316] on div "Buen día. Realizo la transferencia de mi sueldo, realizó cobros ya que soy mono…" at bounding box center [217, 282] width 261 height 76
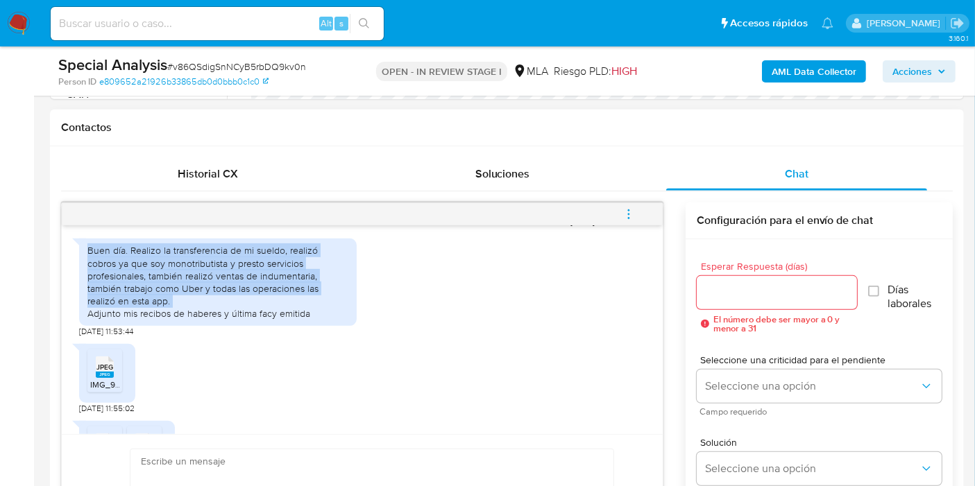
click at [160, 316] on div "Buen día. Realizo la transferencia de mi sueldo, realizó cobros ya que soy mono…" at bounding box center [217, 282] width 261 height 76
click at [203, 311] on div "Buen día. Realizo la transferencia de mi sueldo, realizó cobros ya que soy mono…" at bounding box center [217, 282] width 261 height 76
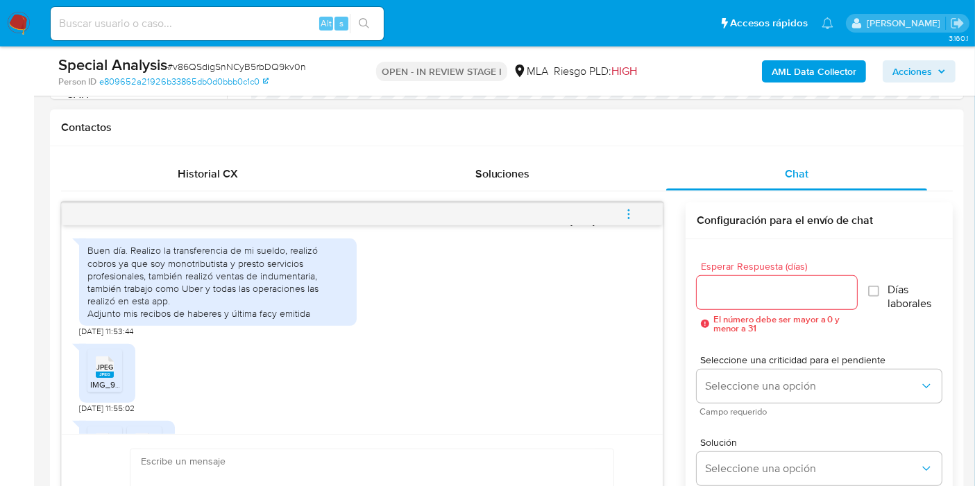
click at [204, 320] on div "Buen día. Realizo la transferencia de mi sueldo, realizó cobros ya que soy mono…" at bounding box center [217, 282] width 261 height 76
click at [236, 296] on div "Buen día. Realizo la transferencia de mi sueldo, realizó cobros ya que soy mono…" at bounding box center [217, 282] width 261 height 76
click at [203, 320] on div "Buen día. Realizo la transferencia de mi sueldo, realizó cobros ya que soy mono…" at bounding box center [217, 282] width 261 height 76
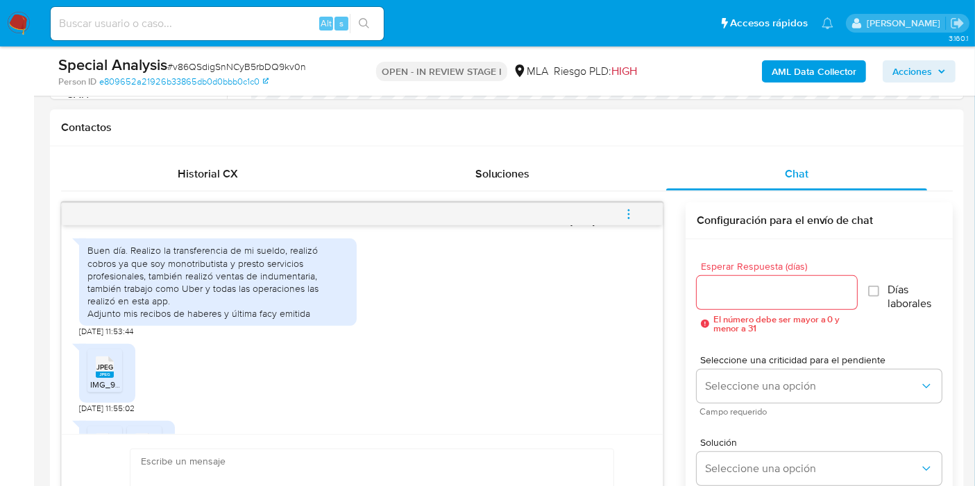
click at [98, 378] on rect at bounding box center [105, 375] width 18 height 6
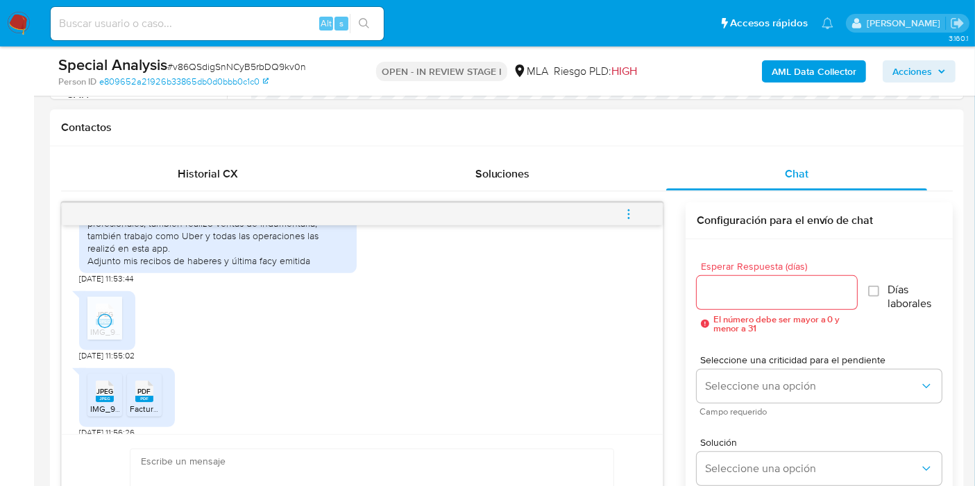
scroll to position [836, 0]
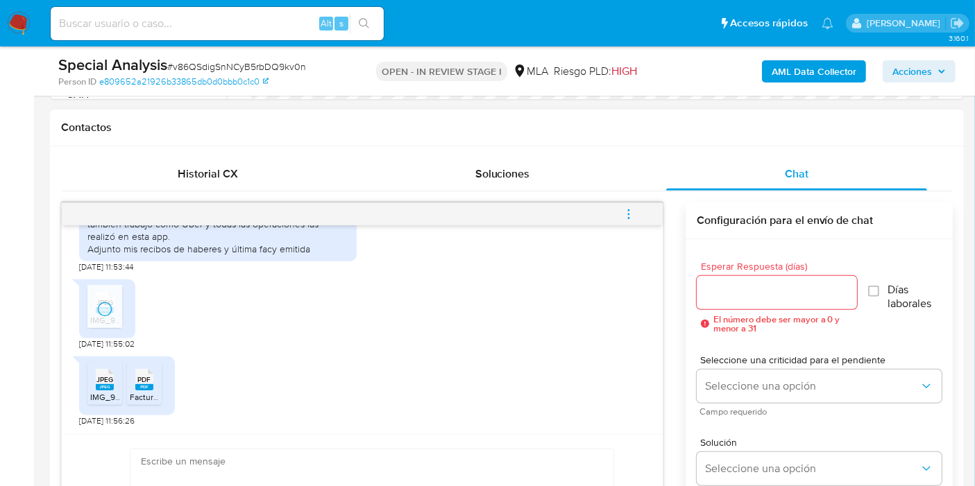
click at [101, 385] on rect at bounding box center [105, 387] width 18 height 6
click at [155, 395] on span "Factura .pdf" at bounding box center [152, 397] width 44 height 12
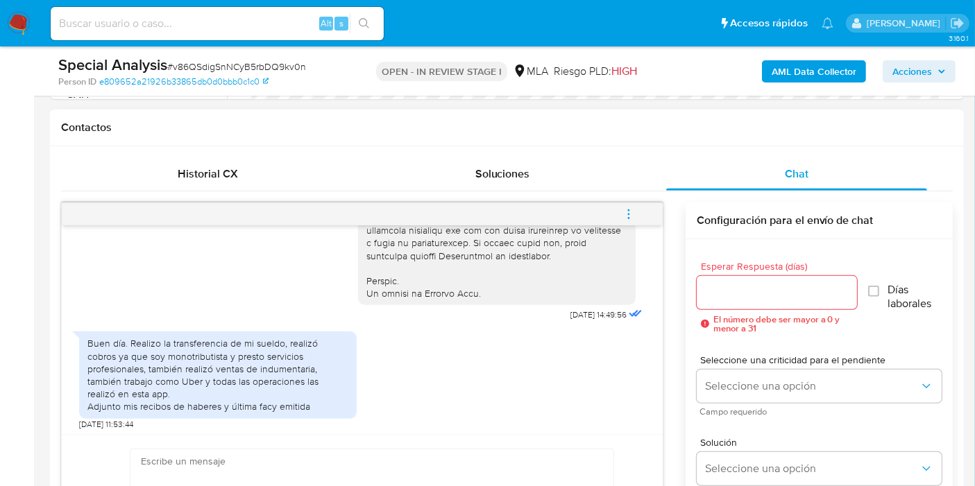
scroll to position [759, 0]
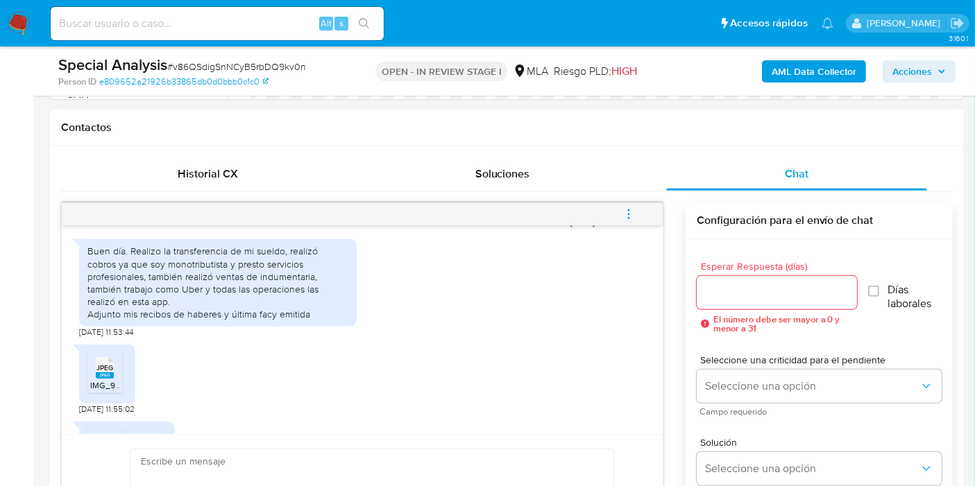
click at [277, 302] on div "Buen día. Realizo la transferencia de mi sueldo, realizó cobros ya que soy mono…" at bounding box center [217, 283] width 261 height 76
drag, startPoint x: 244, startPoint y: 271, endPoint x: 255, endPoint y: 275, distance: 11.6
click at [248, 272] on div "Buen día. Realizo la transferencia de mi sueldo, realizó cobros ya que soy mono…" at bounding box center [217, 283] width 261 height 76
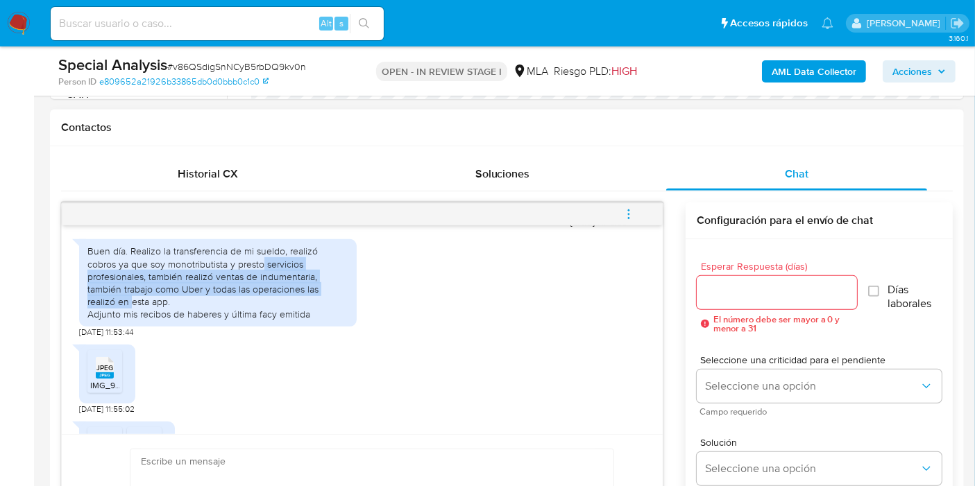
drag, startPoint x: 231, startPoint y: 288, endPoint x: 269, endPoint y: 311, distance: 44.5
click at [269, 311] on div "Buen día. Realizo la transferencia de mi sueldo, realizó cobros ya que soy mono…" at bounding box center [217, 283] width 261 height 76
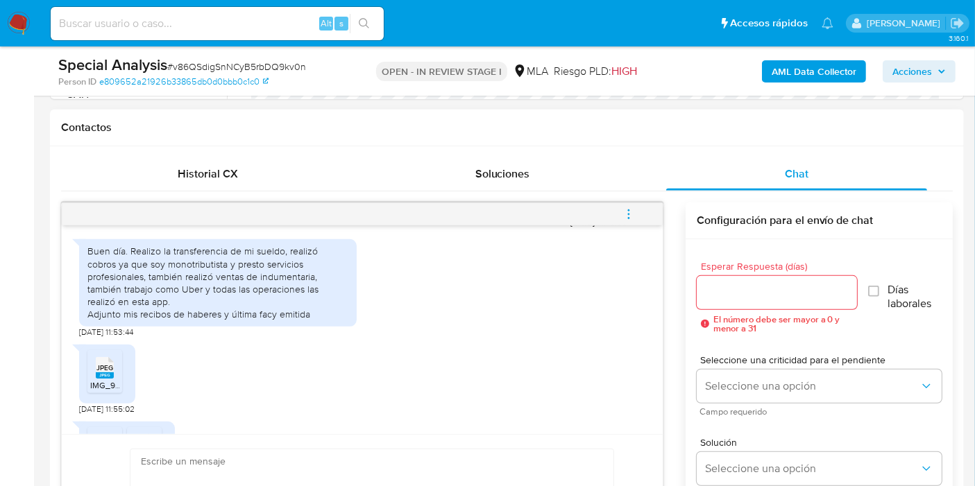
drag, startPoint x: 295, startPoint y: 276, endPoint x: 268, endPoint y: 298, distance: 34.5
click at [293, 277] on div "Buen día. Realizo la transferencia de mi sueldo, realizó cobros ya que soy mono…" at bounding box center [217, 283] width 261 height 76
click at [260, 309] on div "Buen día. Realizo la transferencia de mi sueldo, realizó cobros ya que soy mono…" at bounding box center [217, 283] width 261 height 76
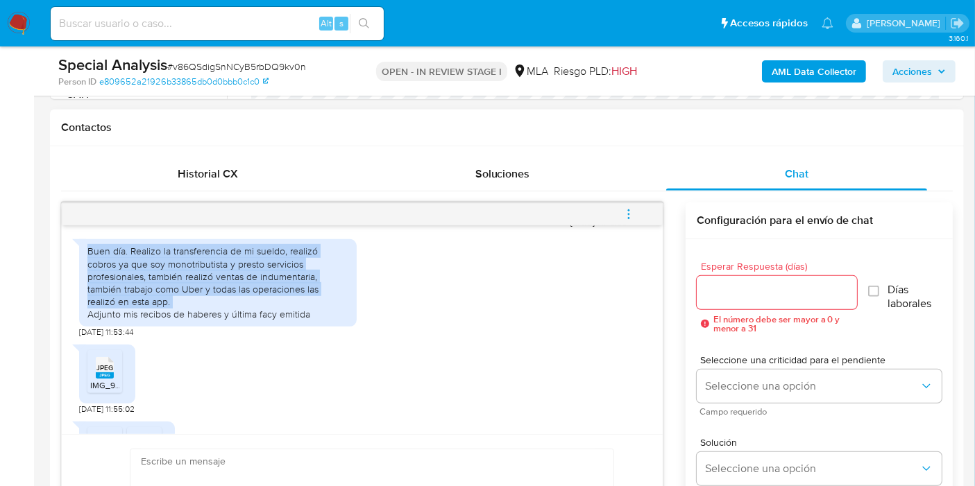
click at [260, 309] on div "Buen día. Realizo la transferencia de mi sueldo, realizó cobros ya que soy mono…" at bounding box center [217, 283] width 261 height 76
click at [285, 307] on div "Buen día. Realizo la transferencia de mi sueldo, realizó cobros ya que soy mono…" at bounding box center [217, 283] width 261 height 76
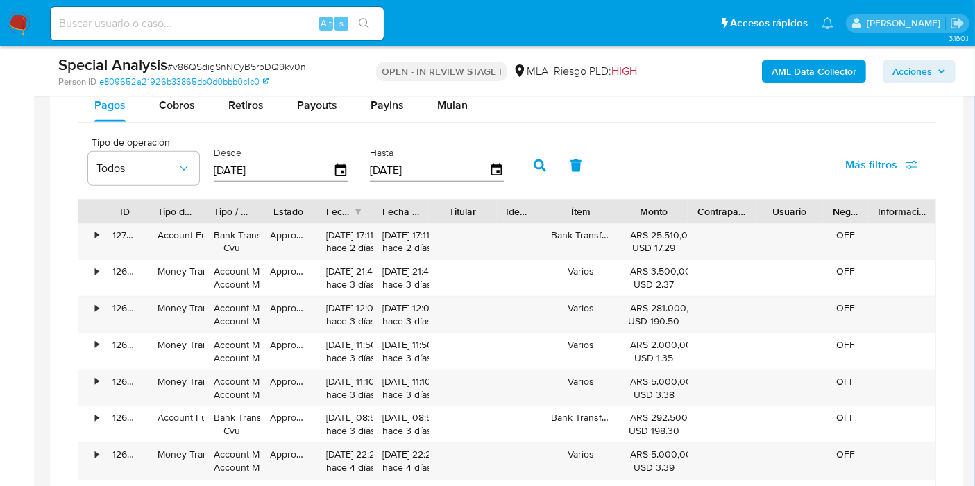
scroll to position [1233, 0]
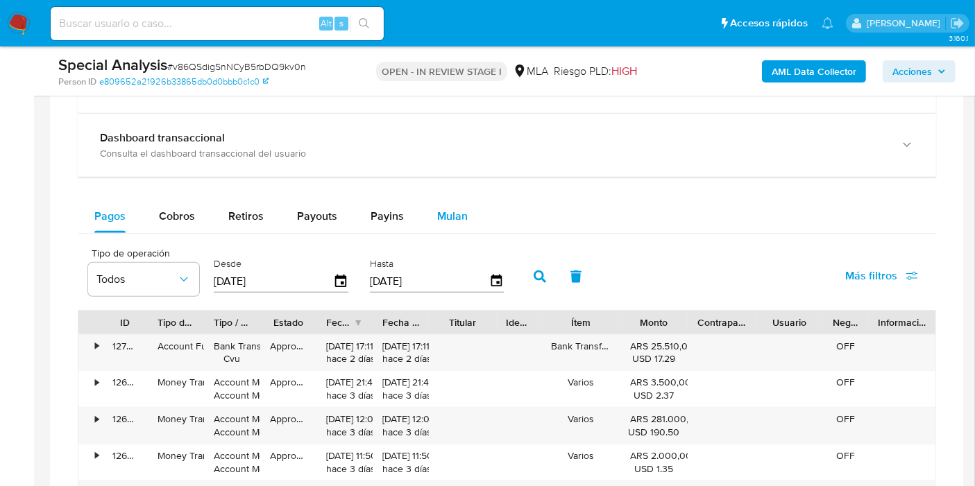
click at [442, 208] on span "Mulan" at bounding box center [452, 216] width 31 height 16
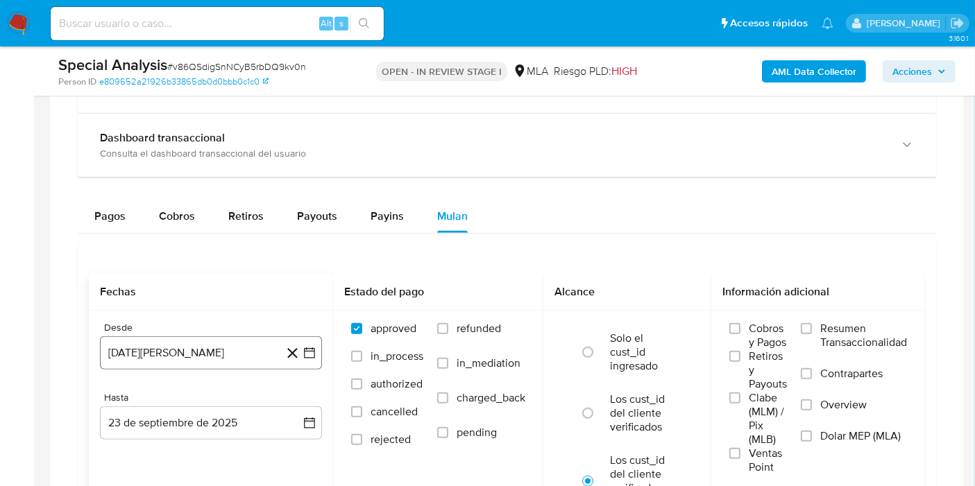
click at [316, 348] on button "[DATE]" at bounding box center [211, 352] width 222 height 33
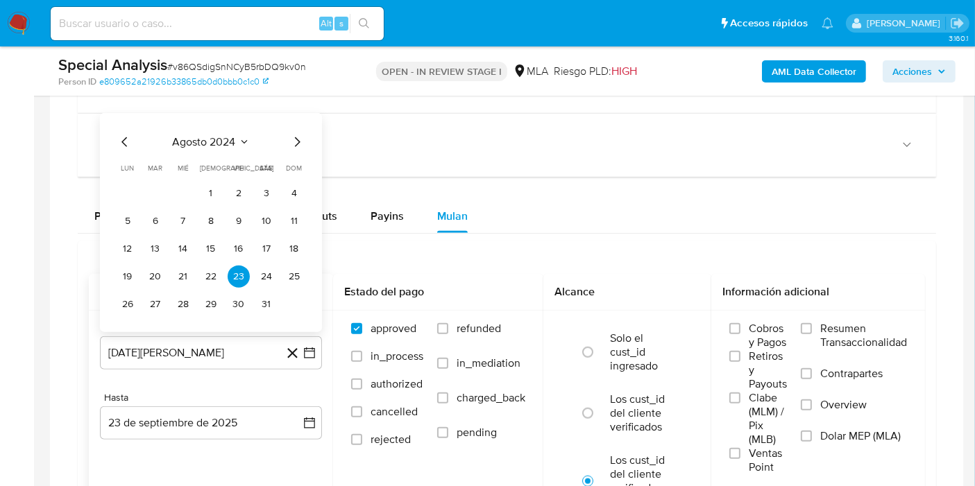
click at [203, 135] on span "agosto 2024" at bounding box center [204, 142] width 63 height 14
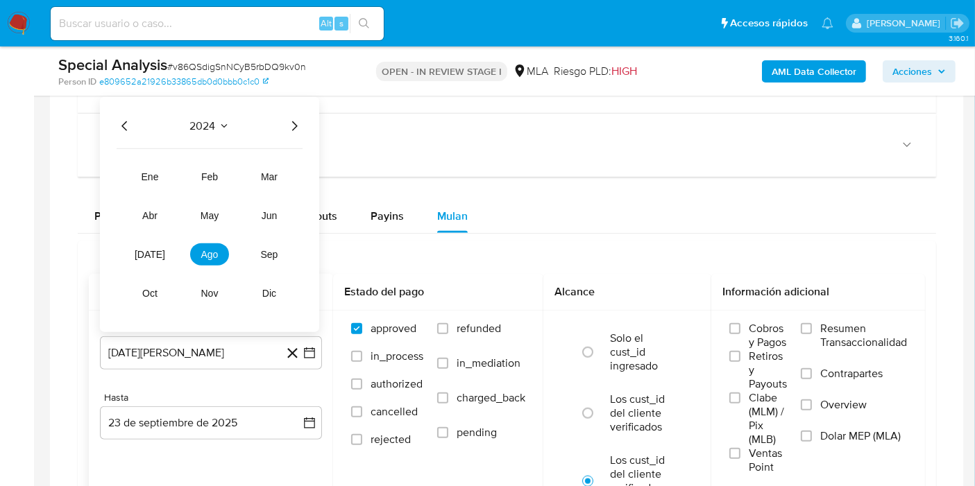
click at [298, 125] on icon "Año siguiente" at bounding box center [294, 125] width 17 height 17
click at [212, 216] on span "may" at bounding box center [209, 215] width 18 height 11
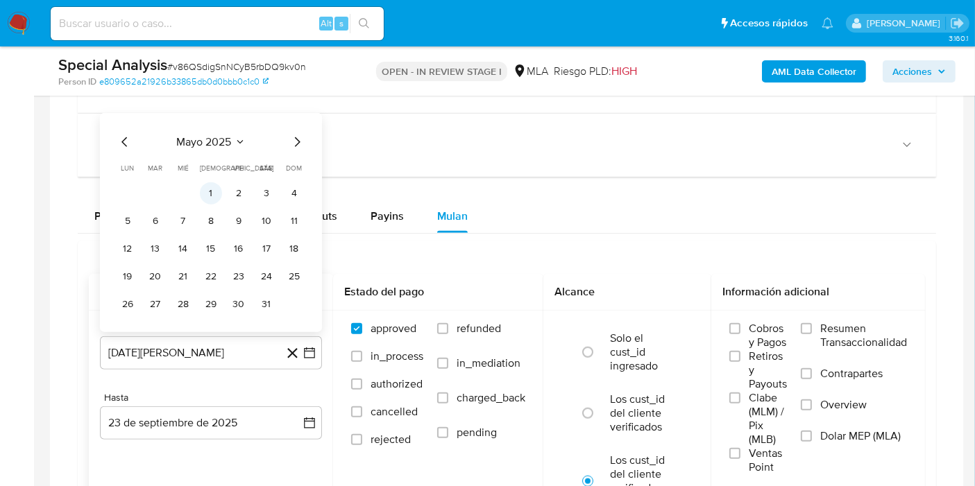
click at [216, 189] on button "1" at bounding box center [211, 193] width 22 height 22
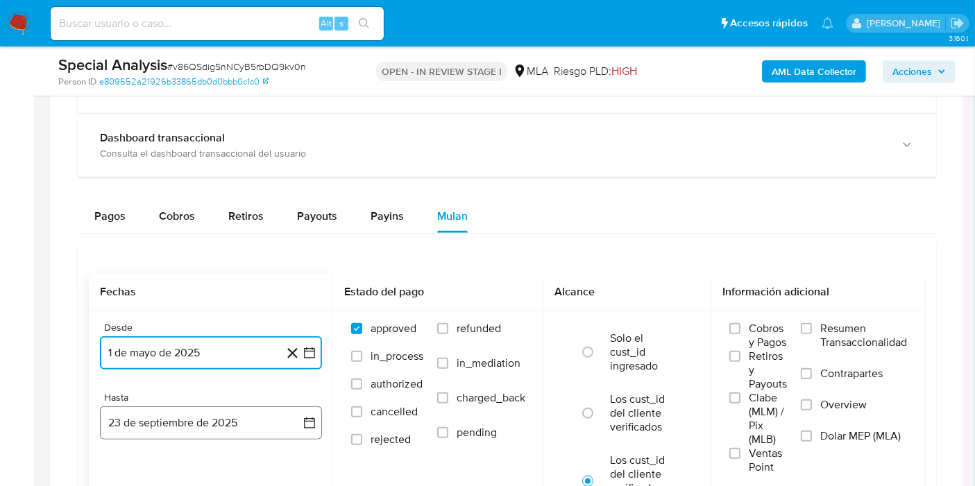
click at [307, 416] on icon "button" at bounding box center [309, 423] width 14 height 14
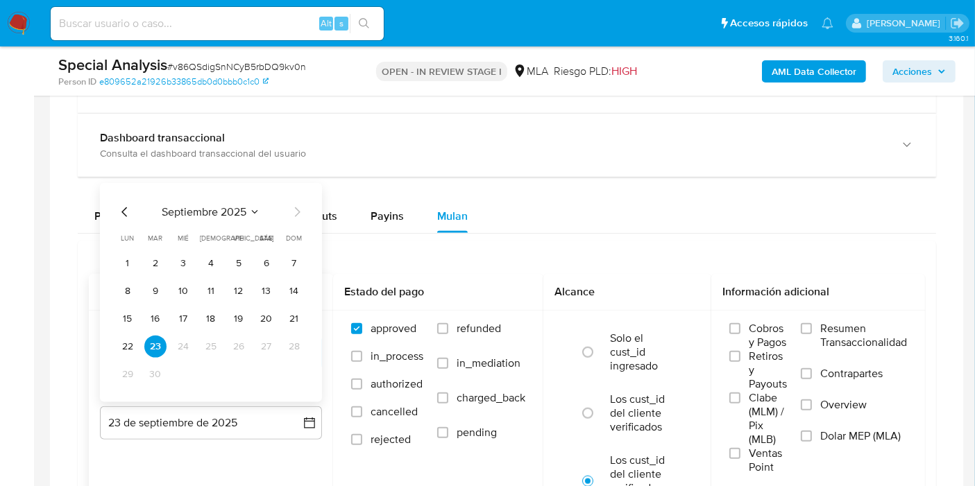
click at [125, 210] on icon "Mes anterior" at bounding box center [125, 211] width 17 height 17
click at [290, 368] on button "31" at bounding box center [294, 374] width 22 height 22
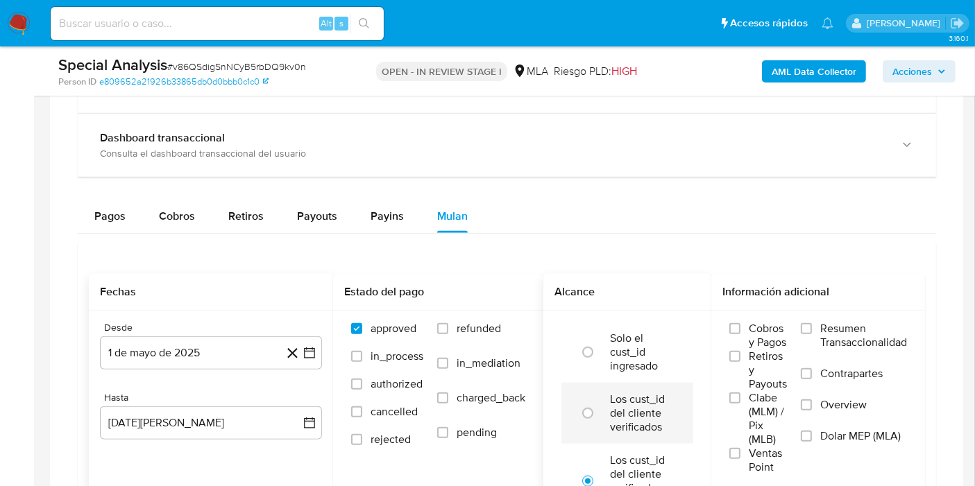
click at [556, 403] on div "Solo el cust_id ingresado Los cust_id del cliente verificados Los cust_id del c…" at bounding box center [627, 420] width 168 height 219
click at [578, 403] on input "radio" at bounding box center [588, 413] width 22 height 22
radio input "true"
click at [917, 448] on div "Cobros y Pagos Retiros y Payouts Clabe (MLM) / Pix (MLB) Ventas Point Resumen T…" at bounding box center [818, 391] width 214 height 161
click at [840, 436] on span "Dolar MEP (MLA)" at bounding box center [860, 436] width 80 height 14
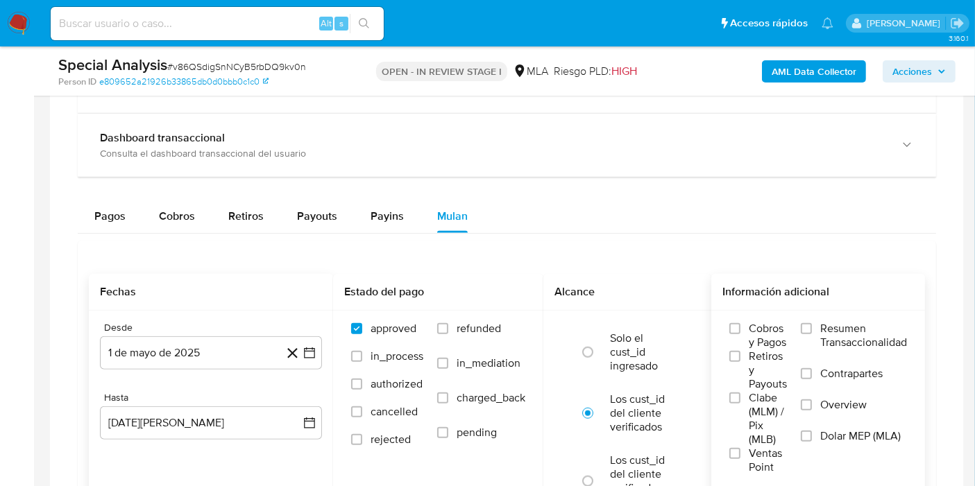
click at [812, 436] on input "Dolar MEP (MLA)" at bounding box center [806, 436] width 11 height 11
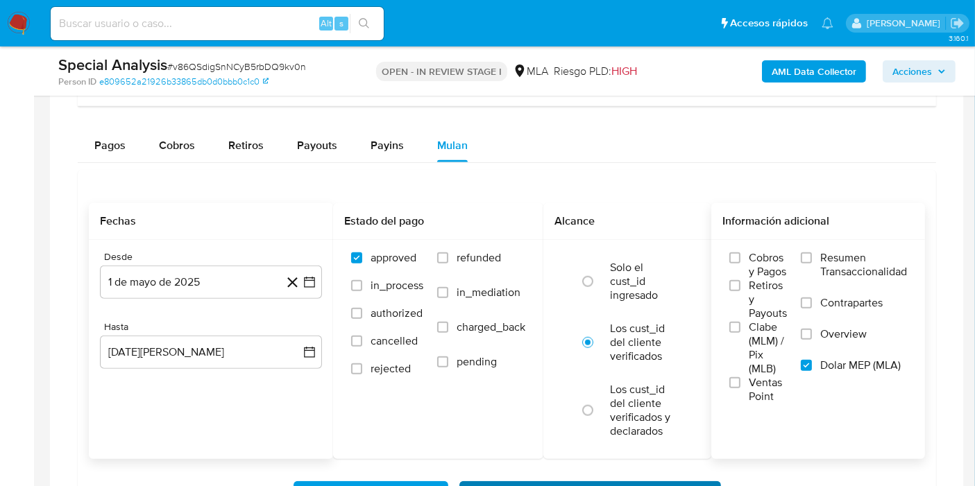
scroll to position [1387, 0]
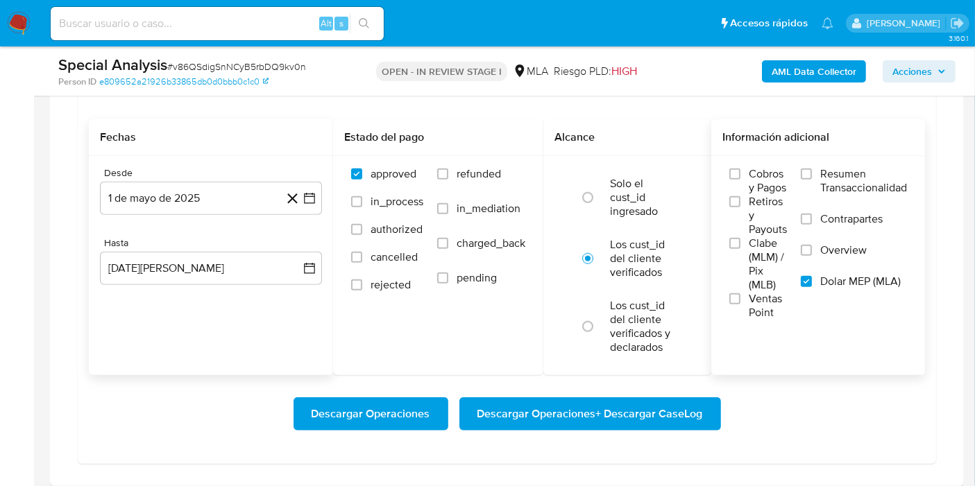
click at [614, 416] on span "Descargar Operaciones + Descargar CaseLog" at bounding box center [589, 414] width 225 height 31
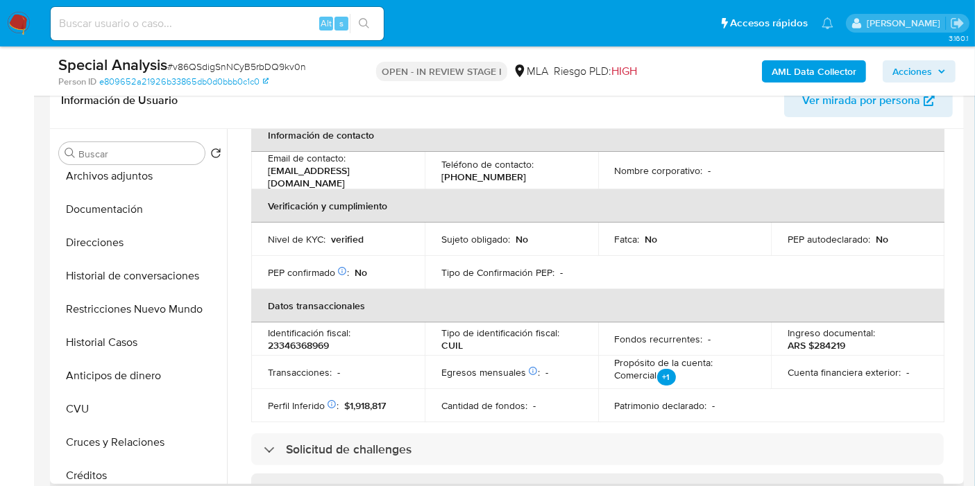
scroll to position [112, 0]
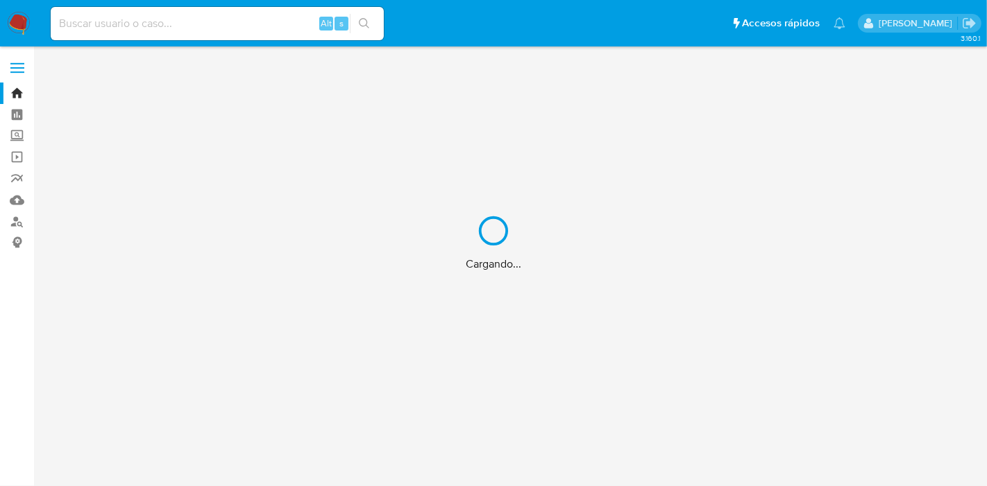
click at [236, 23] on div "Cargando..." at bounding box center [493, 243] width 987 height 486
click at [239, 23] on div "Cargando..." at bounding box center [493, 243] width 987 height 486
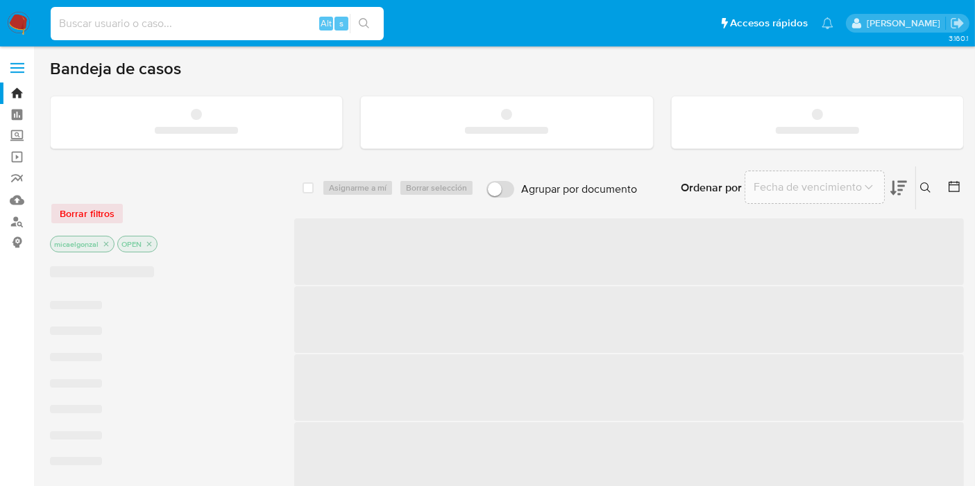
click at [239, 21] on input at bounding box center [217, 24] width 333 height 18
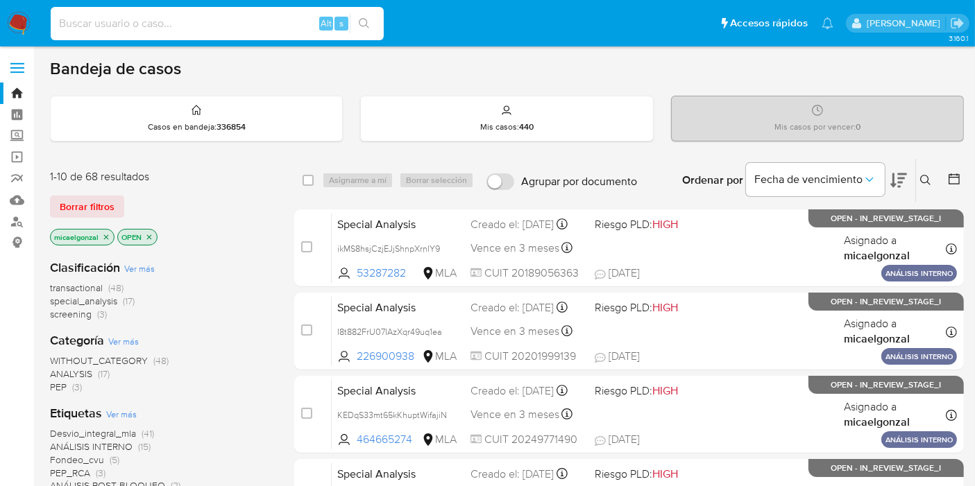
paste input "wNtSWHOx7ljHW0TKhlECE7T0"
type input "wNtSWHOx7ljHW0TKhlECE7T0"
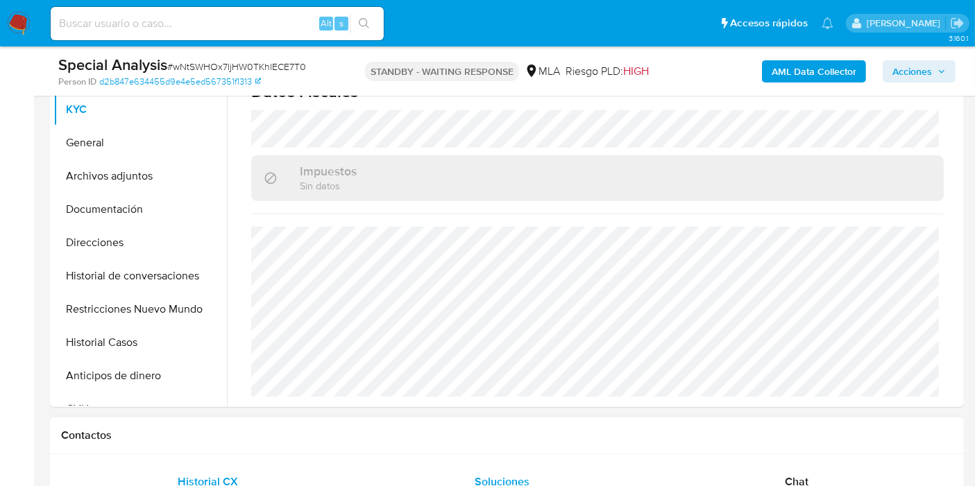
scroll to position [438, 0]
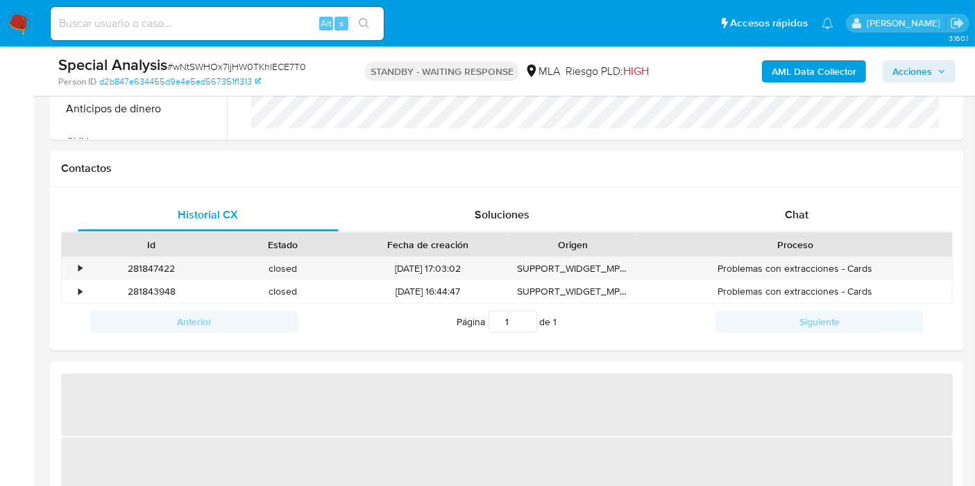
select select "10"
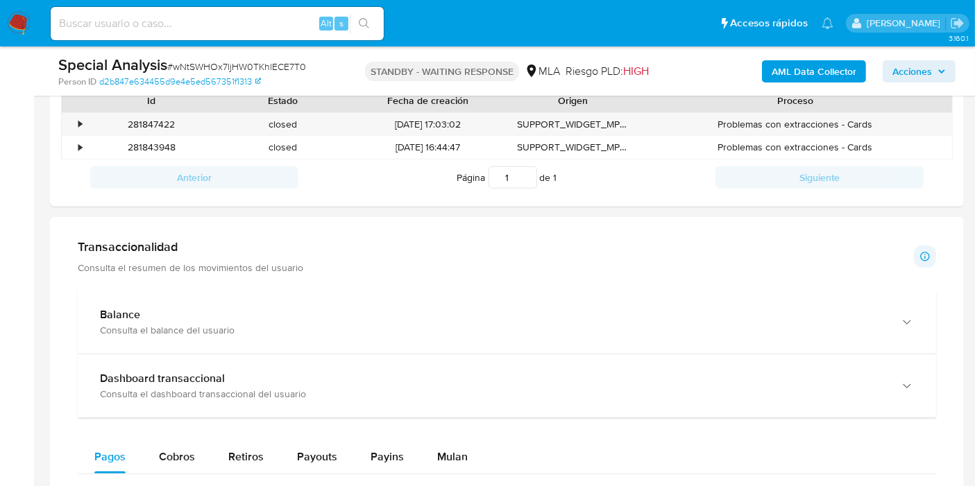
scroll to position [925, 0]
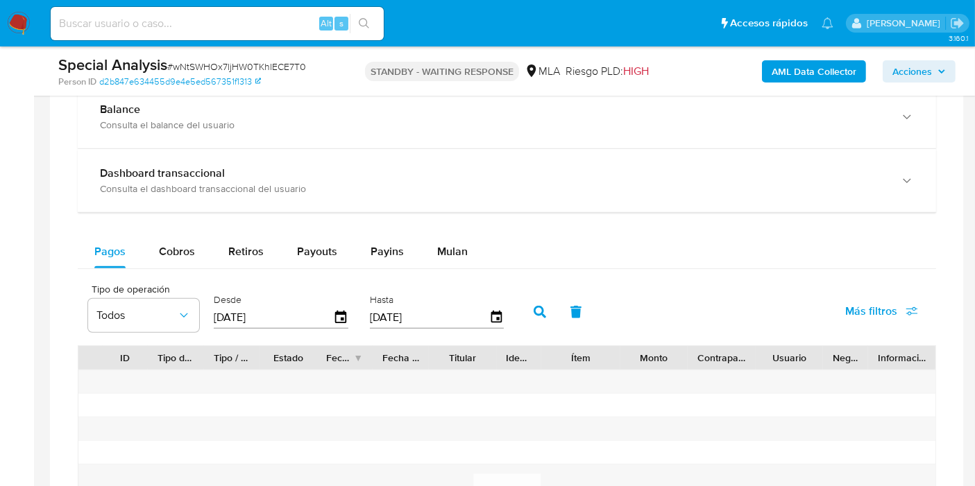
click at [430, 227] on div "Balance Consulta el balance del usuario Dashboard transaccional Consulta el das…" at bounding box center [507, 364] width 858 height 558
click at [455, 244] on span "Mulan" at bounding box center [452, 252] width 31 height 16
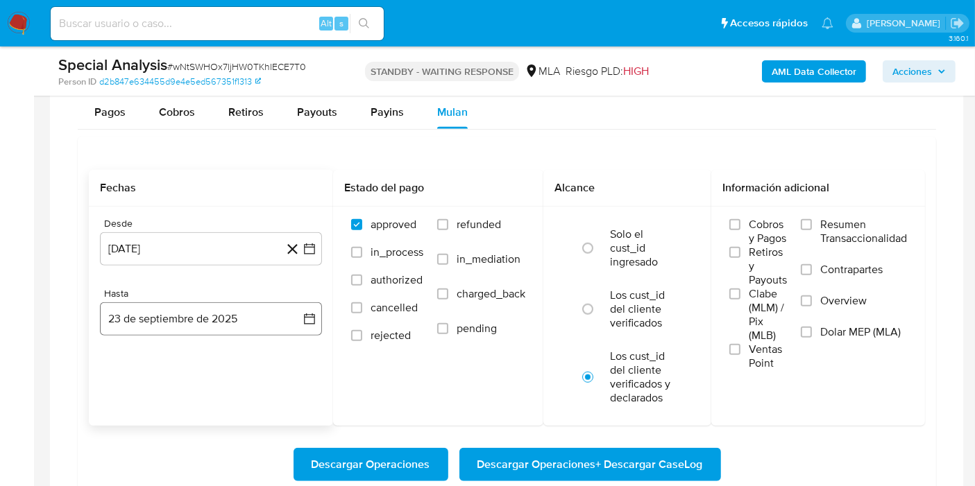
scroll to position [1079, 0]
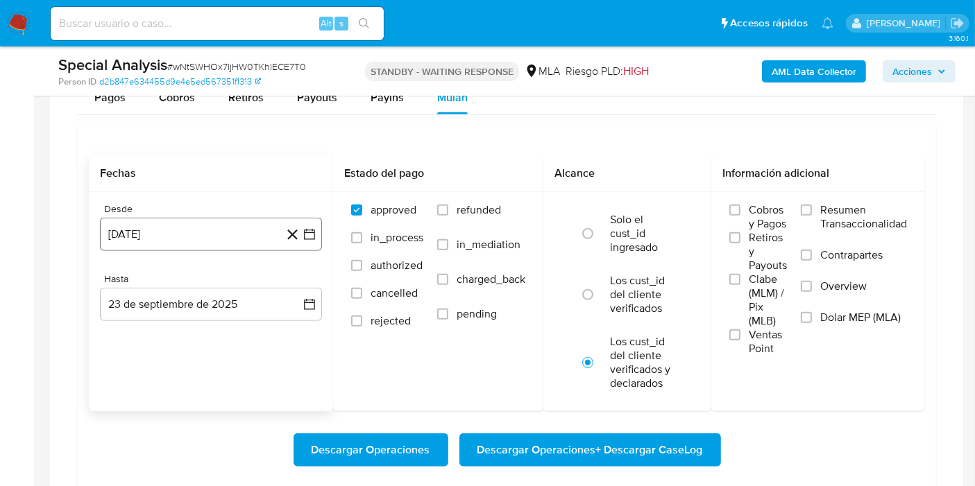
click at [321, 228] on button "[DATE]" at bounding box center [211, 234] width 222 height 33
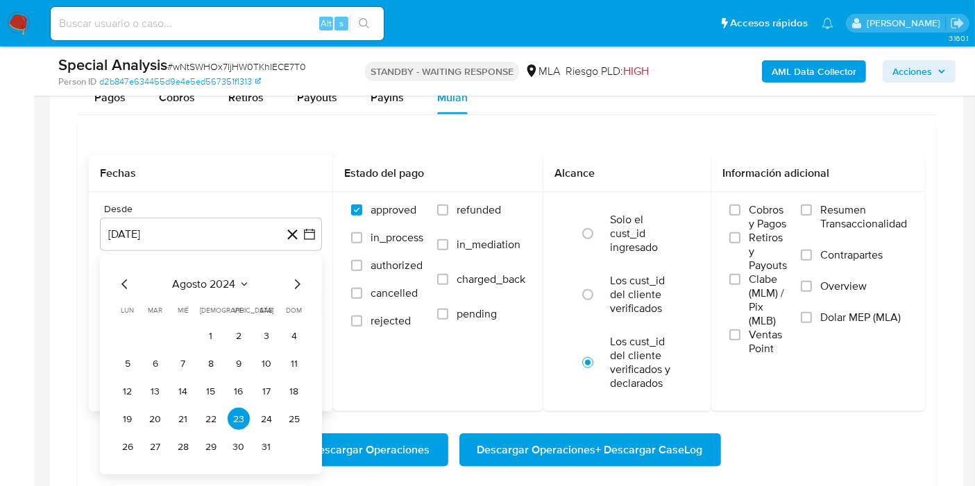
drag, startPoint x: 216, startPoint y: 274, endPoint x: 223, endPoint y: 276, distance: 7.2
click at [223, 277] on span "agosto 2024" at bounding box center [204, 284] width 63 height 14
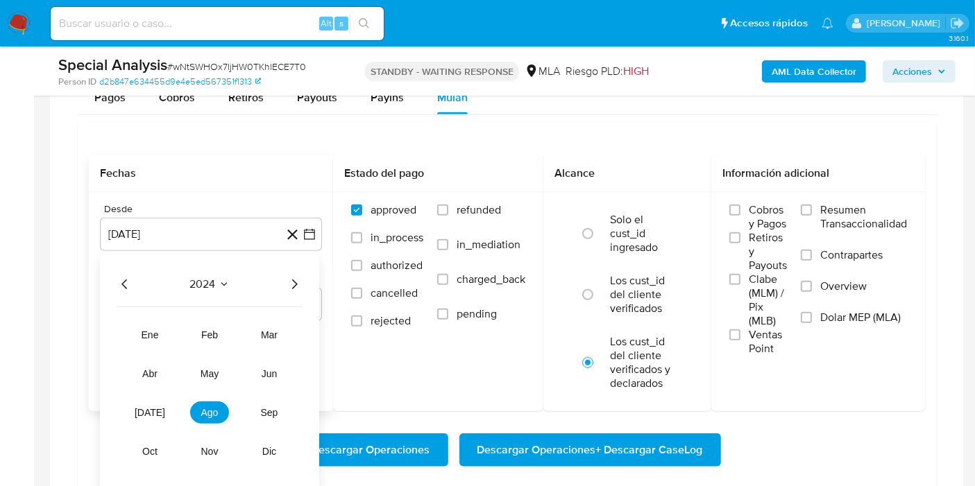
click at [298, 277] on icon "Año siguiente" at bounding box center [294, 284] width 17 height 17
click at [222, 363] on button "may" at bounding box center [209, 374] width 39 height 22
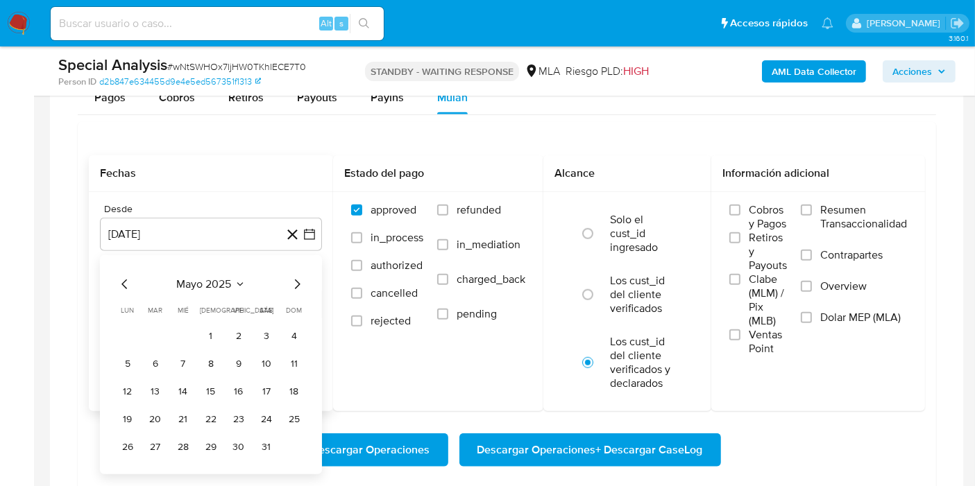
drag, startPoint x: 206, startPoint y: 334, endPoint x: 214, endPoint y: 332, distance: 8.6
click at [208, 334] on button "1" at bounding box center [211, 336] width 22 height 22
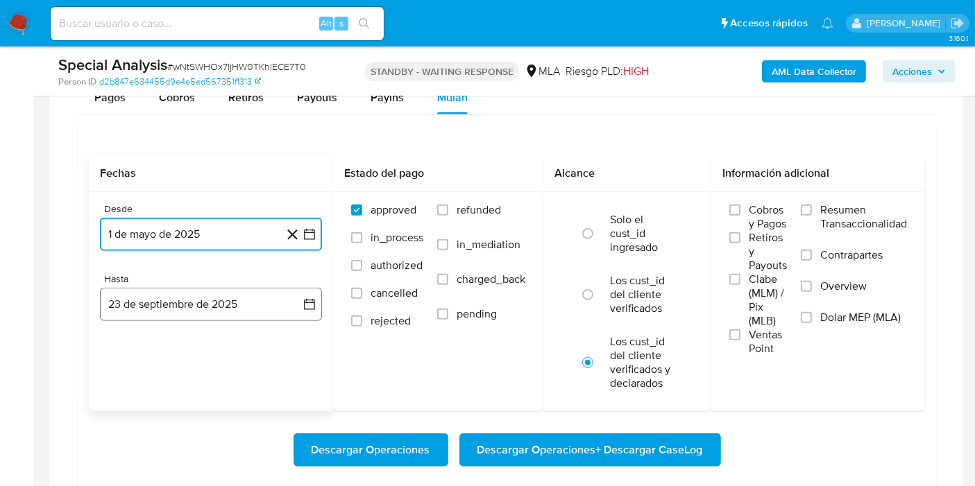
click at [274, 301] on button "23 de septiembre de 2025" at bounding box center [211, 304] width 222 height 33
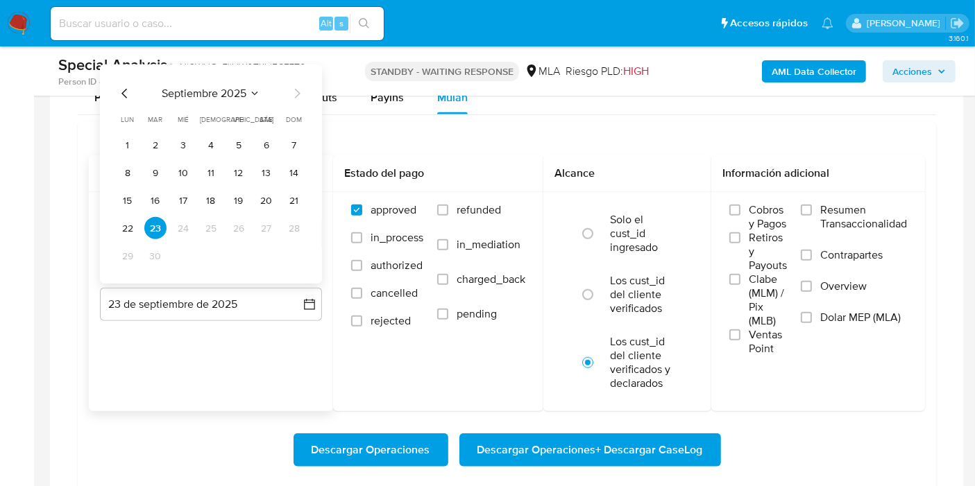
click at [123, 96] on icon "Mes anterior" at bounding box center [125, 93] width 17 height 17
click at [289, 253] on button "31" at bounding box center [294, 256] width 22 height 22
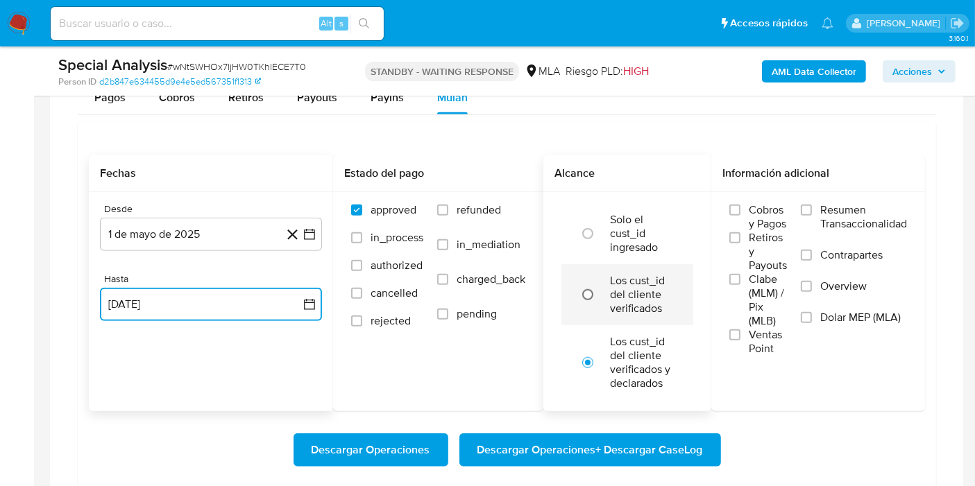
click at [599, 284] on input "radio" at bounding box center [588, 295] width 22 height 22
radio input "true"
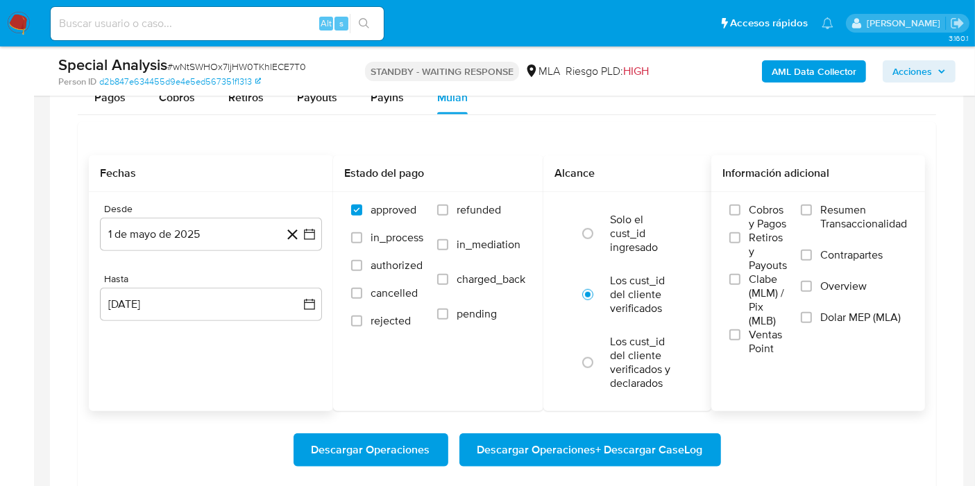
click at [874, 319] on span "Dolar MEP (MLA)" at bounding box center [860, 318] width 80 height 14
click at [812, 319] on input "Dolar MEP (MLA)" at bounding box center [806, 317] width 11 height 11
click at [627, 435] on span "Descargar Operaciones + Descargar CaseLog" at bounding box center [589, 450] width 225 height 31
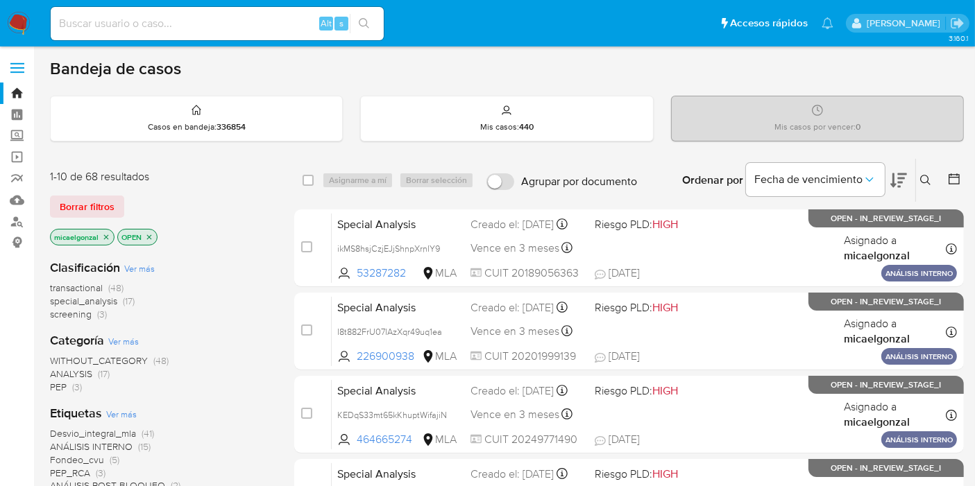
click at [176, 28] on input at bounding box center [217, 24] width 333 height 18
paste input "GffIigIqA3OnAe0KuKXfCUEc"
type input "GffIigIqA3OnAe0KuKXfCUEc"
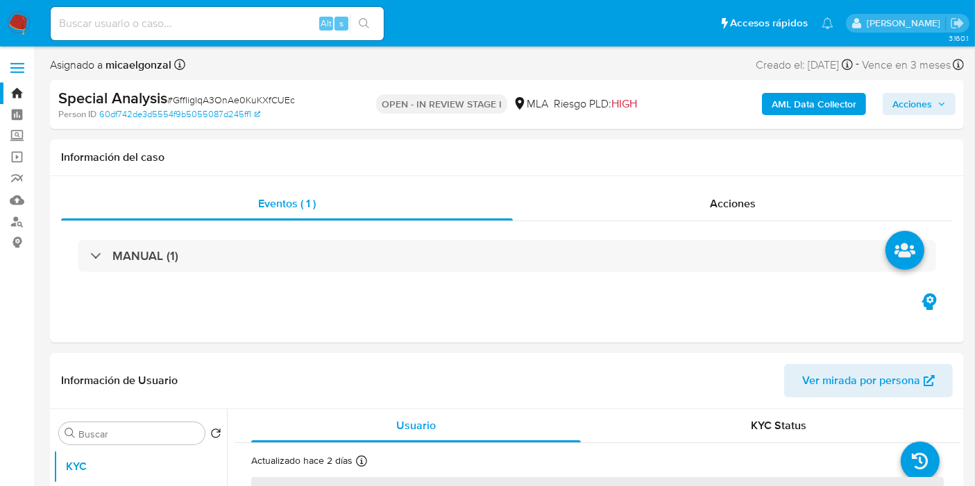
select select "10"
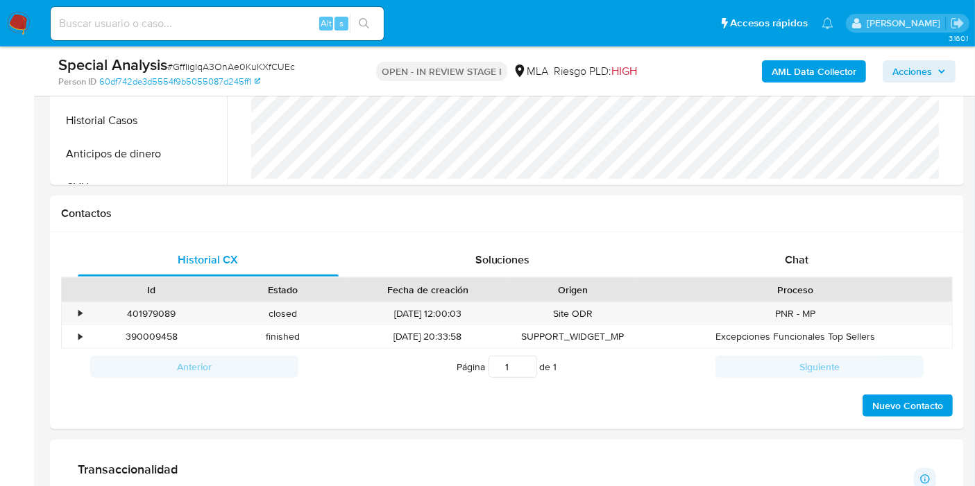
scroll to position [539, 0]
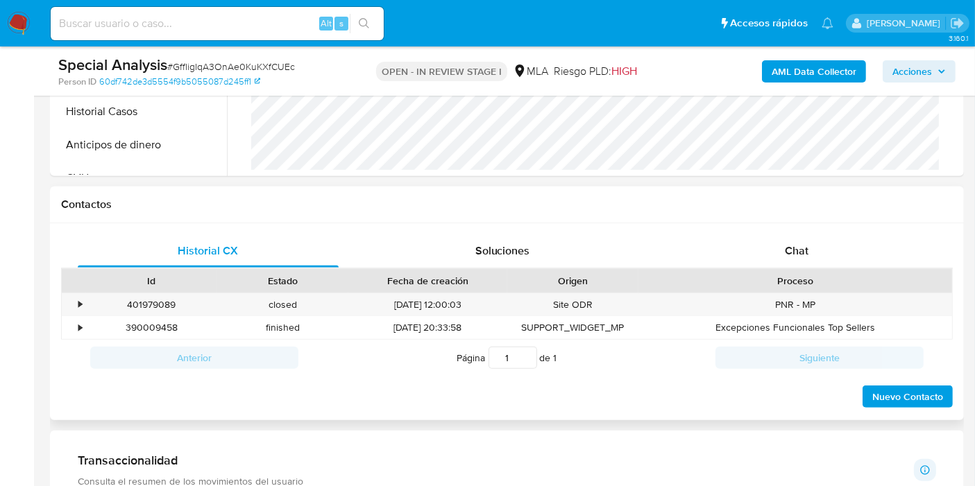
click at [806, 269] on div "Proceso" at bounding box center [795, 281] width 314 height 24
click at [808, 258] on div "Chat" at bounding box center [796, 250] width 261 height 33
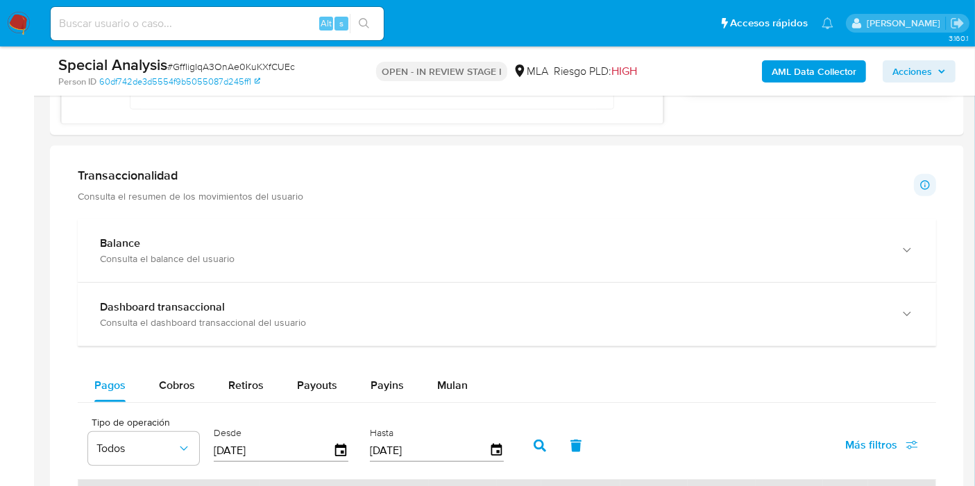
scroll to position [1233, 0]
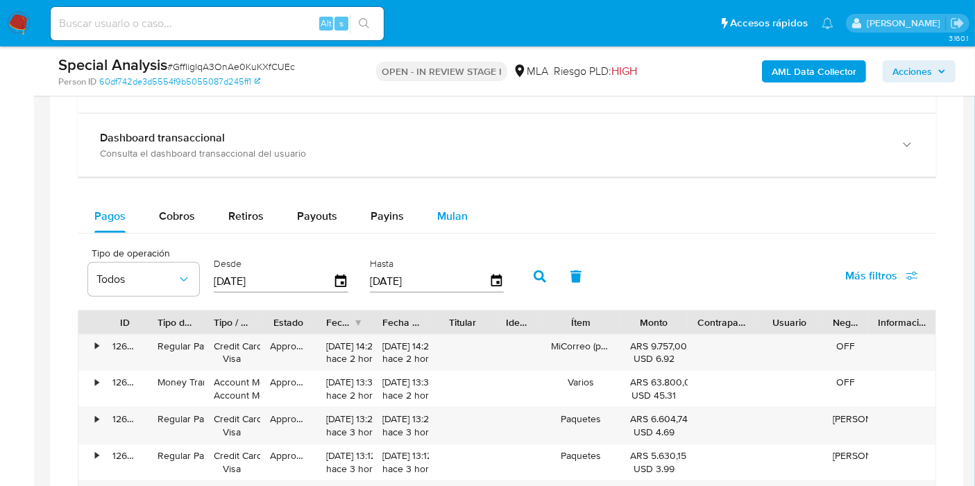
click at [432, 203] on button "Mulan" at bounding box center [452, 216] width 64 height 33
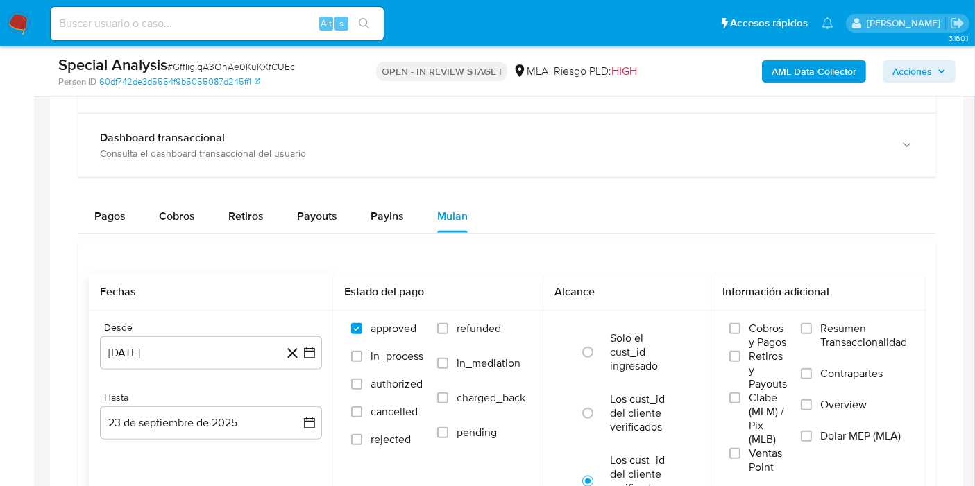
click at [322, 340] on div "Desde [DATE] [DATE] Hasta [DATE] [DATE]" at bounding box center [211, 392] width 244 height 162
click at [316, 343] on button "[DATE]" at bounding box center [211, 352] width 222 height 33
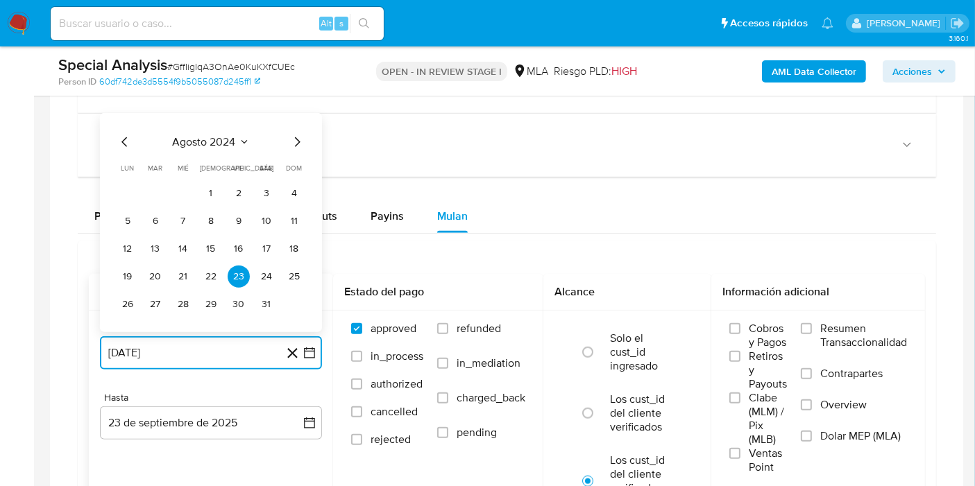
drag, startPoint x: 228, startPoint y: 138, endPoint x: 276, endPoint y: 135, distance: 47.9
click at [252, 138] on div "agosto 2024" at bounding box center [211, 141] width 189 height 17
click at [210, 141] on span "agosto 2024" at bounding box center [204, 142] width 63 height 14
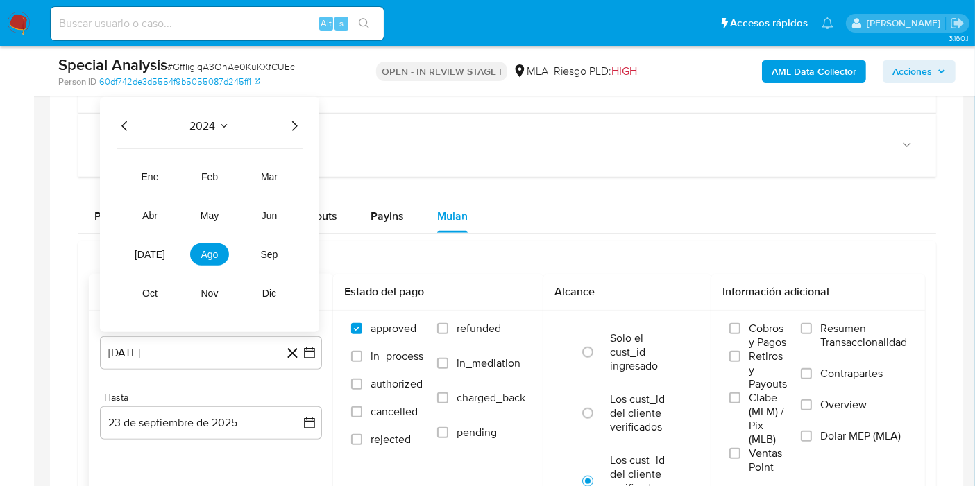
click at [293, 124] on icon "Año siguiente" at bounding box center [294, 125] width 17 height 17
click at [214, 211] on span "may" at bounding box center [209, 215] width 18 height 11
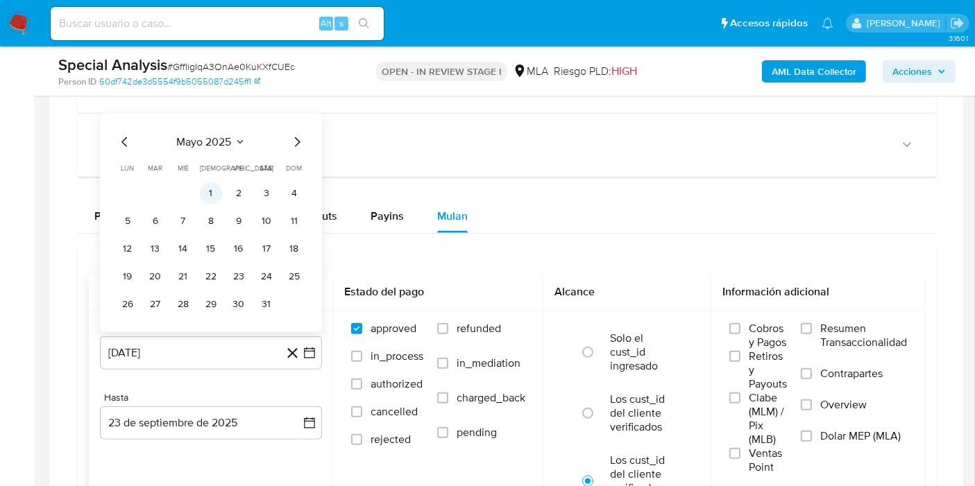
click at [216, 185] on button "1" at bounding box center [211, 193] width 22 height 22
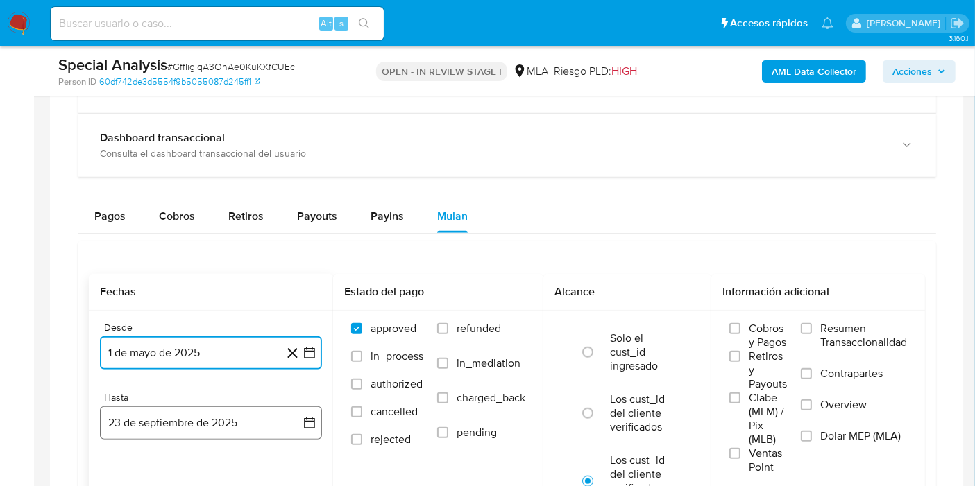
click at [315, 410] on button "23 de septiembre de 2025" at bounding box center [211, 423] width 222 height 33
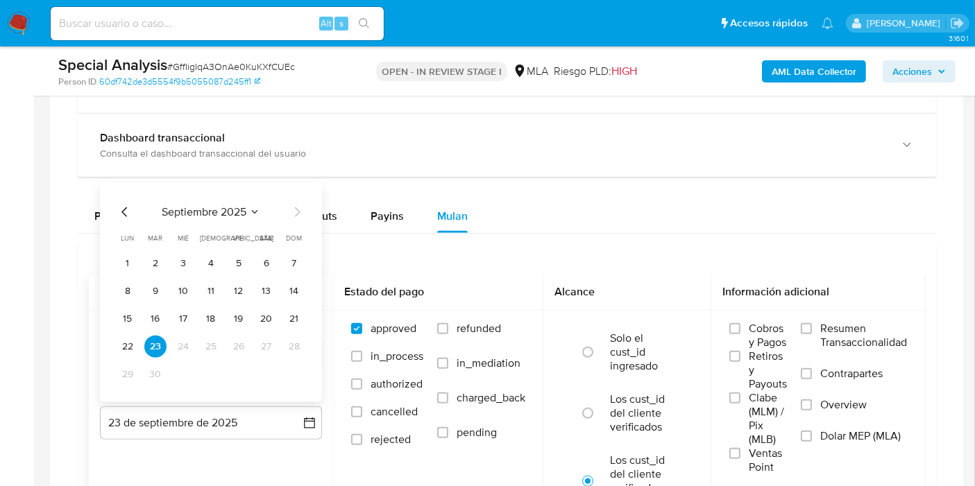
click at [130, 203] on icon "Mes anterior" at bounding box center [125, 211] width 17 height 17
click at [302, 371] on button "31" at bounding box center [294, 374] width 22 height 22
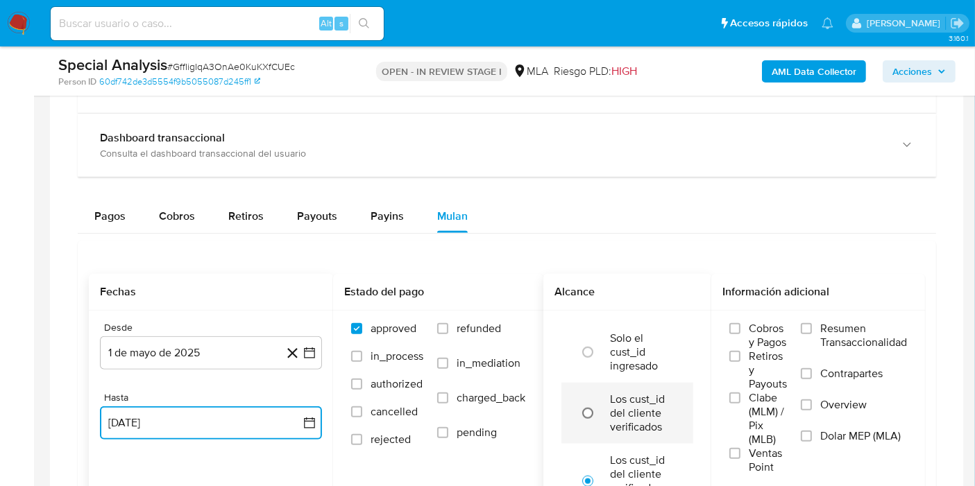
click at [595, 402] on input "radio" at bounding box center [588, 413] width 22 height 22
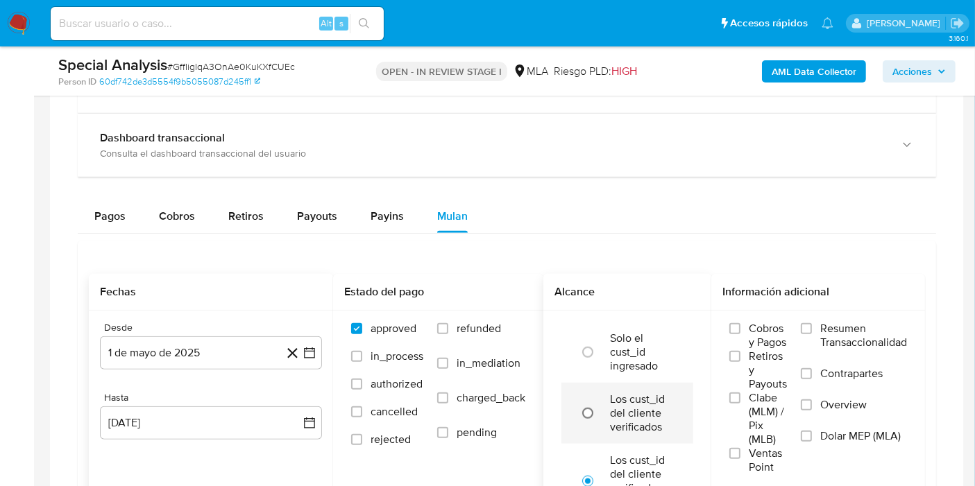
radio input "true"
click at [848, 421] on label "Overview" at bounding box center [854, 413] width 106 height 31
click at [812, 411] on input "Overview" at bounding box center [806, 405] width 11 height 11
click at [841, 429] on span "Dolar MEP (MLA)" at bounding box center [860, 436] width 80 height 14
click at [812, 431] on input "Dolar MEP (MLA)" at bounding box center [806, 436] width 11 height 11
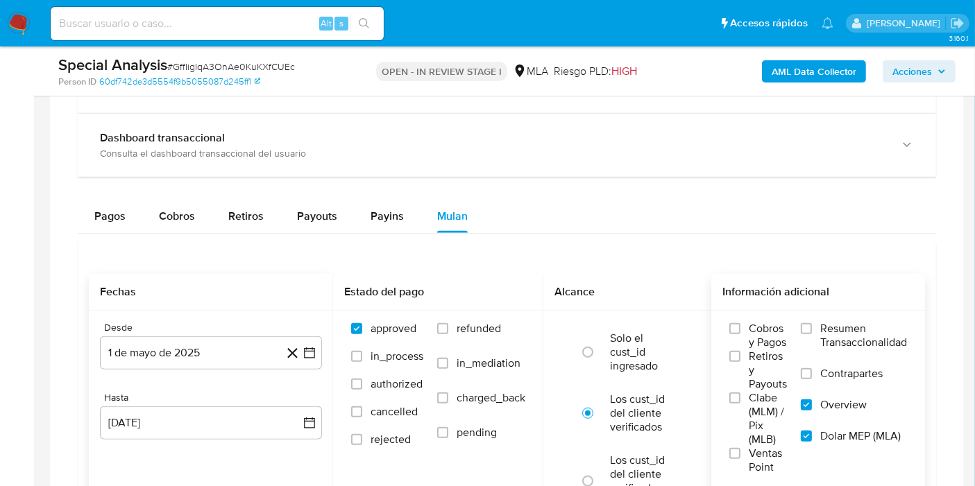
click at [820, 406] on span "Overview" at bounding box center [843, 405] width 46 height 14
click at [812, 406] on input "Overview" at bounding box center [806, 405] width 11 height 11
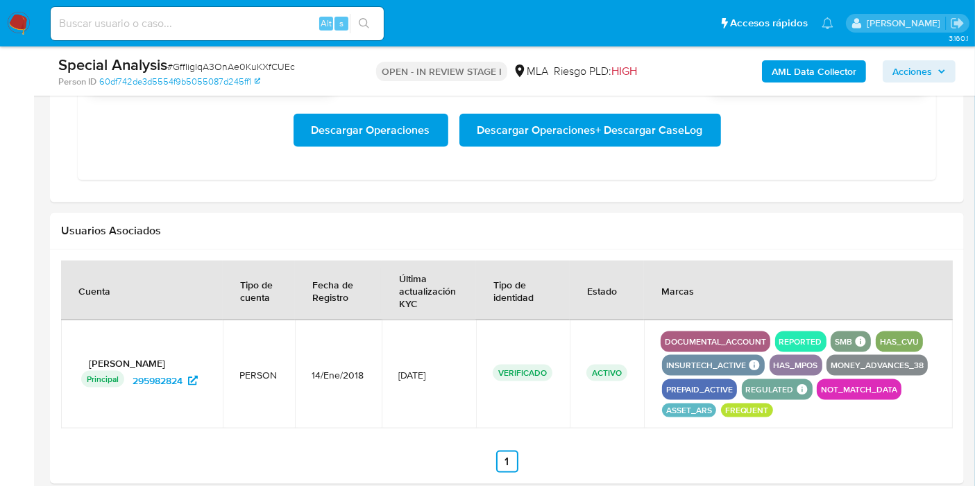
scroll to position [1696, 0]
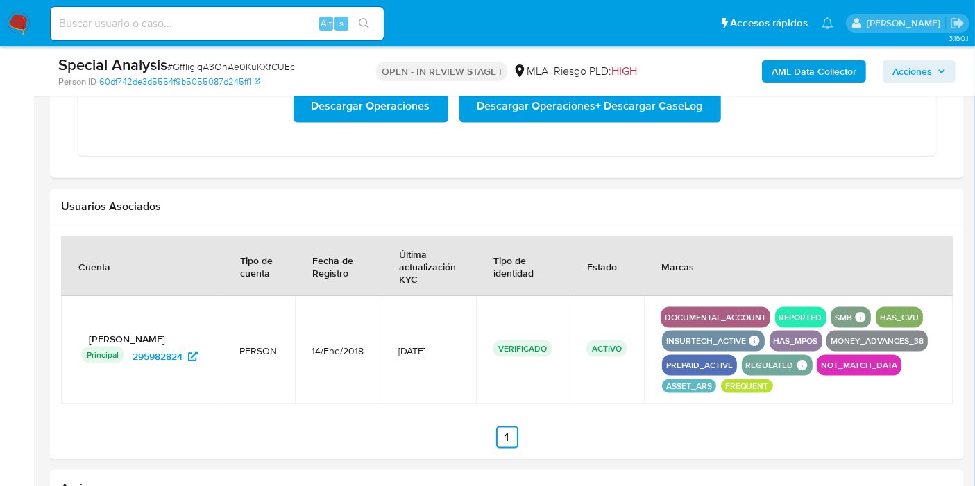
click at [631, 112] on span "Descargar Operaciones + Descargar CaseLog" at bounding box center [589, 106] width 225 height 31
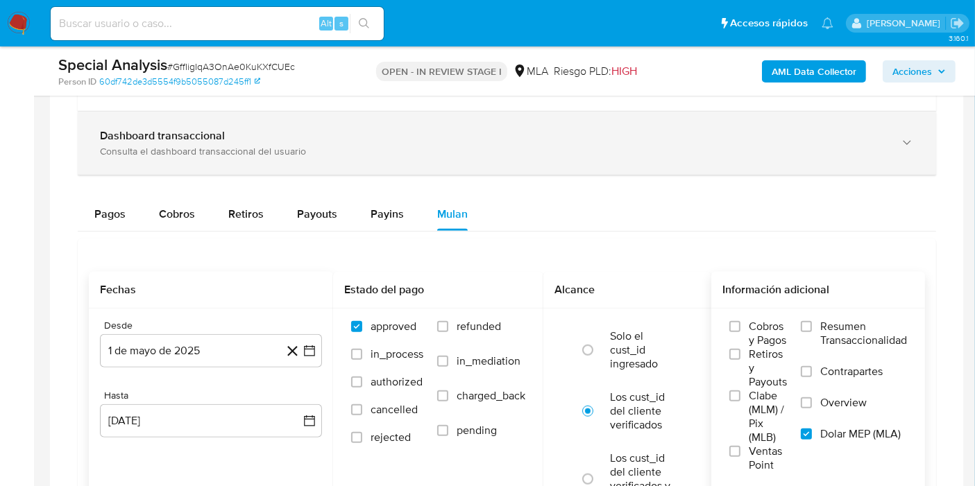
scroll to position [1310, 0]
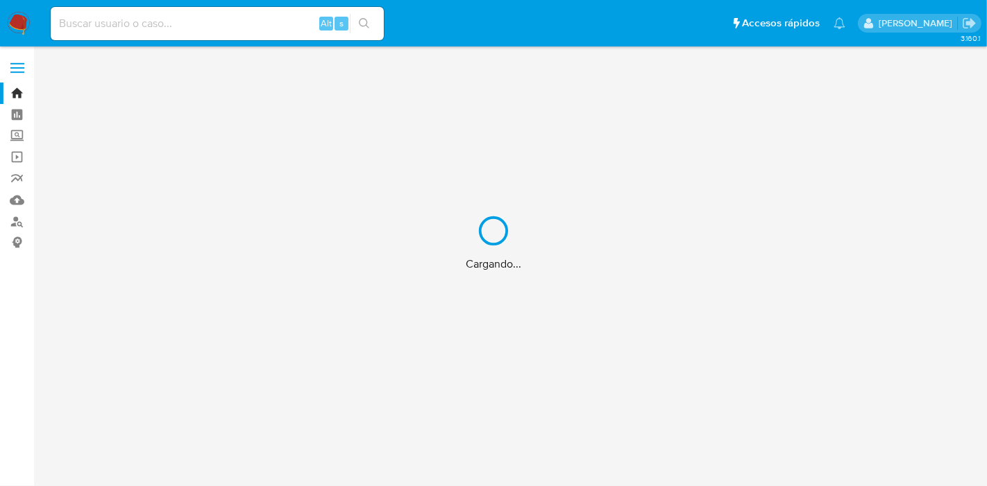
click at [284, 26] on div "Cargando..." at bounding box center [493, 243] width 987 height 486
click at [284, 25] on div "Cargando..." at bounding box center [493, 243] width 987 height 486
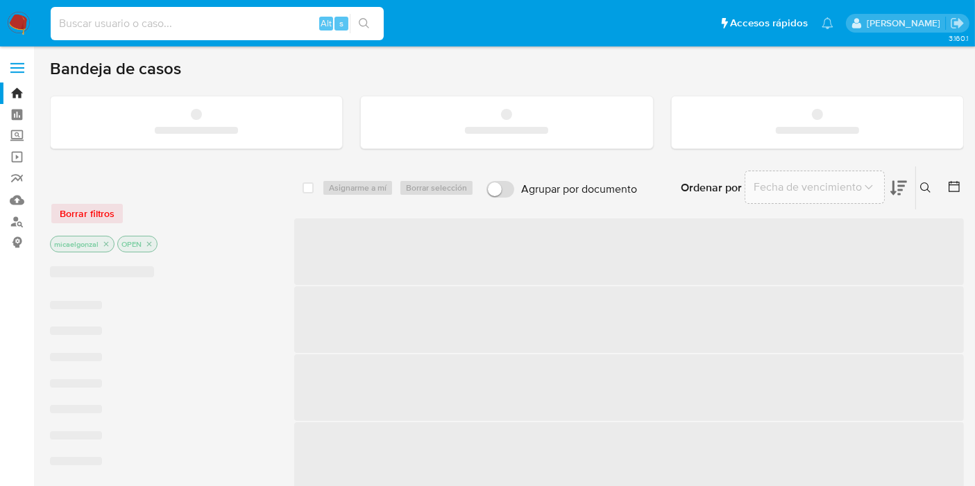
click at [284, 25] on input at bounding box center [217, 24] width 333 height 18
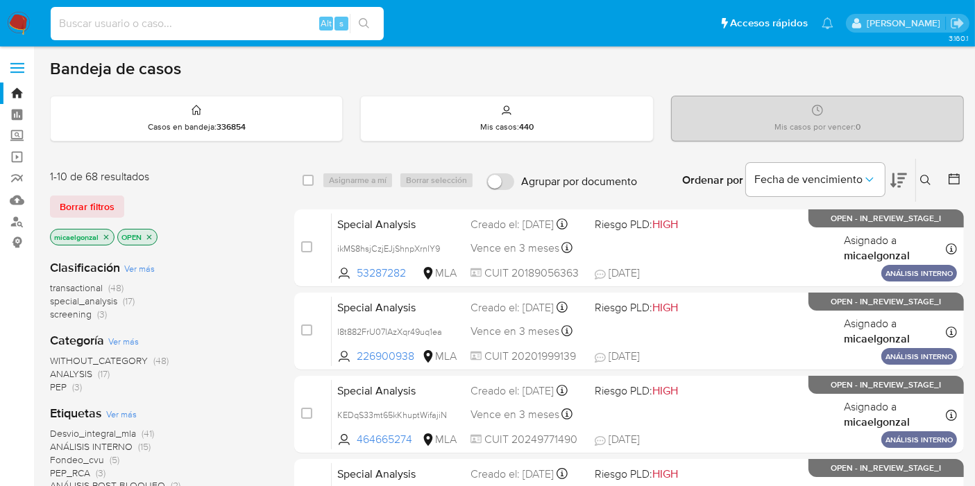
paste input "g7TF34FOnSfPmr404FYQVXjs"
type input "g7TF34FOnSfPmr404FYQVXjs"
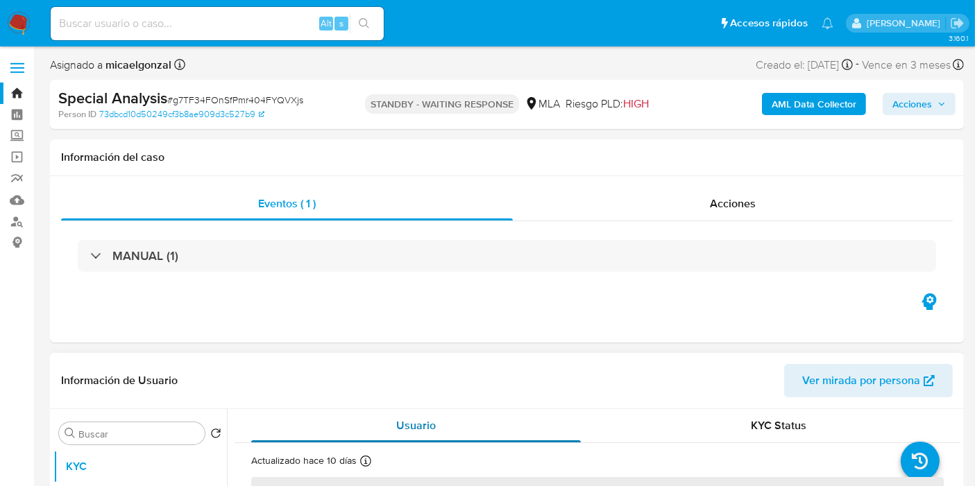
select select "10"
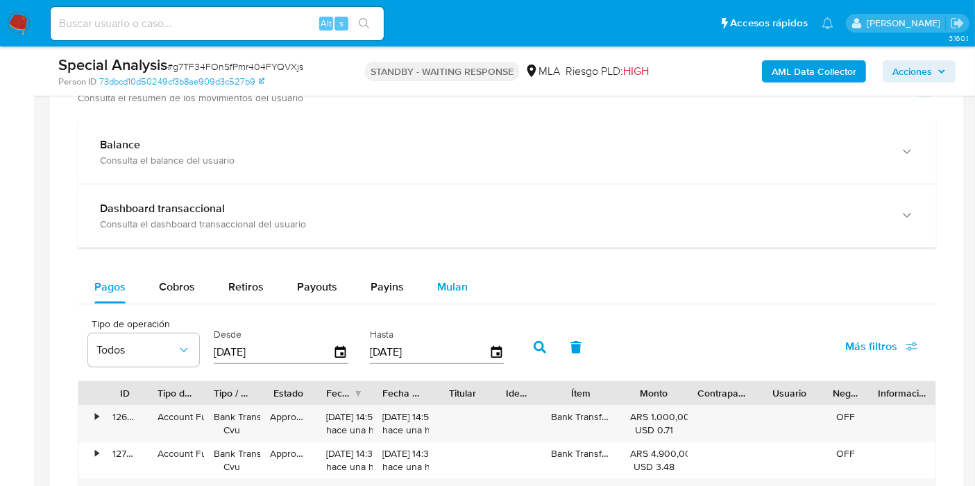
scroll to position [1079, 0]
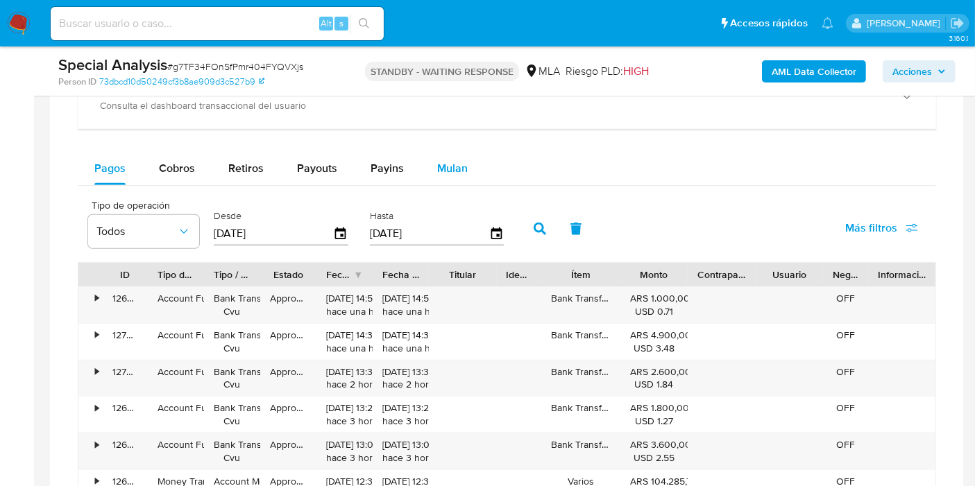
click at [465, 168] on button "Mulan" at bounding box center [452, 168] width 64 height 33
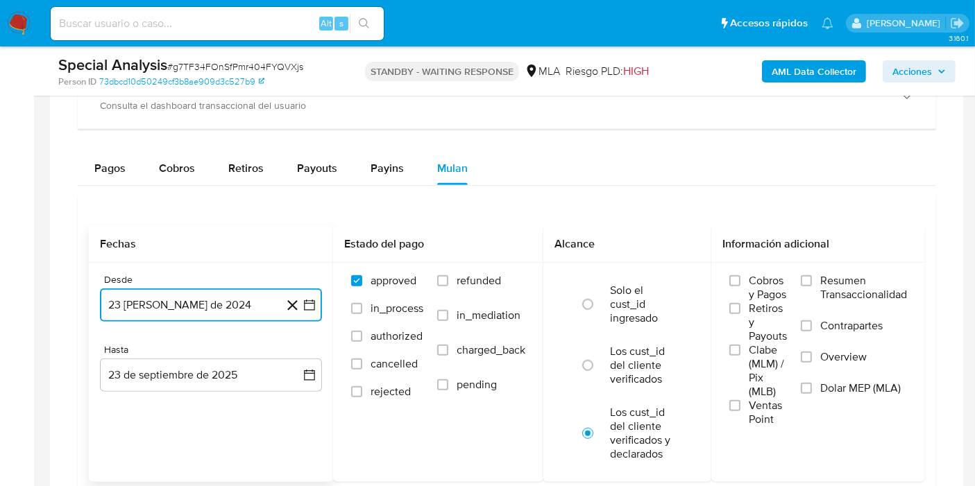
click at [312, 304] on icon "button" at bounding box center [309, 305] width 14 height 14
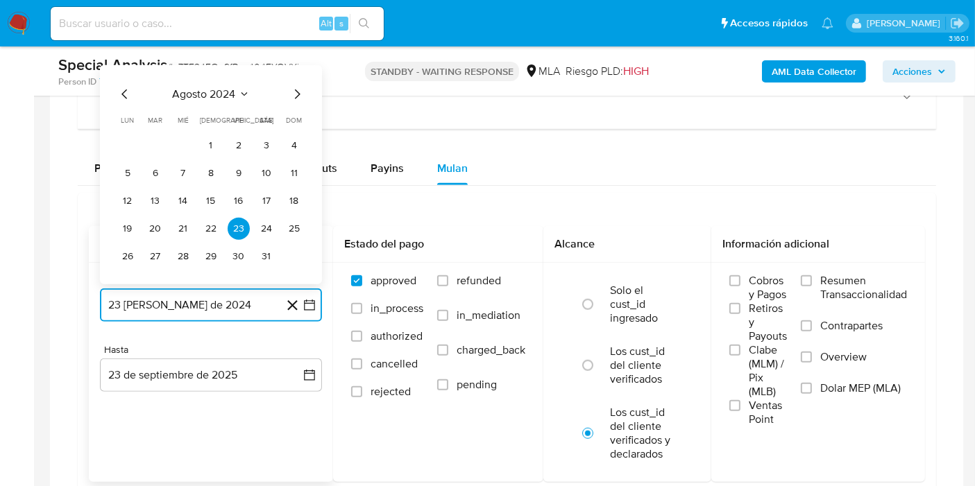
click at [226, 92] on span "agosto 2024" at bounding box center [204, 94] width 63 height 14
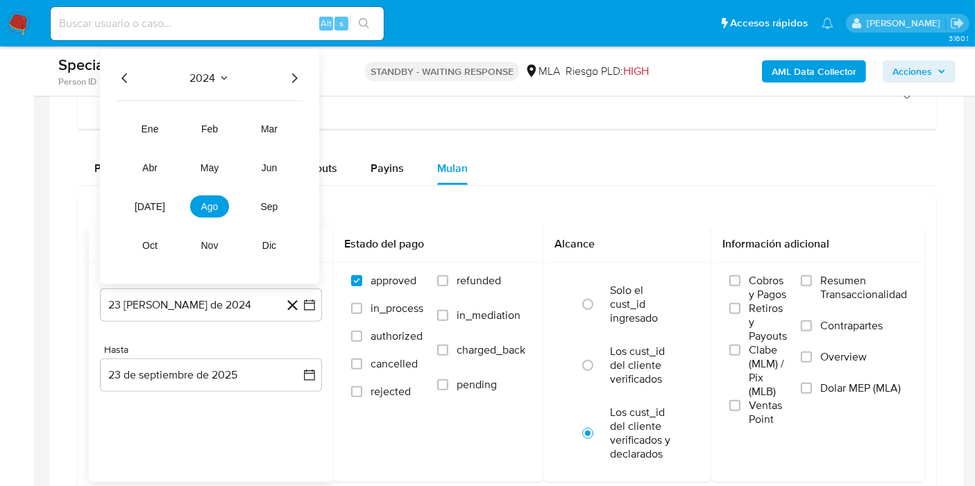
click at [304, 78] on div "2024 2024 ene feb mar abr may jun jul ago sep oct nov dic" at bounding box center [209, 166] width 219 height 235
click at [290, 74] on icon "Año siguiente" at bounding box center [294, 78] width 17 height 17
click at [225, 163] on button "may" at bounding box center [209, 168] width 39 height 22
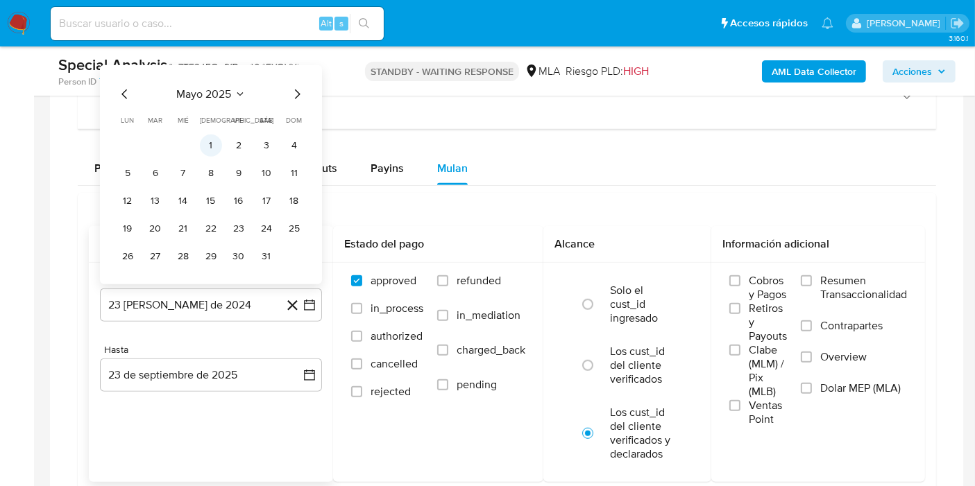
click at [210, 138] on button "1" at bounding box center [211, 146] width 22 height 22
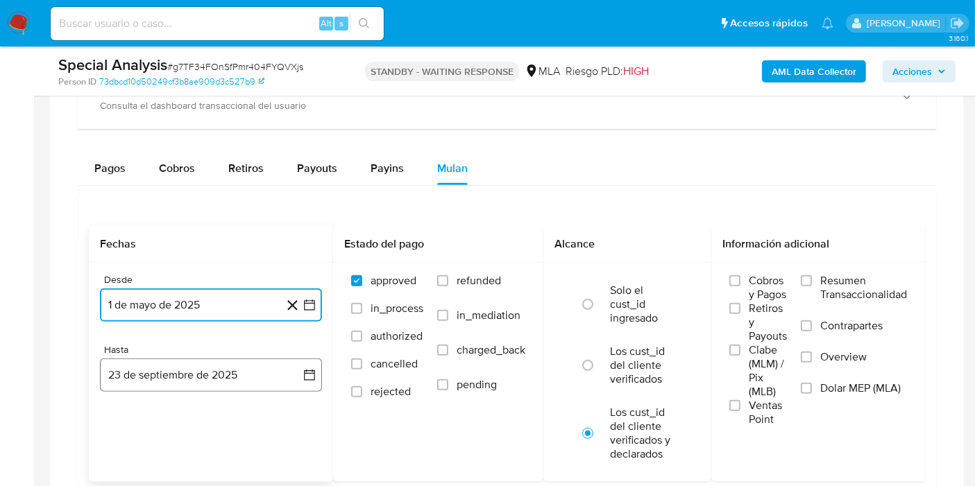
click at [321, 373] on button "23 de septiembre de 2025" at bounding box center [211, 375] width 222 height 33
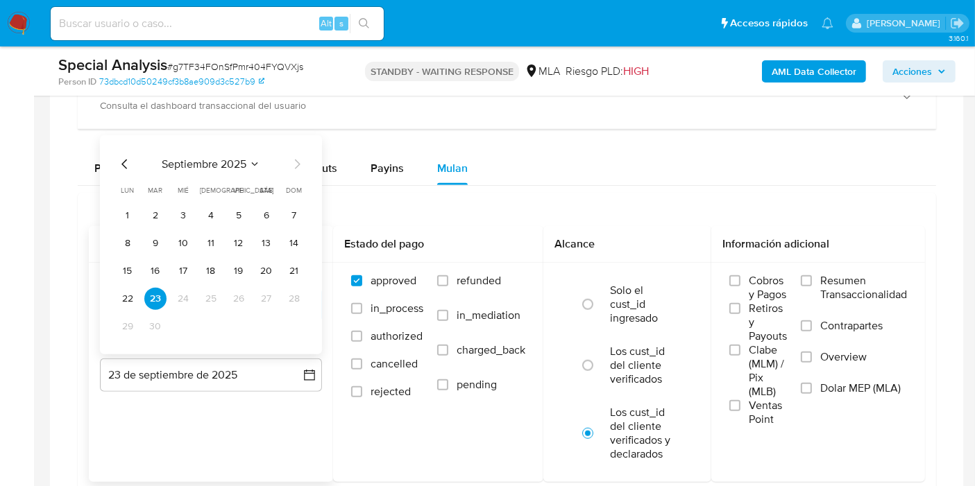
click at [126, 157] on icon "Mes anterior" at bounding box center [125, 164] width 17 height 17
click at [304, 318] on td "31" at bounding box center [294, 327] width 22 height 22
click at [302, 321] on button "31" at bounding box center [294, 327] width 22 height 22
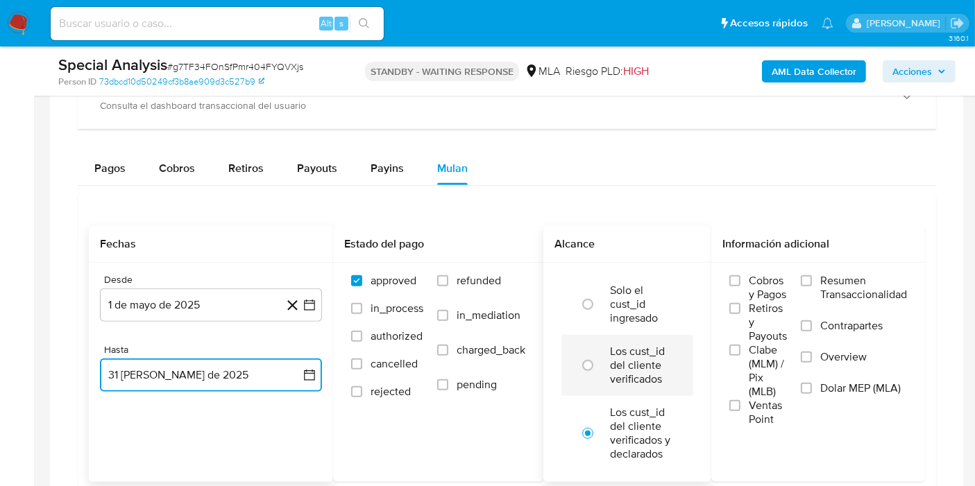
scroll to position [1156, 0]
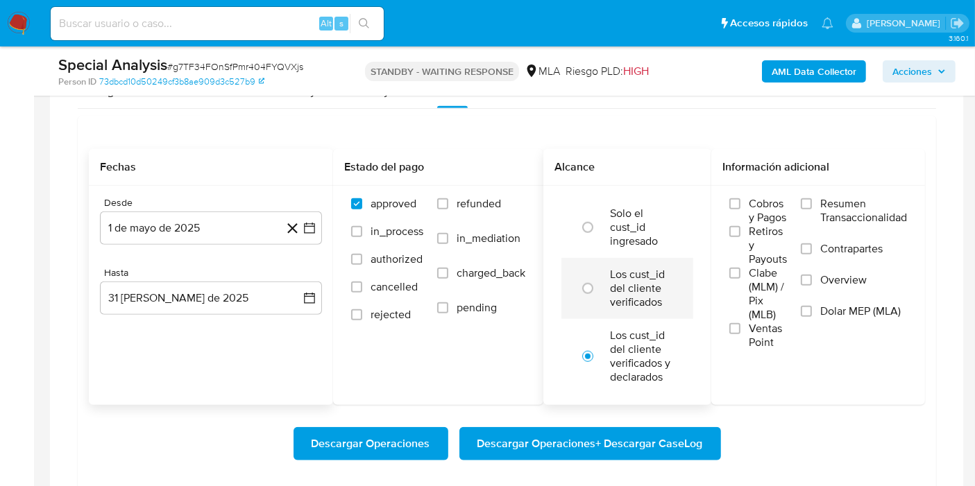
click at [650, 296] on label "Los cust_id del cliente verificados" at bounding box center [642, 289] width 64 height 42
click at [599, 296] on input "radio" at bounding box center [588, 288] width 22 height 22
radio input "true"
click at [820, 305] on span "Dolar MEP (MLA)" at bounding box center [860, 312] width 80 height 14
click at [812, 306] on input "Dolar MEP (MLA)" at bounding box center [806, 311] width 11 height 11
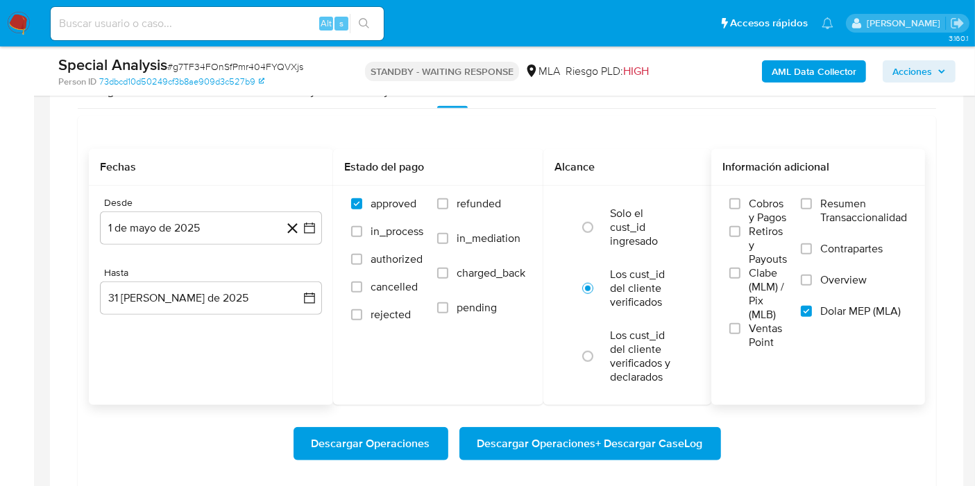
click at [658, 438] on span "Descargar Operaciones + Descargar CaseLog" at bounding box center [589, 444] width 225 height 31
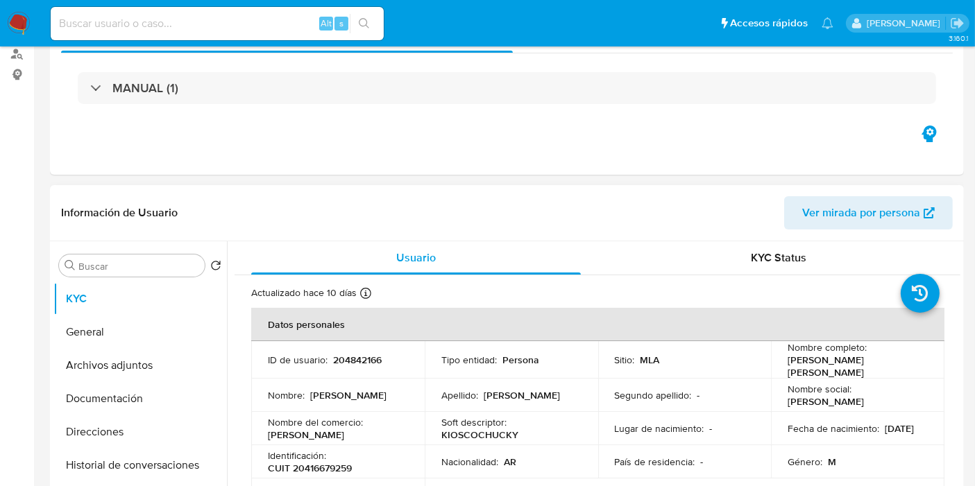
scroll to position [308, 0]
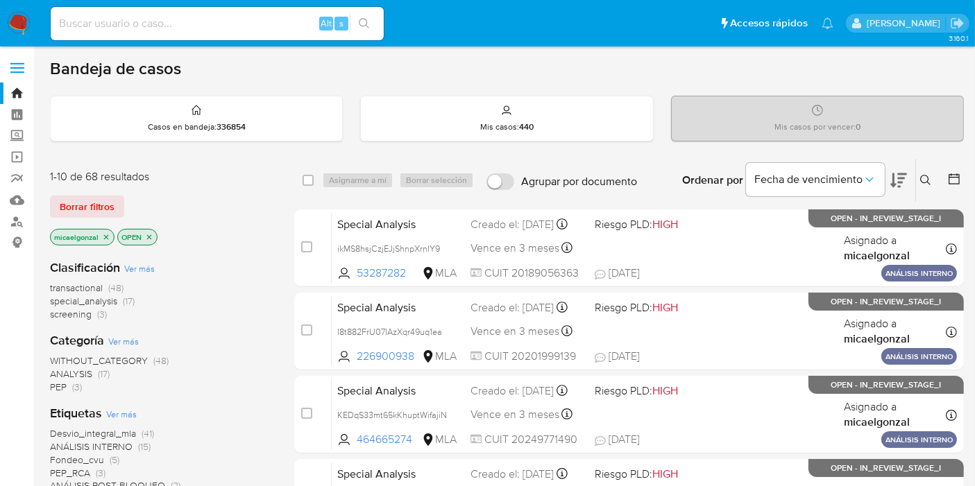
click at [148, 12] on div "Alt s" at bounding box center [217, 23] width 333 height 33
click at [142, 19] on input at bounding box center [217, 24] width 333 height 18
paste input "W4Xpuh1JfaKoOq8qolCktvNh"
type input "W4Xpuh1JfaKoOq8qolCktvNh"
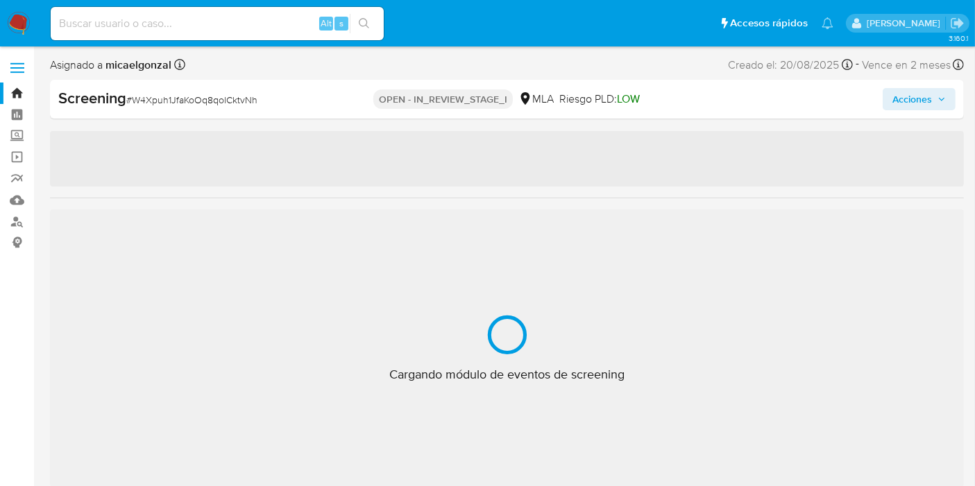
select select "10"
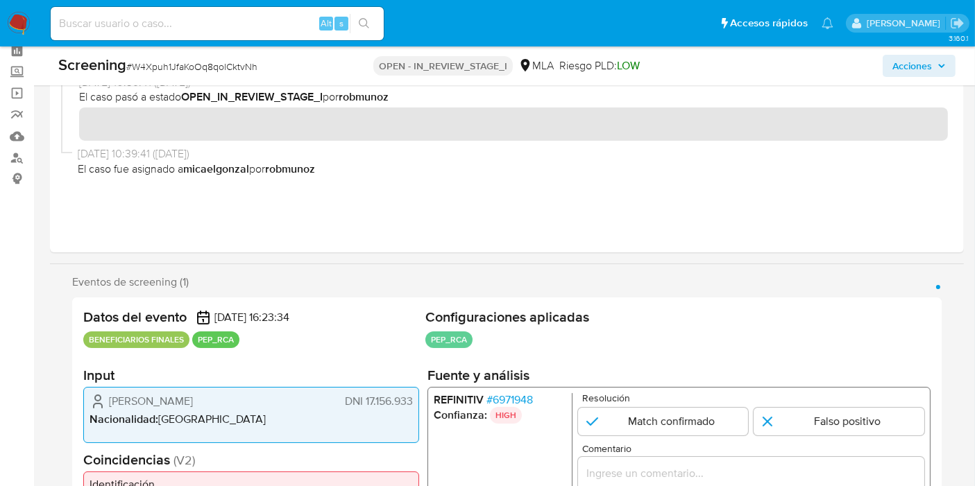
scroll to position [154, 0]
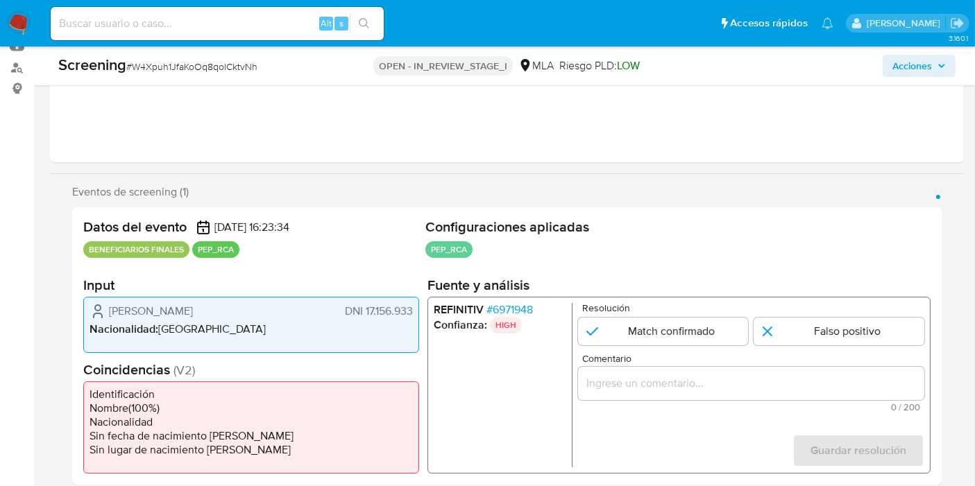
click at [235, 301] on div "[PERSON_NAME] DNI 17.156.933 Nacionalidad : [DEMOGRAPHIC_DATA]" at bounding box center [251, 325] width 336 height 56
click at [505, 317] on p "HIGH" at bounding box center [506, 325] width 32 height 17
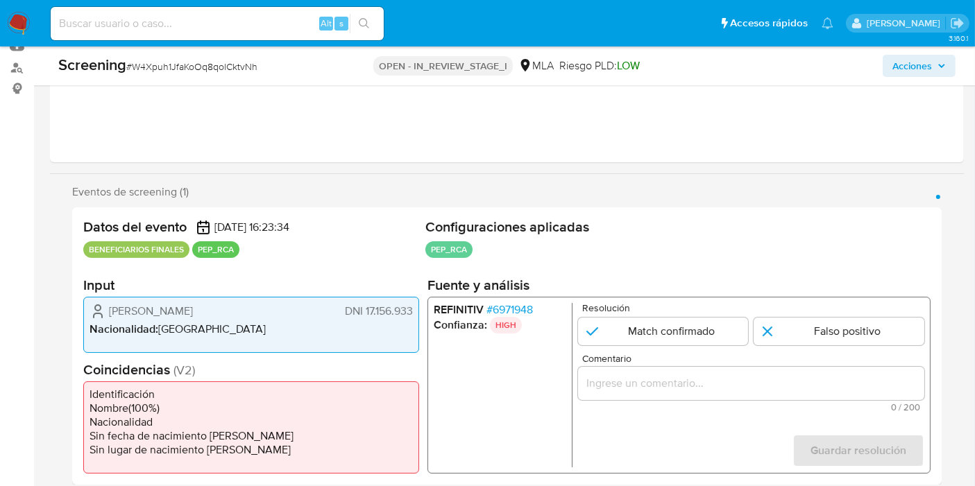
click at [511, 311] on span "# 6971948" at bounding box center [509, 310] width 46 height 14
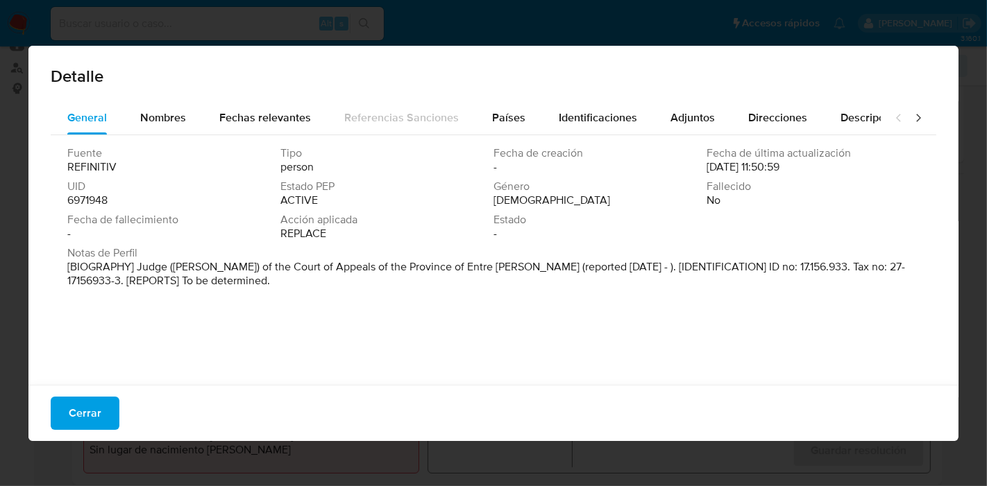
click at [248, 253] on span "Notas de Perfil" at bounding box center [491, 253] width 849 height 14
click at [266, 293] on div "Fuente REFINITIV Tipo person Fecha de creación - Fecha de última actualización …" at bounding box center [493, 256] width 885 height 243
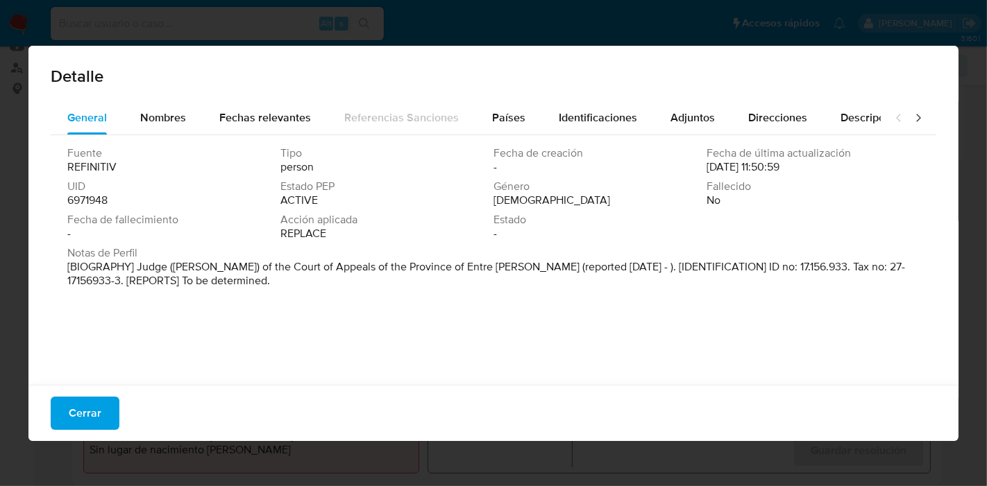
click at [574, 296] on div "Fuente REFINITIV Tipo person Fecha de creación - Fecha de última actualización …" at bounding box center [493, 256] width 885 height 243
click at [1, 305] on div "Detalle General Nombres Fechas relevantes Referencias Sanciones Países Identifi…" at bounding box center [493, 243] width 987 height 486
click at [905, 99] on div "Detalle" at bounding box center [493, 73] width 930 height 55
click at [71, 408] on span "Cerrar" at bounding box center [85, 413] width 33 height 31
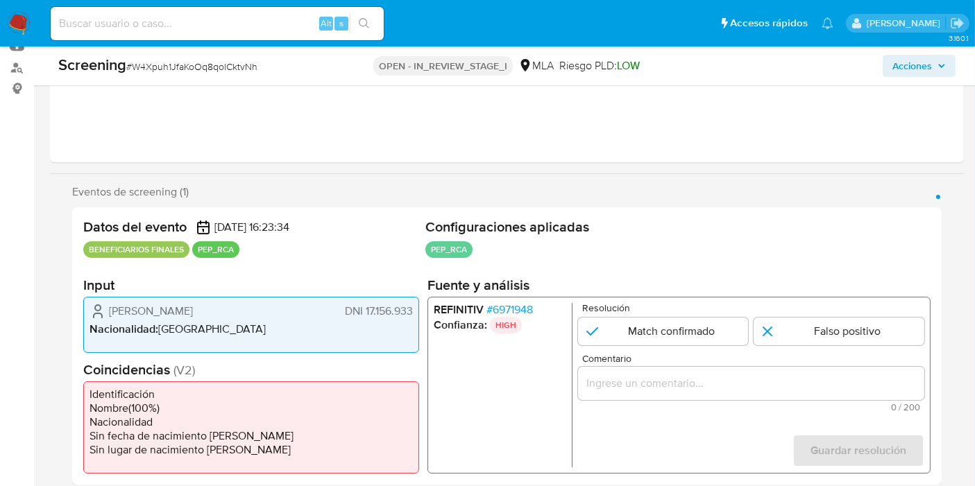
click at [380, 311] on span "DNI 17.156.933" at bounding box center [379, 312] width 68 height 14
click at [377, 318] on div "[PERSON_NAME] DNI 17.156.933" at bounding box center [250, 311] width 323 height 17
drag, startPoint x: 287, startPoint y: 350, endPoint x: 213, endPoint y: 315, distance: 81.9
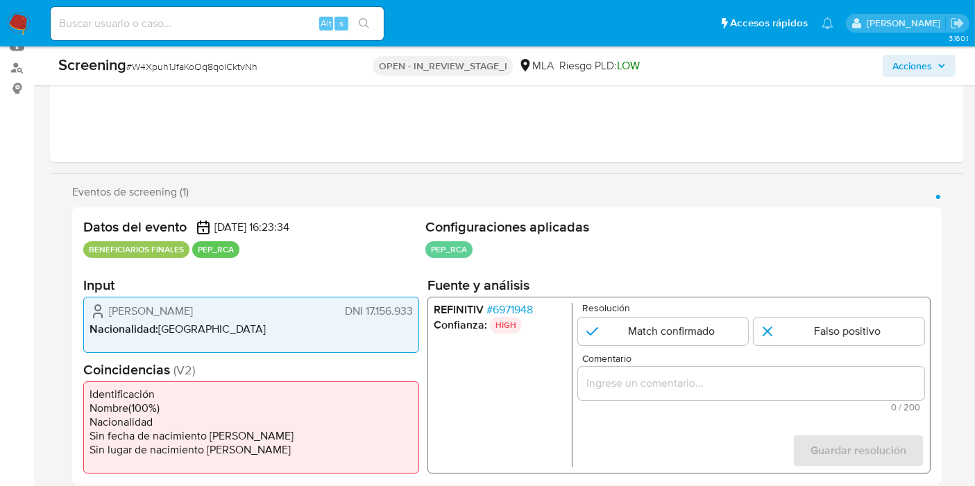
click at [213, 315] on div "[PERSON_NAME] DNI 17.156.933 Nacionalidad : [DEMOGRAPHIC_DATA]" at bounding box center [251, 325] width 336 height 56
click at [193, 315] on span "[PERSON_NAME]" at bounding box center [151, 312] width 84 height 14
drag, startPoint x: 543, startPoint y: 310, endPoint x: 522, endPoint y: 308, distance: 20.9
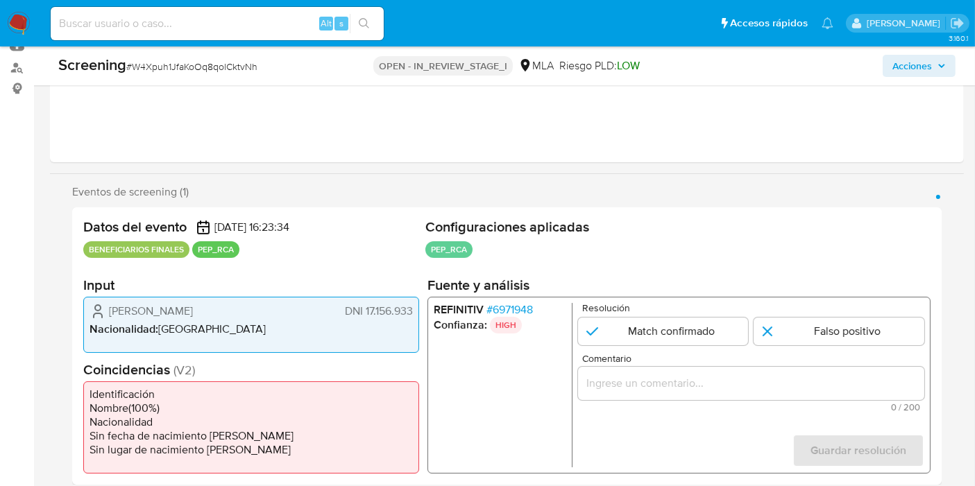
click at [519, 308] on li "REFINITIV # 6971948" at bounding box center [500, 310] width 133 height 14
click at [526, 305] on span "# 6971948" at bounding box center [509, 310] width 46 height 14
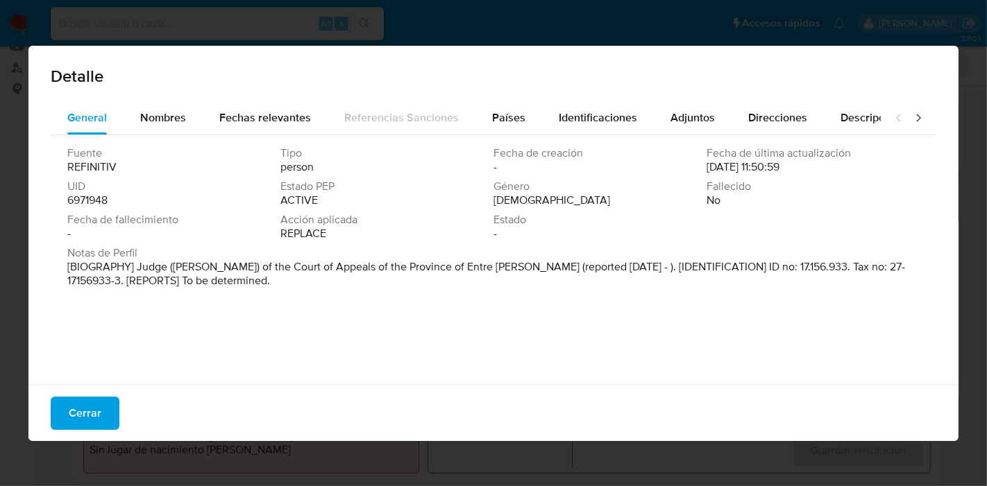
click at [83, 203] on span "6971948" at bounding box center [87, 201] width 40 height 14
click at [81, 411] on span "Cerrar" at bounding box center [85, 413] width 33 height 31
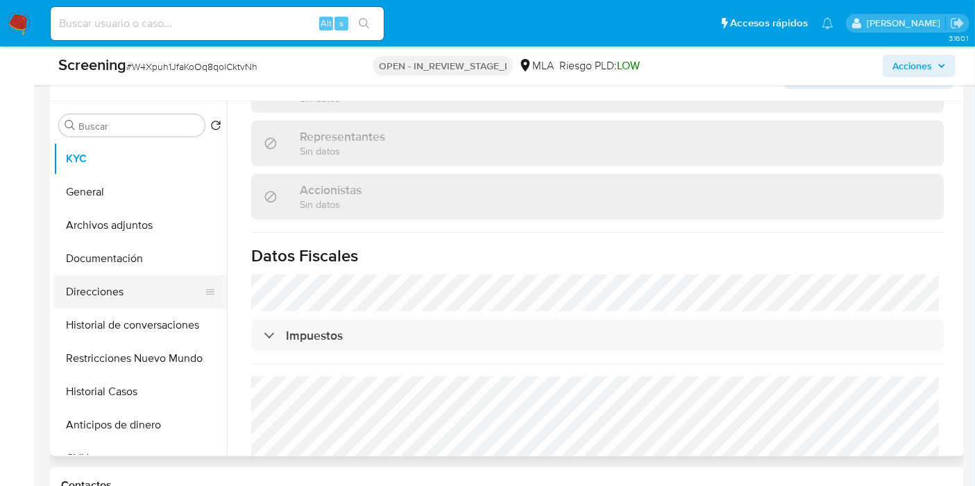
scroll to position [539, 0]
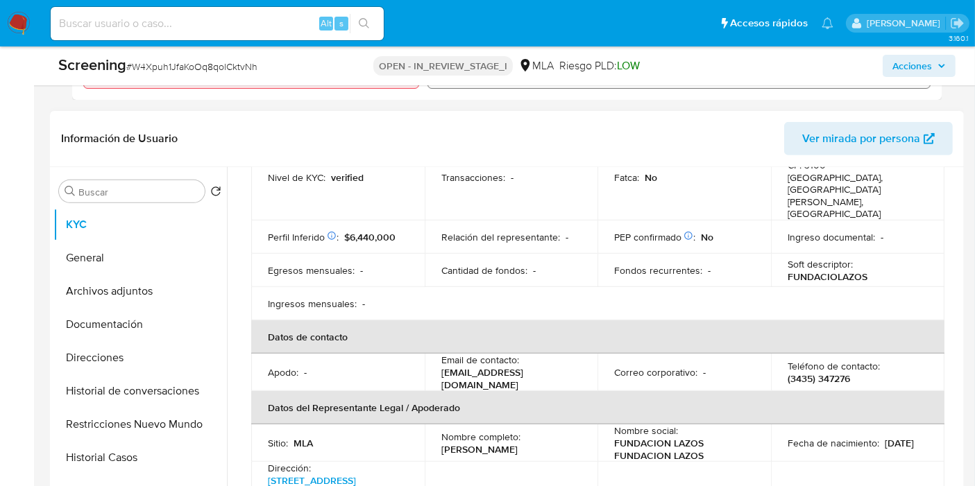
scroll to position [1, 0]
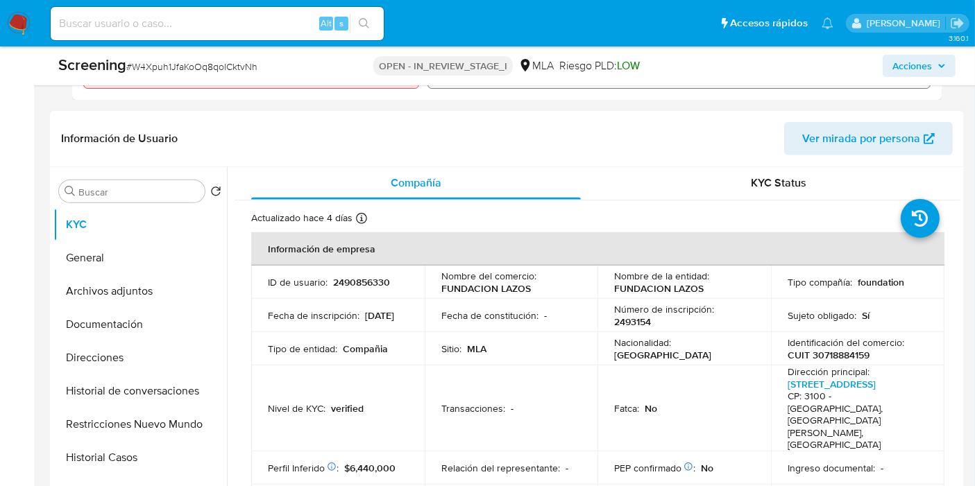
click at [321, 318] on div "Fecha de inscripción : [DATE]" at bounding box center [338, 315] width 140 height 12
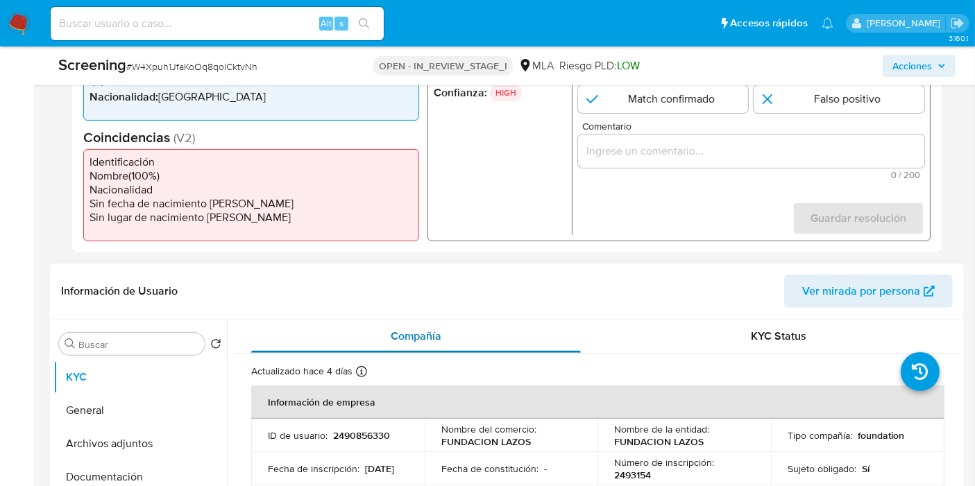
scroll to position [385, 0]
click at [123, 180] on li "Nombre ( 100 %)" at bounding box center [250, 178] width 323 height 14
click at [131, 180] on li "Nombre ( 100 %)" at bounding box center [250, 178] width 323 height 14
click at [210, 198] on li "Sin fecha de nacimiento [PERSON_NAME]" at bounding box center [250, 205] width 323 height 14
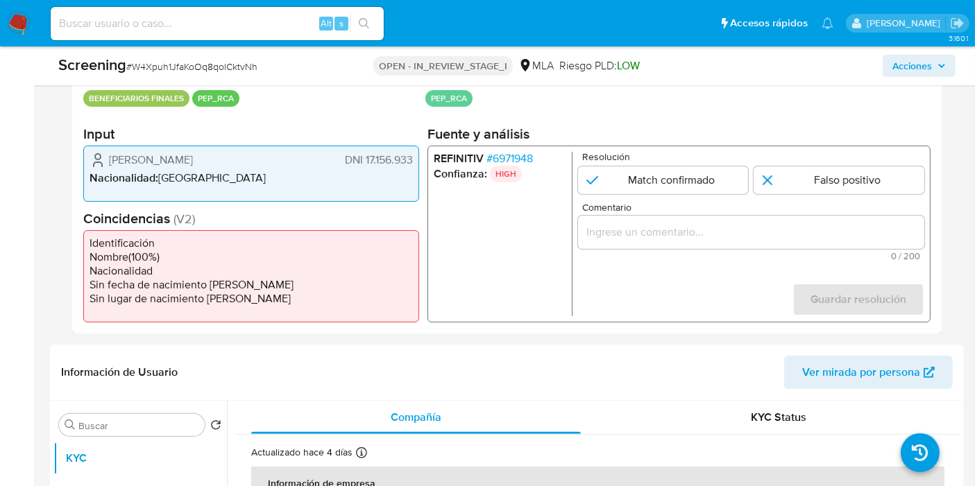
scroll to position [231, 0]
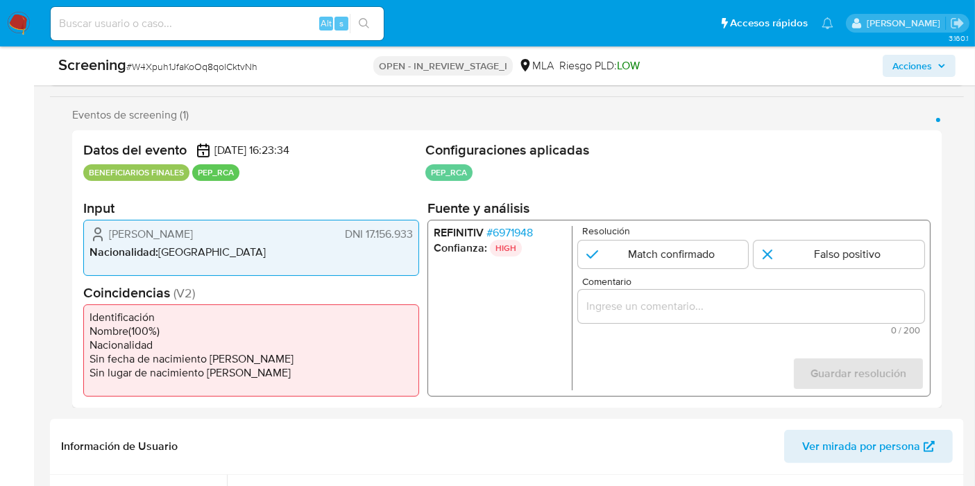
click at [393, 228] on span "DNI 17.156.933" at bounding box center [379, 235] width 68 height 14
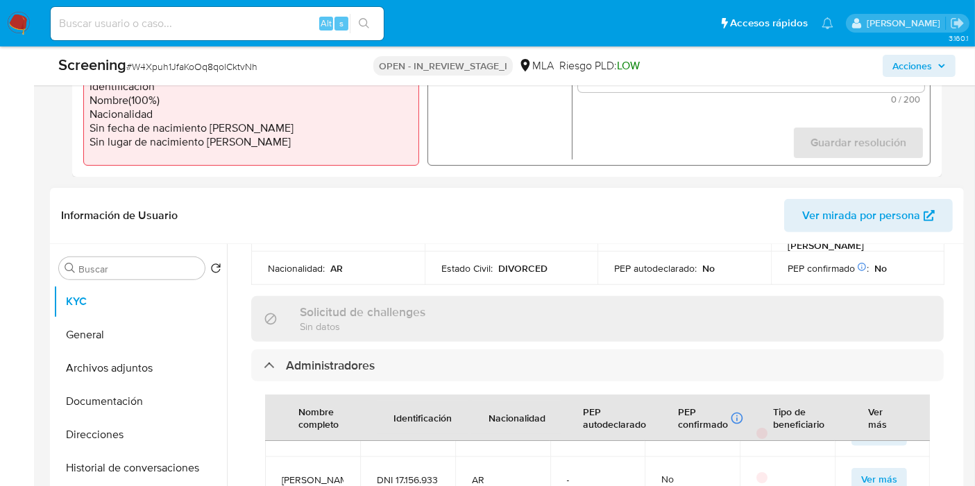
scroll to position [154, 0]
click at [312, 451] on span "[PERSON_NAME] [PERSON_NAME] Davite" at bounding box center [313, 457] width 62 height 12
drag, startPoint x: 312, startPoint y: 399, endPoint x: 318, endPoint y: 430, distance: 31.7
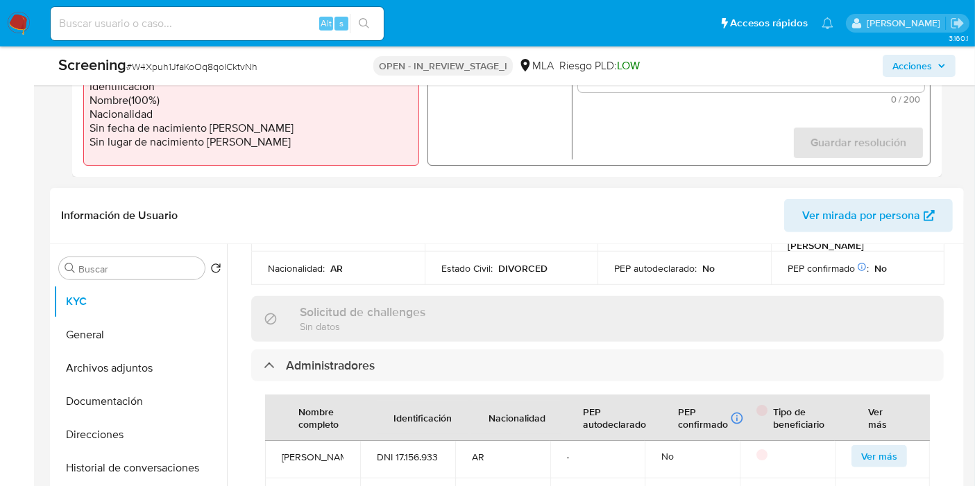
click at [318, 434] on td "[PERSON_NAME] [PERSON_NAME] Davite" at bounding box center [312, 456] width 95 height 44
drag, startPoint x: 331, startPoint y: 418, endPoint x: 277, endPoint y: 379, distance: 66.1
click at [277, 434] on td "[PERSON_NAME] [PERSON_NAME] Davite" at bounding box center [312, 456] width 95 height 44
copy span "[PERSON_NAME] [PERSON_NAME] Davite"
drag, startPoint x: 425, startPoint y: 419, endPoint x: 368, endPoint y: 411, distance: 56.7
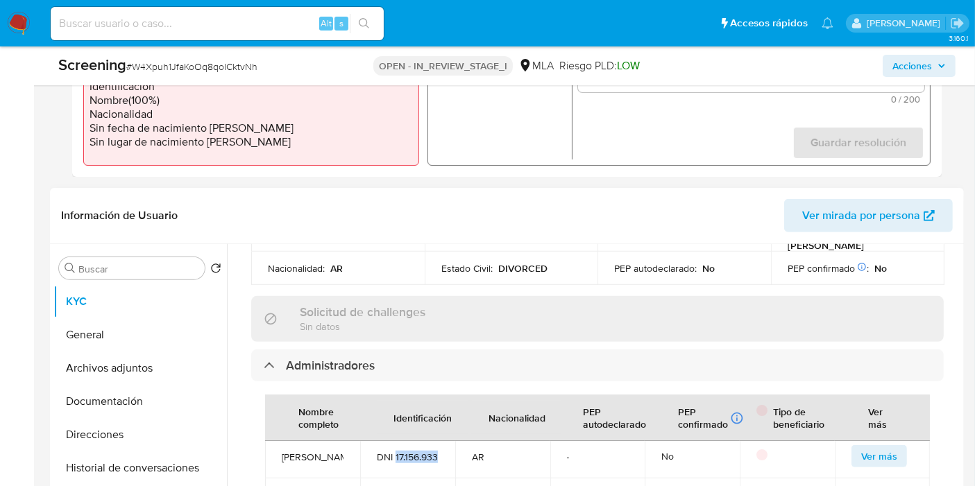
click at [368, 434] on td "DNI 17.156.933" at bounding box center [407, 456] width 95 height 44
copy span "17.156.933"
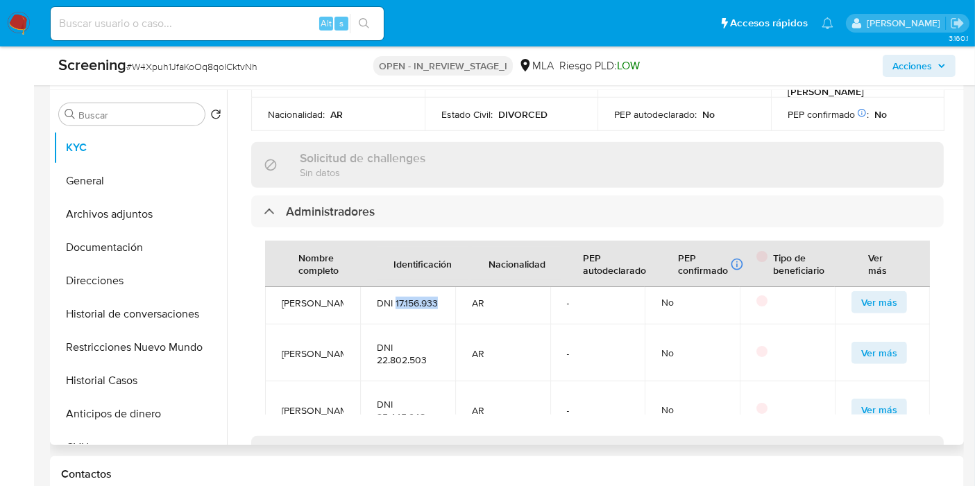
drag, startPoint x: 323, startPoint y: 262, endPoint x: 287, endPoint y: 237, distance: 44.8
click at [287, 297] on span "[PERSON_NAME] [PERSON_NAME] Davite" at bounding box center [313, 303] width 62 height 12
drag, startPoint x: 282, startPoint y: 235, endPoint x: 301, endPoint y: 257, distance: 28.5
click at [309, 297] on span "[PERSON_NAME] [PERSON_NAME] Davite" at bounding box center [313, 303] width 62 height 12
copy span "[PERSON_NAME] [PERSON_NAME] Davite"
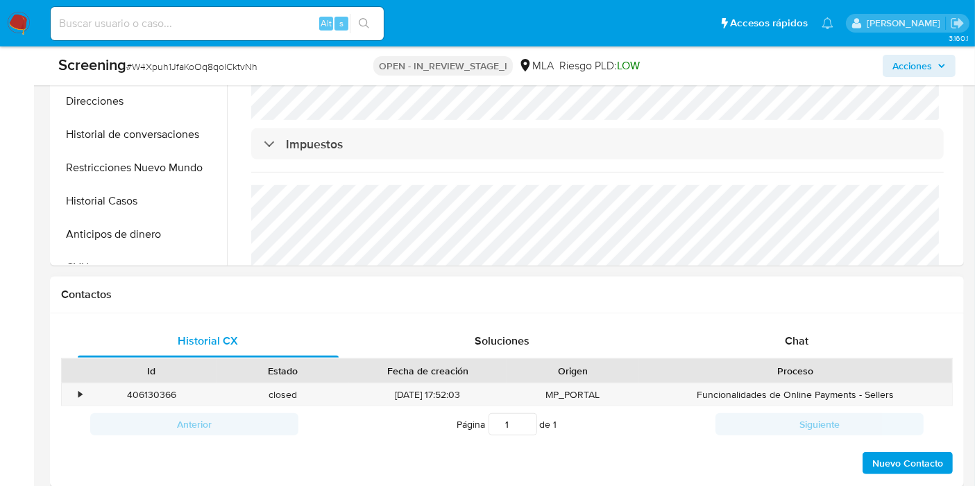
scroll to position [848, 0]
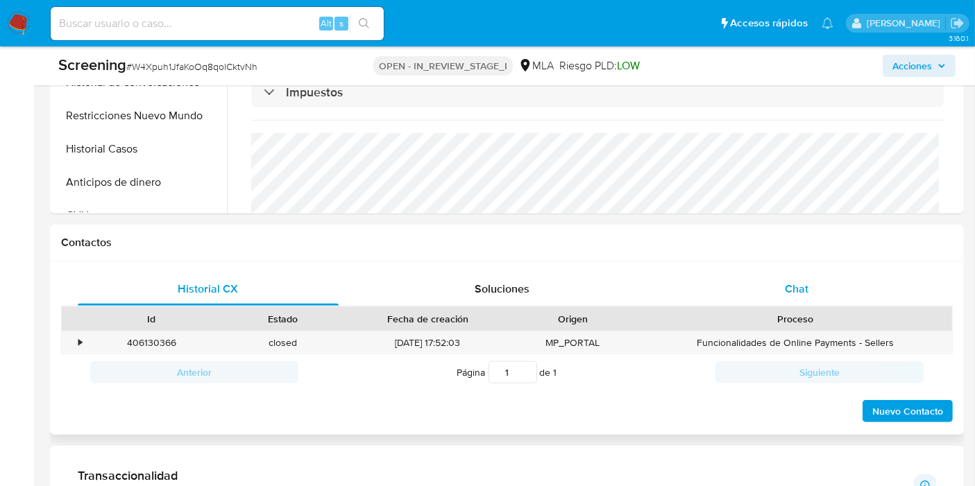
click at [752, 304] on div "Chat" at bounding box center [796, 289] width 261 height 33
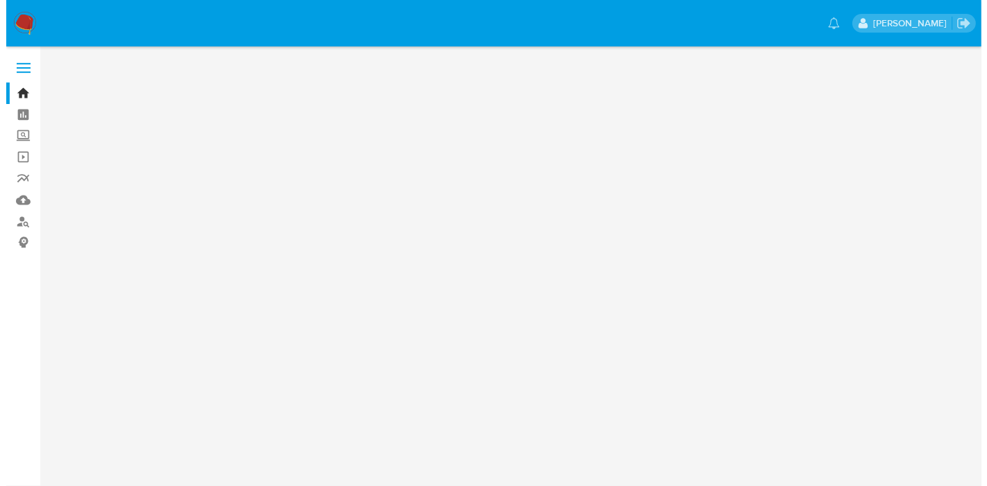
scroll to position [0, 0]
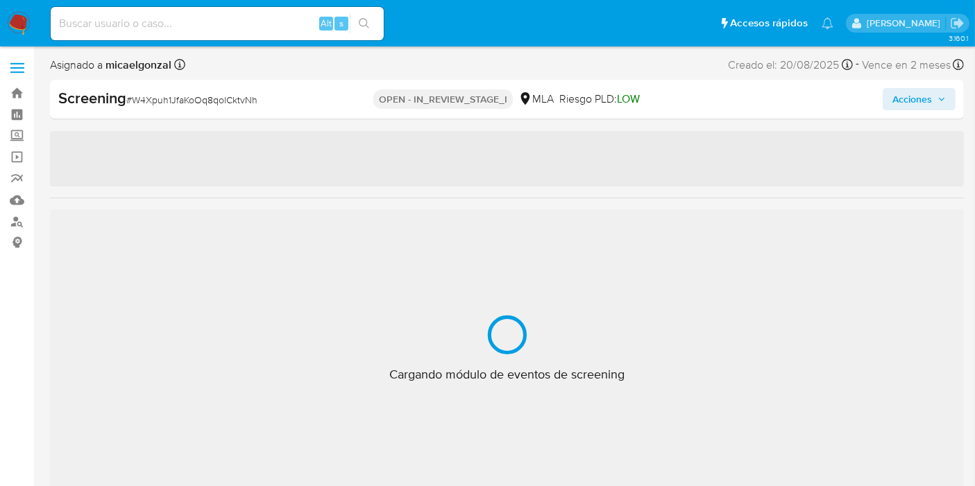
select select "10"
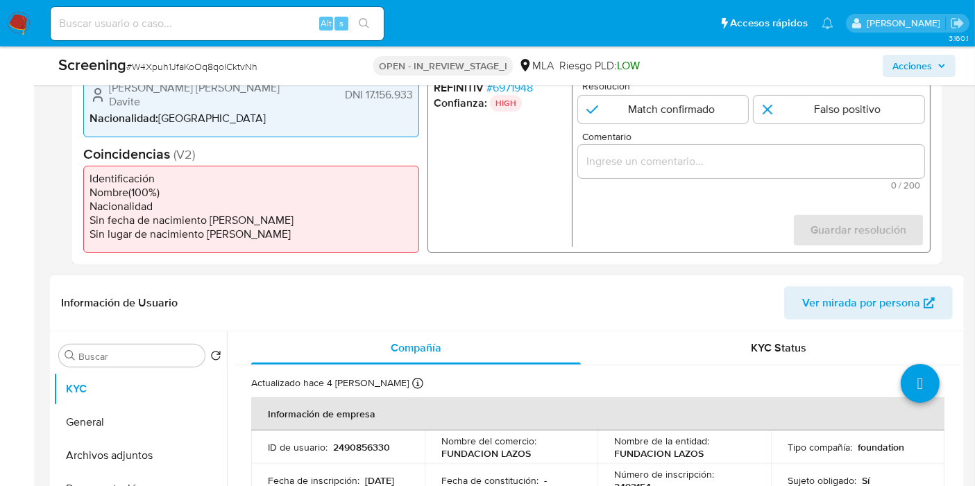
scroll to position [616, 0]
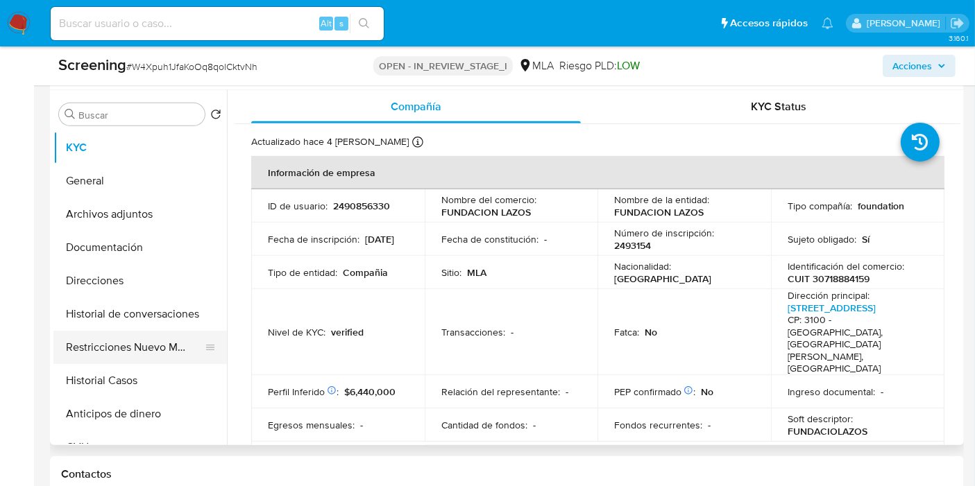
click at [101, 341] on button "Restricciones Nuevo Mundo" at bounding box center [134, 347] width 162 height 33
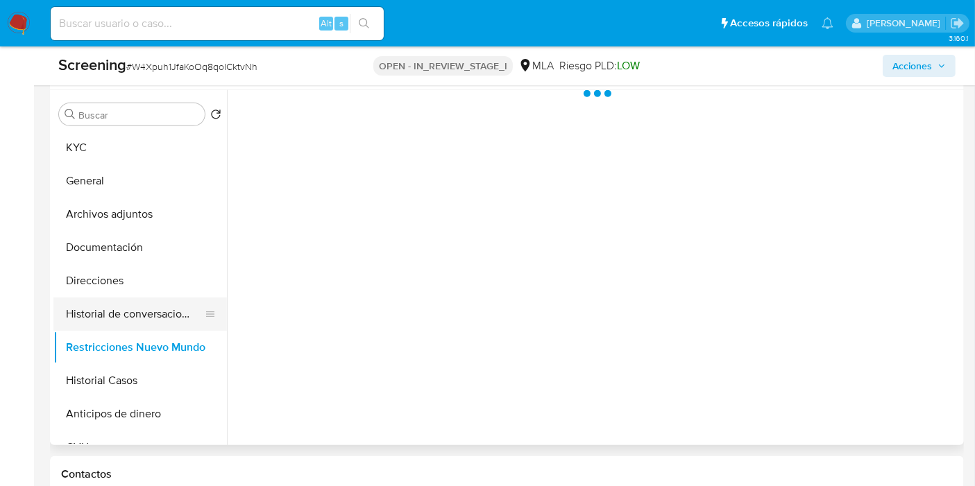
click at [149, 318] on button "Historial de conversaciones" at bounding box center [134, 314] width 162 height 33
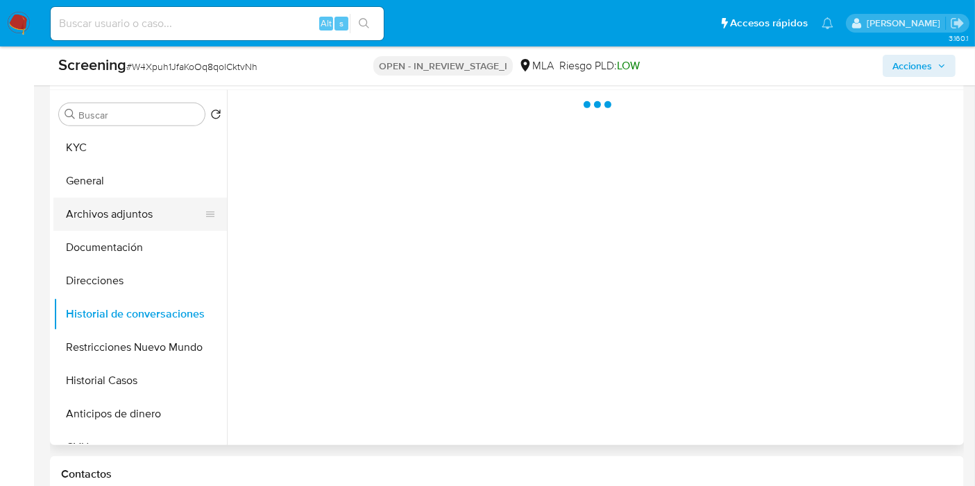
click at [139, 220] on button "Archivos adjuntos" at bounding box center [134, 214] width 162 height 33
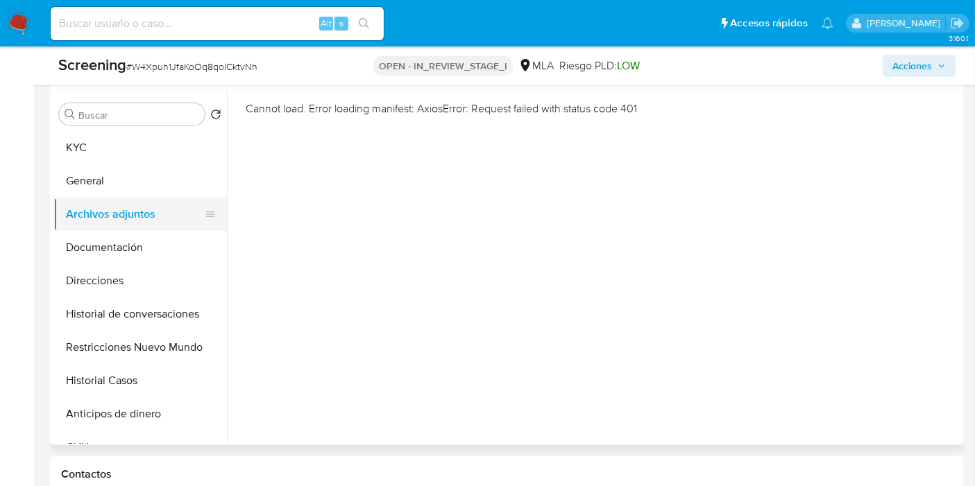
click at [137, 228] on button "Archivos adjuntos" at bounding box center [134, 214] width 162 height 33
click at [133, 248] on button "Documentación" at bounding box center [134, 247] width 162 height 33
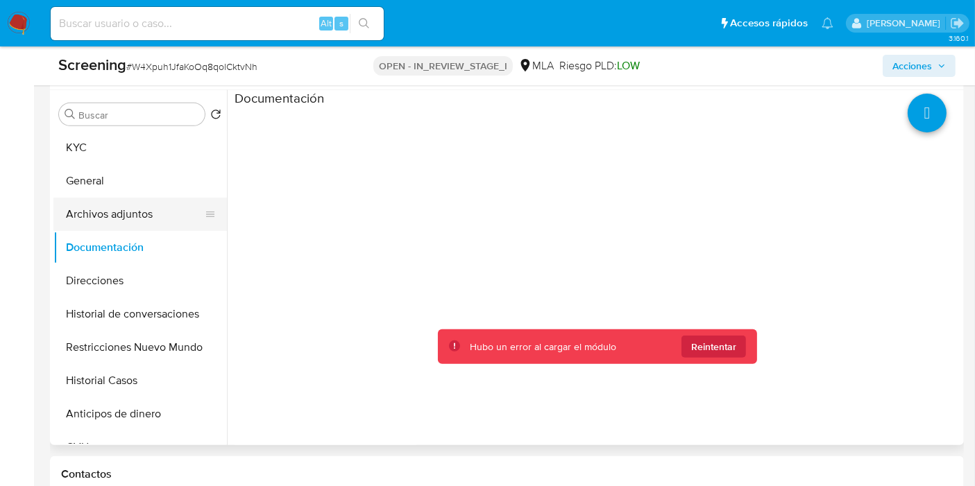
click at [160, 210] on button "Archivos adjuntos" at bounding box center [134, 214] width 162 height 33
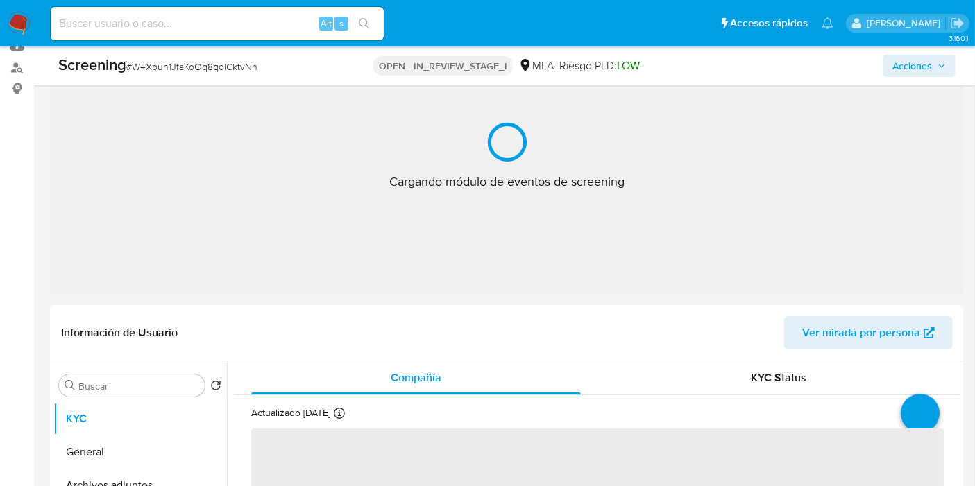
select select "10"
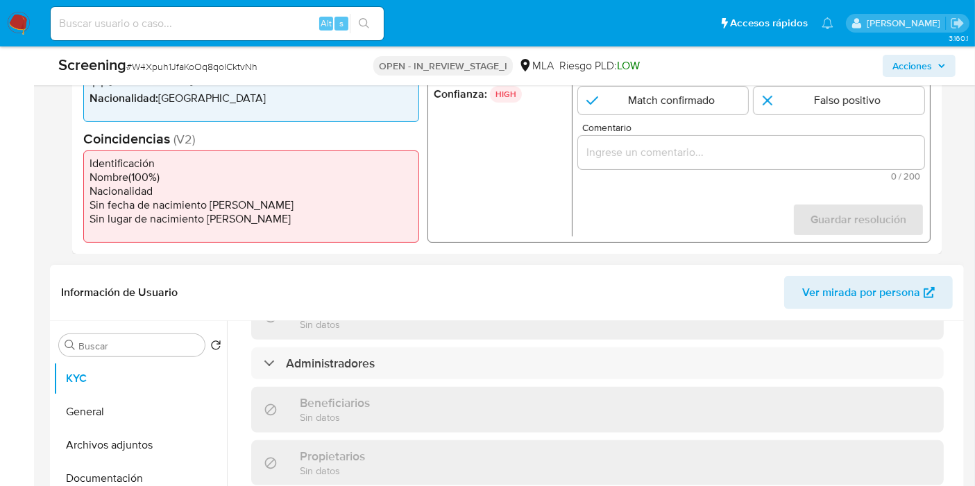
scroll to position [694, 0]
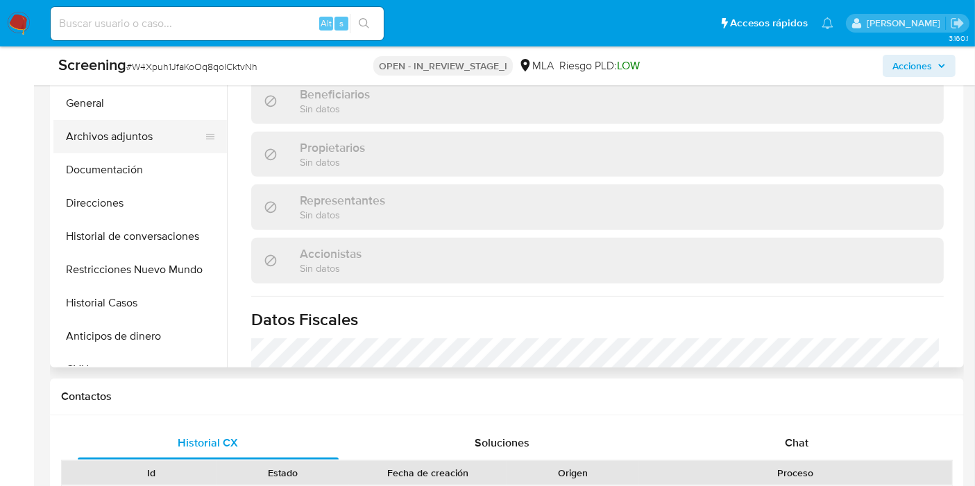
click at [190, 126] on button "Archivos adjuntos" at bounding box center [134, 136] width 162 height 33
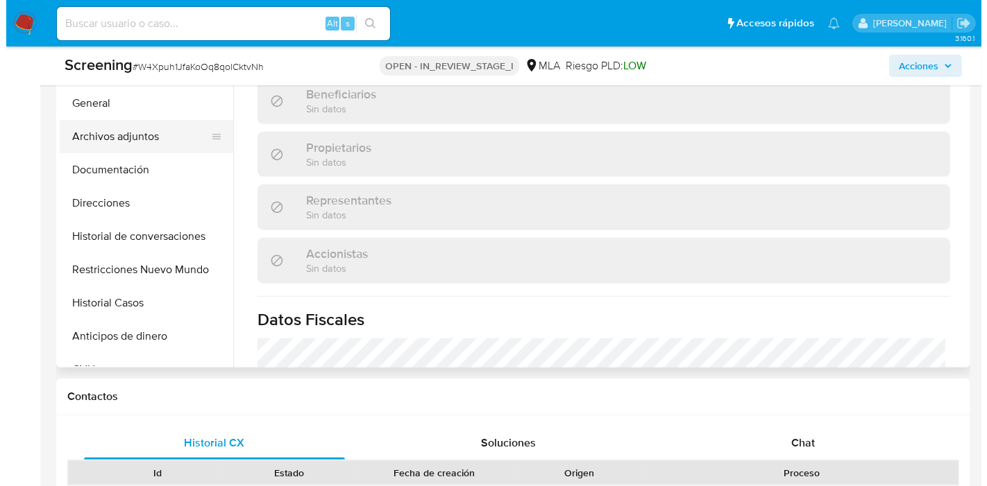
scroll to position [0, 0]
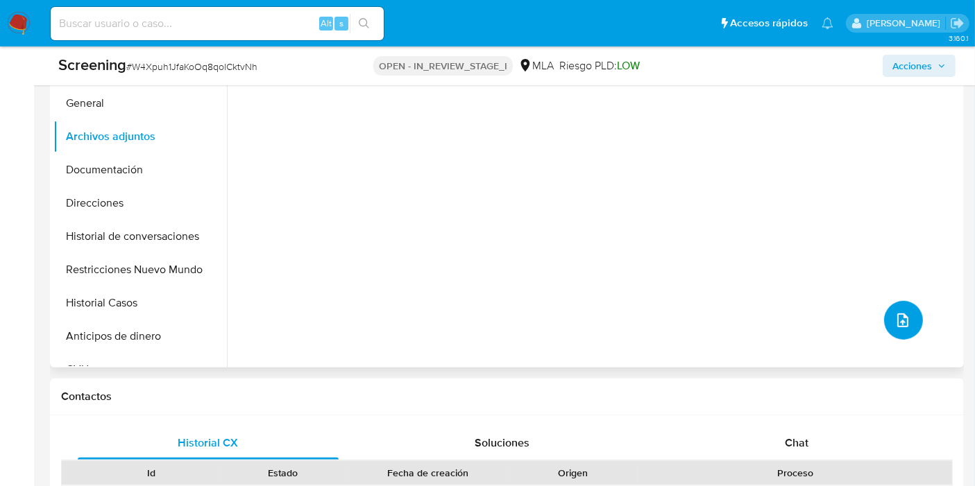
click at [894, 314] on icon "upload-file" at bounding box center [902, 320] width 17 height 17
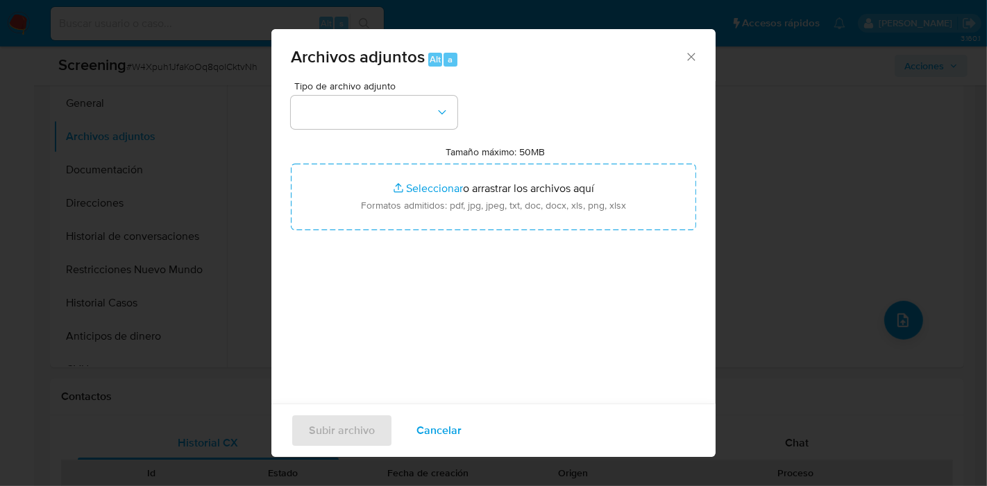
click at [380, 130] on div "Tipo de archivo adjunto Tamaño máximo: 50MB Seleccionar archivos Seleccionar o …" at bounding box center [493, 244] width 405 height 327
click at [400, 117] on button "button" at bounding box center [374, 112] width 166 height 33
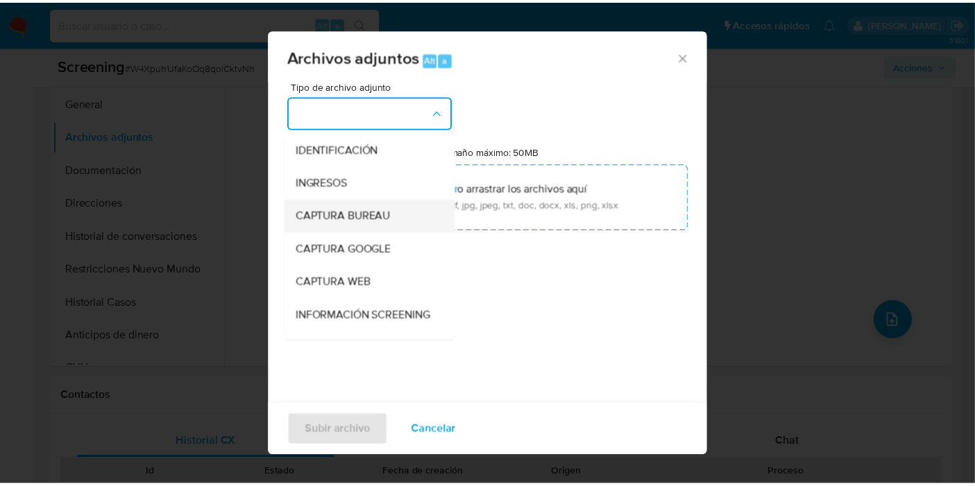
scroll to position [231, 0]
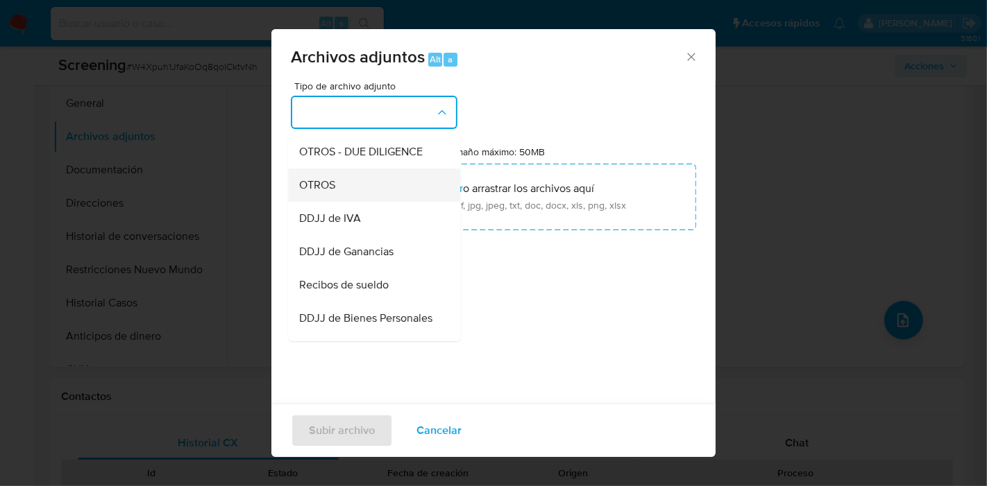
drag, startPoint x: 365, startPoint y: 216, endPoint x: 373, endPoint y: 203, distance: 16.2
click at [373, 203] on ul "IDENTIFICACIÓN INGRESOS CAPTURA BUREAU CAPTURA GOOGLE CAPTURA WEB INFORMACIÓN S…" at bounding box center [374, 292] width 172 height 780
click at [378, 199] on div "OTROS" at bounding box center [370, 185] width 142 height 33
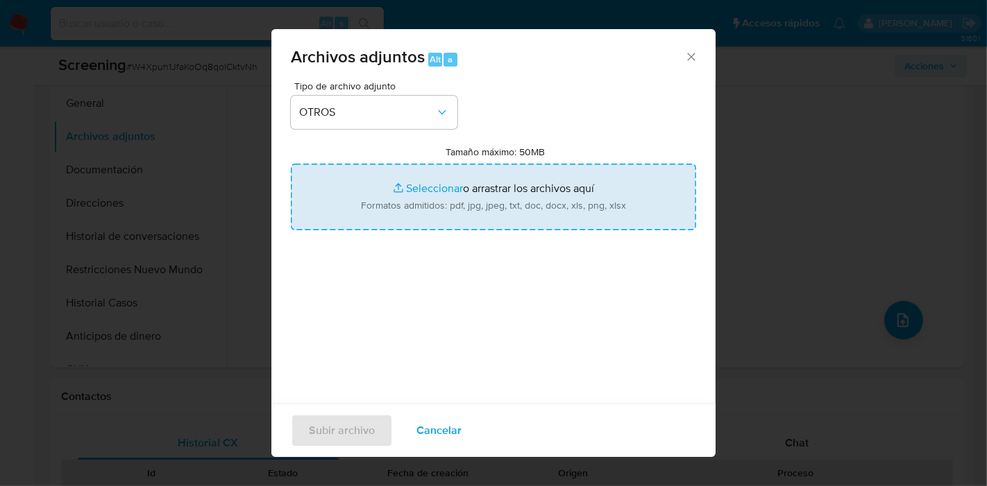
click at [441, 191] on input "Tamaño máximo: 50MB Seleccionar archivos" at bounding box center [493, 197] width 405 height 67
type input "C:\fakepath\Jurisdicción Paraná – Poder Judicial de Entre Ríos.pdf"
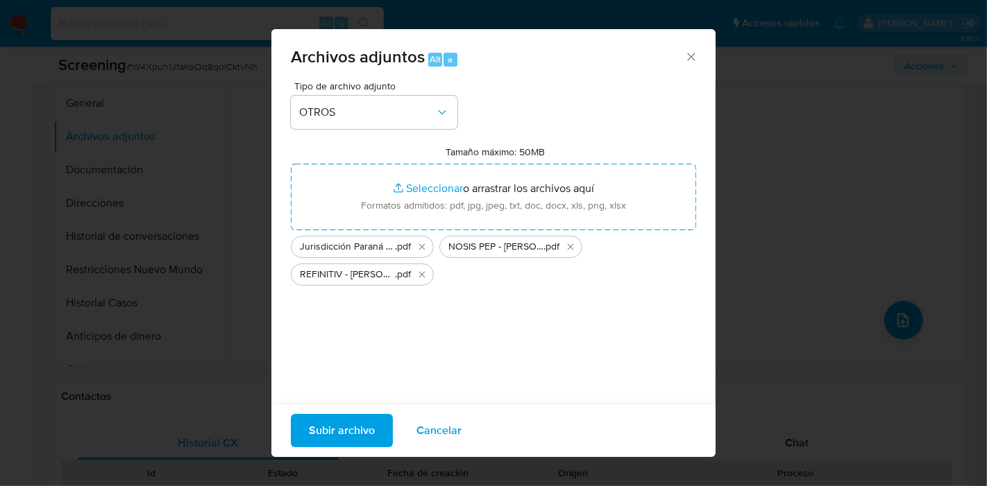
click at [325, 411] on div "Subir archivo Cancelar" at bounding box center [493, 430] width 444 height 53
click at [324, 419] on span "Subir archivo" at bounding box center [342, 431] width 66 height 31
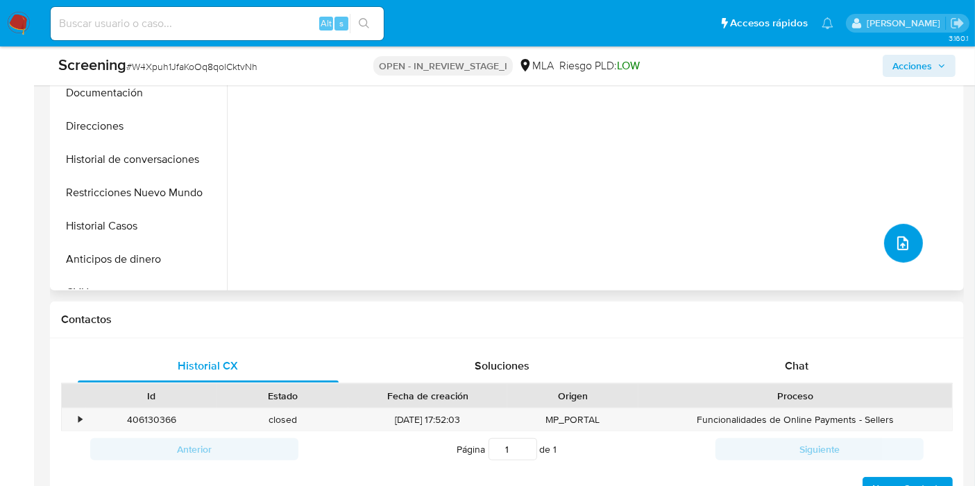
scroll to position [462, 0]
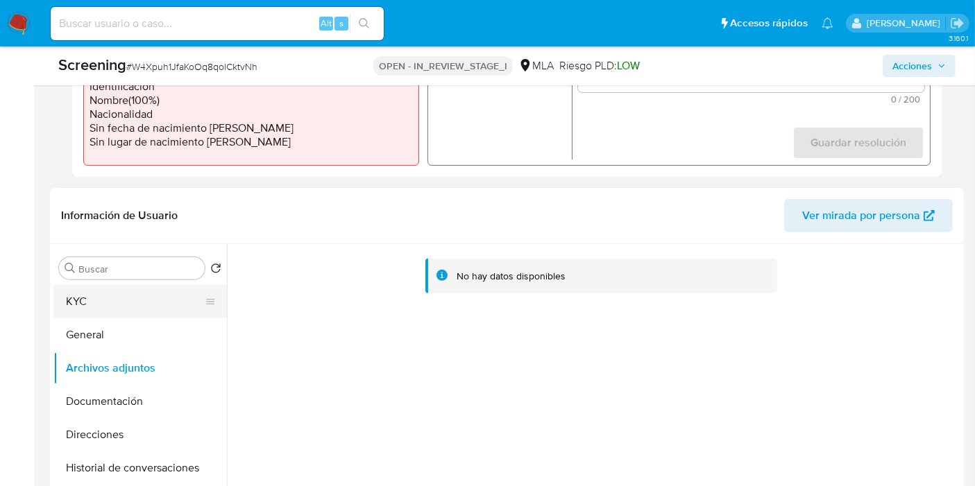
click at [112, 299] on button "KYC" at bounding box center [134, 301] width 162 height 33
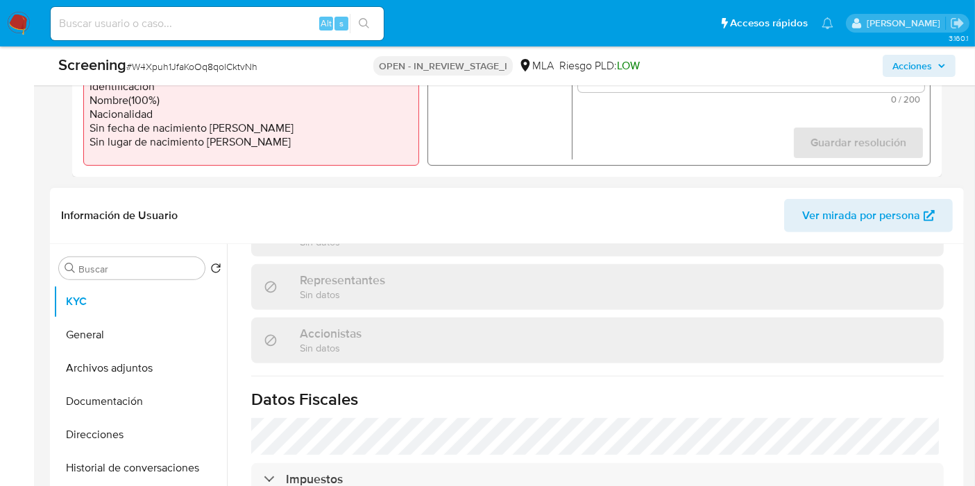
scroll to position [771, 0]
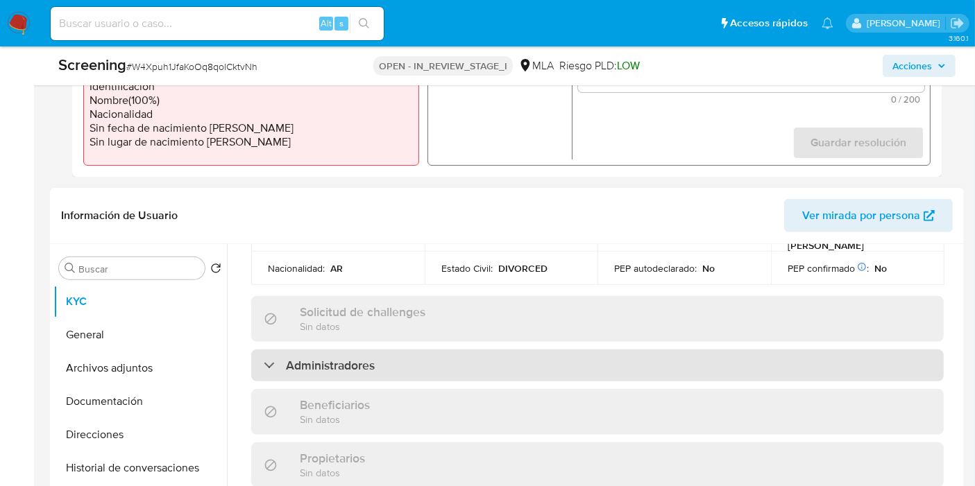
click at [359, 358] on h3 "Administradores" at bounding box center [330, 365] width 89 height 15
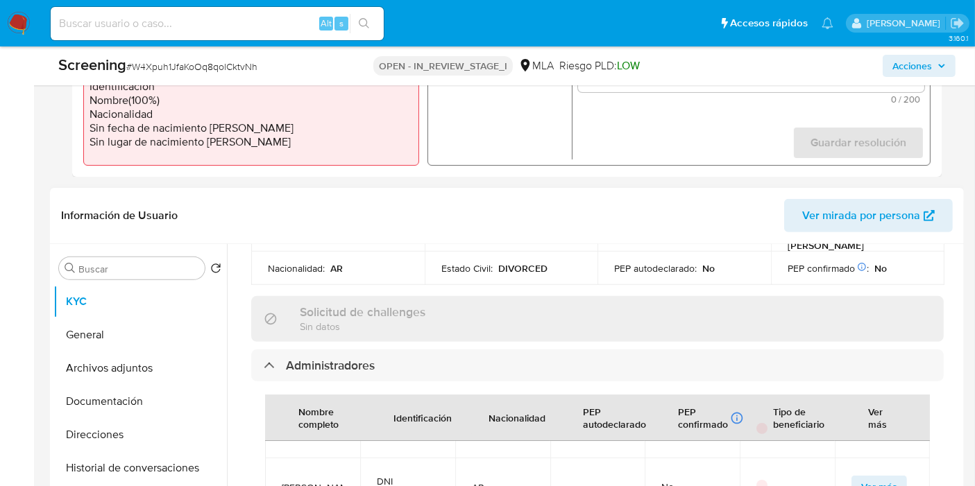
scroll to position [154, 0]
click at [307, 451] on span "Marcela Alejandra Davite" at bounding box center [313, 457] width 62 height 12
copy span "[PERSON_NAME]"
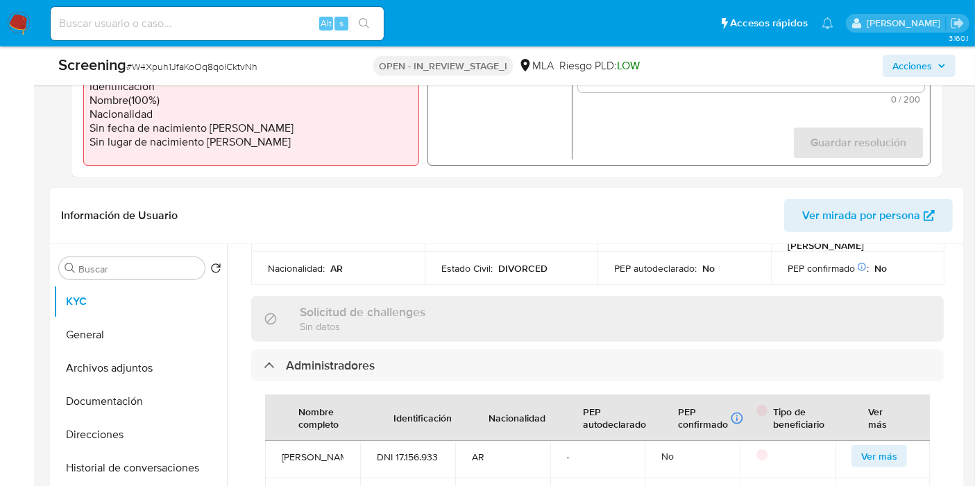
scroll to position [456, 0]
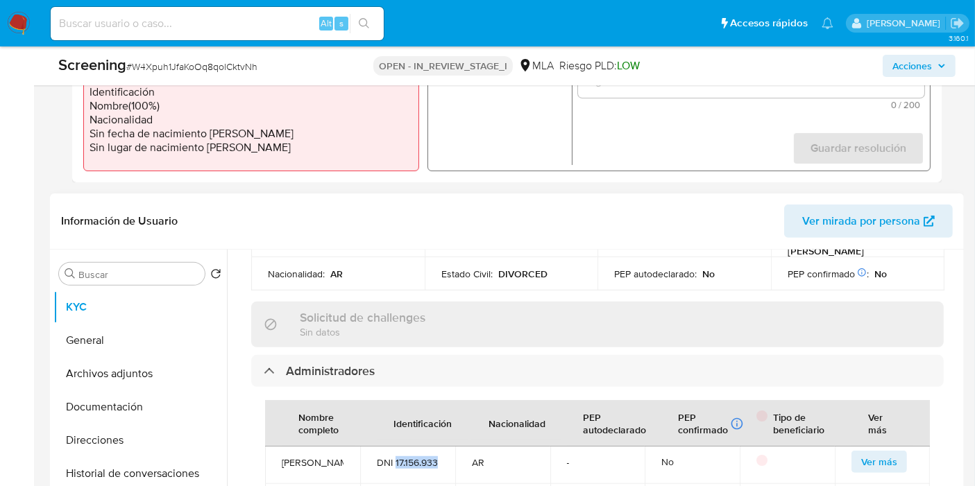
drag, startPoint x: 441, startPoint y: 415, endPoint x: 361, endPoint y: 420, distance: 80.0
click at [361, 440] on td "DNI 17.156.933" at bounding box center [407, 462] width 95 height 44
copy span "17.156.933"
click at [308, 456] on span "Marcela Alejandra Davite" at bounding box center [313, 462] width 62 height 12
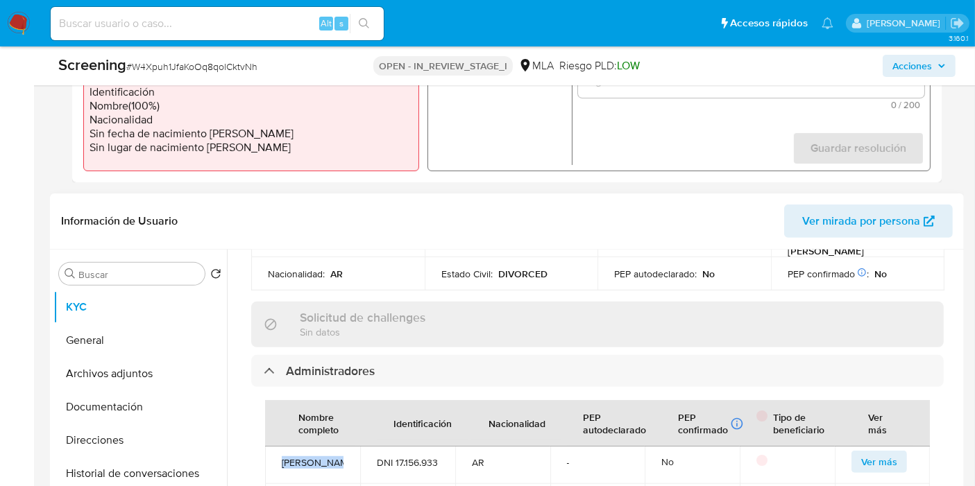
click at [308, 456] on span "Marcela Alejandra Davite" at bounding box center [313, 462] width 62 height 12
copy span "Marcela Alejandra Davite"
click at [78, 268] on input "Buscar" at bounding box center [138, 274] width 121 height 12
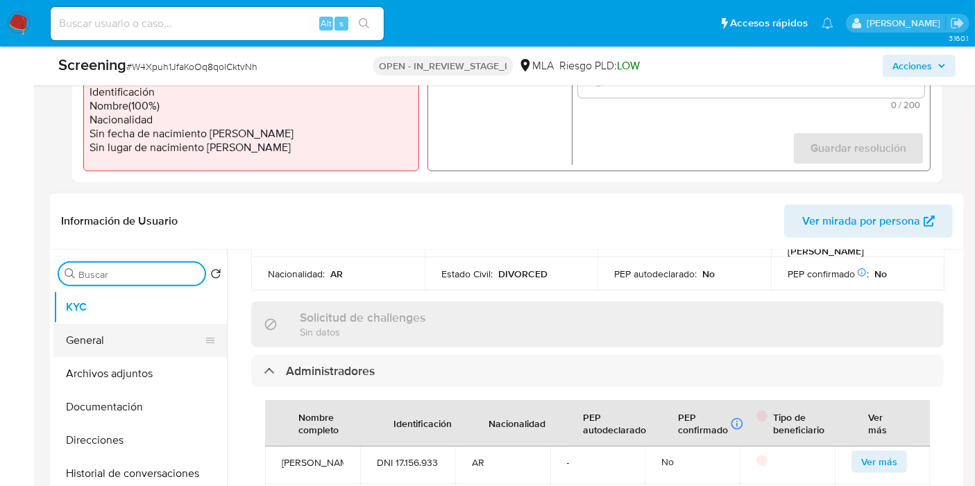
click at [146, 334] on button "General" at bounding box center [134, 340] width 162 height 33
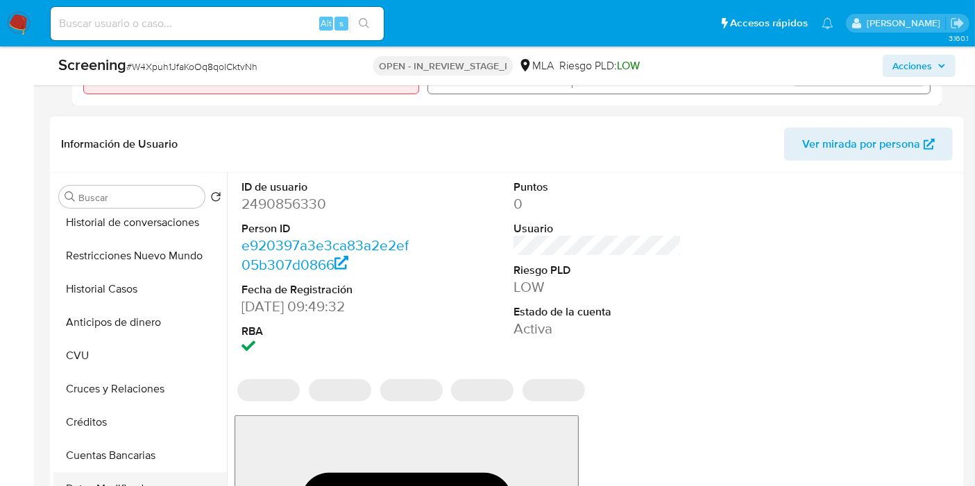
scroll to position [308, 0]
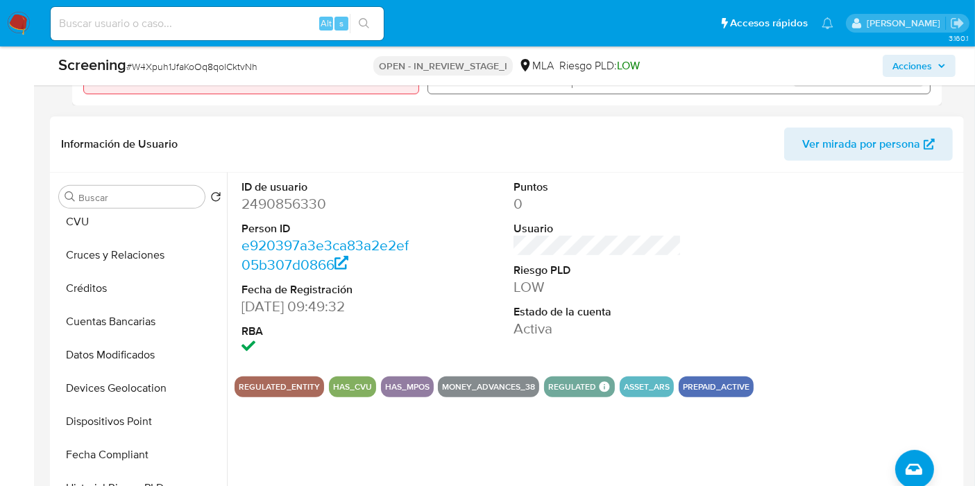
click at [248, 203] on dd "2490856330" at bounding box center [325, 203] width 168 height 19
copy dd "2490856330"
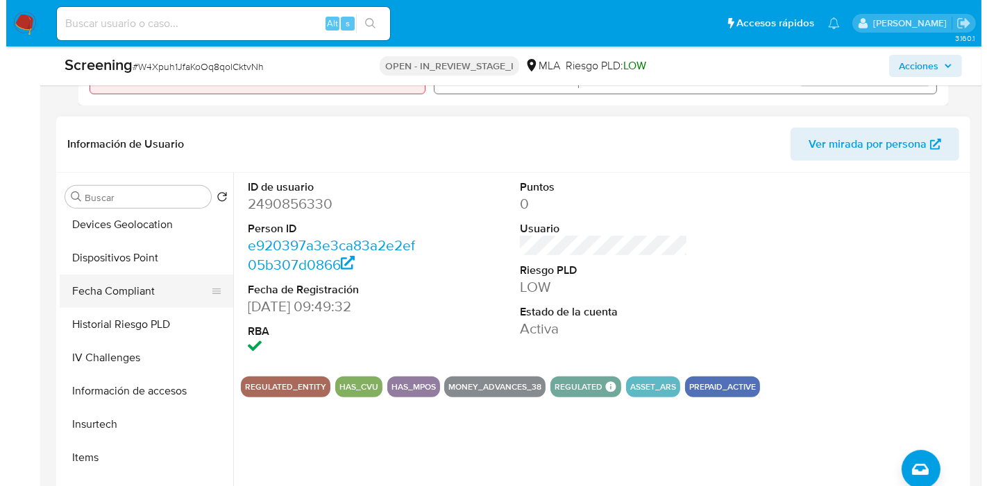
scroll to position [539, 0]
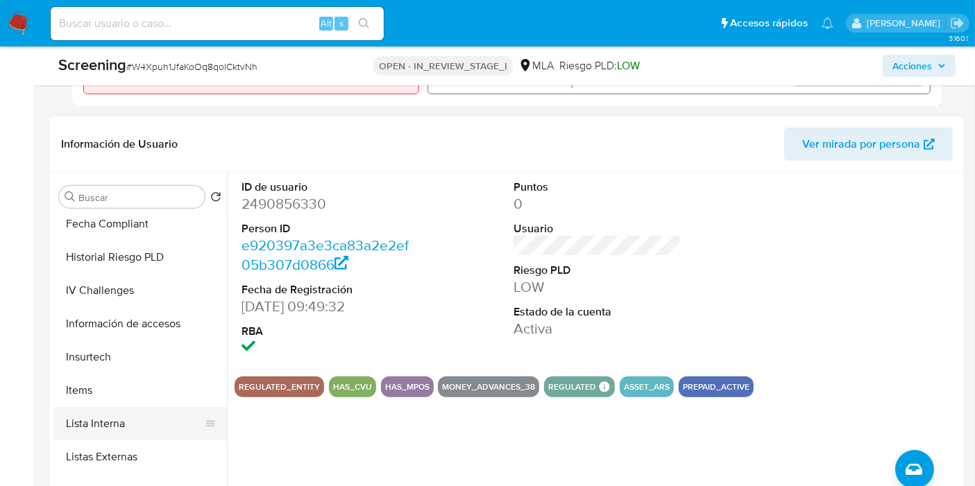
click at [141, 407] on button "Lista Interna" at bounding box center [134, 423] width 162 height 33
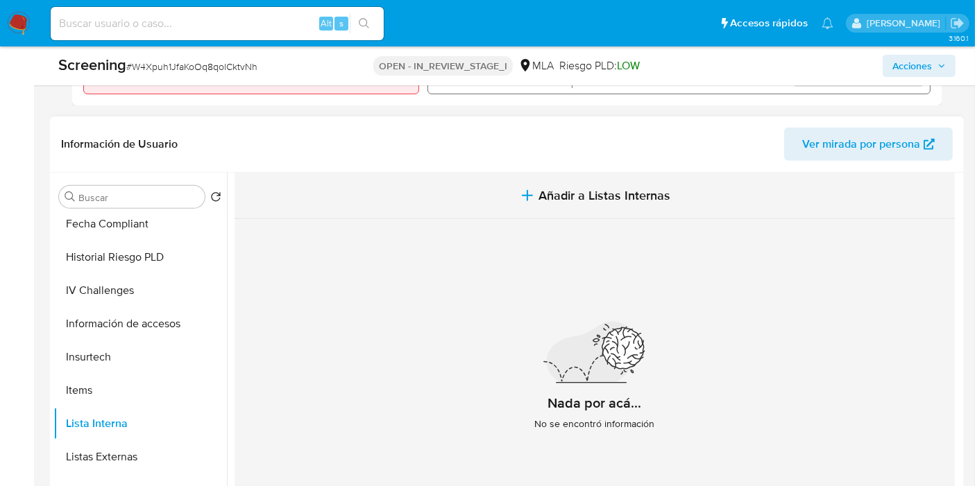
click at [561, 205] on button "Añadir a Listas Internas" at bounding box center [594, 196] width 720 height 46
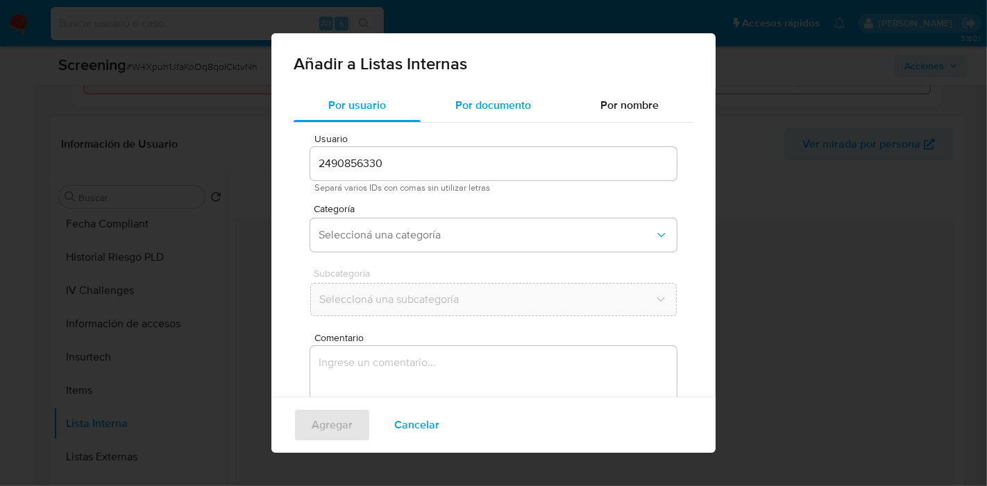
click at [513, 106] on span "Por documento" at bounding box center [493, 105] width 76 height 16
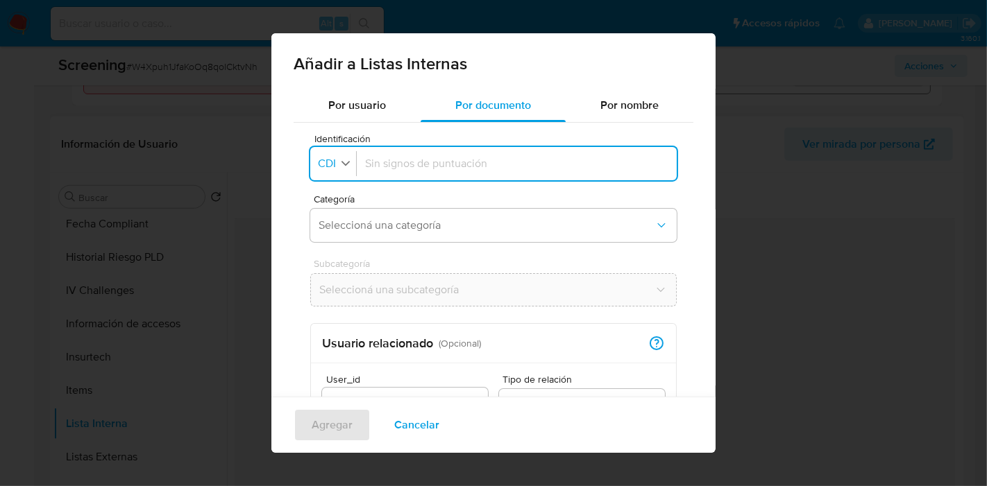
click at [347, 168] on icon "button" at bounding box center [345, 163] width 12 height 12
click at [351, 221] on li "CUIL" at bounding box center [335, 223] width 55 height 33
click at [634, 434] on div "Agregar Cancelar" at bounding box center [493, 425] width 444 height 56
click at [413, 162] on input "Identificación" at bounding box center [519, 163] width 298 height 15
type input "27171569333"
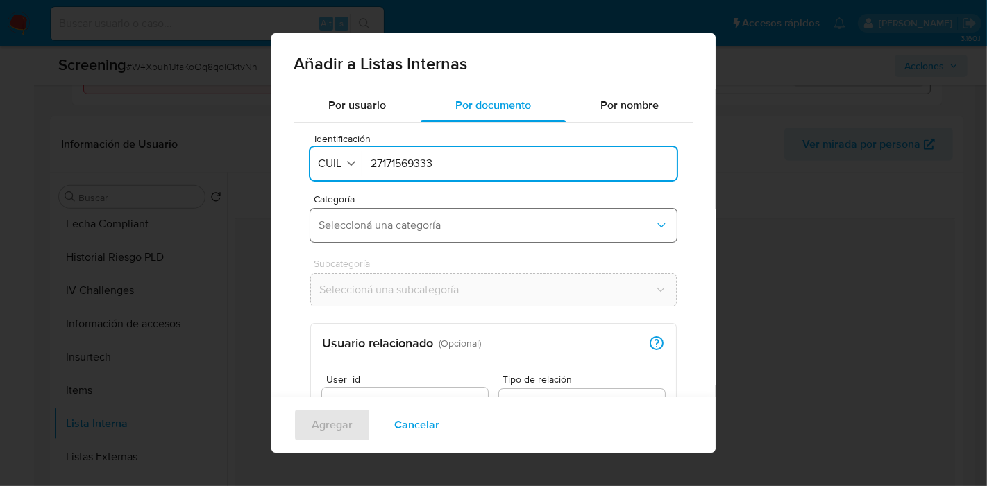
click at [395, 230] on span "Seleccioná una categoría" at bounding box center [486, 226] width 336 height 14
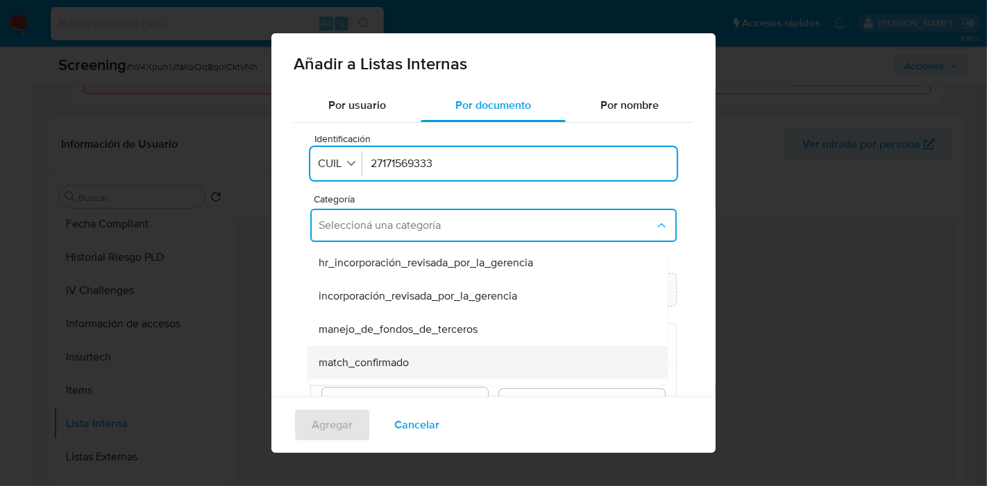
drag, startPoint x: 426, startPoint y: 345, endPoint x: 432, endPoint y: 359, distance: 14.9
click at [432, 359] on ul "hr_incorporación_revisada_por_la_gerencia incorporación_revisada_por_la_gerenci…" at bounding box center [487, 479] width 360 height 466
click at [432, 359] on div "match_confirmado" at bounding box center [483, 362] width 330 height 33
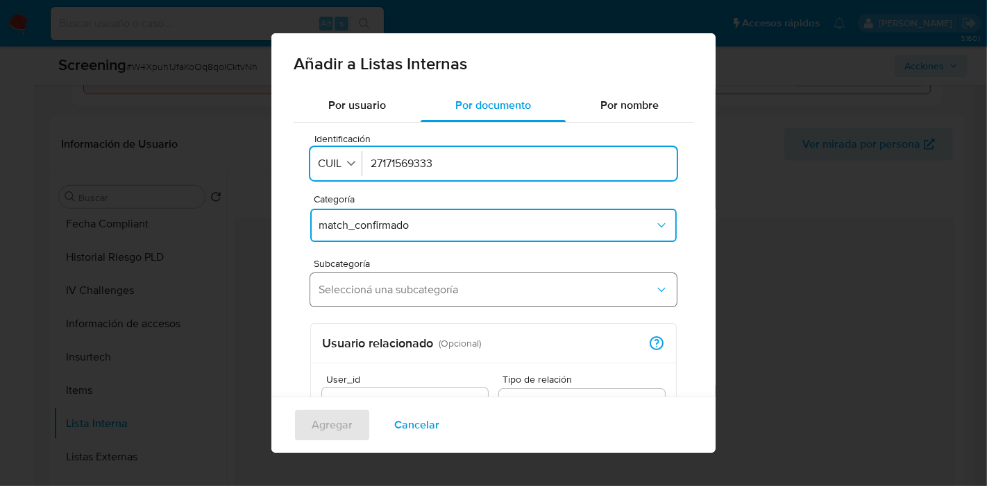
click at [477, 302] on button "Seleccioná una subcategoría" at bounding box center [493, 289] width 366 height 33
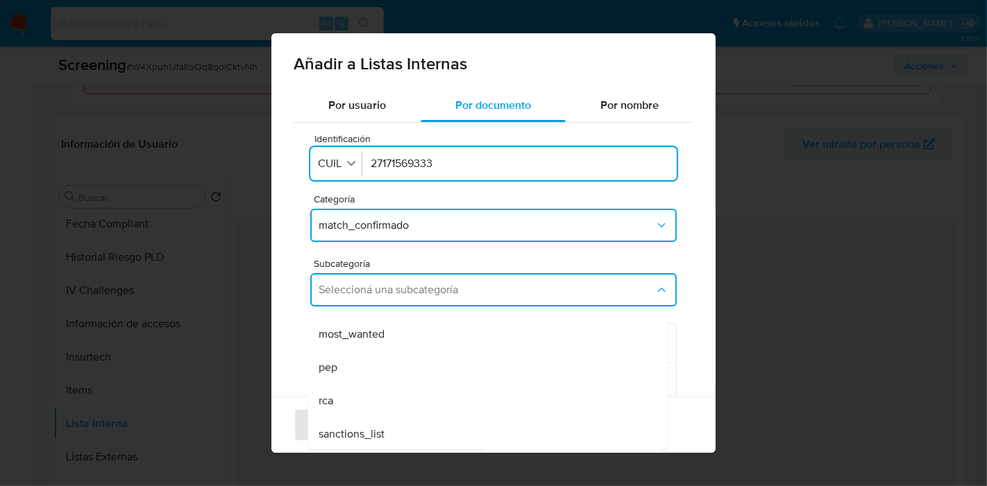
scroll to position [94, 0]
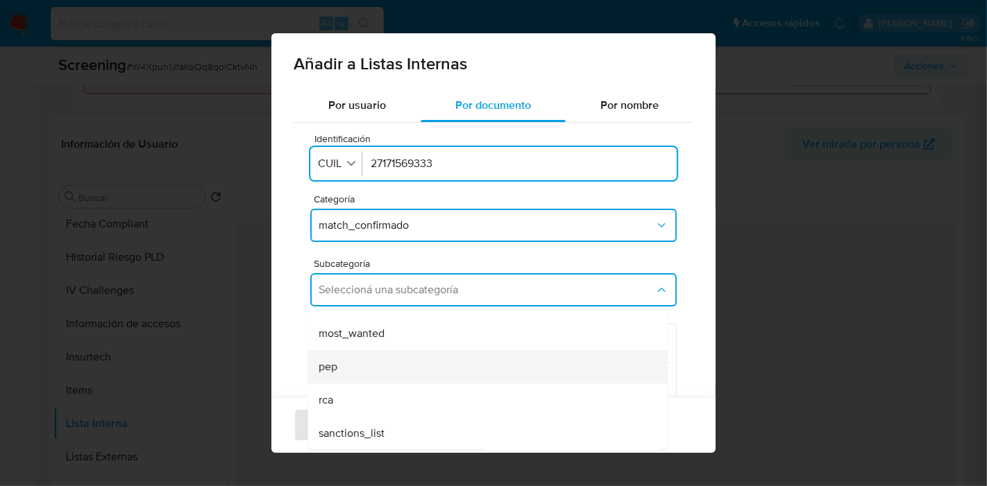
click at [430, 364] on div "pep" at bounding box center [483, 366] width 330 height 33
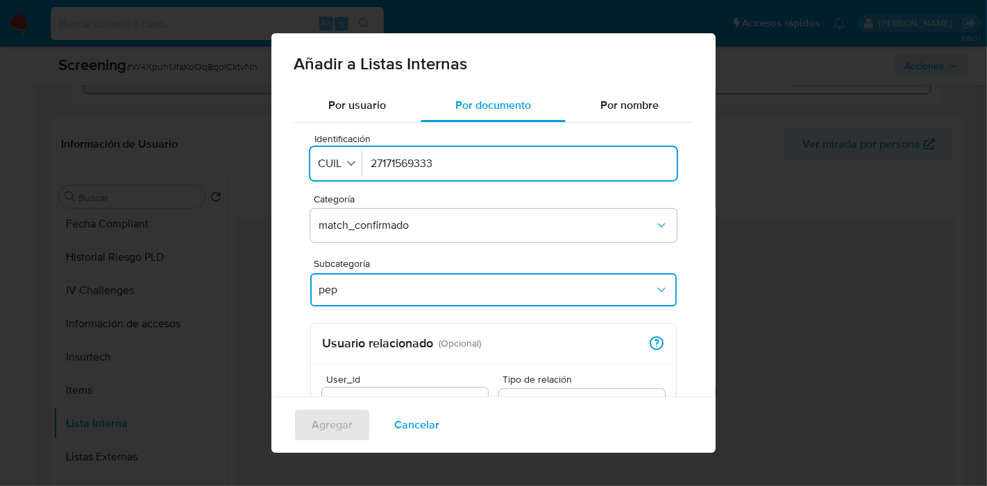
click at [432, 326] on div "Usuario relacionado ( Opcional ) Relación Documento - Usuario Indica que un doc…" at bounding box center [493, 344] width 365 height 40
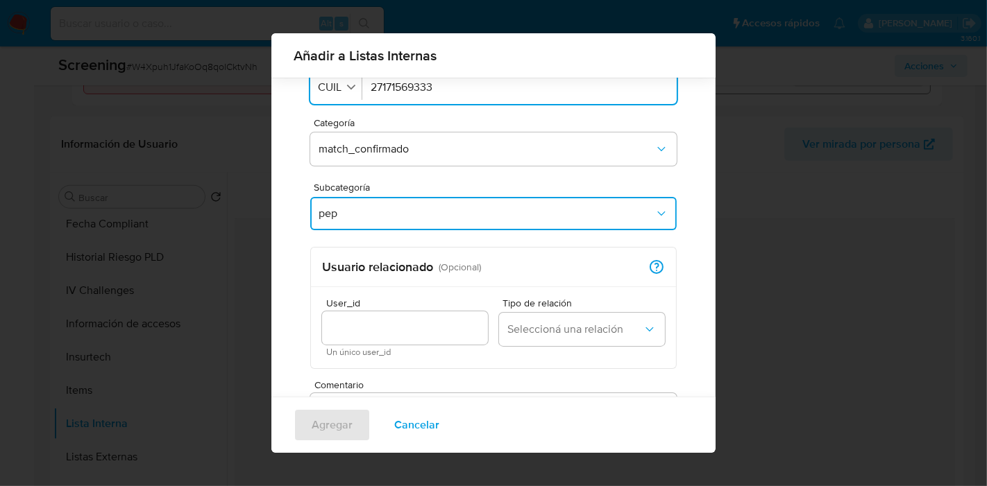
click at [425, 306] on span "User_id" at bounding box center [409, 303] width 166 height 10
click at [425, 319] on input "User_id" at bounding box center [405, 328] width 166 height 18
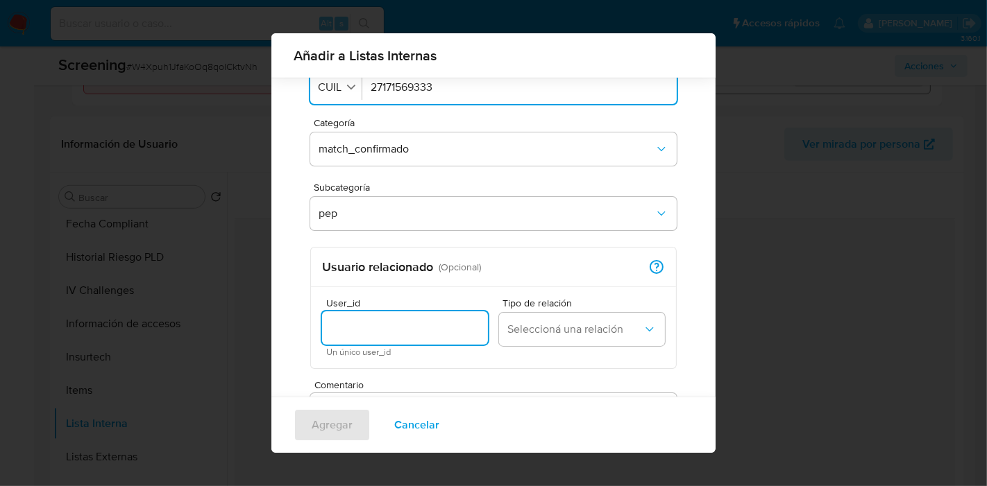
click at [364, 330] on input "User_id" at bounding box center [405, 328] width 166 height 18
paste input "2490856330"
type input "2490856330"
click at [617, 350] on div "Tipo de relación Seleccioná una relación" at bounding box center [582, 327] width 166 height 59
click at [610, 340] on button "Seleccioná una relación" at bounding box center [582, 329] width 166 height 33
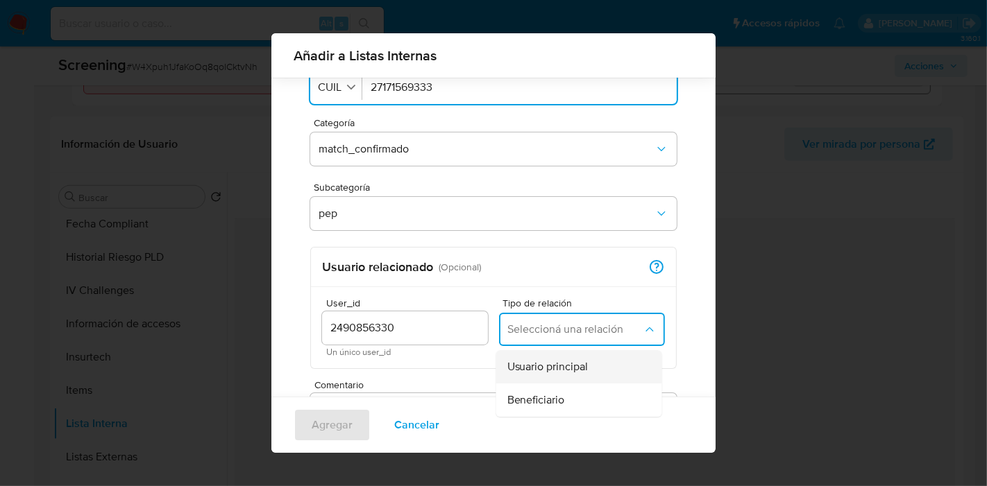
click at [583, 360] on div "Usuario principal" at bounding box center [574, 366] width 135 height 33
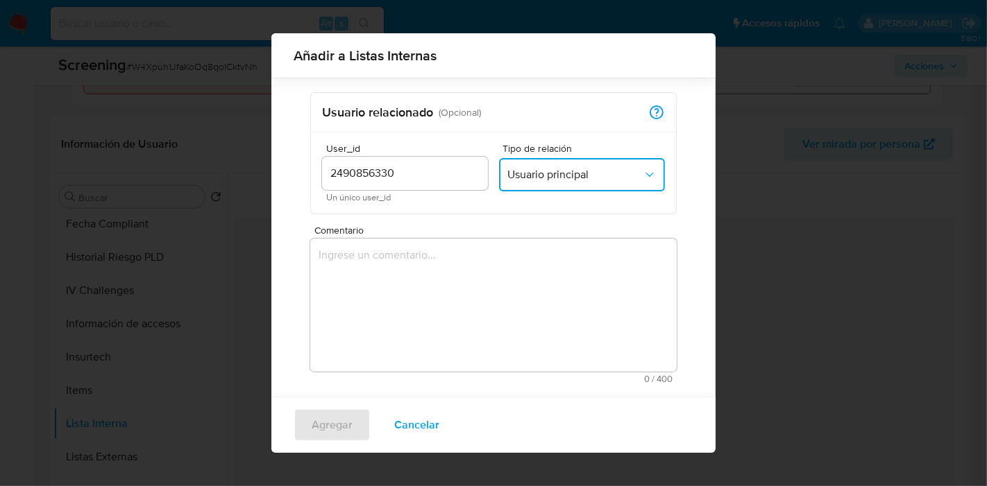
scroll to position [227, 0]
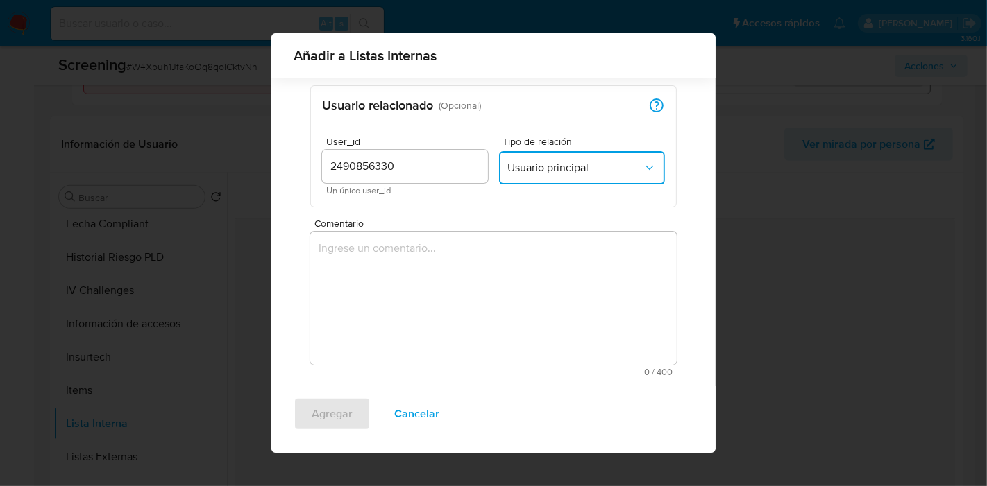
drag, startPoint x: 485, startPoint y: 287, endPoint x: 648, endPoint y: 463, distance: 240.1
click at [527, 315] on textarea "Comentario" at bounding box center [493, 298] width 366 height 133
click at [597, 430] on div "Agregar Cancelar" at bounding box center [493, 419] width 444 height 67
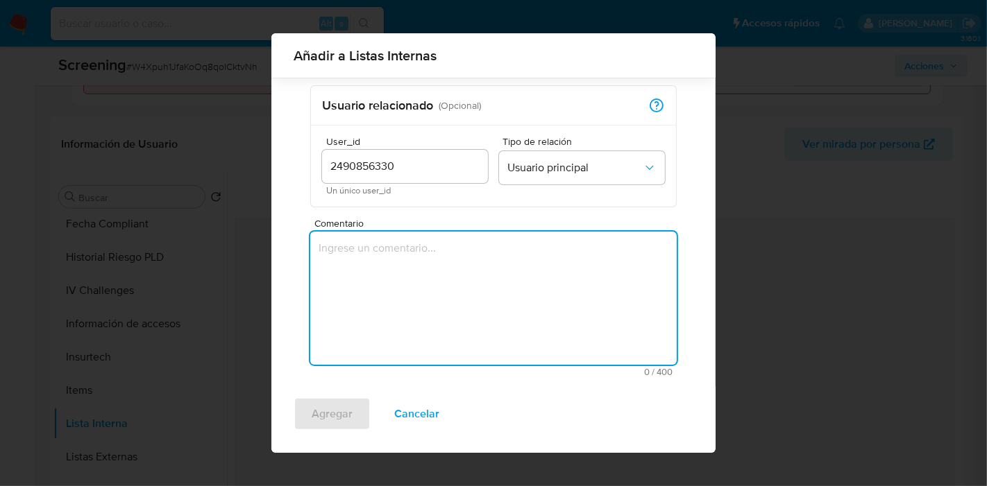
click at [367, 266] on textarea "Comentario" at bounding box center [493, 298] width 366 height 133
paste textarea "Respecto al match contra PEP se confirma, ya que Marcela Alejandra Davite - CUI…"
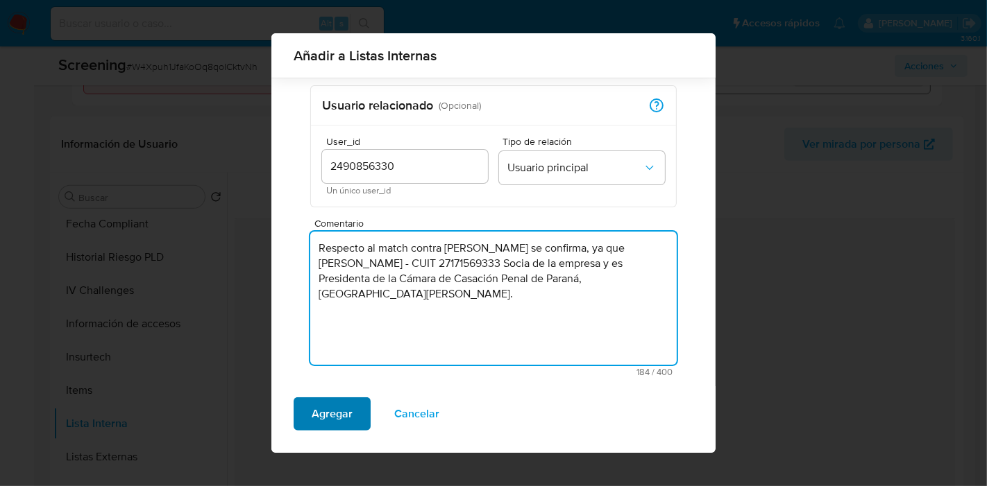
type textarea "Respecto al match contra PEP se confirma, ya que Marcela Alejandra Davite - CUI…"
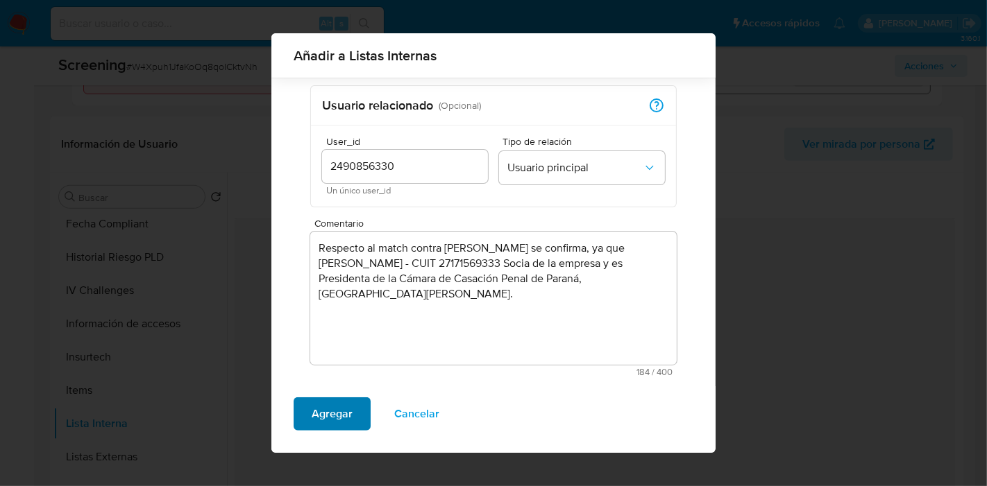
click at [350, 427] on span "Agregar" at bounding box center [331, 414] width 41 height 31
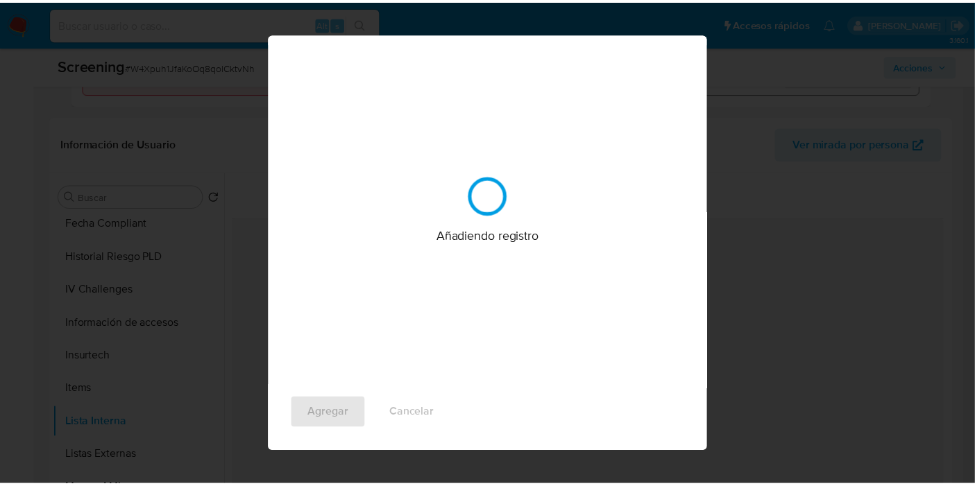
scroll to position [0, 0]
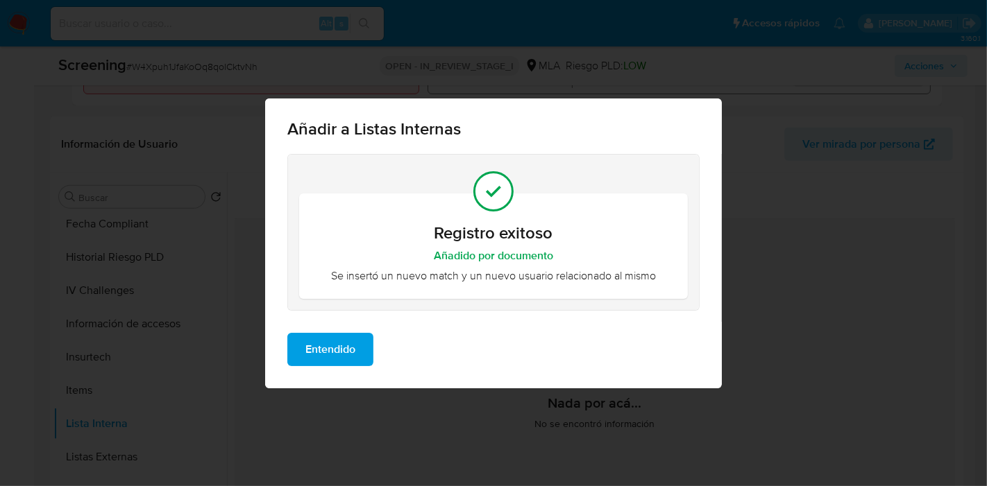
click at [330, 352] on span "Entendido" at bounding box center [330, 349] width 50 height 31
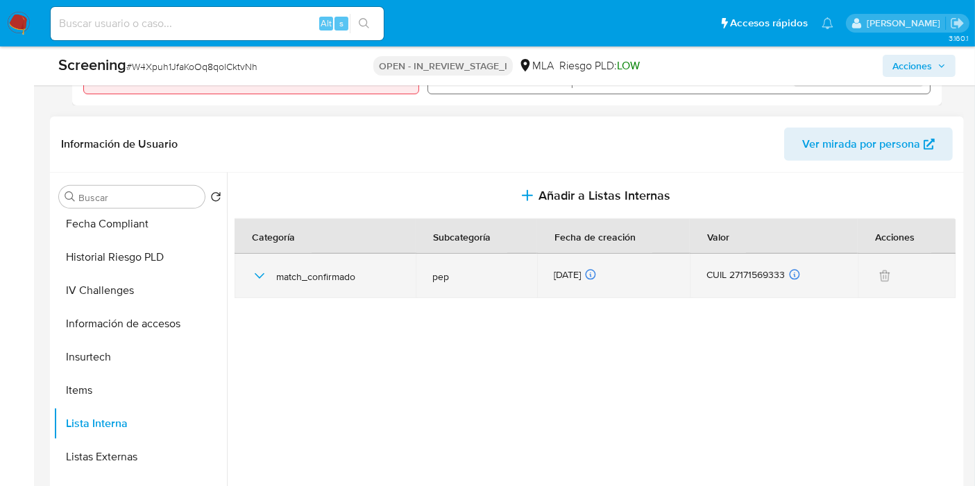
click at [259, 275] on icon "button" at bounding box center [260, 276] width 10 height 6
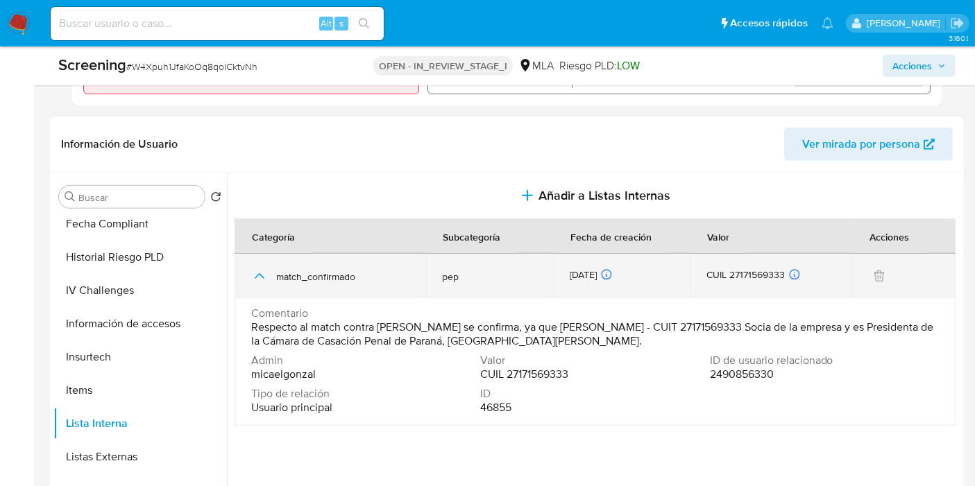
click at [259, 275] on icon "button" at bounding box center [259, 276] width 17 height 17
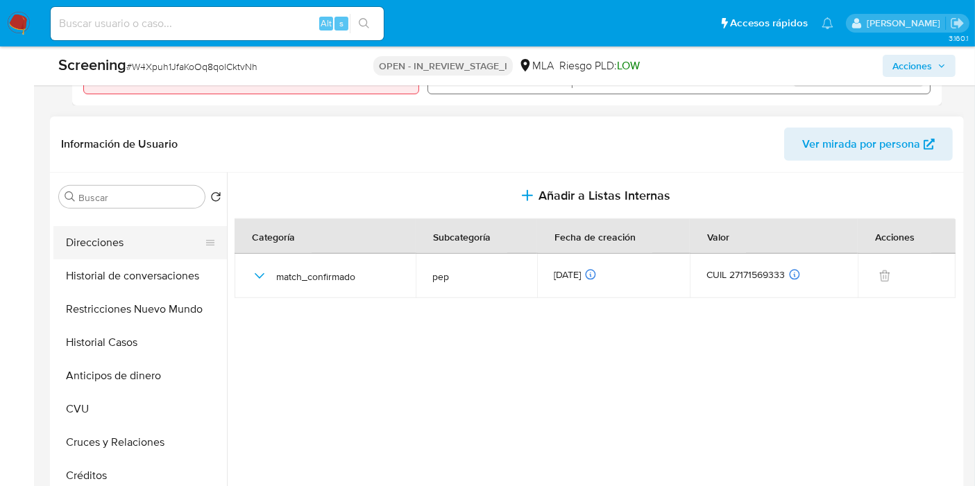
scroll to position [77, 0]
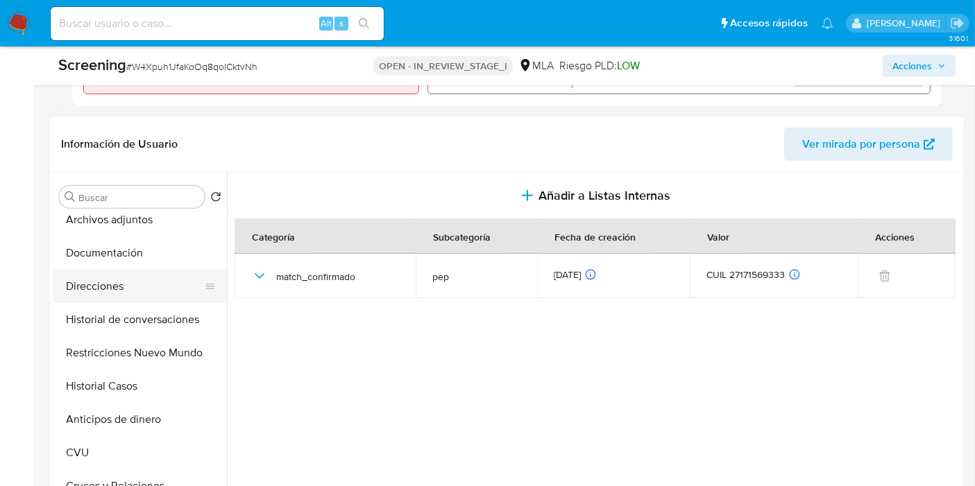
click at [145, 282] on button "Direcciones" at bounding box center [134, 286] width 162 height 33
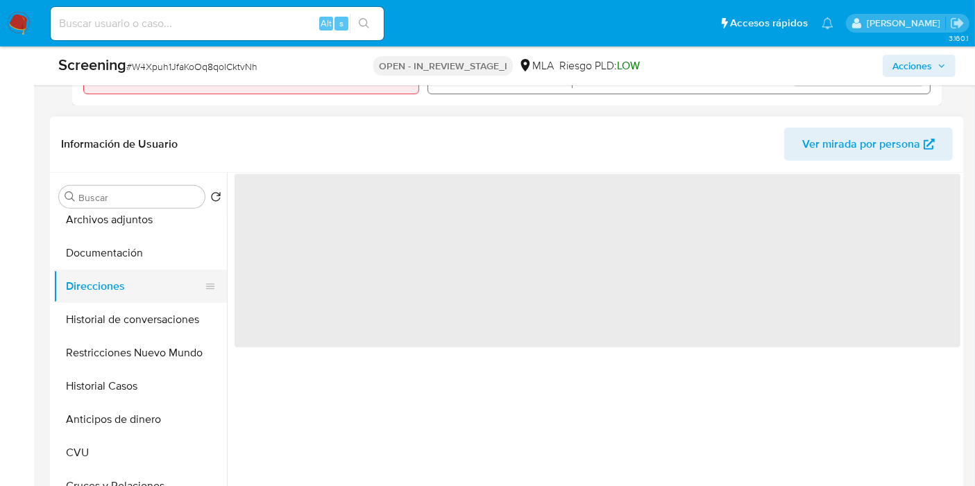
scroll to position [0, 0]
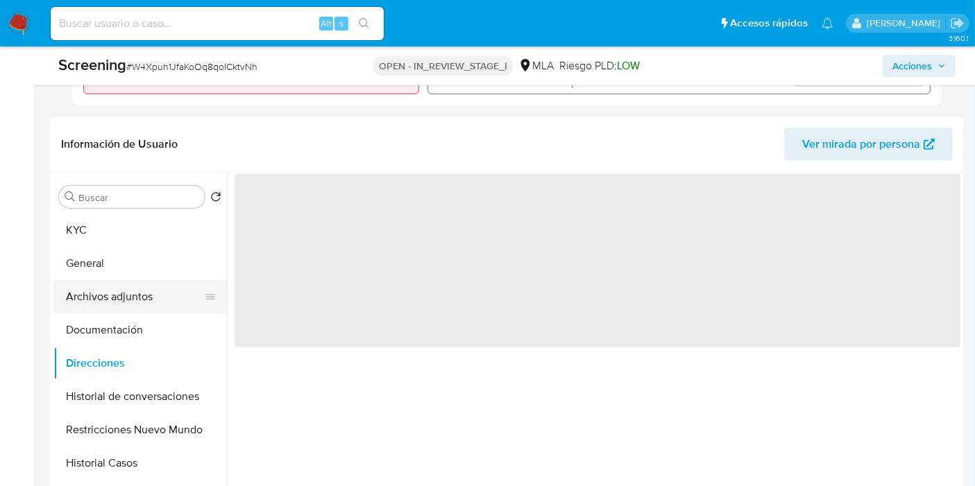
click at [145, 280] on button "Archivos adjuntos" at bounding box center [134, 296] width 162 height 33
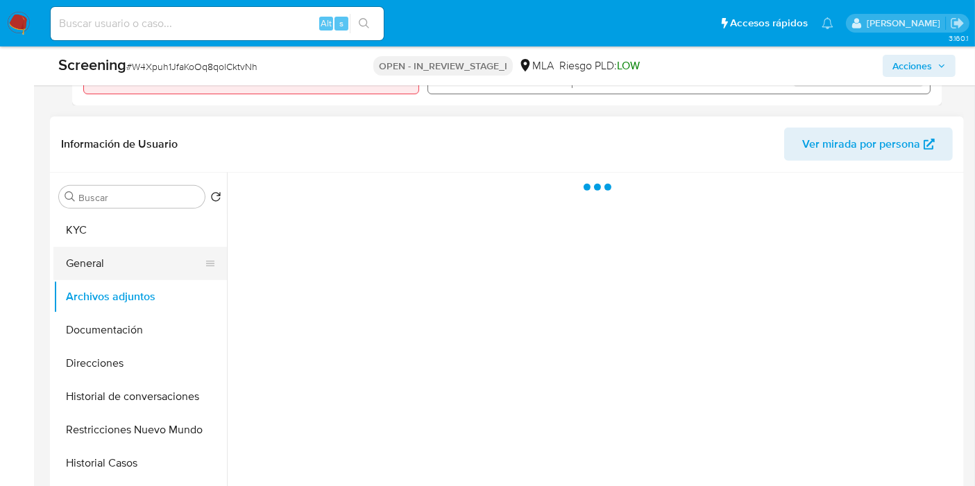
click at [154, 252] on button "General" at bounding box center [134, 263] width 162 height 33
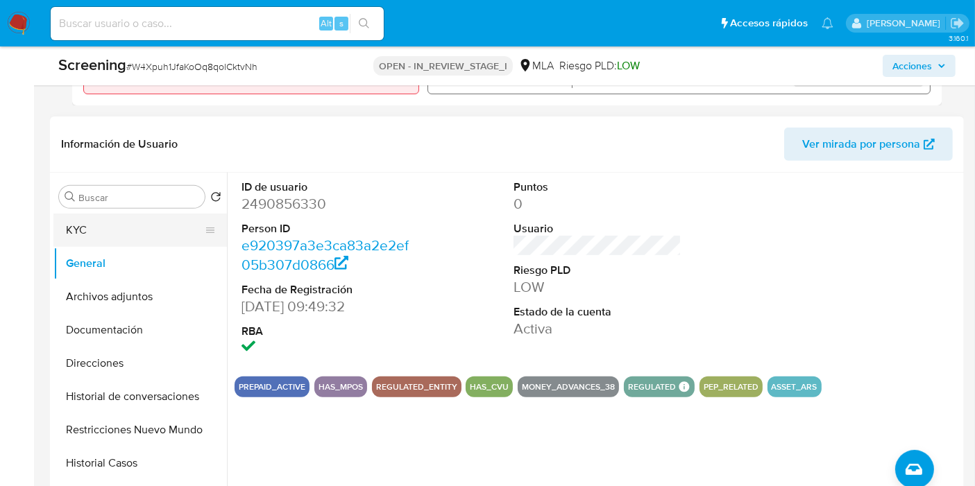
click at [153, 222] on button "KYC" at bounding box center [134, 230] width 162 height 33
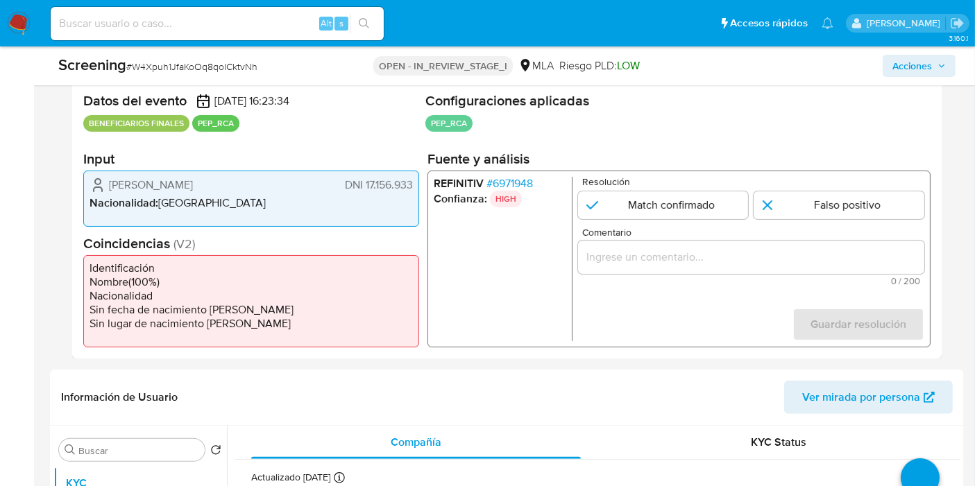
scroll to position [148, 0]
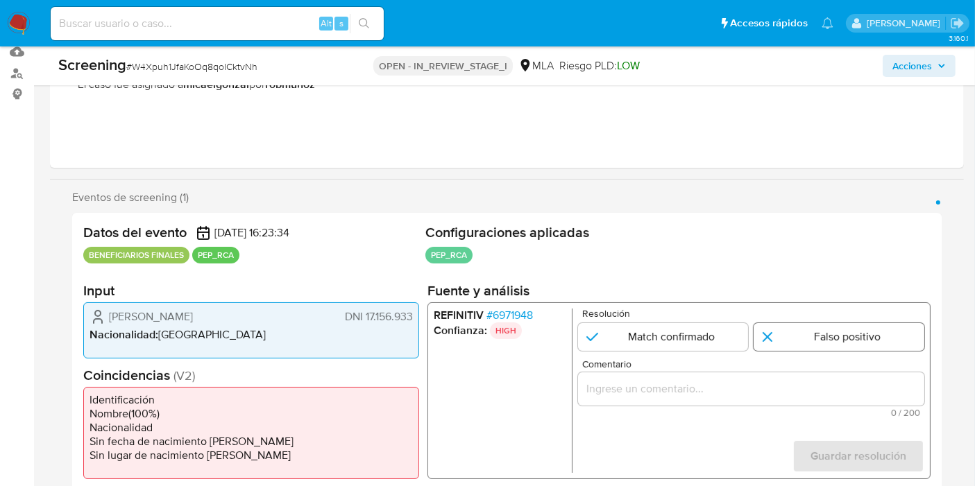
click at [855, 344] on input "1 de 1" at bounding box center [838, 337] width 171 height 28
radio input "true"
click at [719, 382] on input "Comentario" at bounding box center [751, 389] width 346 height 18
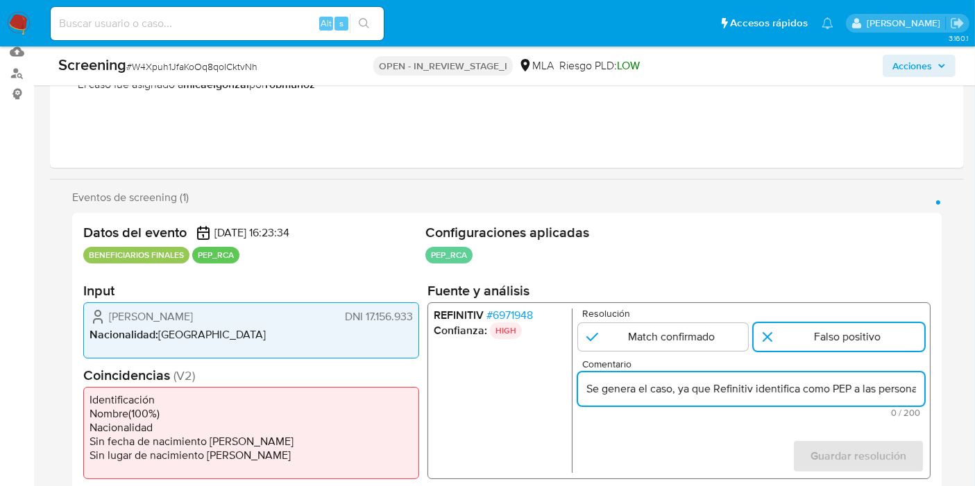
scroll to position [0, 53]
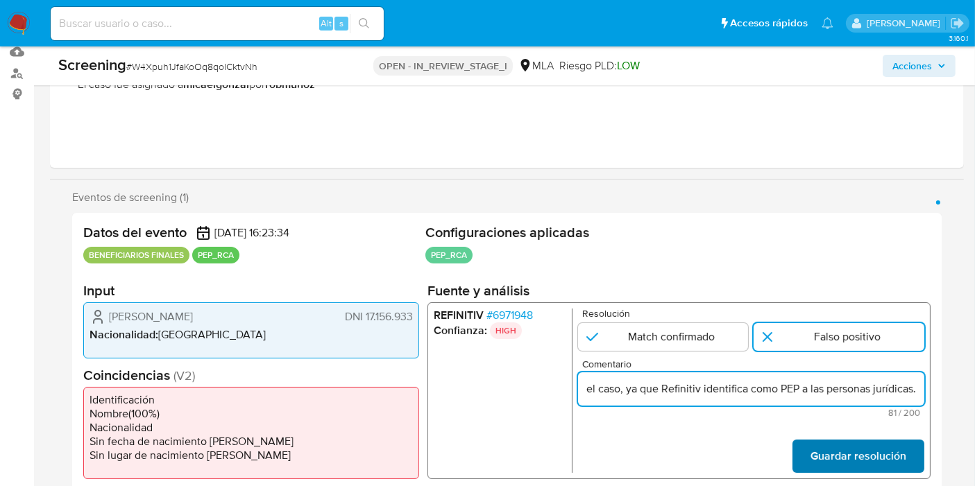
type input "Se genera el caso, ya que Refinitiv identifica como PEP a las personas jurídica…"
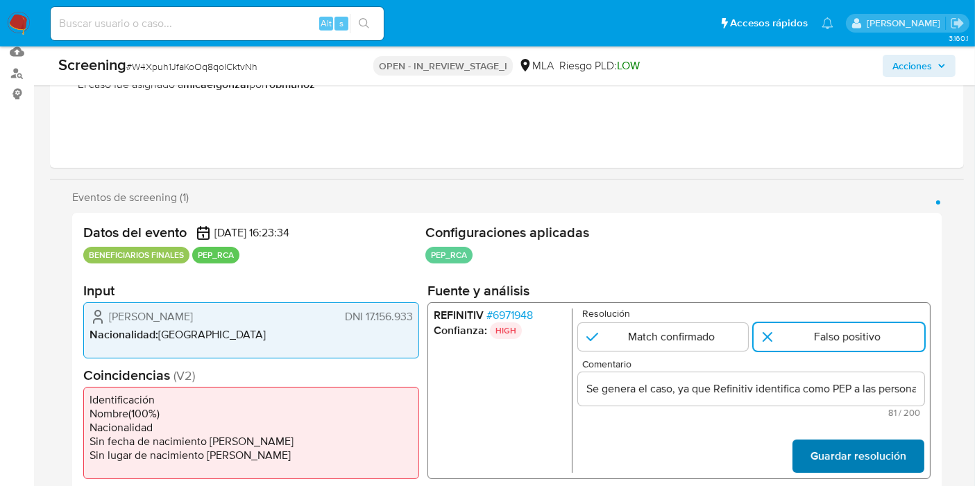
click at [825, 449] on span "Guardar resolución" at bounding box center [858, 456] width 96 height 31
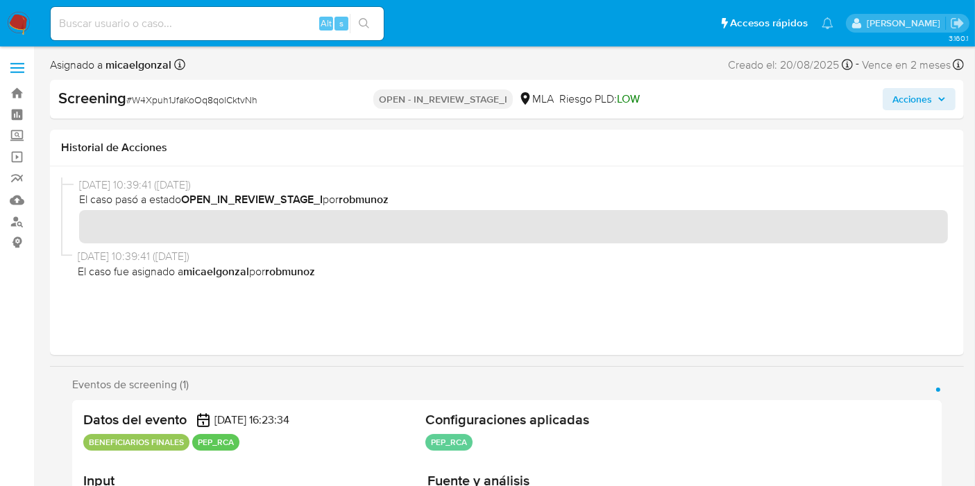
click at [924, 106] on span "Acciones" at bounding box center [912, 99] width 40 height 22
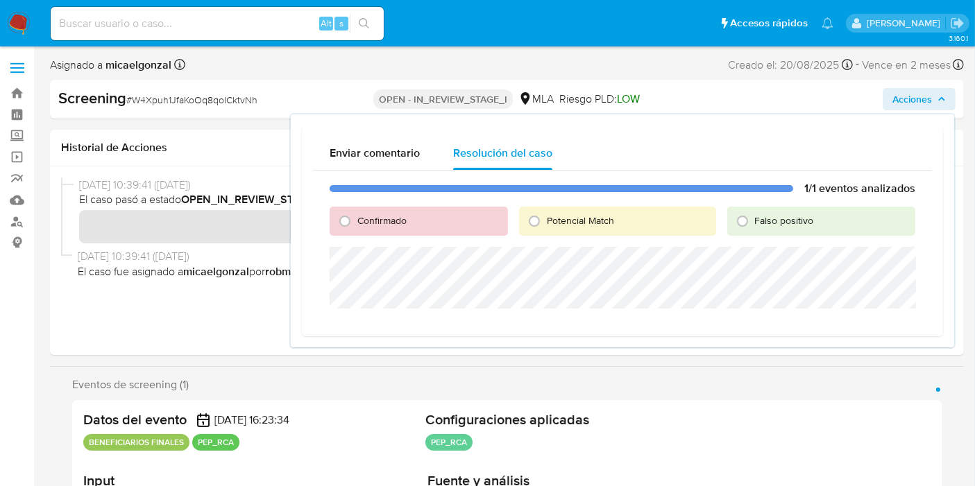
click at [769, 220] on span "Falso positivo" at bounding box center [784, 221] width 59 height 14
click at [753, 220] on input "Falso positivo" at bounding box center [742, 221] width 22 height 22
radio input "true"
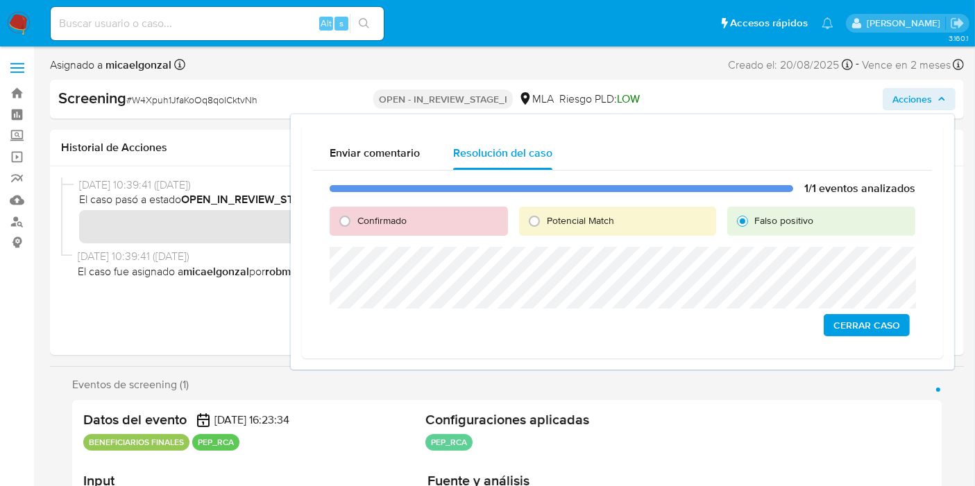
drag, startPoint x: 891, startPoint y: 327, endPoint x: 739, endPoint y: 404, distance: 170.6
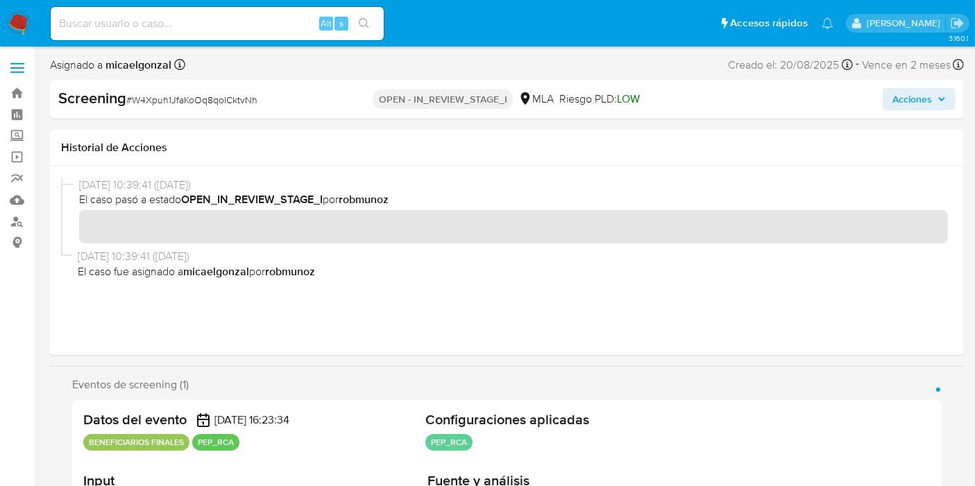
click at [938, 104] on span "Acciones" at bounding box center [918, 98] width 53 height 19
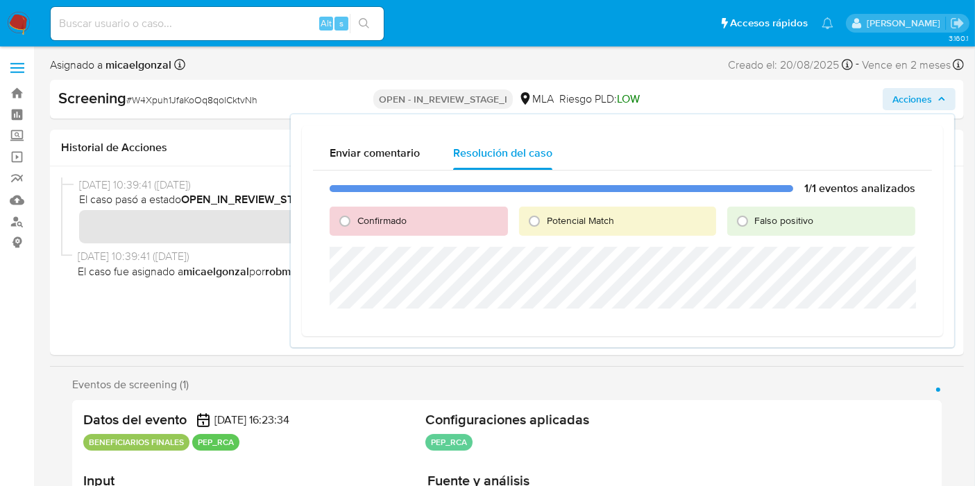
click at [821, 245] on div "1/1 eventos analizados Confirmado Potencial Match Falso positivo" at bounding box center [622, 248] width 619 height 155
click at [789, 221] on span "Falso positivo" at bounding box center [784, 221] width 59 height 14
click at [753, 221] on input "Falso positivo" at bounding box center [742, 221] width 22 height 22
radio input "true"
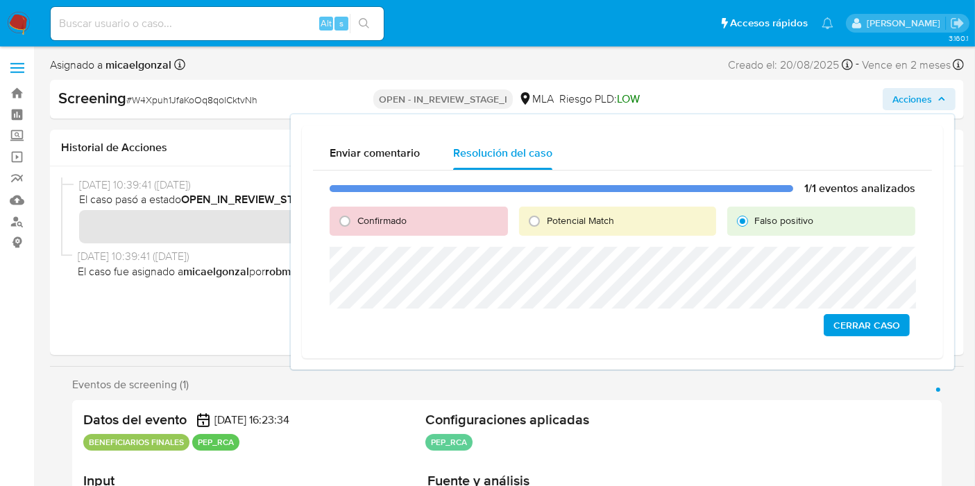
click at [846, 316] on span "Cerrar Caso" at bounding box center [866, 325] width 67 height 19
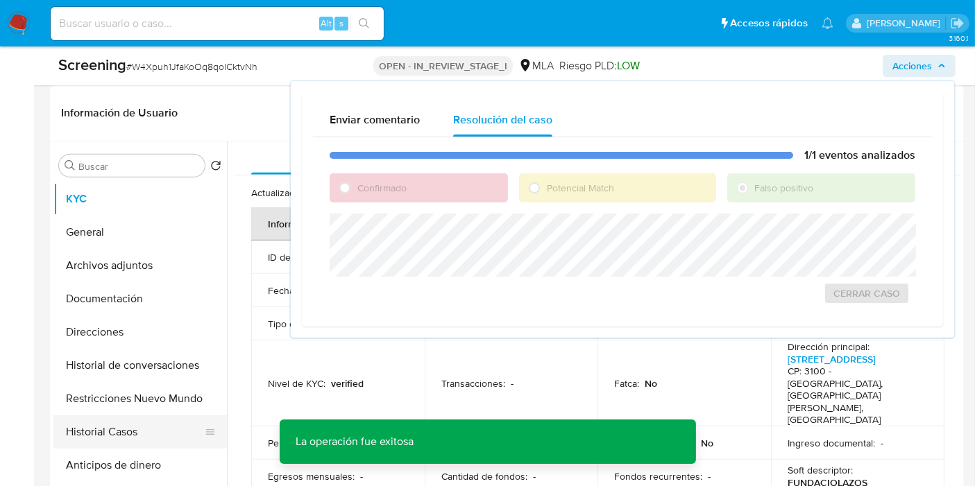
scroll to position [616, 0]
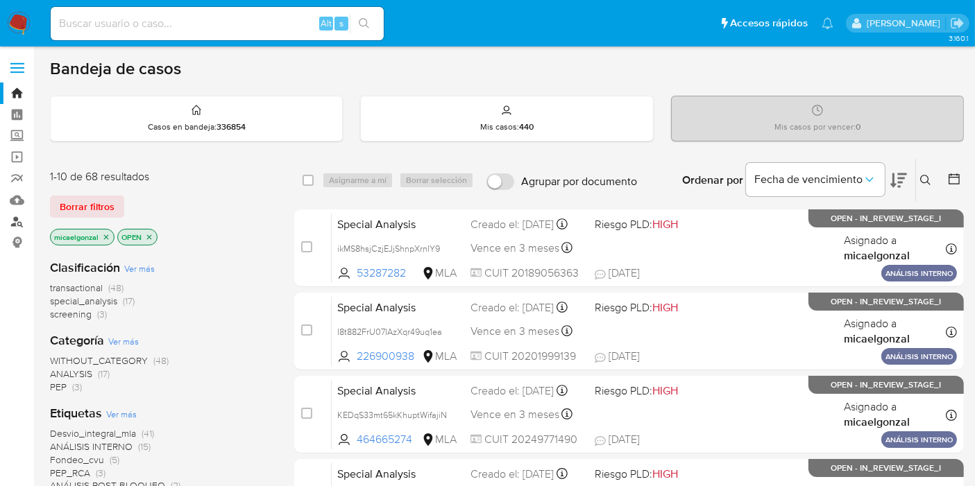
click at [10, 211] on link "Buscador de personas" at bounding box center [82, 222] width 165 height 22
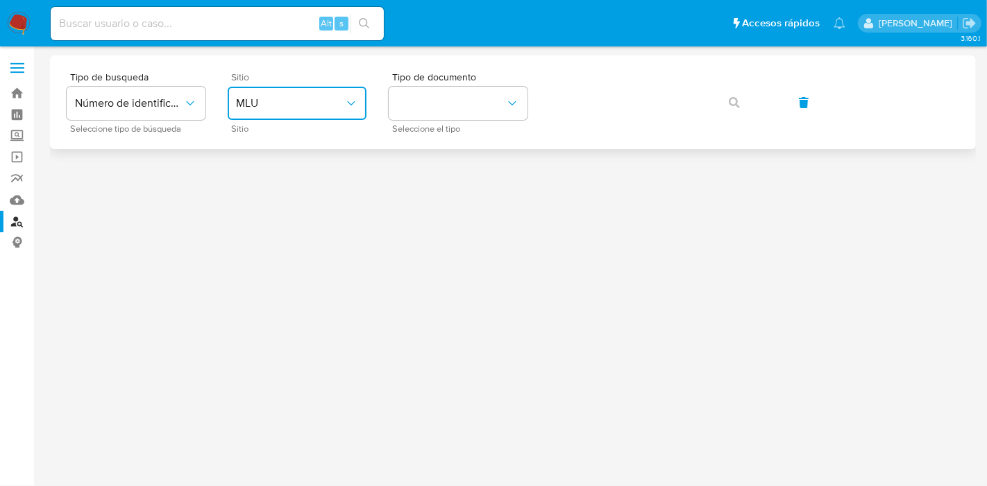
click at [287, 91] on button "MLU" at bounding box center [297, 103] width 139 height 33
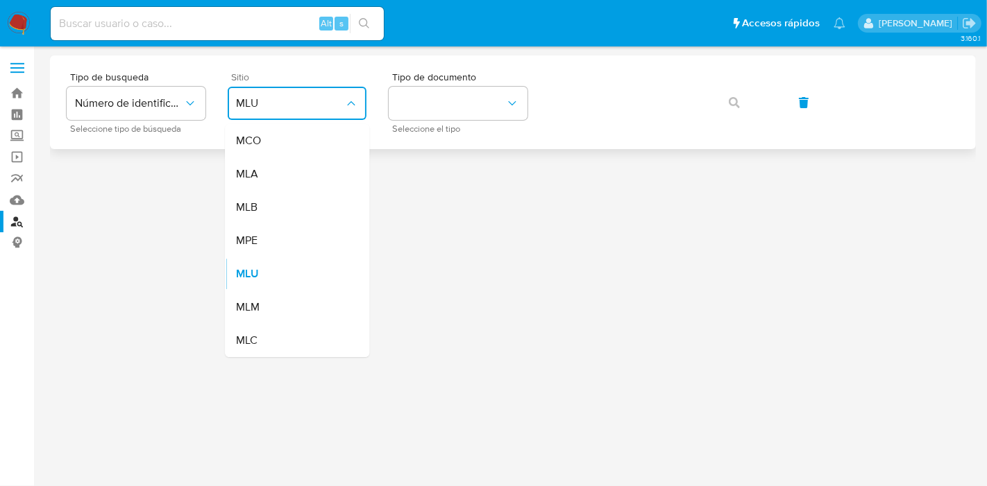
drag, startPoint x: 299, startPoint y: 169, endPoint x: 364, endPoint y: 123, distance: 79.7
click at [300, 169] on div "MLA" at bounding box center [293, 173] width 114 height 33
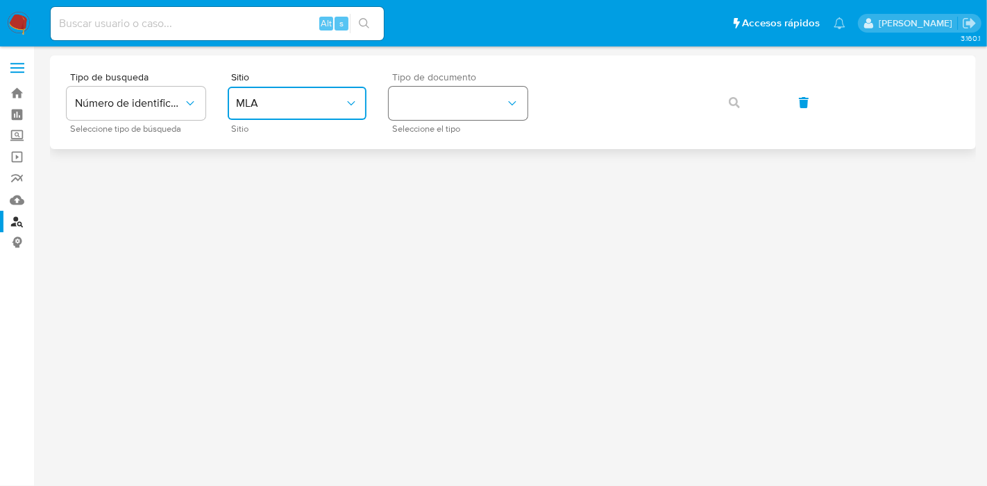
click at [428, 110] on button "identificationType" at bounding box center [457, 103] width 139 height 33
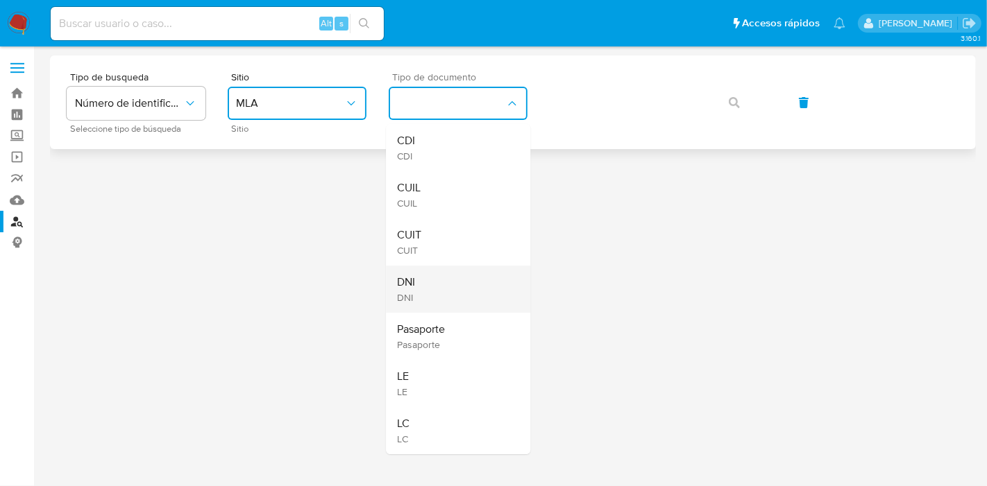
drag, startPoint x: 423, startPoint y: 246, endPoint x: 429, endPoint y: 269, distance: 23.6
click at [429, 269] on ul "CDI CDI CUIL CUIL CUIT CUIT DNI DNI Pasaporte Pasaporte LE LE LC LC" at bounding box center [458, 289] width 144 height 330
click at [429, 269] on div "DNI DNI" at bounding box center [454, 289] width 114 height 47
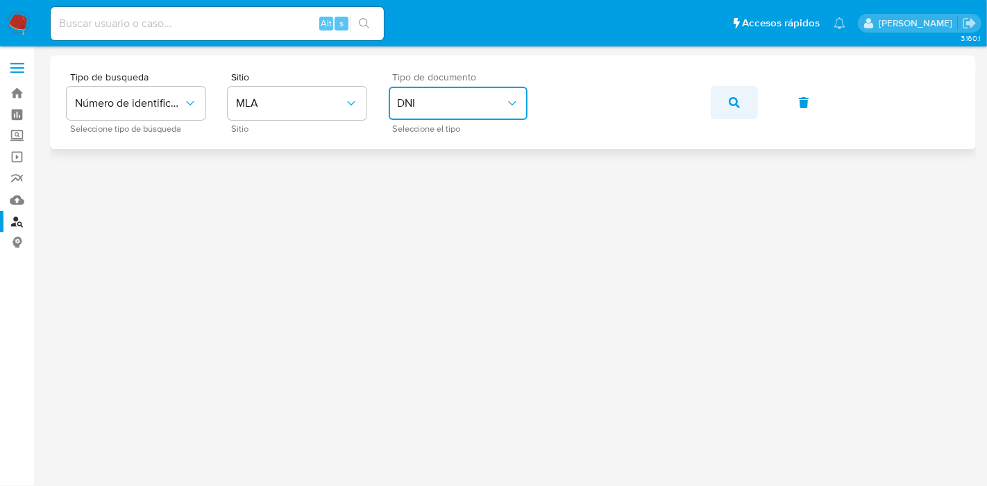
click at [737, 92] on span "button" at bounding box center [733, 102] width 11 height 31
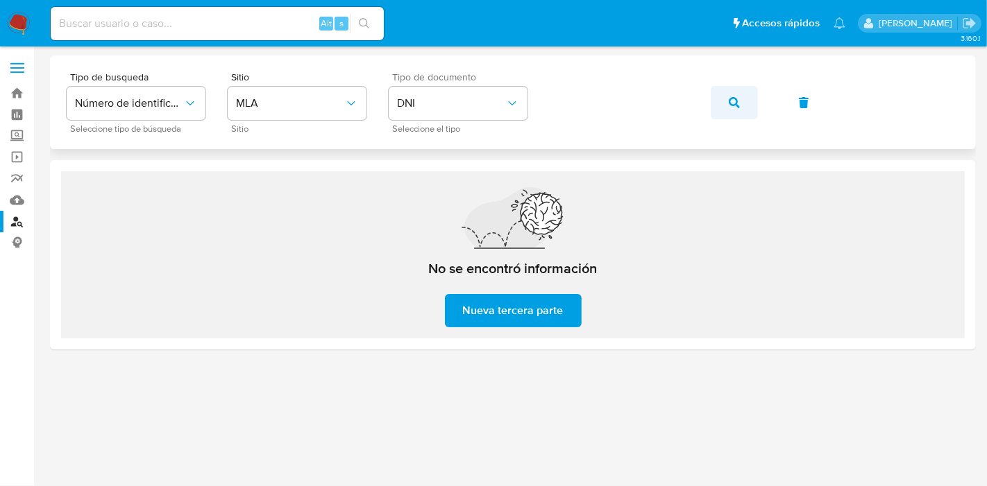
click at [749, 99] on button "button" at bounding box center [733, 102] width 47 height 33
click at [513, 290] on div "No se encontró información Nueva tercera parte" at bounding box center [513, 257] width 222 height 139
click at [497, 326] on span "Nueva tercera parte" at bounding box center [513, 311] width 101 height 31
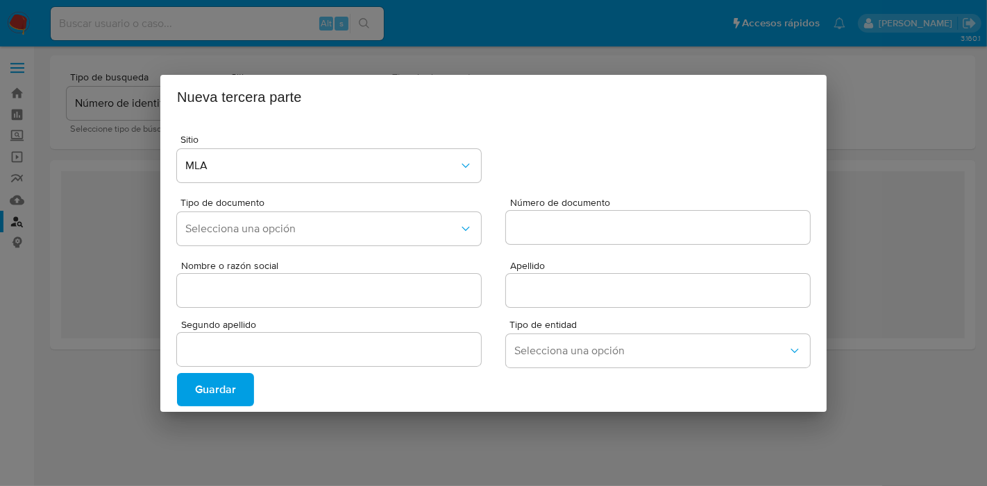
click at [0, 223] on div "Nueva tercera parte Sitio MLA Tipo de documento Selecciona una opción Número de…" at bounding box center [493, 243] width 987 height 486
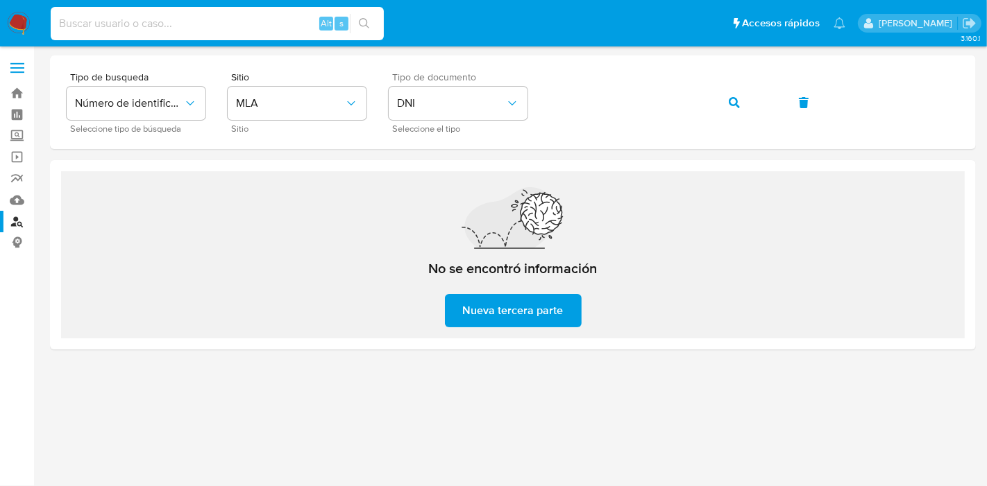
click at [223, 15] on input at bounding box center [217, 24] width 333 height 18
paste input "2thazdq0Xd4kikntgZGopAsr"
type input "2thazdq0Xd4kikntgZGopAsr"
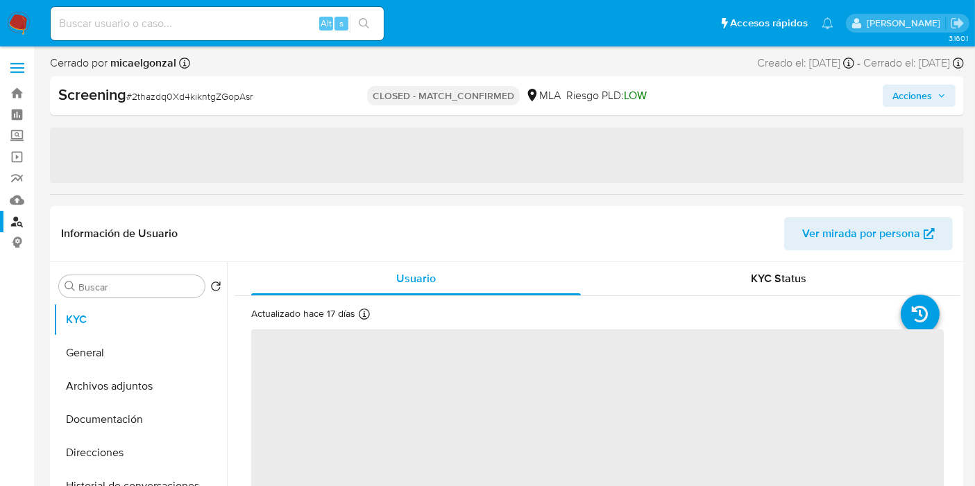
select select "10"
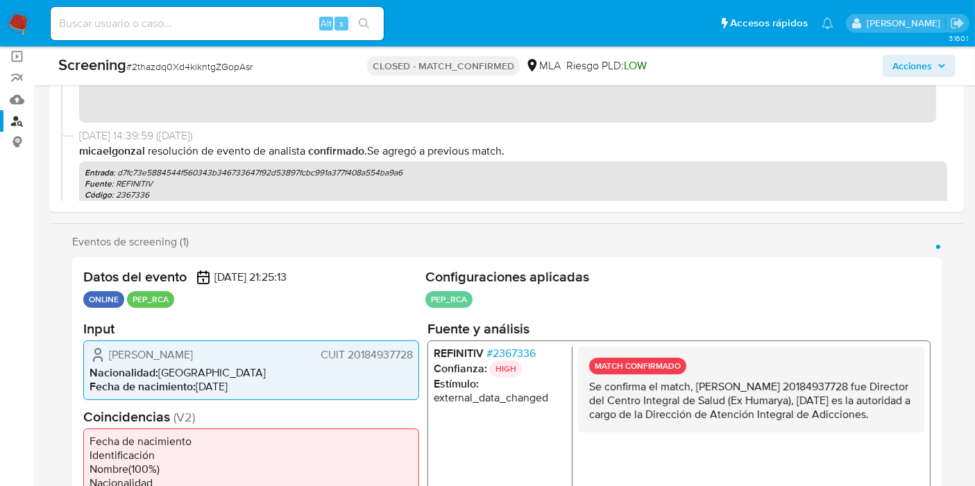
scroll to position [77, 0]
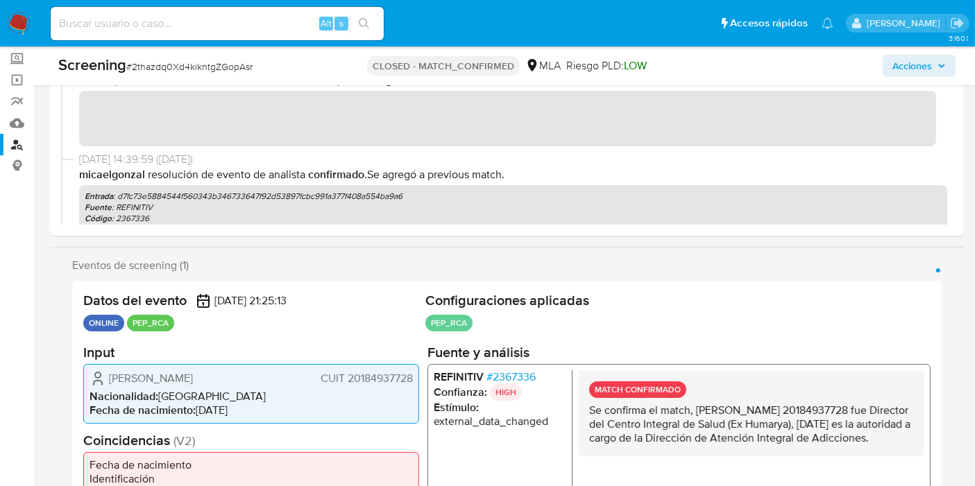
click at [22, 21] on img at bounding box center [19, 24] width 24 height 24
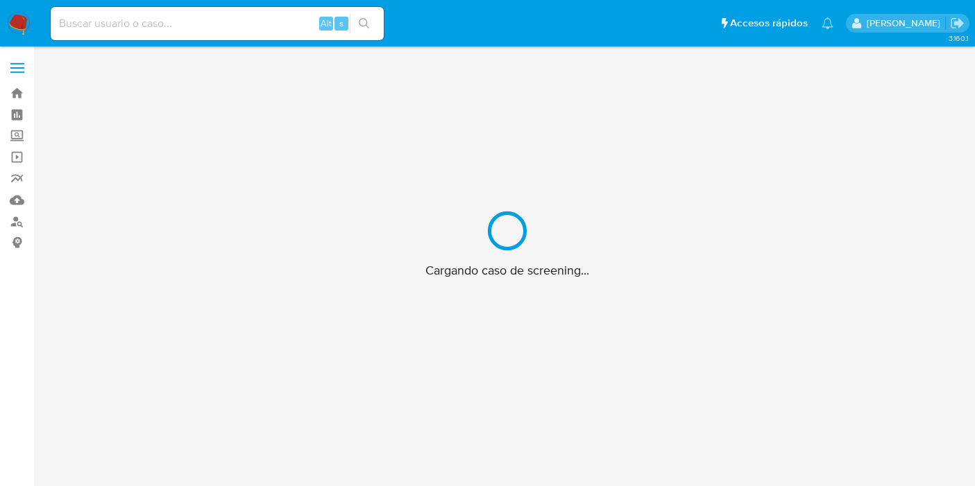
scroll to position [49, 0]
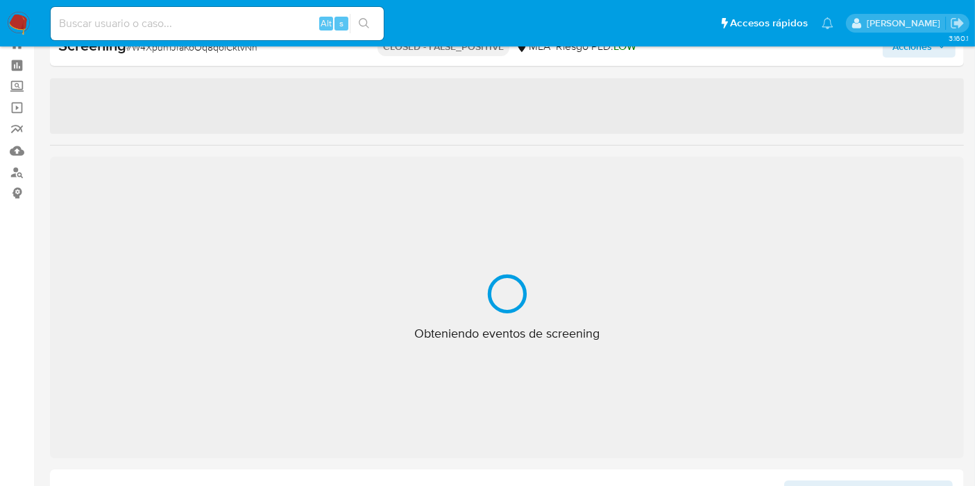
select select "10"
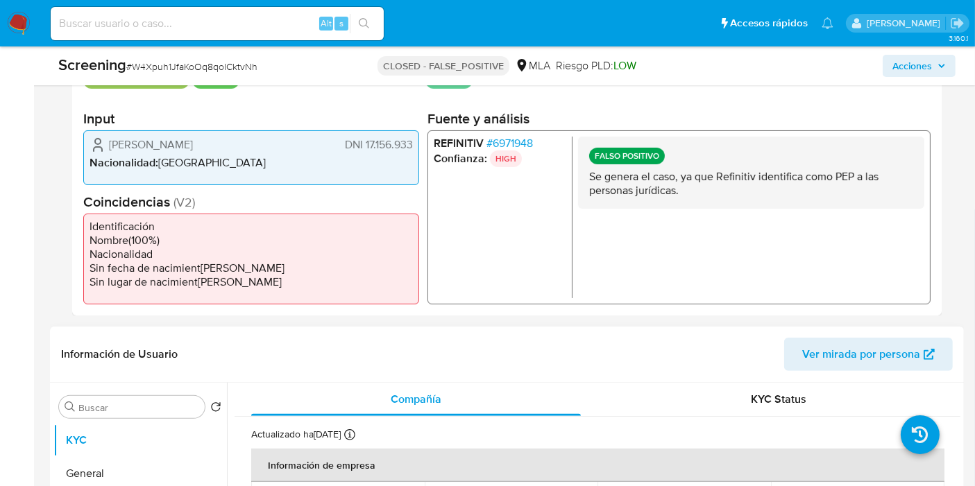
scroll to position [512, 0]
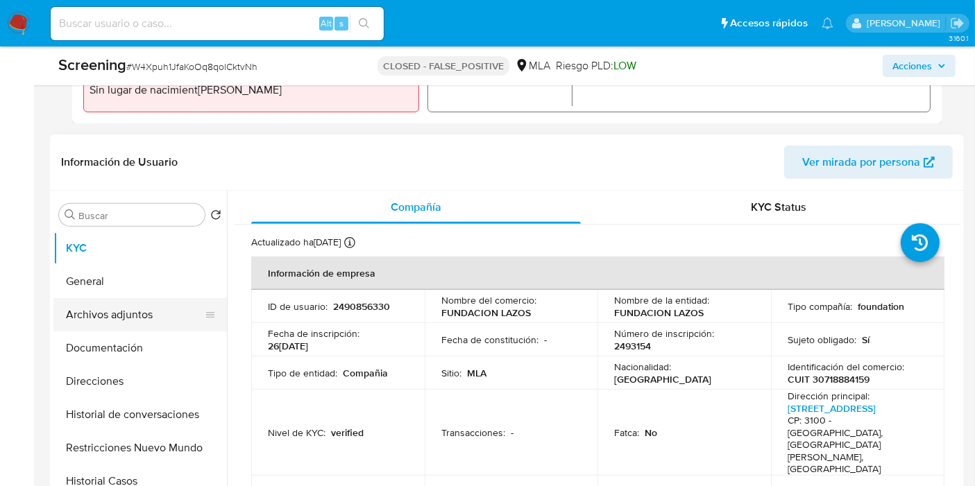
click at [101, 322] on button "Archivos adjuntos" at bounding box center [134, 314] width 162 height 33
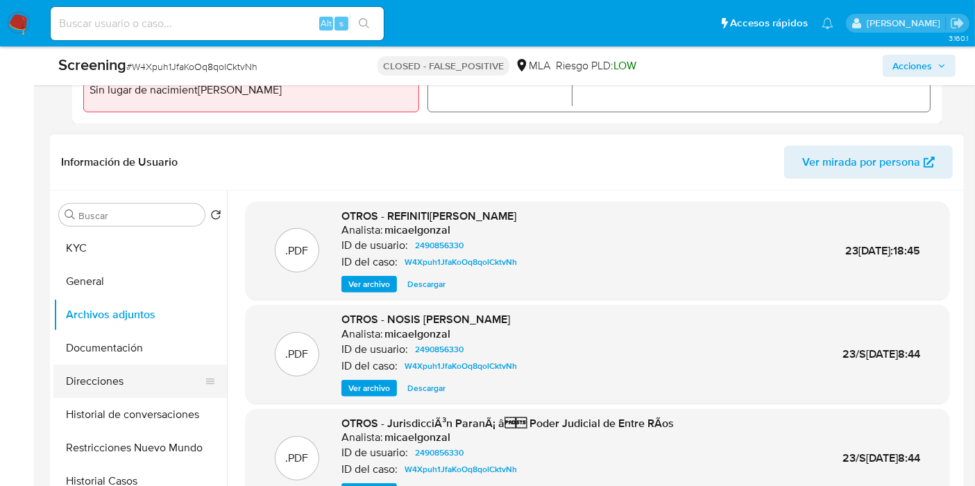
click at [84, 393] on button "Direcciones" at bounding box center [134, 381] width 162 height 33
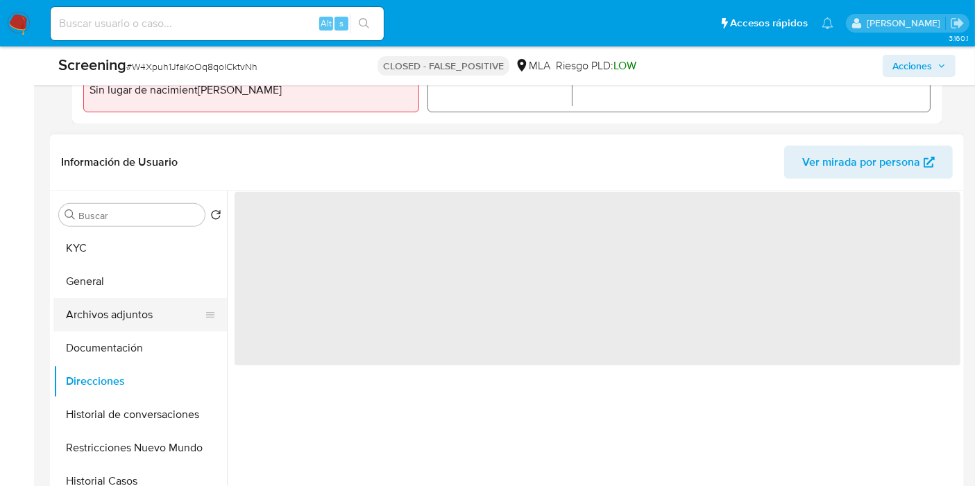
click at [166, 310] on button "Archivos adjuntos" at bounding box center [134, 314] width 162 height 33
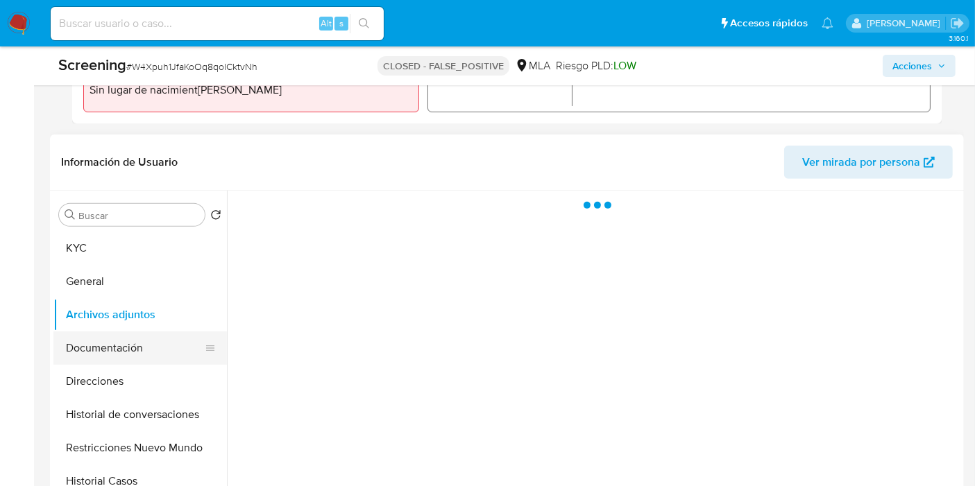
click at [128, 343] on button "Documentación" at bounding box center [134, 348] width 162 height 33
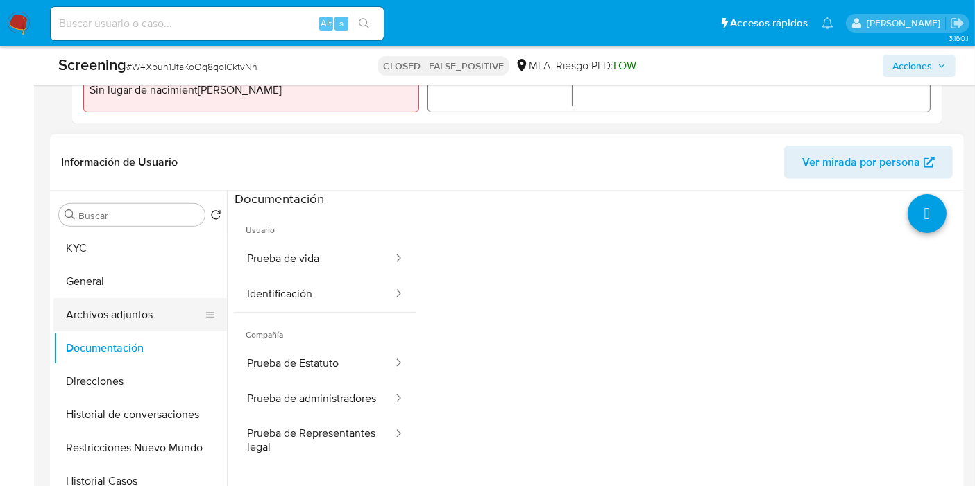
click at [158, 322] on button "Archivos adjuntos" at bounding box center [134, 314] width 162 height 33
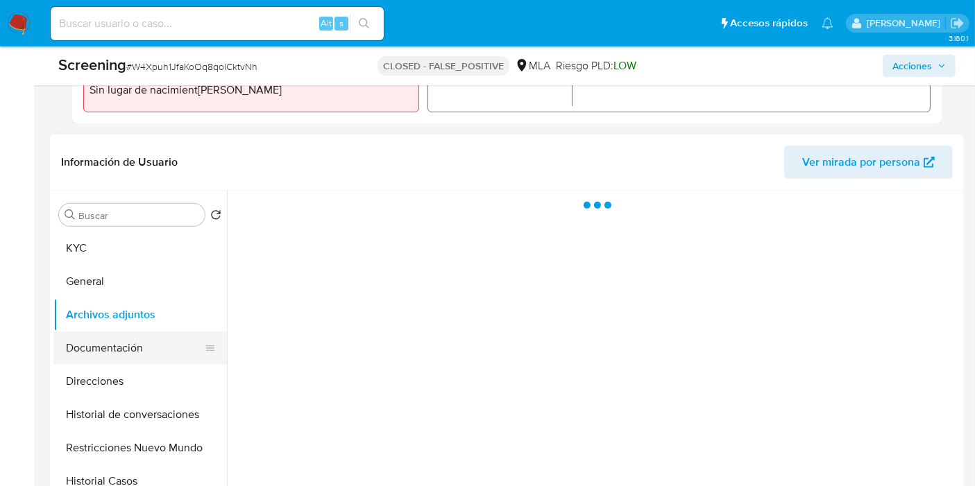
click at [166, 339] on button "Documentación" at bounding box center [134, 348] width 162 height 33
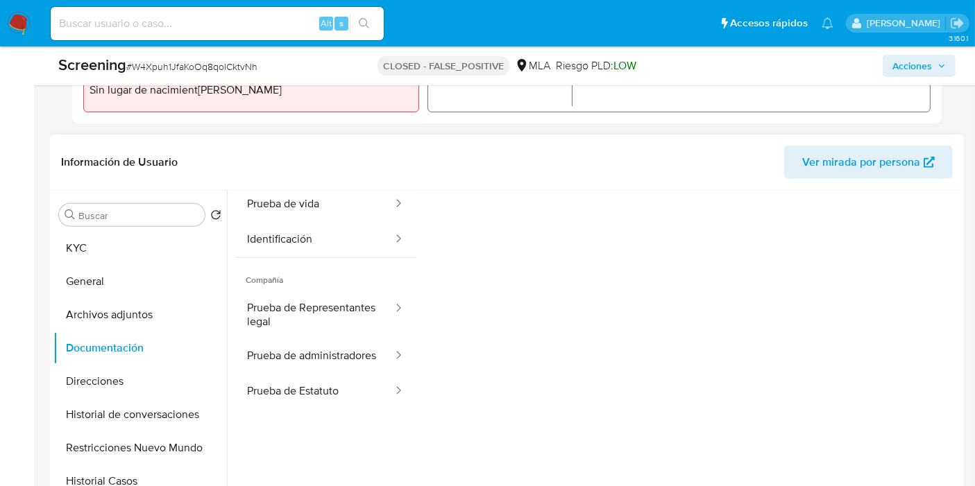
scroll to position [77, 0]
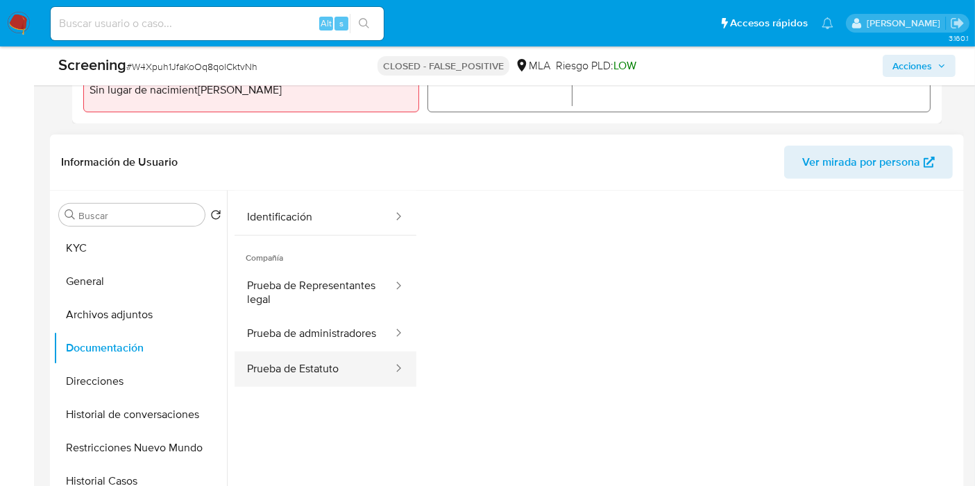
click at [324, 376] on button "Prueba de Estatuto" at bounding box center [314, 369] width 160 height 35
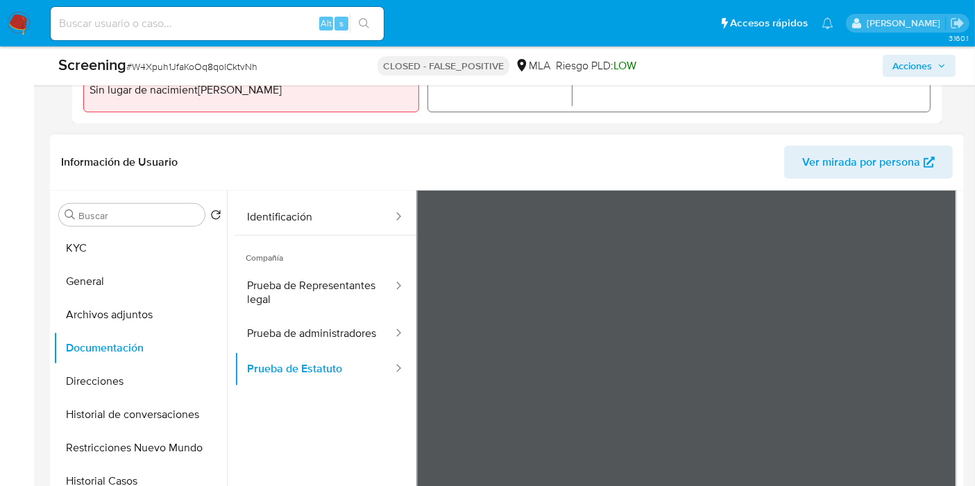
click at [69, 155] on h1 "Información de Usuario" at bounding box center [119, 162] width 117 height 14
click at [91, 214] on input "Buscar" at bounding box center [138, 216] width 121 height 12
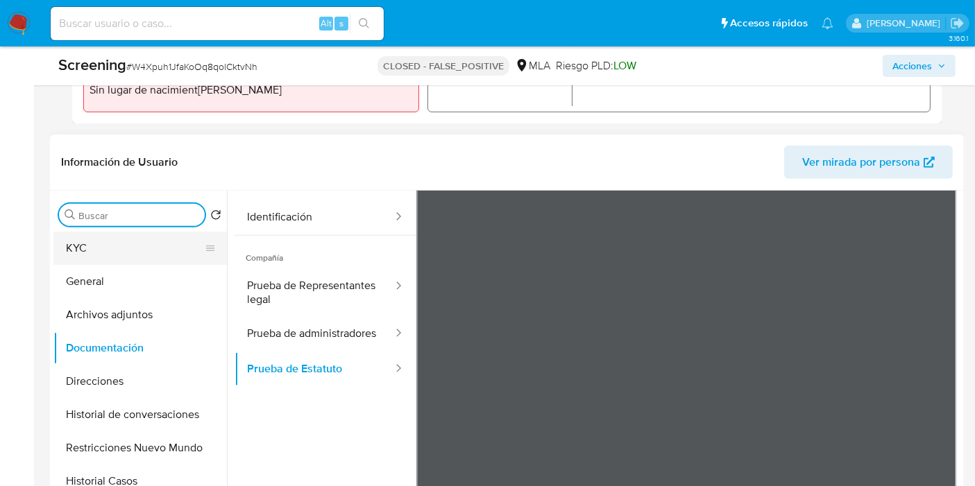
click at [92, 237] on button "KYC" at bounding box center [134, 248] width 162 height 33
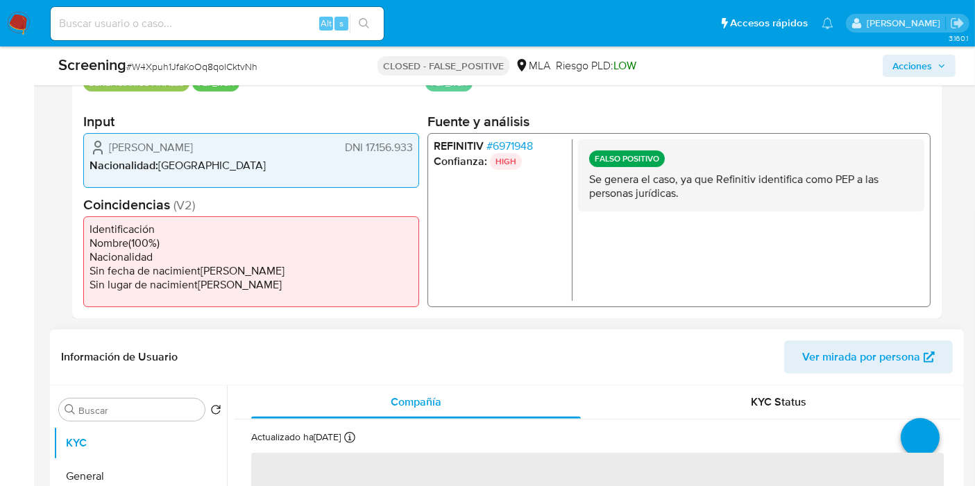
scroll to position [126, 0]
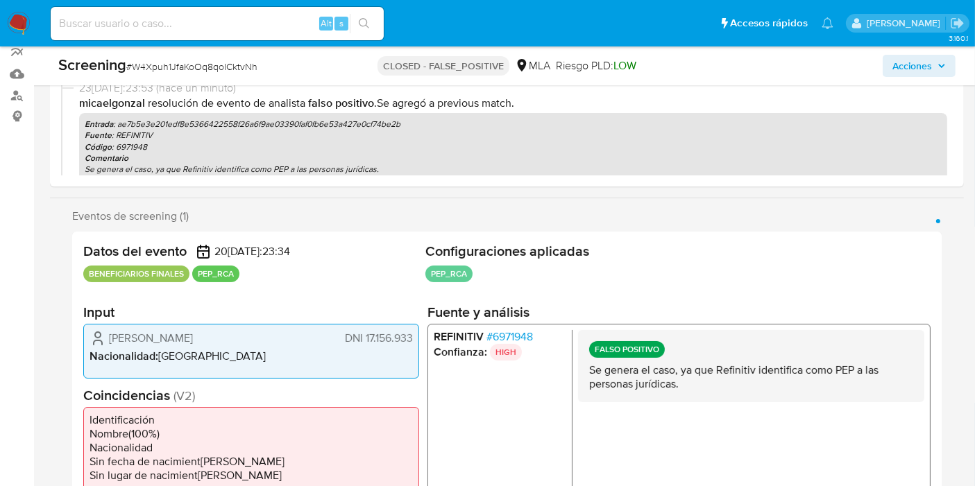
click at [173, 4] on div "Alt s" at bounding box center [217, 23] width 333 height 39
click at [176, 20] on input at bounding box center [217, 24] width 333 height 18
paste input "emo2YQgB51UMCof0ylqm2iee"
type input "emo2YQgB51UMCof0ylqm2iee"
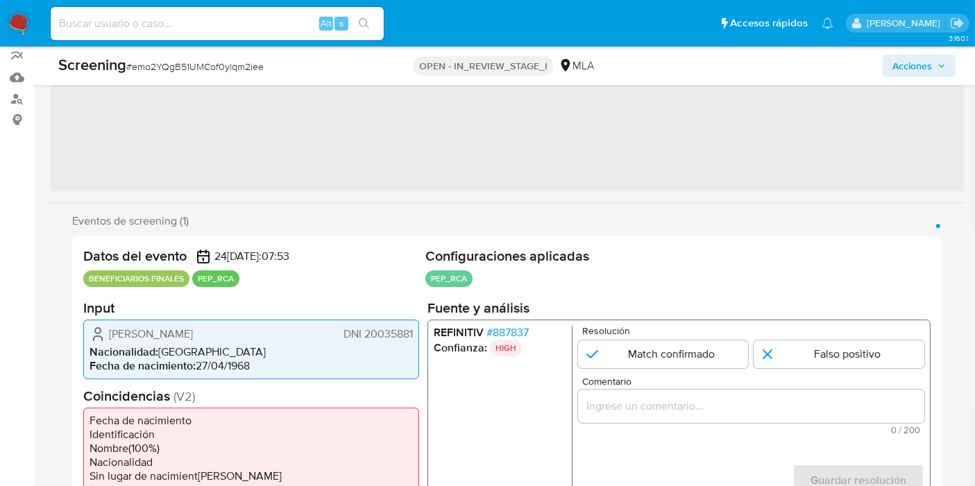
scroll to position [231, 0]
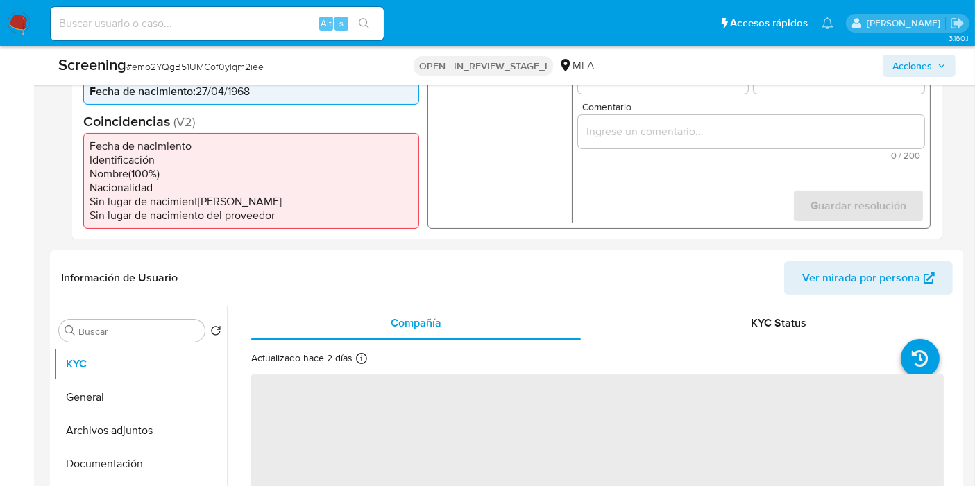
select select "10"
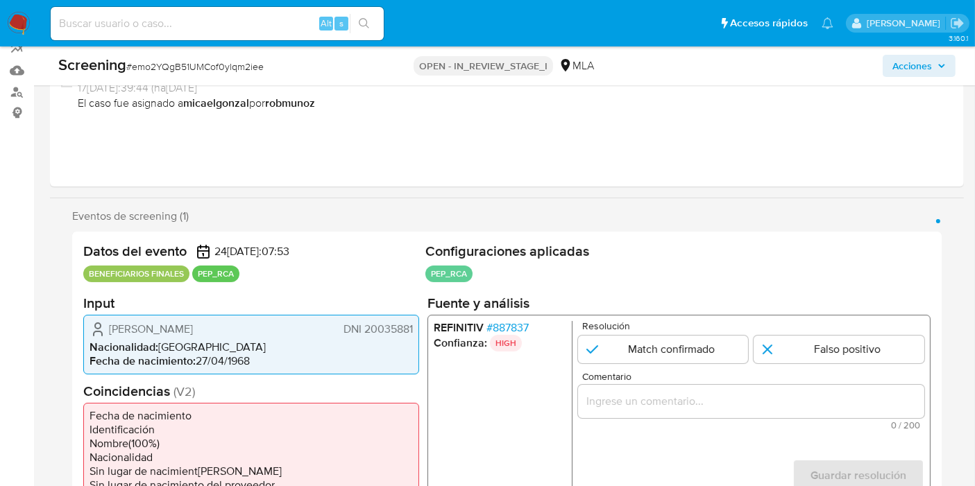
scroll to position [154, 0]
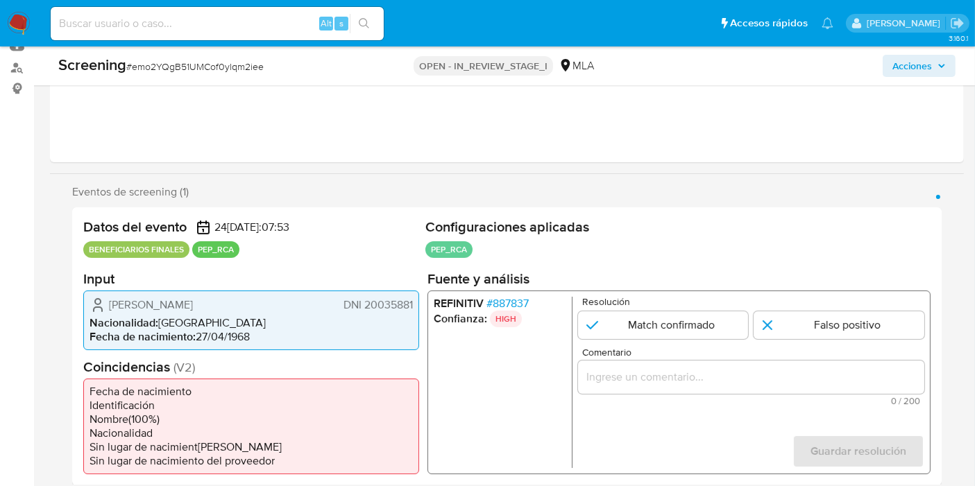
click at [176, 307] on span "Juan Carlos Biacchi" at bounding box center [151, 305] width 84 height 14
drag, startPoint x: 531, startPoint y: 302, endPoint x: 507, endPoint y: 302, distance: 24.3
click at [507, 302] on li "REFINITIV # 887837" at bounding box center [500, 303] width 133 height 14
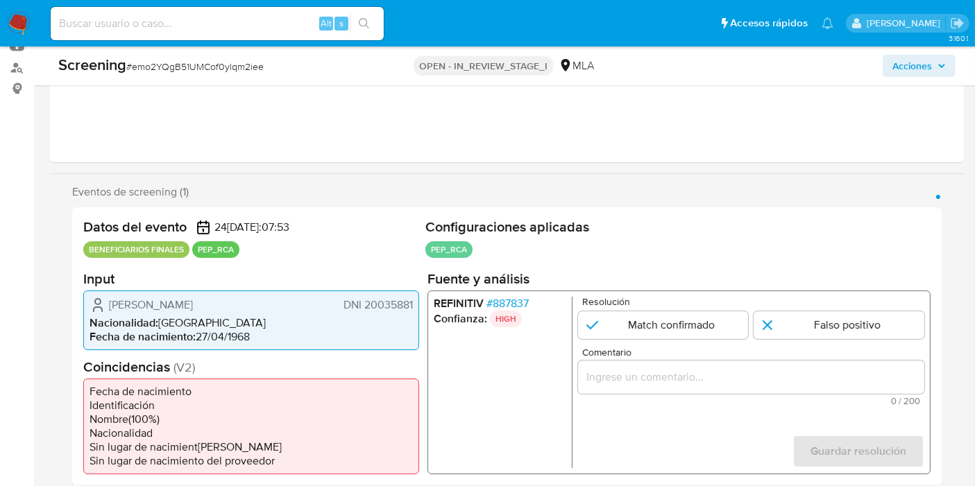
click at [525, 296] on span "# 887837" at bounding box center [507, 303] width 42 height 14
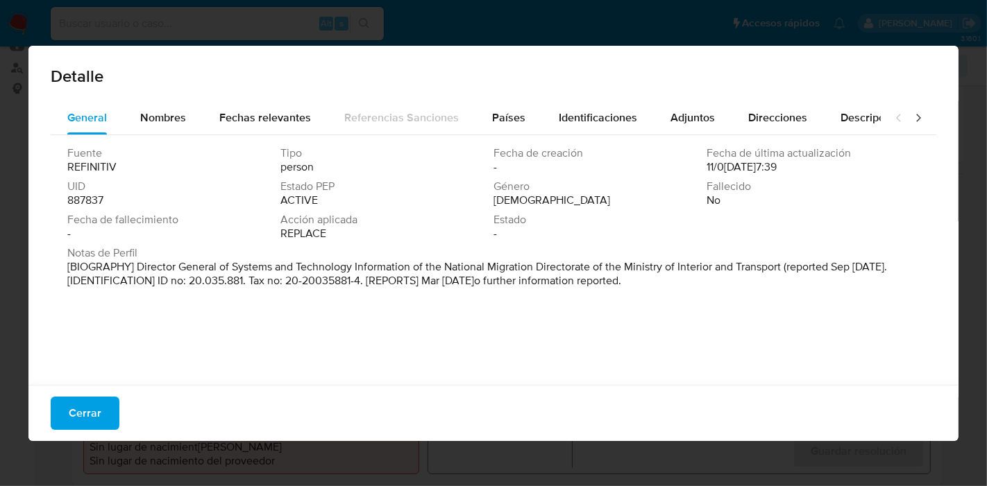
click at [286, 230] on span "REPLACE" at bounding box center [303, 234] width 46 height 14
click at [558, 235] on div "Estado -" at bounding box center [599, 227] width 213 height 28
click at [318, 241] on div "Fuente REFINITIV Tipo person Fecha de creación - Fecha de última actualización …" at bounding box center [493, 196] width 852 height 100
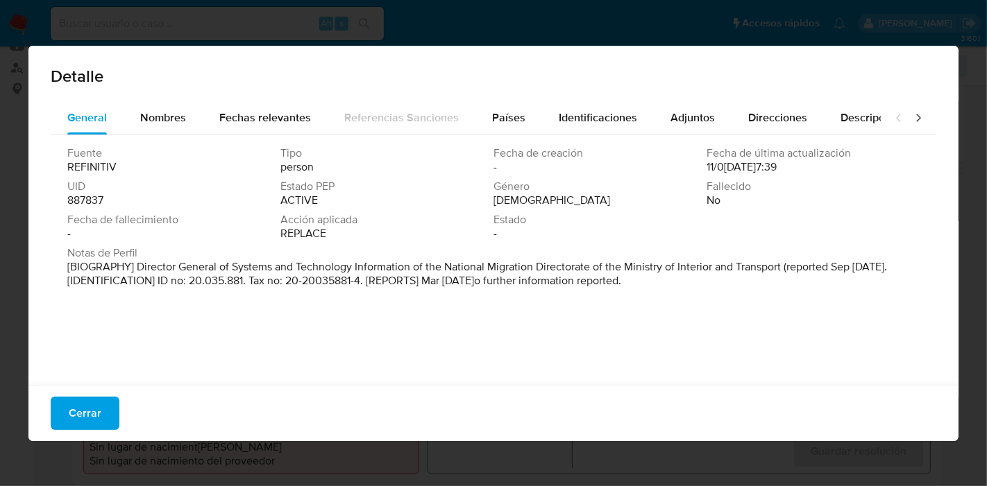
click at [62, 198] on div "Fuente REFINITIV Tipo person Fecha de creación - Fecha de última actualización …" at bounding box center [493, 256] width 885 height 243
click at [89, 198] on span "887837" at bounding box center [85, 201] width 36 height 14
click at [0, 223] on div "Detalle General Nombres Fechas relevantes Referencias Sanciones Países Identifi…" at bounding box center [493, 243] width 987 height 486
click at [60, 405] on button "Cerrar" at bounding box center [85, 413] width 69 height 33
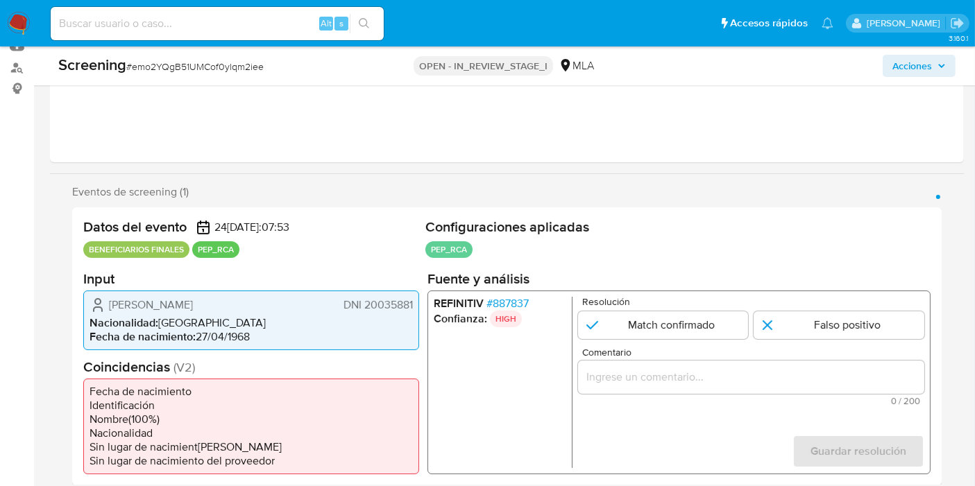
drag, startPoint x: 196, startPoint y: 293, endPoint x: 190, endPoint y: 300, distance: 8.9
click at [190, 300] on div "Juan Carlos Biacchi DNI 20035881 Nacionalidad : Argentina Fecha de nacimiento :…" at bounding box center [251, 320] width 336 height 60
click at [190, 300] on span "Juan Carlos Biacchi" at bounding box center [151, 305] width 84 height 14
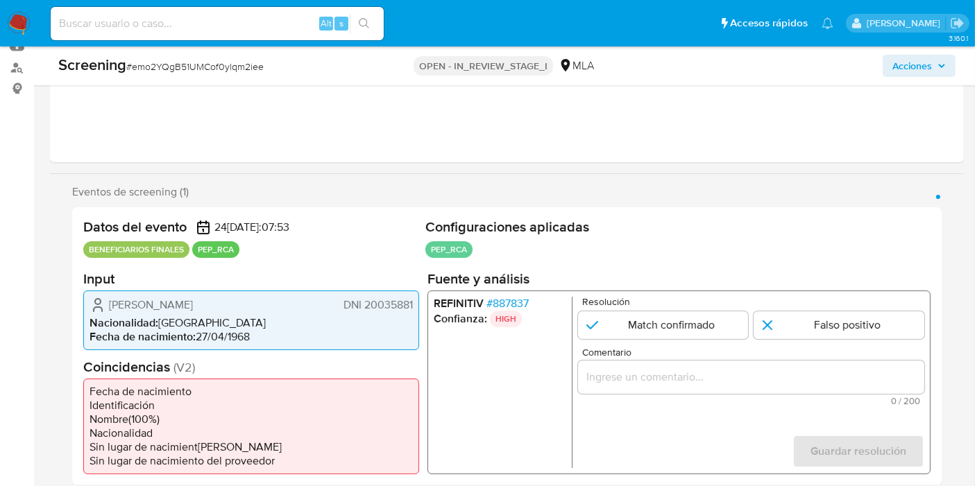
click at [392, 300] on span "DNI 20035881" at bounding box center [377, 305] width 69 height 14
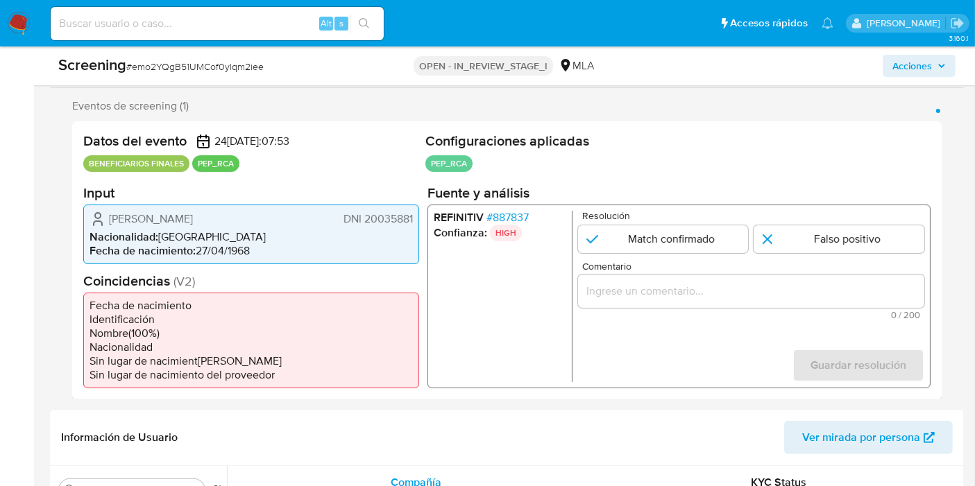
scroll to position [385, 0]
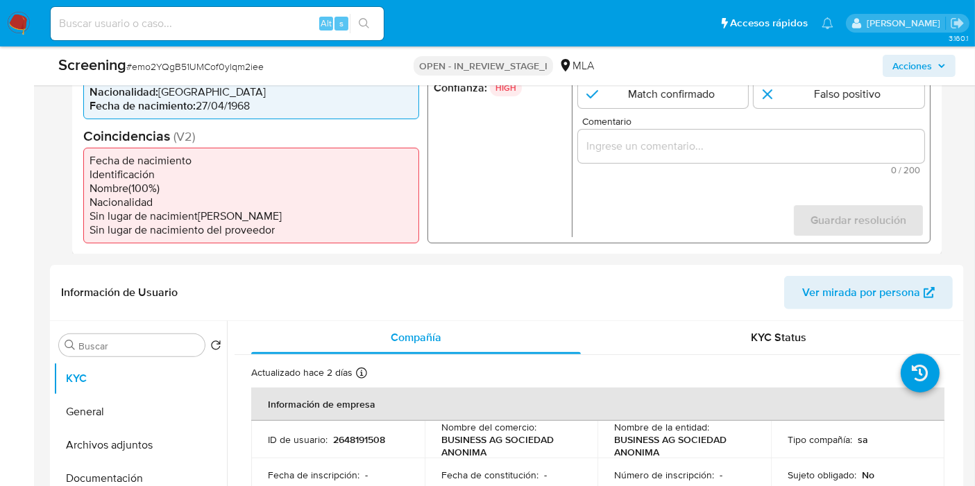
click at [279, 195] on li "Nacionalidad" at bounding box center [250, 202] width 323 height 14
click at [164, 157] on li "Fecha de nacimiento" at bounding box center [250, 160] width 323 height 14
click at [255, 183] on li "Nombre ( 100 %)" at bounding box center [250, 188] width 323 height 14
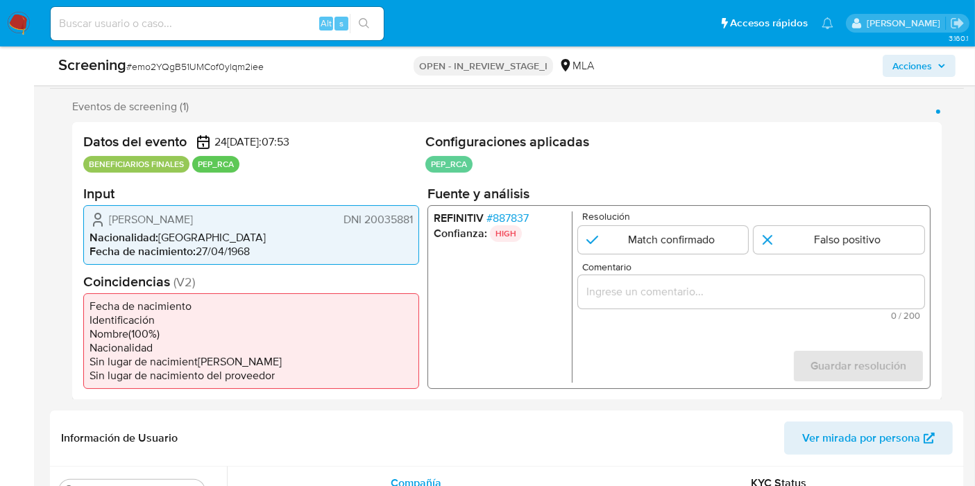
scroll to position [231, 0]
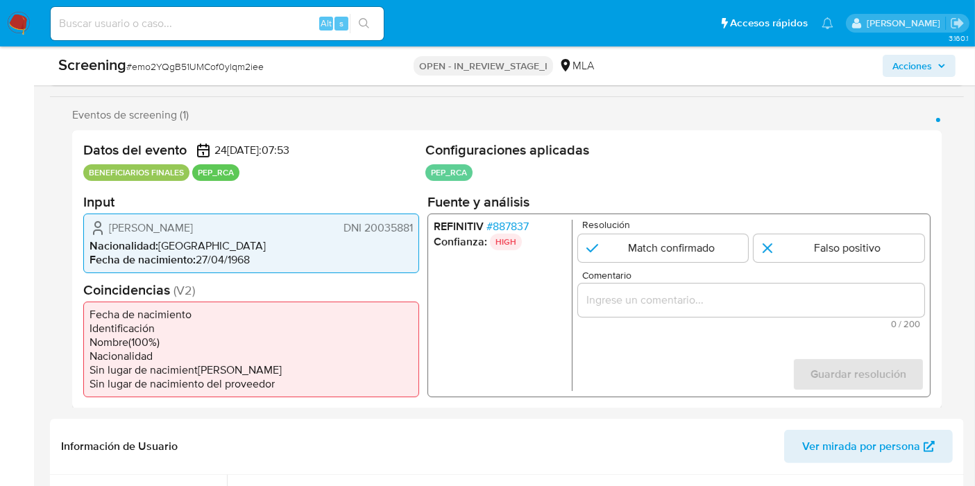
click at [193, 223] on span "Juan Carlos Biacchi" at bounding box center [151, 228] width 84 height 14
click at [215, 223] on div "Juan Carlos Biacchi DNI 20035881" at bounding box center [250, 227] width 323 height 17
drag, startPoint x: 210, startPoint y: 224, endPoint x: 110, endPoint y: 222, distance: 100.6
click at [110, 222] on div "Juan Carlos Biacchi DNI 20035881" at bounding box center [250, 227] width 323 height 17
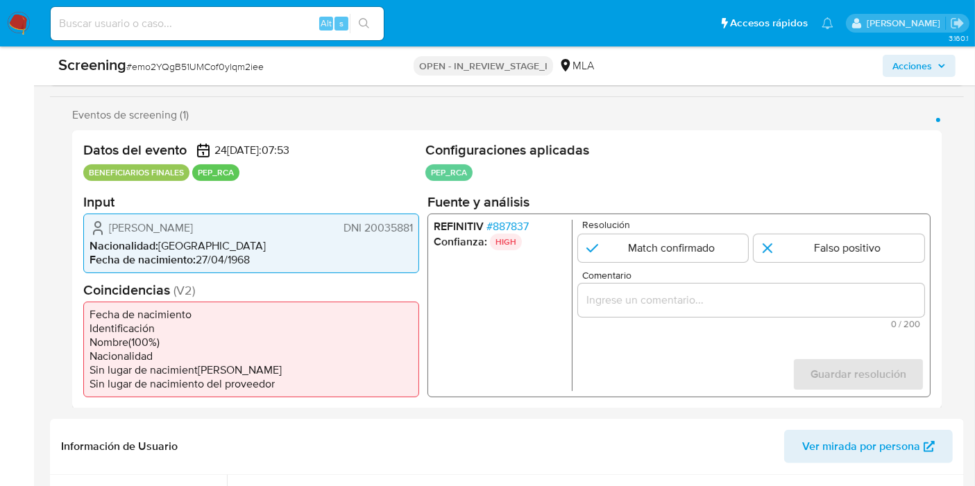
click at [128, 19] on input at bounding box center [217, 24] width 333 height 18
paste input "FT5LVjHptzHp71CMVDn3W8Ts"
type input "FT5LVjHptzHp71CMVDn3W8Ts"
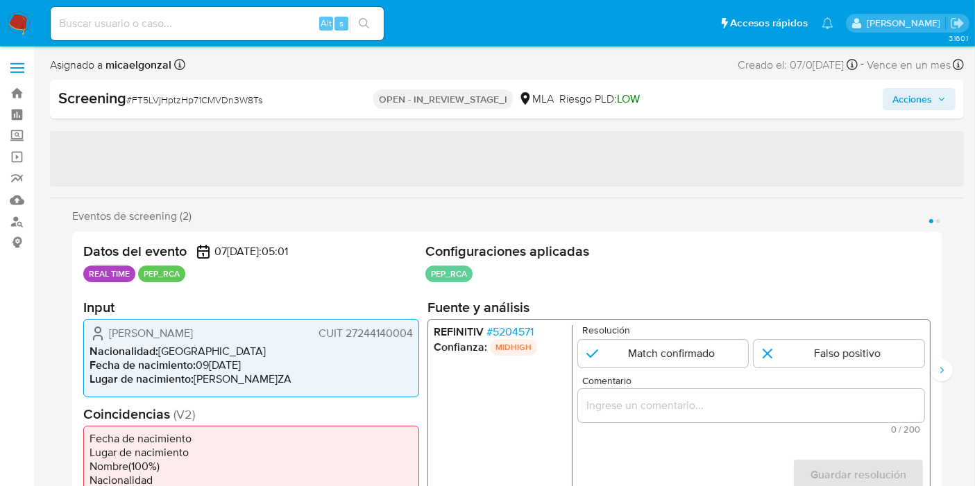
select select "10"
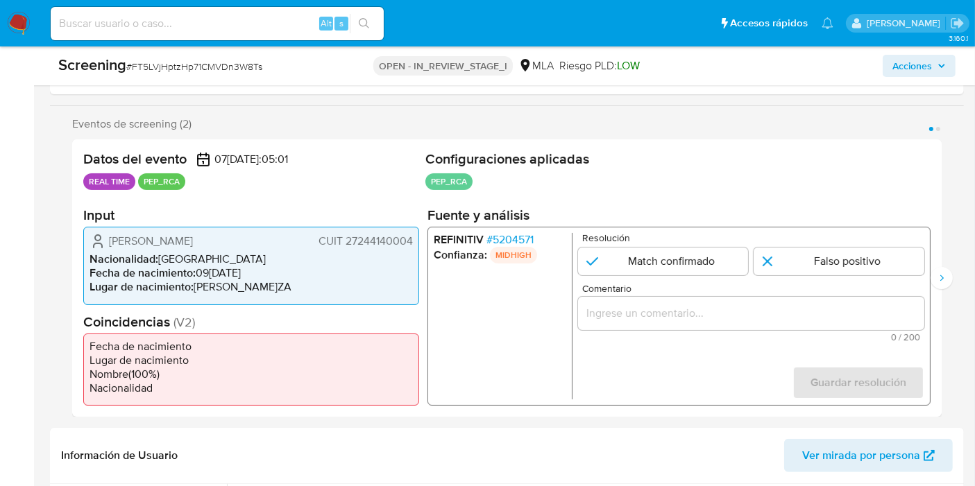
scroll to position [308, 0]
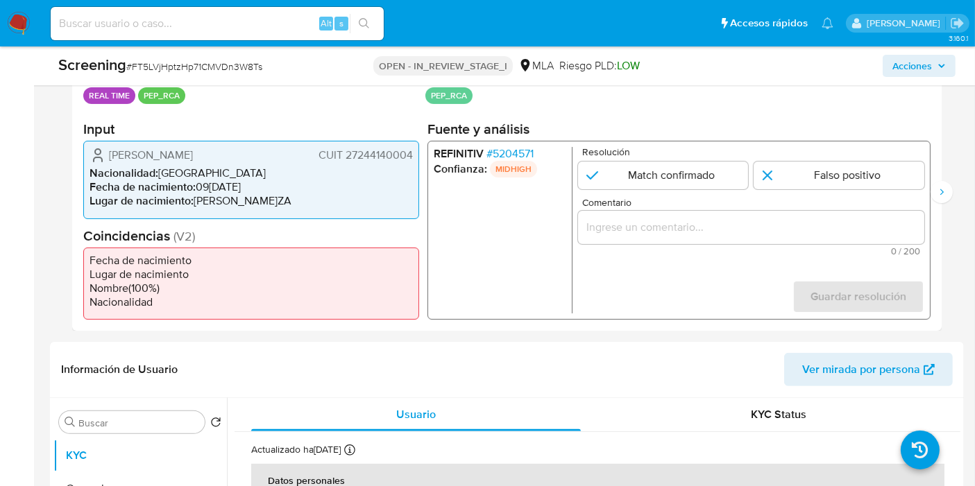
drag, startPoint x: 548, startPoint y: 153, endPoint x: 522, endPoint y: 151, distance: 25.8
click at [494, 151] on li "REFINITIV # 5204571" at bounding box center [500, 154] width 133 height 14
click at [536, 149] on li "REFINITIV # 5204571" at bounding box center [500, 154] width 133 height 14
click at [537, 149] on li "REFINITIV # 5204571" at bounding box center [500, 154] width 133 height 14
drag, startPoint x: 536, startPoint y: 149, endPoint x: 512, endPoint y: 153, distance: 24.6
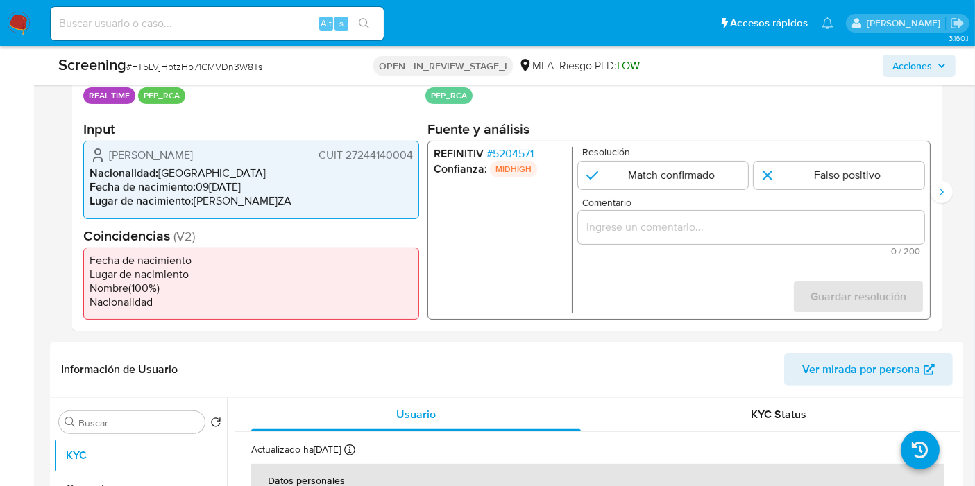
click at [512, 153] on li "REFINITIV # 5204571" at bounding box center [500, 154] width 133 height 14
click at [510, 153] on span "# 5204571" at bounding box center [509, 154] width 47 height 14
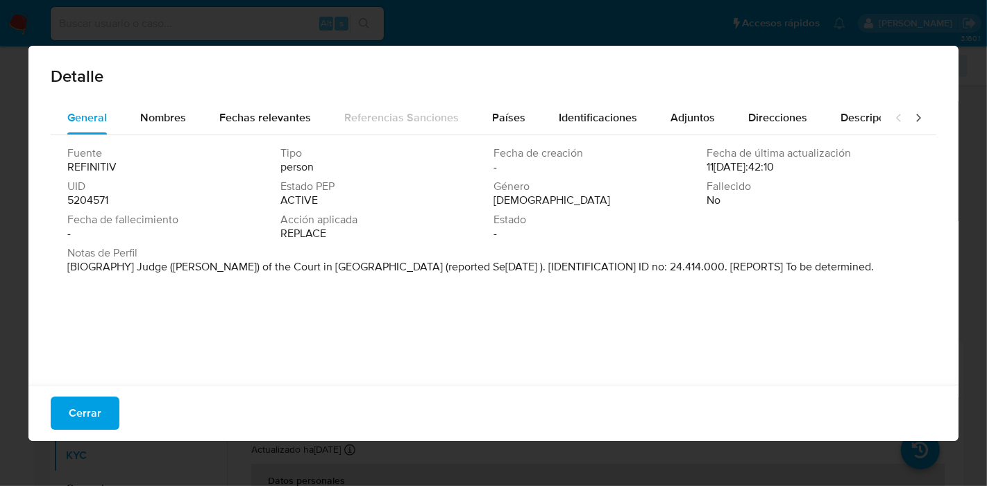
click at [259, 146] on span "Fuente" at bounding box center [172, 153] width 210 height 14
click at [121, 170] on div "Fuente REFINITIV" at bounding box center [173, 160] width 213 height 28
click at [109, 189] on span "UID" at bounding box center [172, 187] width 210 height 14
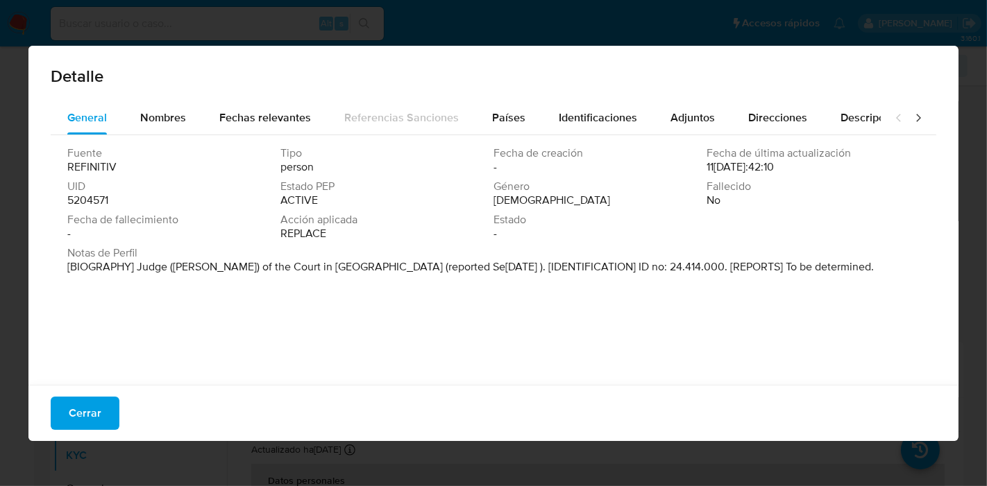
click at [106, 168] on span "REFINITIV" at bounding box center [91, 167] width 49 height 14
click at [99, 200] on span "5204571" at bounding box center [87, 201] width 41 height 14
click at [0, 254] on div "Detalle General Nombres Fechas relevantes Referencias Sanciones Países Identifi…" at bounding box center [493, 243] width 987 height 486
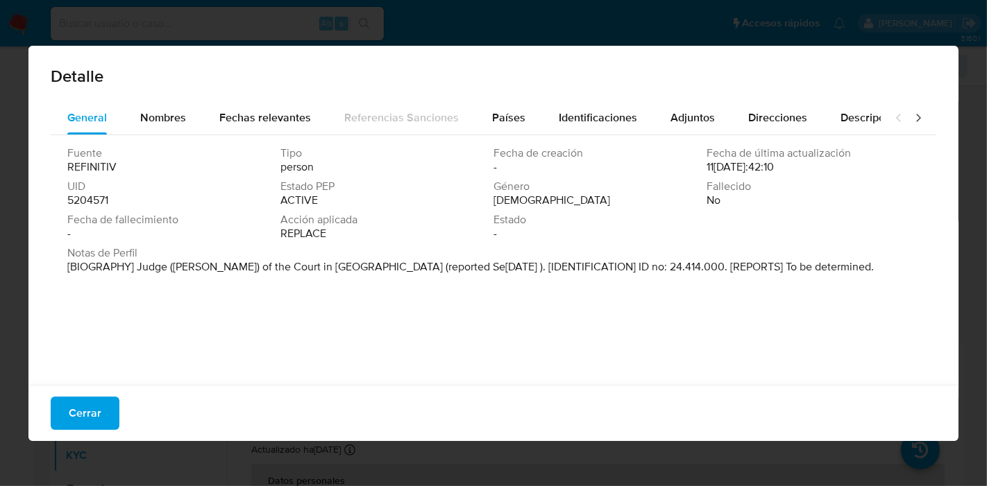
click at [78, 409] on span "Cerrar" at bounding box center [85, 413] width 33 height 31
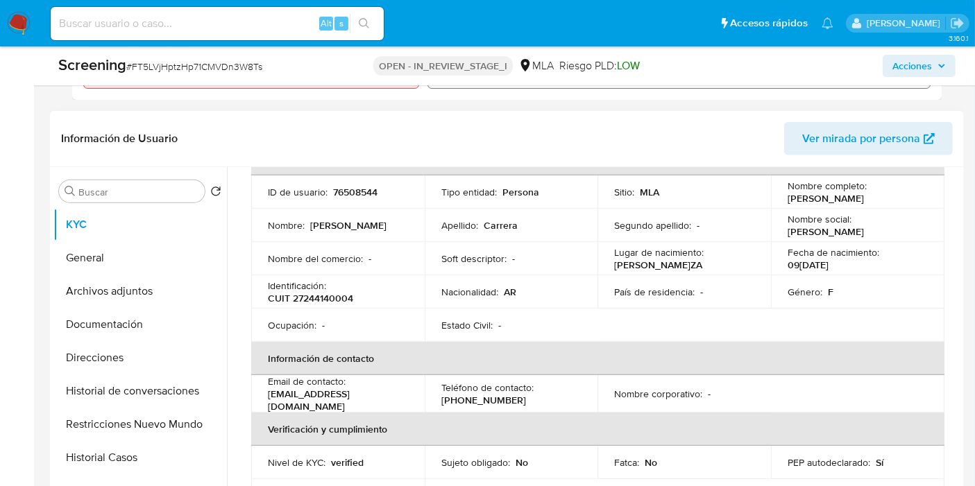
scroll to position [0, 0]
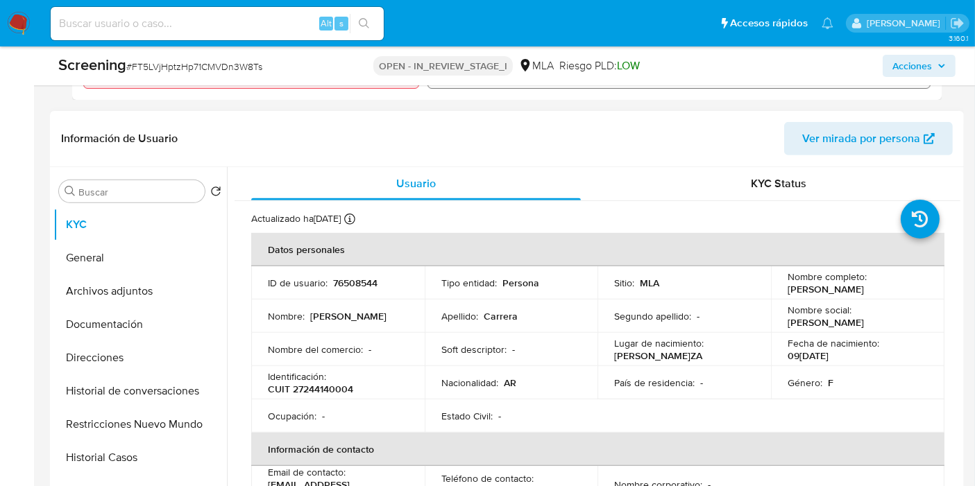
click at [352, 396] on td "Identificación : CUIT 27244140004" at bounding box center [337, 382] width 173 height 33
click at [350, 391] on p "CUIT 27244140004" at bounding box center [310, 389] width 85 height 12
click at [315, 377] on p "Identificación :" at bounding box center [297, 376] width 58 height 12
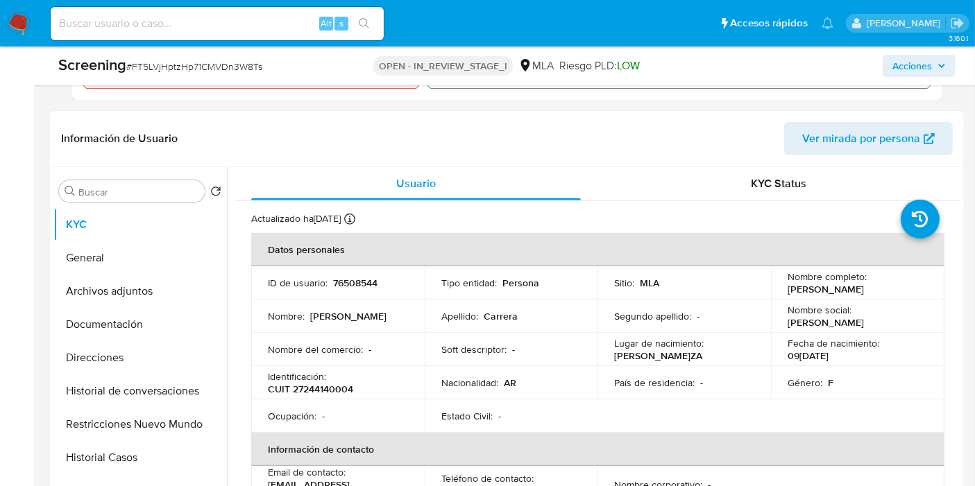
click at [315, 387] on p "CUIT 27244140004" at bounding box center [310, 389] width 85 height 12
copy p "27244140004"
drag, startPoint x: 900, startPoint y: 294, endPoint x: 786, endPoint y: 291, distance: 113.8
click at [787, 291] on div "Nombre completo : Tatiana Alejandra Carrera" at bounding box center [857, 283] width 140 height 25
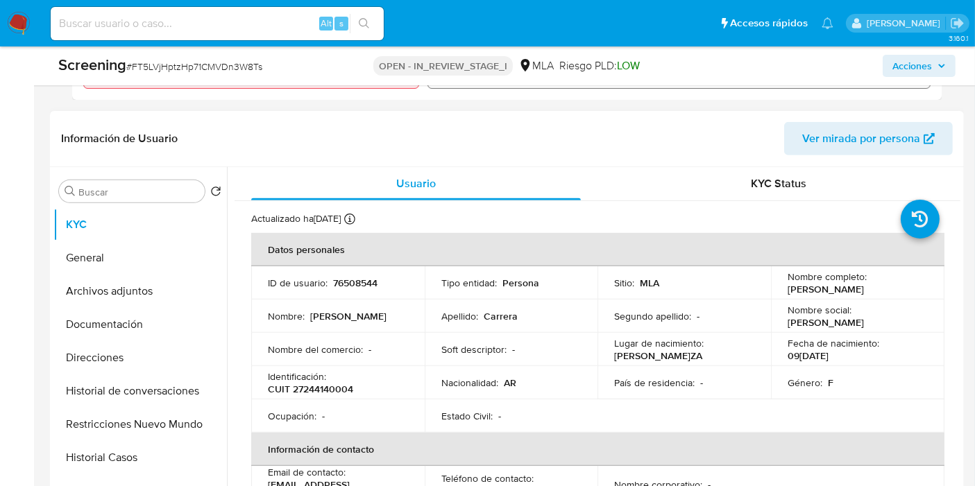
drag, startPoint x: 783, startPoint y: 289, endPoint x: 896, endPoint y: 289, distance: 113.8
click at [896, 289] on td "Nombre completo : Tatiana Alejandra Carrera" at bounding box center [857, 282] width 173 height 33
drag, startPoint x: 893, startPoint y: 288, endPoint x: 791, endPoint y: 282, distance: 102.1
click at [775, 290] on td "Nombre completo : Tatiana Alejandra Carrera" at bounding box center [857, 282] width 173 height 33
copy p "Tatiana Alejandra Carrera"
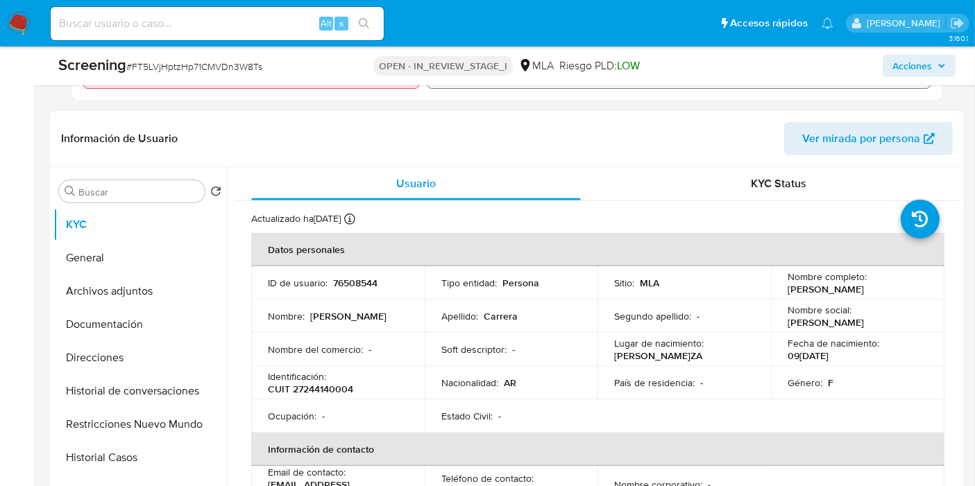
click at [327, 388] on p "CUIT 27244140004" at bounding box center [310, 389] width 85 height 12
copy p "27244140004"
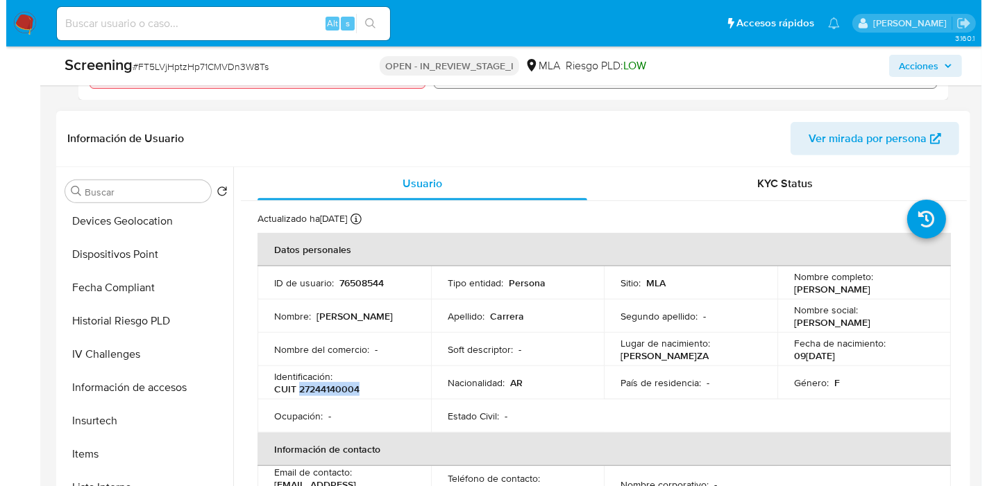
scroll to position [539, 0]
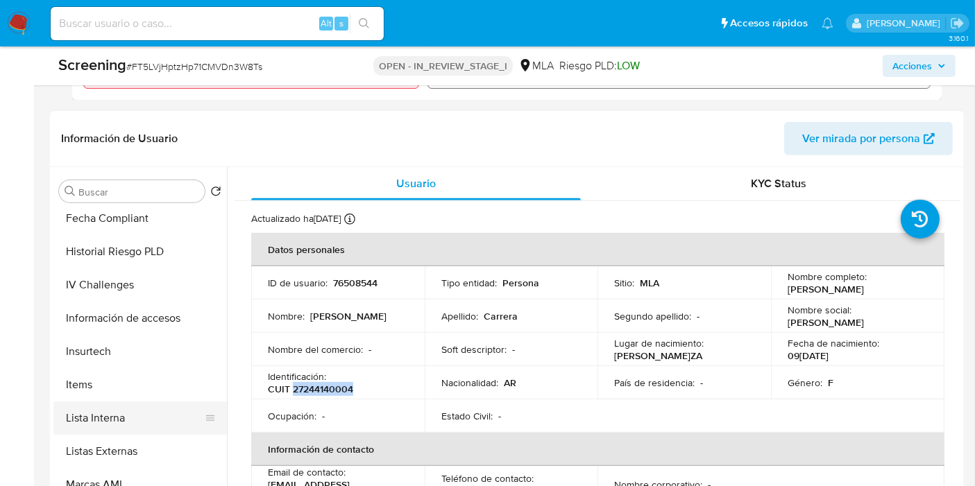
click at [128, 424] on button "Lista Interna" at bounding box center [134, 418] width 162 height 33
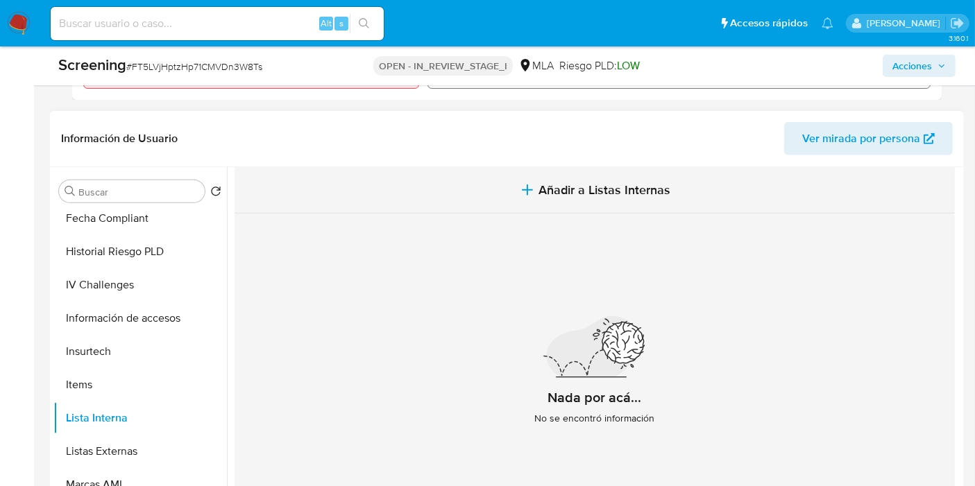
click at [577, 191] on span "Añadir a Listas Internas" at bounding box center [604, 189] width 132 height 15
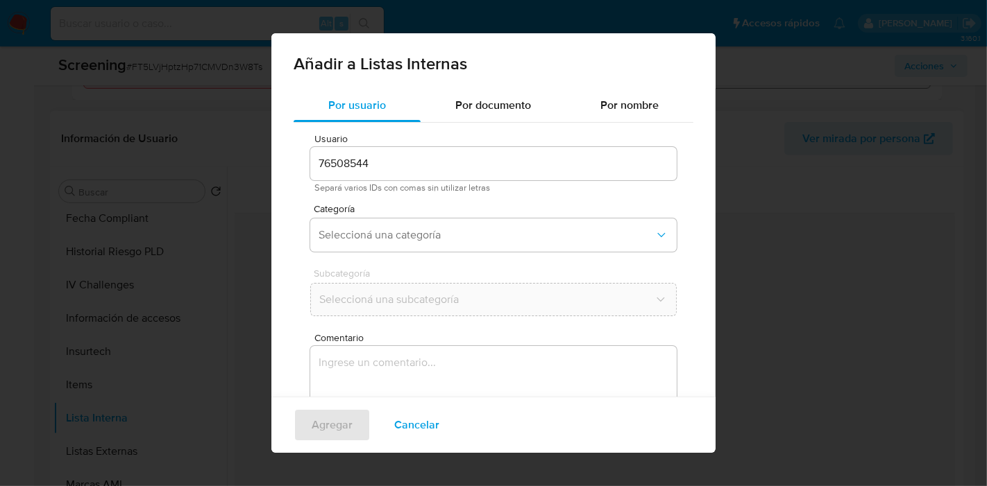
click at [406, 157] on input "76508544" at bounding box center [493, 164] width 366 height 18
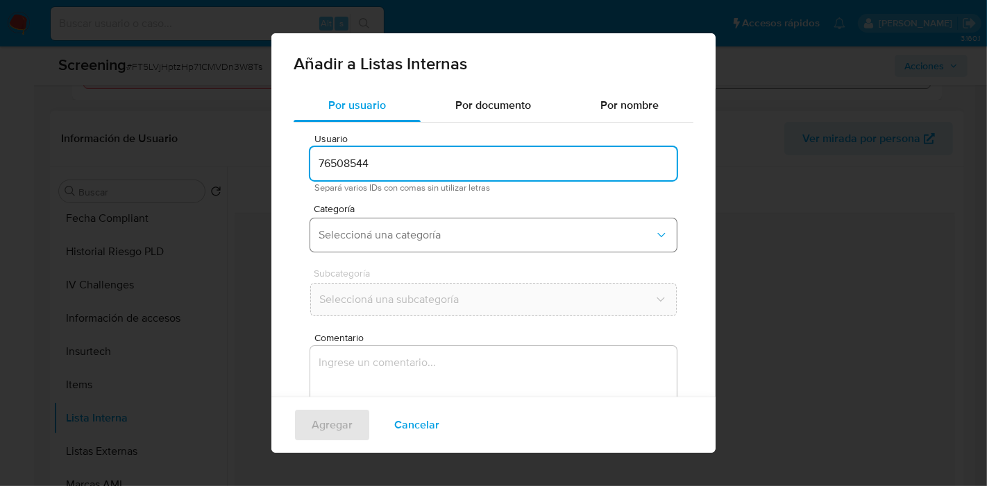
click at [375, 232] on span "Seleccioná una categoría" at bounding box center [486, 235] width 336 height 14
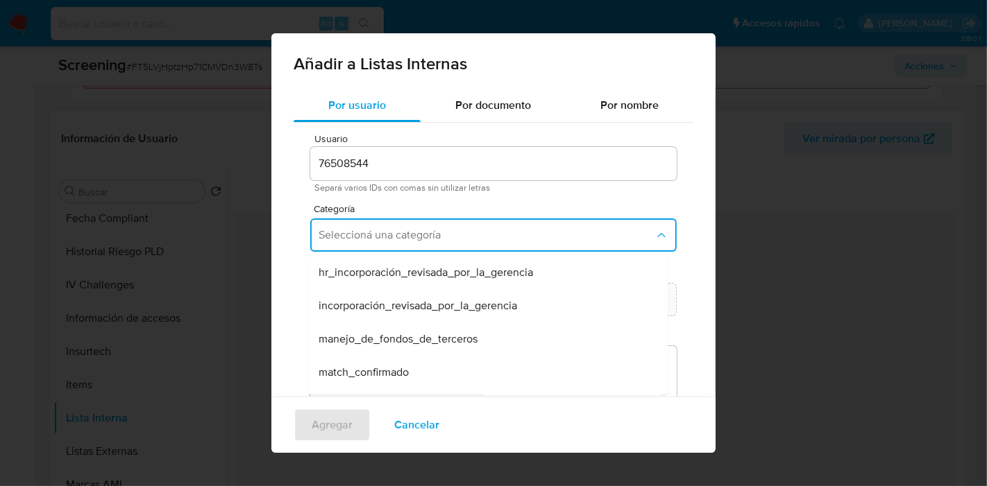
click at [402, 382] on div "match_confirmado" at bounding box center [483, 372] width 330 height 33
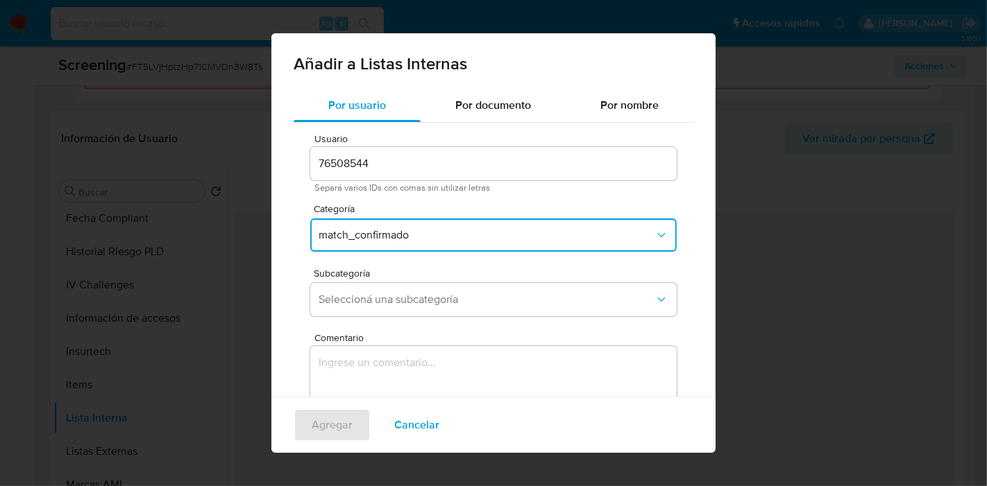
click at [438, 327] on div "Usuario 76508544 Separá varios IDs con comas sin utilizar letras Categoría matc…" at bounding box center [493, 312] width 400 height 379
click at [443, 312] on button "Seleccioná una subcategoría" at bounding box center [493, 299] width 366 height 33
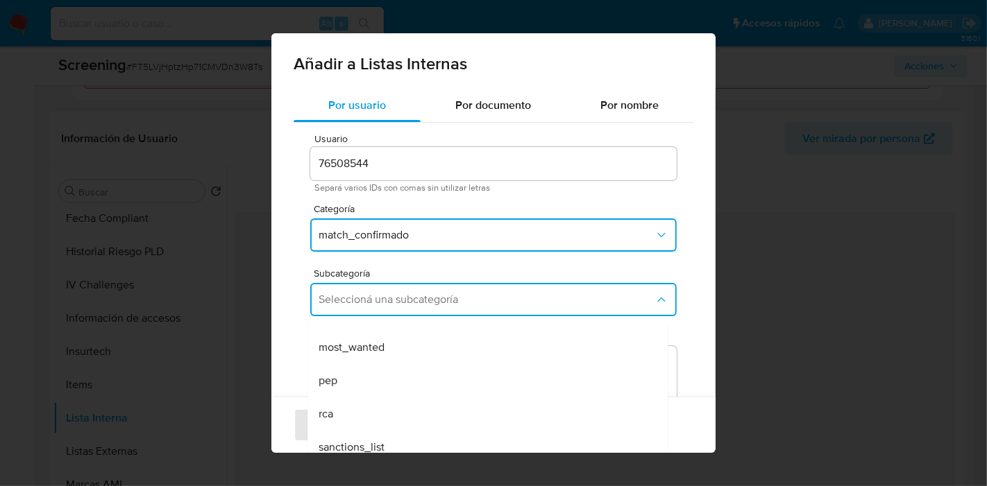
scroll to position [94, 0]
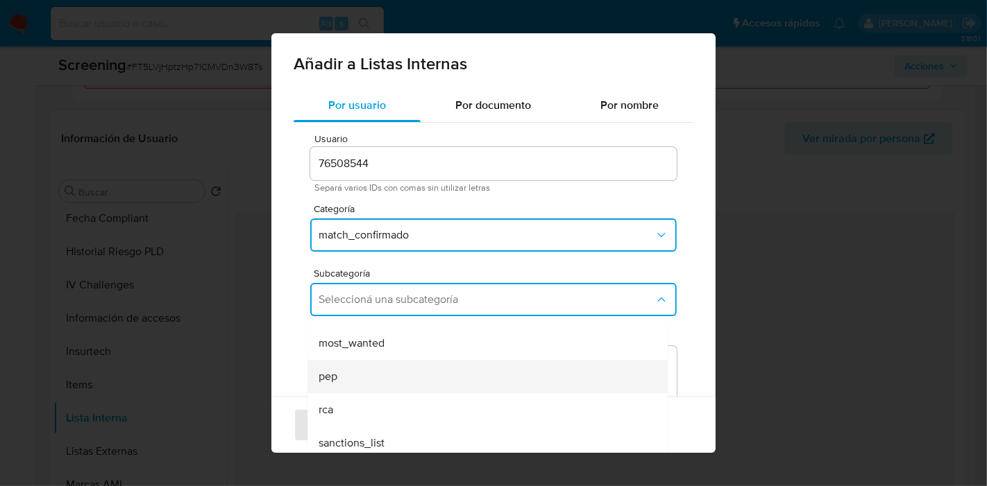
click at [395, 369] on div "pep" at bounding box center [483, 376] width 330 height 33
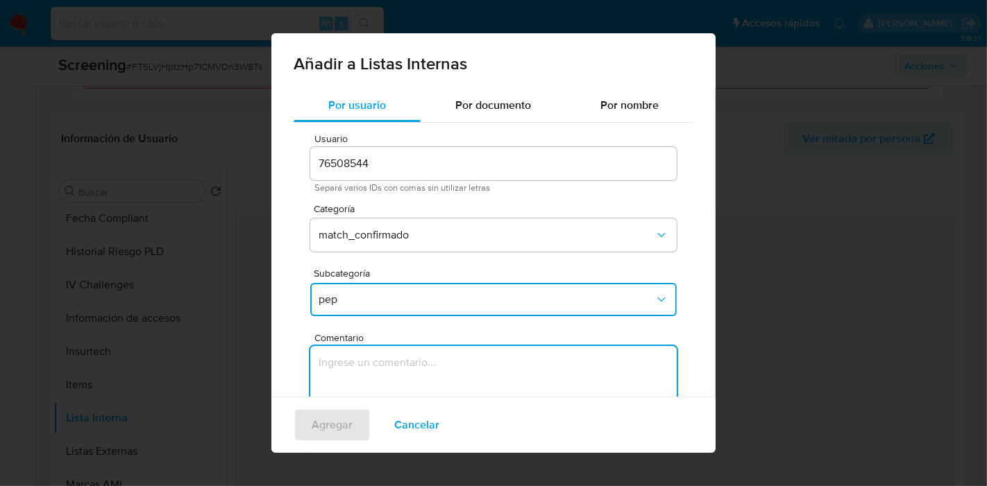
click at [406, 357] on textarea "Comentario" at bounding box center [493, 412] width 366 height 133
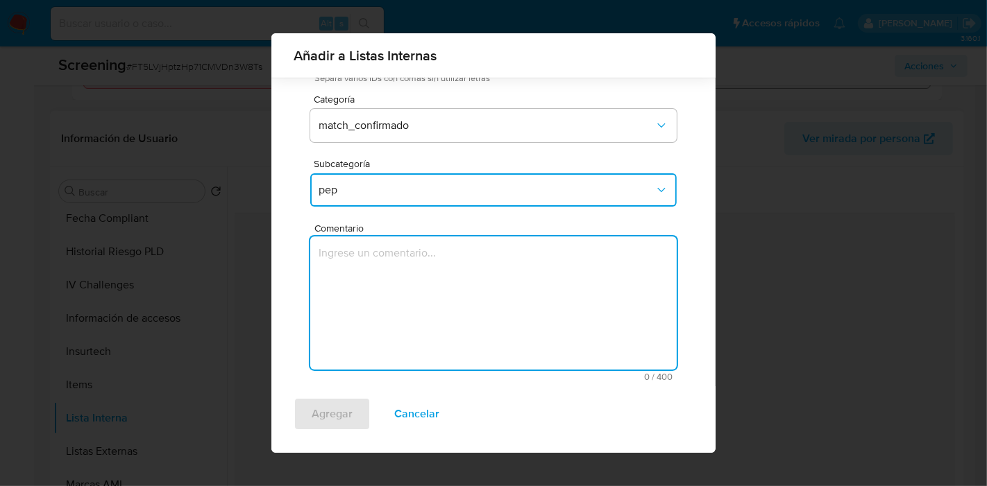
scroll to position [105, 0]
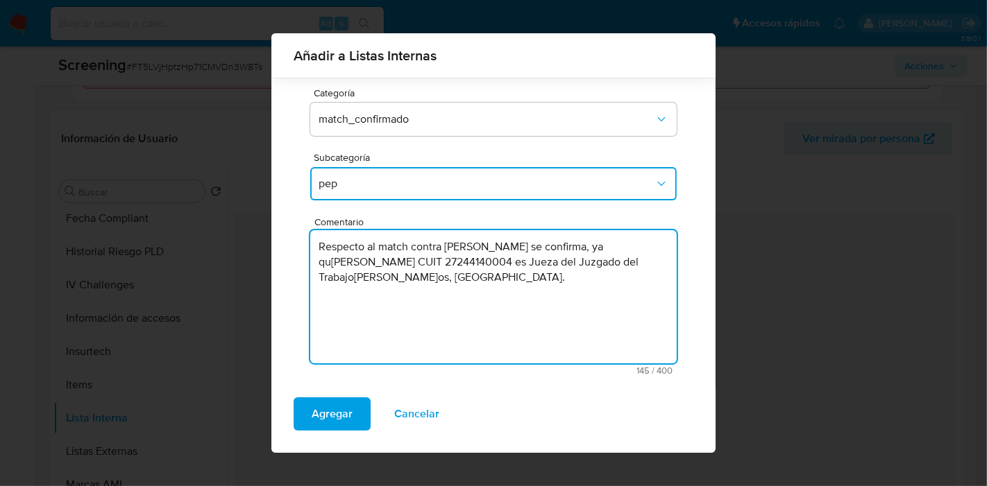
click at [463, 289] on textarea "Respecto al match contra PEP se confirma, ya que Tatiana Alejandra Carrera CUIT…" at bounding box center [493, 296] width 366 height 133
click at [465, 264] on textarea "Respecto al match contra PEP se confirma, ya que Tatiana Alejandra Carrera CUIT…" at bounding box center [493, 296] width 366 height 133
click at [459, 290] on textarea "Respecto al match contra PEP se confirma, ya que Tatiana Alejandra Carrera CUIT…" at bounding box center [493, 296] width 366 height 133
type textarea "Respecto al match contra PEP se confirma, ya que Tatiana Alejandra Carrera CUIT…"
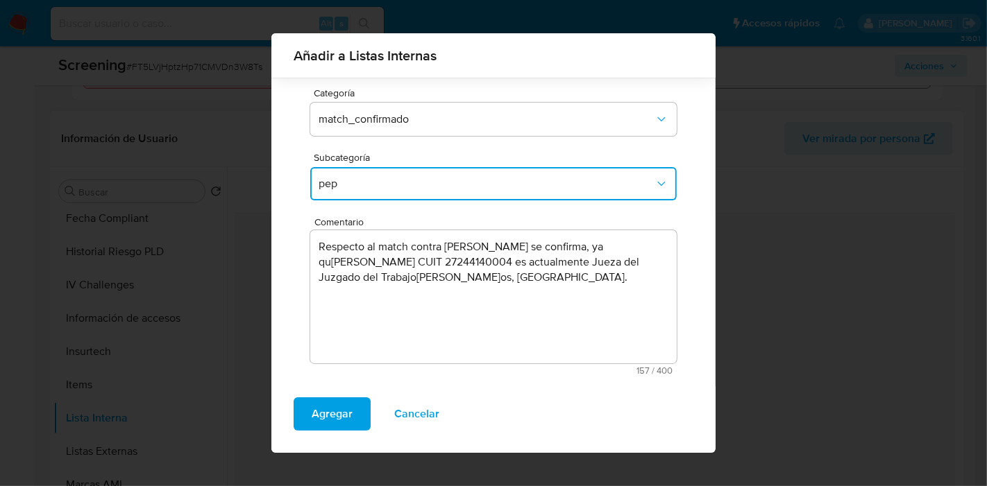
drag, startPoint x: 345, startPoint y: 423, endPoint x: 325, endPoint y: 382, distance: 45.6
click at [425, 355] on div "Añadir a Listas Internas Por usuario Por documento Por nombre Usuario 76508544 …" at bounding box center [493, 243] width 444 height 420
click at [339, 403] on span "Agregar" at bounding box center [331, 414] width 41 height 31
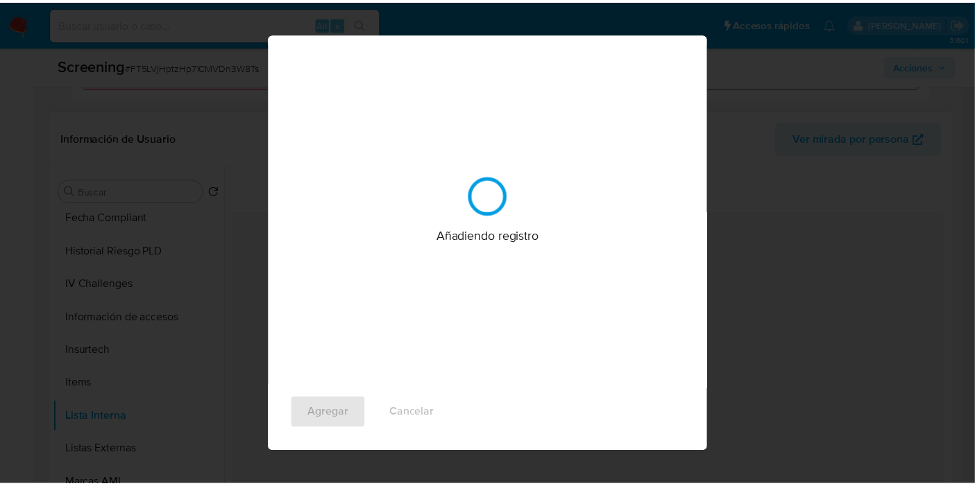
scroll to position [0, 0]
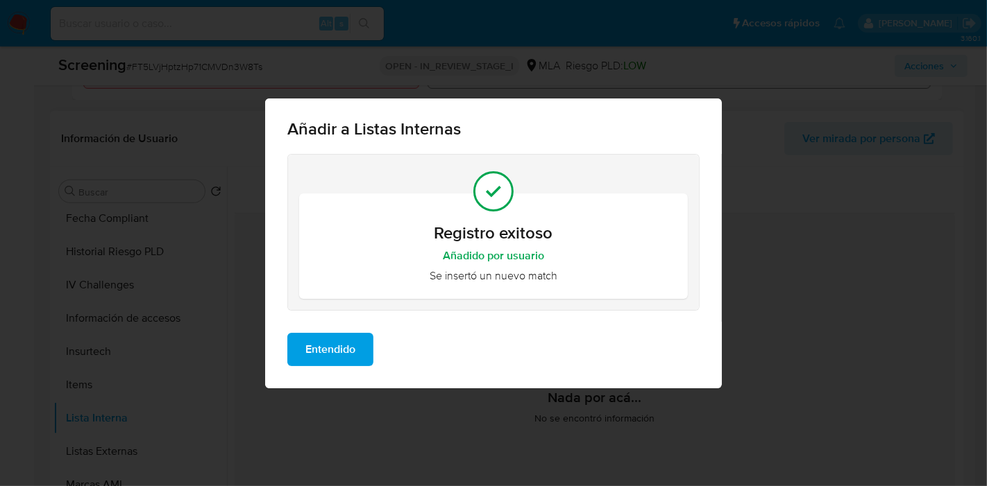
click at [360, 350] on button "Entendido" at bounding box center [330, 349] width 86 height 33
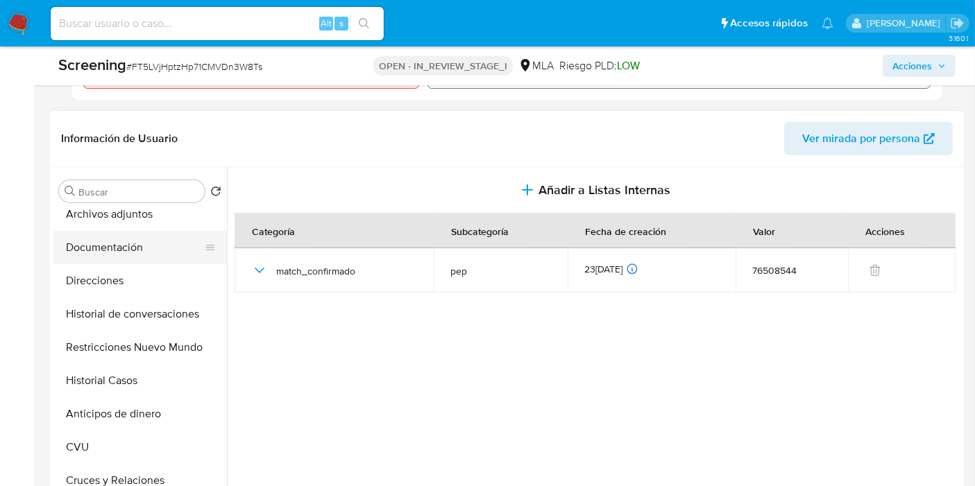
click at [101, 234] on button "Documentación" at bounding box center [134, 247] width 162 height 33
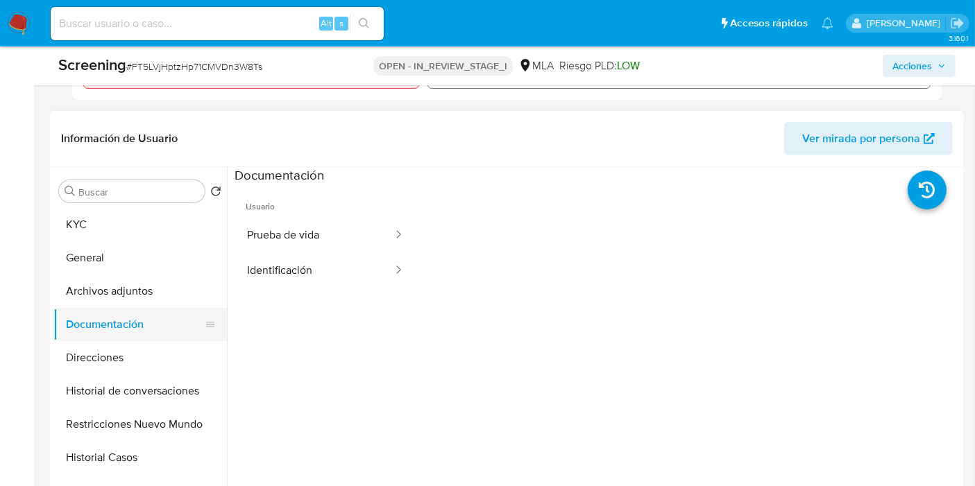
click at [105, 239] on button "KYC" at bounding box center [139, 224] width 173 height 33
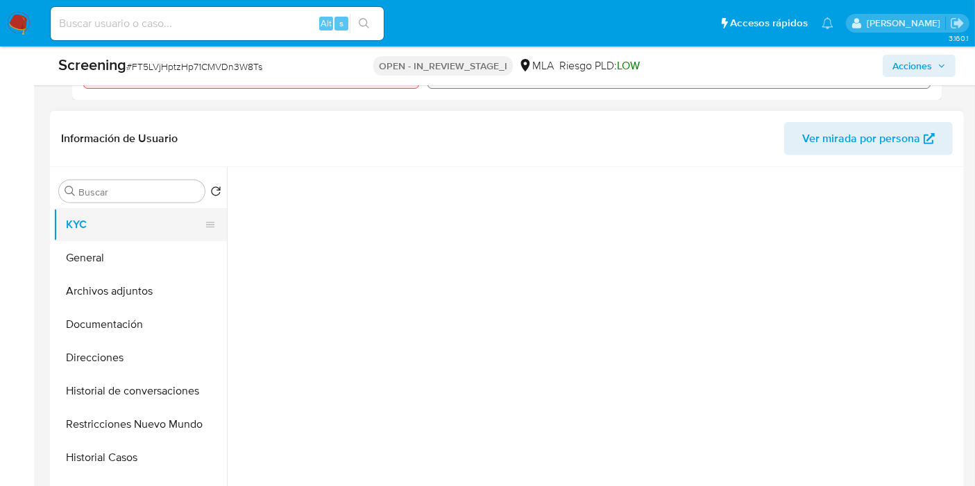
click at [118, 222] on button "KYC" at bounding box center [134, 224] width 162 height 33
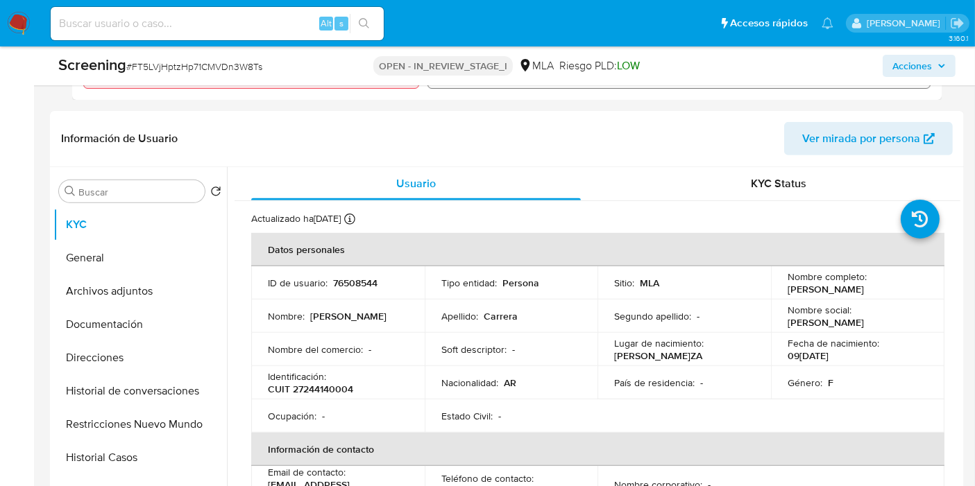
click at [325, 393] on p "CUIT 27244140004" at bounding box center [310, 389] width 85 height 12
copy p "27244140004"
drag, startPoint x: 900, startPoint y: 283, endPoint x: 796, endPoint y: 291, distance: 103.6
click at [787, 291] on div "Nombre completo : Tatiana Alejandra Carrera" at bounding box center [857, 283] width 140 height 25
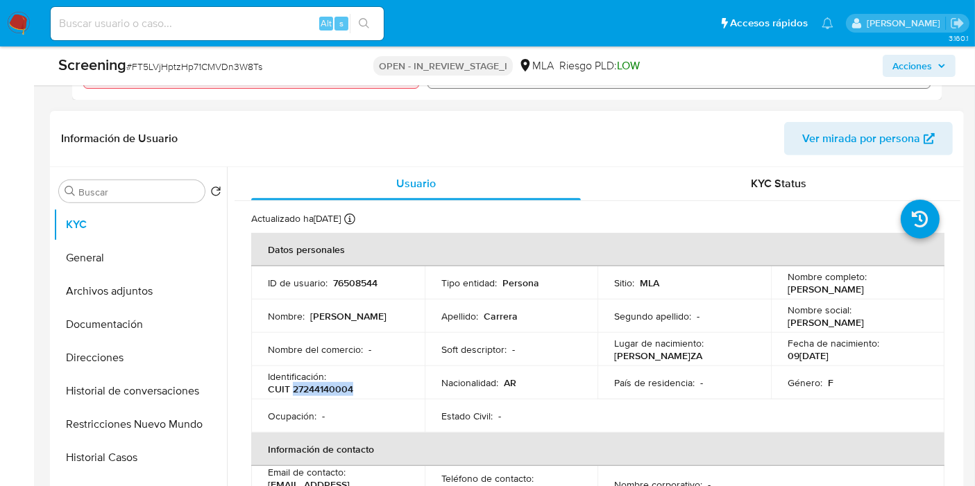
click at [796, 291] on p "Tatiana Alejandra Carrera" at bounding box center [825, 289] width 76 height 12
drag, startPoint x: 780, startPoint y: 284, endPoint x: 878, endPoint y: 283, distance: 97.1
click at [896, 289] on td "Nombre completo : Tatiana Alejandra Carrera" at bounding box center [857, 282] width 173 height 33
copy p "Tatiana Alejandra Carrera"
click at [117, 369] on button "Direcciones" at bounding box center [134, 357] width 162 height 33
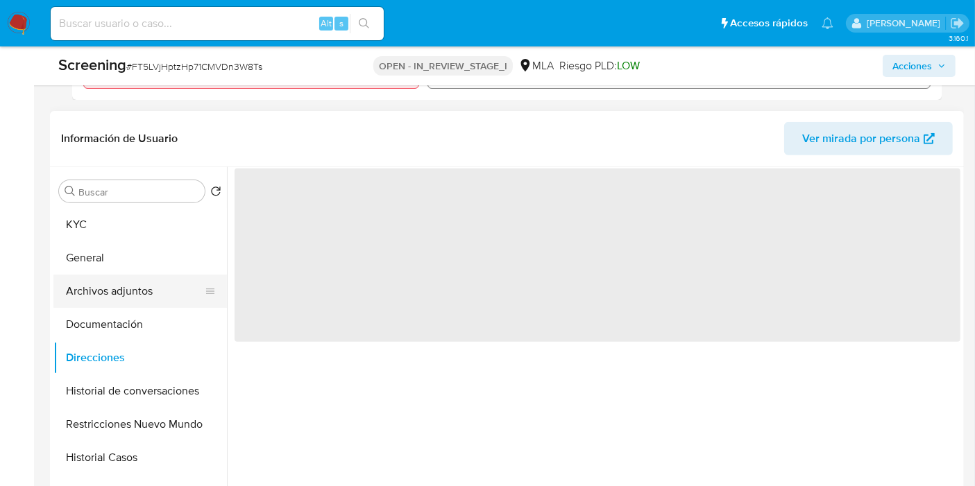
click at [129, 297] on button "Archivos adjuntos" at bounding box center [134, 291] width 162 height 33
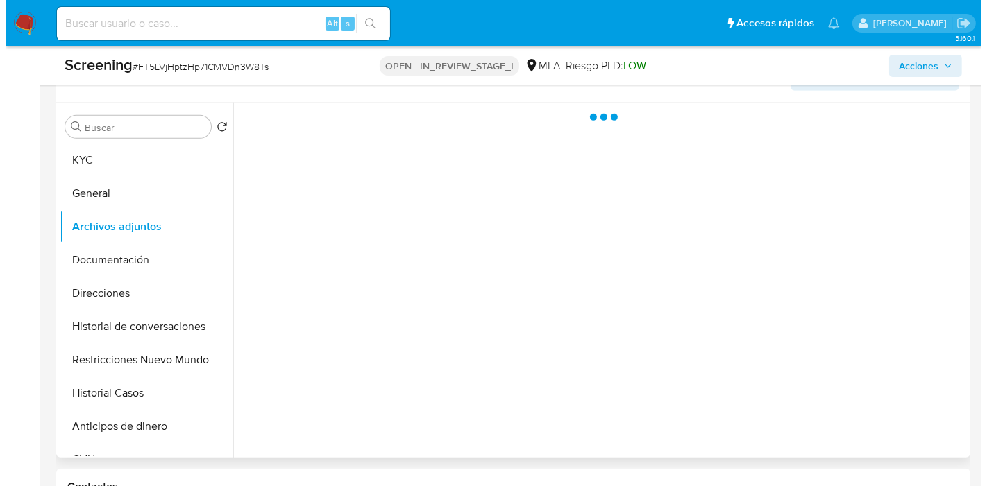
scroll to position [694, 0]
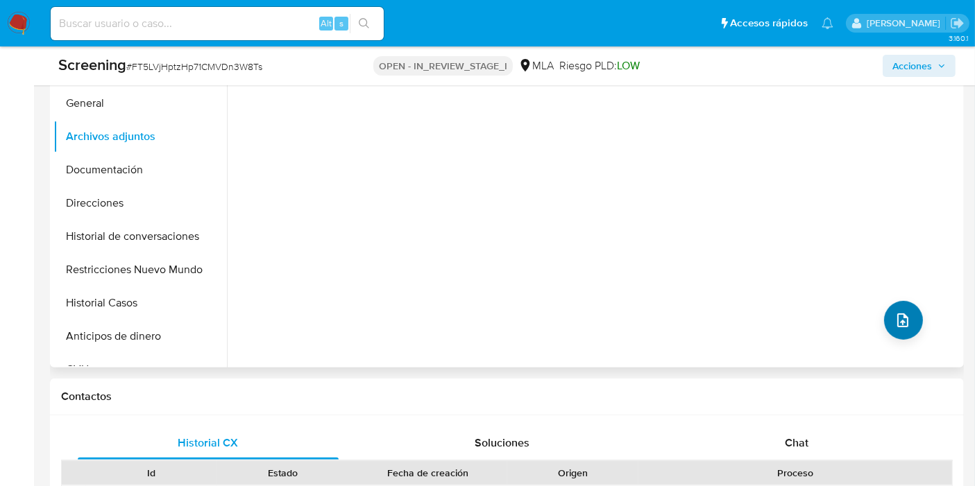
drag, startPoint x: 877, startPoint y: 302, endPoint x: 895, endPoint y: 306, distance: 18.5
click at [882, 301] on div "No hay datos disponibles" at bounding box center [593, 189] width 733 height 355
click at [898, 307] on button "upload-file" at bounding box center [903, 320] width 39 height 39
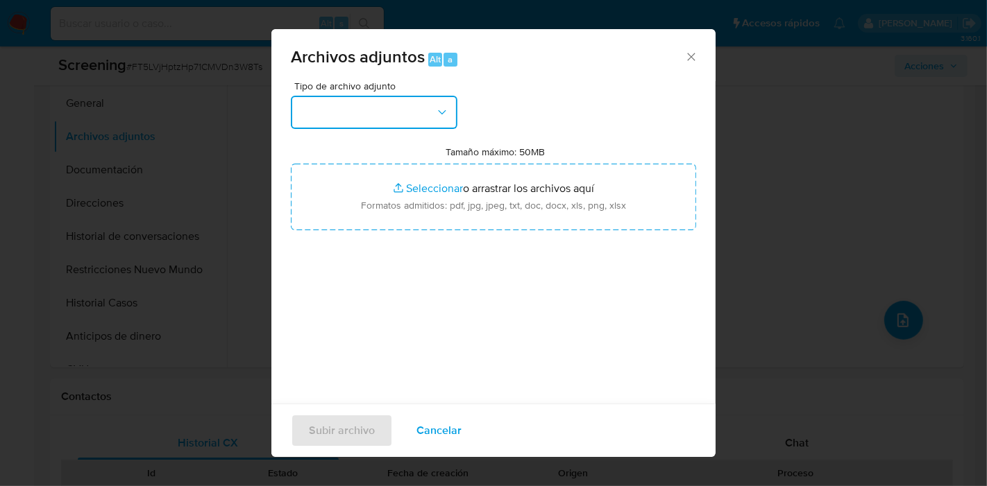
click at [350, 121] on button "button" at bounding box center [374, 112] width 166 height 33
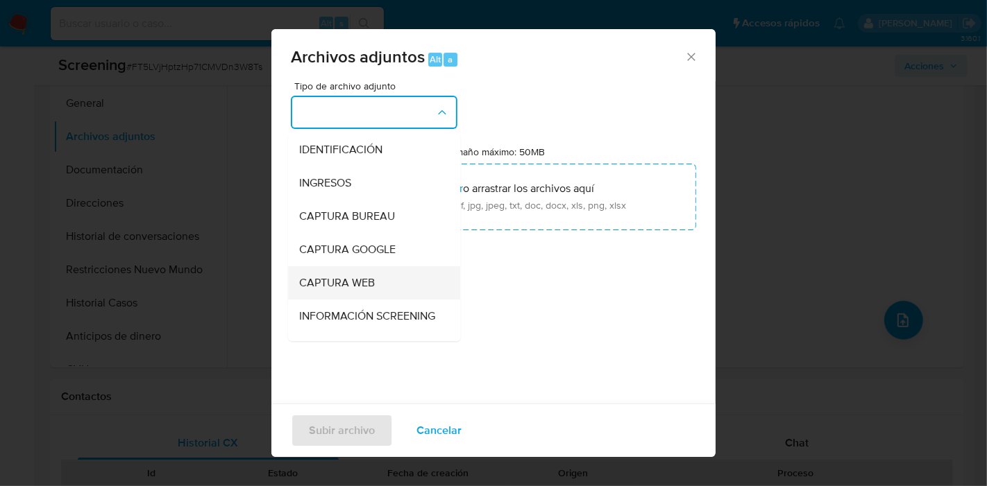
scroll to position [154, 0]
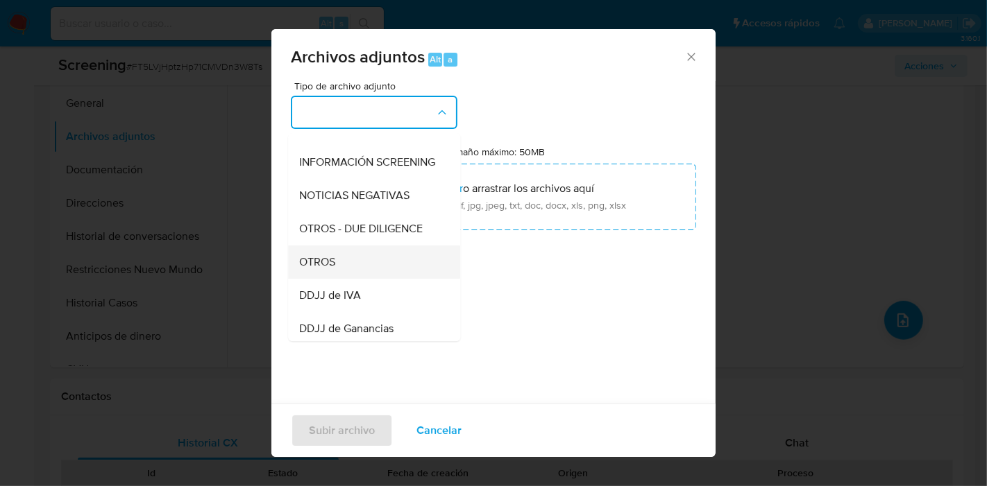
click at [361, 262] on div "OTROS" at bounding box center [370, 262] width 142 height 33
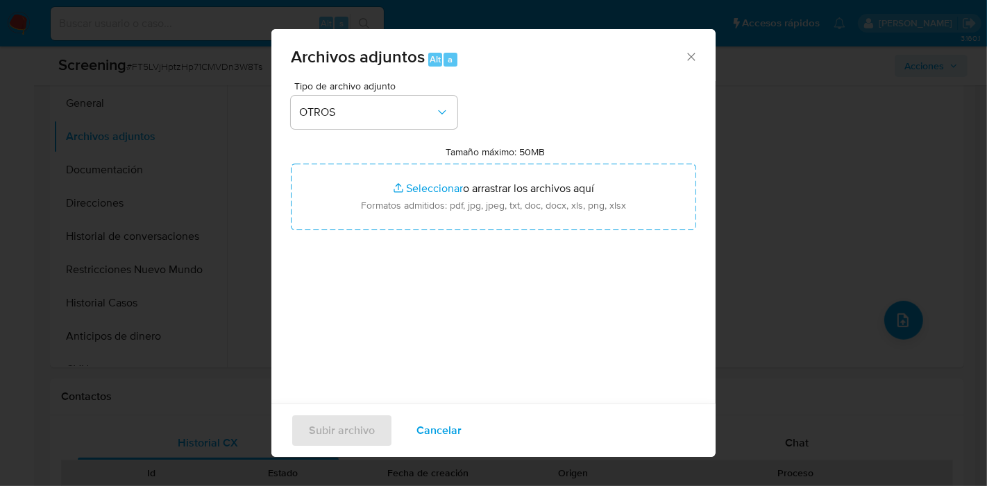
click at [509, 160] on div "Tamaño máximo: 50MB Seleccionar archivos Seleccionar o arrastrar los archivos a…" at bounding box center [493, 188] width 405 height 85
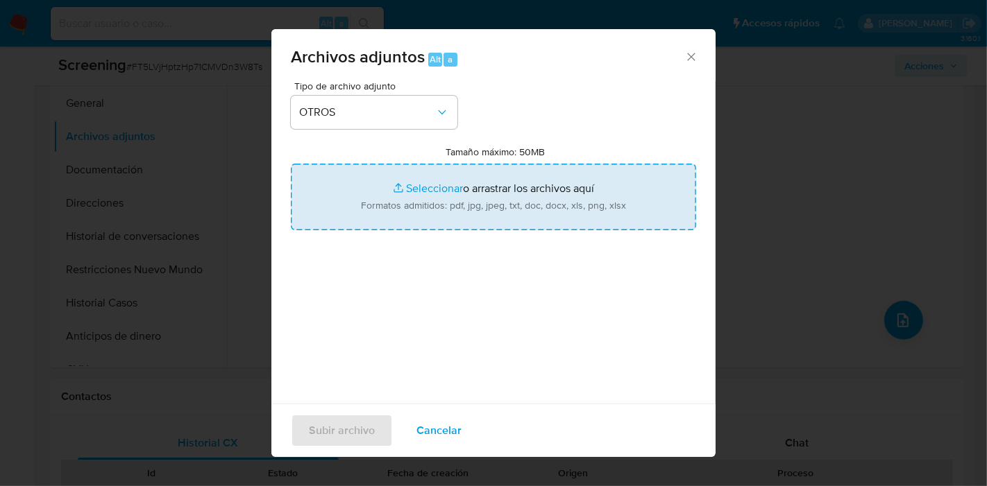
click at [393, 181] on input "Tamaño máximo: 50MB Seleccionar archivos" at bounding box center [493, 197] width 405 height 67
type input "C:\fakepath\NOSIS PEP - Tatiana Alejandra Carrera.pdf"
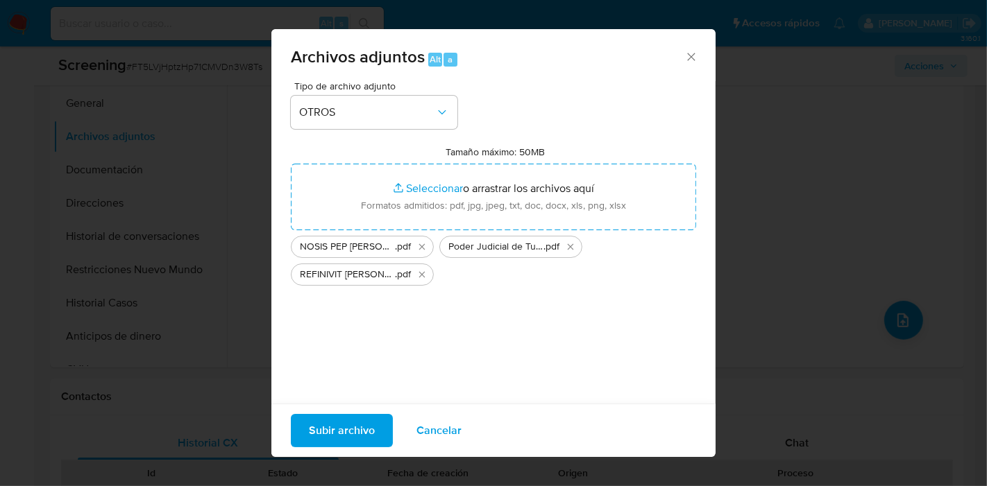
click at [408, 311] on div "Tipo de archivo adjunto OTROS Tamaño máximo: 50MB Seleccionar archivos Seleccio…" at bounding box center [493, 244] width 405 height 327
click at [359, 419] on div "Archivos adjuntos Alt a Tipo de archivo adjunto OTROS Tamaño máximo: 50MB Selec…" at bounding box center [493, 243] width 987 height 486
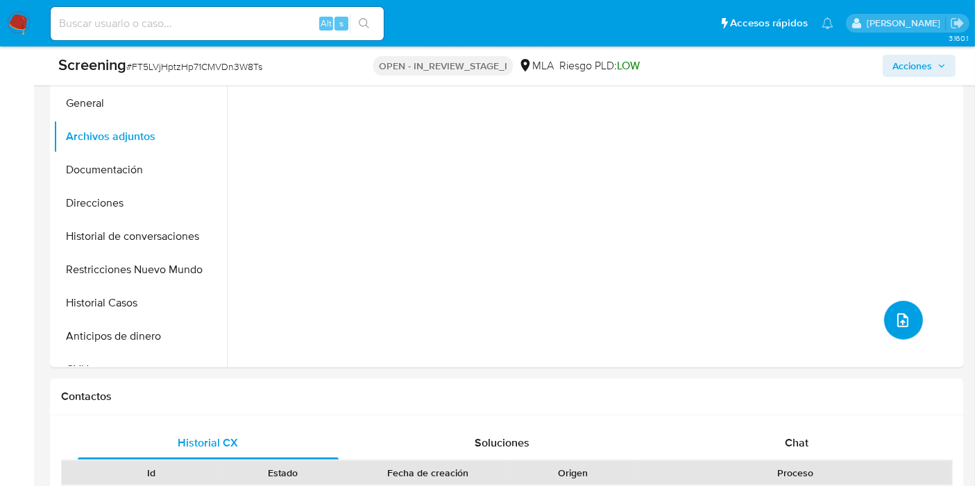
click at [916, 329] on div "No hay datos disponibles" at bounding box center [593, 189] width 733 height 355
click at [884, 310] on button "upload-file" at bounding box center [903, 320] width 39 height 39
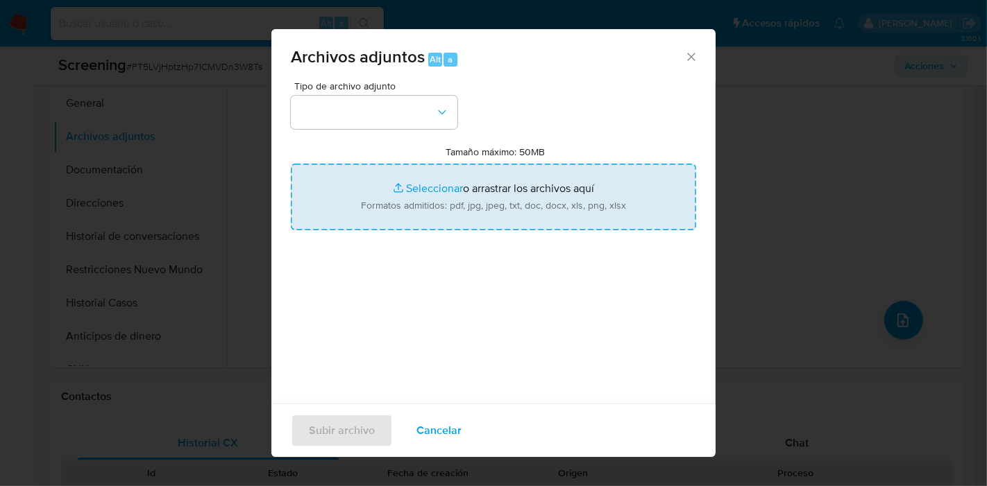
click at [463, 183] on input "Tamaño máximo: 50MB Seleccionar archivos" at bounding box center [493, 197] width 405 height 67
type input "C:\fakepath\NOSIS PEP - Tatiana Alejandra Carrera.pdf"
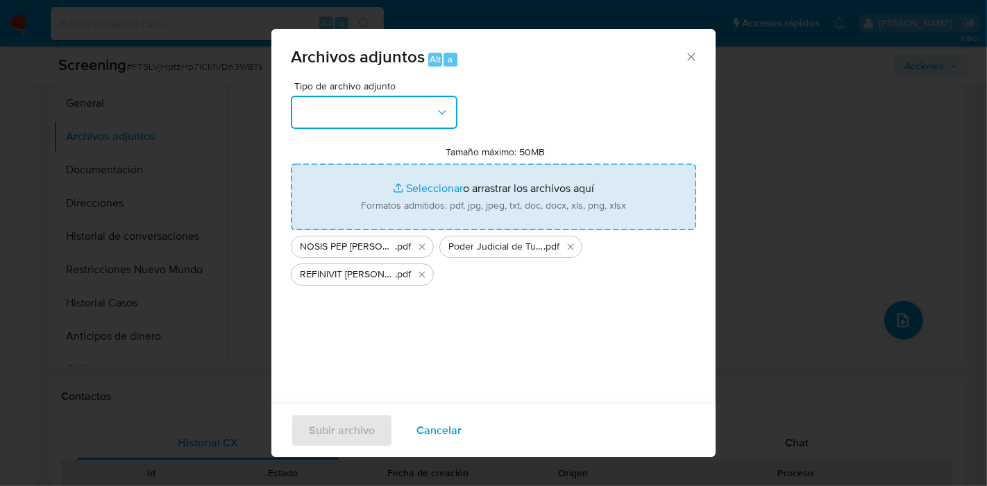
click at [301, 117] on button "button" at bounding box center [374, 112] width 166 height 33
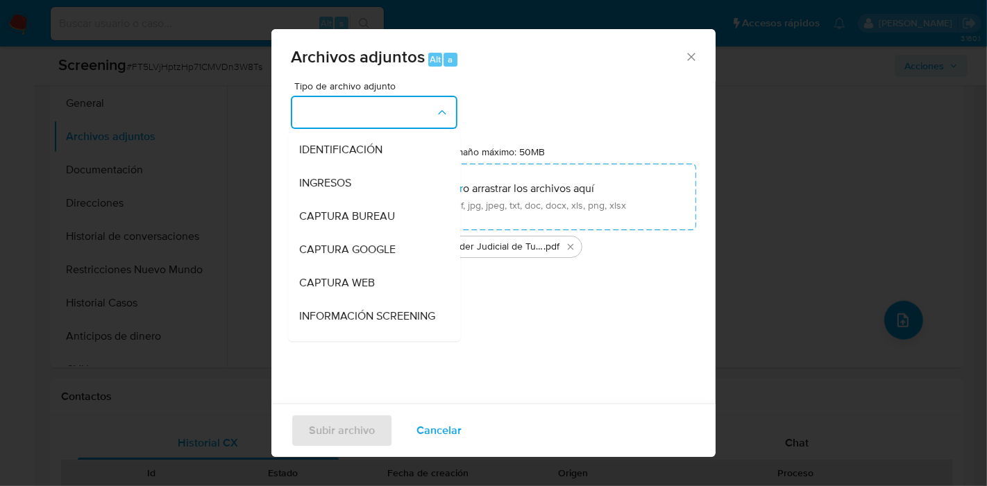
click at [322, 118] on button "button" at bounding box center [374, 112] width 166 height 33
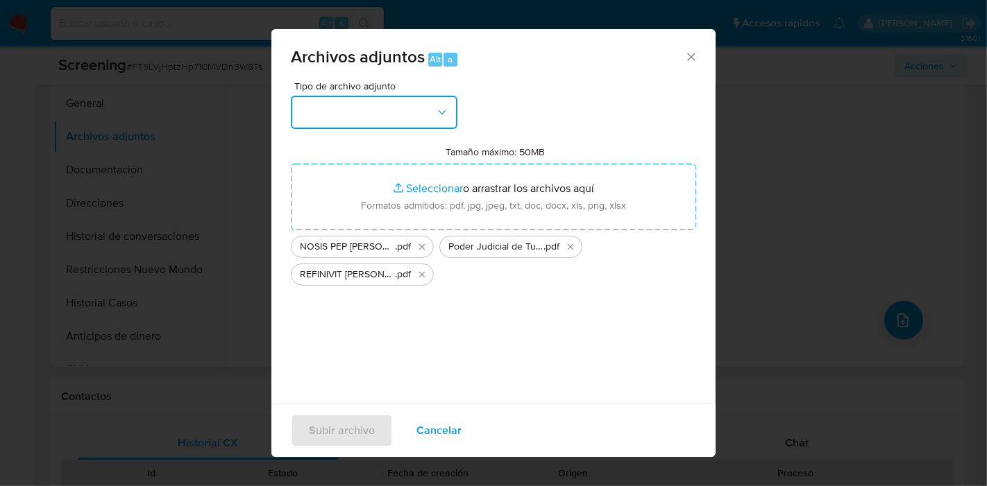
click at [322, 118] on button "button" at bounding box center [374, 112] width 166 height 33
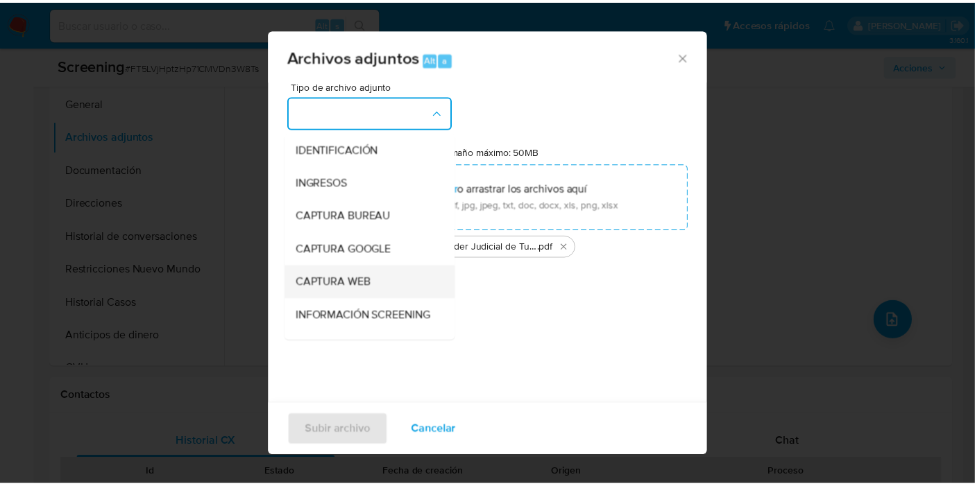
scroll to position [231, 0]
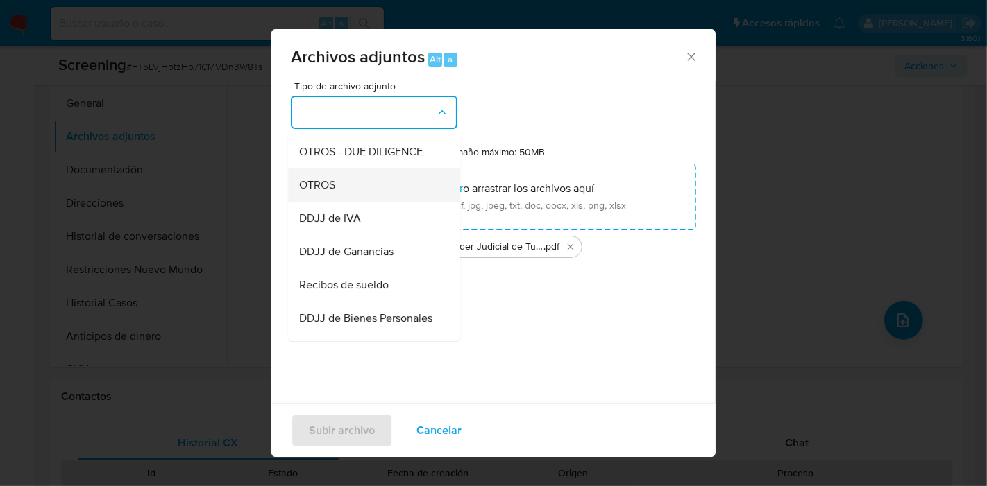
click at [378, 191] on div "OTROS" at bounding box center [370, 185] width 142 height 33
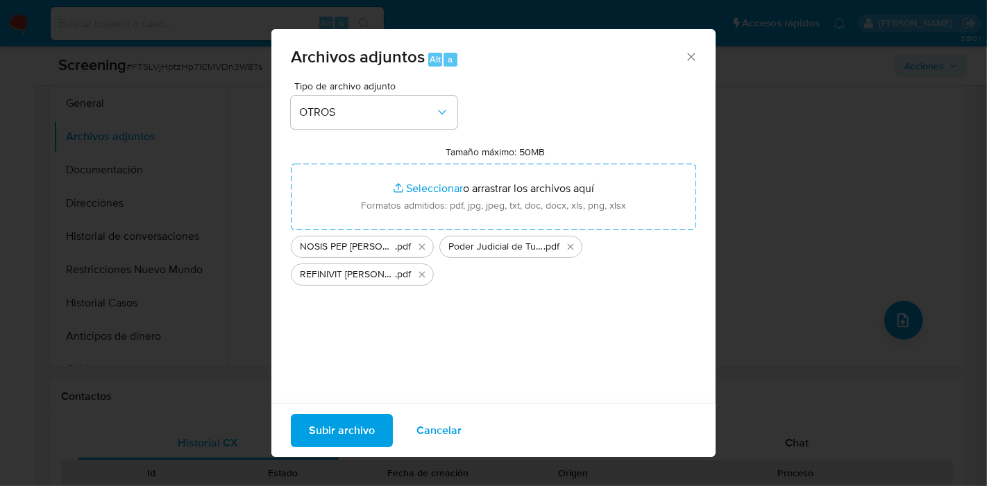
click at [362, 295] on div "Tipo de archivo adjunto OTROS Tamaño máximo: 50MB Seleccionar archivos Seleccio…" at bounding box center [493, 244] width 405 height 327
click at [366, 421] on span "Subir archivo" at bounding box center [342, 431] width 66 height 31
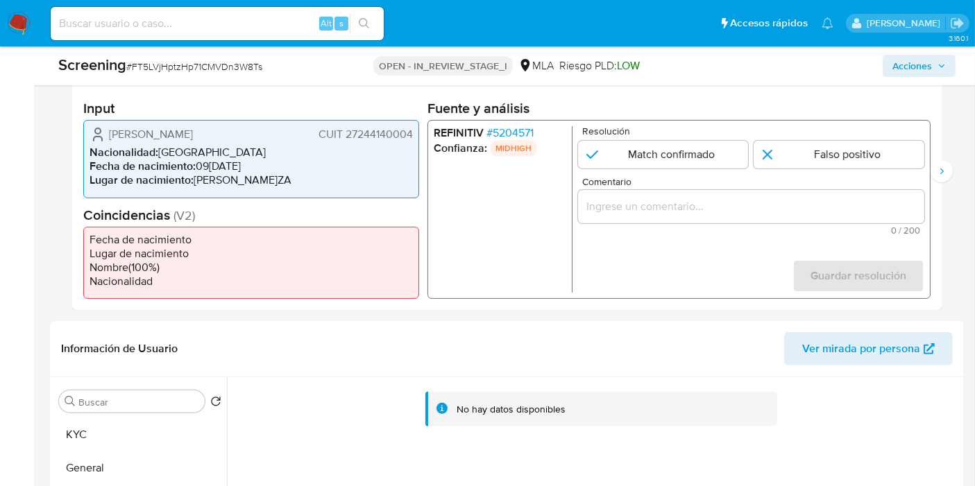
scroll to position [462, 0]
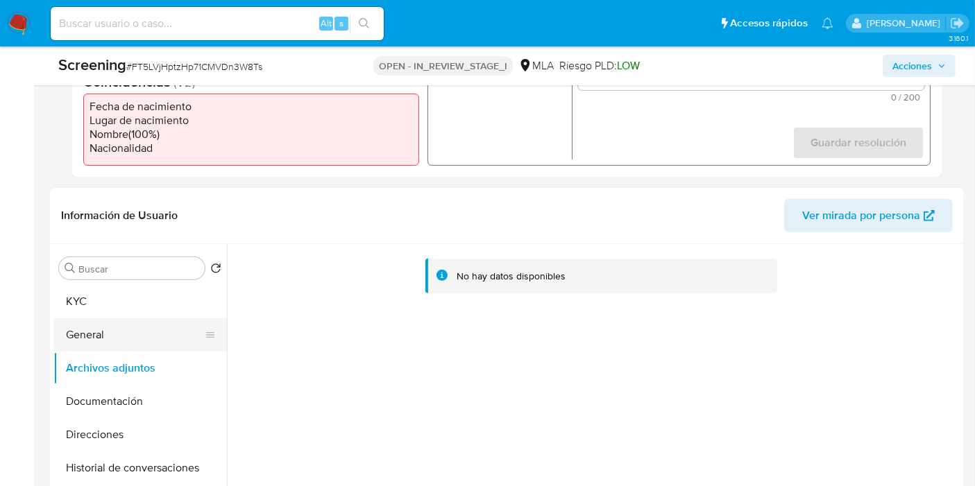
click at [70, 320] on button "General" at bounding box center [134, 334] width 162 height 33
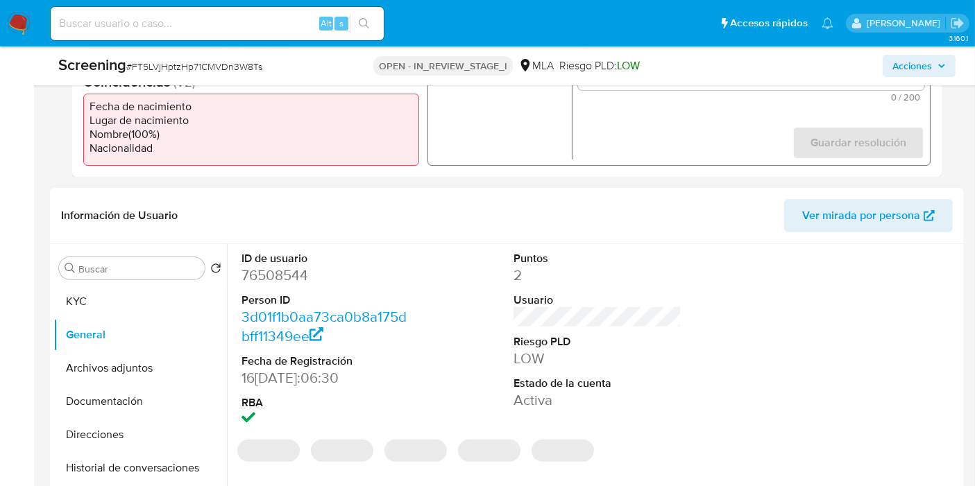
click at [280, 267] on dd "76508544" at bounding box center [325, 275] width 168 height 19
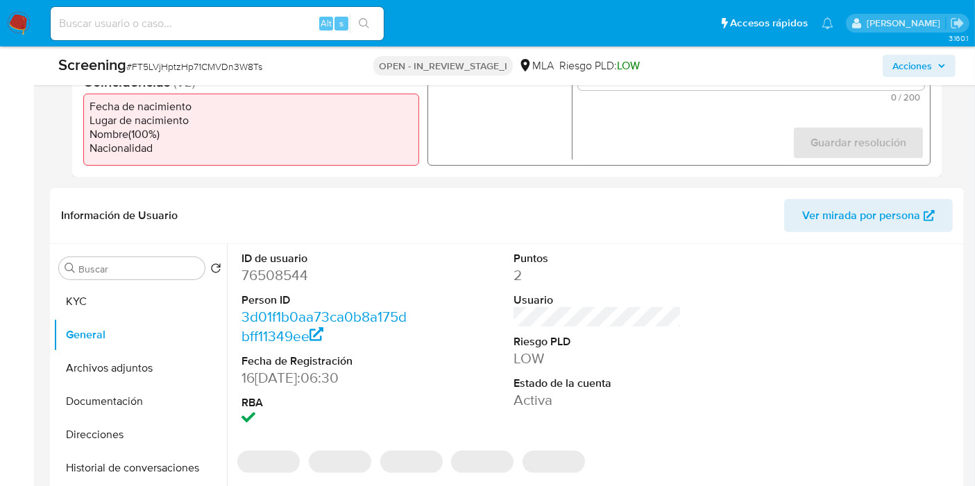
click at [270, 277] on dd "76508544" at bounding box center [325, 275] width 168 height 19
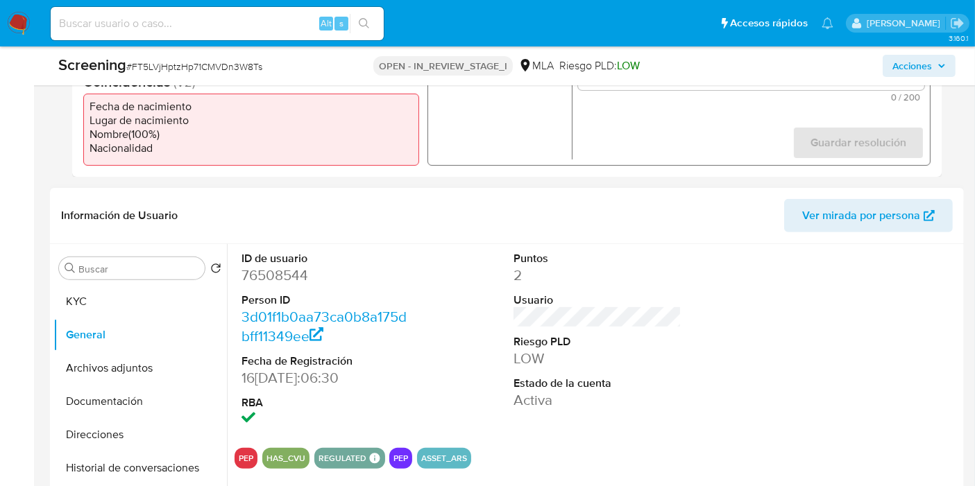
drag, startPoint x: 270, startPoint y: 277, endPoint x: 296, endPoint y: 373, distance: 99.8
click at [296, 373] on dd "16/05/2009 14:06:30" at bounding box center [325, 377] width 168 height 19
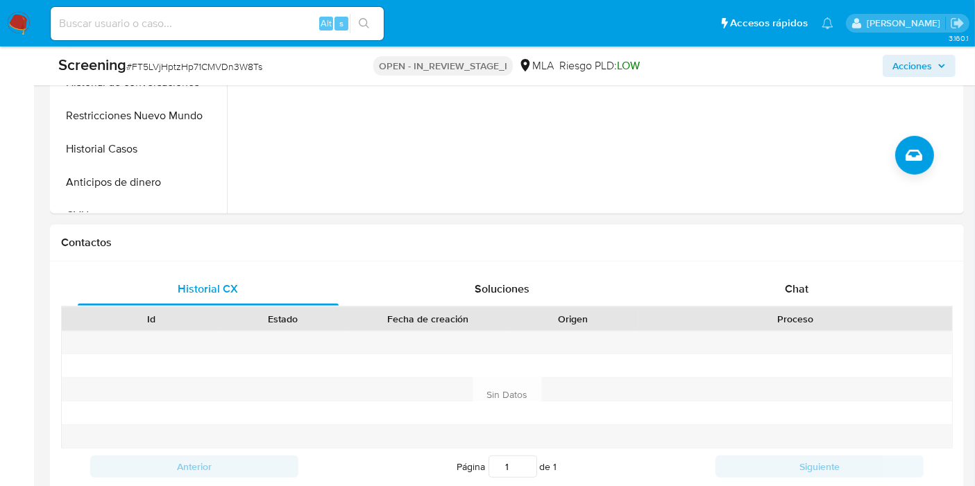
scroll to position [694, 0]
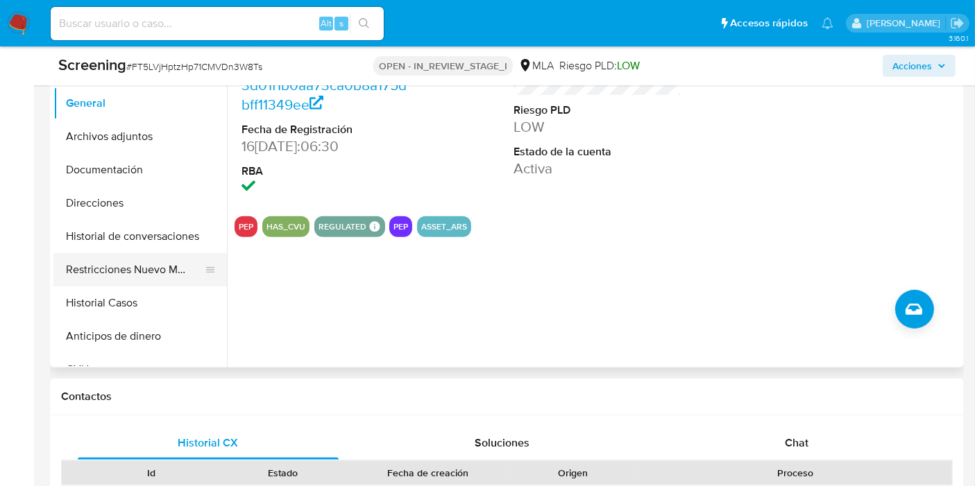
click at [137, 266] on button "Restricciones Nuevo Mundo" at bounding box center [134, 269] width 162 height 33
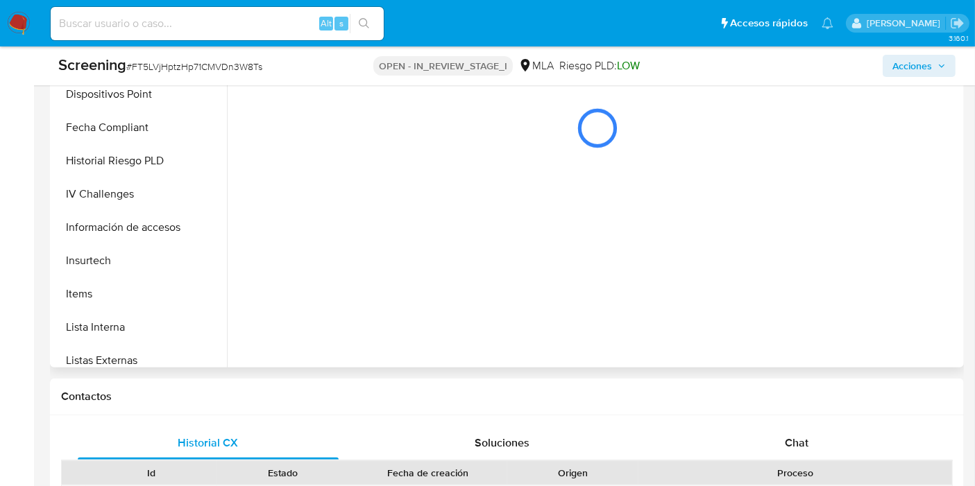
scroll to position [539, 0]
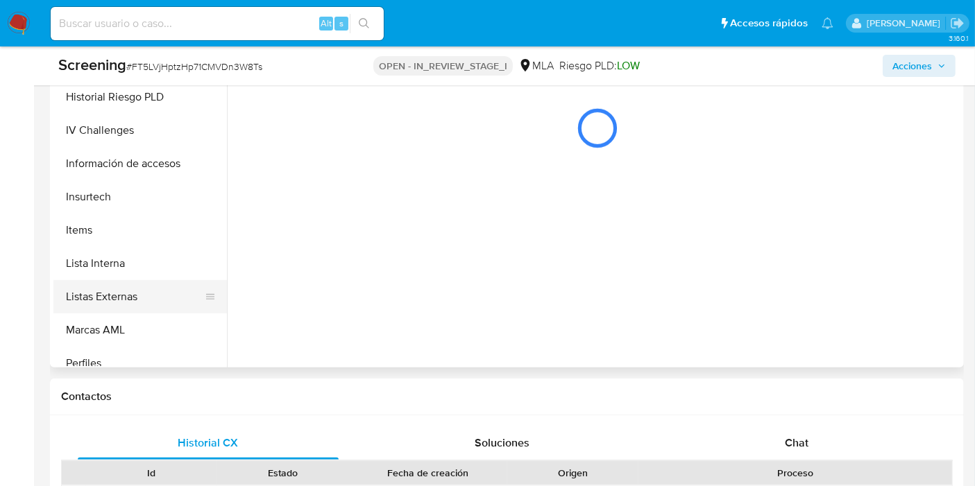
click at [140, 280] on button "Listas Externas" at bounding box center [134, 296] width 162 height 33
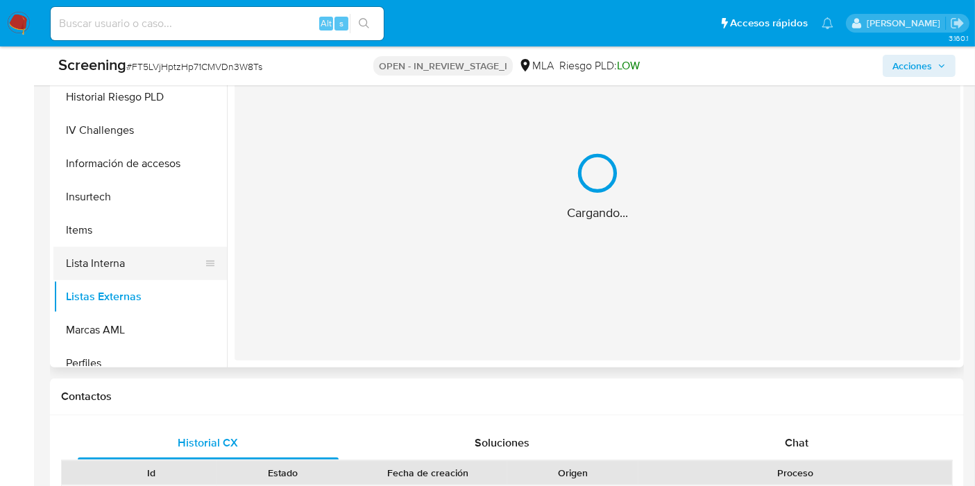
click at [151, 259] on button "Lista Interna" at bounding box center [134, 263] width 162 height 33
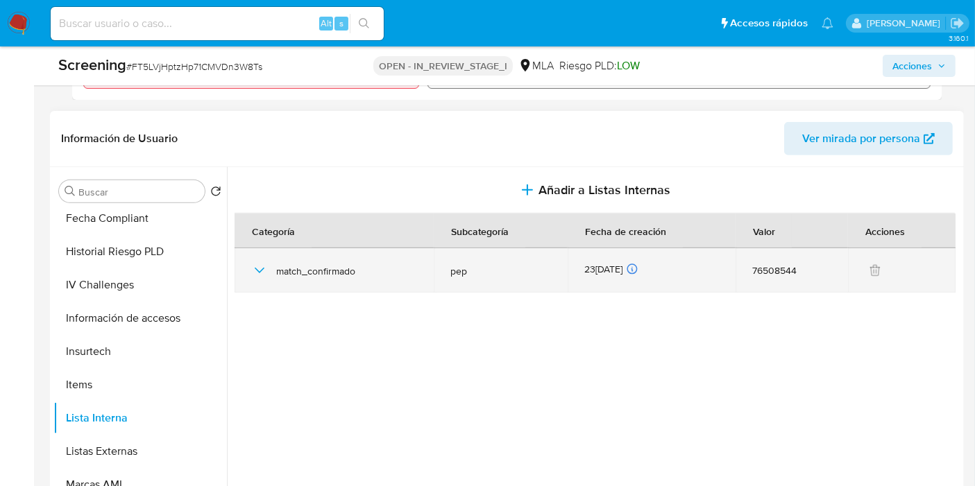
click at [285, 265] on span "match_confirmado" at bounding box center [346, 271] width 141 height 12
click at [265, 264] on icon "button" at bounding box center [259, 270] width 17 height 17
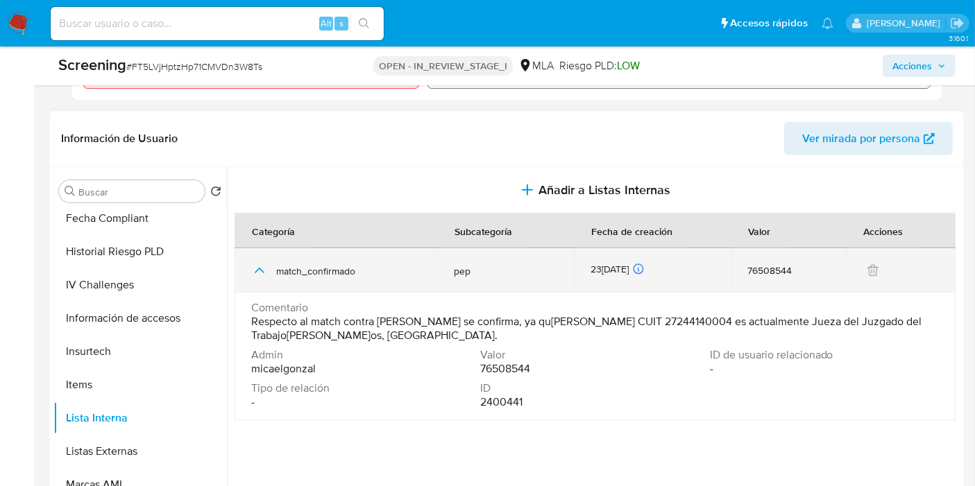
click at [265, 264] on icon "button" at bounding box center [259, 270] width 17 height 17
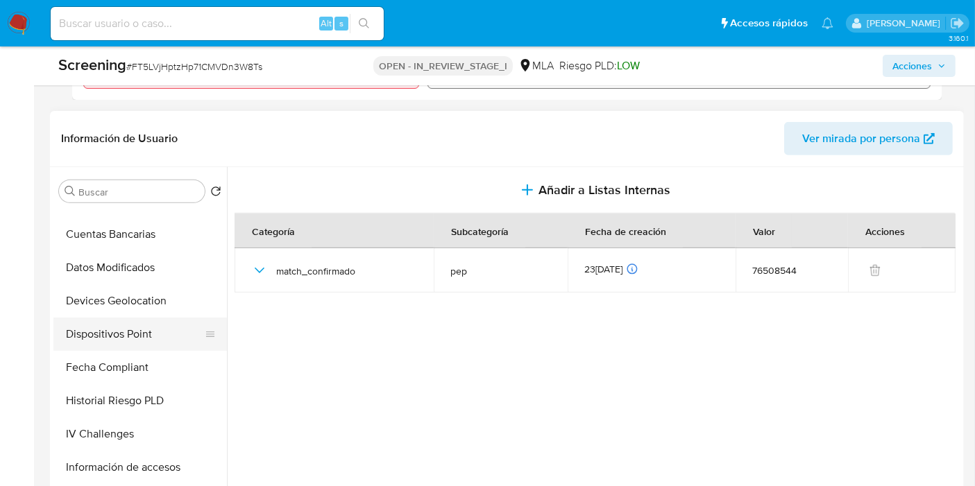
scroll to position [385, 0]
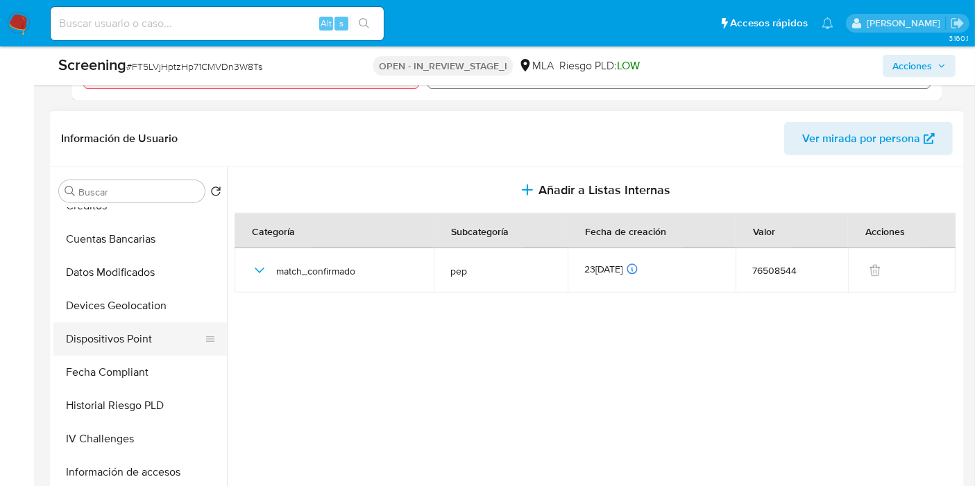
click at [140, 343] on button "Dispositivos Point" at bounding box center [134, 339] width 162 height 33
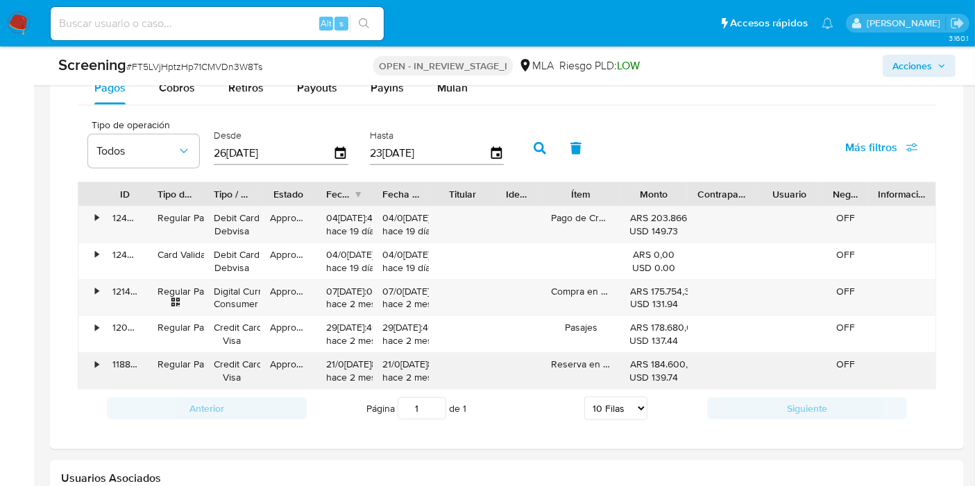
scroll to position [1542, 0]
click at [321, 146] on input "[DATE]" at bounding box center [273, 152] width 119 height 22
click at [329, 146] on input "[DATE]" at bounding box center [273, 152] width 119 height 22
click at [336, 151] on icon "button" at bounding box center [341, 152] width 24 height 24
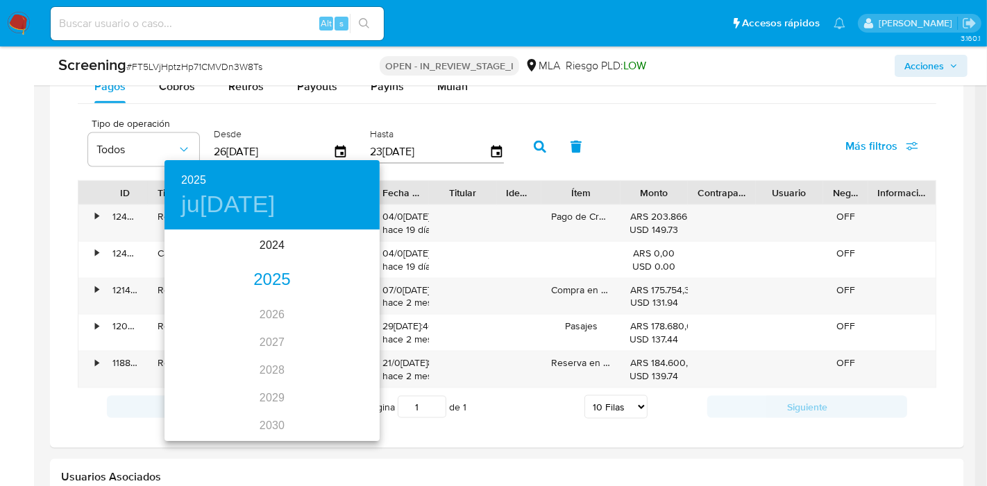
click at [261, 272] on div "2025" at bounding box center [271, 280] width 215 height 28
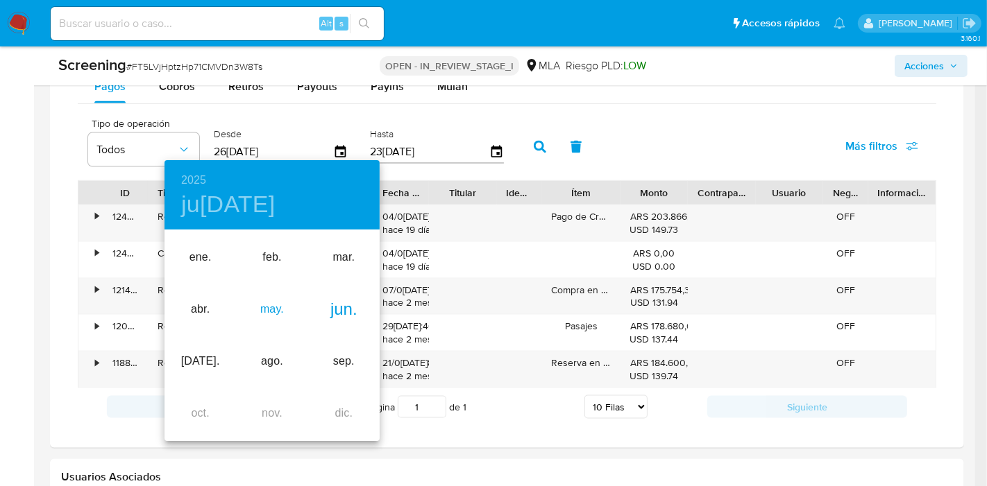
click at [253, 308] on div "may." at bounding box center [271, 310] width 71 height 52
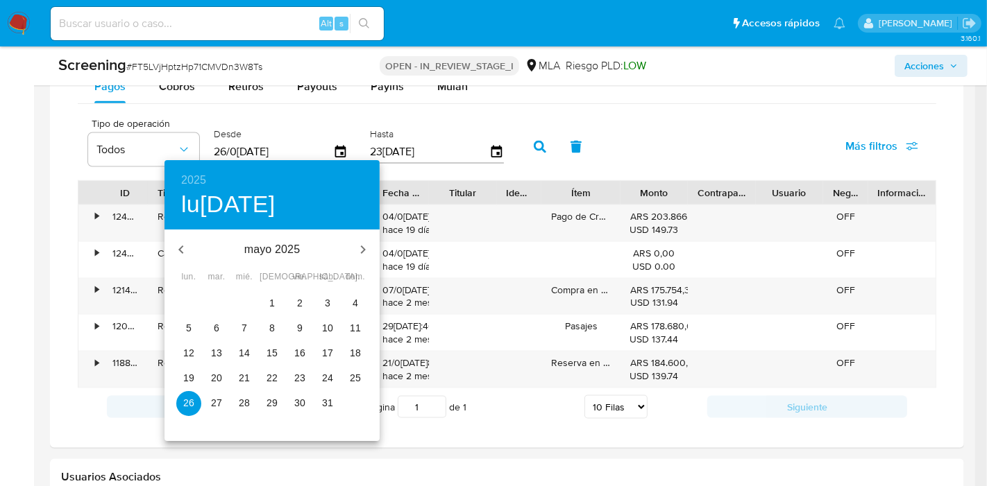
click at [270, 291] on button "1" at bounding box center [271, 303] width 25 height 25
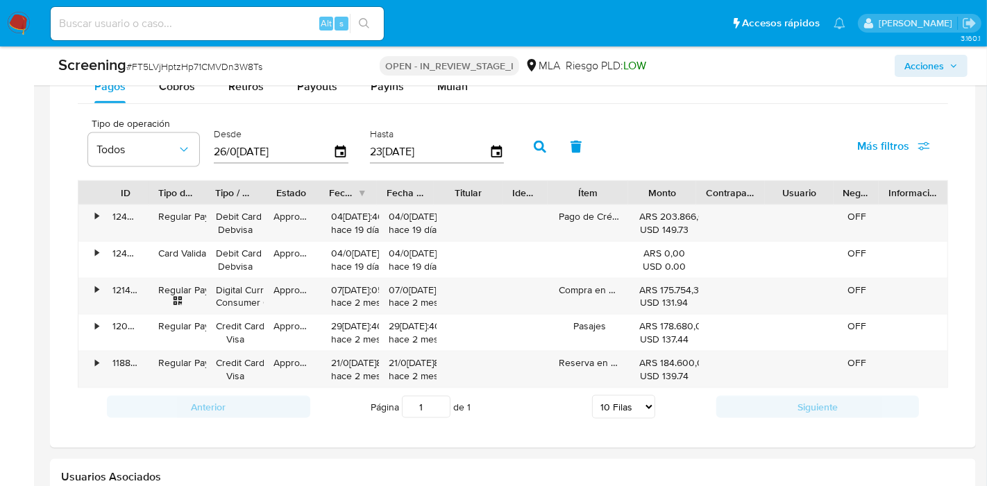
type input "01/05/2025"
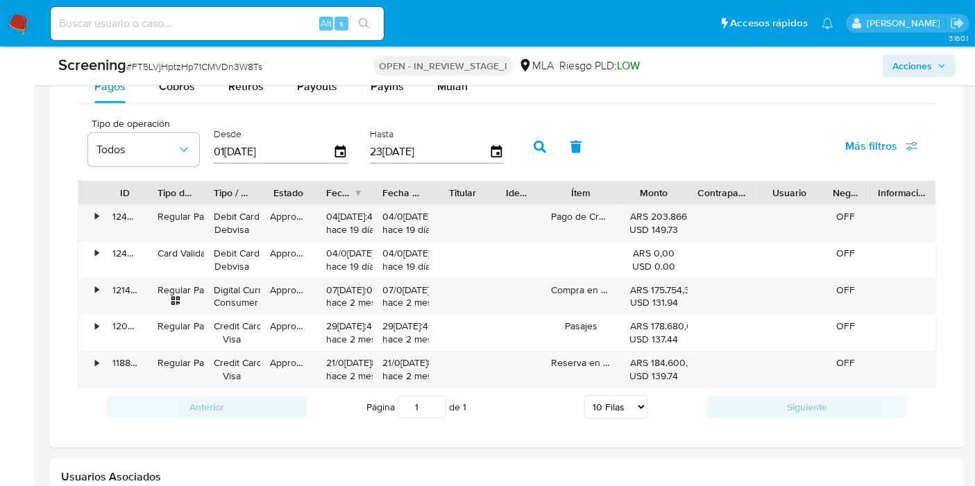
click at [531, 155] on button "button" at bounding box center [540, 146] width 36 height 33
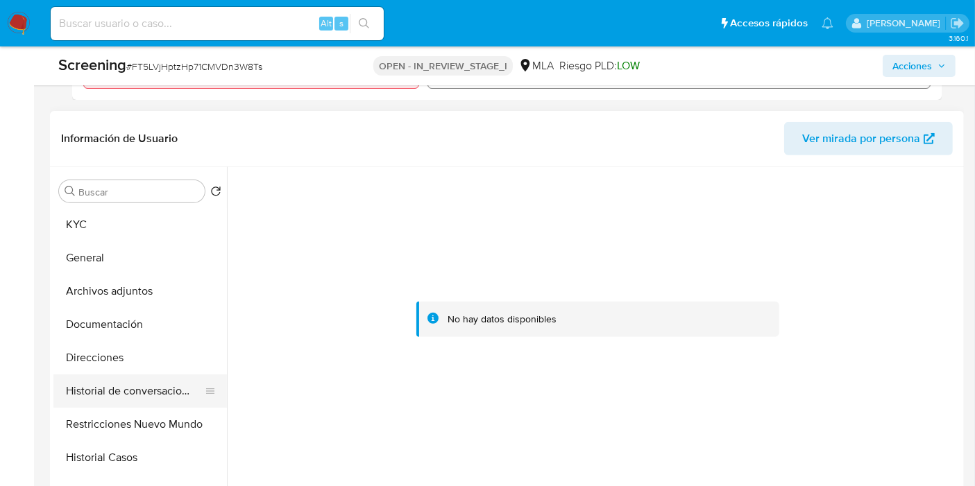
scroll to position [77, 0]
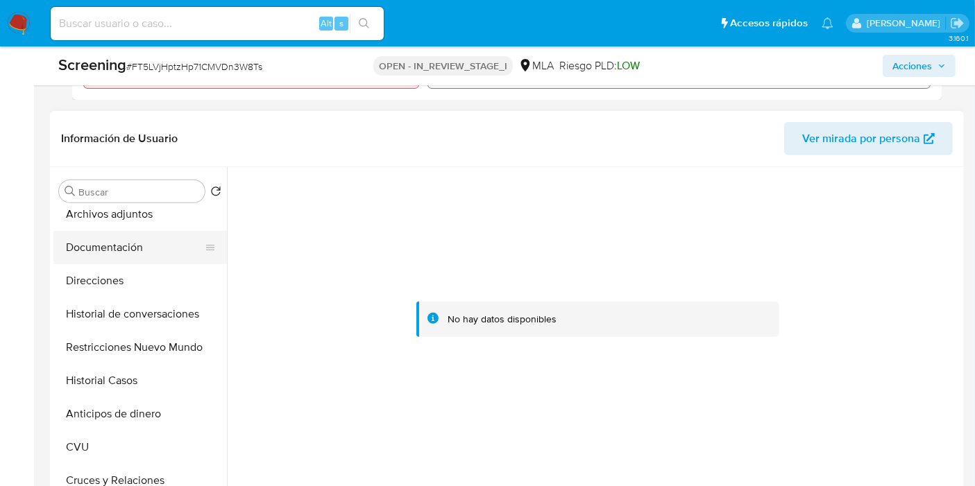
click at [168, 231] on button "Documentación" at bounding box center [134, 247] width 162 height 33
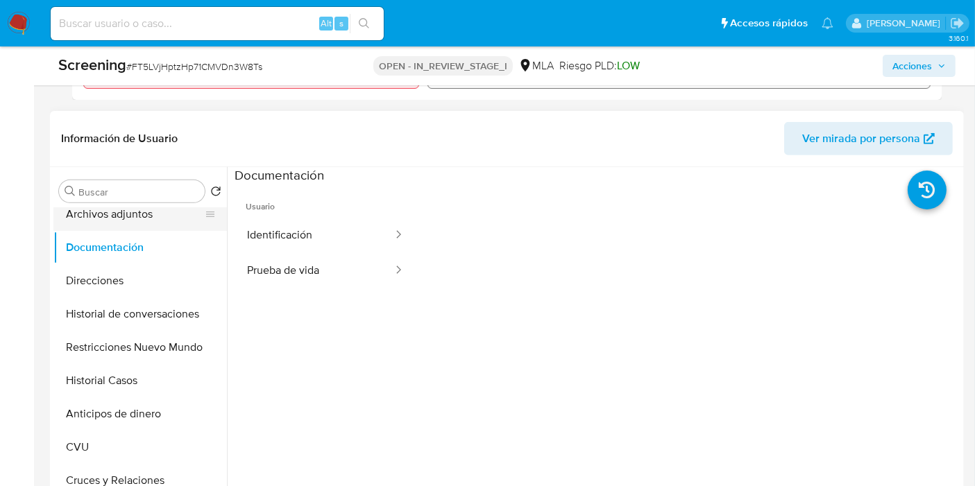
click at [168, 217] on button "Archivos adjuntos" at bounding box center [134, 214] width 162 height 33
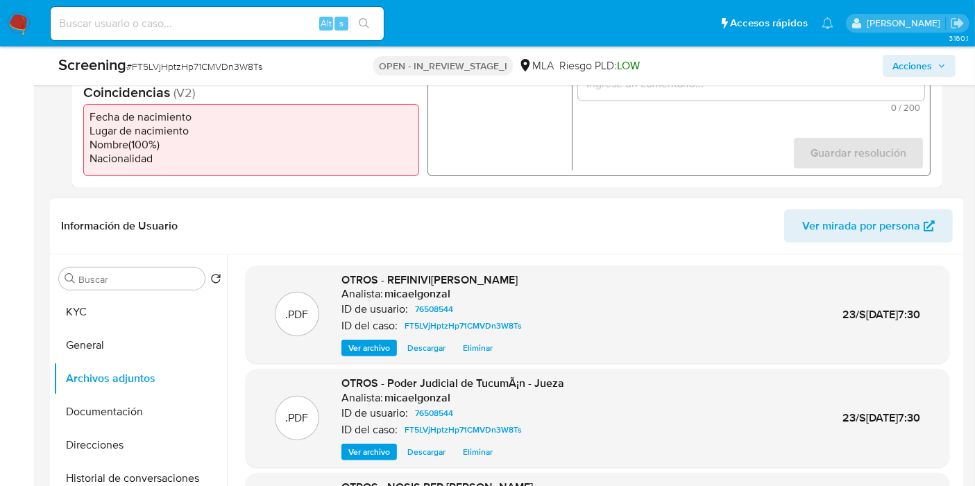
scroll to position [308, 0]
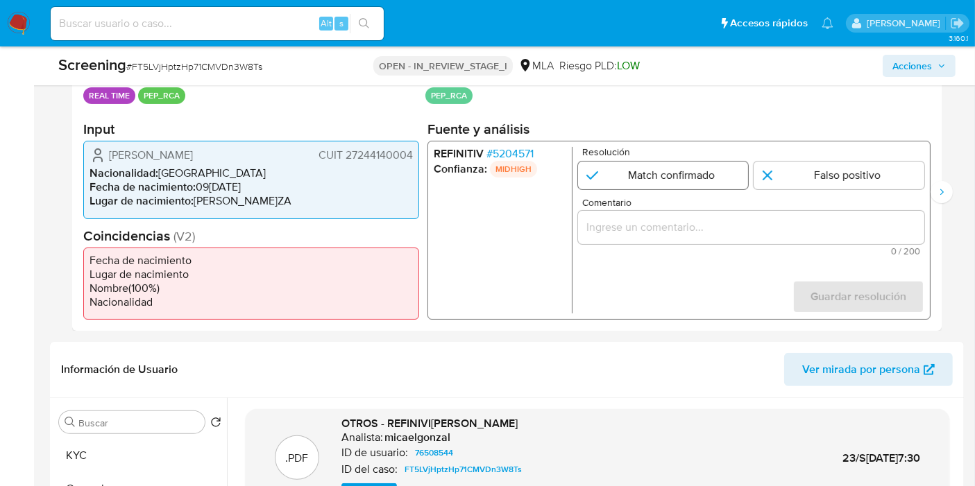
click at [678, 176] on input "1 de 2" at bounding box center [663, 176] width 171 height 28
radio input "true"
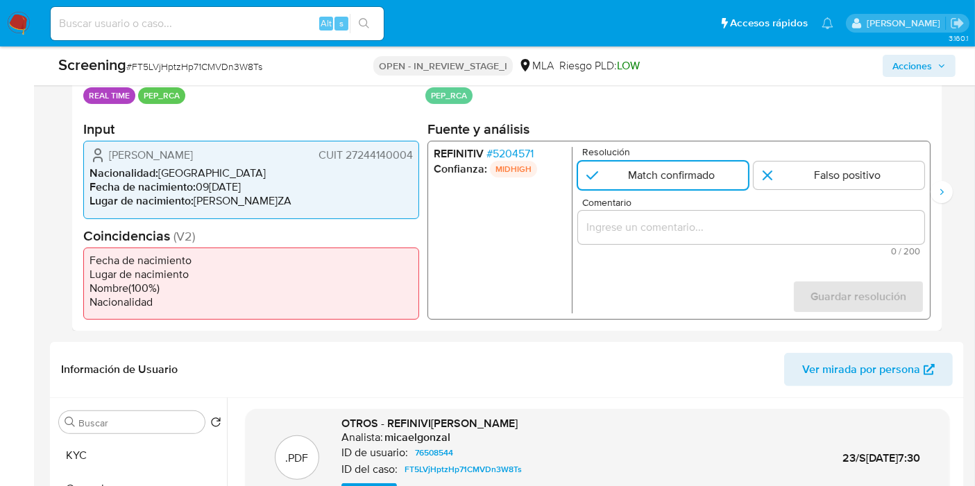
click at [903, 224] on input "Comentario" at bounding box center [751, 228] width 346 height 18
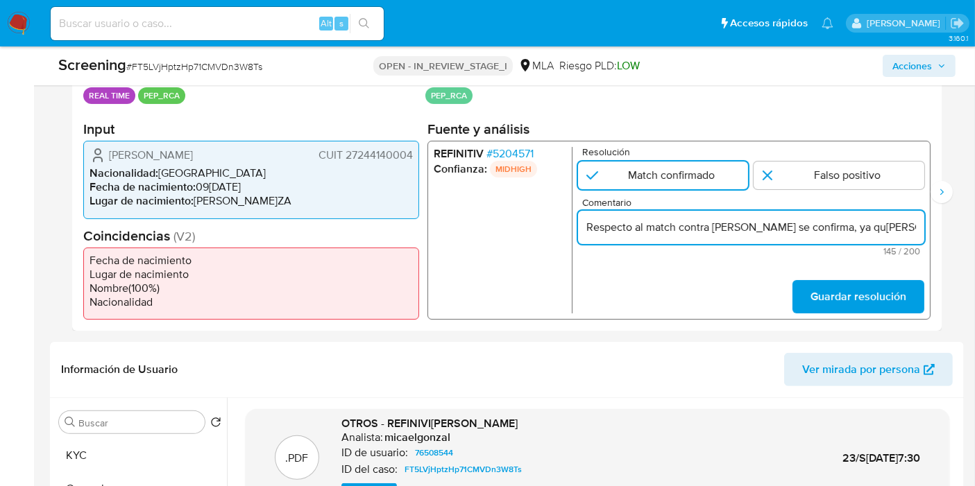
scroll to position [0, 407]
type input "Respecto al match contra PEP se confirma, ya que Tatiana Alejandra Carrera CUIT…"
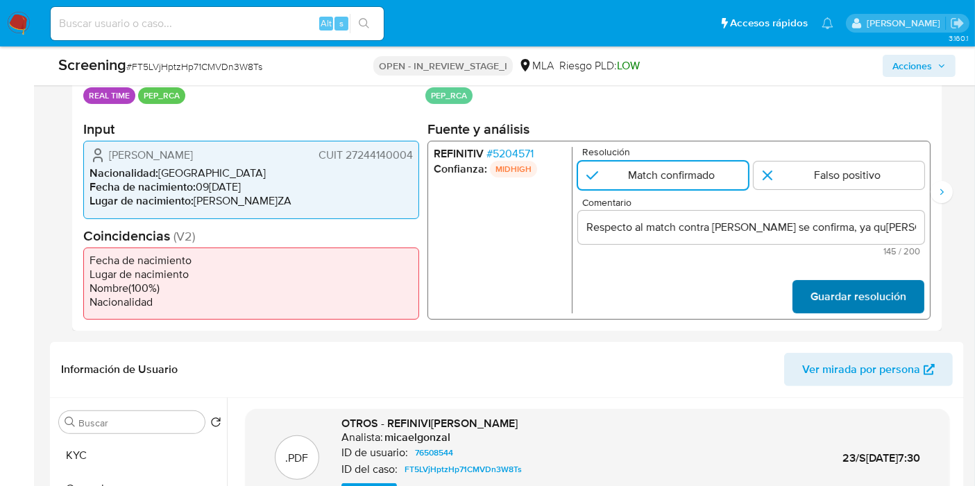
click at [870, 301] on span "Guardar resolución" at bounding box center [858, 297] width 96 height 31
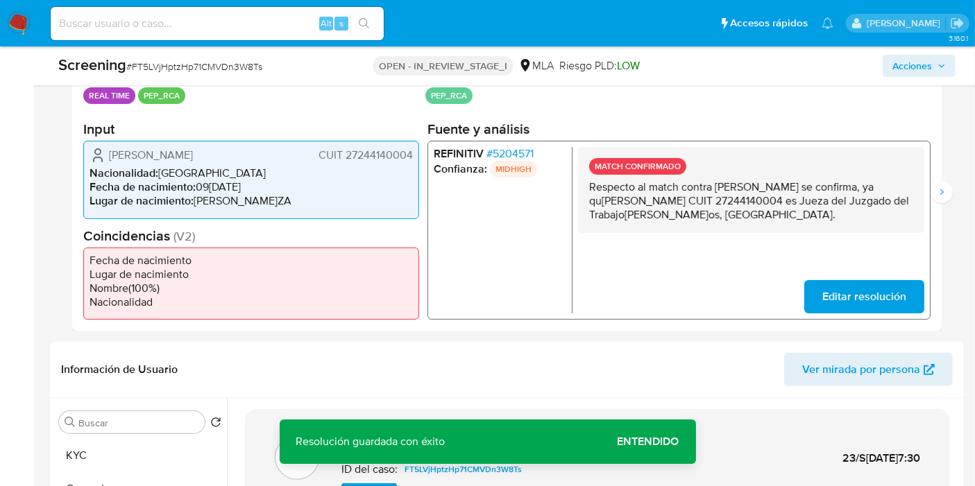
click at [594, 207] on p "Respecto al match contra PEP se confirma, ya que Tatiana Alejandra Carrera CUIT…" at bounding box center [751, 201] width 324 height 42
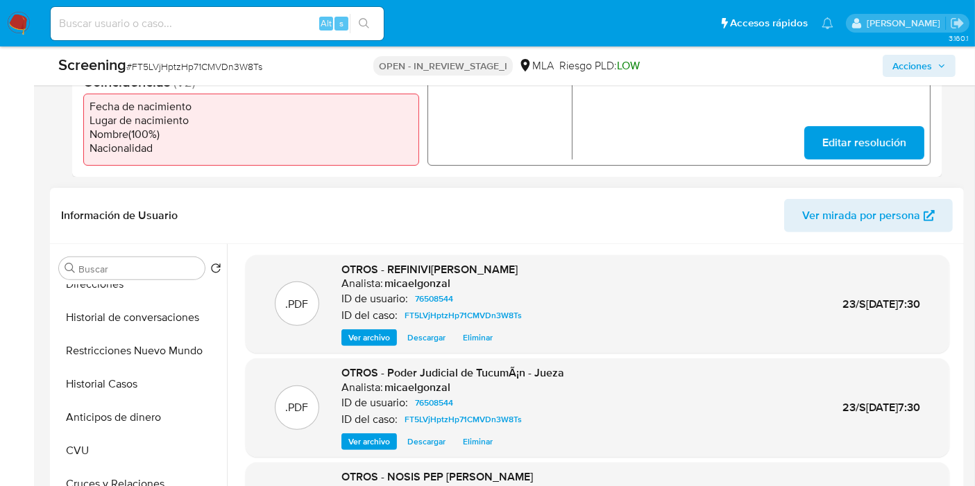
scroll to position [154, 0]
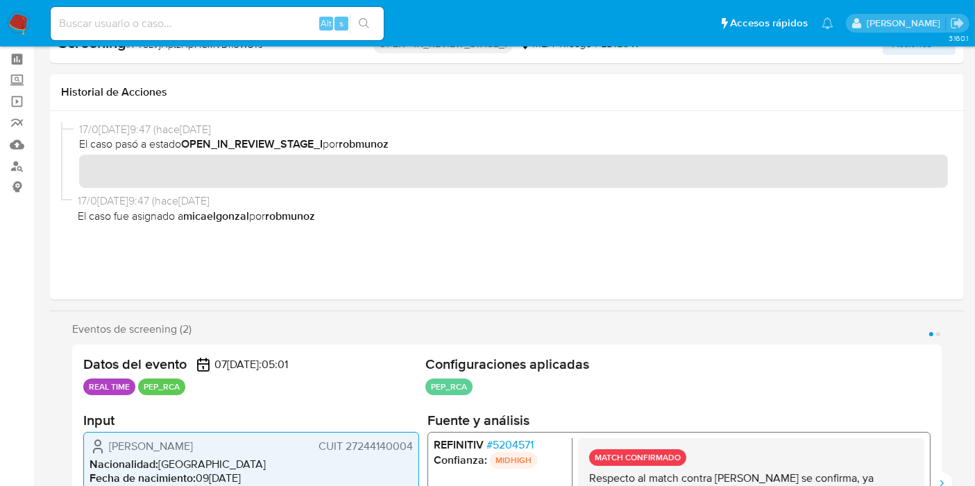
scroll to position [0, 0]
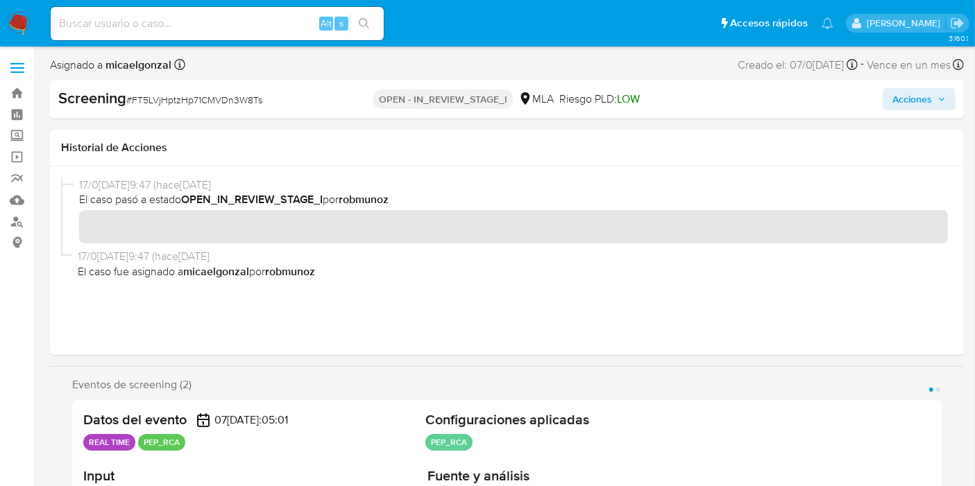
drag, startPoint x: 945, startPoint y: 273, endPoint x: 861, endPoint y: 70, distance: 219.9
click at [938, 258] on div "17/09/2025 10:39:47 (hace 6 días) El caso fue asignado a micaelgonzal por robmu…" at bounding box center [512, 264] width 869 height 30
click at [932, 89] on span "Acciones" at bounding box center [918, 98] width 53 height 19
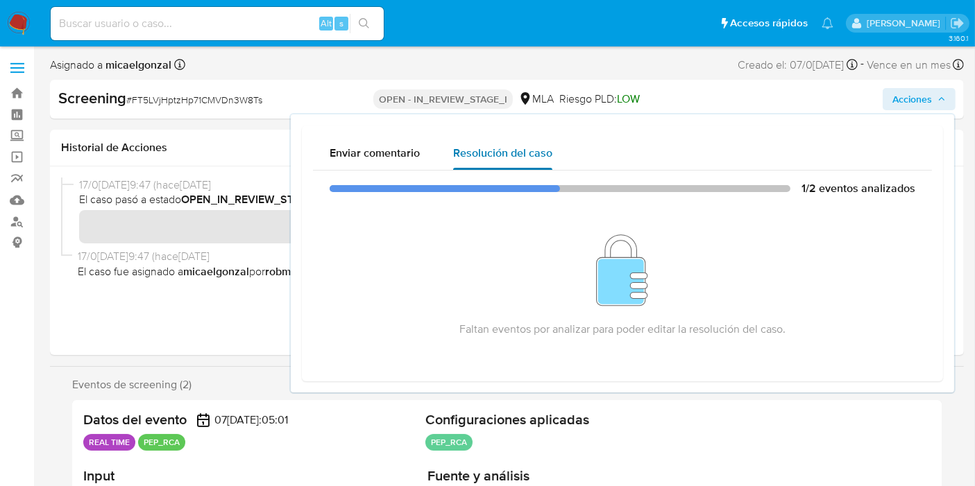
click at [497, 160] on span "Resolución del caso" at bounding box center [502, 153] width 99 height 16
drag, startPoint x: 498, startPoint y: 160, endPoint x: 204, endPoint y: 209, distance: 298.2
click at [479, 169] on div "Enviar comentario Resolución del caso 1/2 eventos analizados Faltan eventos por…" at bounding box center [622, 254] width 619 height 234
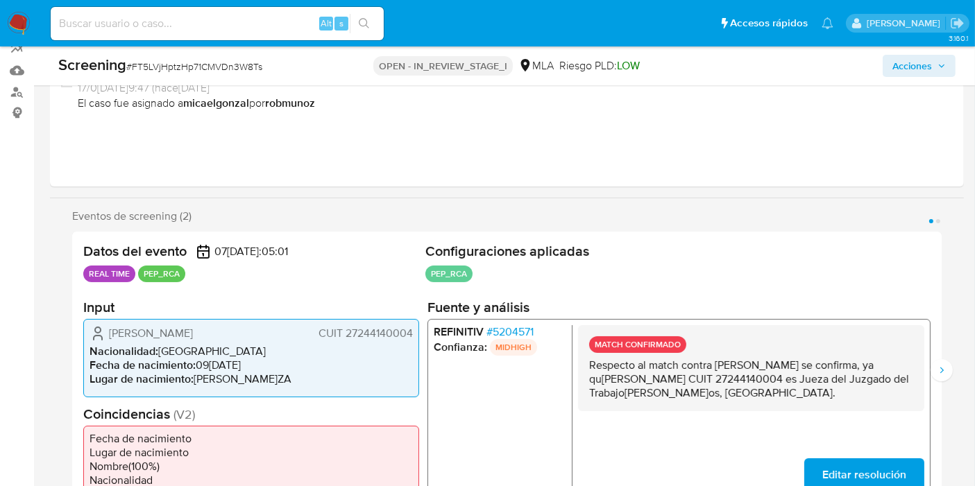
scroll to position [154, 0]
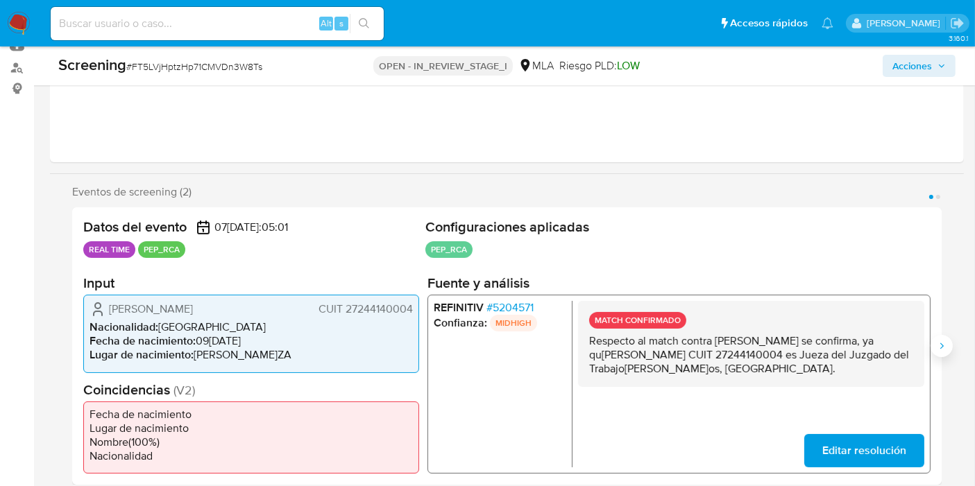
click at [949, 343] on button "Siguiente" at bounding box center [941, 346] width 22 height 22
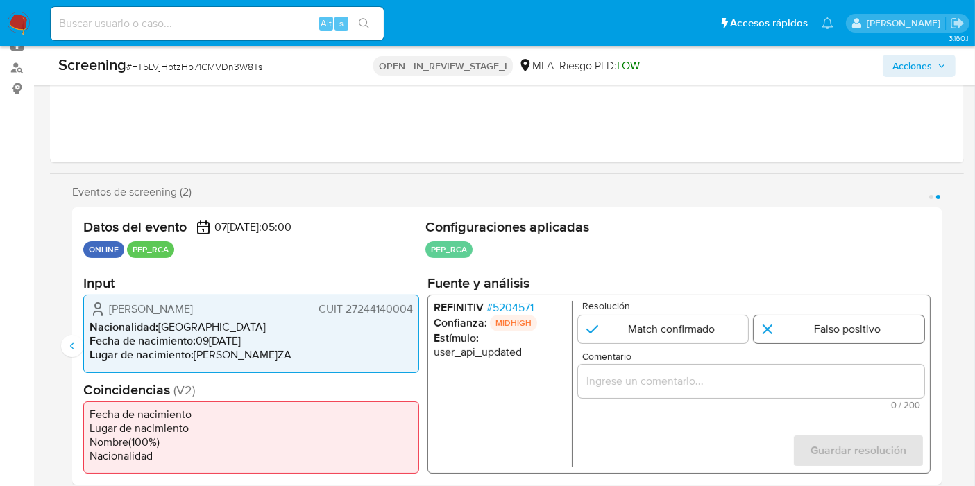
click at [801, 334] on input "2 de 2" at bounding box center [838, 330] width 171 height 28
radio input "true"
click at [679, 334] on input "2 de 2" at bounding box center [663, 330] width 171 height 28
radio input "true"
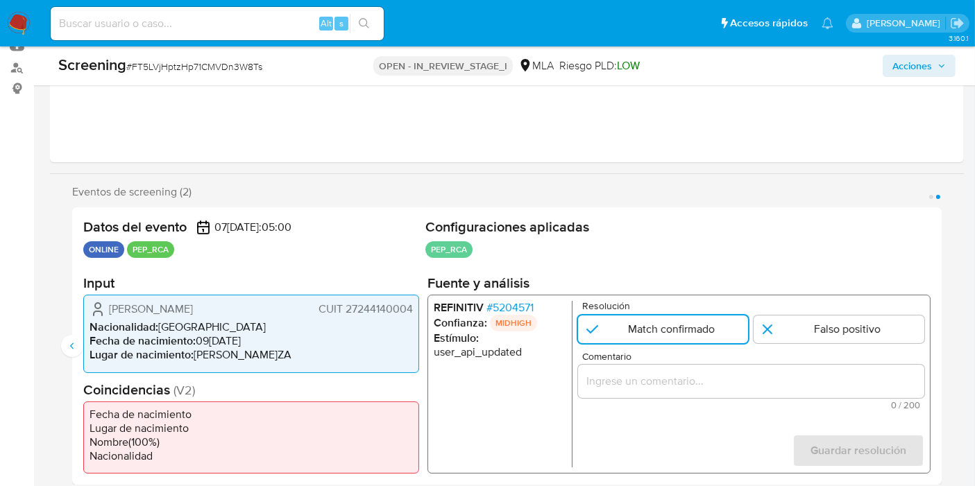
scroll to position [231, 0]
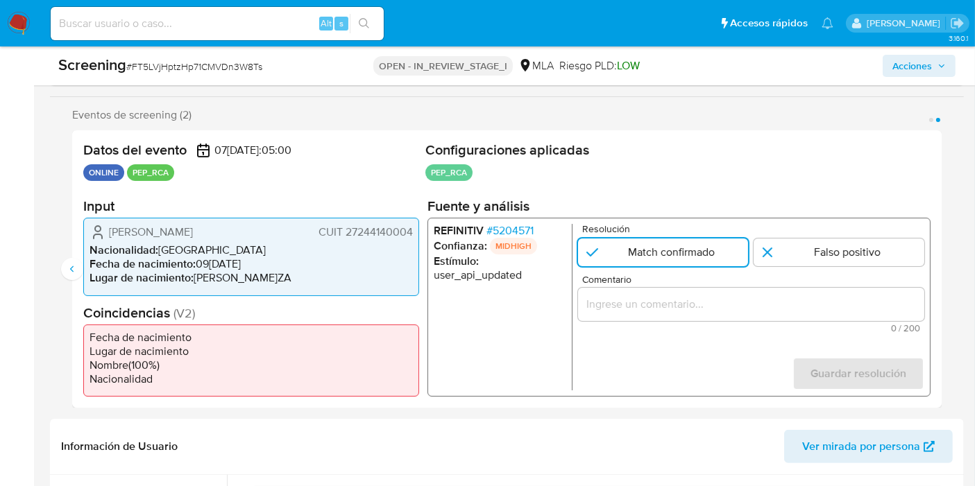
click at [937, 308] on div "Datos del evento 07/08/2025 20:05:00 ONLINE PEP_RCA Configuraciones aplicadas P…" at bounding box center [506, 268] width 869 height 277
click at [856, 302] on input "Comentario" at bounding box center [751, 305] width 346 height 18
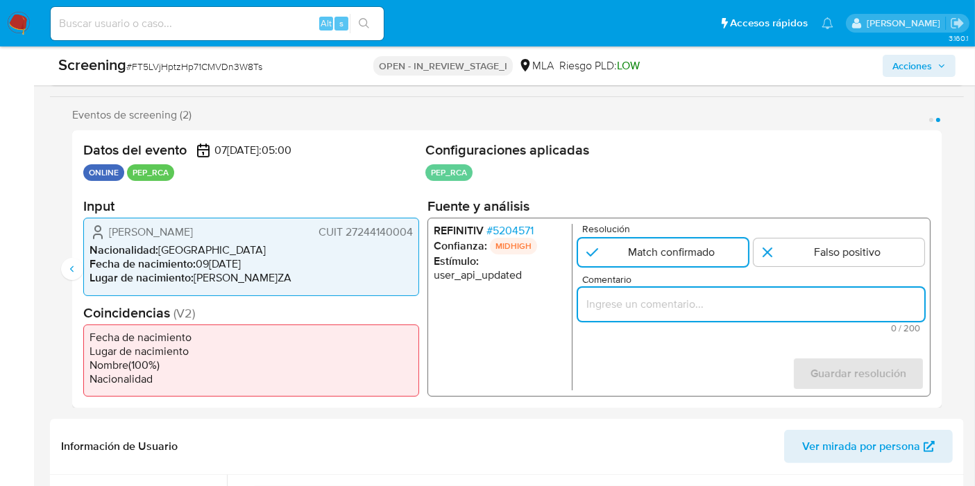
click at [660, 324] on span "0 / 200" at bounding box center [751, 328] width 338 height 9
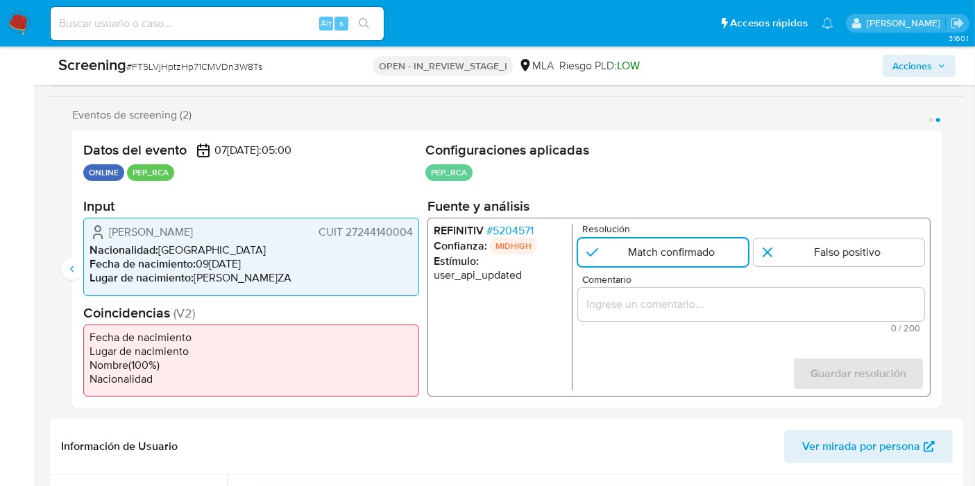
click at [664, 308] on input "Comentario" at bounding box center [751, 305] width 346 height 18
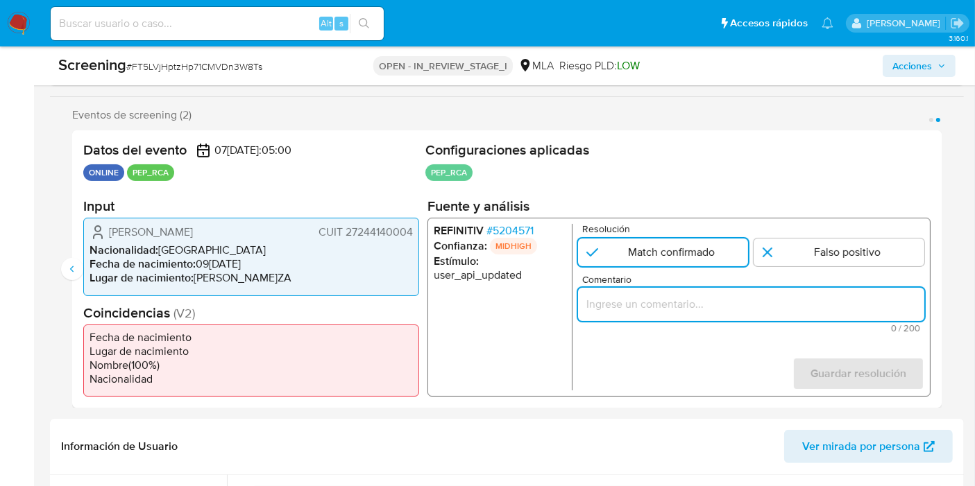
paste input "Respecto al match contra PEP se confirma, ya que Tatiana Alejandra Carrera CUIT…"
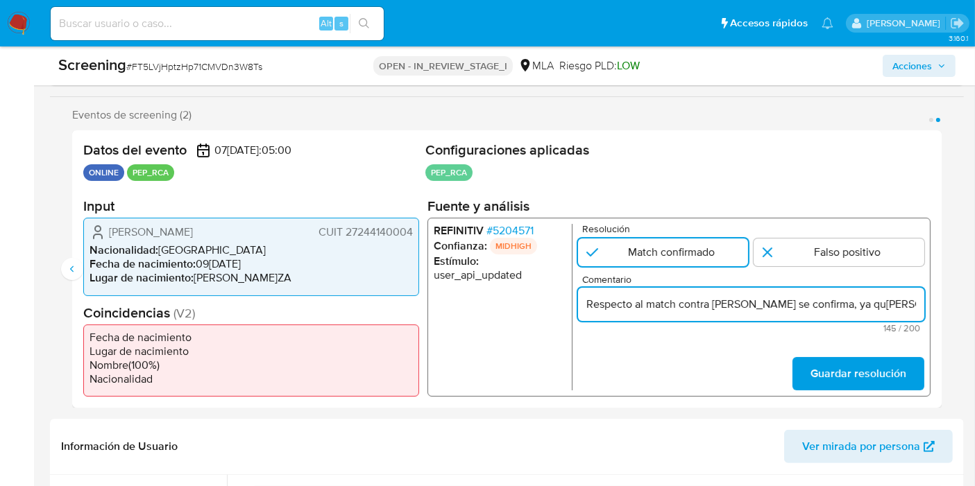
scroll to position [0, 407]
type input "Respecto al match contra PEP se confirma, ya que Tatiana Alejandra Carrera CUIT…"
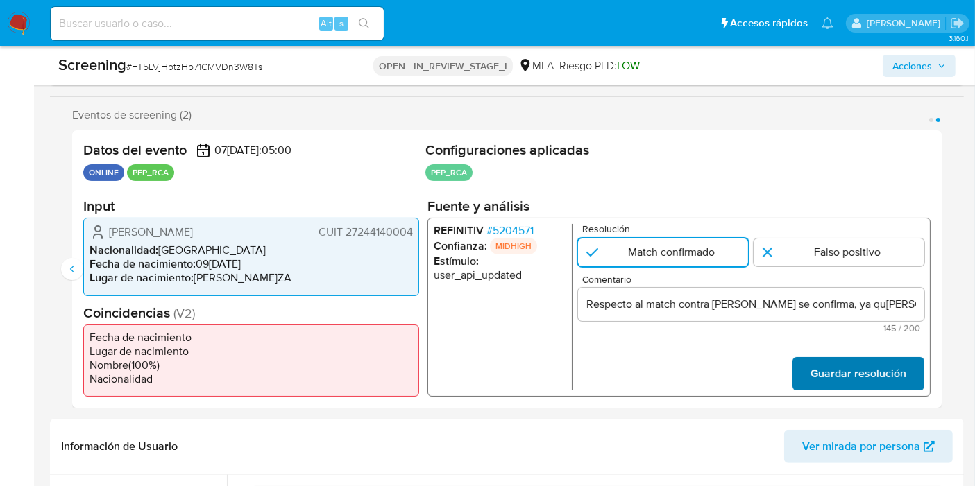
click at [817, 373] on span "Guardar resolución" at bounding box center [858, 374] width 96 height 31
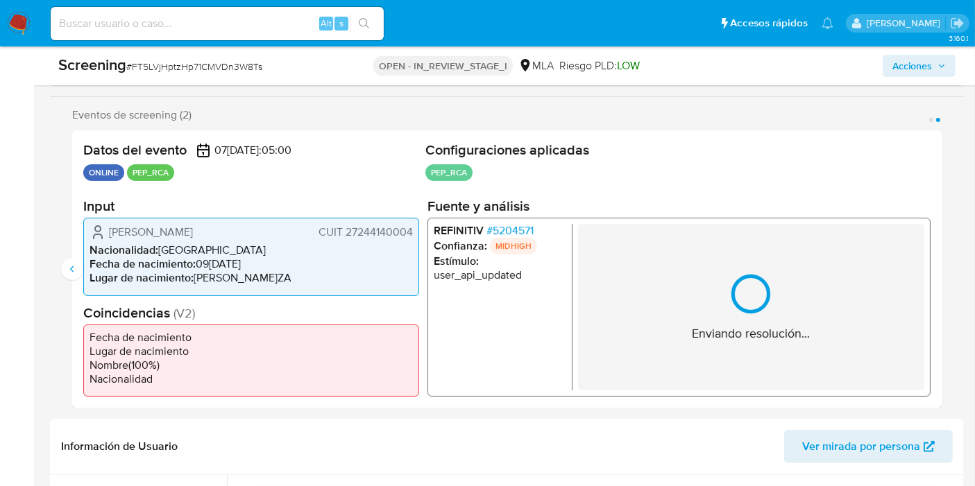
click at [817, 373] on div "Enviando resolución..." at bounding box center [751, 307] width 346 height 166
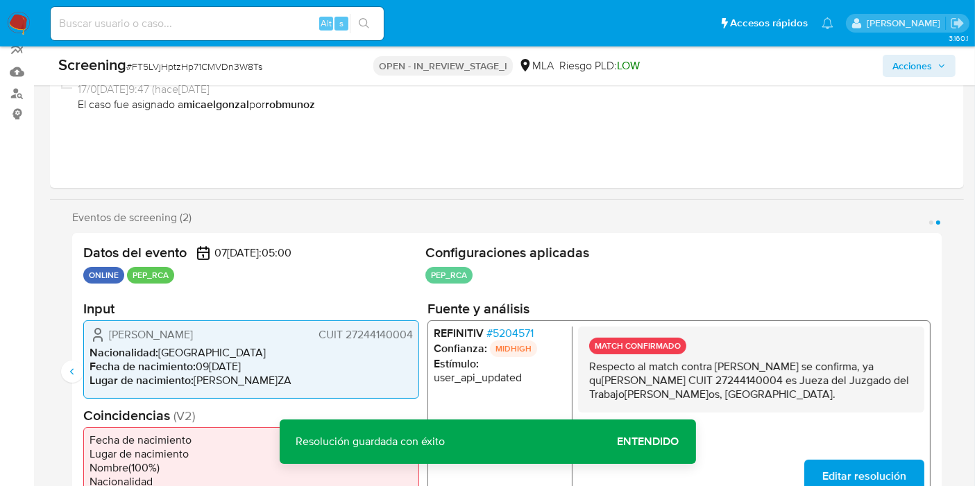
scroll to position [40, 0]
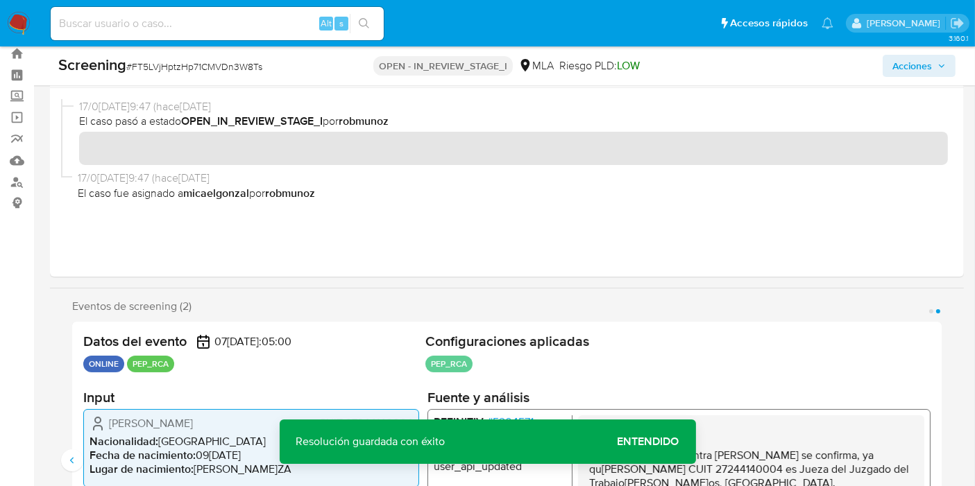
drag, startPoint x: 923, startPoint y: 60, endPoint x: 912, endPoint y: 70, distance: 14.7
click at [922, 62] on span "Acciones" at bounding box center [912, 66] width 40 height 22
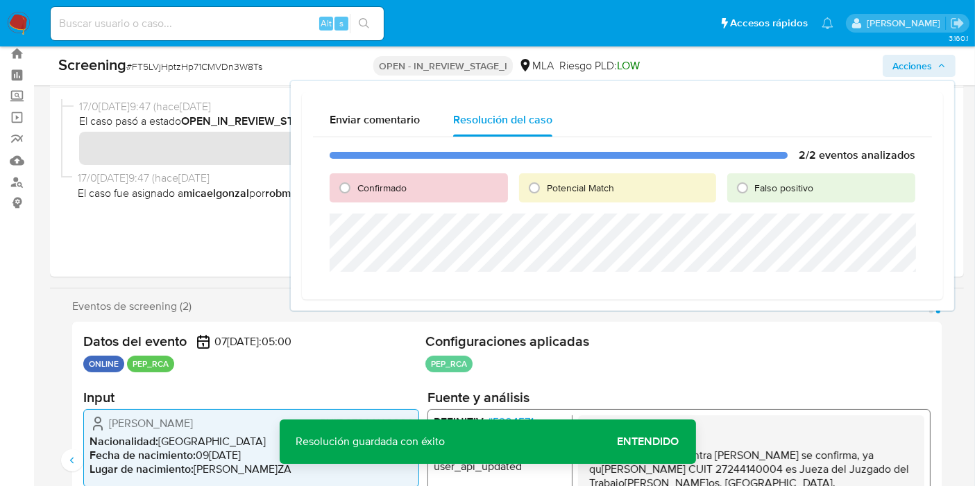
click at [425, 190] on div "Confirmado" at bounding box center [419, 187] width 178 height 29
click at [392, 185] on span "Confirmado" at bounding box center [381, 188] width 49 height 14
click at [356, 185] on input "Confirmado" at bounding box center [345, 188] width 22 height 22
radio input "true"
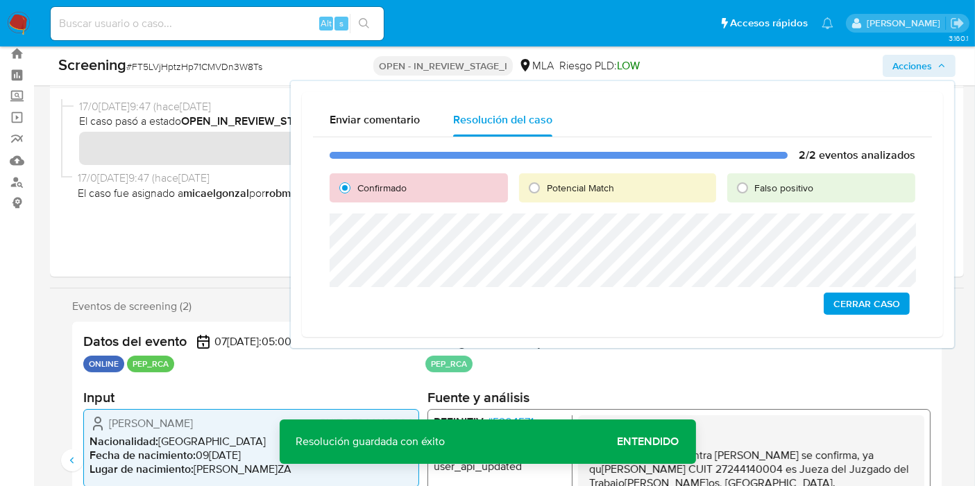
click at [880, 310] on span "Cerrar Caso" at bounding box center [866, 303] width 67 height 19
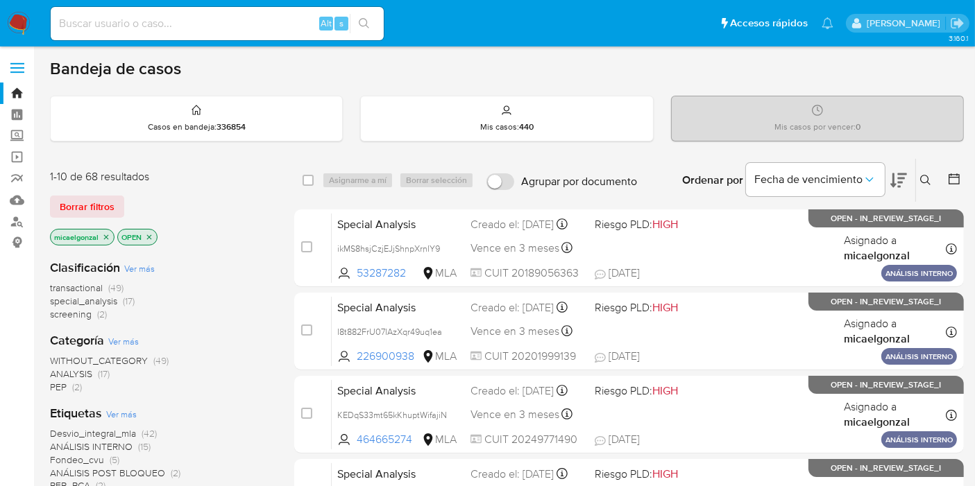
drag, startPoint x: 219, startPoint y: 12, endPoint x: 212, endPoint y: 27, distance: 16.4
click at [216, 21] on div "Alt s" at bounding box center [217, 23] width 333 height 33
click at [212, 27] on input at bounding box center [217, 24] width 333 height 18
paste input "GffIigIqA3OnAe0KuKXfCUEc"
type input "GffIigIqA3OnAe0KuKXfCUEc"
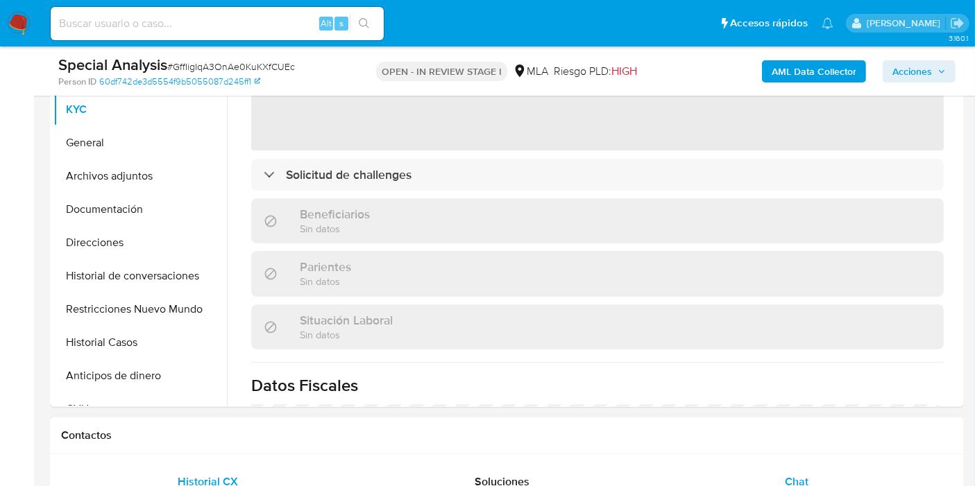
scroll to position [308, 0]
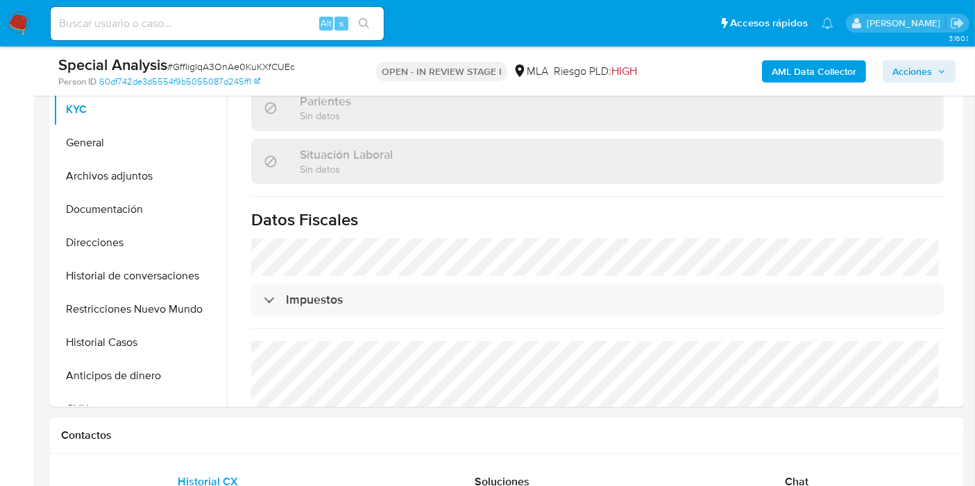
click at [785, 468] on div "Chat" at bounding box center [796, 482] width 261 height 33
select select "10"
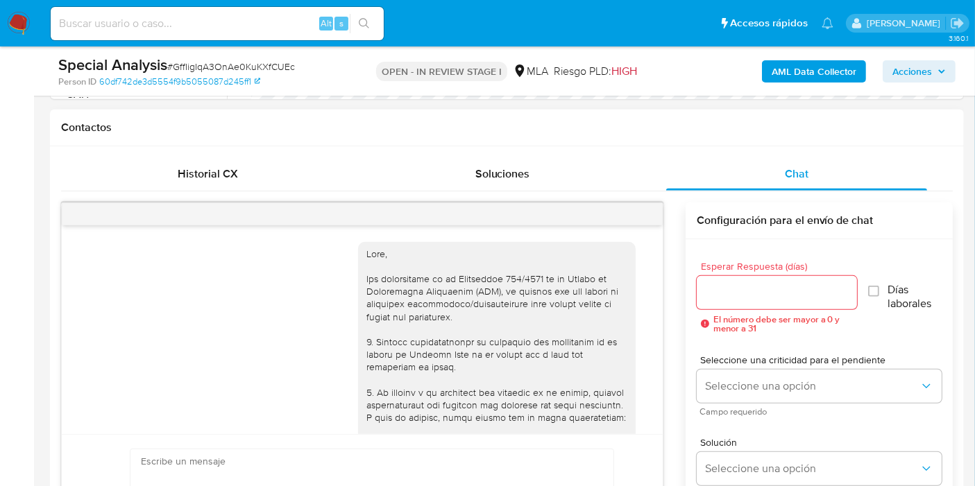
scroll to position [644, 0]
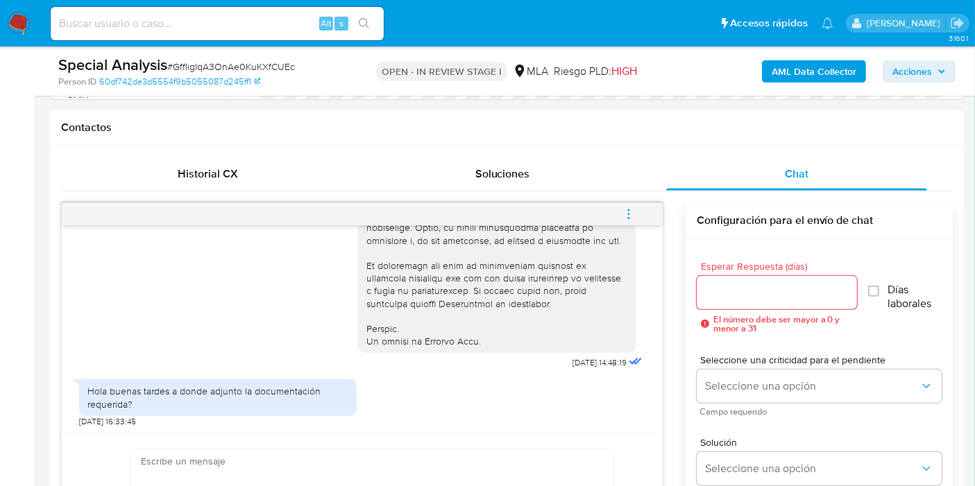
click at [226, 395] on div "Hola buenas tardes a donde adjunto la documentación requerida?" at bounding box center [217, 397] width 261 height 25
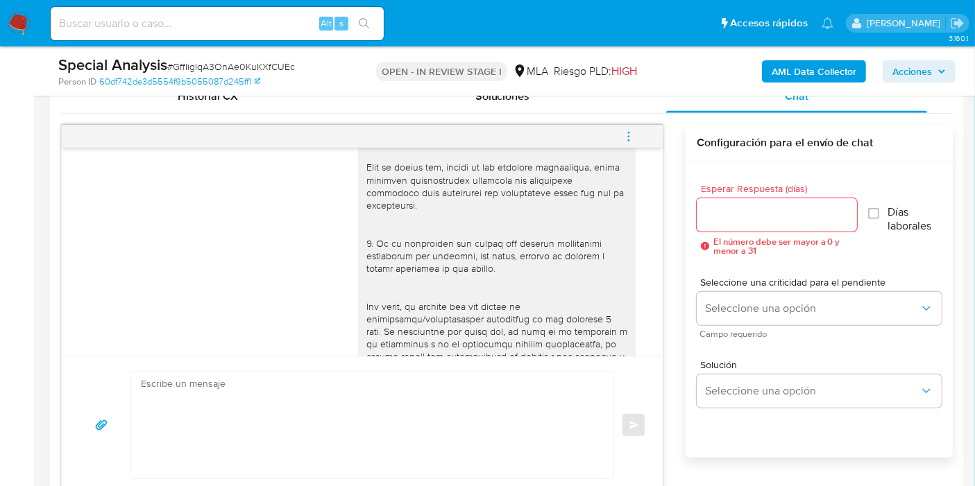
scroll to position [848, 0]
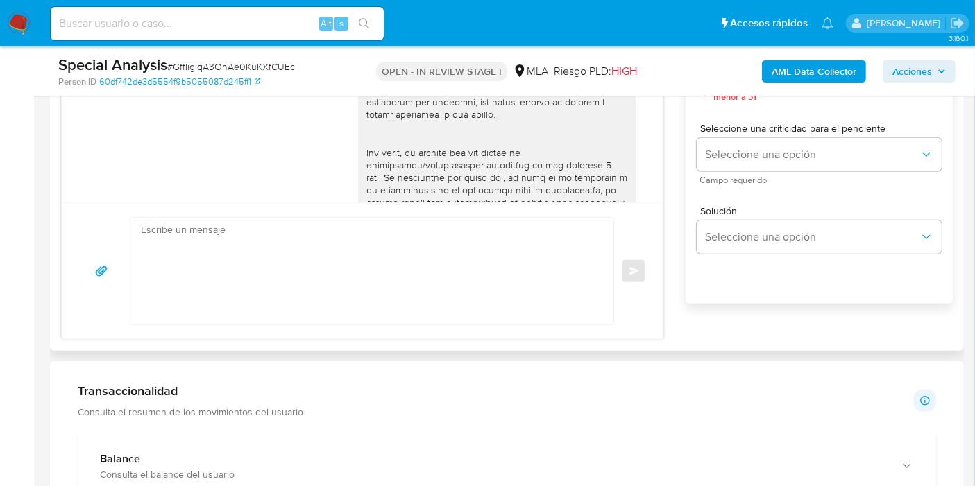
click at [374, 243] on textarea at bounding box center [368, 271] width 455 height 107
type textarea "B"
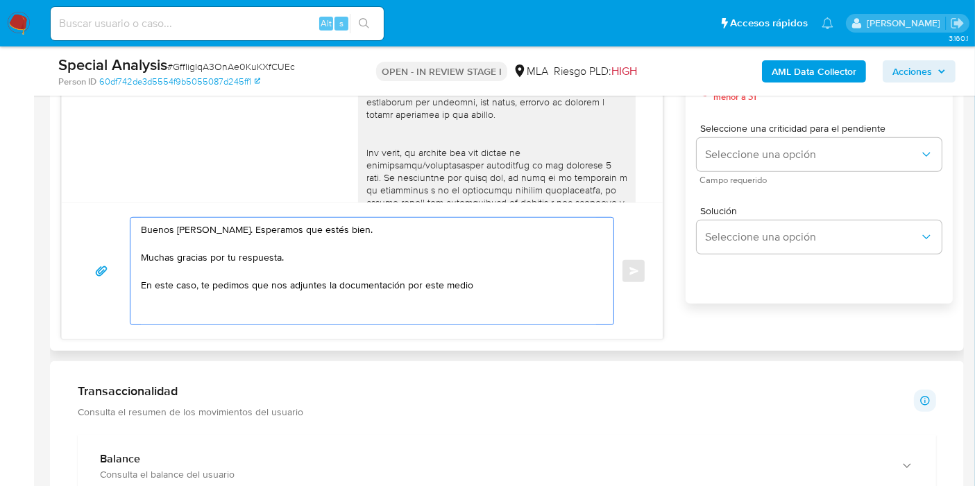
scroll to position [259, 0]
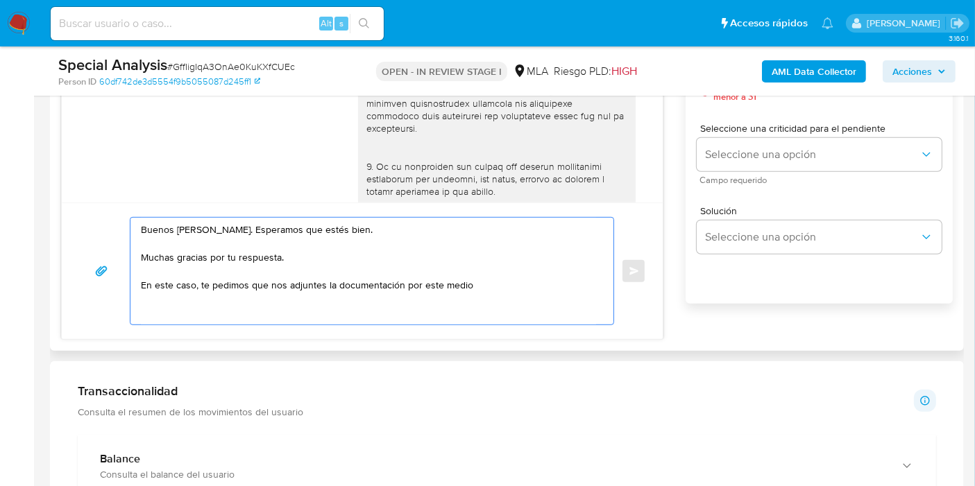
click at [504, 281] on textarea "Buenos [PERSON_NAME]. Esperamos que estés bien. Muchas gracias por tu respuesta…" at bounding box center [368, 271] width 455 height 107
click at [499, 304] on textarea "Buenos [PERSON_NAME]. Esperamos que estés bien. Muchas gracias por tu respuesta…" at bounding box center [368, 271] width 455 height 107
click at [521, 287] on textarea "Buenos [PERSON_NAME]. Esperamos que estés bien. Muchas gracias por tu respuesta…" at bounding box center [368, 271] width 455 height 107
paste textarea "- Resumen de Comprobantes Electrónicos emitidos de los períodos [DATE] y [DATE]…"
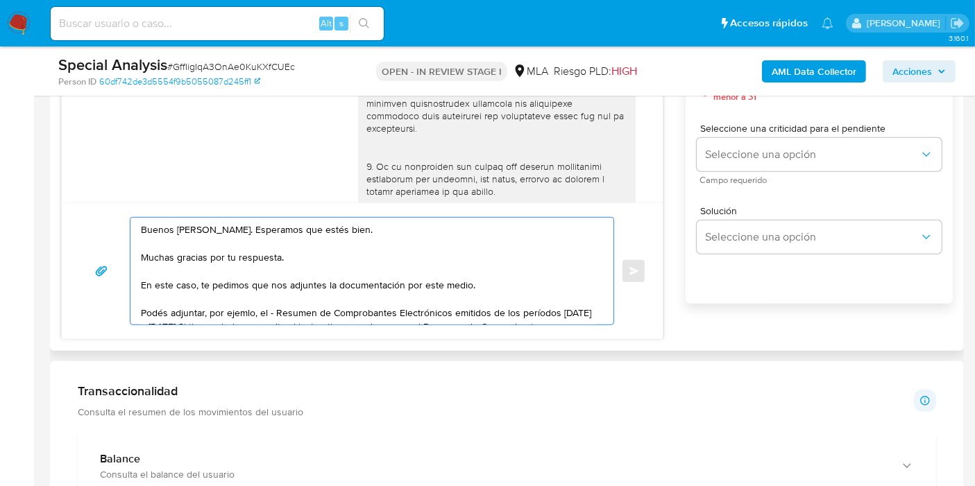
scroll to position [5, 0]
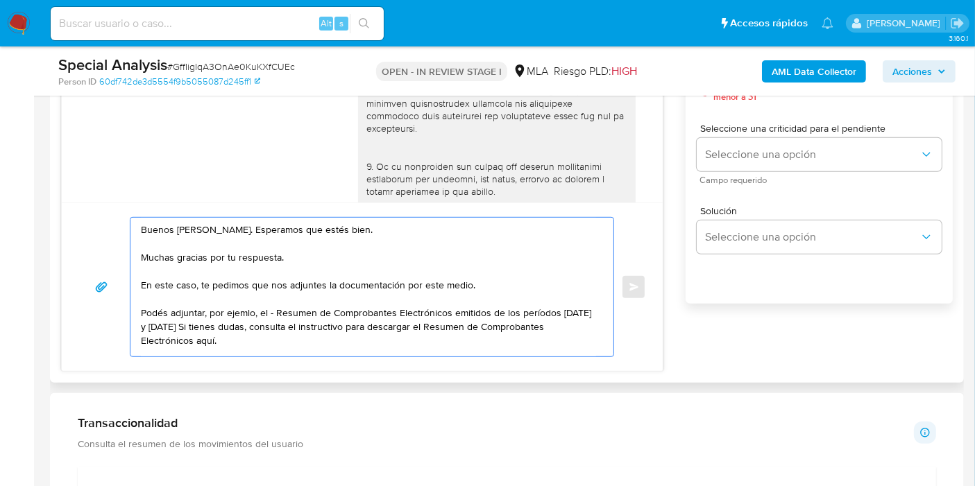
click at [275, 302] on textarea "Buenos [PERSON_NAME]. Esperamos que estés bien. Muchas gracias por tu respuesta…" at bounding box center [368, 287] width 455 height 139
click at [243, 306] on textarea "Buenos [PERSON_NAME]. Esperamos que estés bien. Muchas gracias por tu respuesta…" at bounding box center [368, 287] width 455 height 139
click at [237, 310] on textarea "Buenos [PERSON_NAME]. Esperamos que estés bien. Muchas gracias por tu respuesta…" at bounding box center [368, 287] width 455 height 139
click at [0, 0] on lt-span "ejem p lo" at bounding box center [0, 0] width 0 height 0
click at [286, 305] on textarea "Buenos [PERSON_NAME]. Esperamos que estés bien. Muchas gracias por tu respuesta…" at bounding box center [368, 287] width 455 height 139
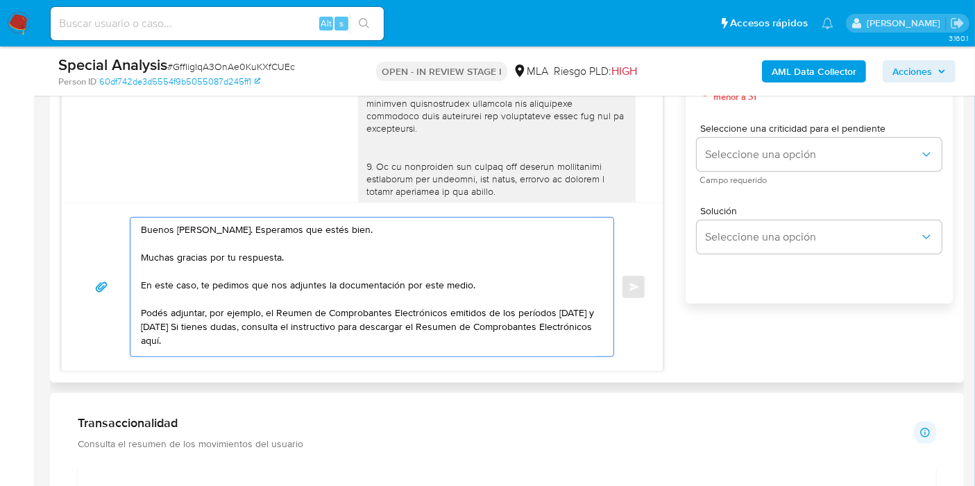
click at [287, 300] on textarea "Buenos [PERSON_NAME]. Esperamos que estés bien. Muchas gracias por tu respuesta…" at bounding box center [368, 287] width 455 height 139
click at [376, 314] on textarea "Buenos [PERSON_NAME]. Esperamos que estés bien. Muchas gracias por tu respuesta…" at bounding box center [368, 287] width 455 height 139
click at [343, 329] on textarea "Buenos [PERSON_NAME]. Esperamos que estés bien. Muchas gracias por tu respuesta…" at bounding box center [368, 287] width 455 height 139
click at [117, 291] on button "button" at bounding box center [101, 287] width 46 height 33
click at [293, 336] on textarea "Buenos [PERSON_NAME]. Esperamos que estés bien. Muchas gracias por tu respuesta…" at bounding box center [368, 287] width 455 height 139
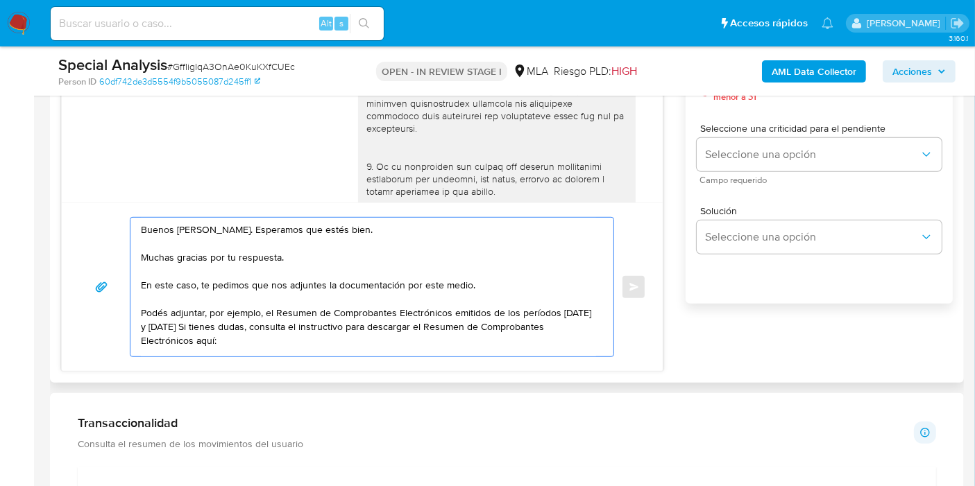
paste textarea "[URL][DOMAIN_NAME]"
click at [173, 325] on textarea "Buenos [PERSON_NAME]. Esperamos que estés bien. Muchas gracias por tu respuesta…" at bounding box center [368, 287] width 455 height 139
click at [170, 322] on textarea "Buenos [PERSON_NAME]. Esperamos que estés bien. Muchas gracias por tu respuesta…" at bounding box center [368, 287] width 455 height 139
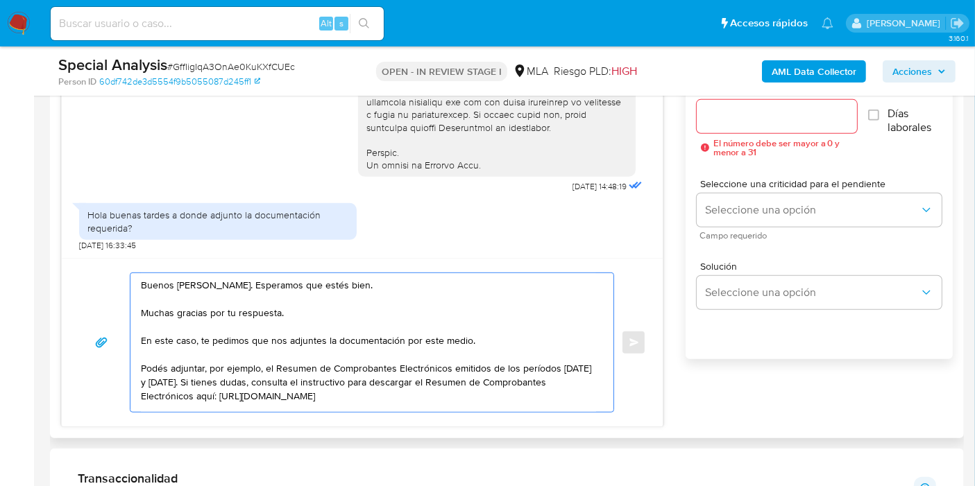
scroll to position [848, 0]
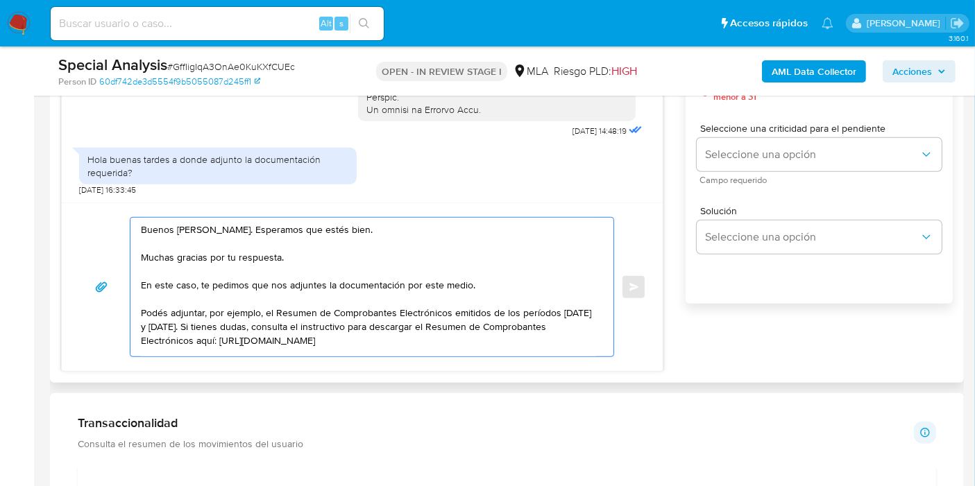
click at [510, 277] on textarea "Buenos [PERSON_NAME]. Esperamos que estés bien. Muchas gracias por tu respuesta…" at bounding box center [368, 287] width 455 height 139
paste textarea "Formatos admitidos: PDF, JPG, JPEG, TXT, DOC, DOCX, XLS, PNG, XLSX, con un tama…"
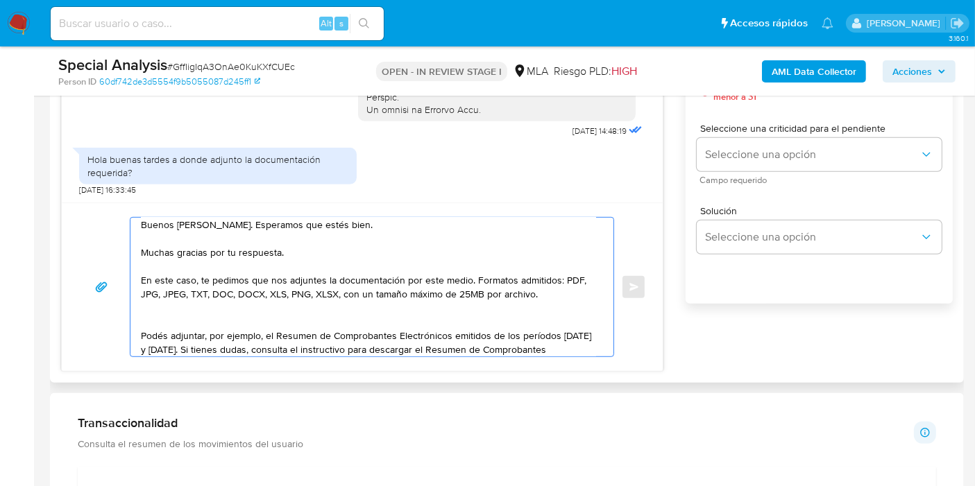
click at [510, 277] on textarea "Buenos [PERSON_NAME]. Esperamos que estés bien. Muchas gracias por tu respuesta…" at bounding box center [368, 287] width 455 height 139
click at [343, 285] on textarea "Buenos [PERSON_NAME]. Esperamos que estés bien. Muchas gracias por tu respuesta…" at bounding box center [368, 287] width 455 height 139
click at [299, 316] on textarea "Buenos [PERSON_NAME]. Esperamos que estés bien. Muchas gracias por tu respuesta…" at bounding box center [368, 287] width 455 height 139
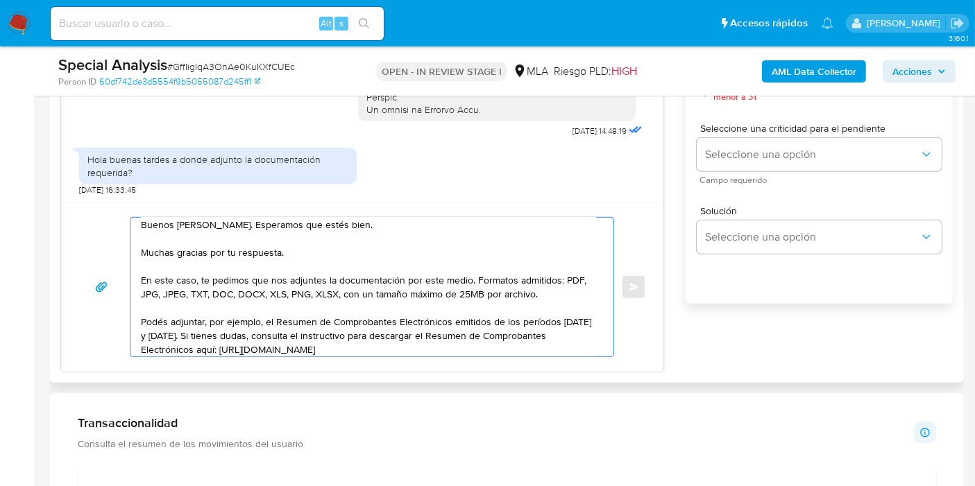
scroll to position [24, 0]
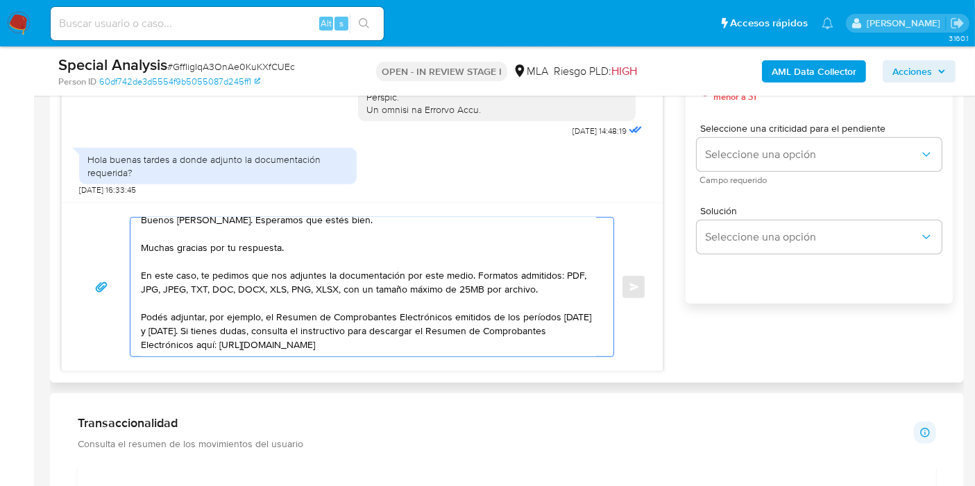
click at [481, 266] on textarea "Buenos [PERSON_NAME]. Esperamos que estés bien. Muchas gracias por tu respuesta…" at bounding box center [368, 287] width 455 height 139
click at [477, 275] on textarea "Buenos [PERSON_NAME]. Esperamos que estés bien. Muchas gracias por tu respuesta…" at bounding box center [368, 287] width 455 height 139
click at [0, 0] on lt-em "25 MB" at bounding box center [0, 0] width 0 height 0
click at [466, 326] on textarea "Buenos [PERSON_NAME]. Esperamos que estés bien. Muchas gracias por tu respuesta…" at bounding box center [368, 287] width 455 height 139
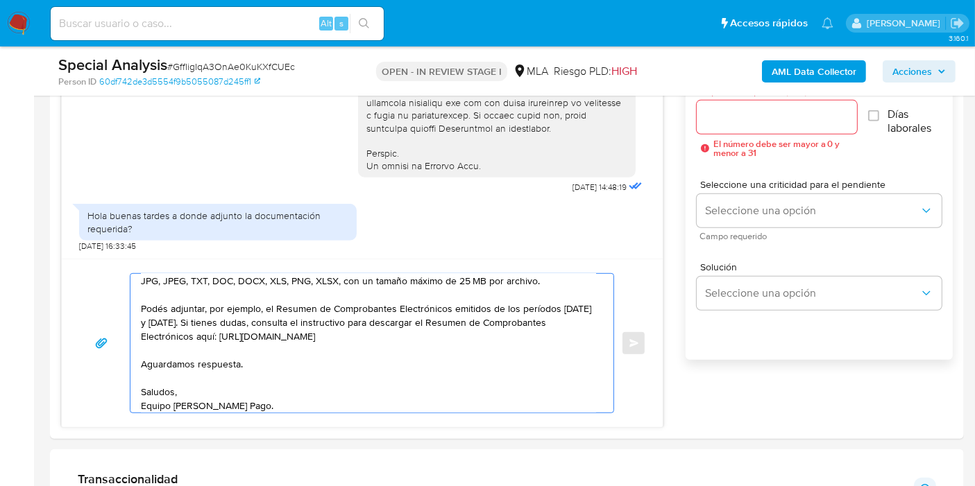
scroll to position [771, 0]
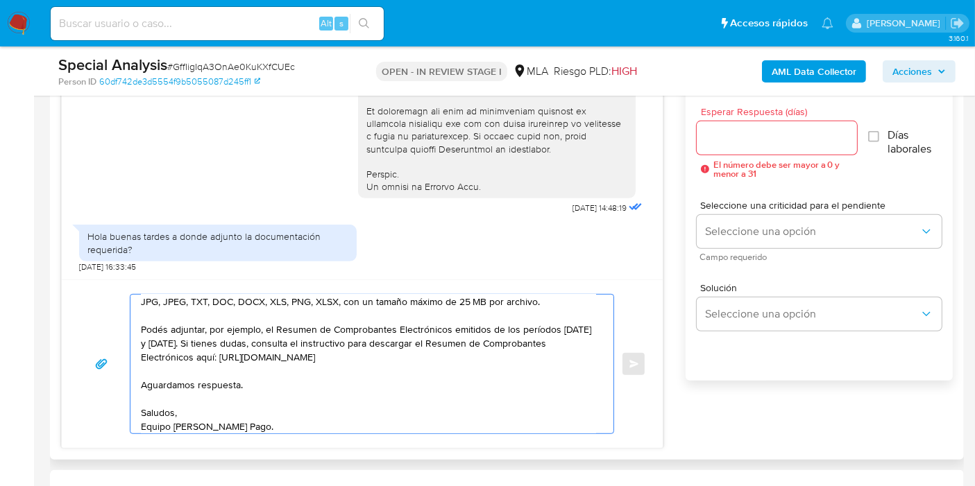
type textarea "Buenos [PERSON_NAME]. Esperamos que estés bien. Muchas gracias por tu respuesta…"
click at [746, 133] on input "Esperar Respuesta (días)" at bounding box center [777, 138] width 160 height 18
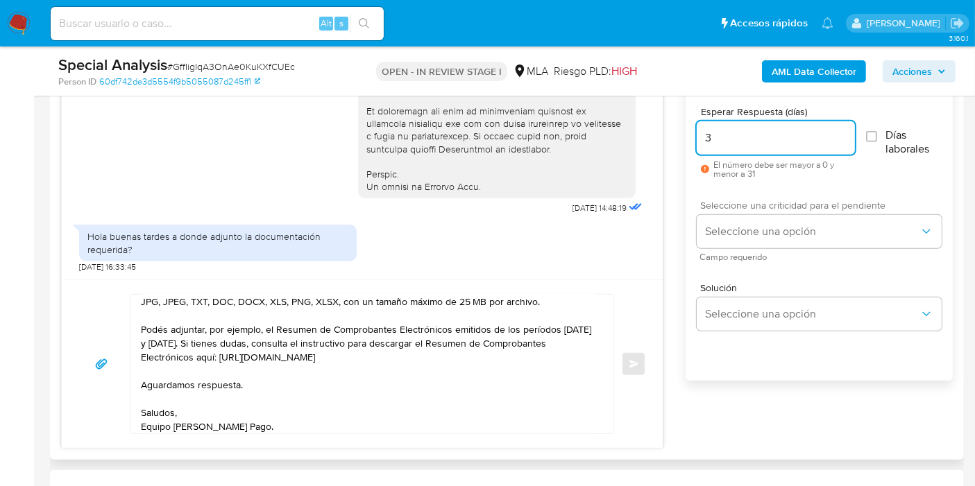
type input "3"
click at [740, 254] on span "Campo requerido" at bounding box center [822, 257] width 245 height 7
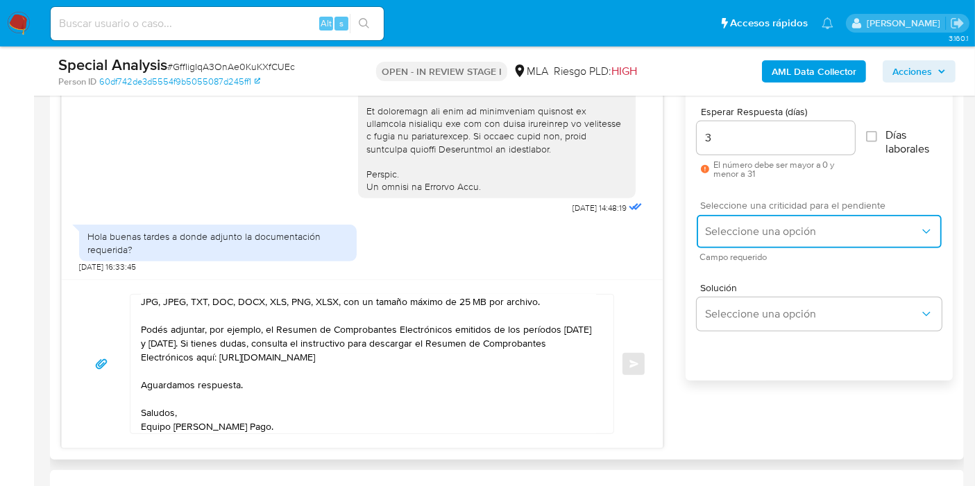
click at [759, 234] on span "Seleccione una opción" at bounding box center [812, 232] width 214 height 14
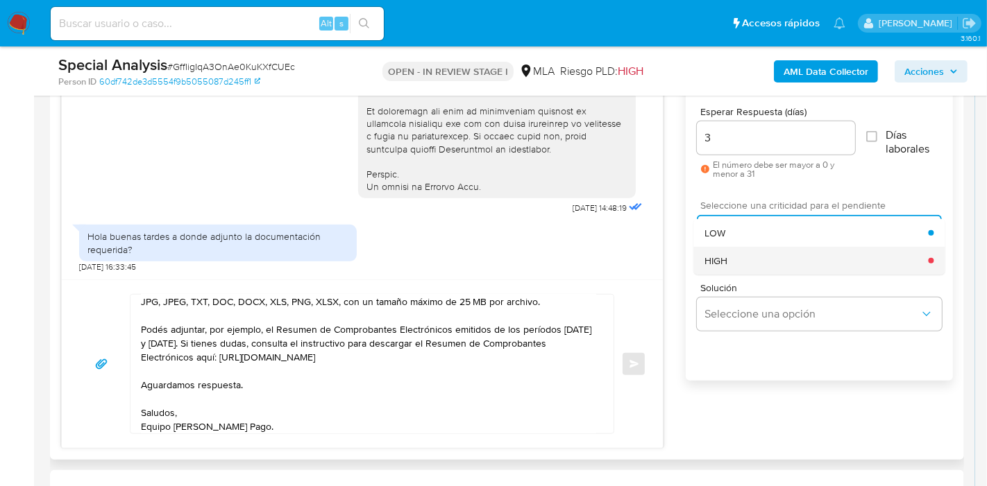
click at [749, 247] on div "HIGH" at bounding box center [815, 261] width 223 height 28
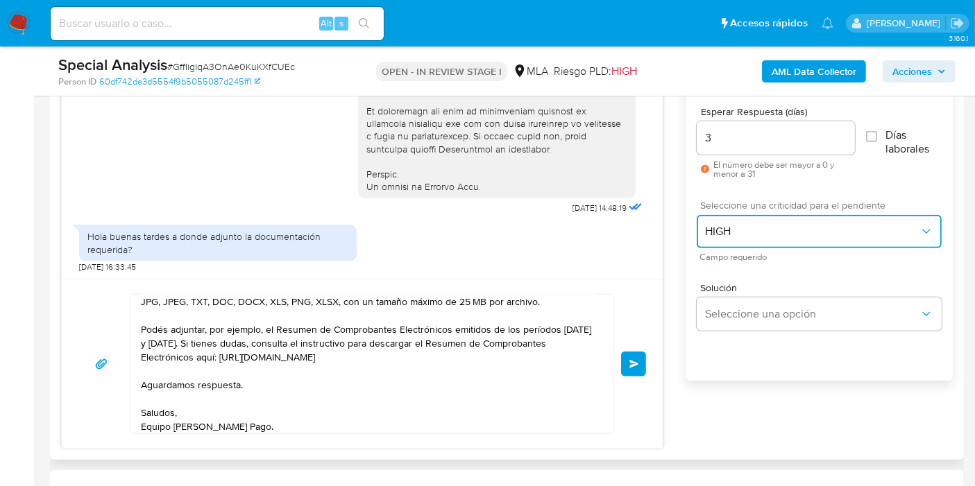
click at [747, 237] on span "HIGH" at bounding box center [812, 232] width 214 height 14
click at [732, 248] on div "Seleccione una criticidad para el pendiente HIGH Campo requerido" at bounding box center [819, 230] width 245 height 60
drag, startPoint x: 719, startPoint y: 255, endPoint x: 728, endPoint y: 225, distance: 31.0
click at [720, 254] on span "Campo requerido" at bounding box center [822, 257] width 245 height 7
click at [728, 225] on span "HIGH" at bounding box center [812, 232] width 214 height 14
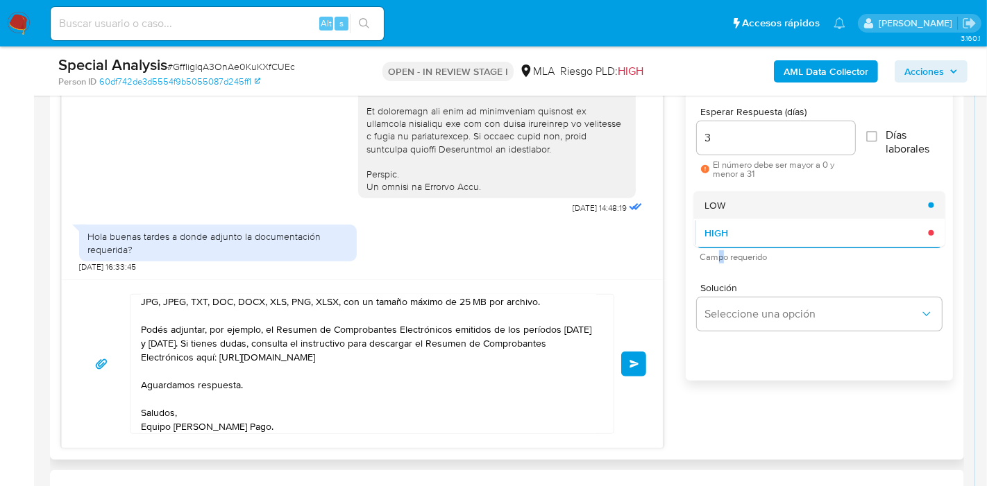
drag, startPoint x: 719, startPoint y: 232, endPoint x: 732, endPoint y: 201, distance: 33.2
click at [732, 201] on ul "LOW HIGH" at bounding box center [818, 218] width 251 height 55
click at [732, 201] on div "LOW" at bounding box center [815, 205] width 223 height 28
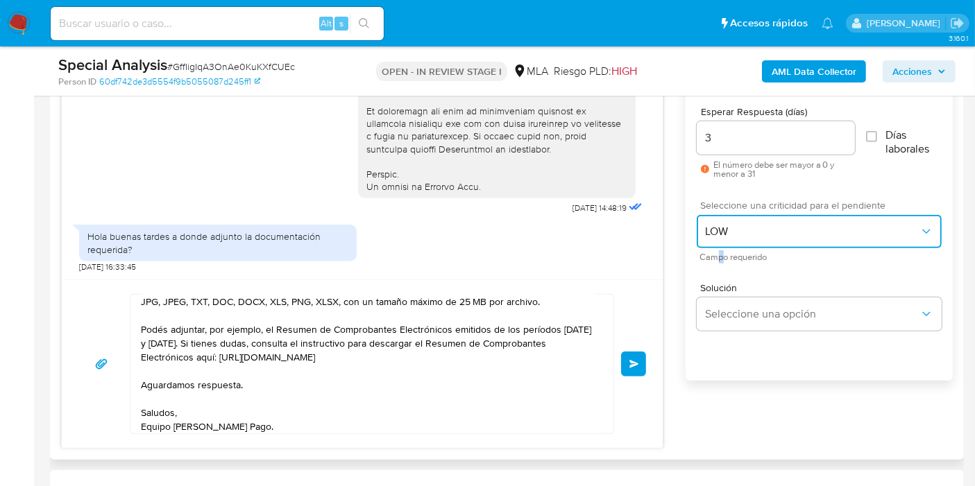
click at [728, 226] on span "LOW" at bounding box center [812, 232] width 214 height 14
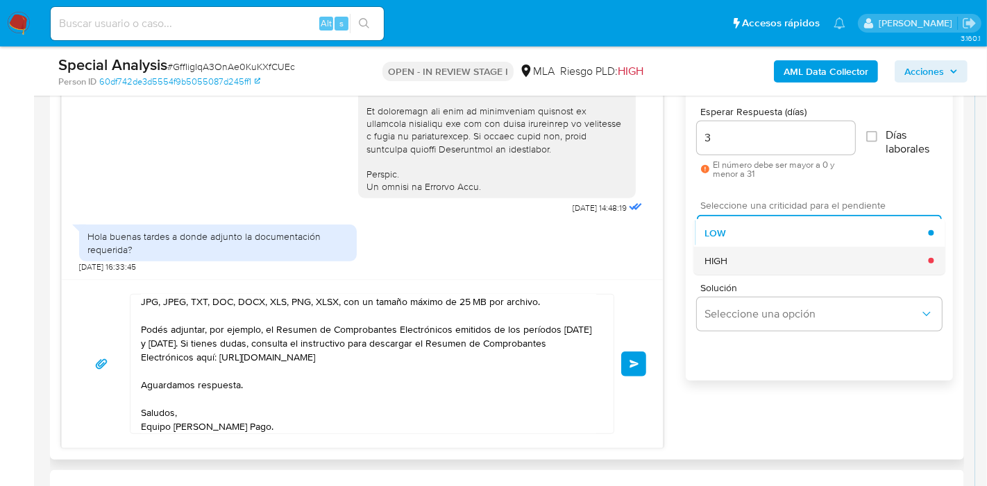
drag, startPoint x: 727, startPoint y: 237, endPoint x: 723, endPoint y: 266, distance: 30.1
click at [725, 255] on ul "LOW HIGH" at bounding box center [818, 246] width 251 height 55
click at [723, 266] on div "HIGH" at bounding box center [815, 261] width 223 height 28
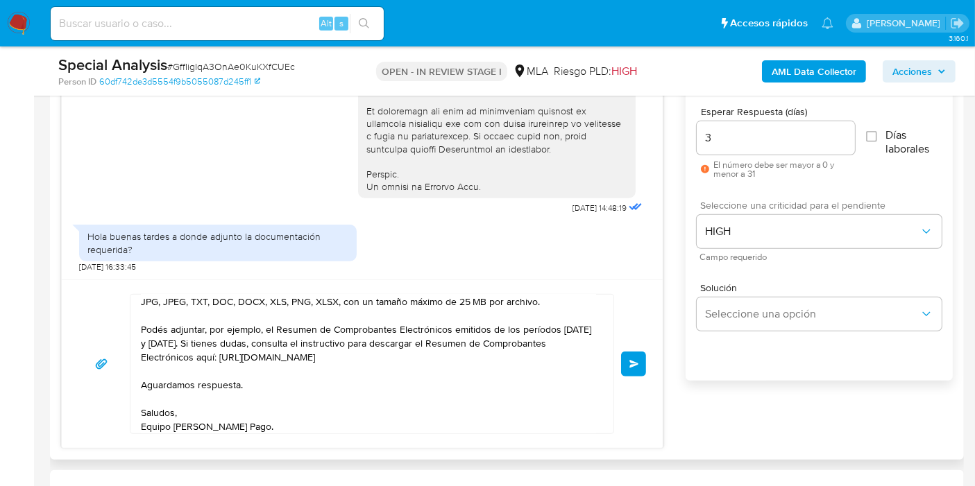
click at [620, 369] on div "Buenos [PERSON_NAME]. Esperamos que estés bien. Muchas gracias por tu respuesta…" at bounding box center [361, 364] width 567 height 140
click at [656, 345] on div "Buenos [PERSON_NAME]. Esperamos que estés bien. Muchas gracias por tu respuesta…" at bounding box center [362, 364] width 601 height 169
click at [633, 360] on span "Enviar" at bounding box center [634, 364] width 10 height 8
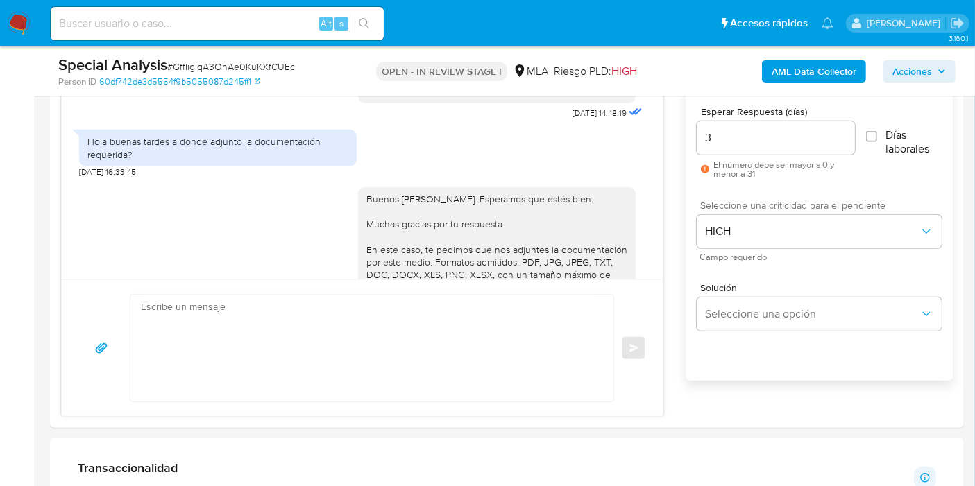
scroll to position [694, 0]
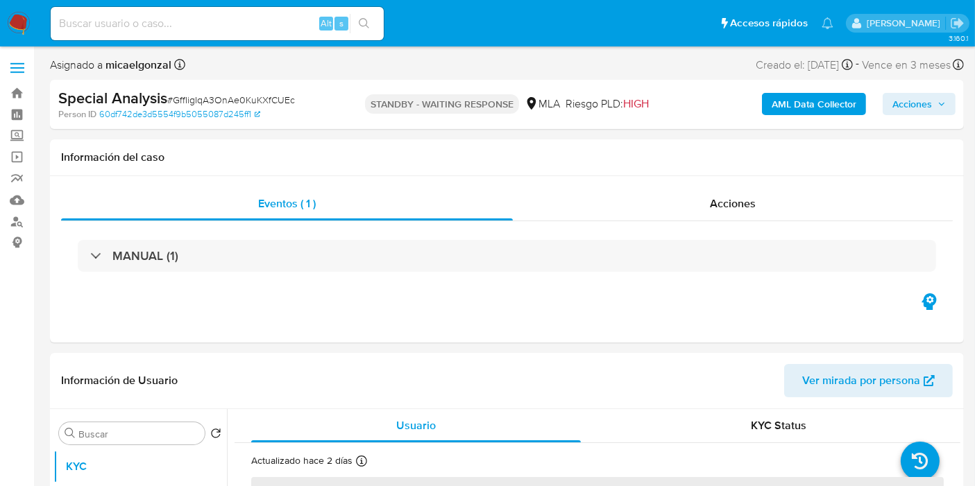
select select "10"
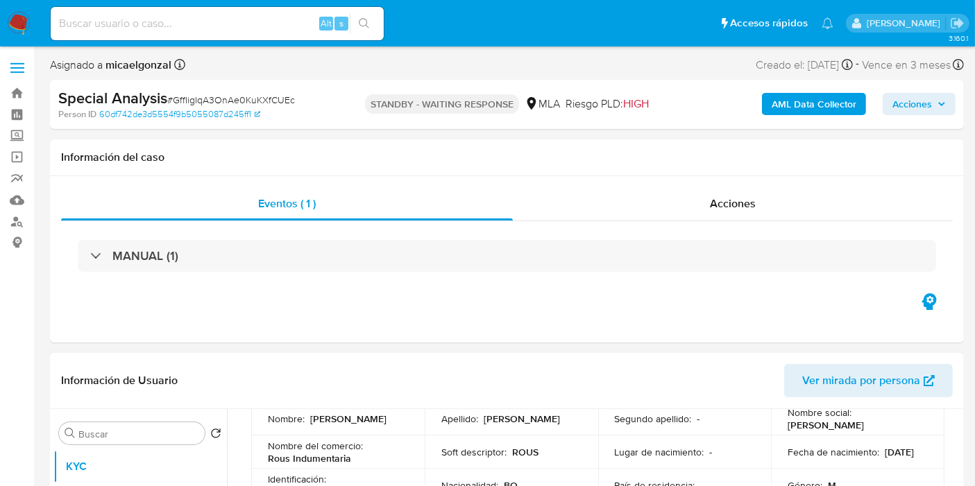
scroll to position [231, 0]
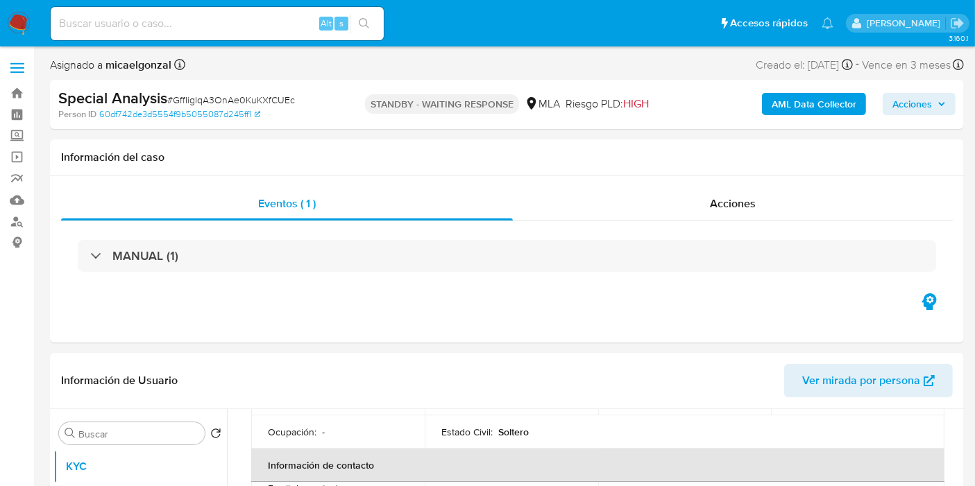
click at [178, 10] on div "Alt s" at bounding box center [217, 23] width 333 height 33
click at [175, 15] on input at bounding box center [217, 24] width 333 height 18
paste input "wNtSWHOx7ljHW0TKhlECE7T0"
type input "wNtSWHOx7ljHW0TKhlECE7T0"
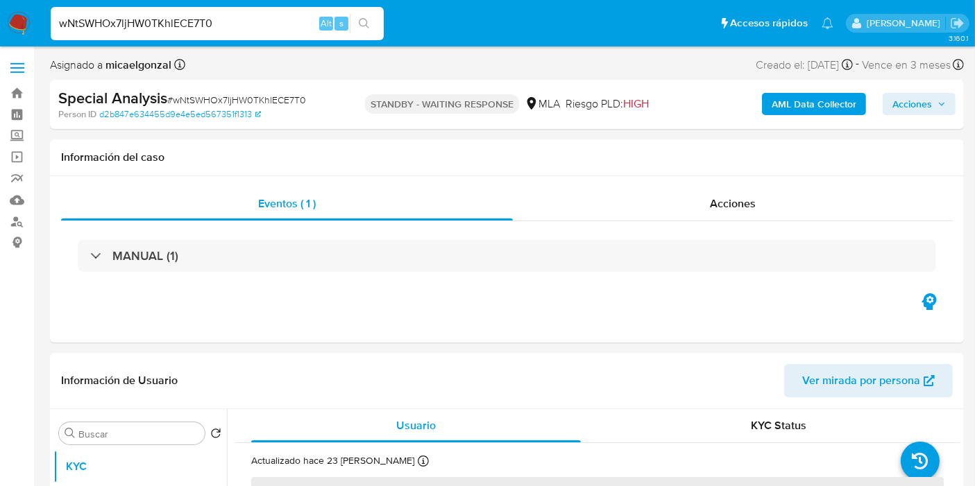
select select "10"
click at [248, 8] on div "wNtSWHOx7ljHW0TKhlECE7T0 Alt s" at bounding box center [217, 23] width 333 height 33
click at [237, 19] on input "wNtSWHOx7ljHW0TKhlECE7T0" at bounding box center [217, 24] width 333 height 18
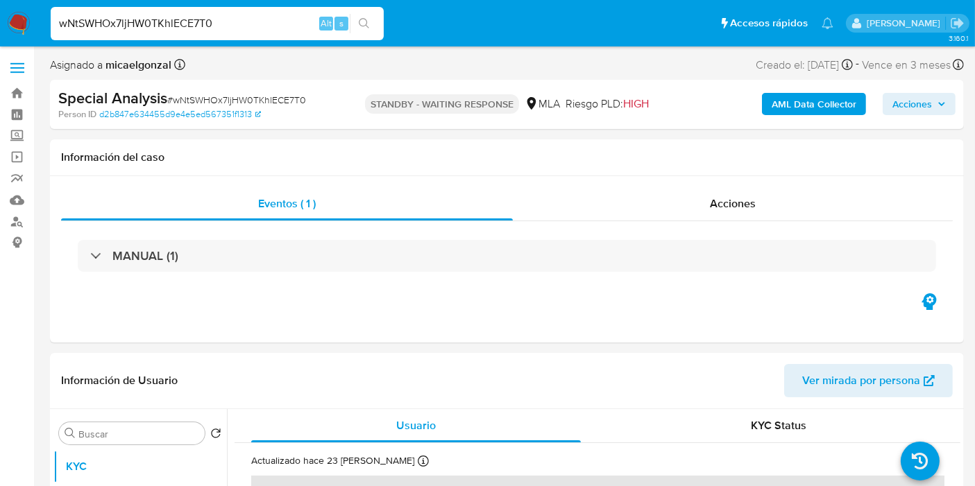
paste input "g7TF34FOnSfPmr404FYQVXjs"
type input "g7TF34FOnSfPmr404FYQVXjs"
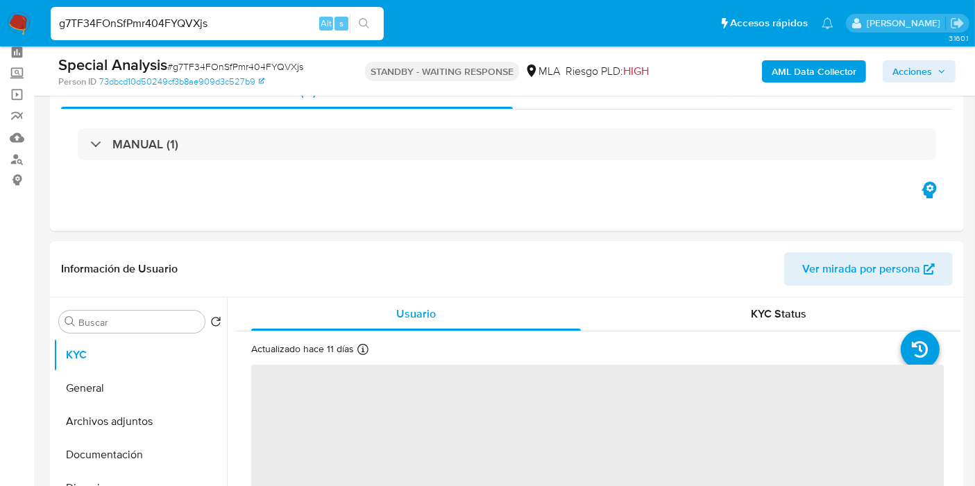
scroll to position [77, 0]
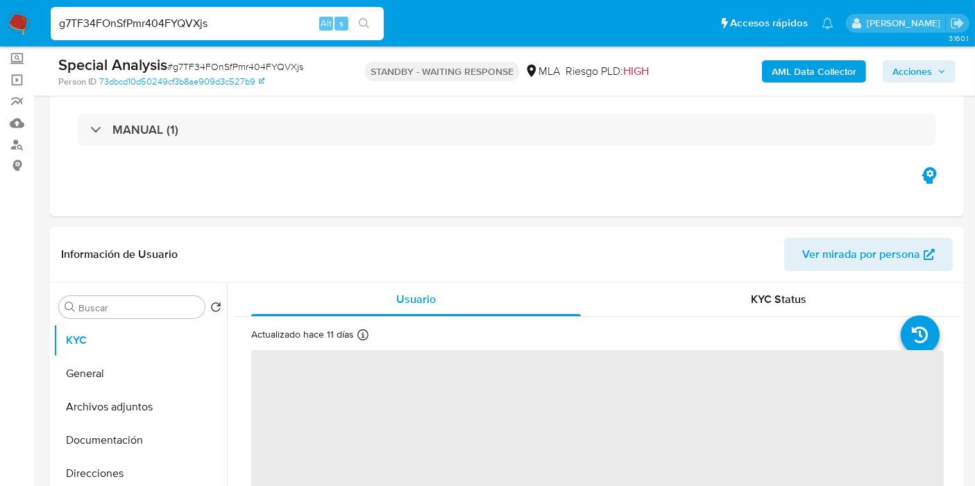
click at [24, 22] on img at bounding box center [19, 24] width 24 height 24
select select "10"
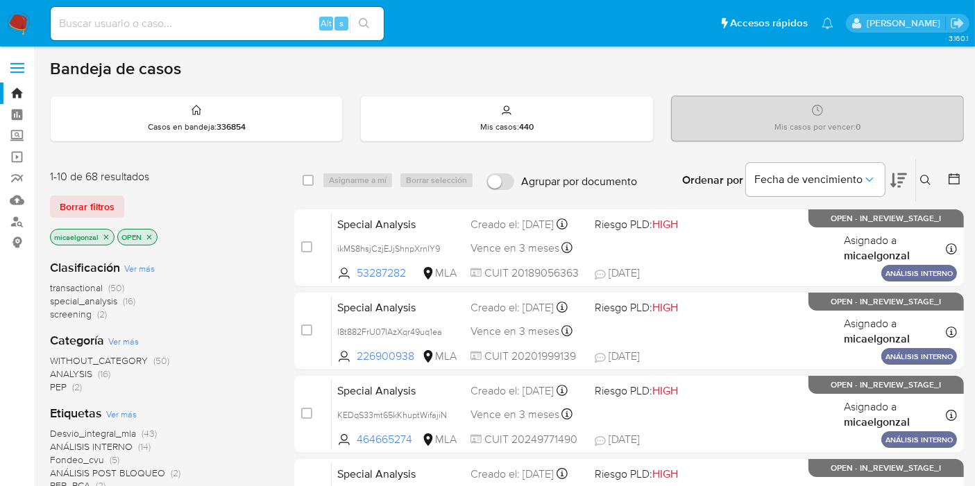
drag, startPoint x: 136, startPoint y: 33, endPoint x: 146, endPoint y: 28, distance: 11.2
click at [137, 34] on div "Alt s" at bounding box center [217, 23] width 333 height 33
click at [146, 28] on input at bounding box center [217, 24] width 333 height 18
paste input "DRM9pL6JllgTmcUXPR6Ym0SL"
type input "DRM9pL6JllgTmcUXPR6Ym0SL"
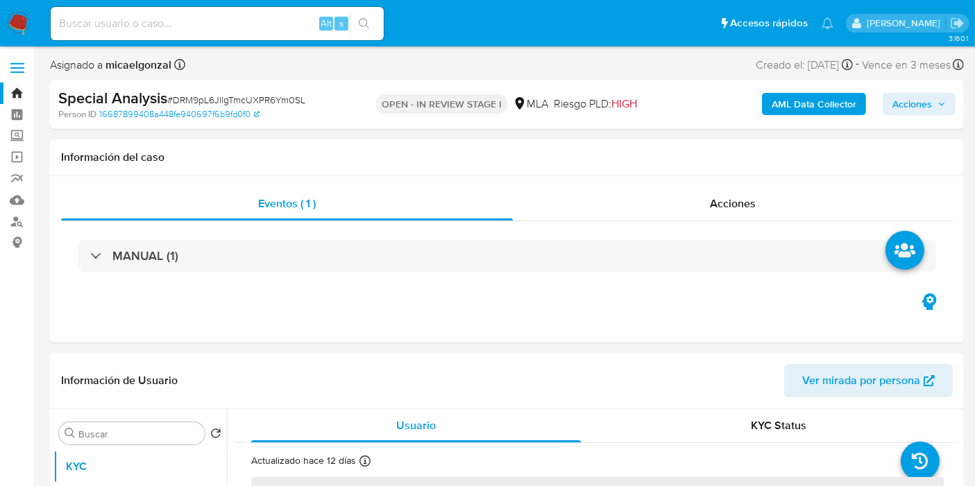
select select "10"
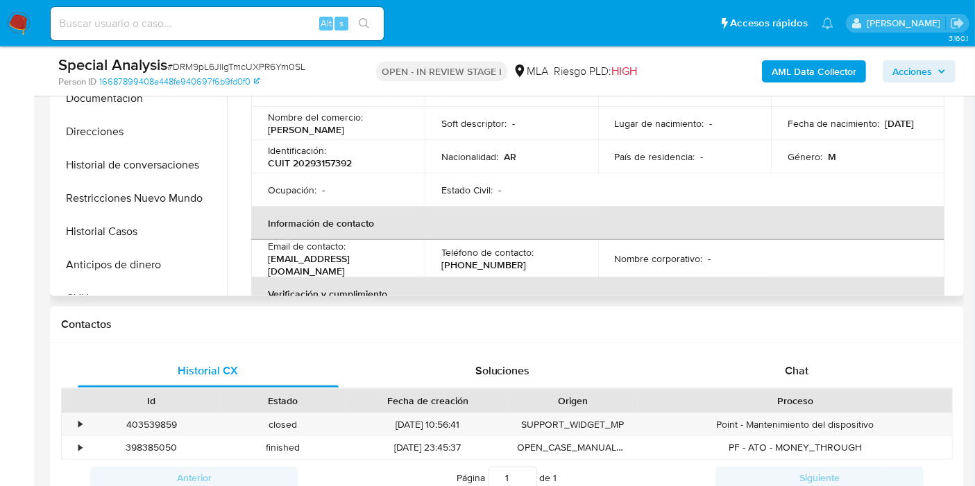
scroll to position [539, 0]
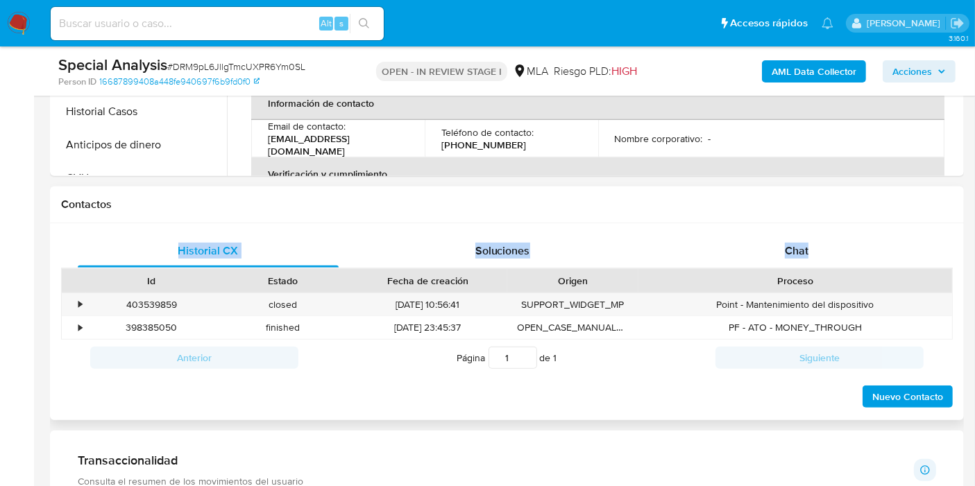
click at [928, 222] on div "Contactos Historial CX Soluciones Chat Id Estado Fecha de creación Origen Proce…" at bounding box center [507, 304] width 914 height 234
click at [832, 234] on div "Chat" at bounding box center [796, 250] width 261 height 33
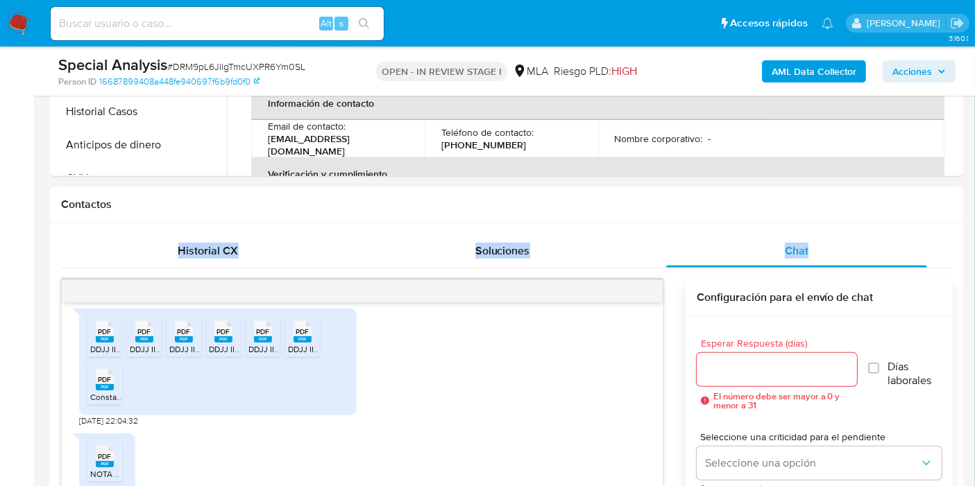
click at [621, 195] on div "Contactos" at bounding box center [507, 205] width 914 height 37
click at [96, 326] on icon at bounding box center [105, 332] width 18 height 22
click at [117, 332] on div at bounding box center [104, 335] width 35 height 43
drag, startPoint x: 144, startPoint y: 341, endPoint x: 162, endPoint y: 344, distance: 18.4
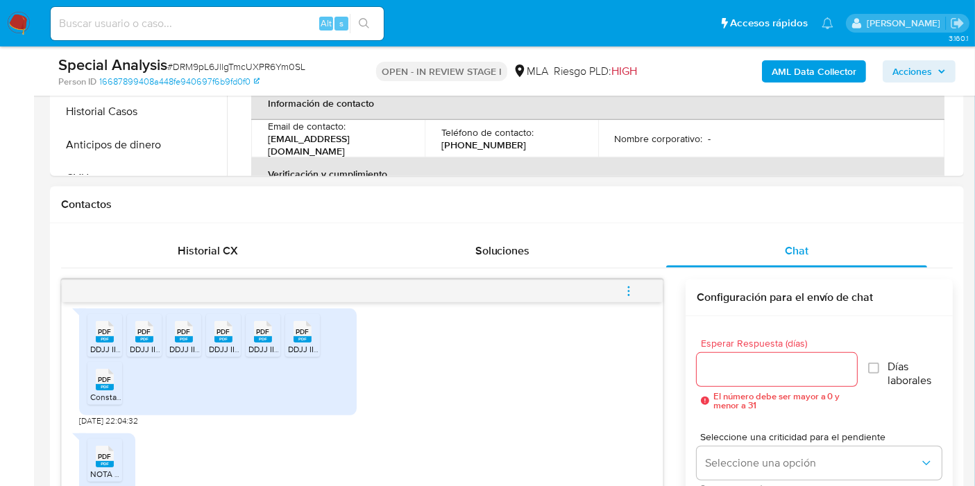
click at [146, 341] on rect at bounding box center [144, 339] width 18 height 6
click at [180, 345] on span "DDJJ IIBB 08-2025.pdf" at bounding box center [211, 349] width 85 height 12
click at [212, 336] on div "PDF PDF" at bounding box center [223, 330] width 29 height 27
click at [248, 334] on div "PDF PDF" at bounding box center [262, 330] width 29 height 27
click at [314, 341] on div "PDF PDF" at bounding box center [302, 330] width 29 height 27
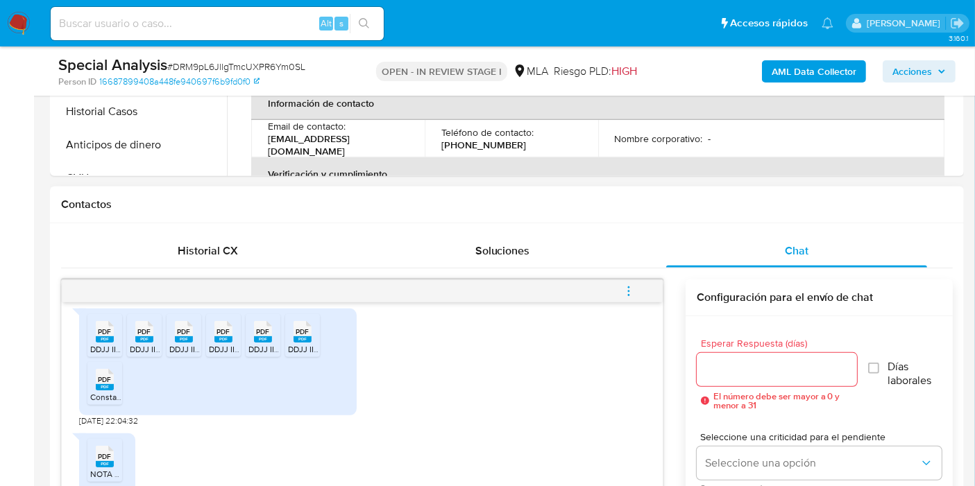
click at [112, 375] on icon at bounding box center [105, 380] width 18 height 22
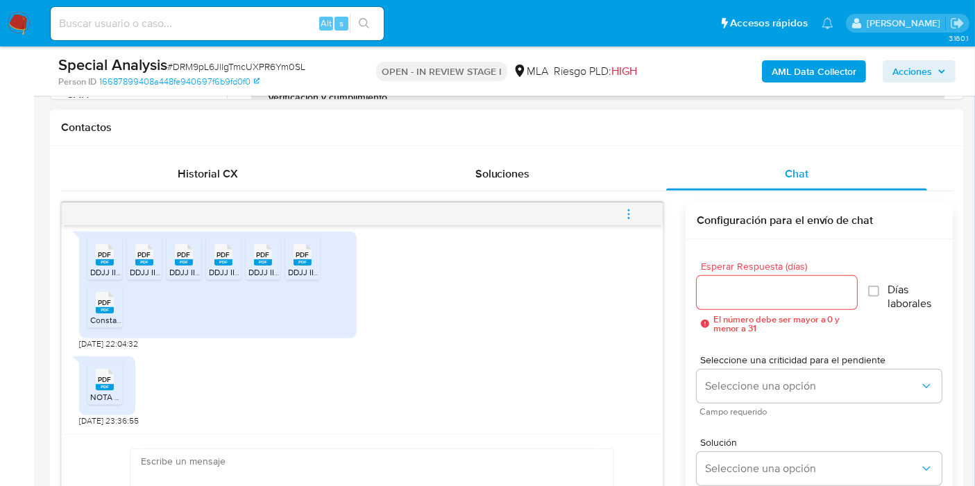
click at [103, 383] on span "PDF" at bounding box center [105, 379] width 13 height 9
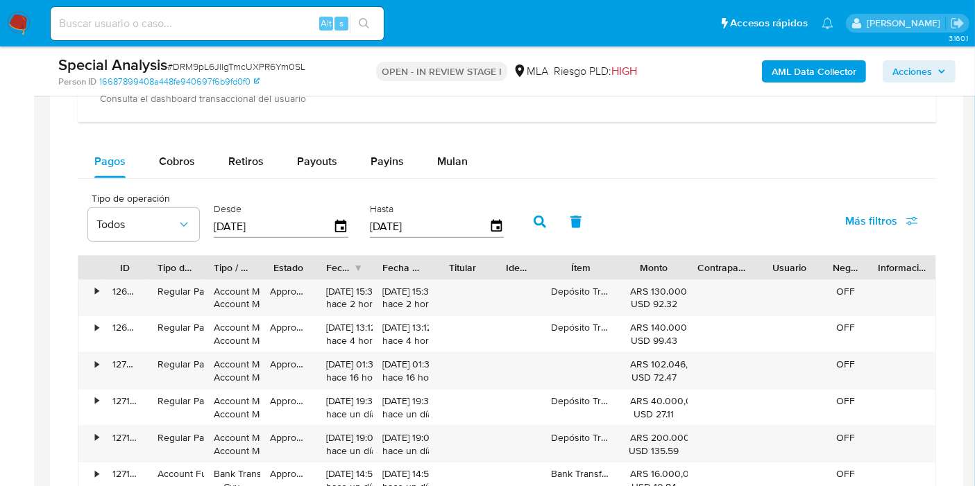
scroll to position [1193, 0]
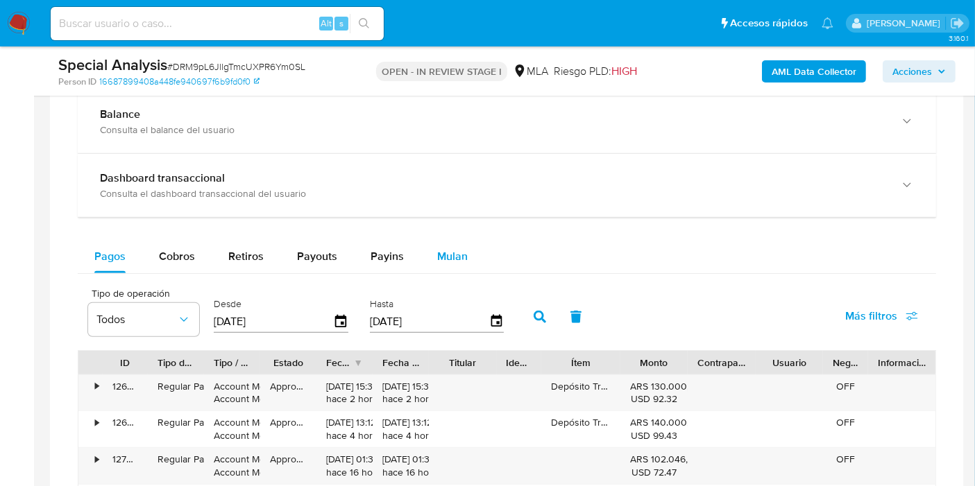
click at [459, 250] on span "Mulan" at bounding box center [452, 256] width 31 height 16
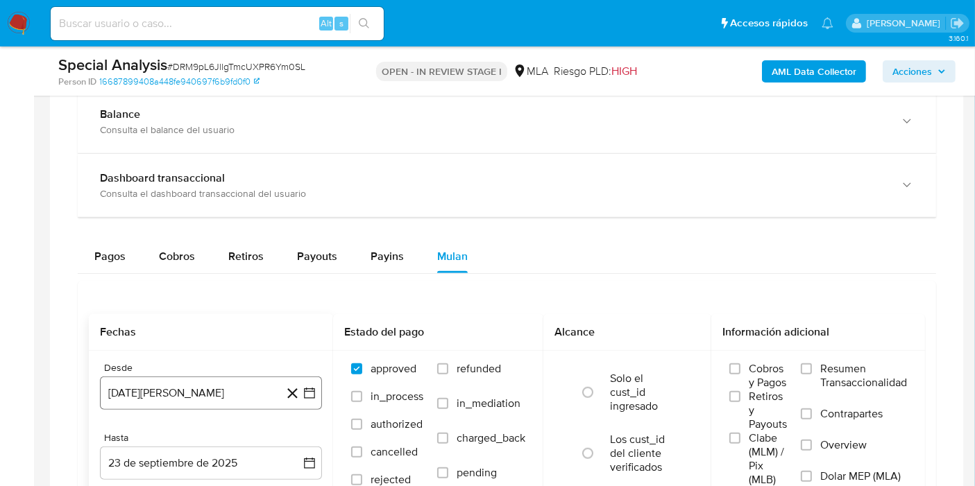
click at [311, 383] on button "[DATE][PERSON_NAME]" at bounding box center [211, 393] width 222 height 33
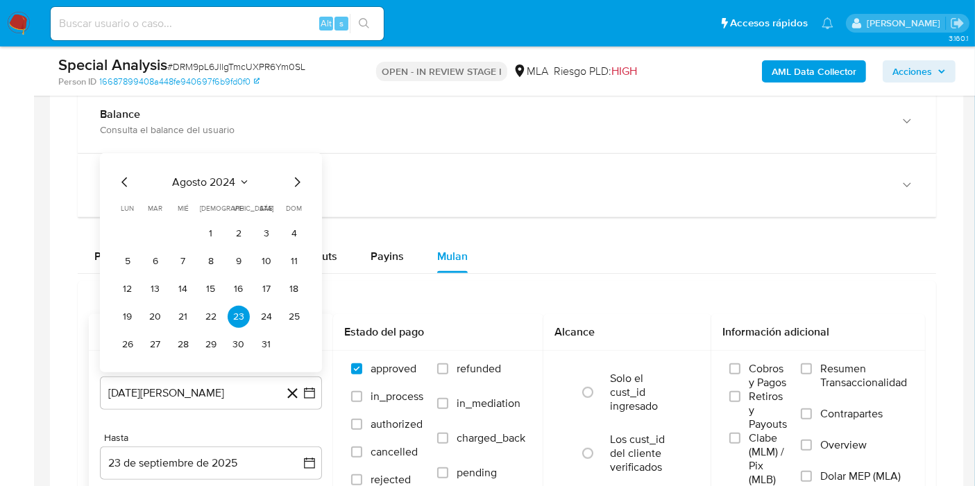
click at [246, 178] on icon "Seleccionar mes y año" at bounding box center [244, 181] width 11 height 11
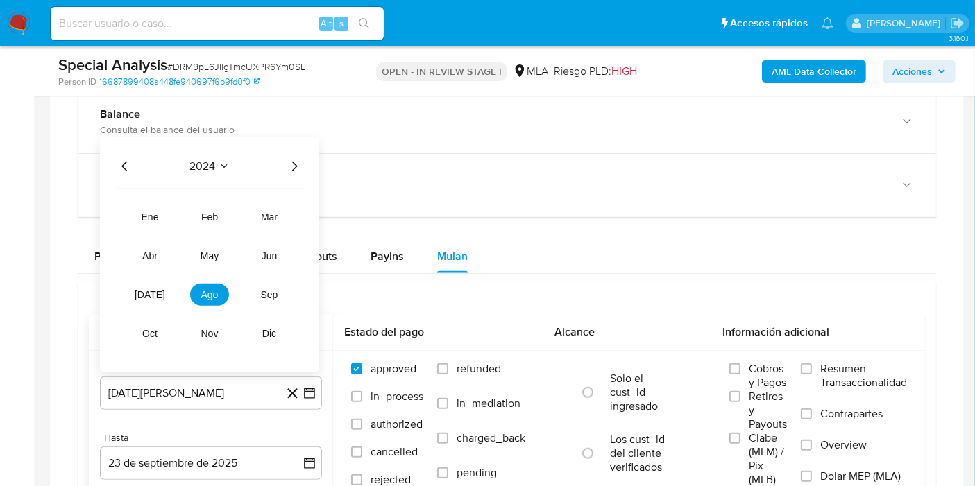
click at [293, 163] on icon "Año siguiente" at bounding box center [294, 165] width 17 height 17
click at [207, 259] on button "may" at bounding box center [209, 255] width 39 height 22
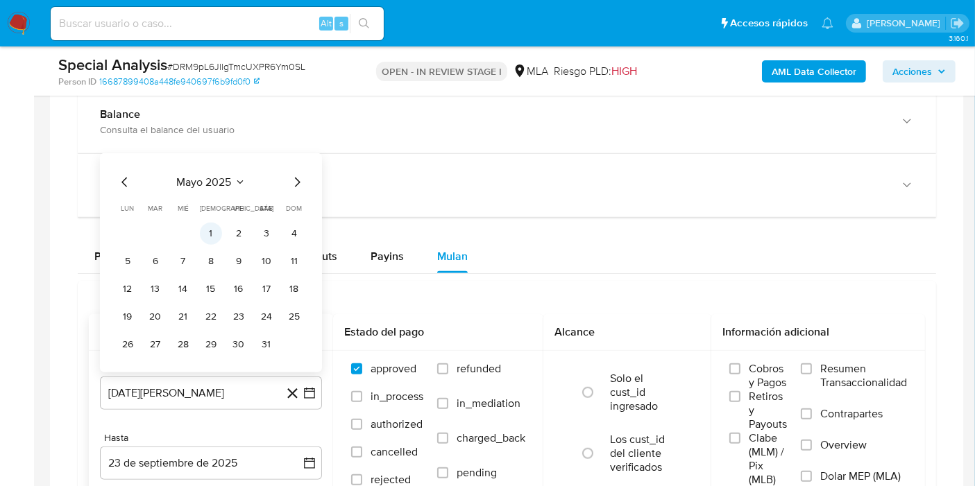
click at [207, 229] on button "1" at bounding box center [211, 233] width 22 height 22
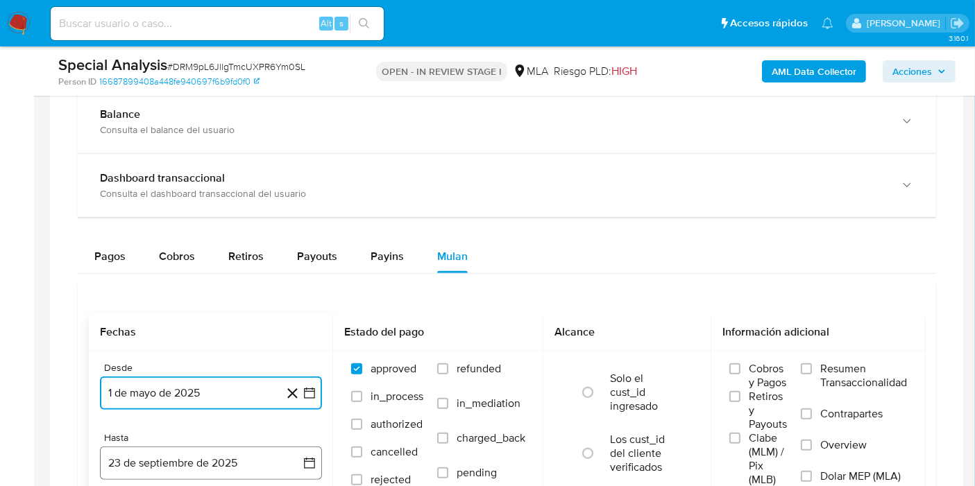
click at [312, 461] on icon "button" at bounding box center [309, 463] width 14 height 14
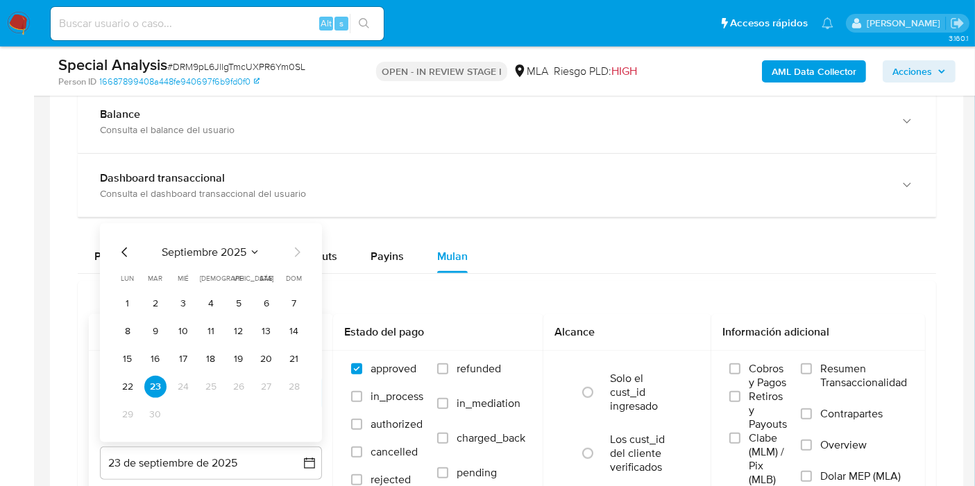
click at [123, 248] on icon "Mes anterior" at bounding box center [125, 252] width 17 height 17
click at [288, 413] on button "31" at bounding box center [294, 414] width 22 height 22
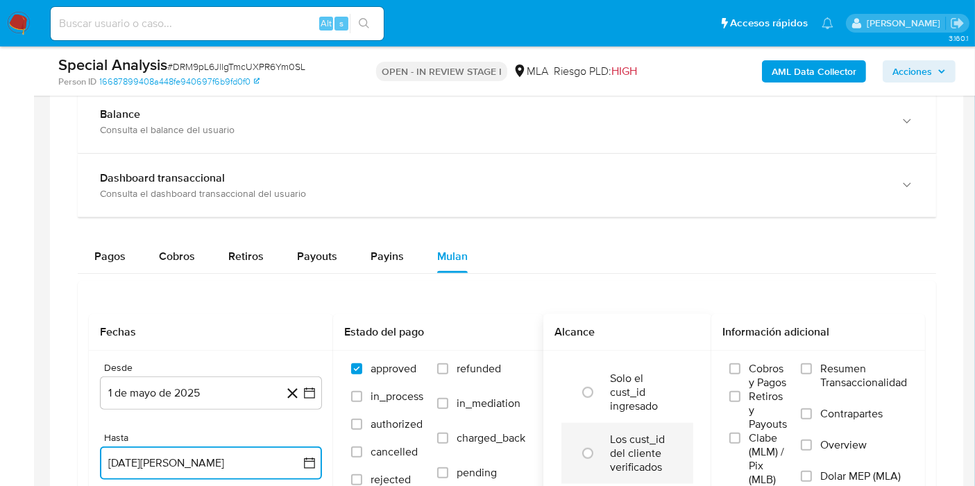
scroll to position [1347, 0]
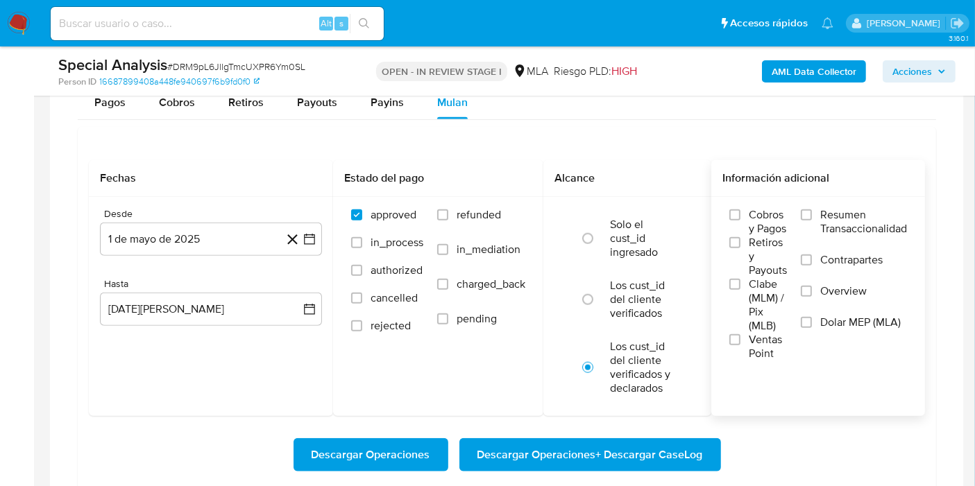
click at [822, 326] on span "Dolar MEP (MLA)" at bounding box center [860, 323] width 80 height 14
click at [812, 326] on input "Dolar MEP (MLA)" at bounding box center [806, 322] width 11 height 11
click at [626, 313] on label "Los cust_id del cliente verificados" at bounding box center [642, 300] width 64 height 42
click at [599, 311] on input "radio" at bounding box center [588, 300] width 22 height 22
radio input "true"
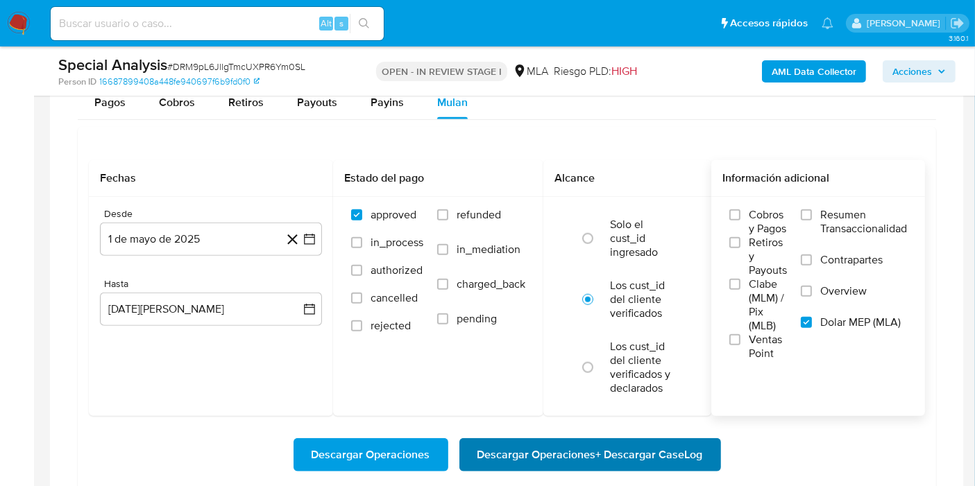
click at [608, 442] on span "Descargar Operaciones + Descargar CaseLog" at bounding box center [589, 455] width 225 height 31
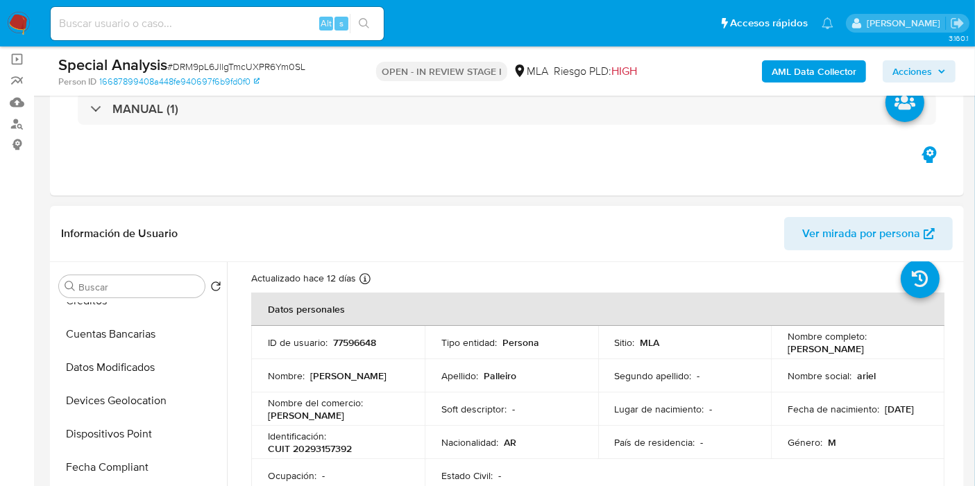
scroll to position [154, 0]
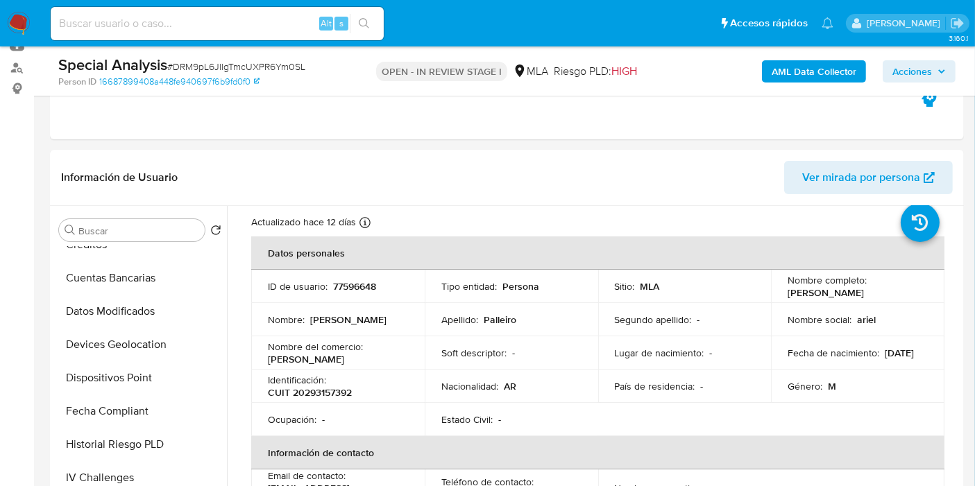
drag, startPoint x: 464, startPoint y: 316, endPoint x: 470, endPoint y: 16, distance: 299.8
click at [470, 270] on tbody "ID de usuario : 77596648 Tipo entidad : Persona Sitio : MLA Nombre completo : C…" at bounding box center [597, 353] width 693 height 166
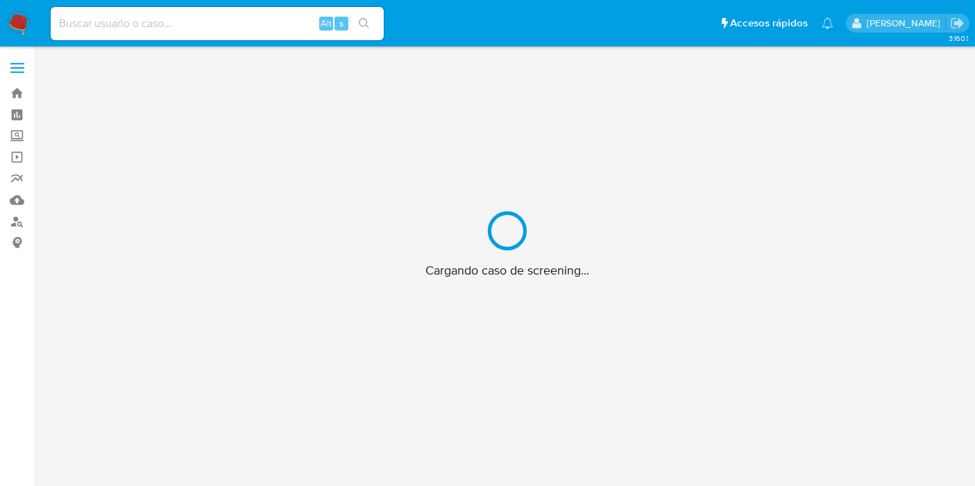
scroll to position [40, 0]
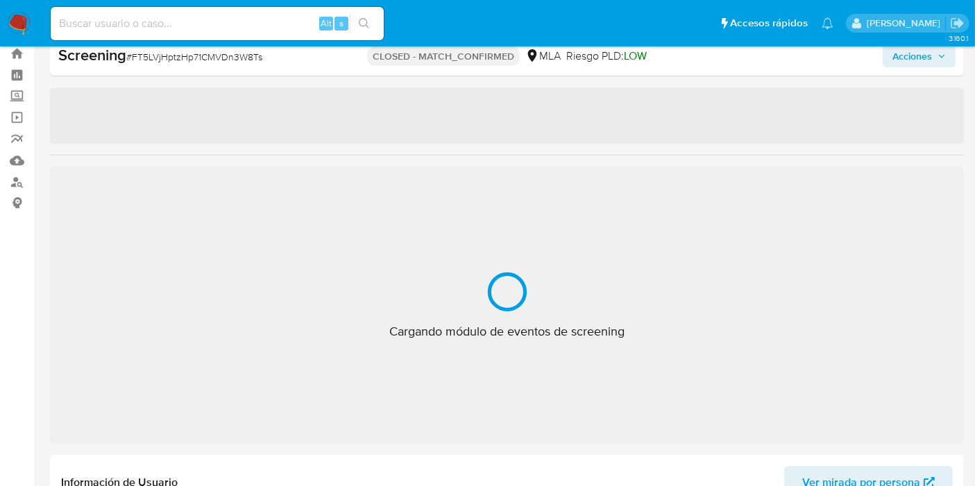
select select "10"
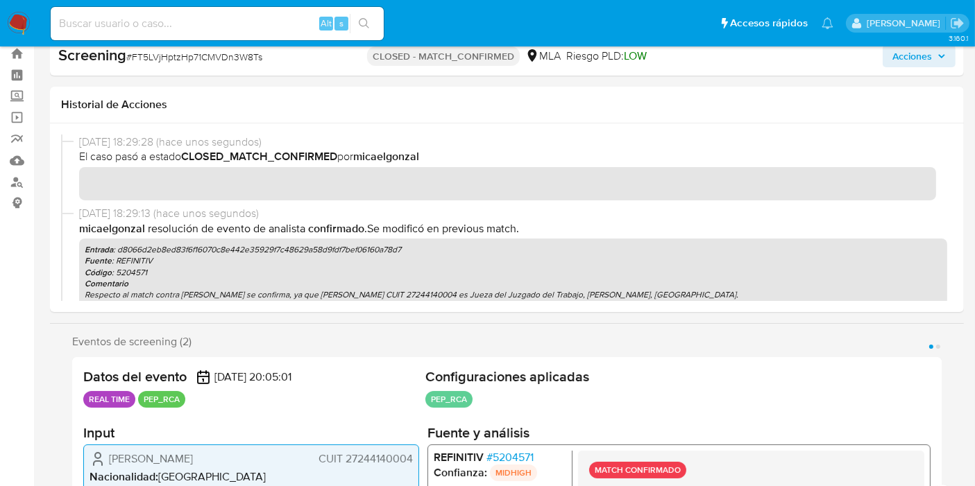
drag, startPoint x: 0, startPoint y: 0, endPoint x: 15, endPoint y: 19, distance: 24.2
click at [15, 19] on img at bounding box center [19, 24] width 24 height 24
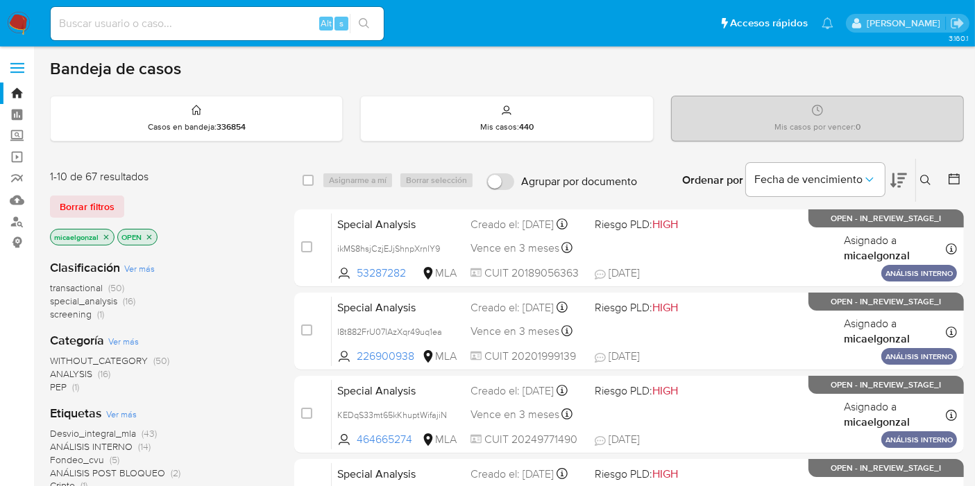
click at [107, 10] on div "Alt s" at bounding box center [217, 23] width 333 height 33
click at [112, 17] on input at bounding box center [217, 24] width 333 height 18
paste input "EseyUKBgk9Fo5gUO3PnrTw7p"
type input "EseyUKBgk9Fo5gUO3PnrTw7p"
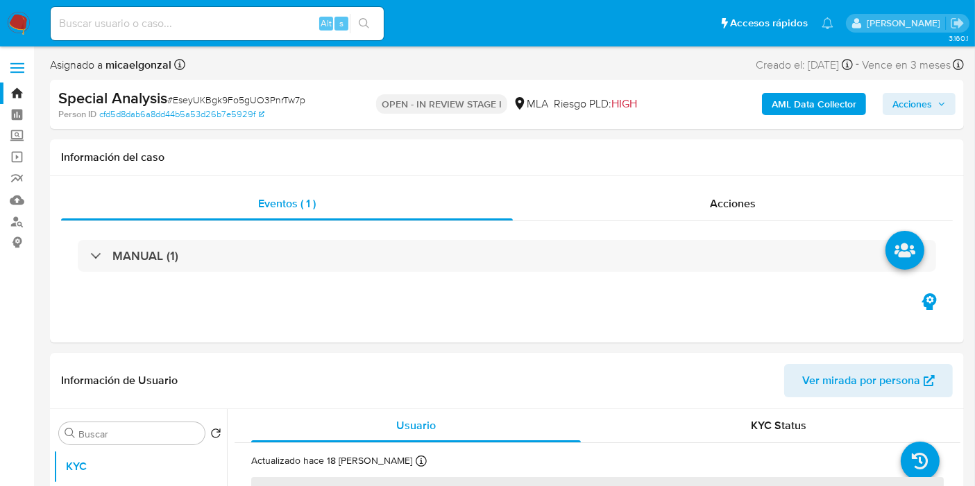
select select "10"
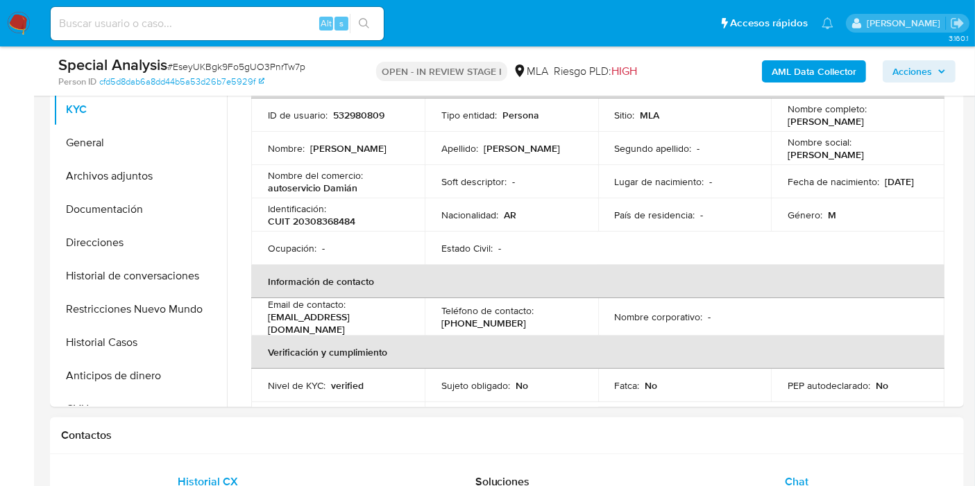
scroll to position [77, 0]
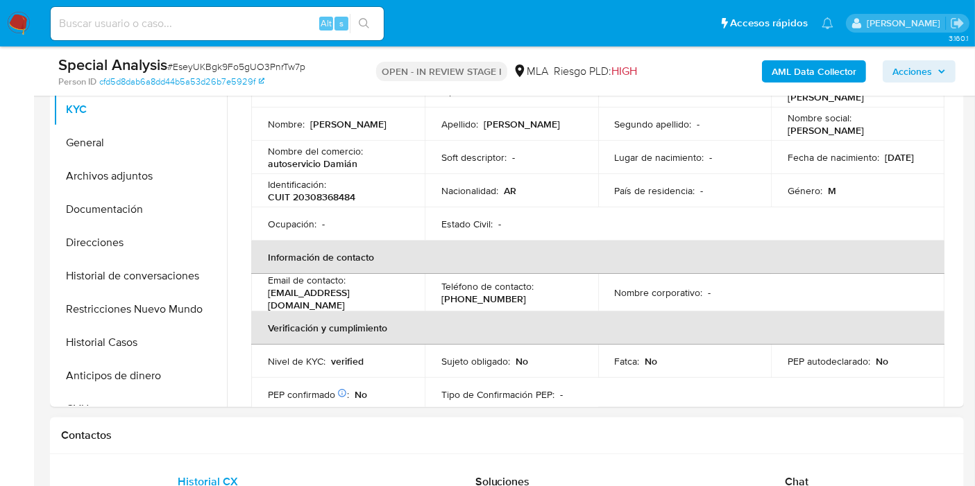
click at [577, 437] on h1 "Contactos" at bounding box center [506, 436] width 891 height 14
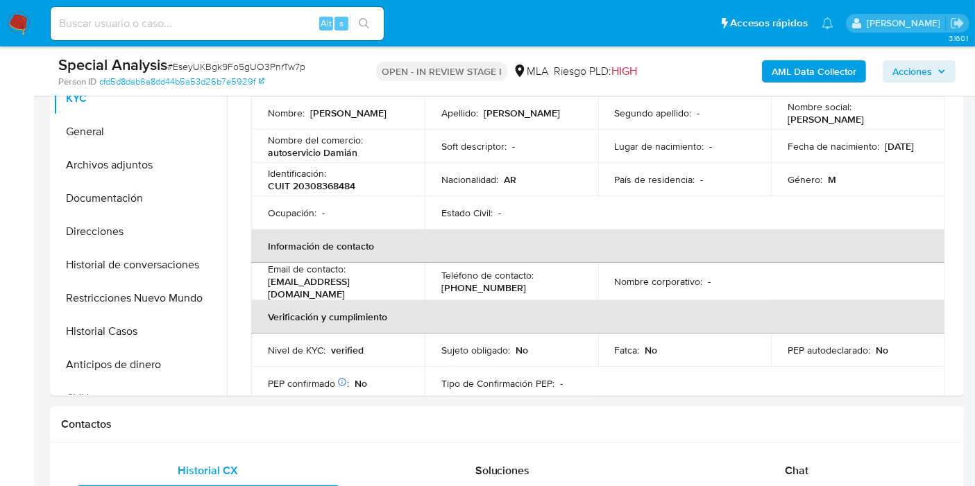
scroll to position [539, 0]
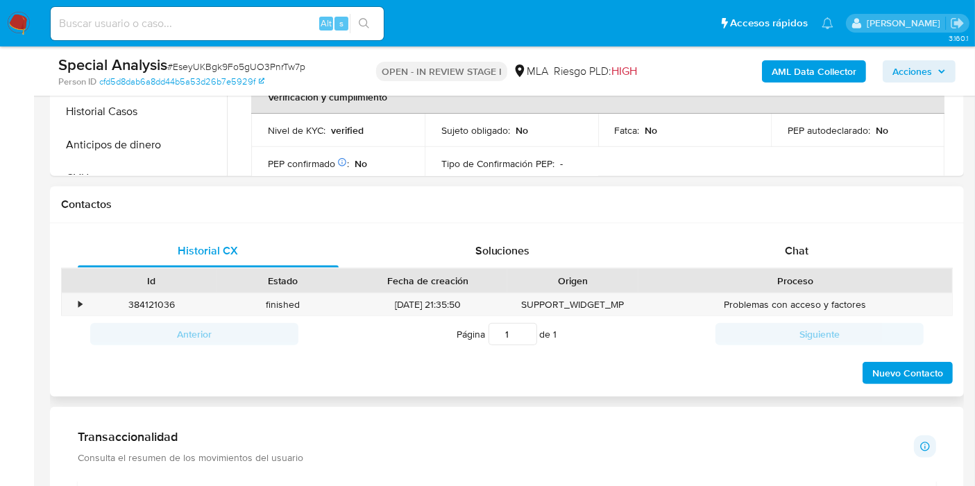
drag, startPoint x: 771, startPoint y: 291, endPoint x: 774, endPoint y: 283, distance: 8.6
click at [773, 286] on div "Id Estado Fecha de creación Origen Proceso • 384121036 finished [DATE] 21:35:50…" at bounding box center [506, 292] width 891 height 49
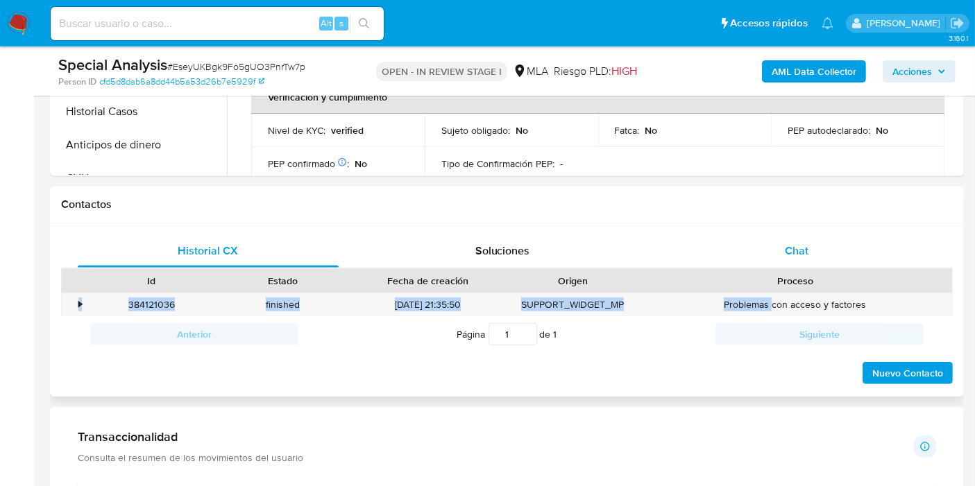
click at [805, 243] on span "Chat" at bounding box center [797, 251] width 24 height 16
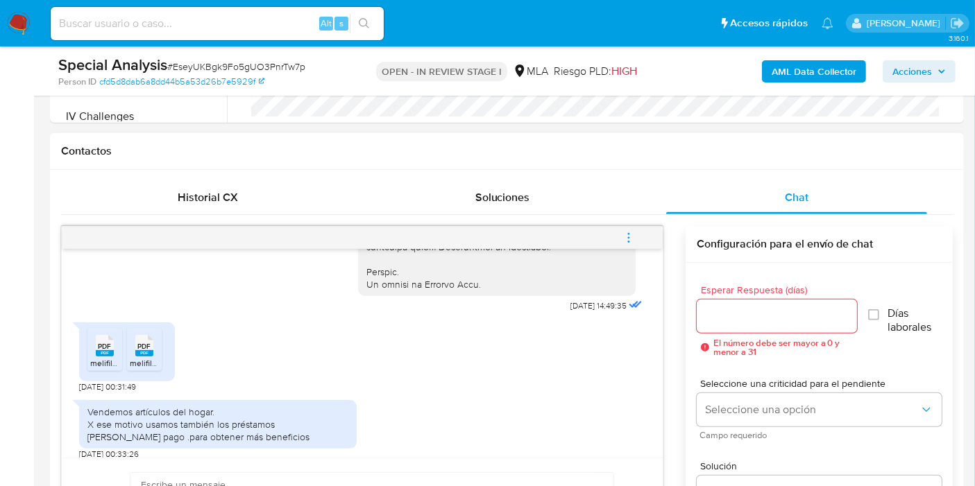
scroll to position [616, 0]
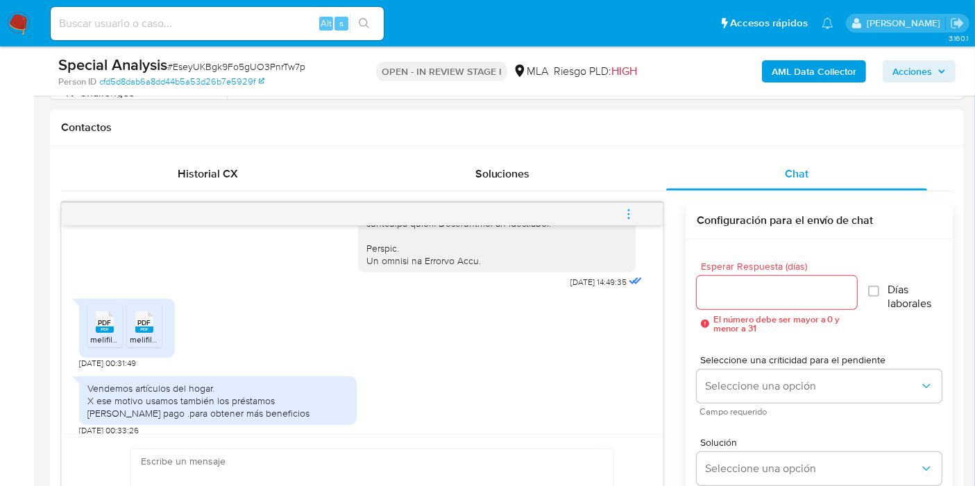
click at [110, 327] on span "PDF" at bounding box center [105, 322] width 13 height 9
click at [144, 333] on rect at bounding box center [144, 330] width 18 height 6
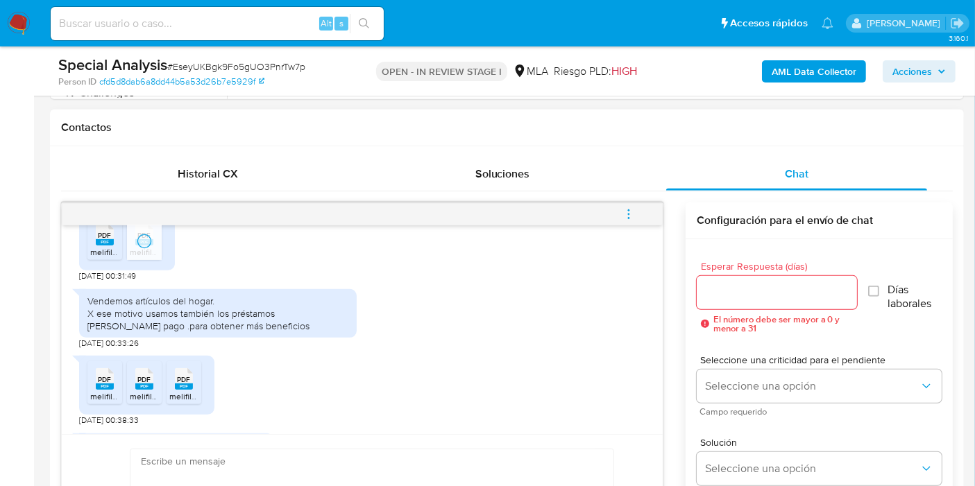
scroll to position [853, 0]
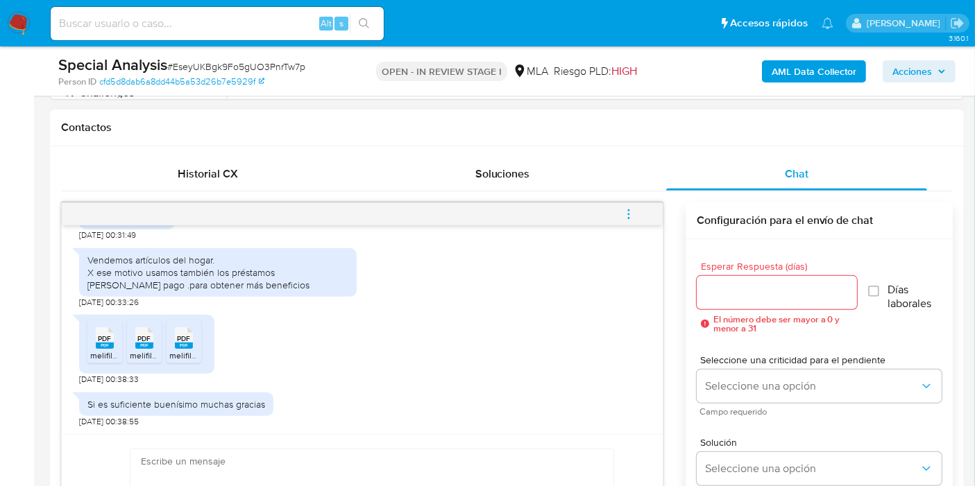
click at [121, 357] on li "PDF PDF melifile119082214660506335.pdf" at bounding box center [104, 342] width 35 height 43
click at [158, 350] on span "melifile3438251943948817181.pdf" at bounding box center [192, 356] width 124 height 12
click at [198, 348] on div "PDF PDF" at bounding box center [183, 336] width 29 height 27
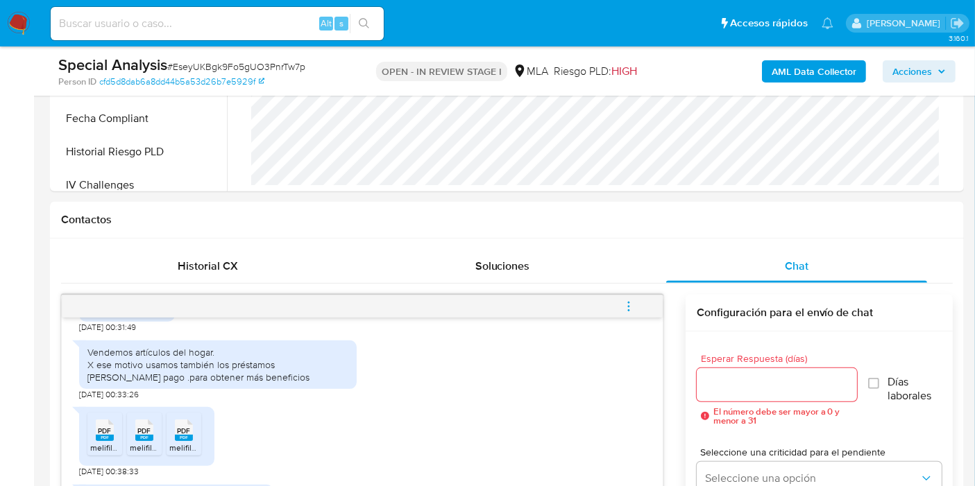
scroll to position [231, 0]
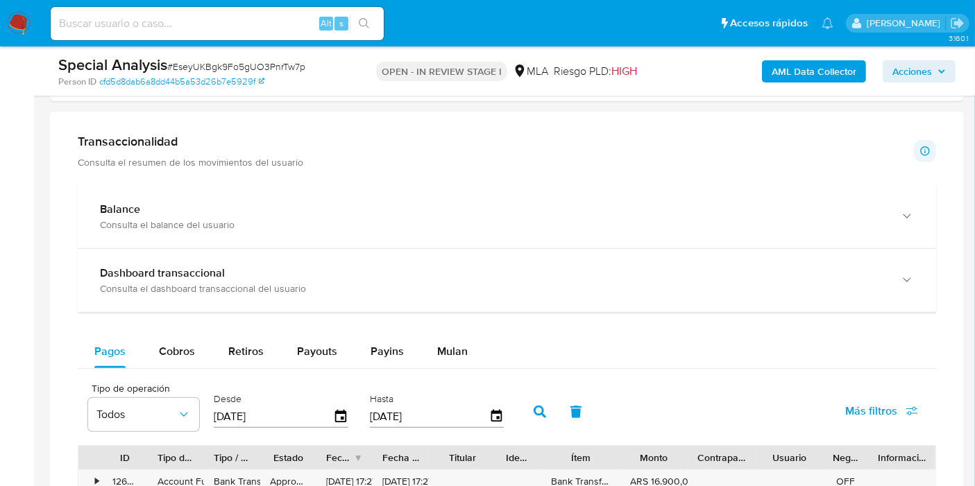
scroll to position [1156, 0]
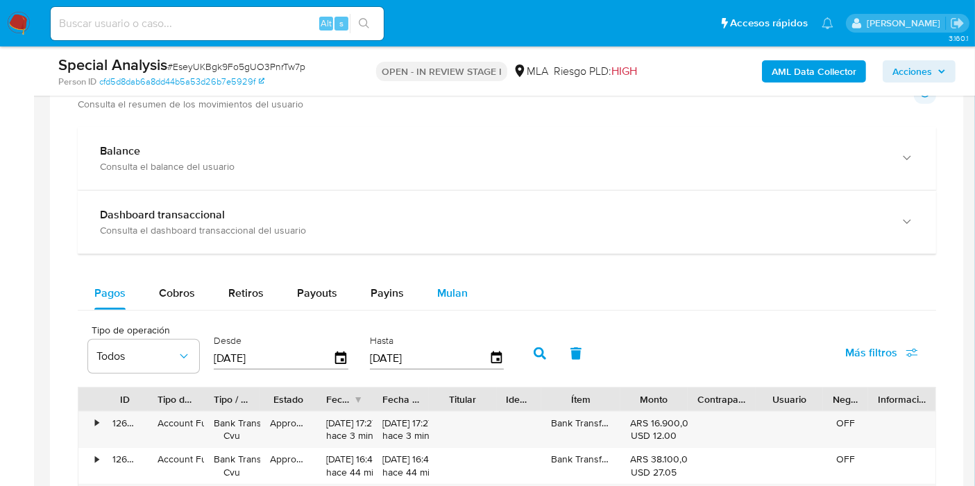
click at [472, 283] on button "Mulan" at bounding box center [452, 293] width 64 height 33
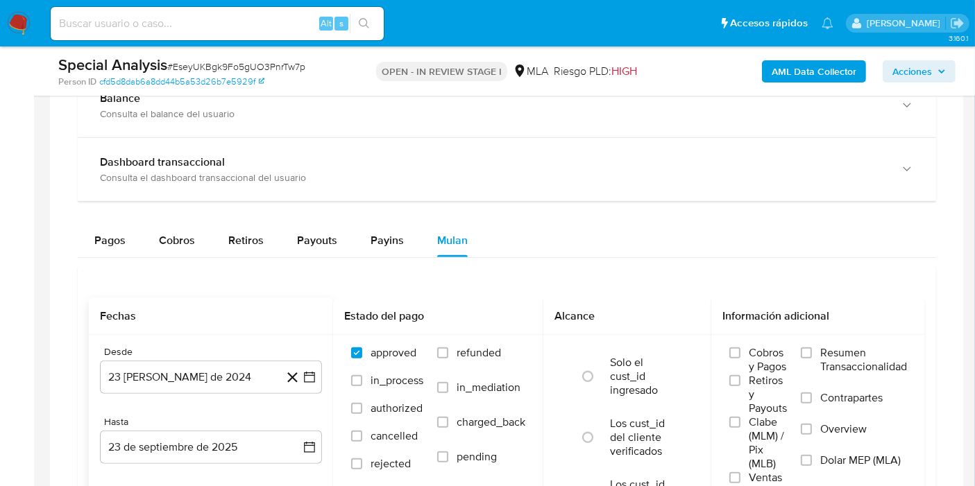
scroll to position [1233, 0]
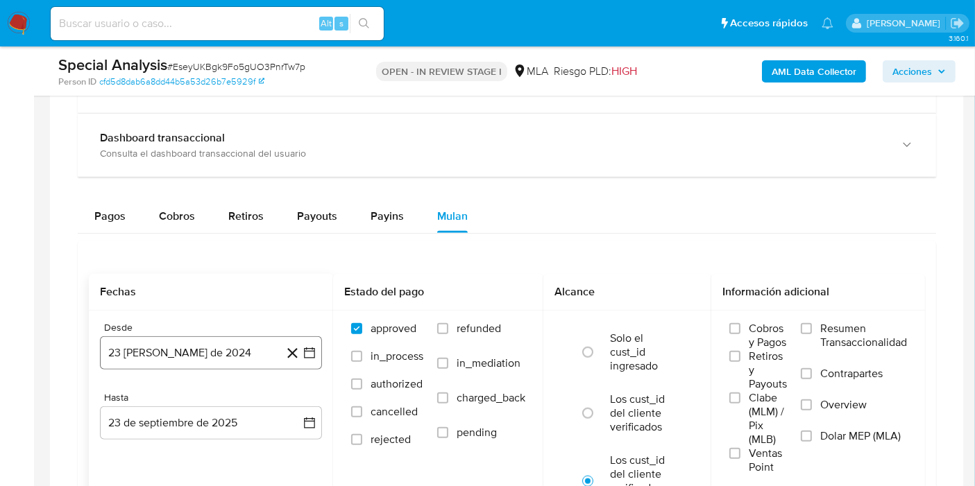
click at [319, 348] on button "23 [PERSON_NAME] de 2024" at bounding box center [211, 352] width 222 height 33
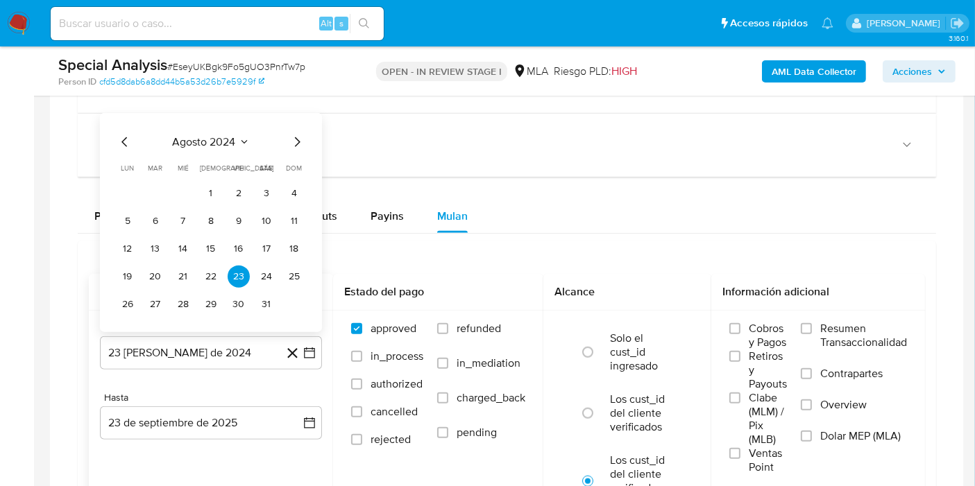
click at [198, 135] on span "agosto 2024" at bounding box center [204, 142] width 63 height 14
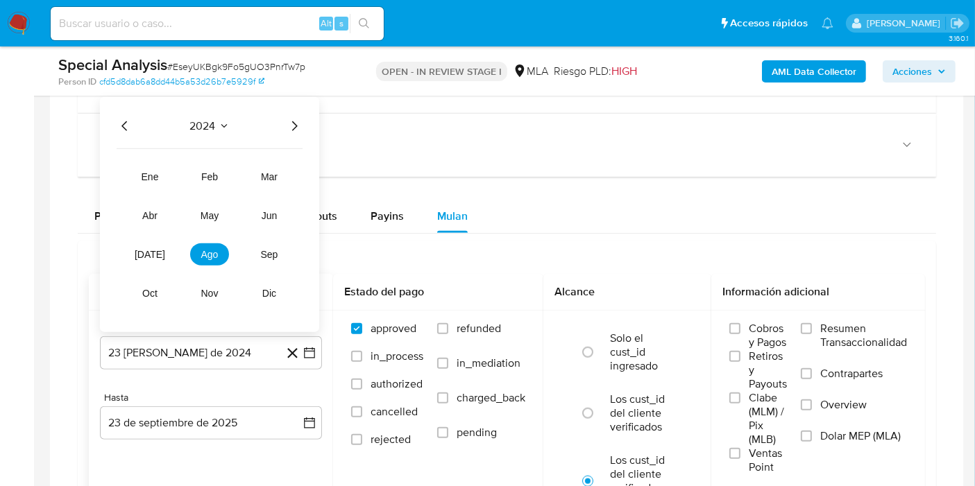
click at [293, 130] on icon "Año siguiente" at bounding box center [294, 125] width 17 height 17
click at [238, 206] on tr "ene feb mar abr may jun [DATE] ago sep oct nov dic" at bounding box center [209, 234] width 158 height 139
click at [214, 210] on span "may" at bounding box center [209, 215] width 18 height 11
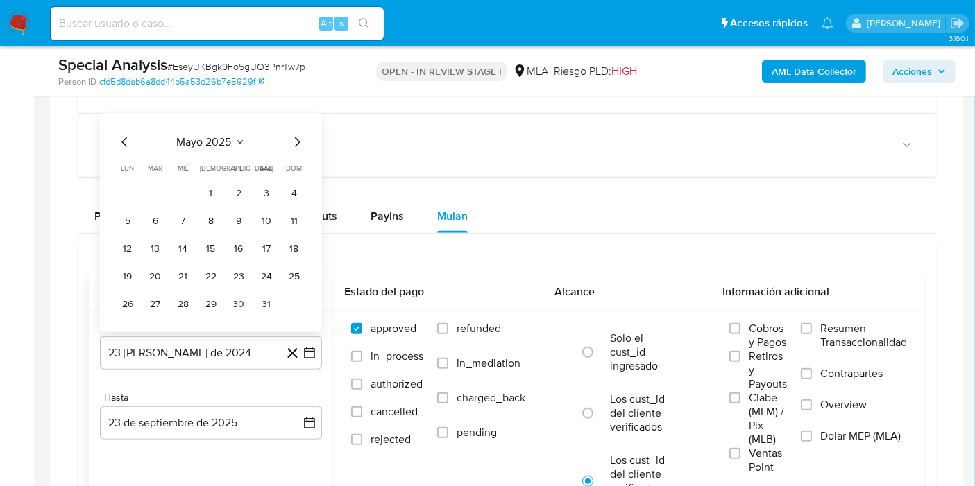
click at [222, 191] on tr "1 2 3 4" at bounding box center [211, 193] width 189 height 22
click at [212, 186] on button "1" at bounding box center [211, 193] width 22 height 22
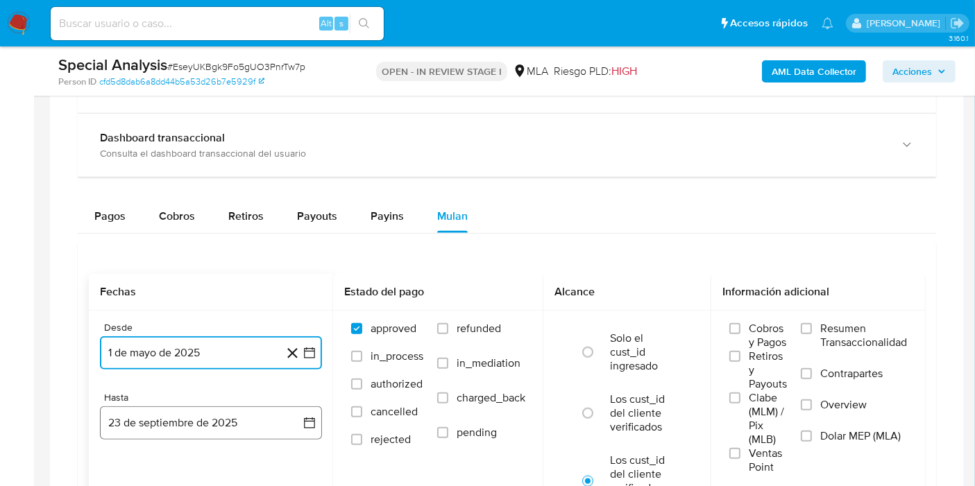
click at [313, 421] on icon "button" at bounding box center [309, 423] width 14 height 14
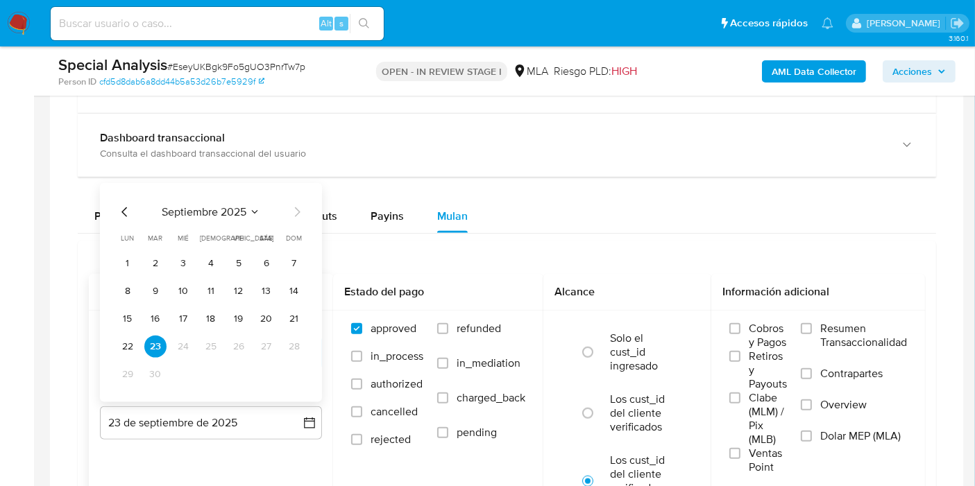
click at [125, 216] on icon "Mes anterior" at bounding box center [125, 211] width 17 height 17
drag, startPoint x: 296, startPoint y: 371, endPoint x: 307, endPoint y: 371, distance: 11.1
click at [297, 371] on button "31" at bounding box center [294, 374] width 22 height 22
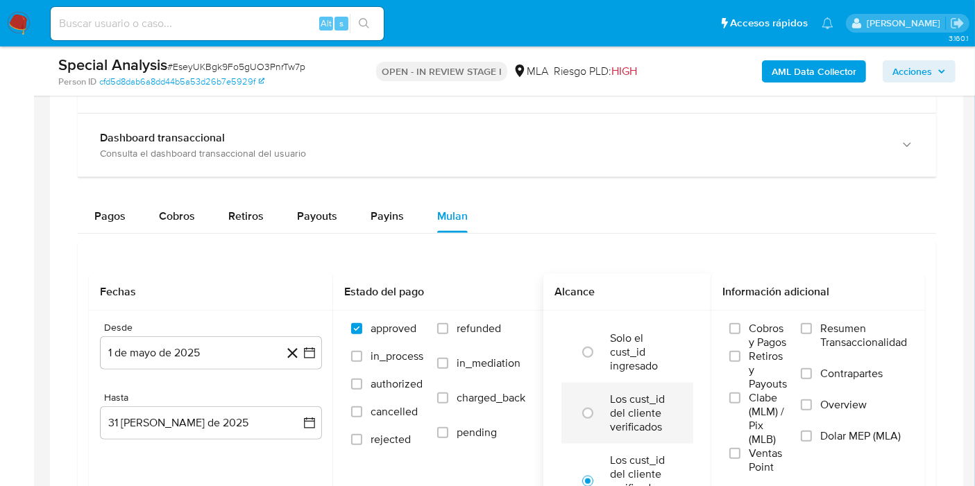
click at [655, 413] on label "Los cust_id del cliente verificados" at bounding box center [642, 414] width 64 height 42
click at [599, 413] on input "radio" at bounding box center [588, 413] width 22 height 22
radio input "true"
click at [883, 431] on span "Dolar MEP (MLA)" at bounding box center [860, 436] width 80 height 14
click at [812, 431] on input "Dolar MEP (MLA)" at bounding box center [806, 436] width 11 height 11
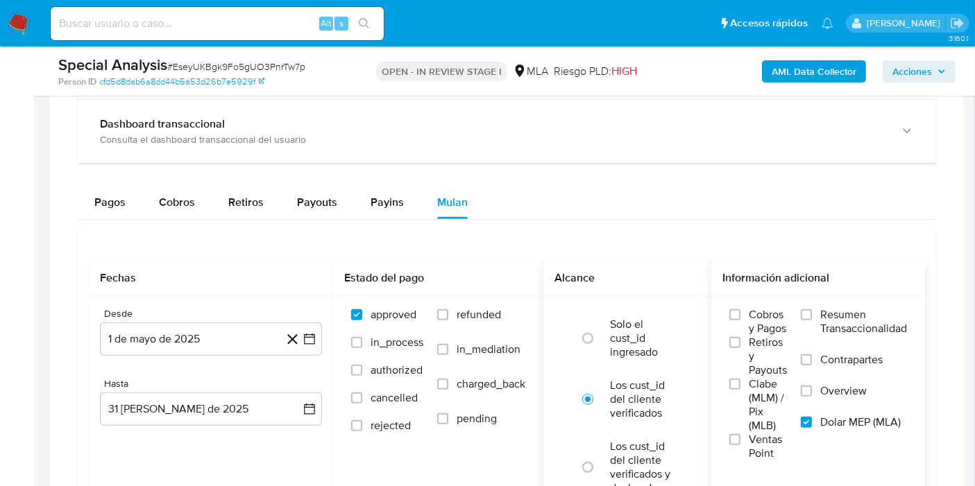
scroll to position [1465, 0]
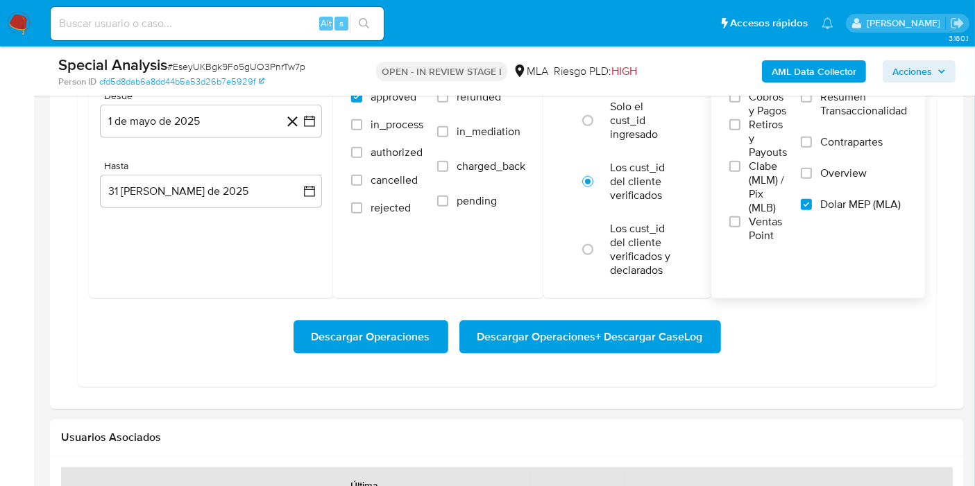
click at [683, 326] on span "Descargar Operaciones + Descargar CaseLog" at bounding box center [589, 337] width 225 height 31
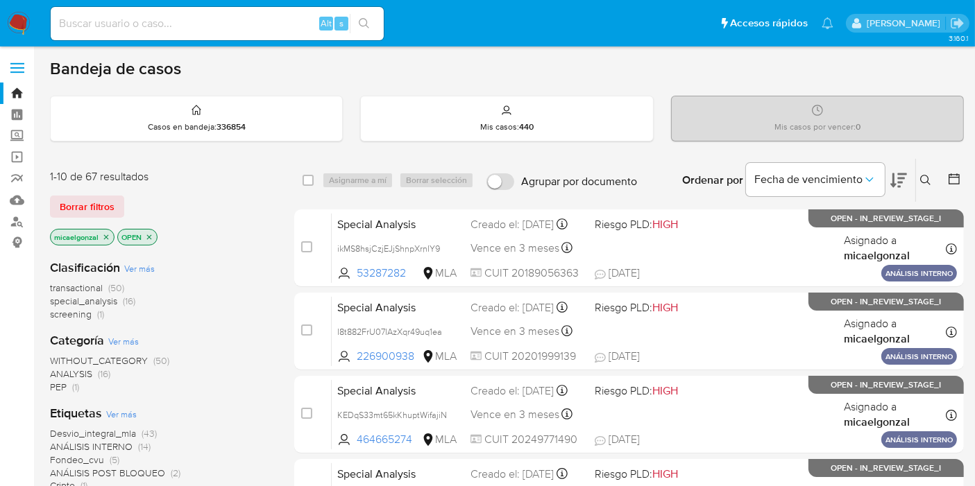
click at [264, 26] on input at bounding box center [217, 24] width 333 height 18
paste input "ikMS8hsjCzjEJjShnpXrnIY9"
type input "ikMS8hsjCzjEJjShnpXrnIY9"
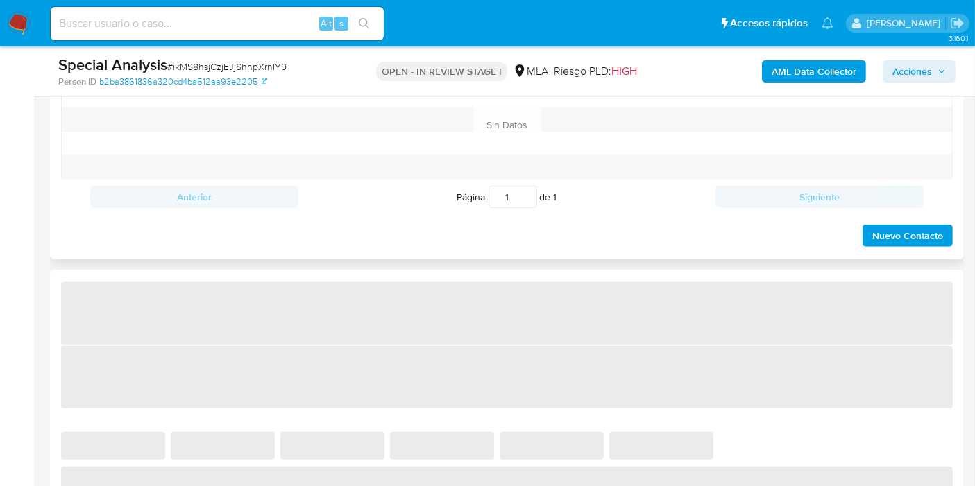
select select "10"
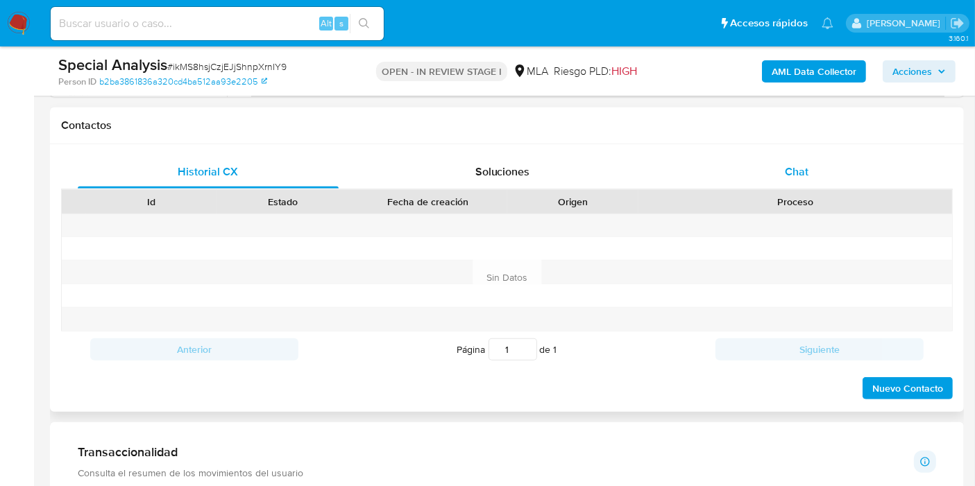
scroll to position [616, 0]
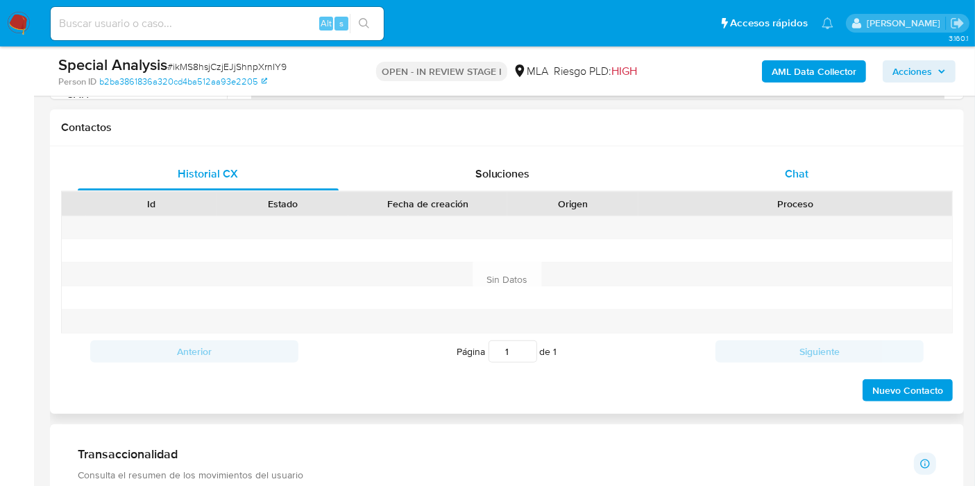
click at [814, 170] on div "Chat" at bounding box center [796, 173] width 261 height 33
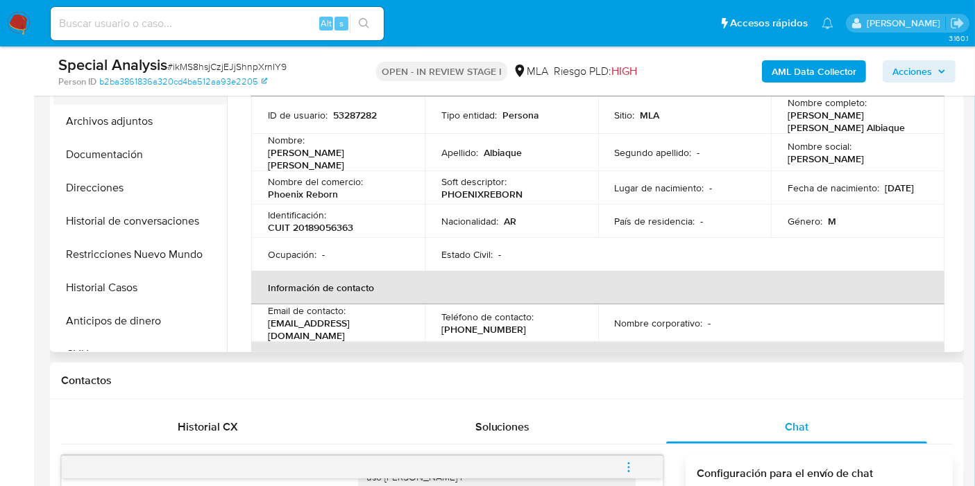
scroll to position [308, 0]
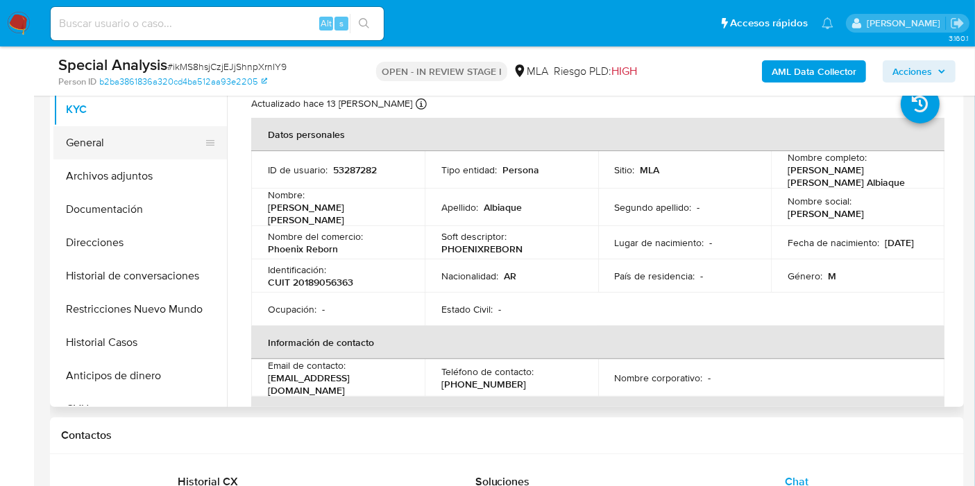
click at [124, 149] on button "General" at bounding box center [134, 142] width 162 height 33
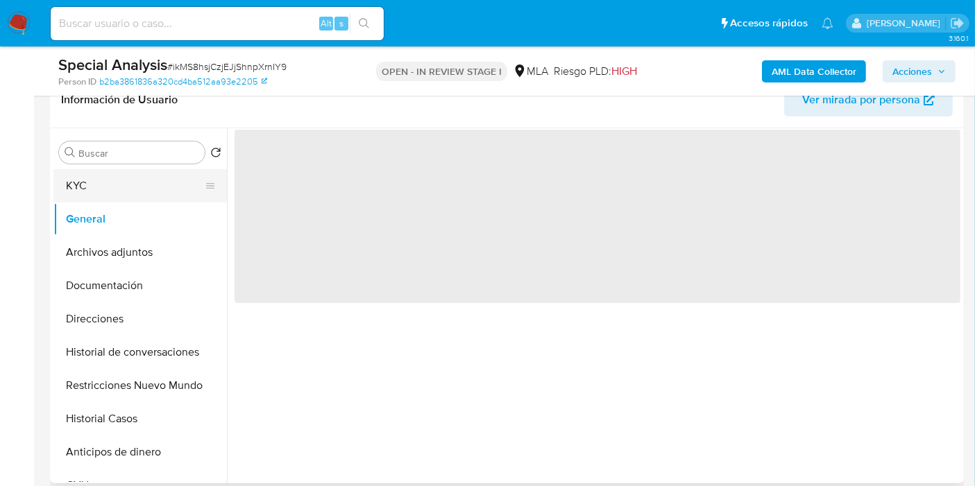
scroll to position [154, 0]
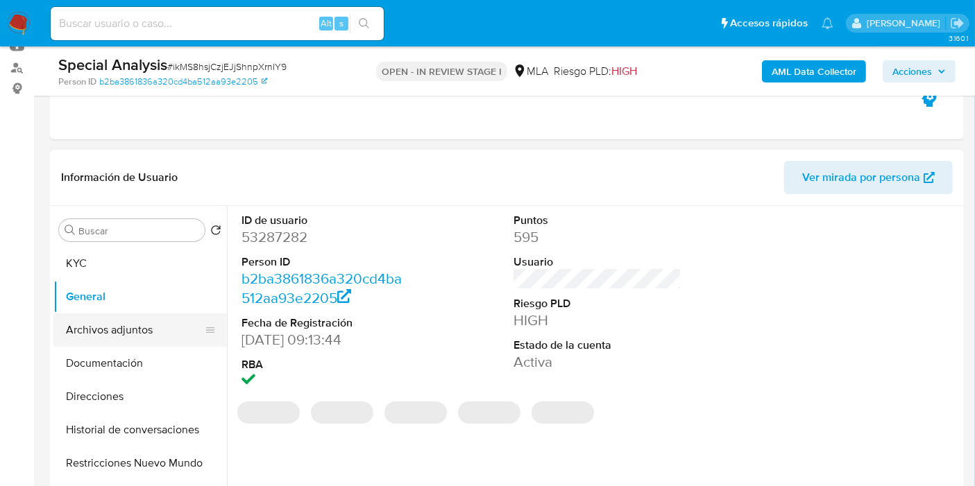
click at [118, 343] on button "Archivos adjuntos" at bounding box center [134, 330] width 162 height 33
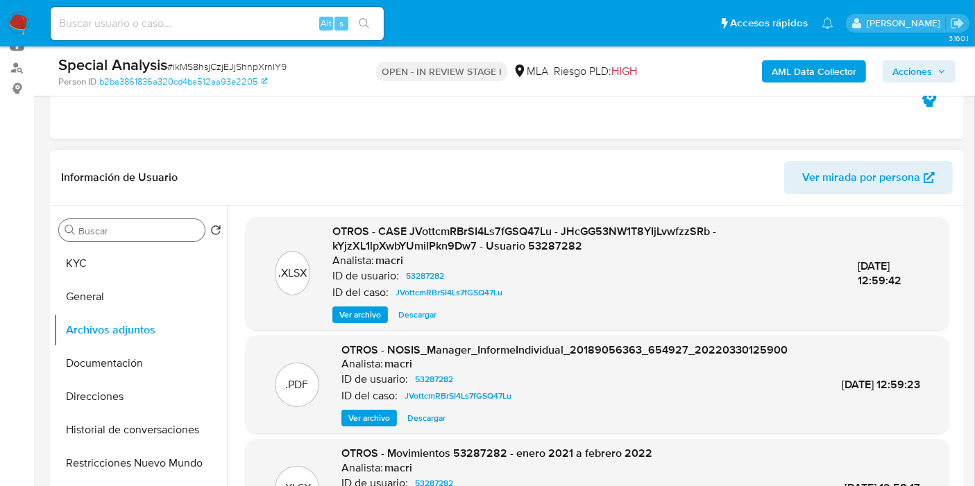
click at [146, 236] on input "Buscar" at bounding box center [138, 231] width 121 height 12
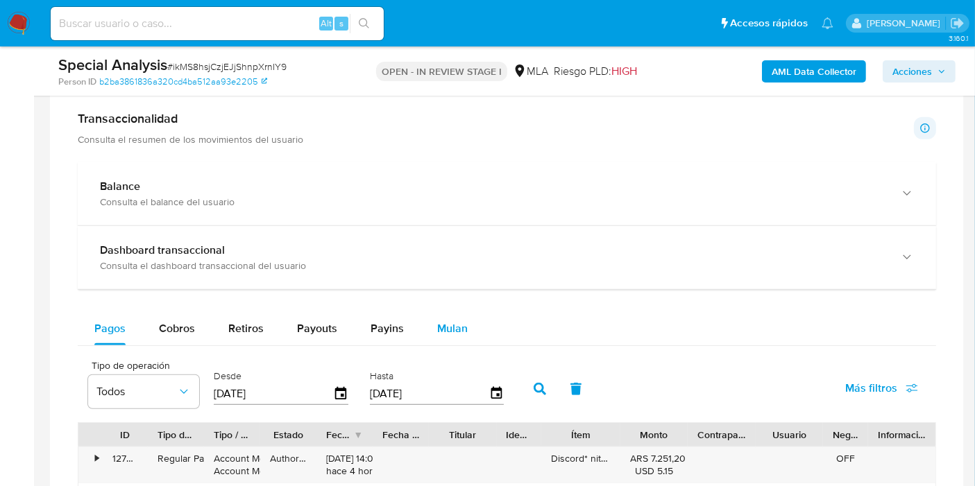
click at [438, 338] on div "Mulan" at bounding box center [452, 328] width 31 height 33
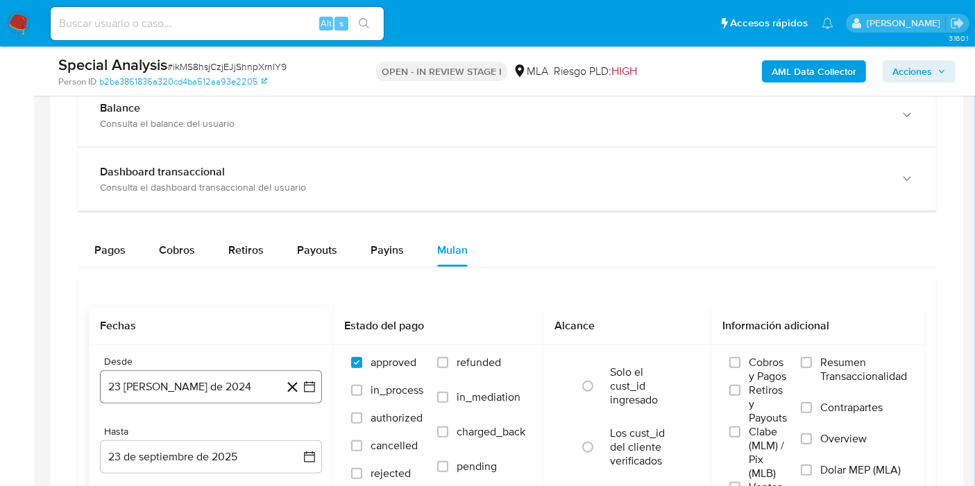
scroll to position [1274, 0]
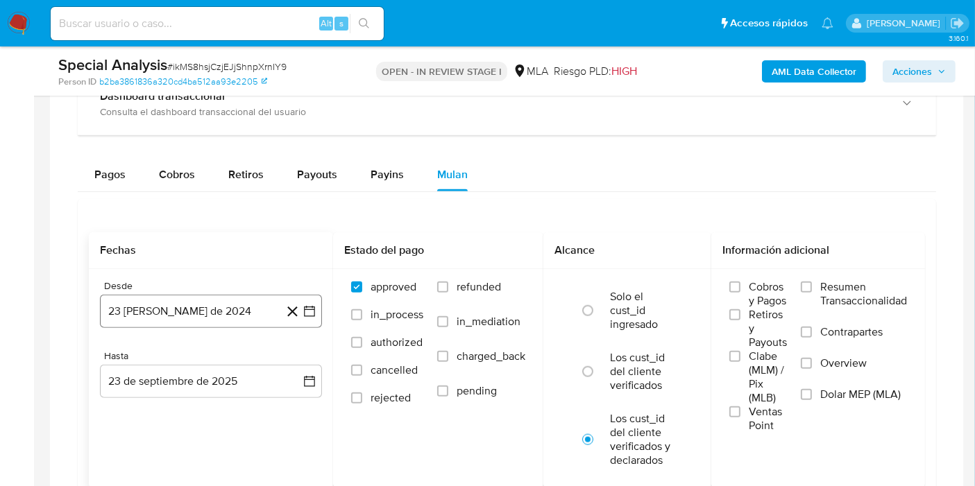
click at [310, 308] on icon "button" at bounding box center [309, 312] width 14 height 14
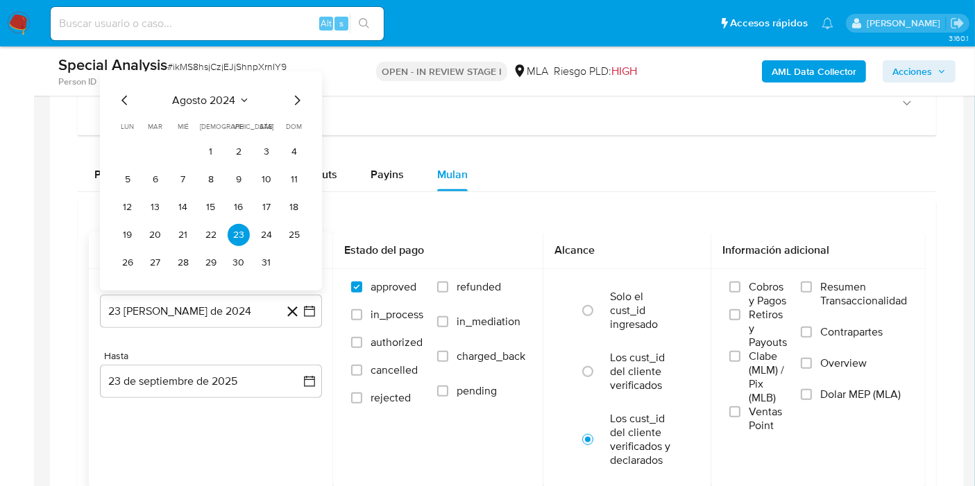
drag, startPoint x: 255, startPoint y: 98, endPoint x: 248, endPoint y: 99, distance: 7.1
click at [248, 99] on div "agosto 2024" at bounding box center [211, 100] width 189 height 17
click at [214, 102] on span "agosto 2024" at bounding box center [204, 100] width 63 height 14
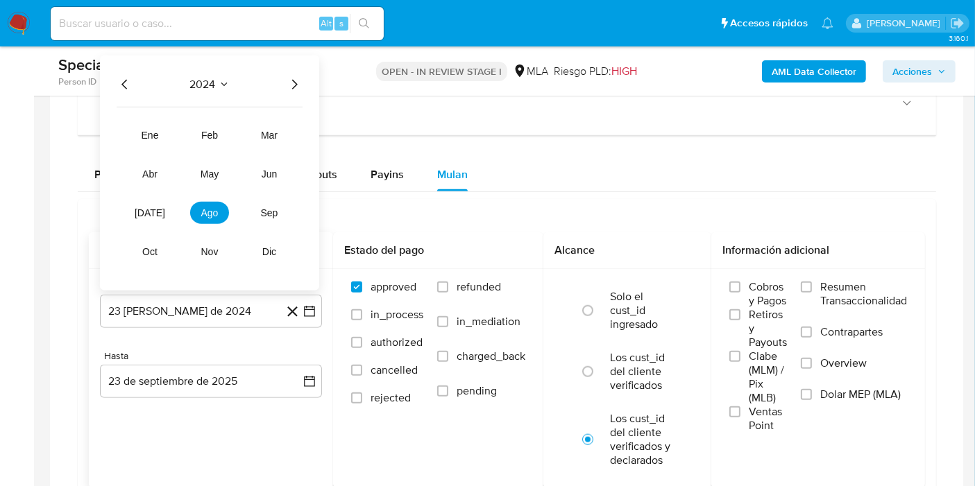
click at [297, 83] on icon "Año siguiente" at bounding box center [294, 84] width 17 height 17
click at [210, 170] on span "may" at bounding box center [209, 173] width 18 height 11
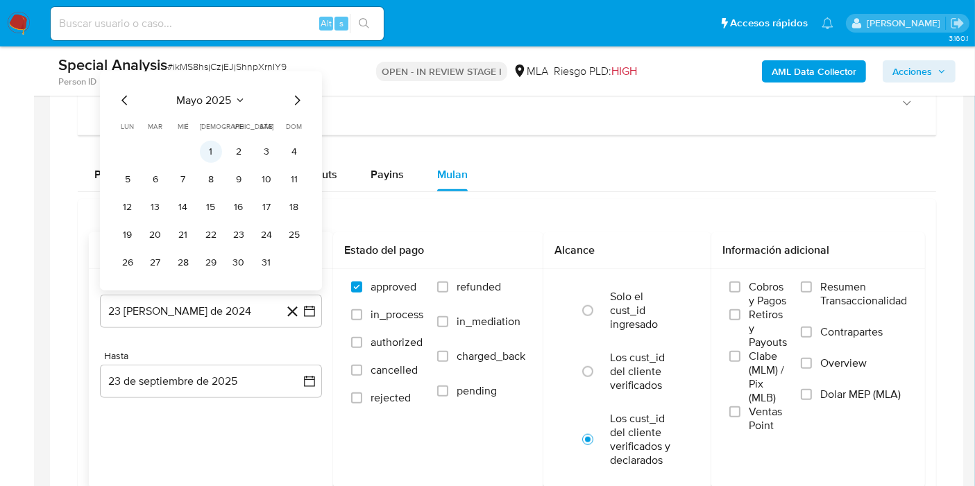
click at [214, 146] on button "1" at bounding box center [211, 151] width 22 height 22
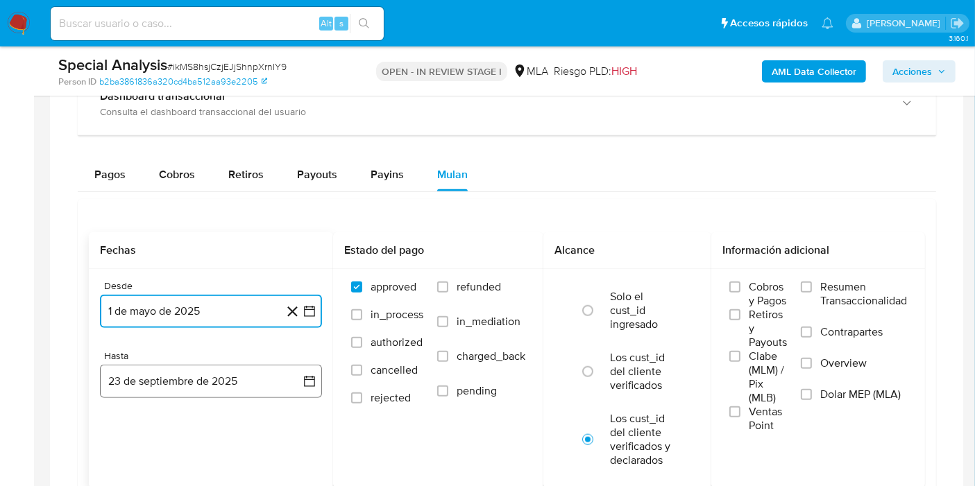
click at [312, 376] on icon "button" at bounding box center [309, 381] width 11 height 11
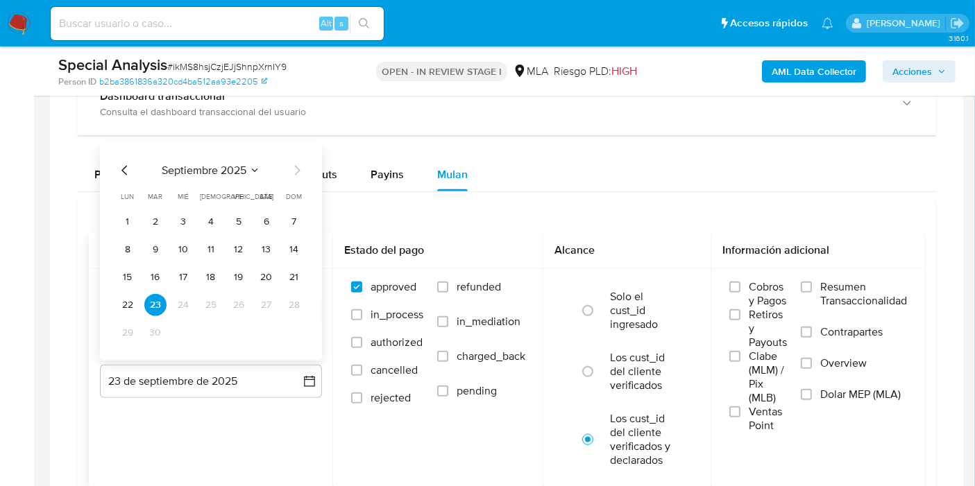
click at [129, 169] on icon "Mes anterior" at bounding box center [125, 170] width 17 height 17
click at [300, 324] on button "31" at bounding box center [294, 332] width 22 height 22
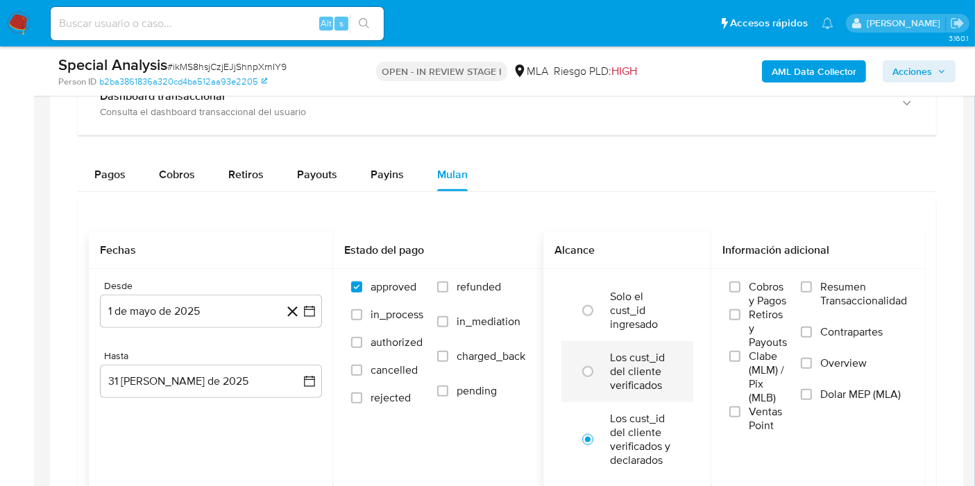
click at [628, 352] on label "Los cust_id del cliente verificados" at bounding box center [642, 372] width 64 height 42
click at [599, 361] on input "radio" at bounding box center [588, 372] width 22 height 22
radio input "true"
click at [869, 394] on span "Dolar MEP (MLA)" at bounding box center [860, 395] width 80 height 14
click at [812, 394] on input "Dolar MEP (MLA)" at bounding box center [806, 394] width 11 height 11
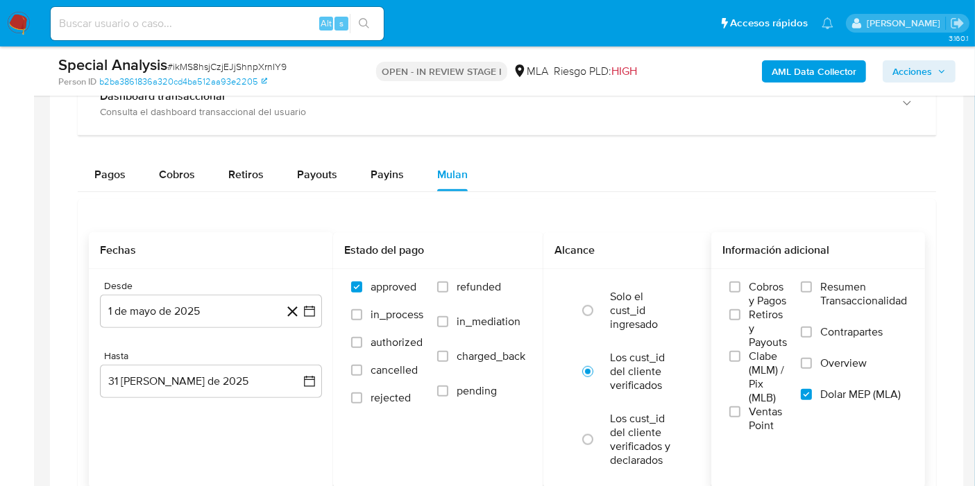
click at [787, 68] on b "AML Data Collector" at bounding box center [813, 71] width 85 height 22
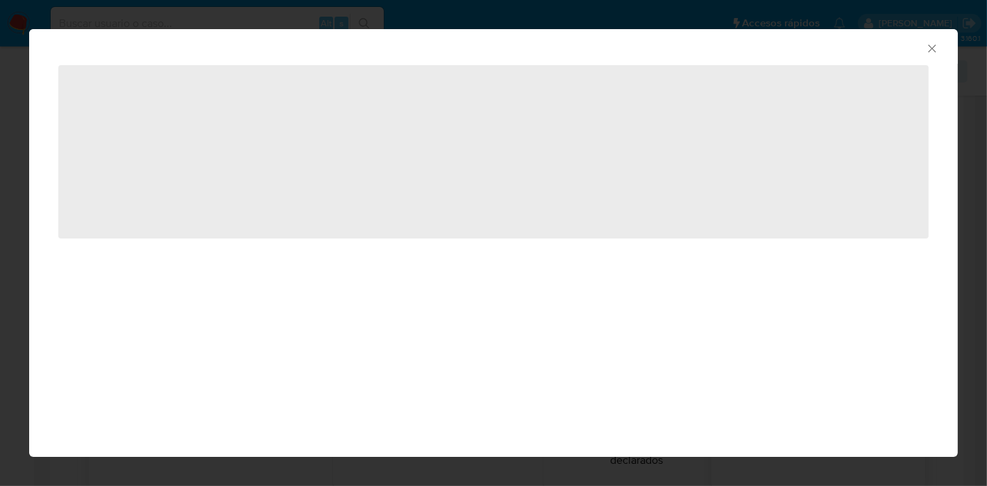
click at [931, 46] on icon "Cerrar ventana" at bounding box center [932, 49] width 14 height 14
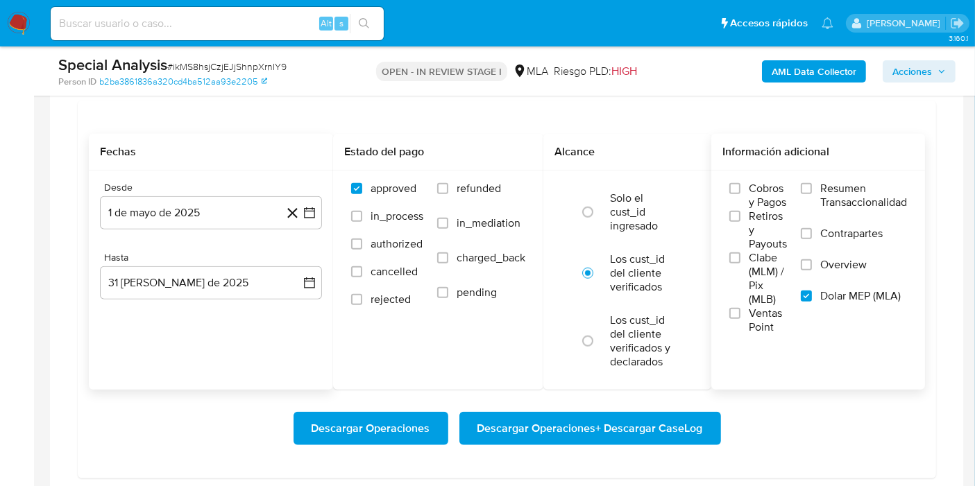
scroll to position [1429, 0]
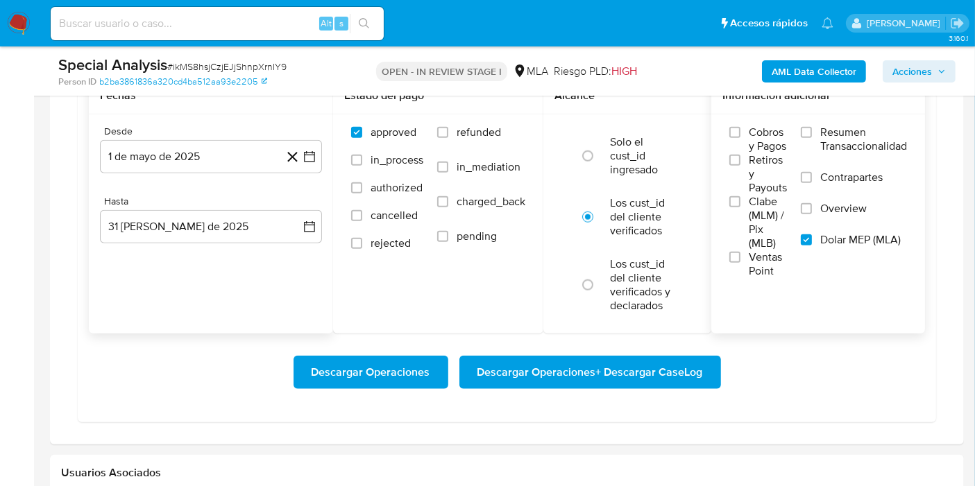
click at [664, 370] on span "Descargar Operaciones + Descargar CaseLog" at bounding box center [589, 372] width 225 height 31
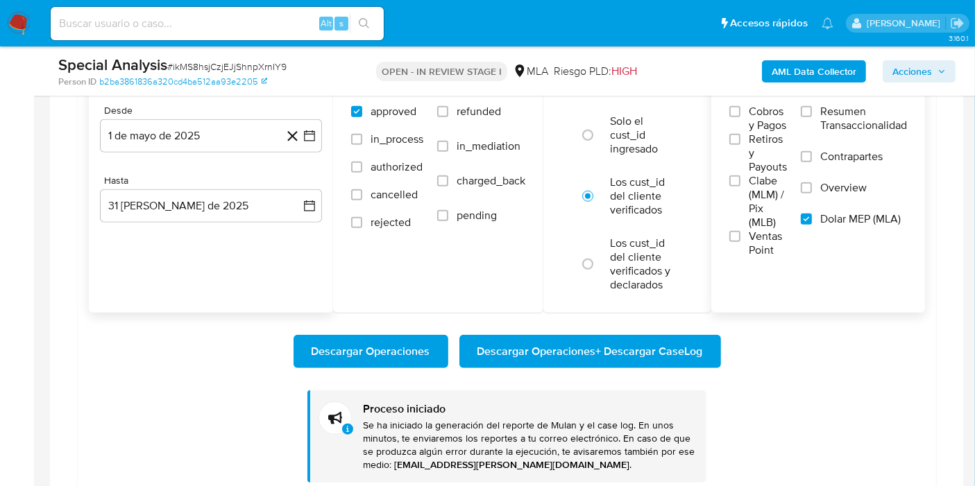
scroll to position [1274, 0]
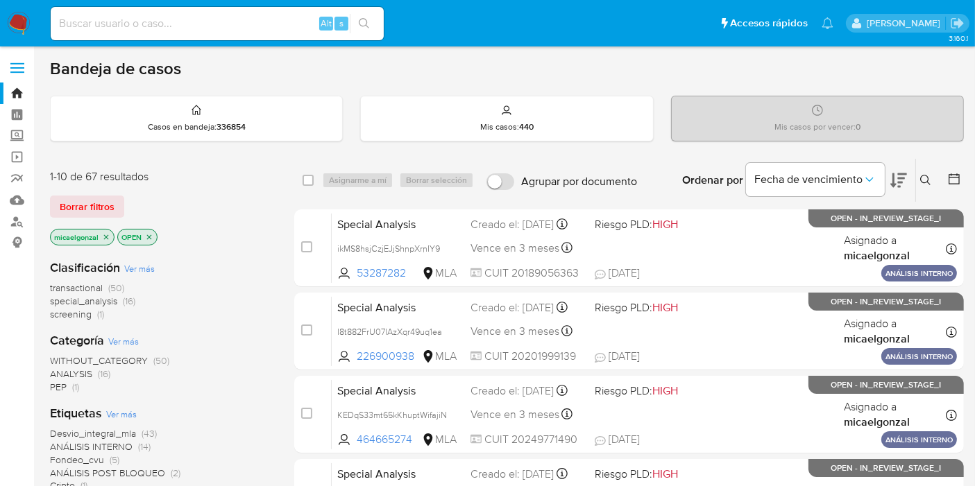
click at [231, 28] on input at bounding box center [217, 24] width 333 height 18
paste input "ikMS8hsjCzjEJjShnpXrnIY9"
type input "ikMS8hsjCzjEJjShnpXrnIY9"
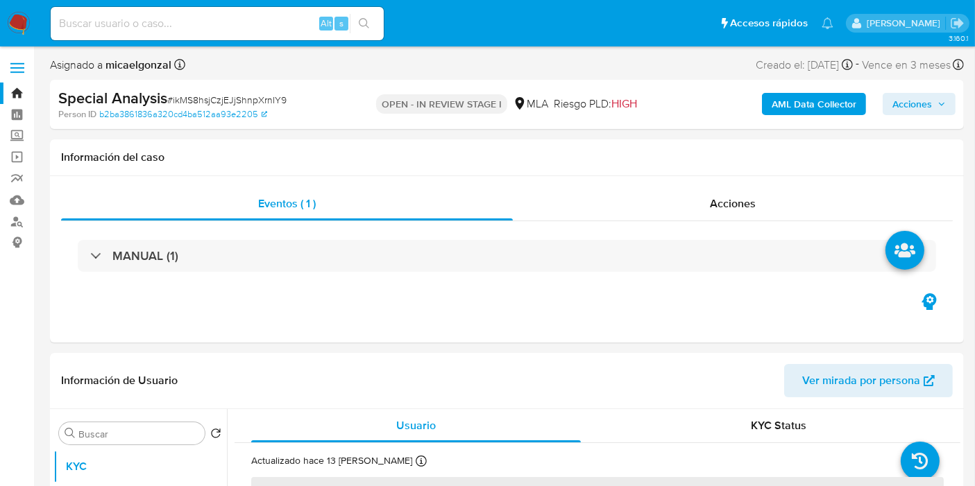
select select "10"
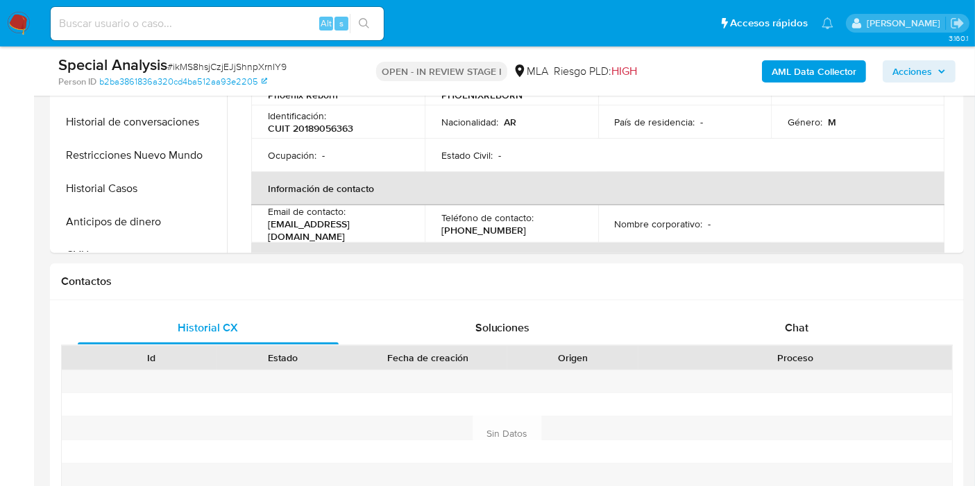
scroll to position [308, 0]
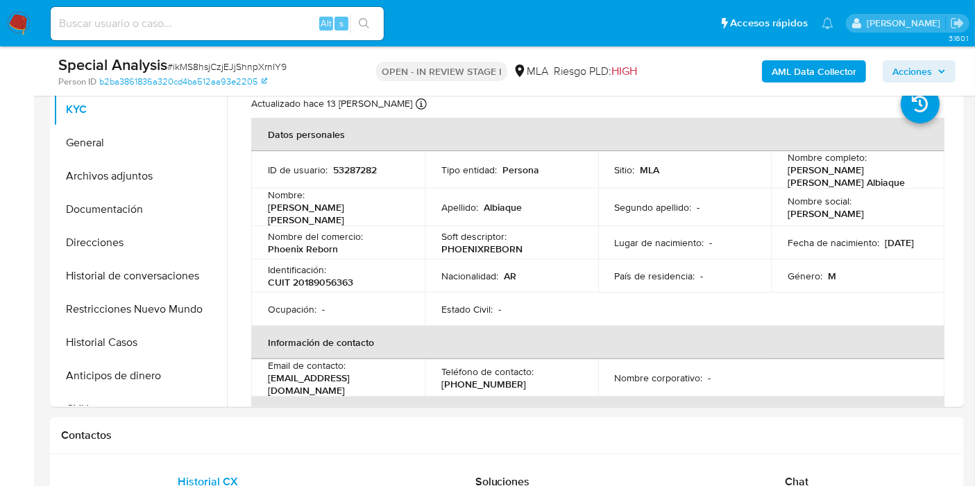
click at [230, 26] on input at bounding box center [217, 24] width 333 height 18
paste input "J9ZEdFHPZ5oWx2ZI0XMQw1ir"
type input "J9ZEdFHPZ5oWx2ZI0XMQw1ir"
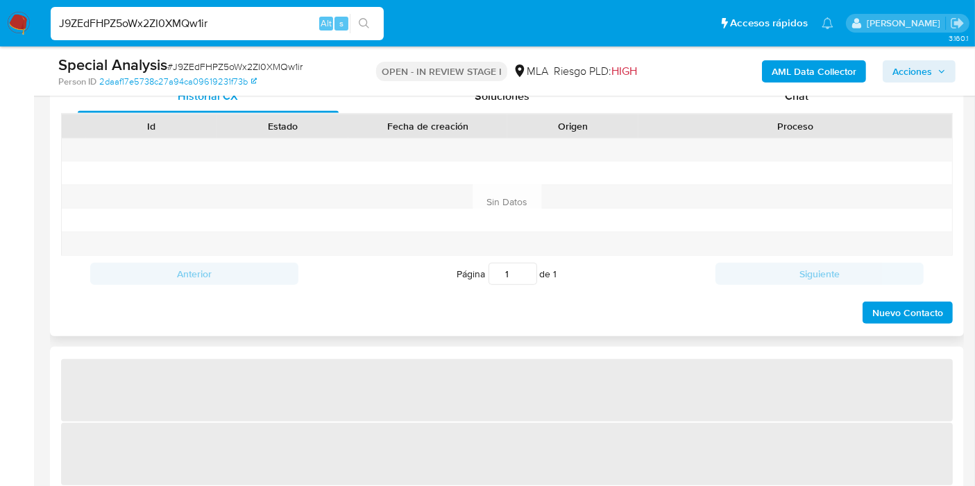
select select "10"
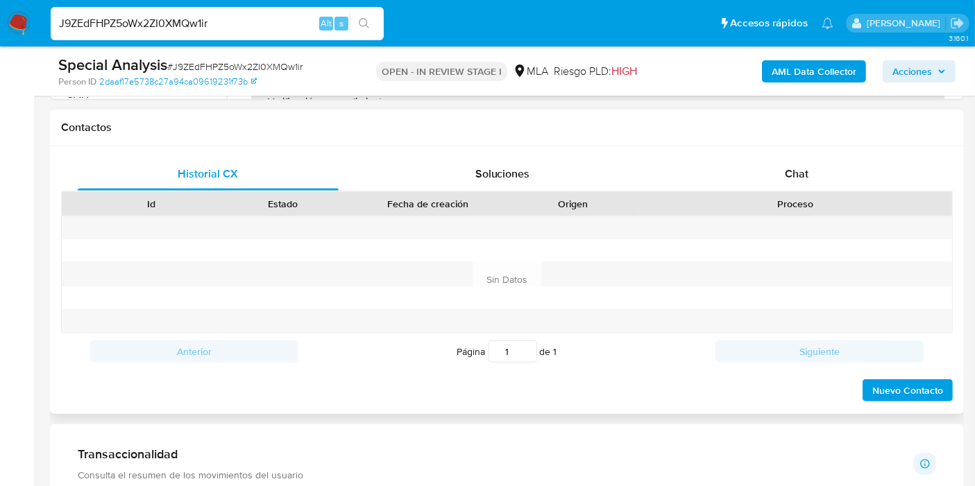
click at [767, 192] on div "Proceso" at bounding box center [795, 204] width 314 height 24
click at [789, 169] on span "Chat" at bounding box center [797, 174] width 24 height 16
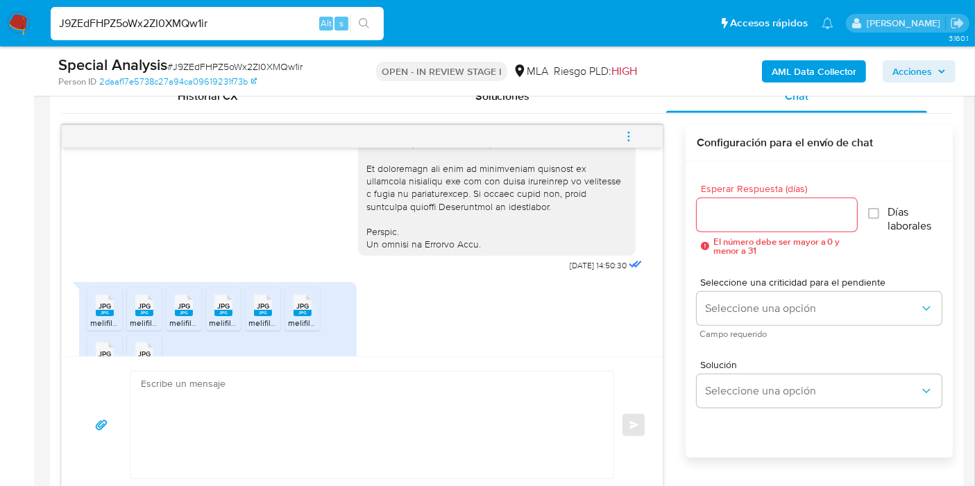
scroll to position [715, 0]
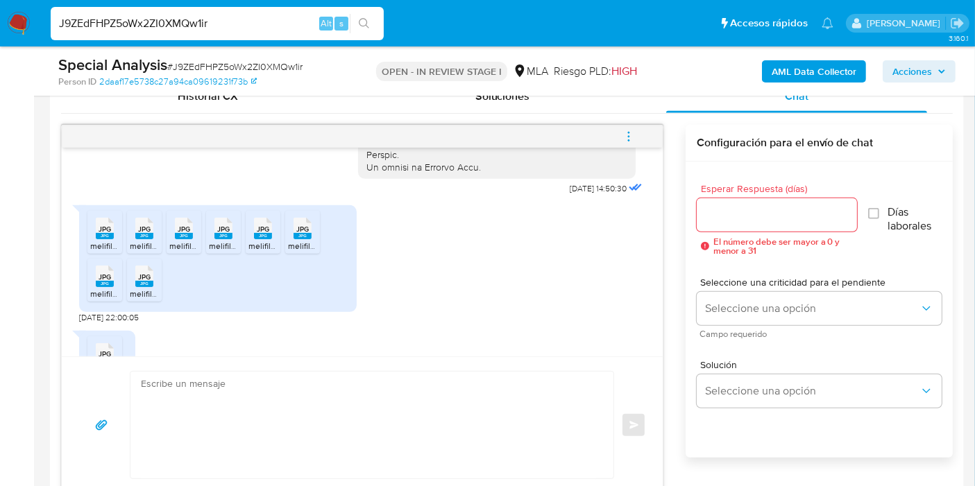
click at [103, 232] on div "JPG JPG melifile8123991637418356682.jpg JPG JPG melifile8860354530806763744.jpg…" at bounding box center [217, 258] width 277 height 107
click at [109, 240] on div "JPG JPG" at bounding box center [104, 227] width 29 height 27
drag, startPoint x: 153, startPoint y: 253, endPoint x: 180, endPoint y: 260, distance: 28.8
click at [155, 241] on div "JPG JPG" at bounding box center [144, 227] width 29 height 27
drag, startPoint x: 180, startPoint y: 260, endPoint x: 190, endPoint y: 264, distance: 10.3
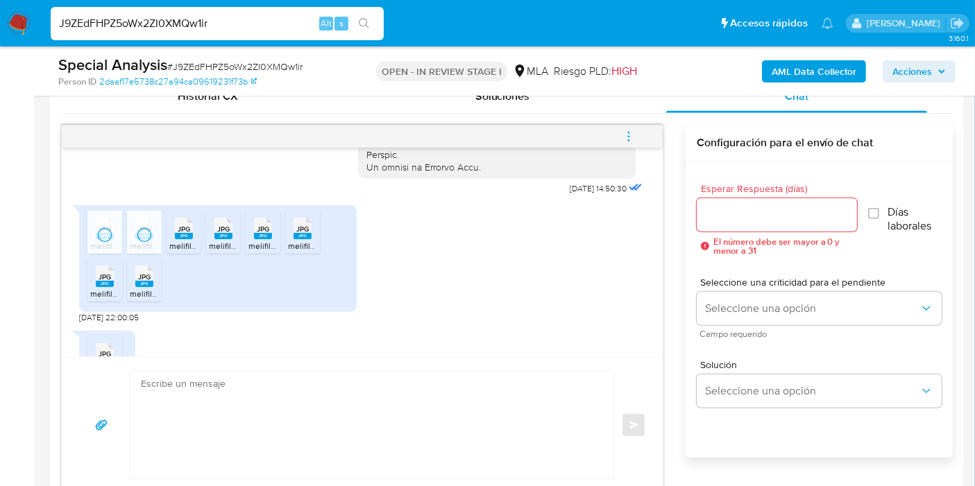
click at [190, 239] on rect at bounding box center [184, 236] width 18 height 6
click at [223, 234] on span "JPG" at bounding box center [223, 229] width 12 height 9
click at [261, 234] on span "JPG" at bounding box center [263, 229] width 12 height 9
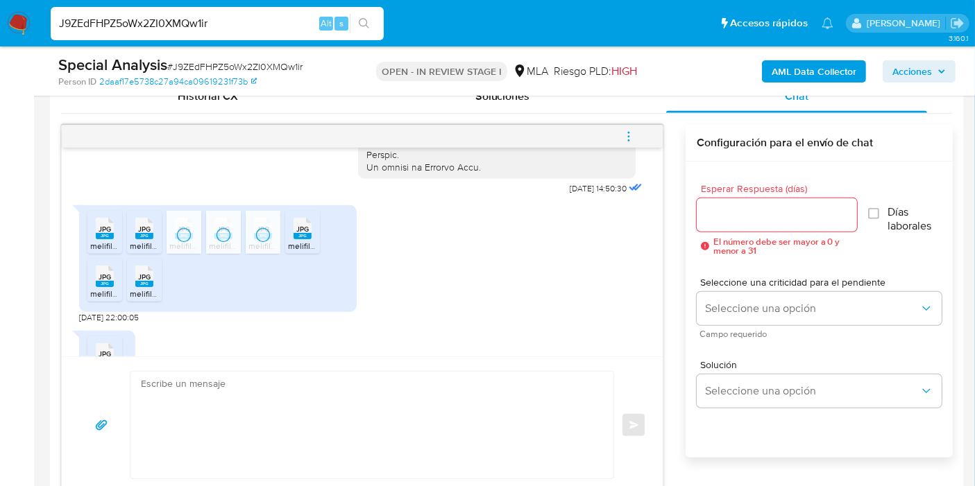
click at [298, 234] on span "JPG" at bounding box center [302, 229] width 12 height 9
click at [98, 289] on div "JPG JPG" at bounding box center [104, 275] width 29 height 27
click at [138, 287] on rect at bounding box center [144, 284] width 18 height 6
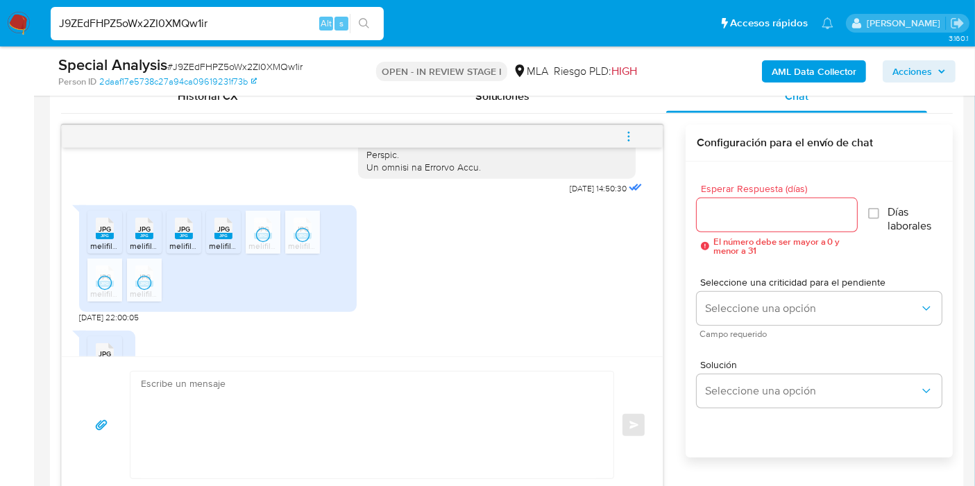
scroll to position [792, 0]
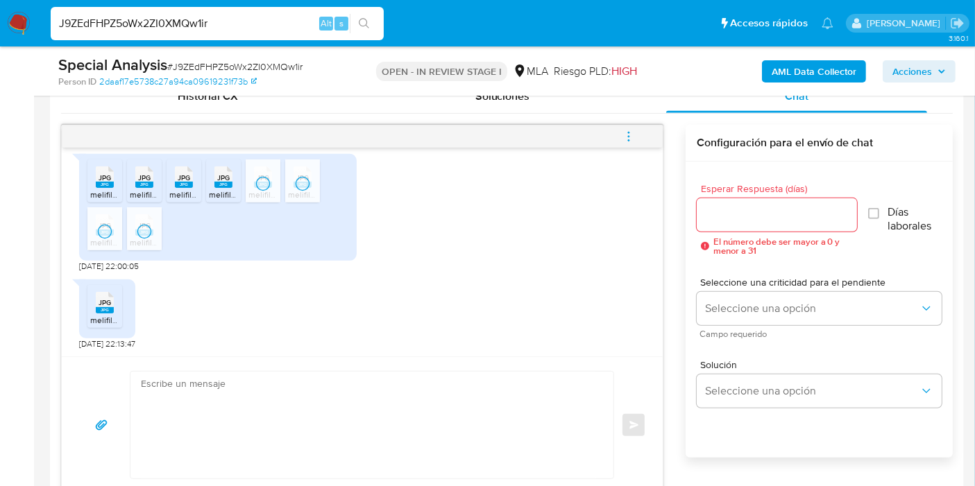
click at [96, 291] on icon "JPG" at bounding box center [105, 303] width 18 height 24
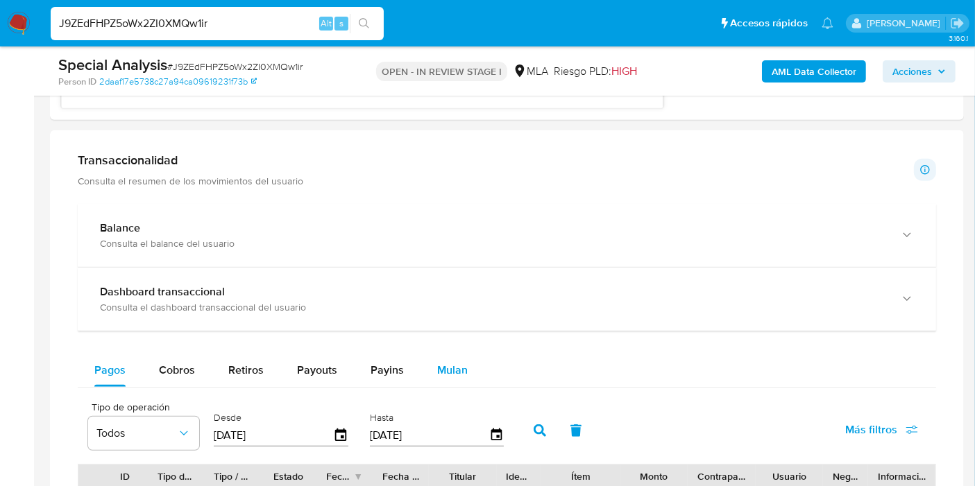
click at [450, 354] on div "Mulan" at bounding box center [452, 370] width 31 height 33
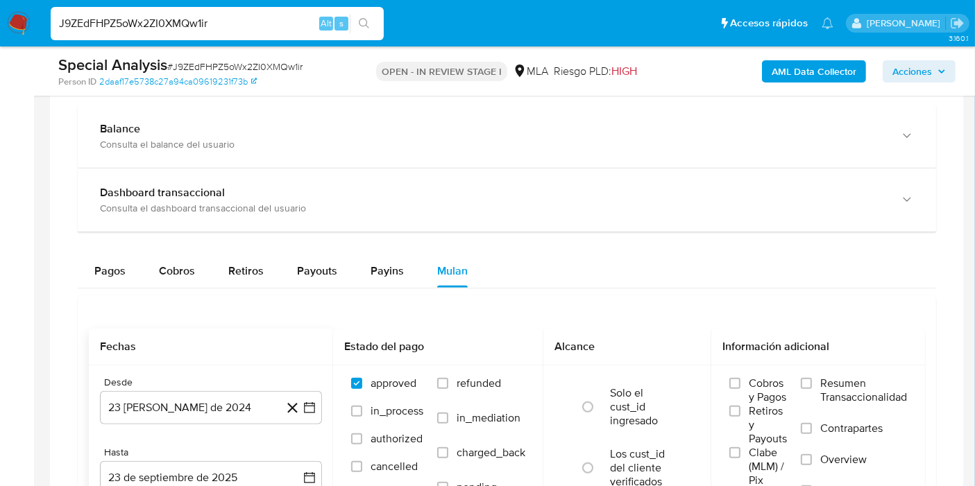
scroll to position [1233, 0]
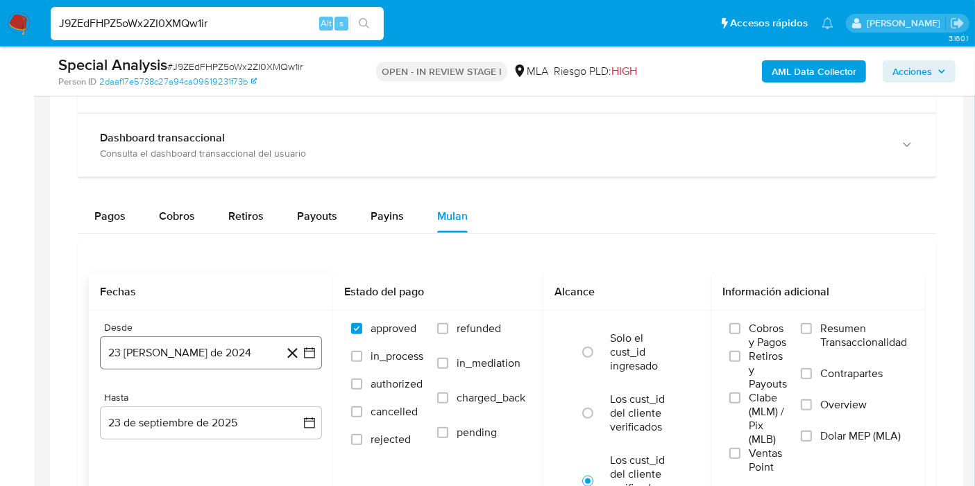
click at [308, 340] on button "23 [PERSON_NAME] de 2024" at bounding box center [211, 352] width 222 height 33
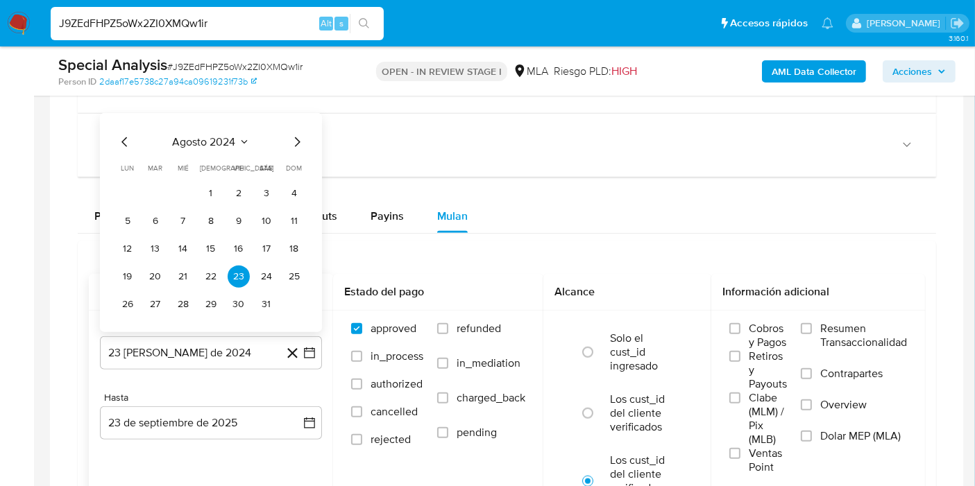
click at [231, 142] on span "agosto 2024" at bounding box center [204, 142] width 63 height 14
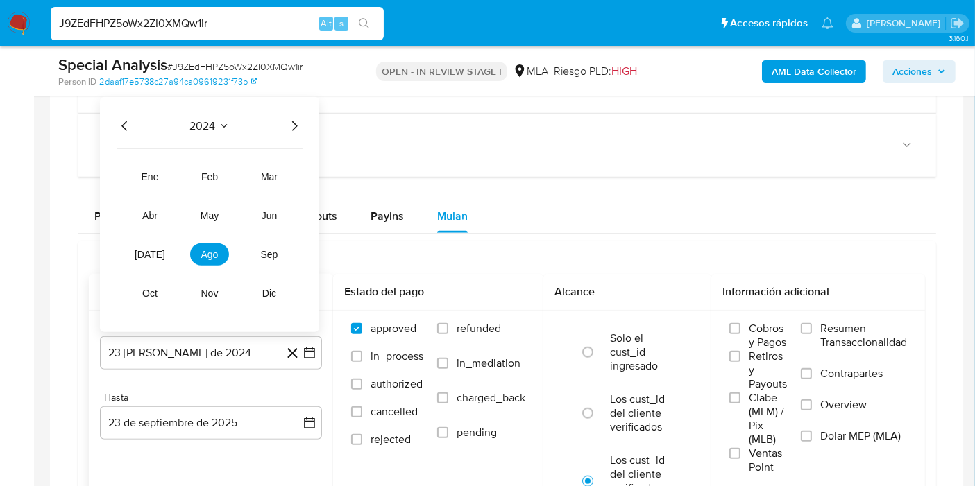
click at [299, 128] on icon "Año siguiente" at bounding box center [294, 125] width 17 height 17
click at [222, 222] on button "may" at bounding box center [209, 215] width 39 height 22
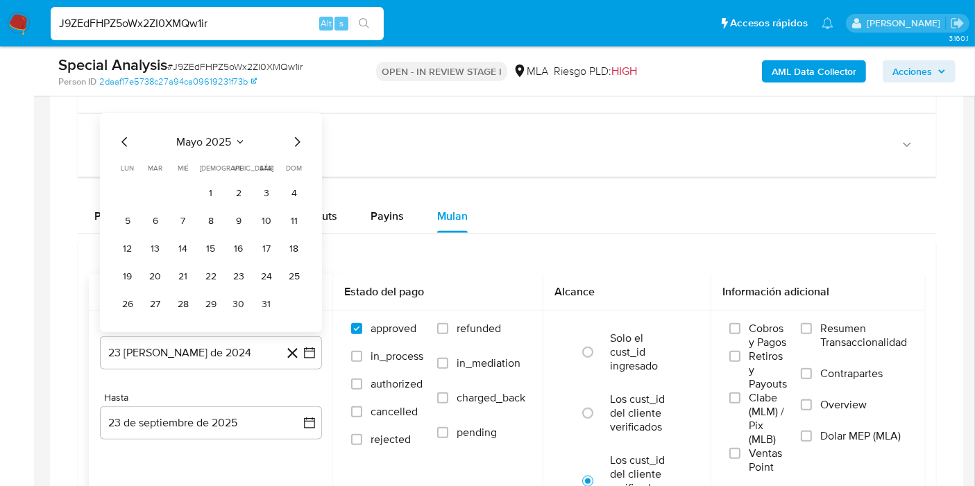
click at [218, 187] on button "1" at bounding box center [211, 193] width 22 height 22
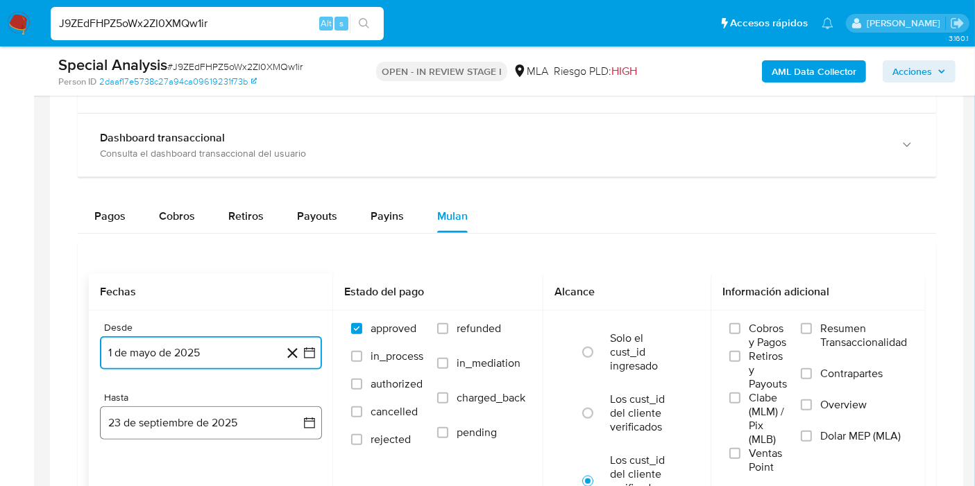
click at [294, 423] on button "23 de septiembre de 2025" at bounding box center [211, 423] width 222 height 33
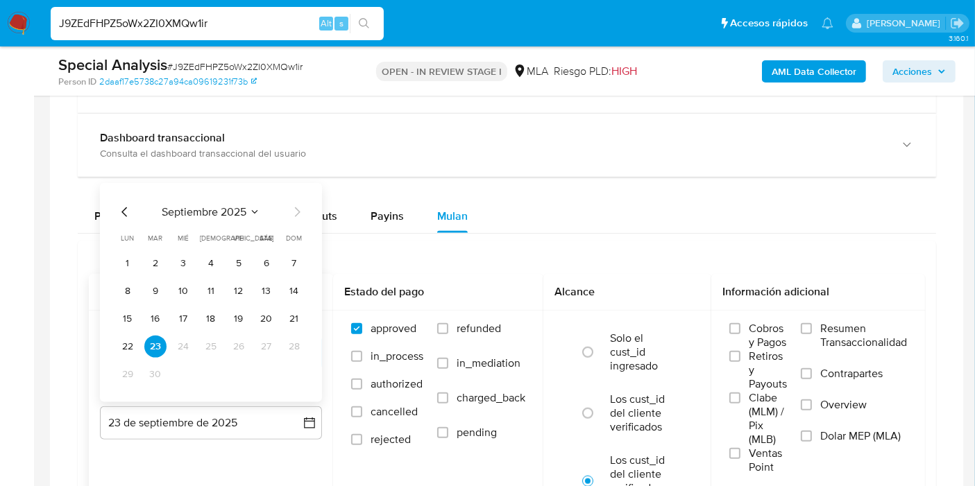
click at [122, 209] on icon "Mes anterior" at bounding box center [124, 212] width 6 height 10
drag, startPoint x: 291, startPoint y: 373, endPoint x: 413, endPoint y: 409, distance: 127.1
click at [292, 373] on button "31" at bounding box center [294, 374] width 22 height 22
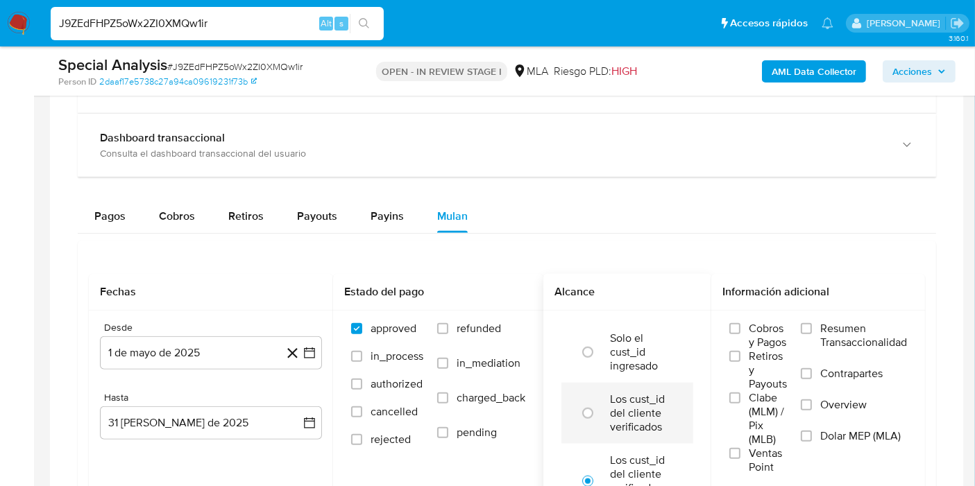
click at [648, 426] on label "Los cust_id del cliente verificados" at bounding box center [642, 414] width 64 height 42
click at [599, 425] on input "radio" at bounding box center [588, 413] width 22 height 22
radio input "true"
click at [834, 434] on span "Dolar MEP (MLA)" at bounding box center [860, 436] width 80 height 14
click at [812, 434] on input "Dolar MEP (MLA)" at bounding box center [806, 436] width 11 height 11
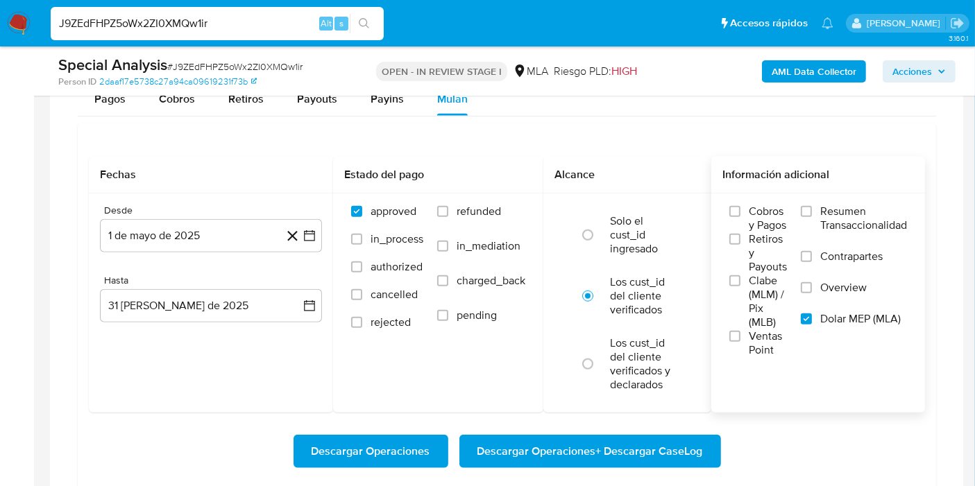
scroll to position [1465, 0]
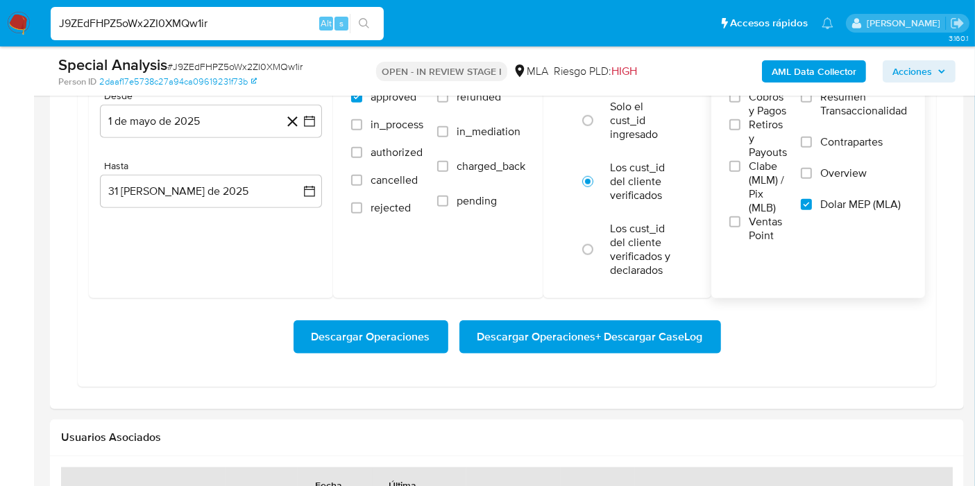
click at [644, 334] on span "Descargar Operaciones + Descargar CaseLog" at bounding box center [589, 337] width 225 height 31
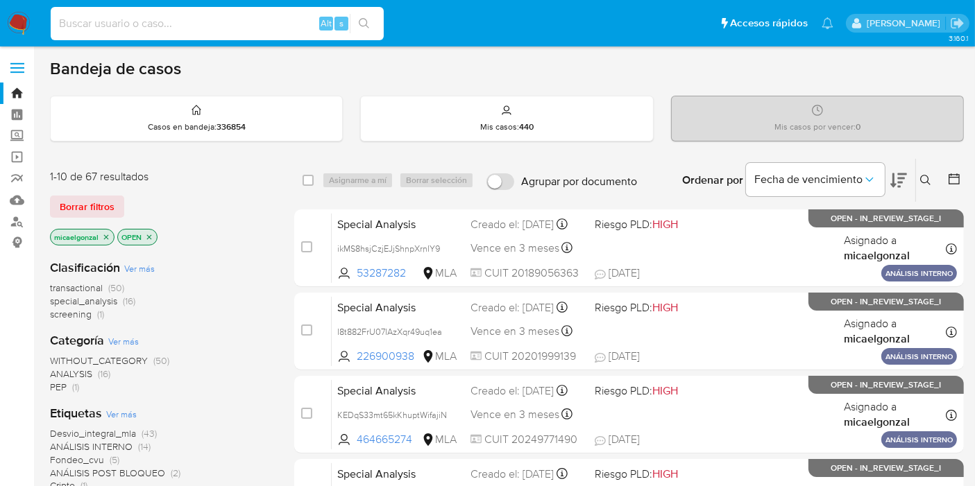
click at [230, 15] on input at bounding box center [217, 24] width 333 height 18
paste input "kFw6RqXKltqM7lQBPHLyYKHE"
type input "kFw6RqXKltqM7lQBPHLyYKHE"
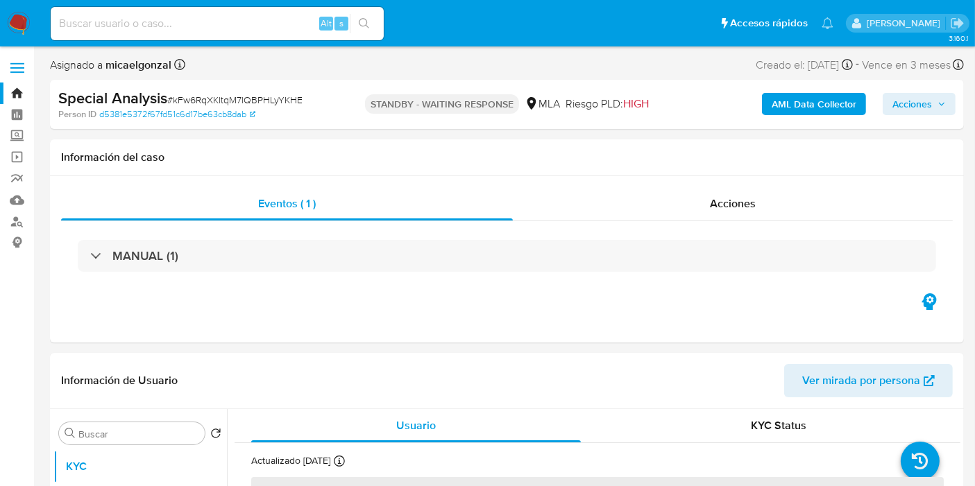
select select "10"
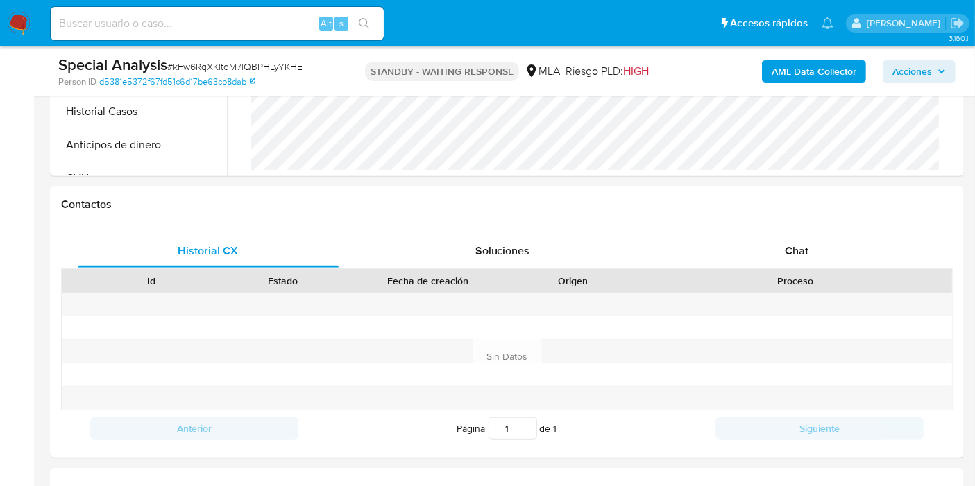
scroll to position [848, 0]
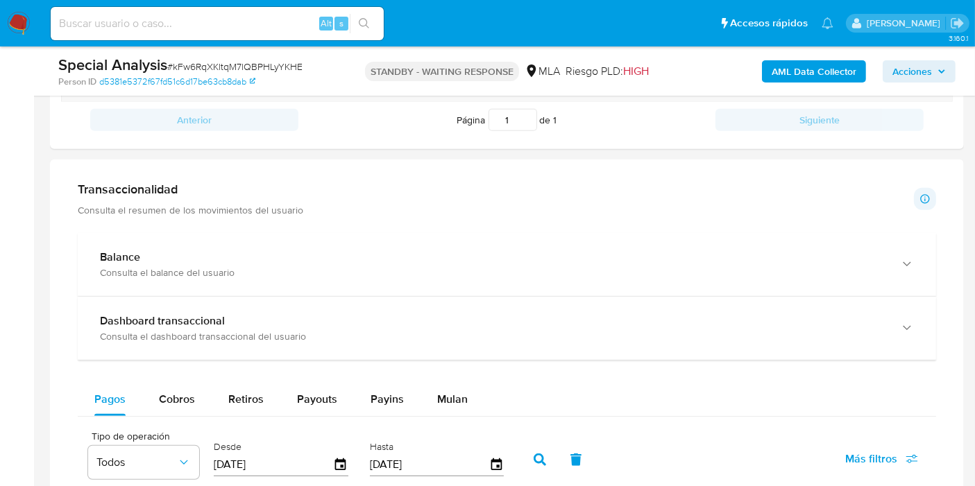
click at [448, 395] on span "Mulan" at bounding box center [452, 399] width 31 height 16
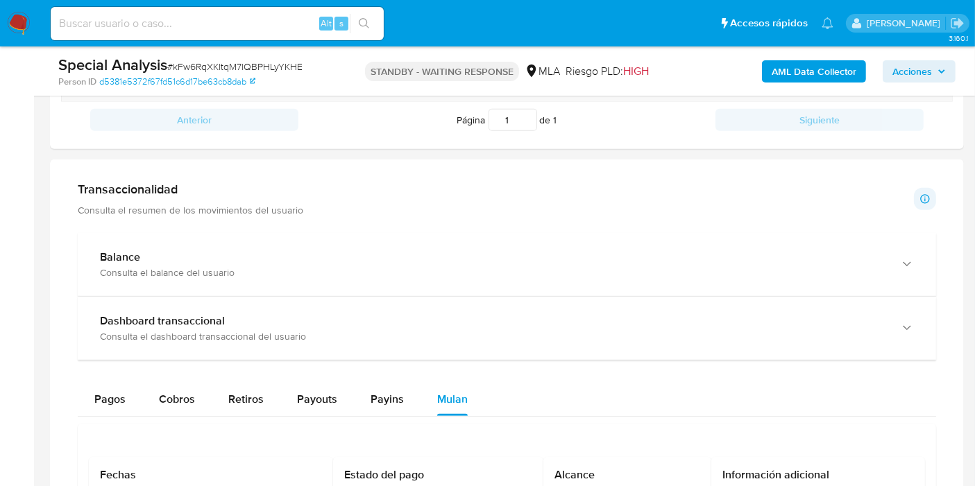
scroll to position [1156, 0]
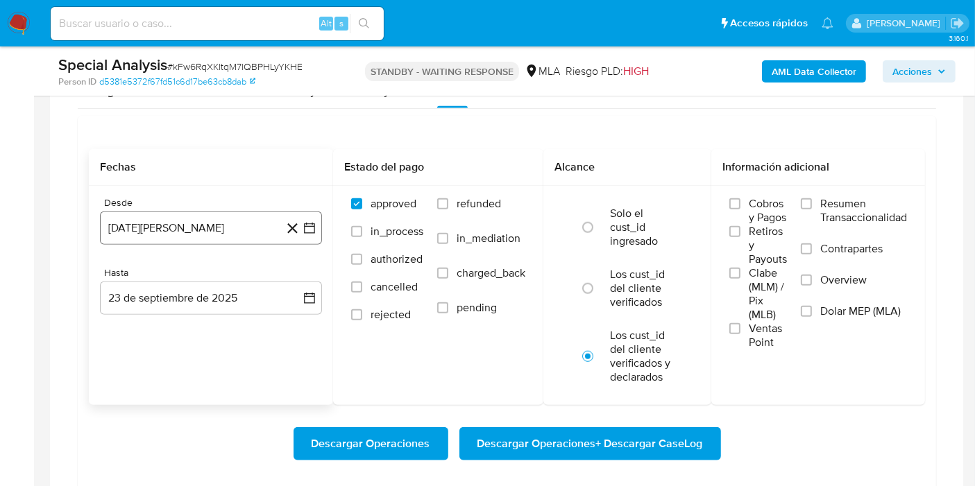
click at [306, 231] on icon "button" at bounding box center [309, 228] width 14 height 14
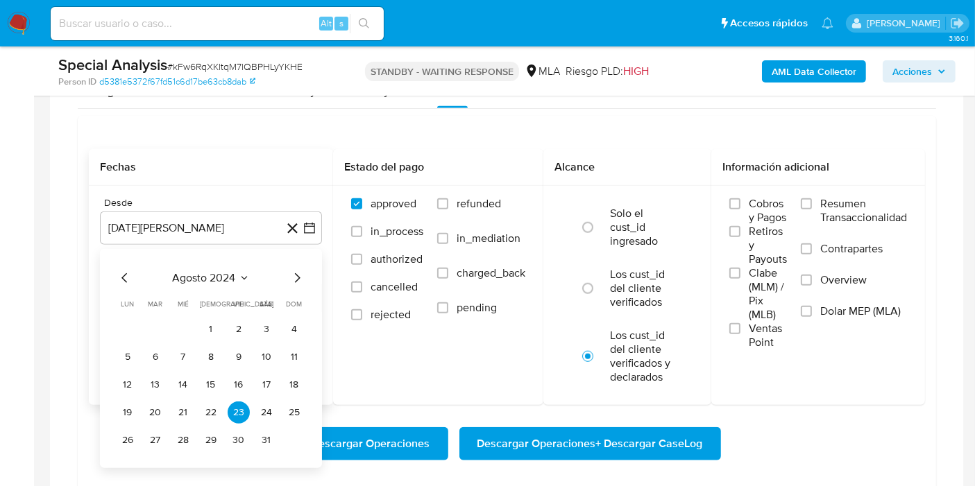
click at [180, 278] on span "agosto 2024" at bounding box center [204, 278] width 63 height 14
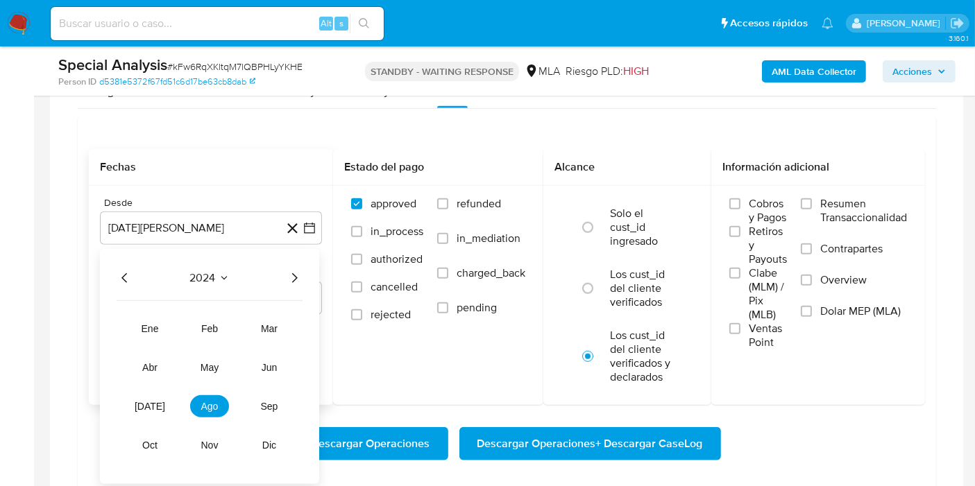
click at [293, 276] on icon "Año siguiente" at bounding box center [294, 278] width 17 height 17
click at [212, 367] on span "may" at bounding box center [209, 367] width 18 height 11
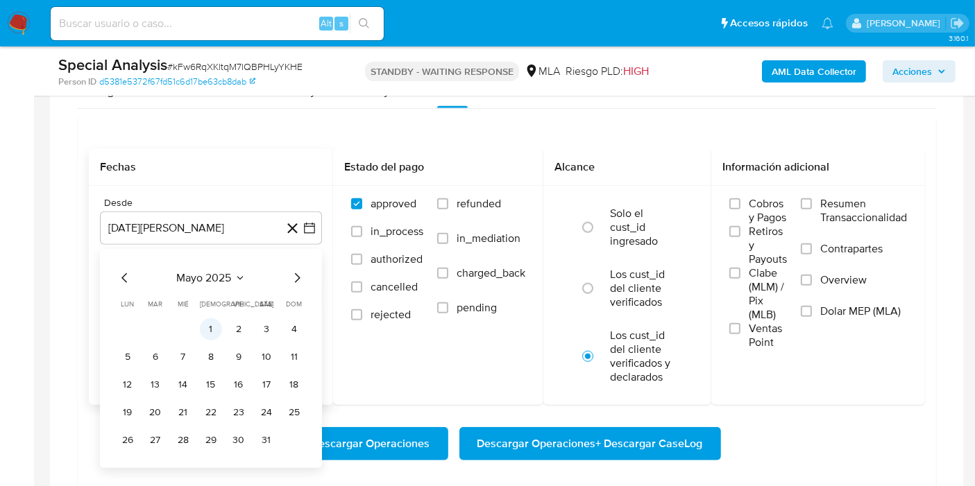
click at [205, 325] on button "1" at bounding box center [211, 329] width 22 height 22
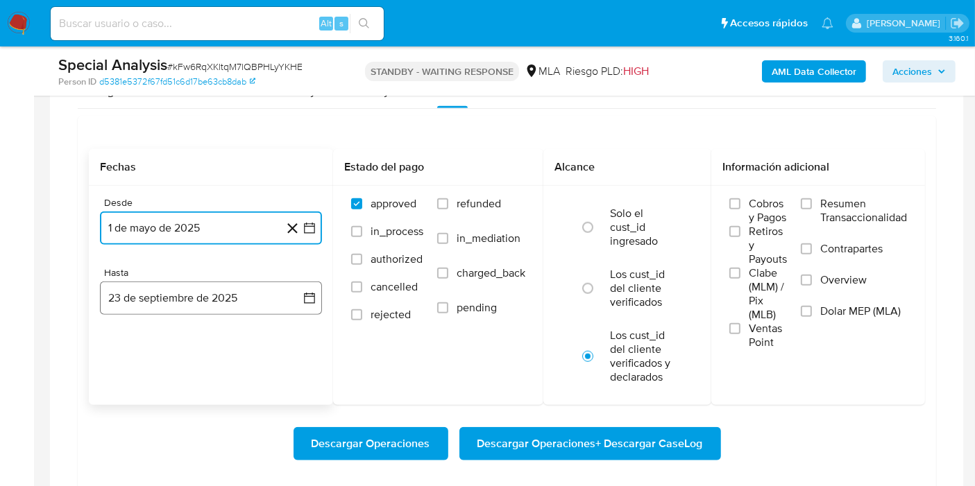
drag, startPoint x: 243, startPoint y: 305, endPoint x: 235, endPoint y: 304, distance: 7.7
click at [243, 304] on button "23 de septiembre de 2025" at bounding box center [211, 298] width 222 height 33
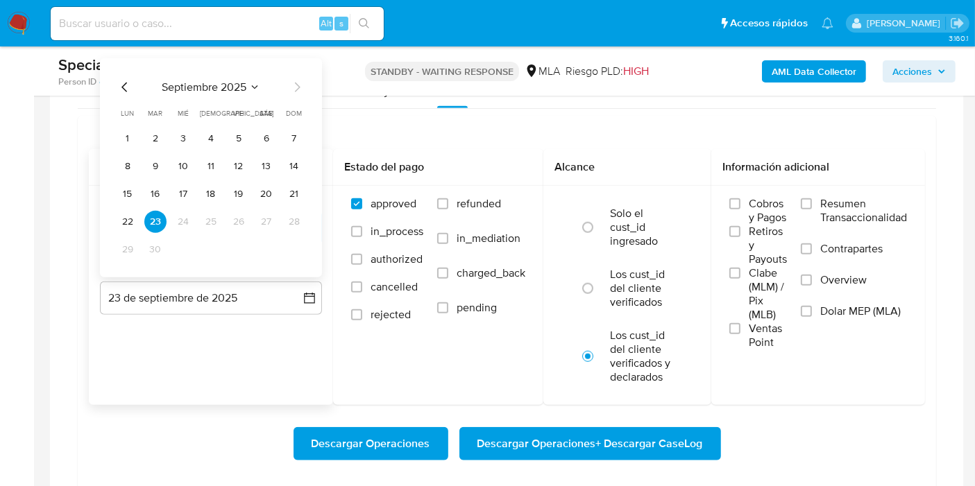
click at [123, 89] on icon "Mes anterior" at bounding box center [125, 87] width 17 height 17
click at [302, 246] on button "31" at bounding box center [294, 250] width 22 height 22
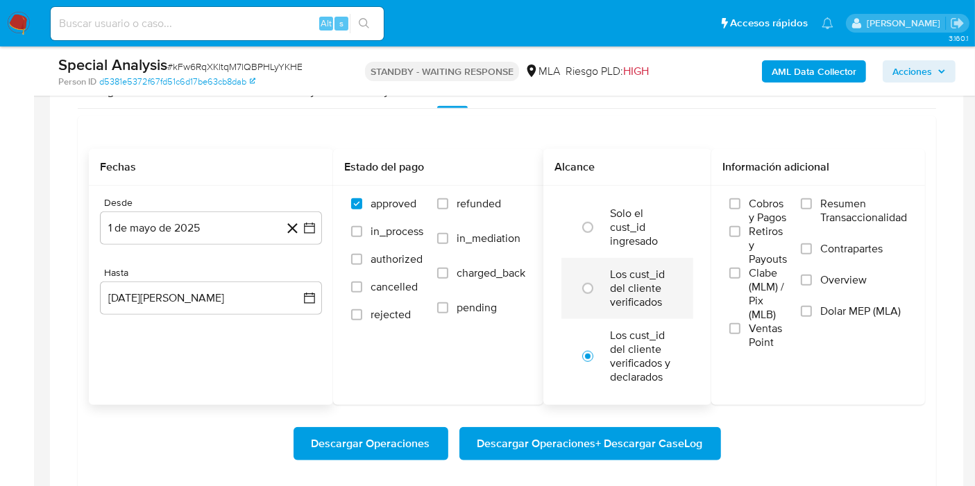
click at [642, 269] on label "Los cust_id del cliente verificados" at bounding box center [642, 289] width 64 height 42
click at [599, 277] on input "radio" at bounding box center [588, 288] width 22 height 22
radio input "true"
click at [819, 295] on label "Overview" at bounding box center [854, 288] width 106 height 31
click at [812, 286] on input "Overview" at bounding box center [806, 280] width 11 height 11
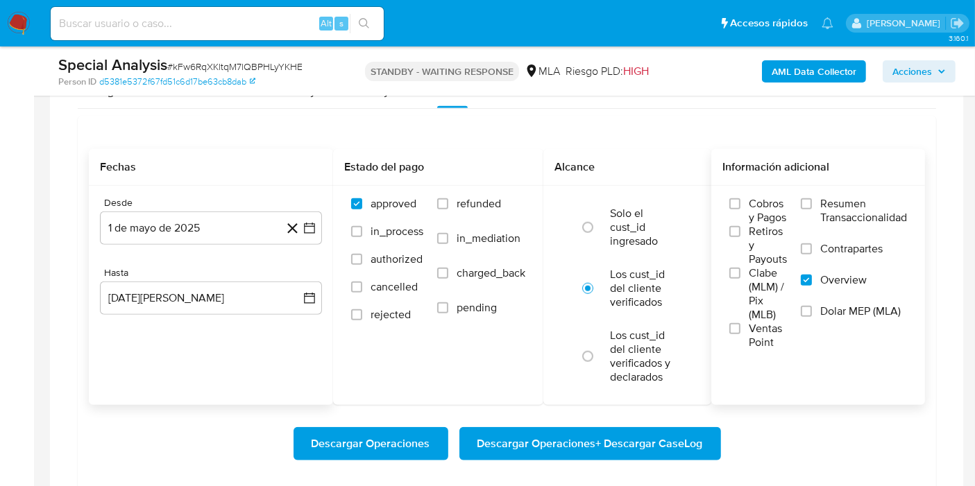
click at [822, 305] on span "Dolar MEP (MLA)" at bounding box center [860, 312] width 80 height 14
click at [812, 306] on input "Dolar MEP (MLA)" at bounding box center [806, 311] width 11 height 11
click at [832, 268] on label "Contrapartes" at bounding box center [854, 257] width 106 height 31
click at [812, 255] on input "Contrapartes" at bounding box center [806, 249] width 11 height 11
click at [831, 273] on span "Overview" at bounding box center [843, 280] width 46 height 14
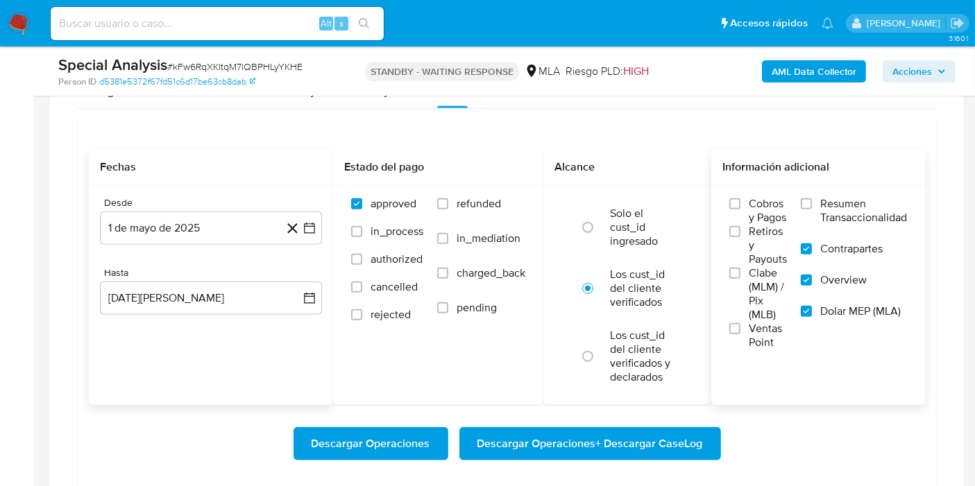
click at [812, 275] on input "Overview" at bounding box center [806, 280] width 11 height 11
click at [832, 242] on span "Contrapartes" at bounding box center [851, 249] width 62 height 14
click at [812, 244] on input "Contrapartes" at bounding box center [806, 249] width 11 height 11
click at [631, 443] on span "Descargar Operaciones + Descargar CaseLog" at bounding box center [589, 444] width 225 height 31
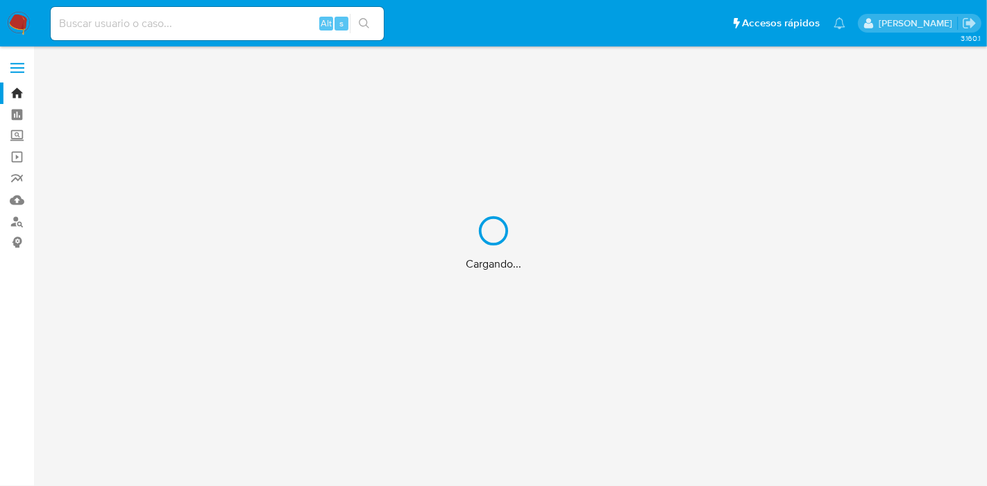
click at [246, 32] on div "Cargando..." at bounding box center [493, 243] width 987 height 486
click at [265, 6] on div "Cargando..." at bounding box center [493, 243] width 987 height 486
click at [239, 21] on div "Cargando..." at bounding box center [493, 243] width 987 height 486
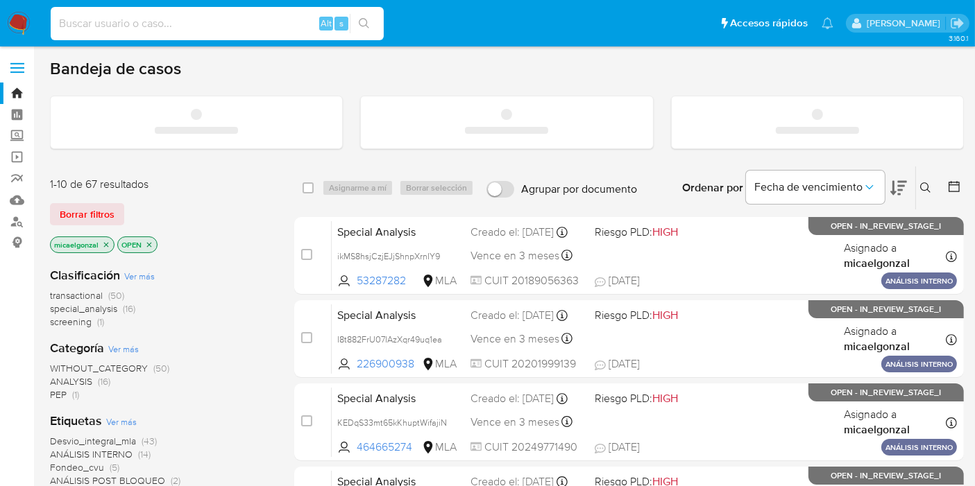
click at [239, 21] on input at bounding box center [217, 24] width 333 height 18
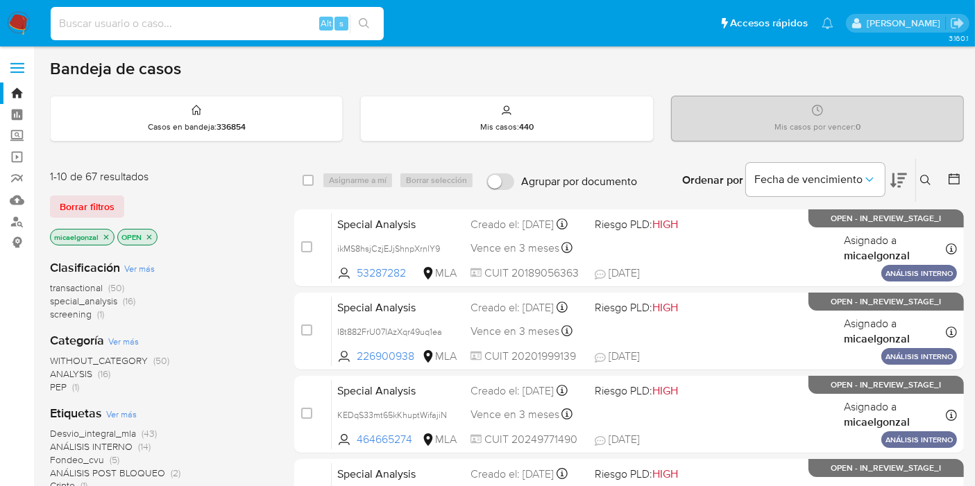
paste input "dA1ukSrsJtuYLV31olOAGRJb"
type input "dA1ukSrsJtuYLV31olOAGRJb"
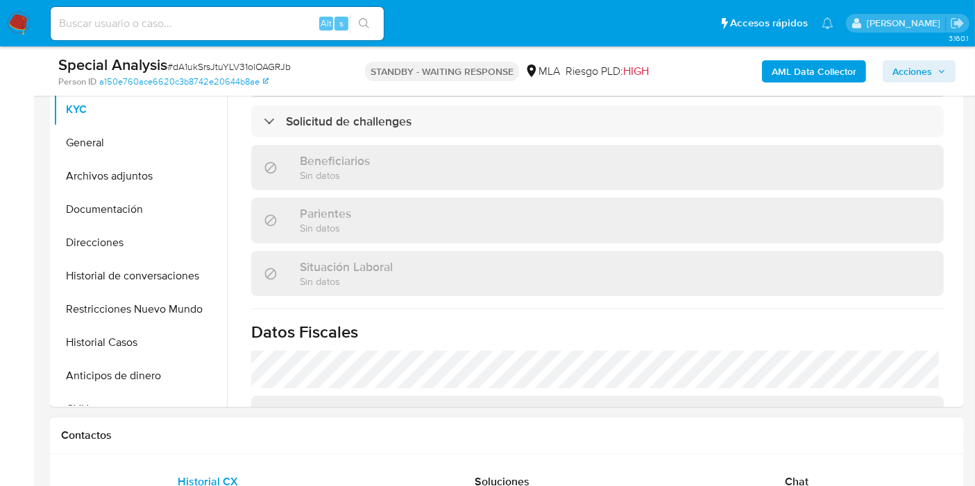
scroll to position [385, 0]
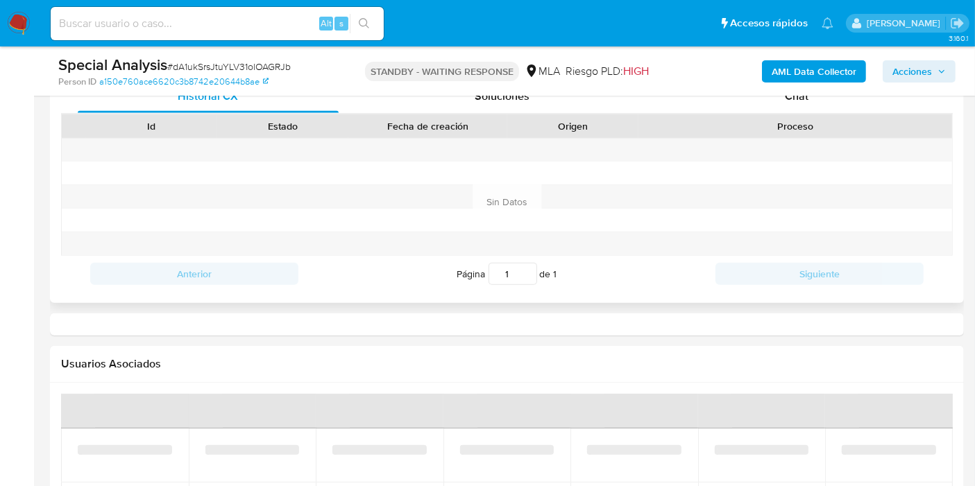
select select "10"
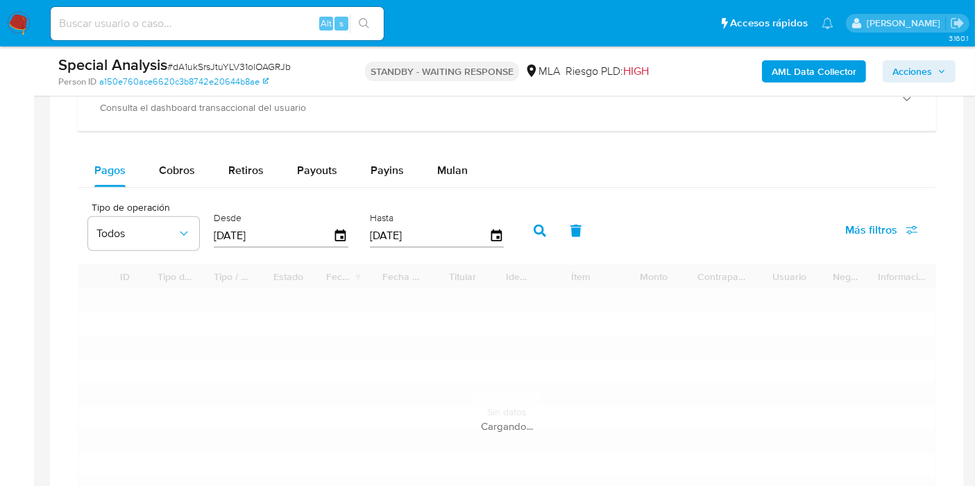
scroll to position [712, 0]
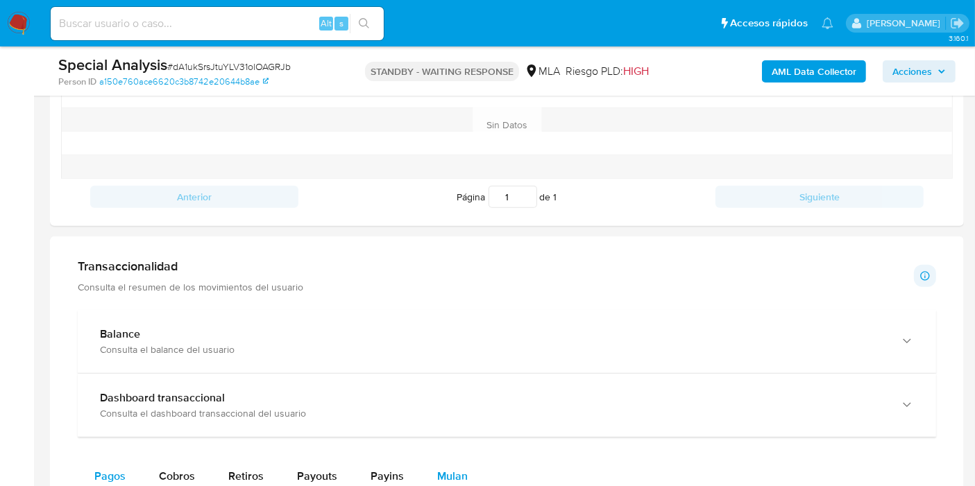
click at [432, 472] on button "Mulan" at bounding box center [452, 476] width 64 height 33
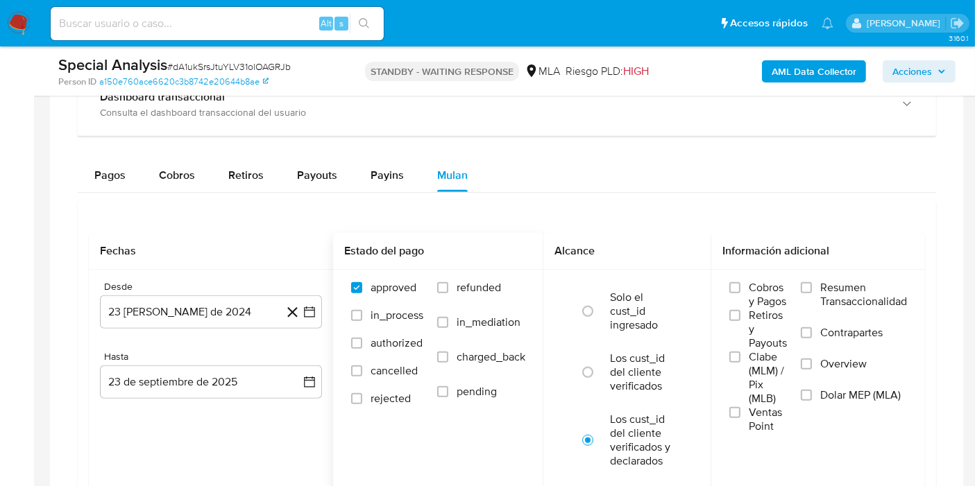
scroll to position [1079, 0]
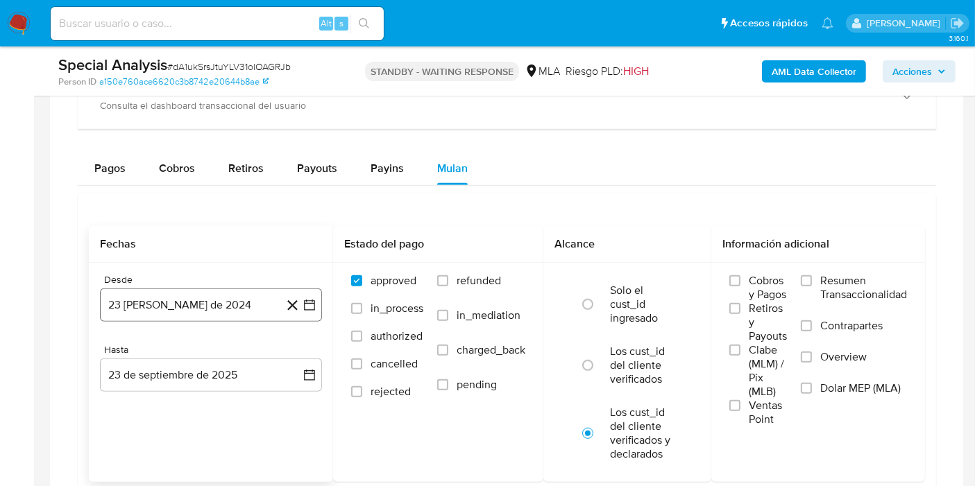
click at [309, 300] on icon "button" at bounding box center [309, 305] width 11 height 11
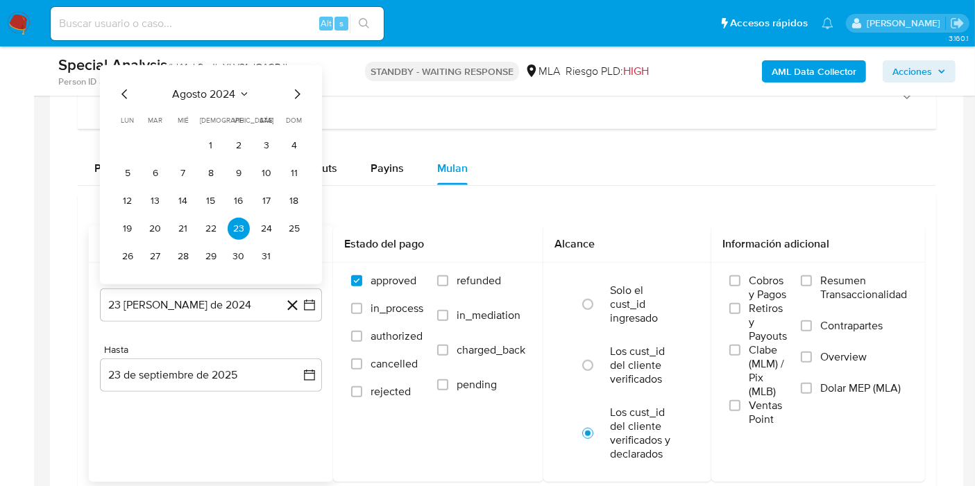
click at [230, 88] on span "agosto 2024" at bounding box center [204, 94] width 63 height 14
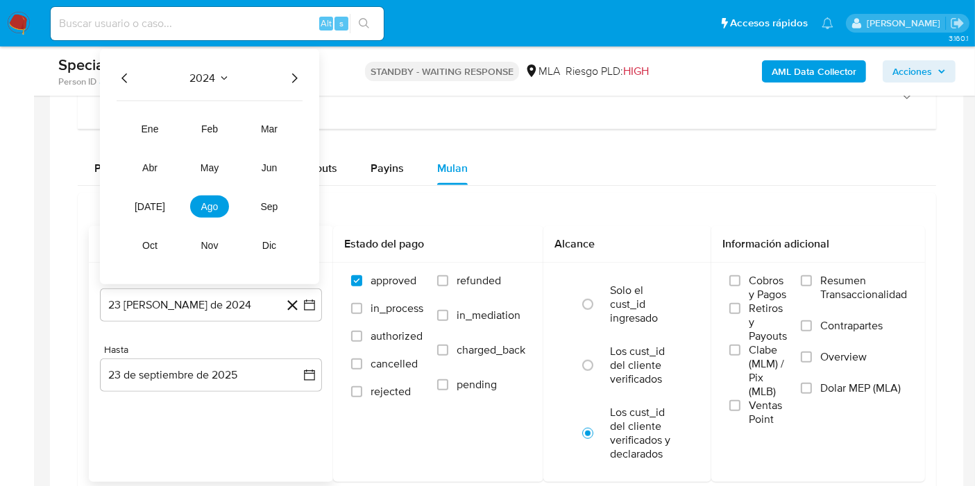
click at [289, 76] on icon "Año siguiente" at bounding box center [294, 78] width 17 height 17
click at [205, 165] on span "may" at bounding box center [209, 167] width 18 height 11
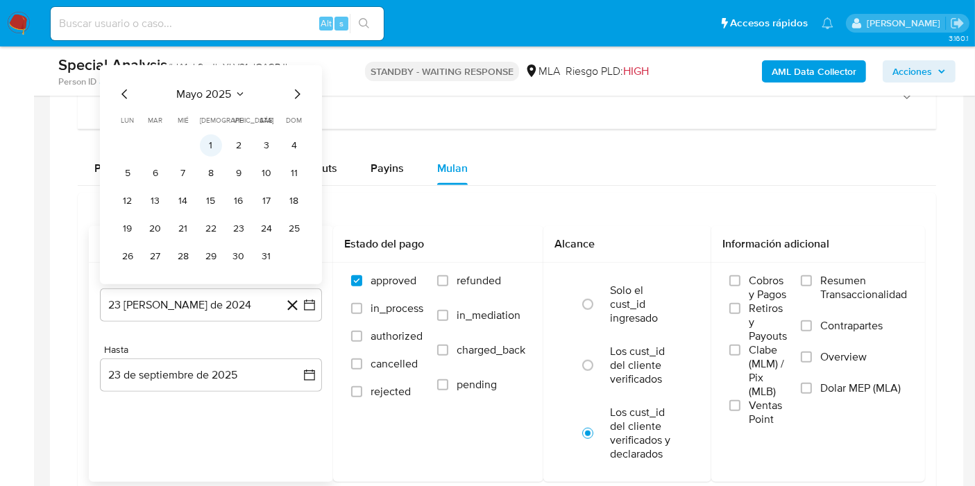
click at [212, 137] on button "1" at bounding box center [211, 146] width 22 height 22
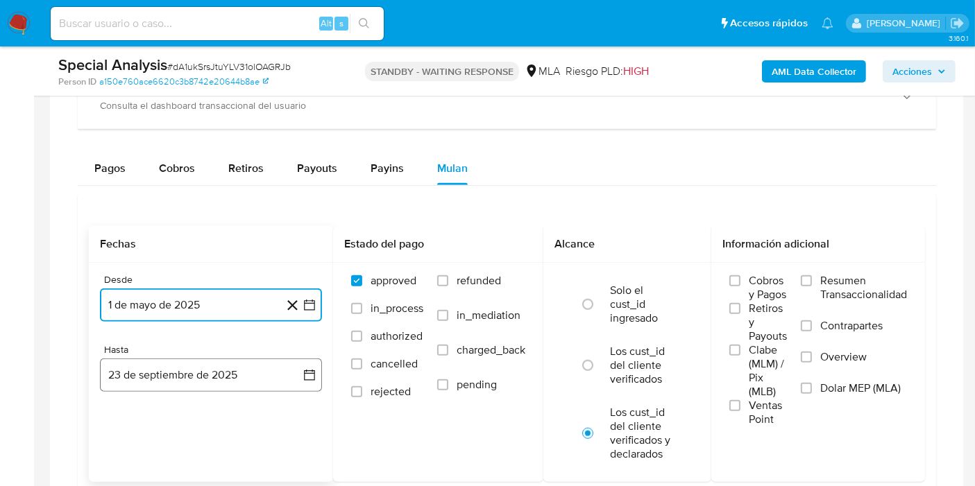
click at [306, 373] on icon "button" at bounding box center [309, 375] width 14 height 14
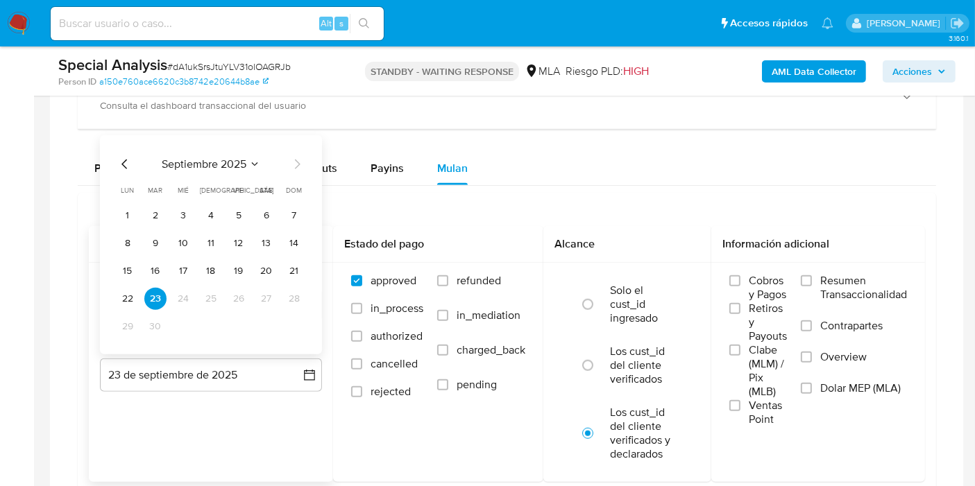
click at [119, 173] on div "septiembre 2025 septiembre 2025 lun lunes mar martes mié miércoles jue jueves v…" at bounding box center [211, 247] width 189 height 182
click at [125, 160] on icon "Mes anterior" at bounding box center [125, 164] width 17 height 17
click at [299, 324] on button "31" at bounding box center [294, 327] width 22 height 22
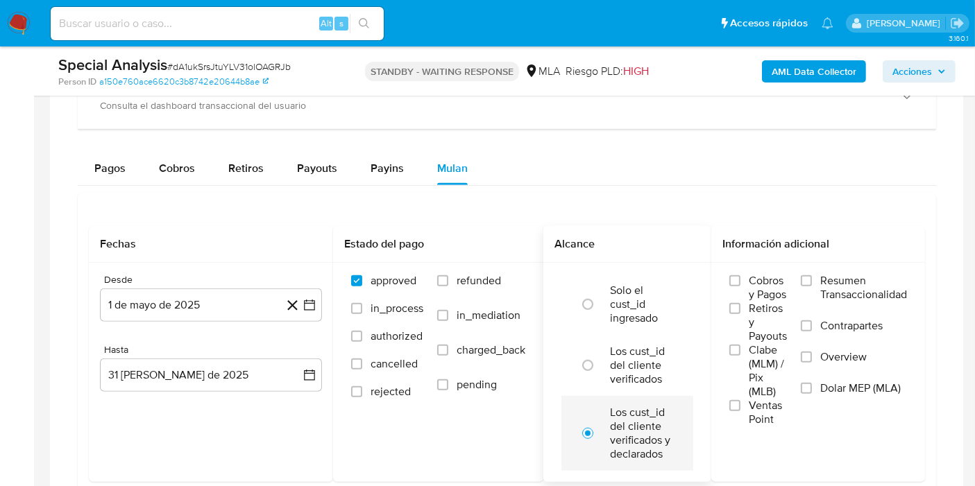
click at [660, 396] on div "Los cust_id del cliente verificados y declarados" at bounding box center [642, 433] width 64 height 75
drag, startPoint x: 659, startPoint y: 366, endPoint x: 817, endPoint y: 410, distance: 163.4
click at [673, 371] on li "Los cust_id del cliente verificados" at bounding box center [627, 365] width 132 height 61
radio input "true"
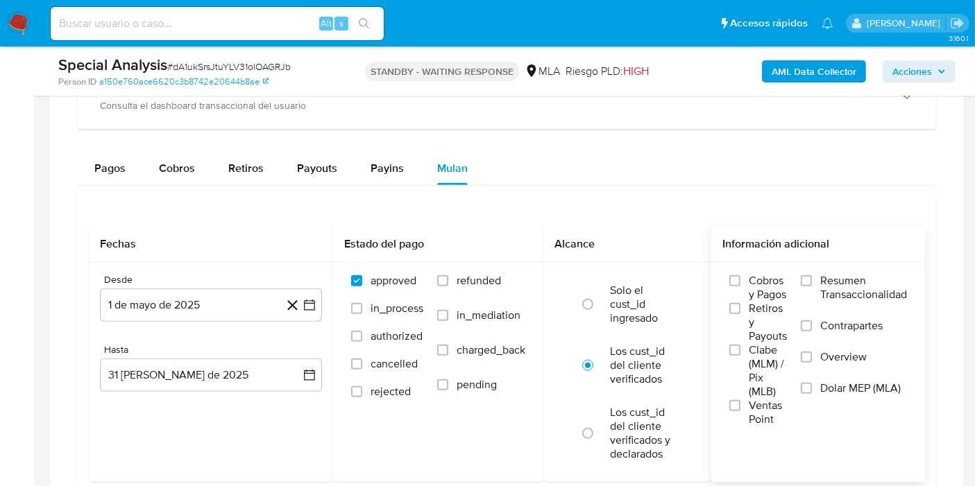
click at [844, 393] on label "Dolar MEP (MLA)" at bounding box center [854, 397] width 106 height 31
click at [812, 393] on input "Dolar MEP (MLA)" at bounding box center [806, 388] width 11 height 11
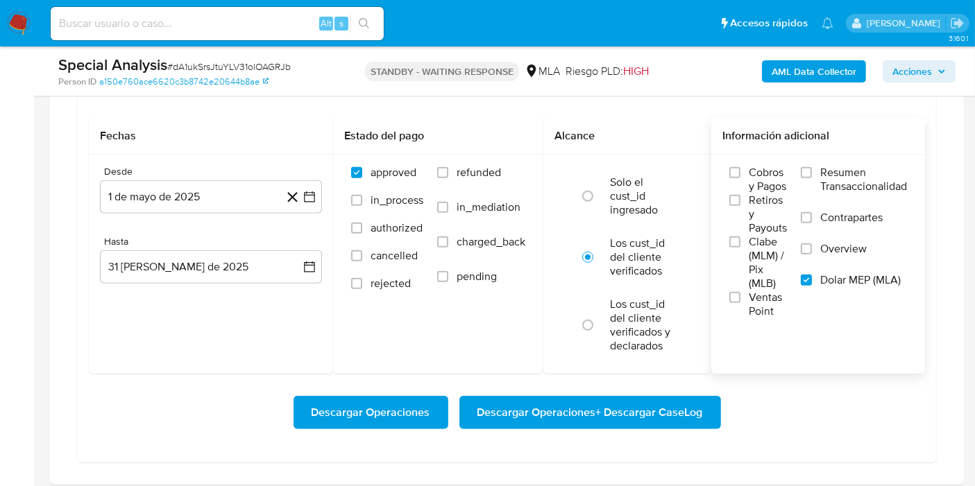
scroll to position [1233, 0]
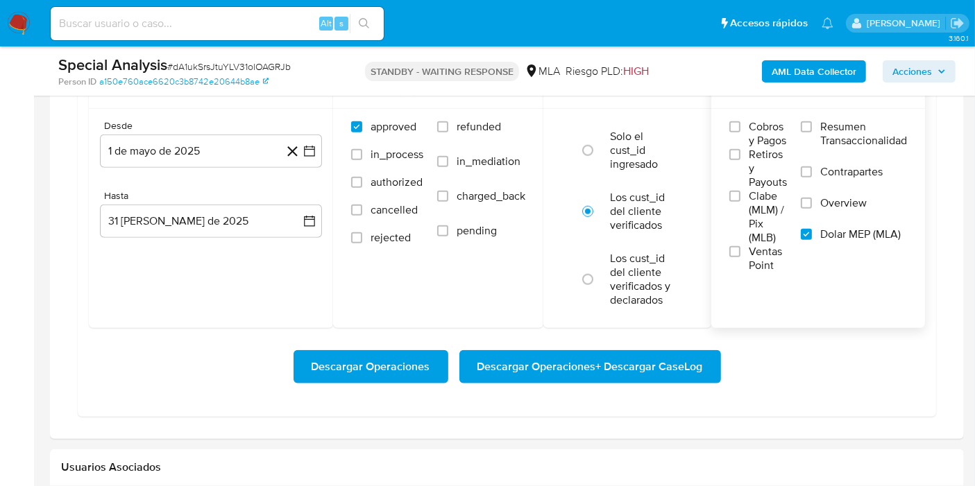
click at [705, 376] on button "Descargar Operaciones + Descargar CaseLog" at bounding box center [590, 366] width 262 height 33
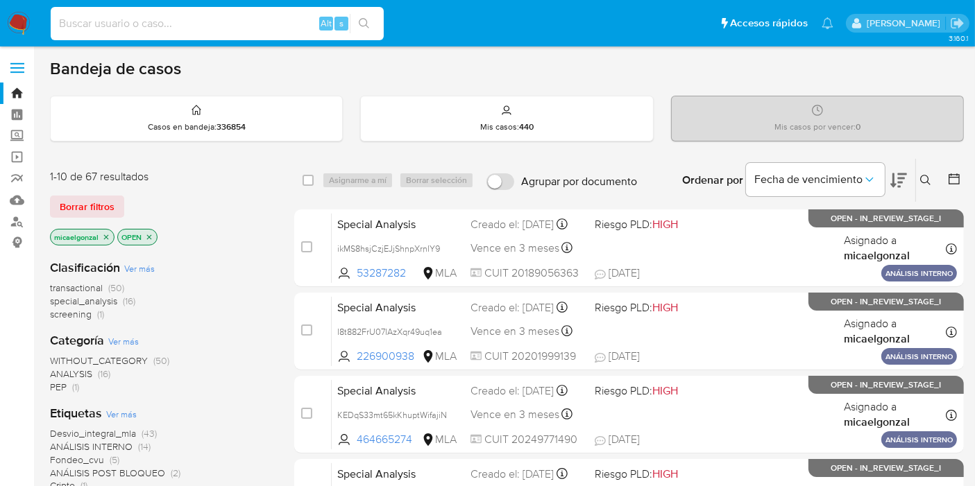
click at [207, 28] on input at bounding box center [217, 24] width 333 height 18
paste input "SGSdAfpGt9fIiRNLPRNxFG2w"
type input "SGSdAfpGt9fIiRNLPRNxFG2w"
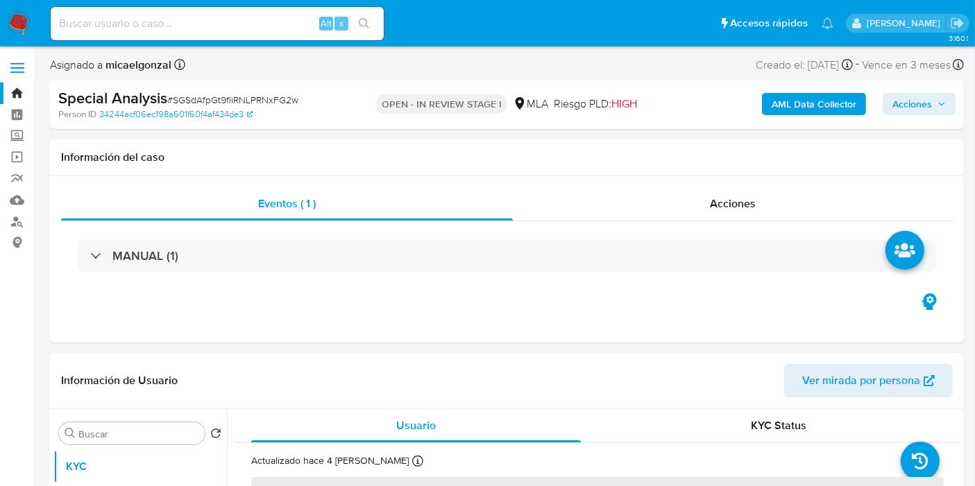
select select "10"
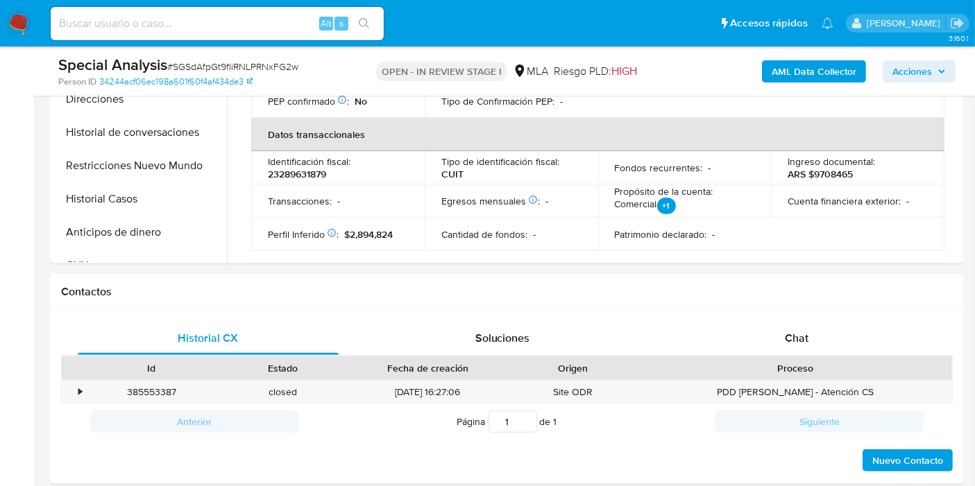
scroll to position [616, 0]
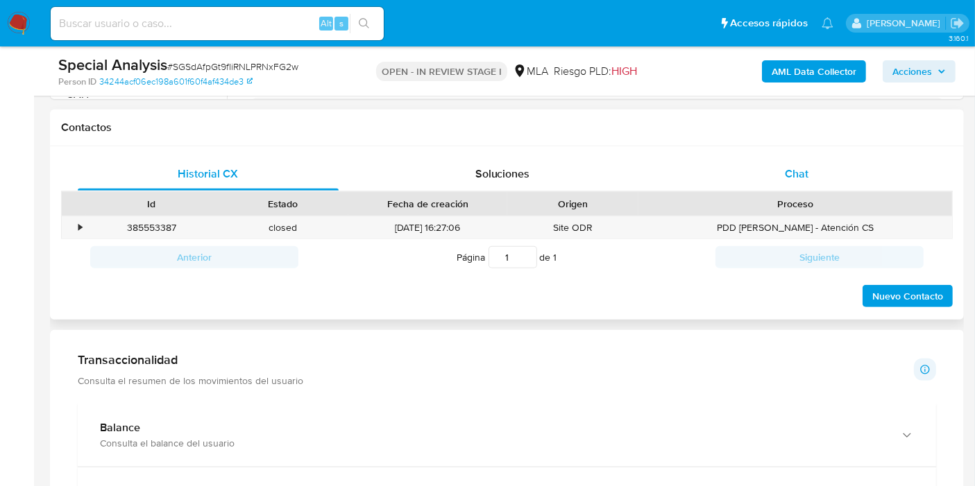
click at [857, 163] on div "Chat" at bounding box center [796, 173] width 261 height 33
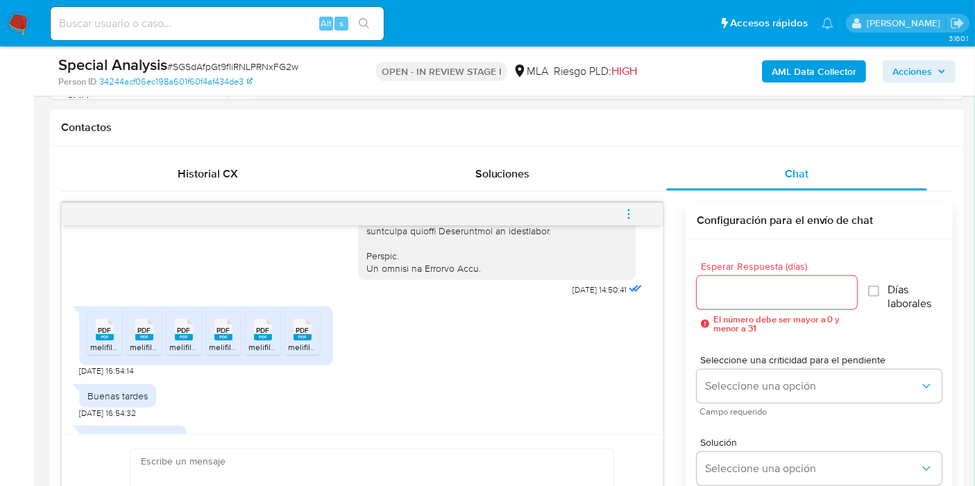
scroll to position [715, 0]
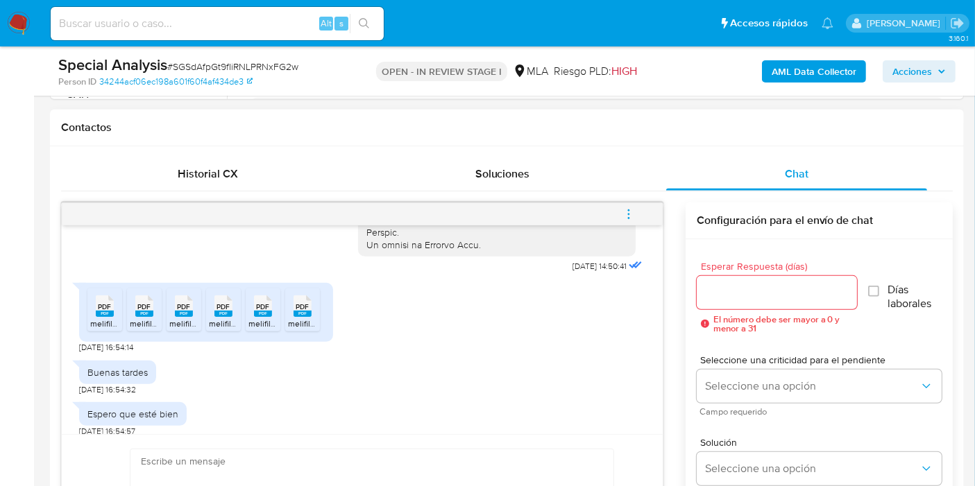
click at [91, 318] on div "PDF PDF" at bounding box center [104, 304] width 29 height 27
click at [140, 317] on rect at bounding box center [144, 314] width 18 height 6
click at [176, 317] on icon at bounding box center [184, 307] width 18 height 22
click at [241, 328] on ul "PDF PDF melifile5715016428078009512.pdf PDF PDF melifile3992537463440090716.pdf…" at bounding box center [205, 313] width 237 height 48
click at [234, 318] on div "PDF PDF" at bounding box center [223, 304] width 29 height 27
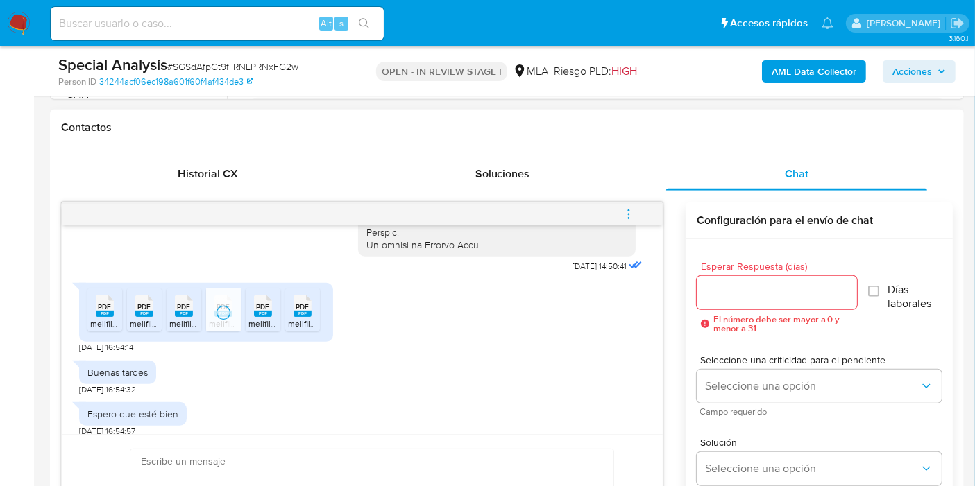
click at [252, 318] on div "PDF PDF" at bounding box center [262, 304] width 29 height 27
click at [314, 318] on div "PDF PDF" at bounding box center [302, 304] width 29 height 27
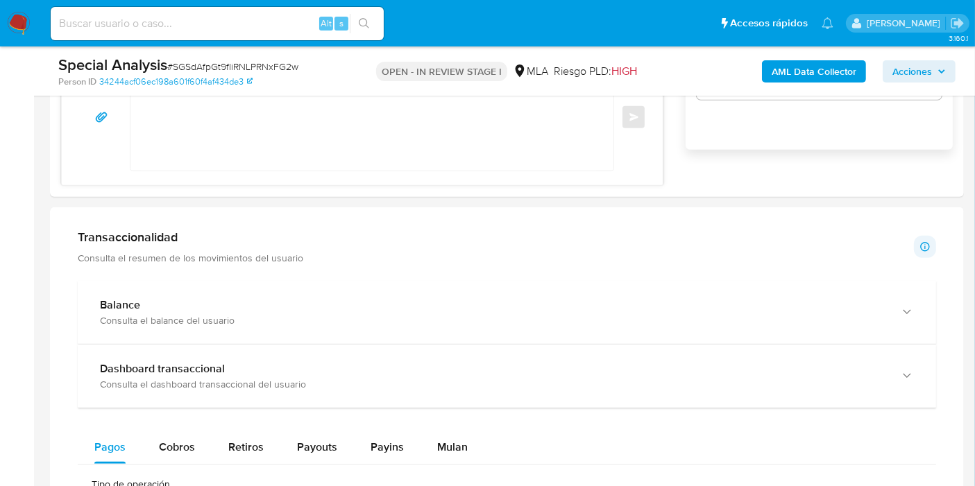
scroll to position [1310, 0]
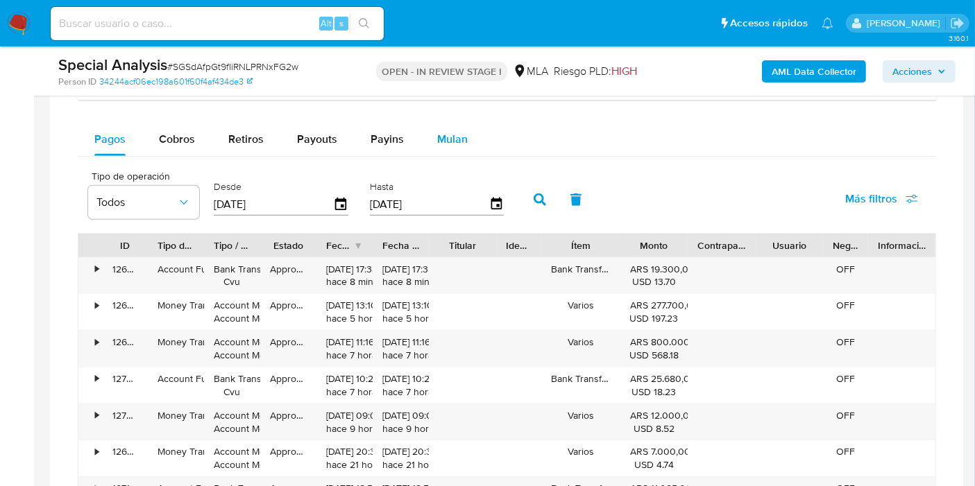
click at [452, 123] on div "Mulan" at bounding box center [452, 139] width 31 height 33
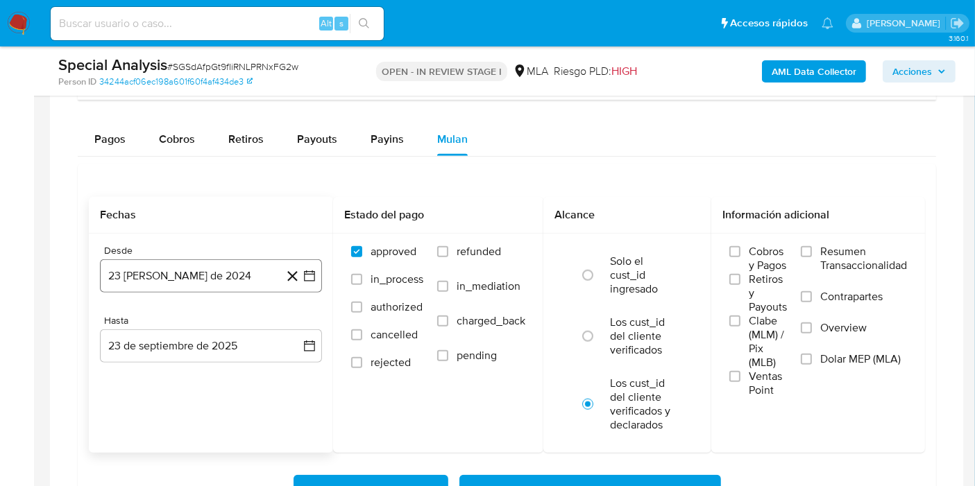
click at [323, 270] on div "Desde 23 [PERSON_NAME] de 2024 [DATE] Hasta 23 de septiembre de 2025 [DATE]" at bounding box center [211, 315] width 244 height 162
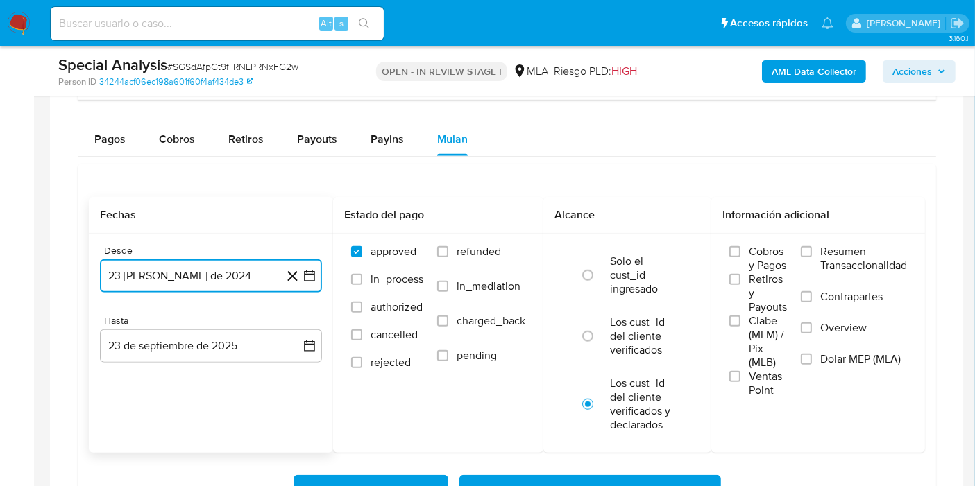
click at [318, 272] on button "23 [PERSON_NAME] de 2024" at bounding box center [211, 275] width 222 height 33
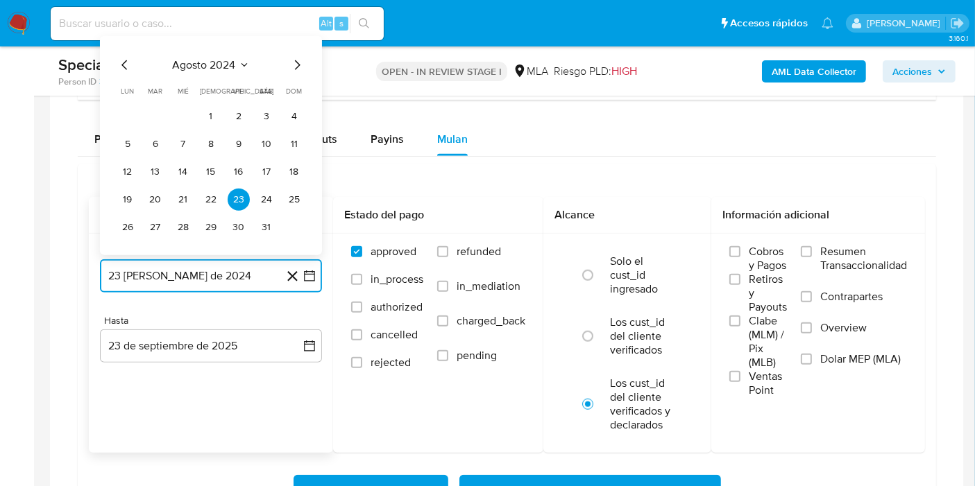
click at [221, 58] on span "agosto 2024" at bounding box center [204, 65] width 63 height 14
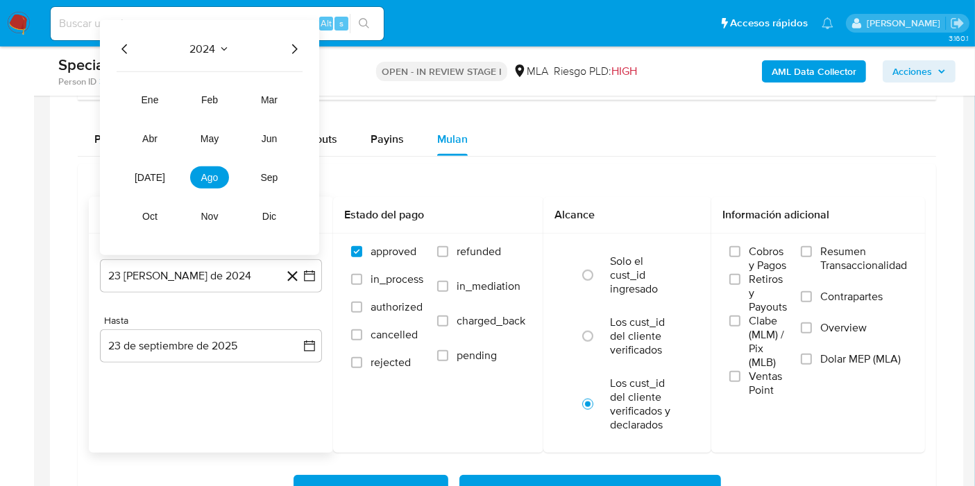
click at [295, 47] on icon "Año siguiente" at bounding box center [295, 49] width 6 height 10
click at [216, 133] on span "may" at bounding box center [209, 138] width 18 height 11
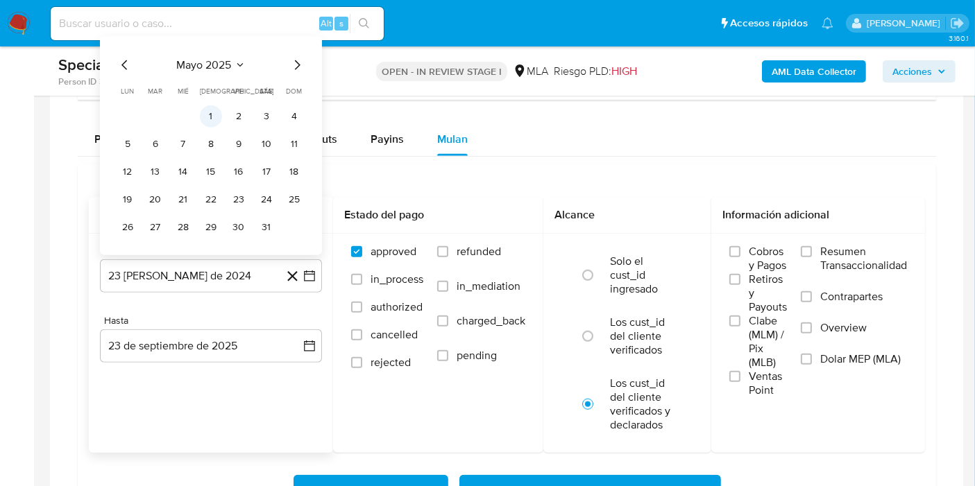
click at [216, 110] on button "1" at bounding box center [211, 116] width 22 height 22
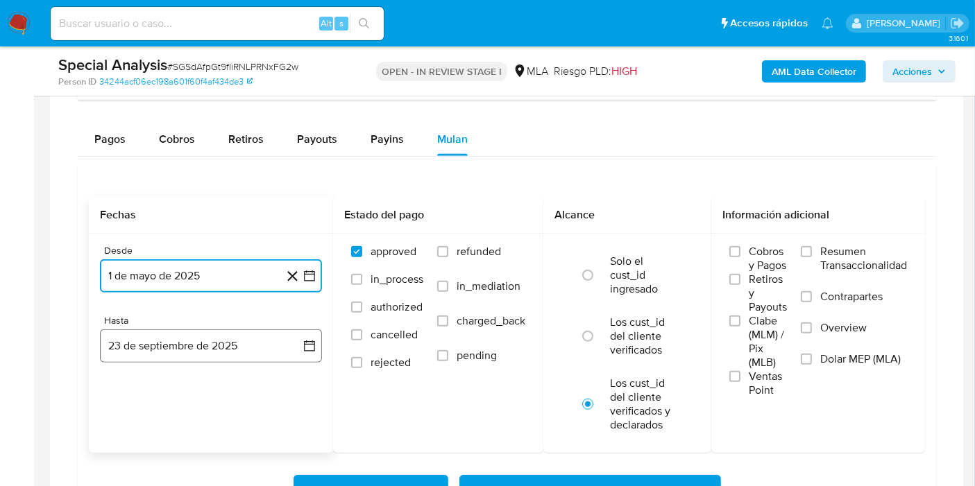
click at [307, 342] on icon "button" at bounding box center [309, 346] width 14 height 14
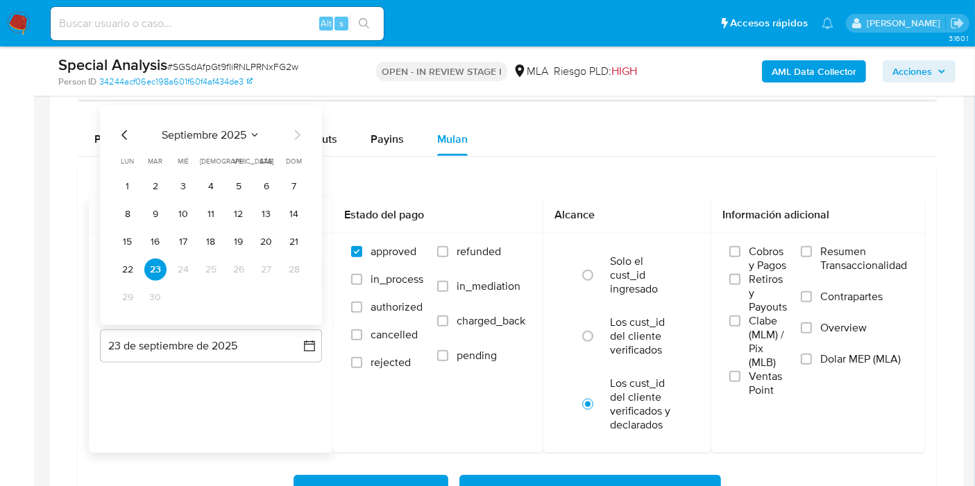
click at [128, 130] on icon "Mes anterior" at bounding box center [125, 134] width 17 height 17
click at [300, 128] on icon "Mes siguiente" at bounding box center [297, 134] width 17 height 17
click at [291, 293] on button "31" at bounding box center [294, 297] width 22 height 22
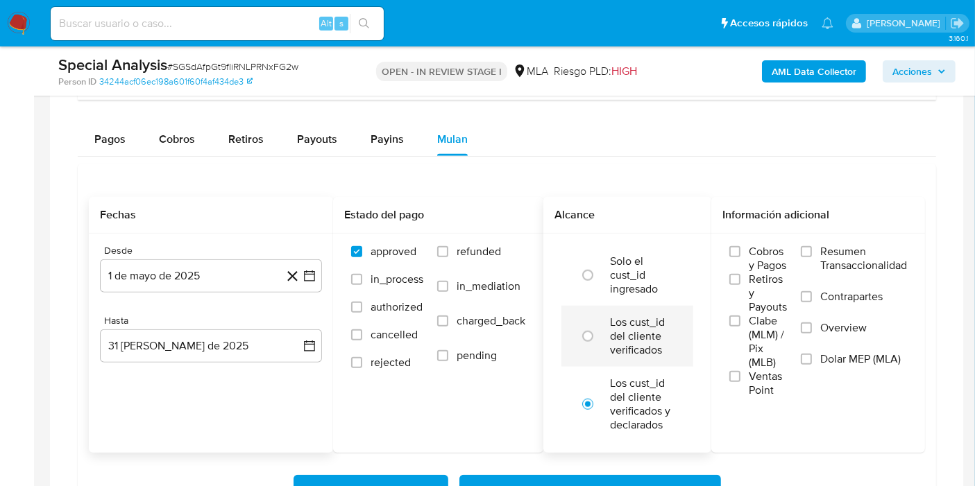
click at [592, 316] on li "Los cust_id del cliente verificados" at bounding box center [627, 336] width 132 height 61
radio input "true"
click at [842, 359] on span "Dolar MEP (MLA)" at bounding box center [860, 359] width 80 height 14
click at [812, 359] on input "Dolar MEP (MLA)" at bounding box center [806, 359] width 11 height 11
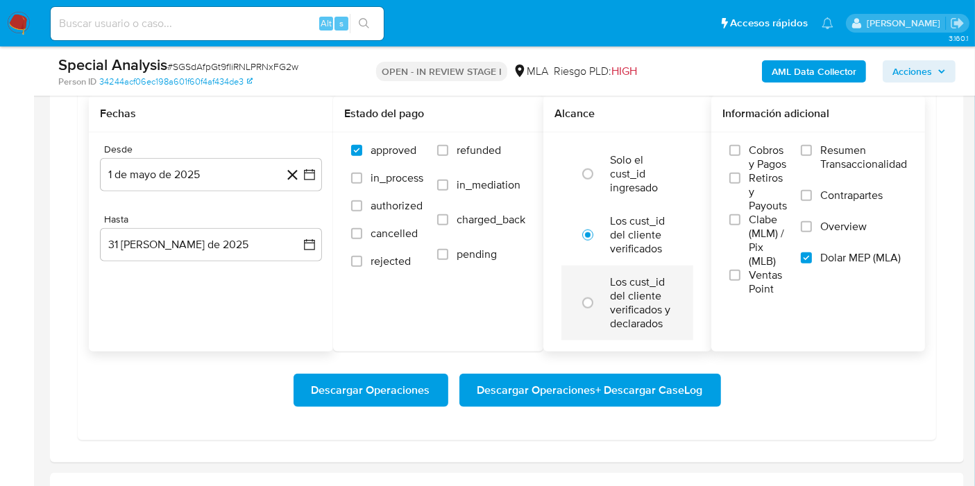
scroll to position [1465, 0]
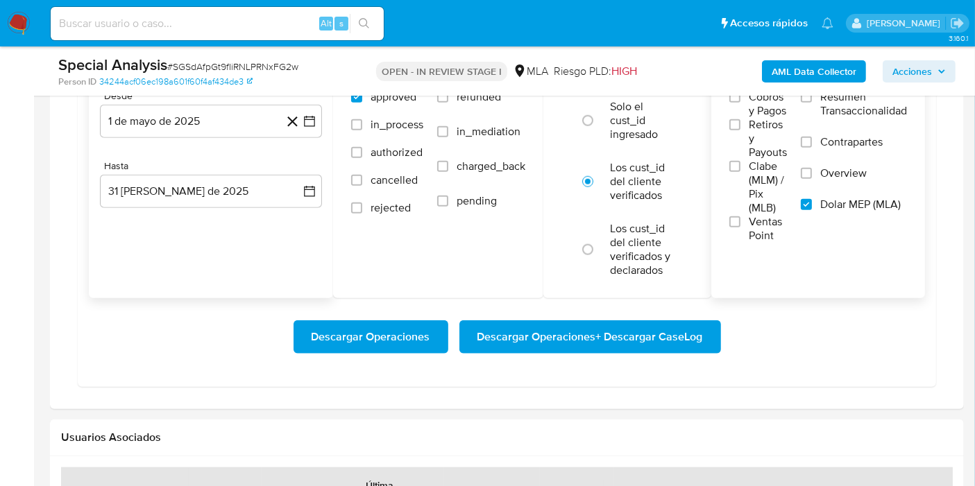
click at [592, 327] on span "Descargar Operaciones + Descargar CaseLog" at bounding box center [589, 337] width 225 height 31
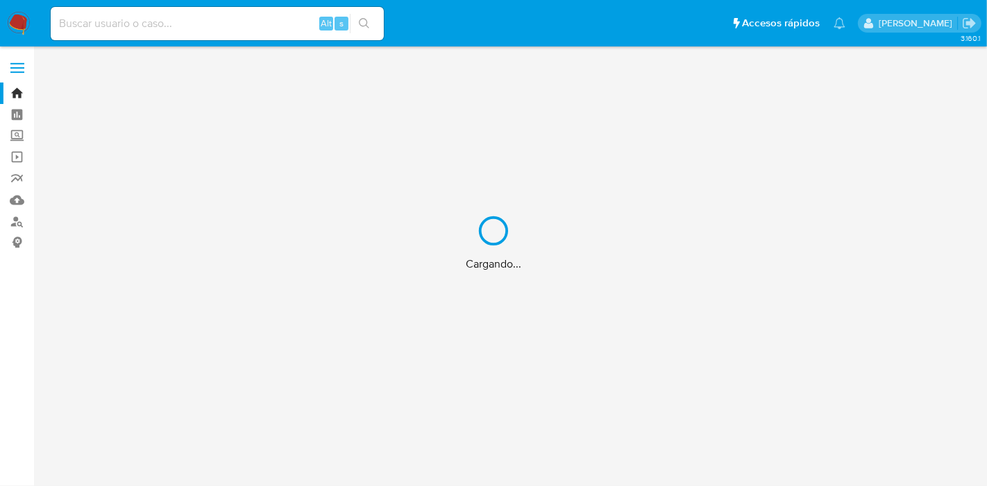
click at [259, 35] on div "Cargando..." at bounding box center [493, 243] width 987 height 486
click at [260, 31] on div "Cargando..." at bounding box center [493, 243] width 987 height 486
click at [264, 19] on div "Cargando..." at bounding box center [493, 243] width 987 height 486
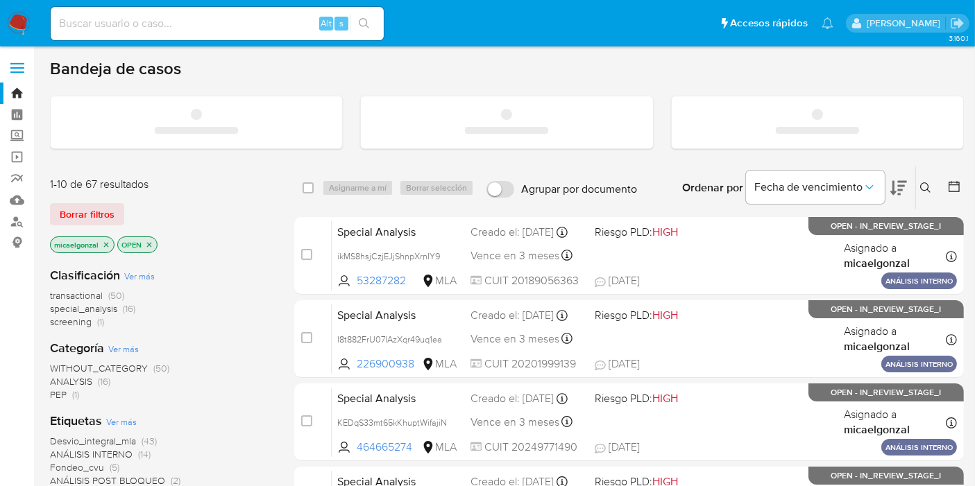
click at [264, 19] on input at bounding box center [217, 24] width 333 height 18
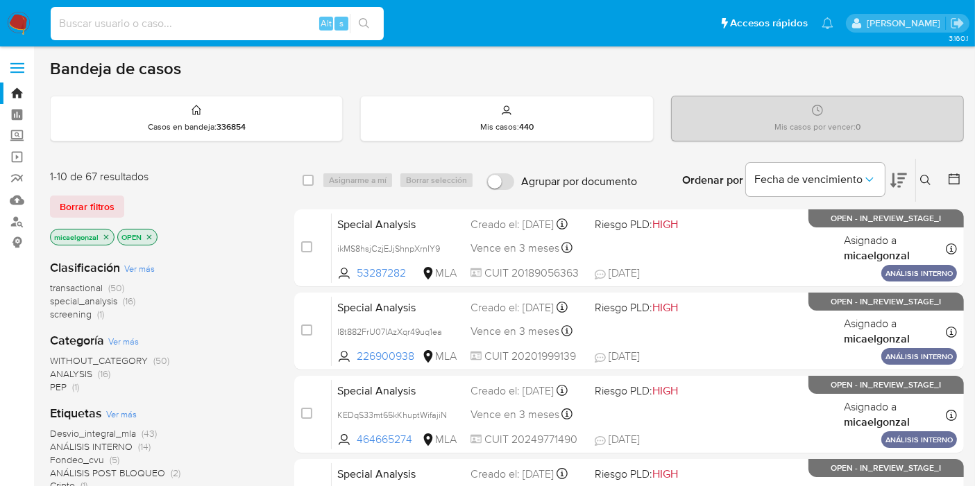
paste input "kXq0lCnKxsOmYDFVl4tsaz2u"
type input "kXq0lCnKxsOmYDFVl4tsaz2u"
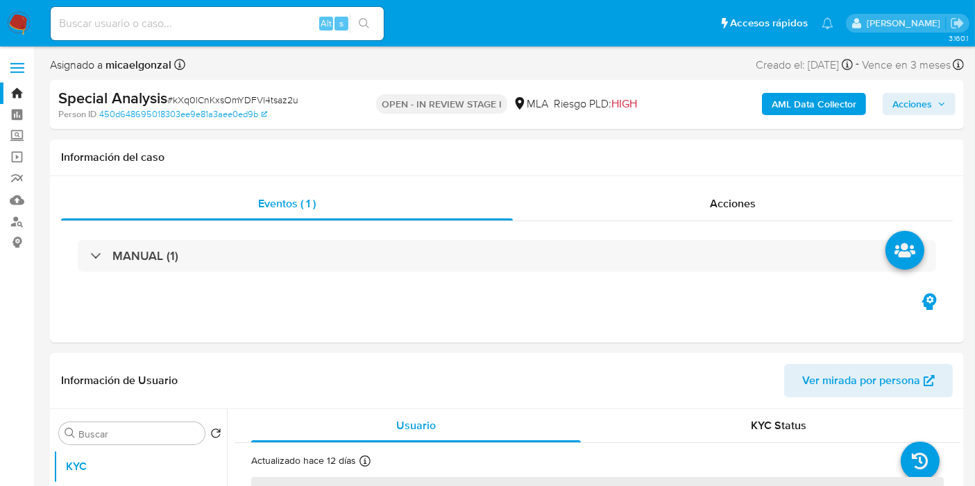
select select "10"
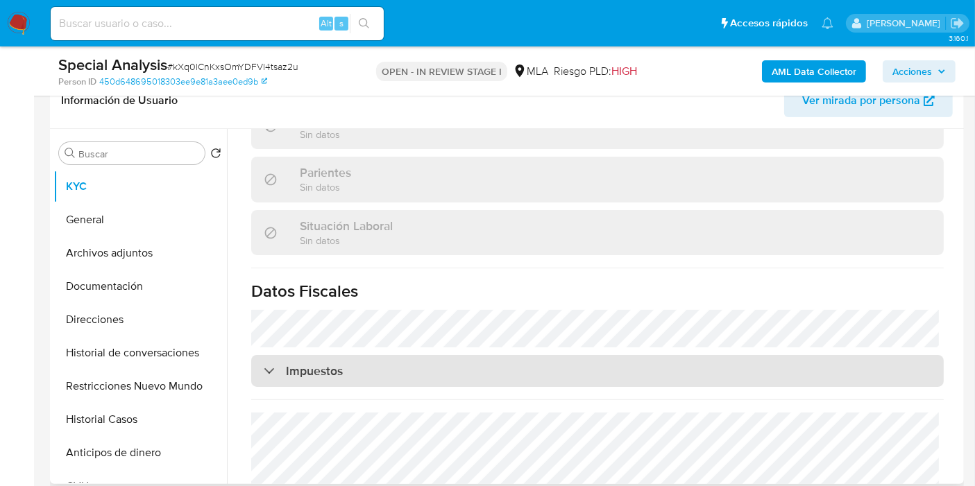
scroll to position [755, 0]
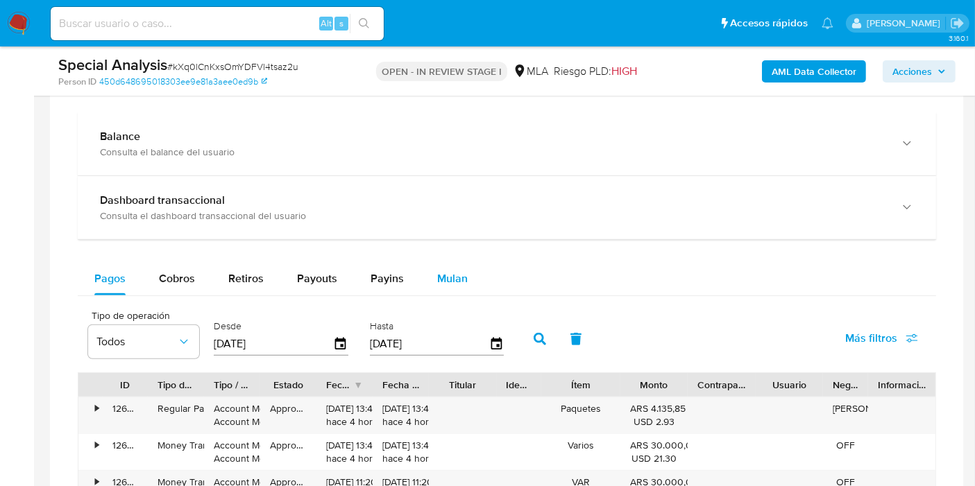
click at [432, 290] on button "Mulan" at bounding box center [452, 278] width 64 height 33
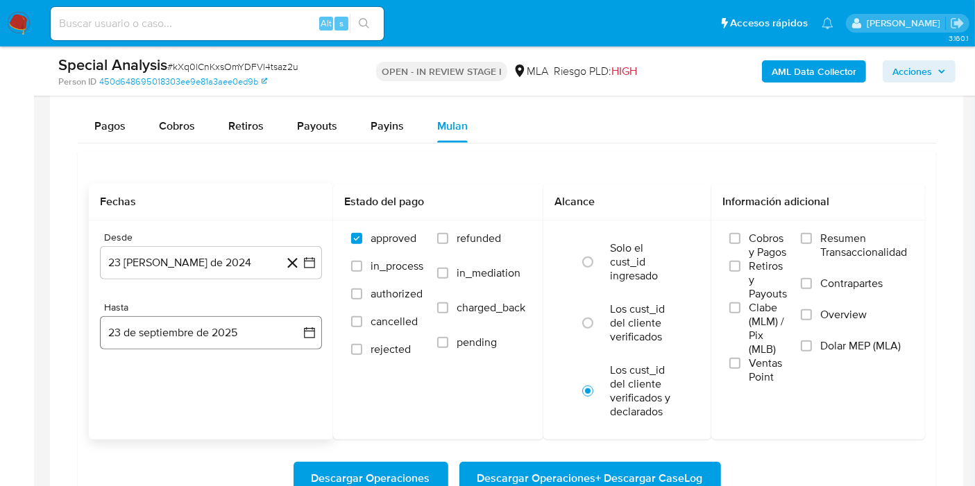
scroll to position [1156, 0]
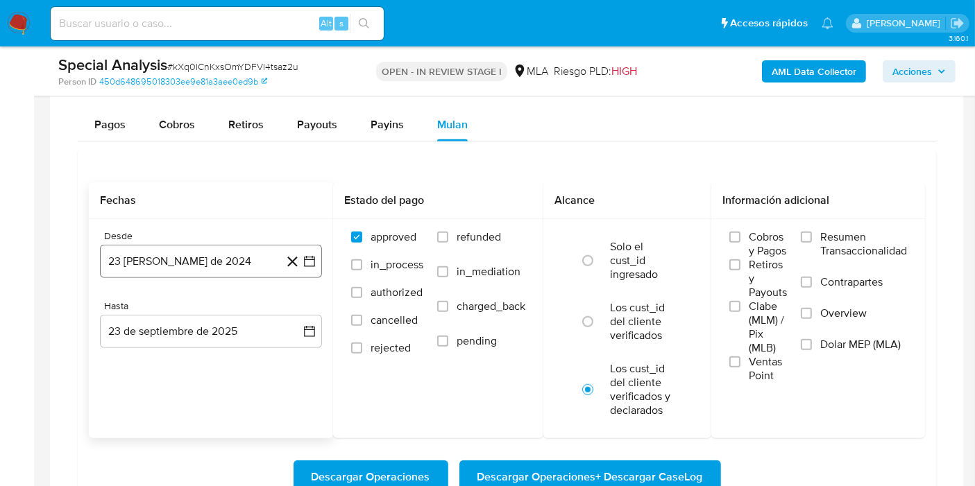
drag, startPoint x: 301, startPoint y: 266, endPoint x: 314, endPoint y: 262, distance: 13.8
click at [303, 266] on button "23 de agosto de 2024" at bounding box center [211, 261] width 222 height 33
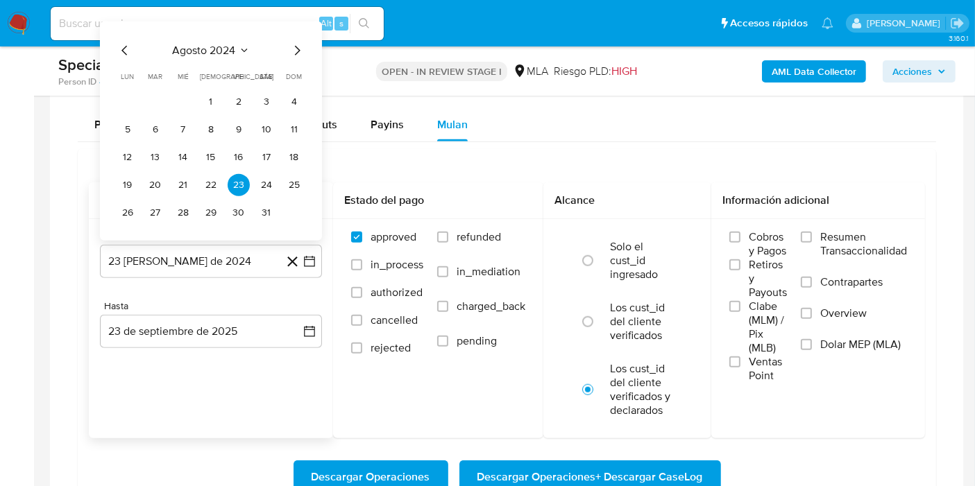
click at [212, 44] on span "agosto 2024" at bounding box center [204, 51] width 63 height 14
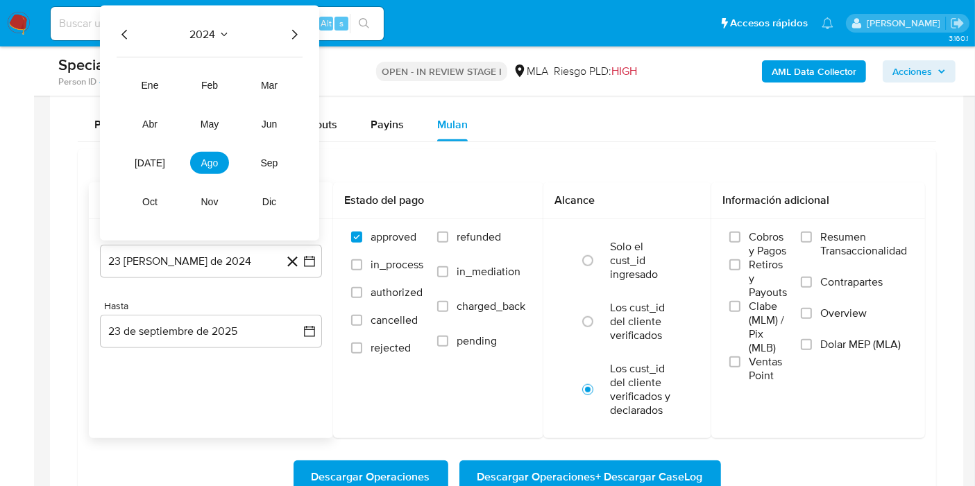
drag, startPoint x: 287, startPoint y: 33, endPoint x: 293, endPoint y: 38, distance: 8.5
click at [289, 33] on icon "Año siguiente" at bounding box center [294, 34] width 17 height 17
click at [213, 119] on span "may" at bounding box center [209, 124] width 18 height 11
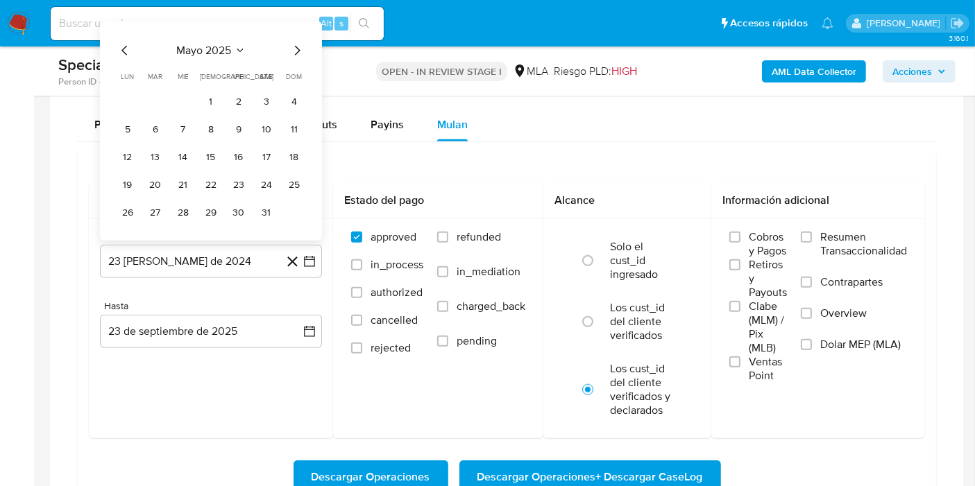
drag, startPoint x: 209, startPoint y: 96, endPoint x: 253, endPoint y: 151, distance: 70.5
click at [213, 100] on button "1" at bounding box center [211, 102] width 22 height 22
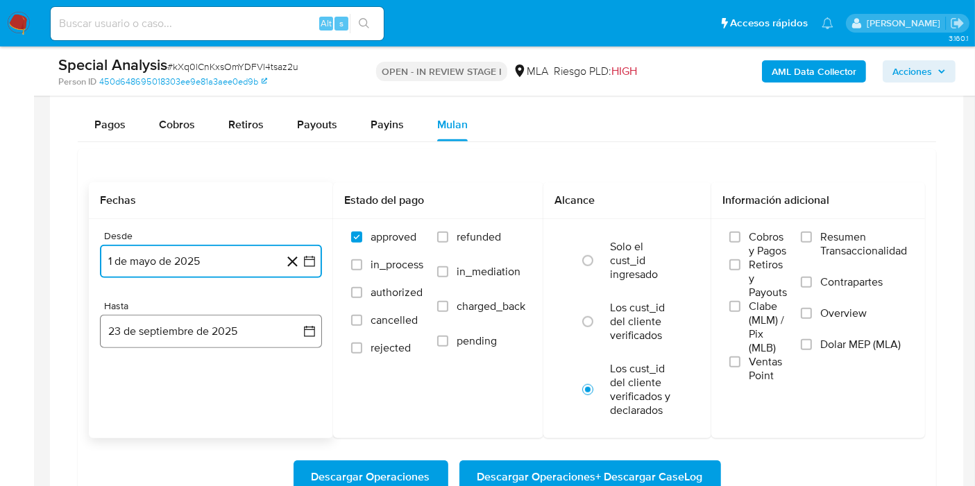
click at [310, 326] on icon "button" at bounding box center [309, 331] width 11 height 11
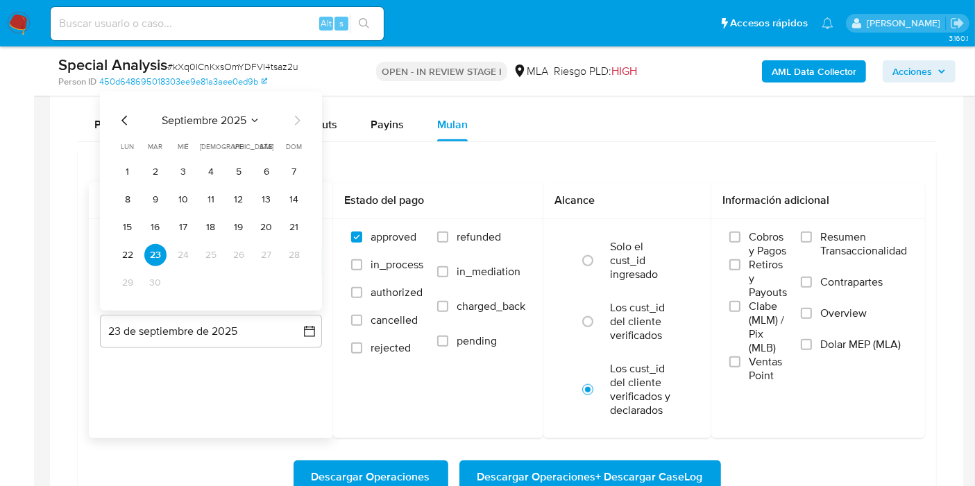
click at [128, 112] on icon "Mes anterior" at bounding box center [125, 120] width 17 height 17
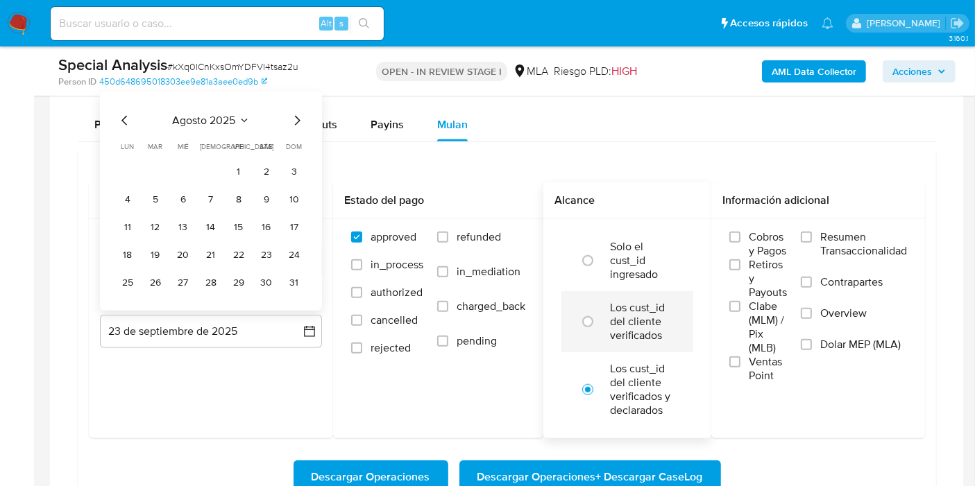
drag, startPoint x: 301, startPoint y: 278, endPoint x: 639, endPoint y: 323, distance: 340.9
click at [302, 278] on button "31" at bounding box center [294, 283] width 22 height 22
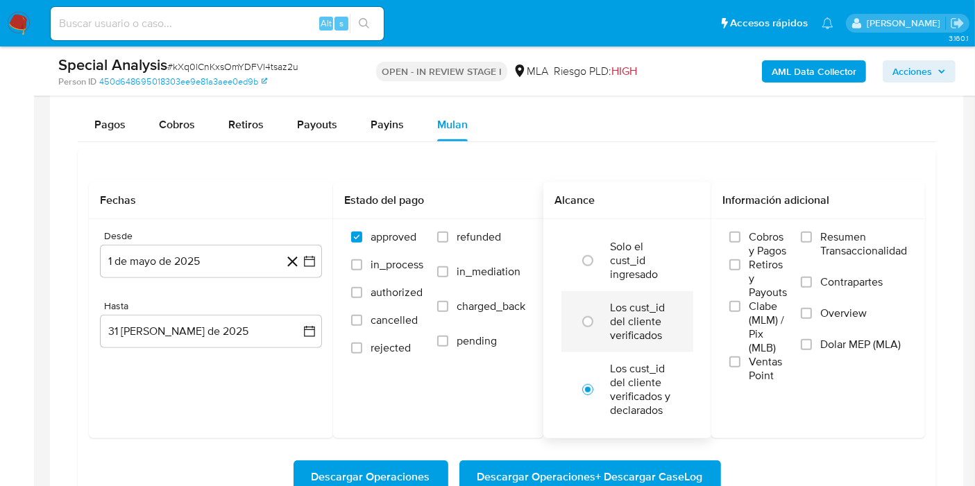
drag, startPoint x: 616, startPoint y: 324, endPoint x: 628, endPoint y: 327, distance: 12.3
click at [624, 326] on label "Los cust_id del cliente verificados" at bounding box center [642, 322] width 64 height 42
click at [815, 342] on label "Dolar MEP (MLA)" at bounding box center [854, 353] width 106 height 31
click at [812, 342] on input "Dolar MEP (MLA)" at bounding box center [806, 344] width 11 height 11
click at [620, 324] on label "Los cust_id del cliente verificados" at bounding box center [642, 322] width 64 height 42
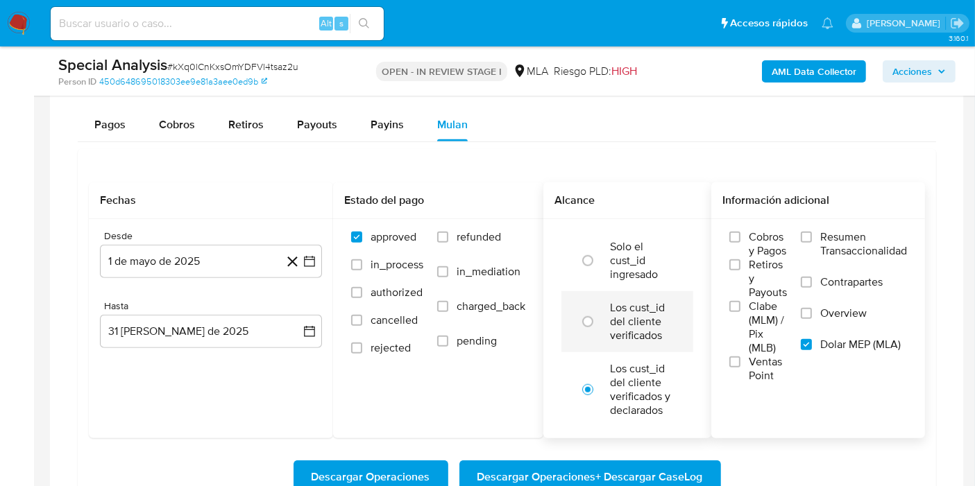
click at [599, 324] on input "radio" at bounding box center [588, 322] width 22 height 22
radio input "true"
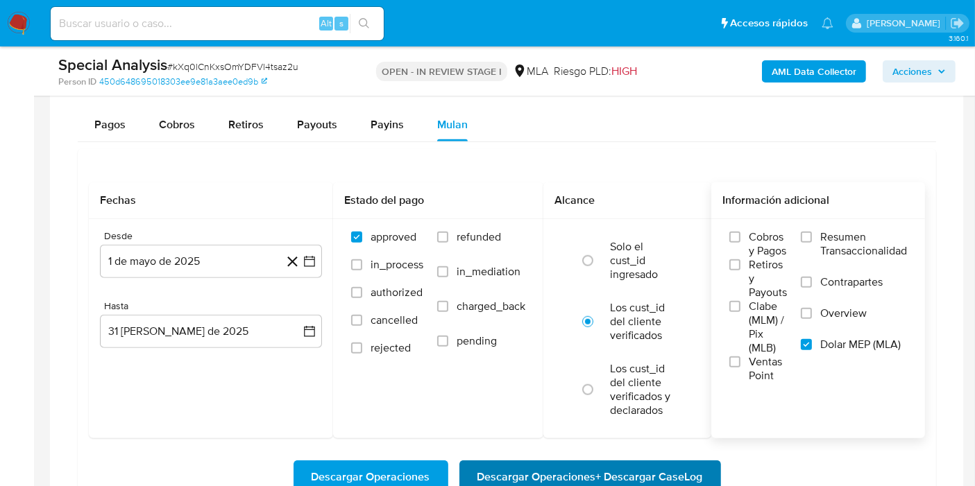
click at [644, 462] on span "Descargar Operaciones + Descargar CaseLog" at bounding box center [589, 477] width 225 height 31
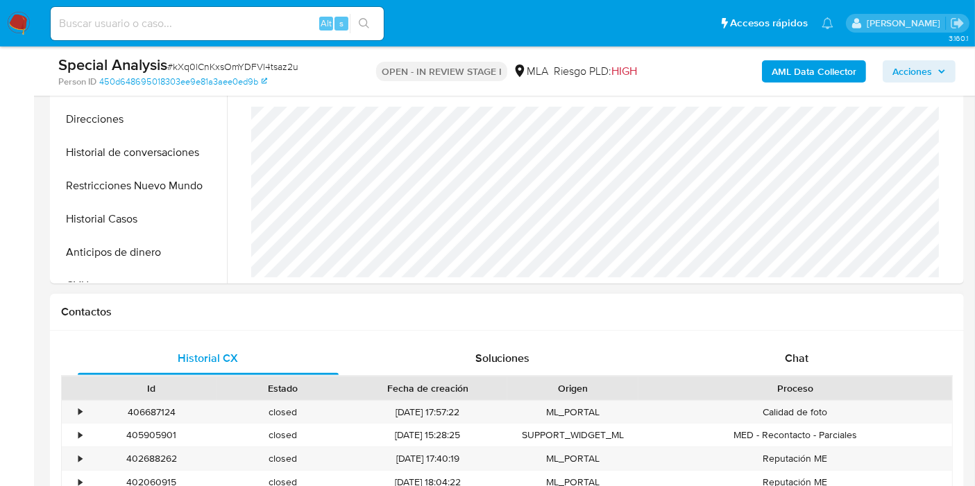
scroll to position [539, 0]
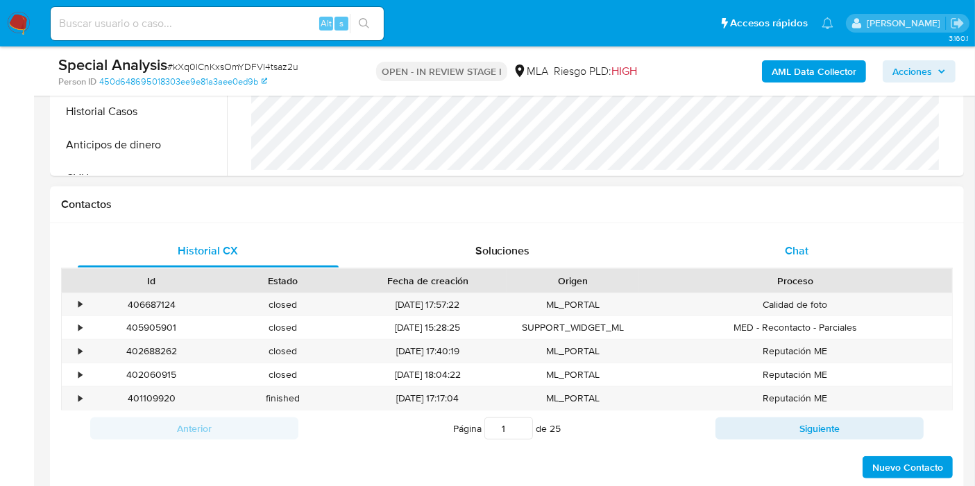
click at [820, 252] on div "Chat" at bounding box center [796, 250] width 261 height 33
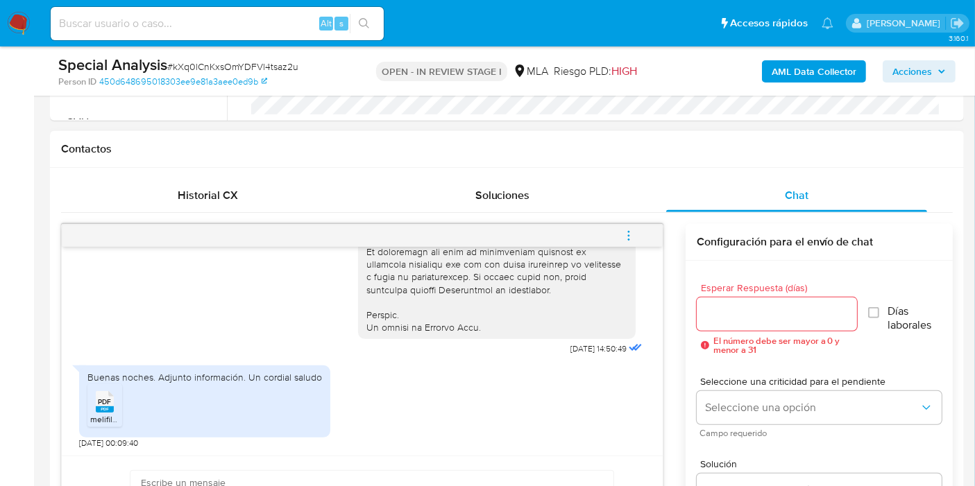
scroll to position [694, 0]
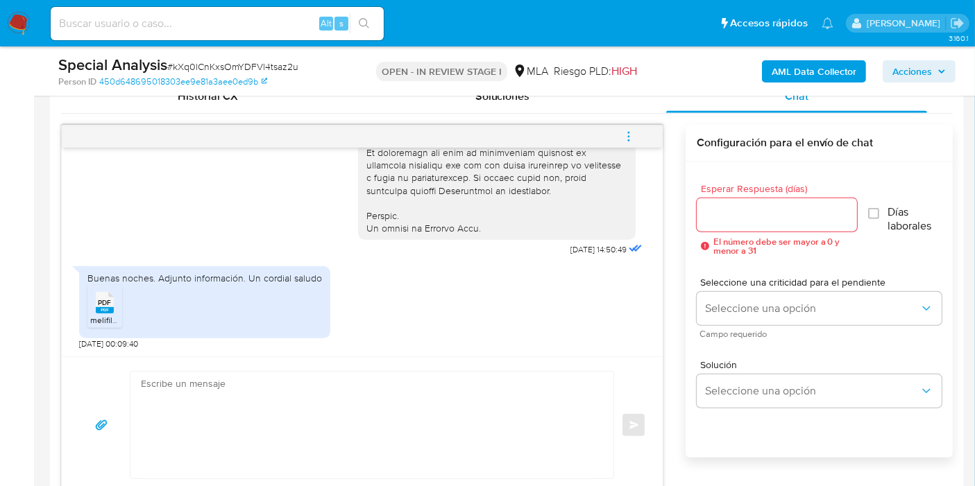
click at [99, 298] on span "PDF" at bounding box center [105, 302] width 13 height 9
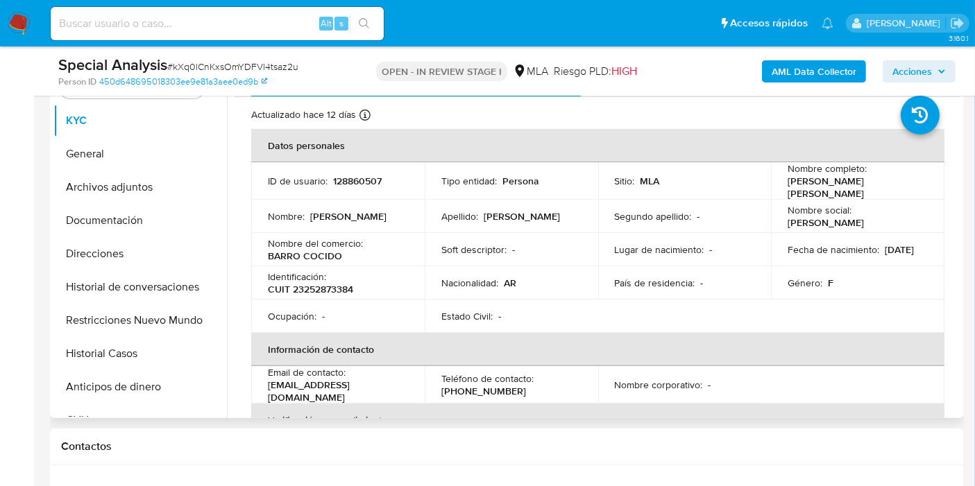
scroll to position [231, 0]
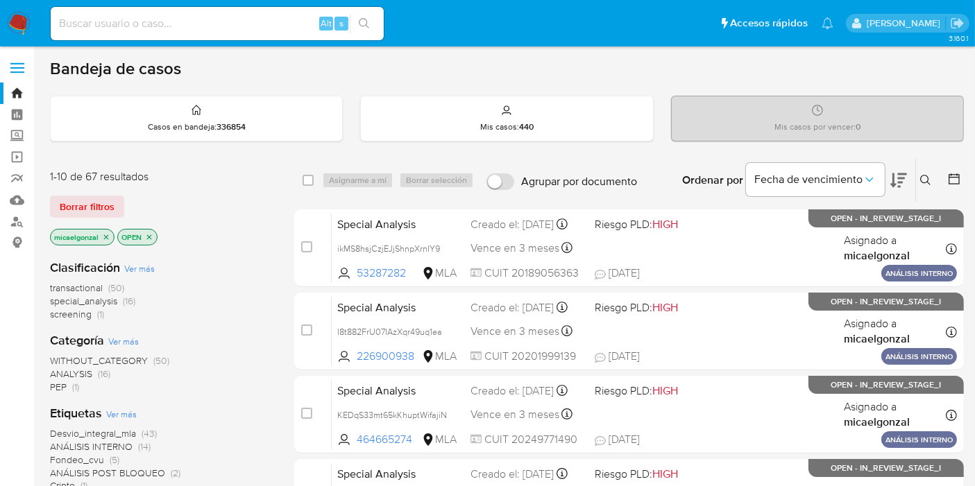
click at [250, 28] on input at bounding box center [217, 24] width 333 height 18
paste input "RdPWJrGczTPysTq73RqYtYGJ"
type input "RdPWJrGczTPysTq73RqYtYGJ"
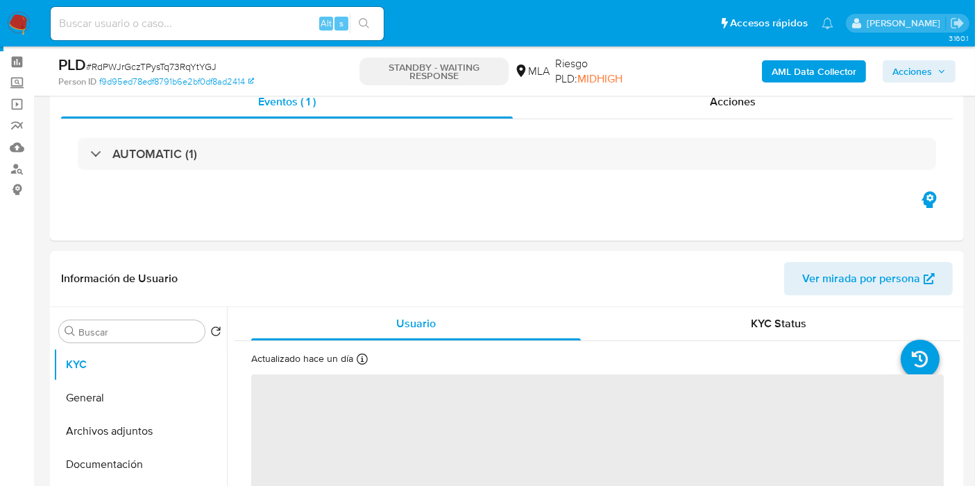
scroll to position [77, 0]
